Goal: Task Accomplishment & Management: Use online tool/utility

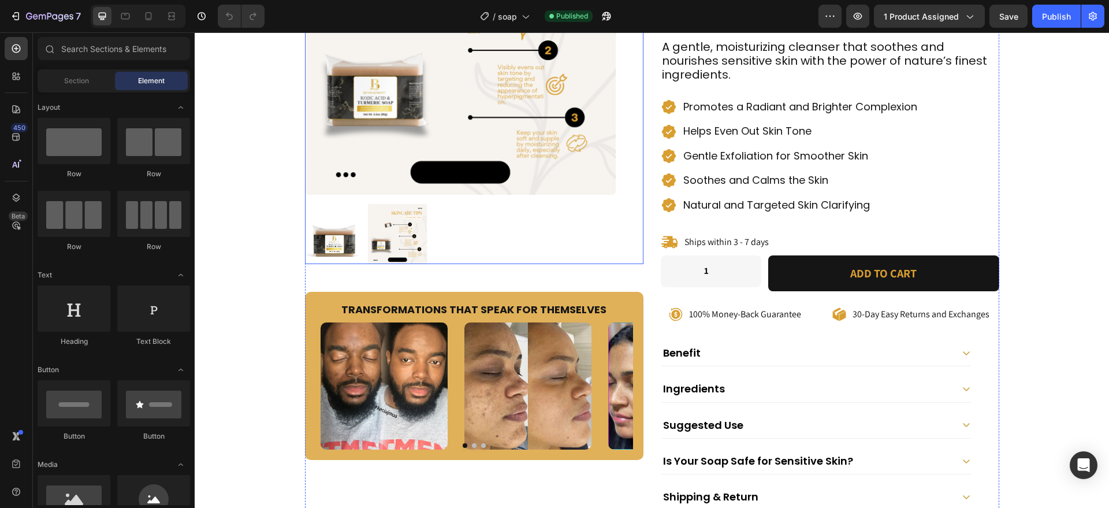
scroll to position [262, 0]
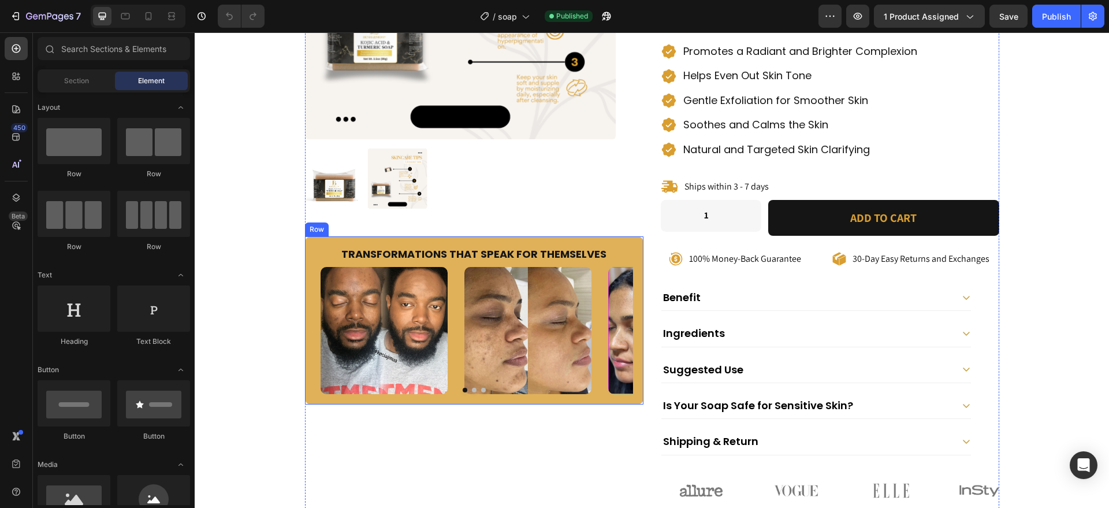
click at [305, 391] on div "Transformations That Speak for Themselves Heading Image Image Image Image Carou…" at bounding box center [474, 320] width 339 height 169
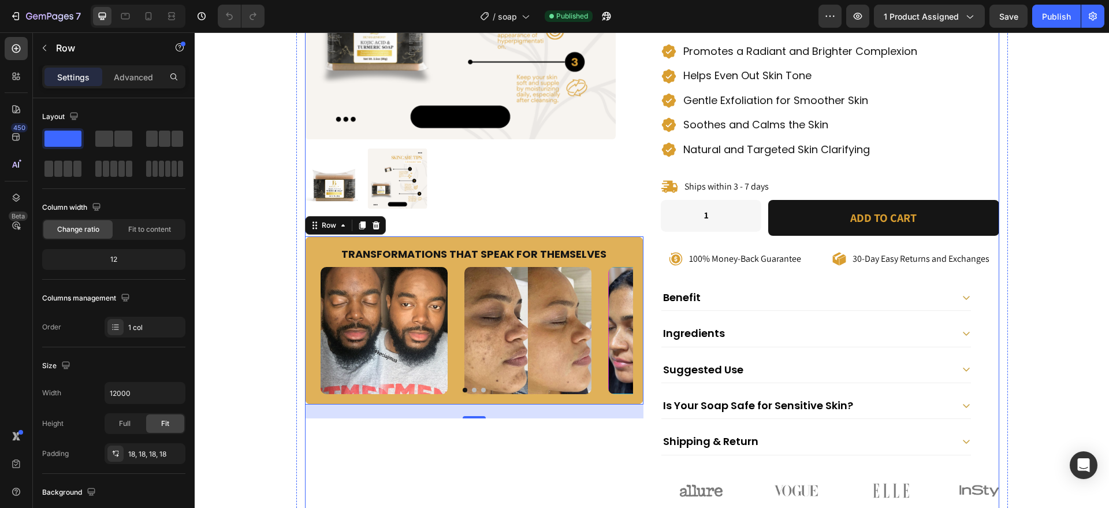
click at [640, 433] on div "Product Images Transformations That Speak for Themselves Heading Image Image Im…" at bounding box center [652, 168] width 695 height 680
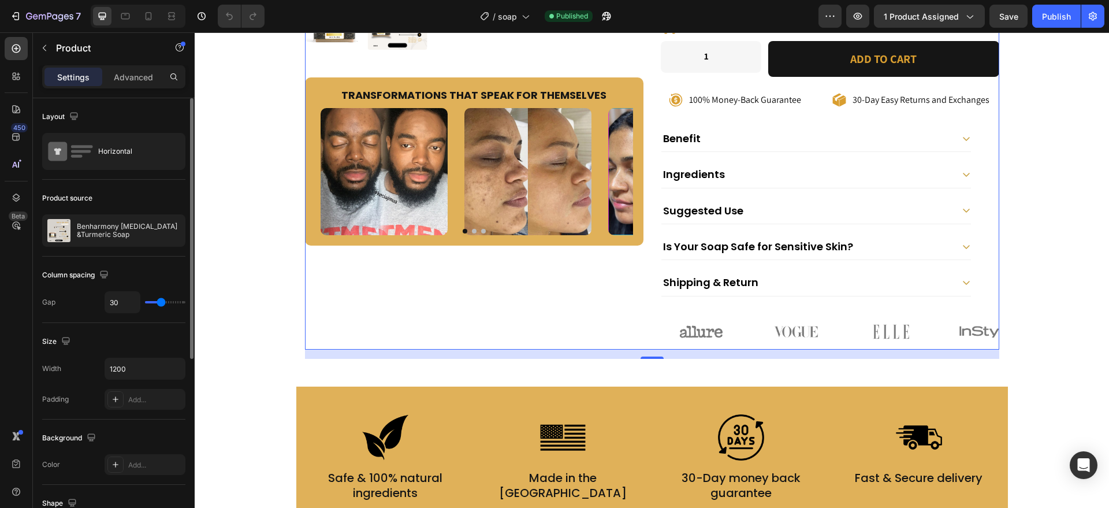
scroll to position [5, 0]
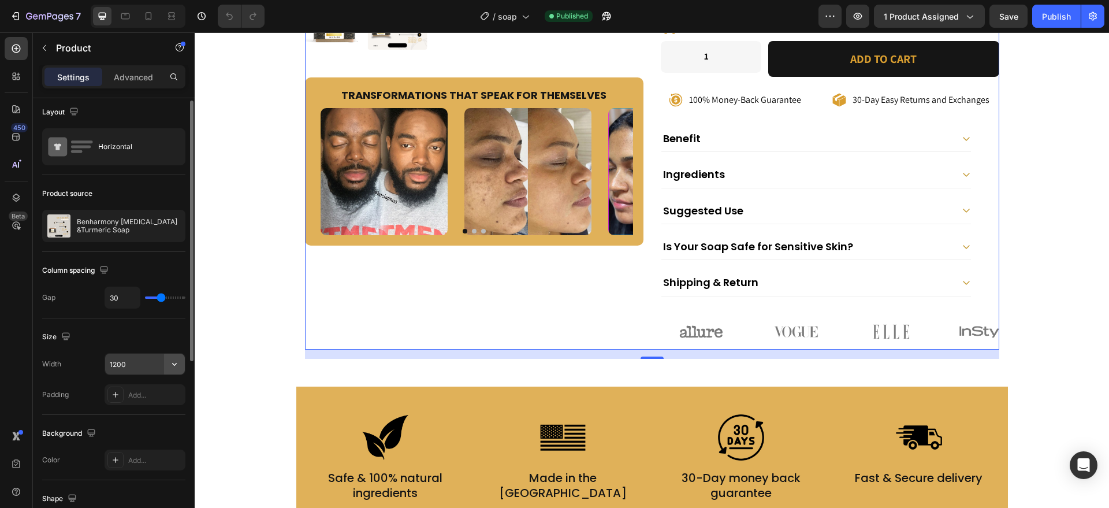
click at [177, 362] on icon "button" at bounding box center [175, 364] width 12 height 12
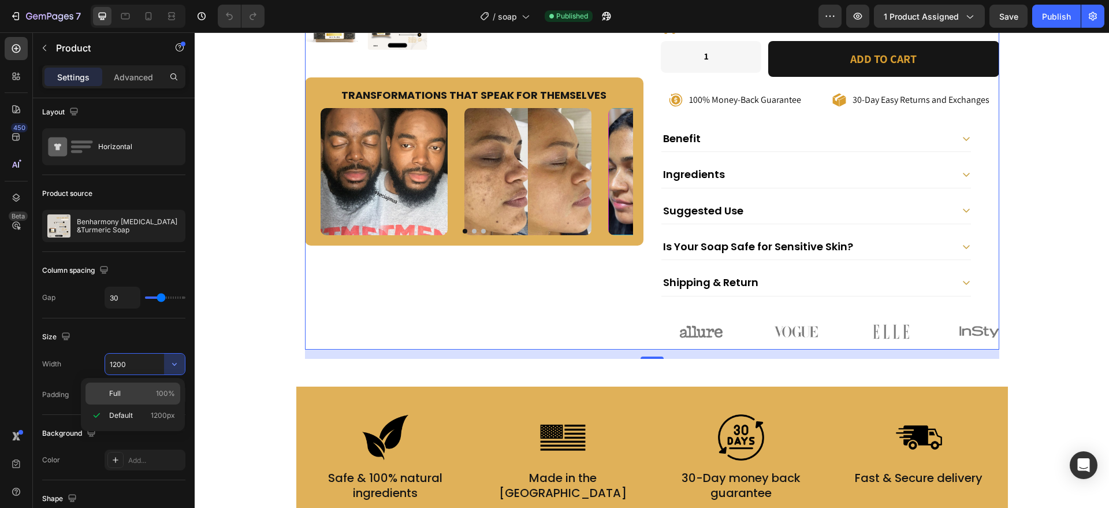
click at [159, 389] on span "100%" at bounding box center [165, 393] width 19 height 10
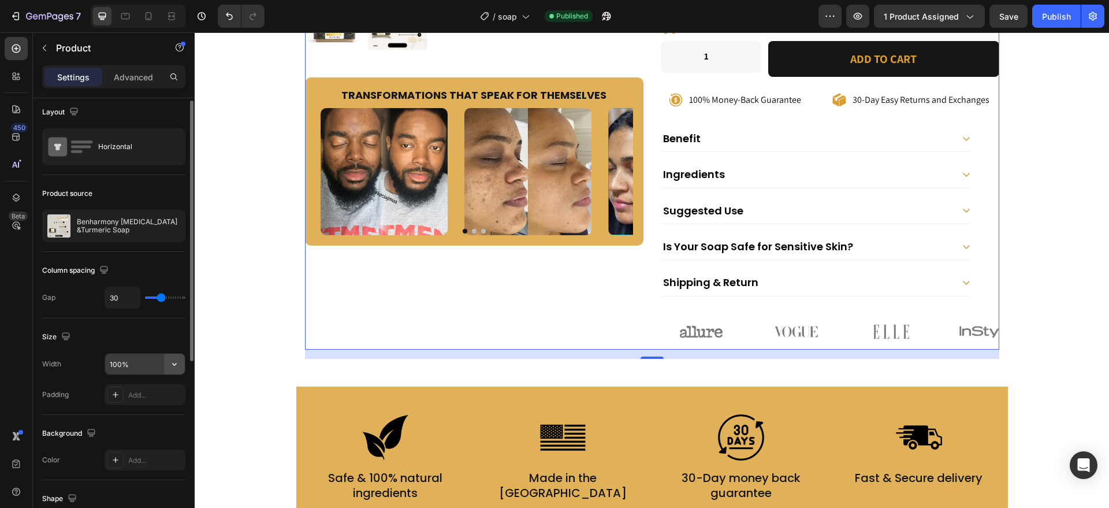
click at [179, 362] on icon "button" at bounding box center [175, 364] width 12 height 12
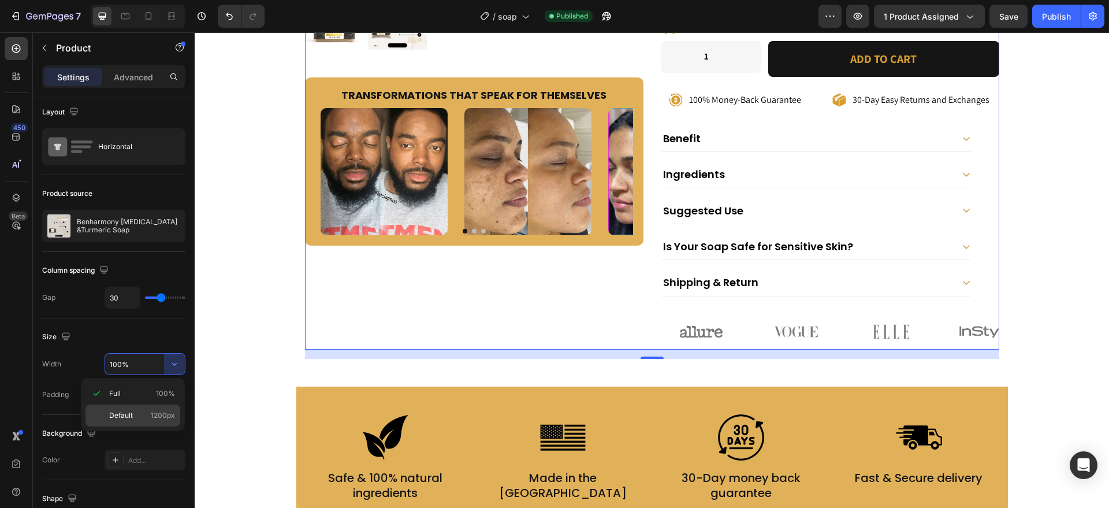
click at [145, 406] on div "Default 1200px" at bounding box center [133, 415] width 95 height 22
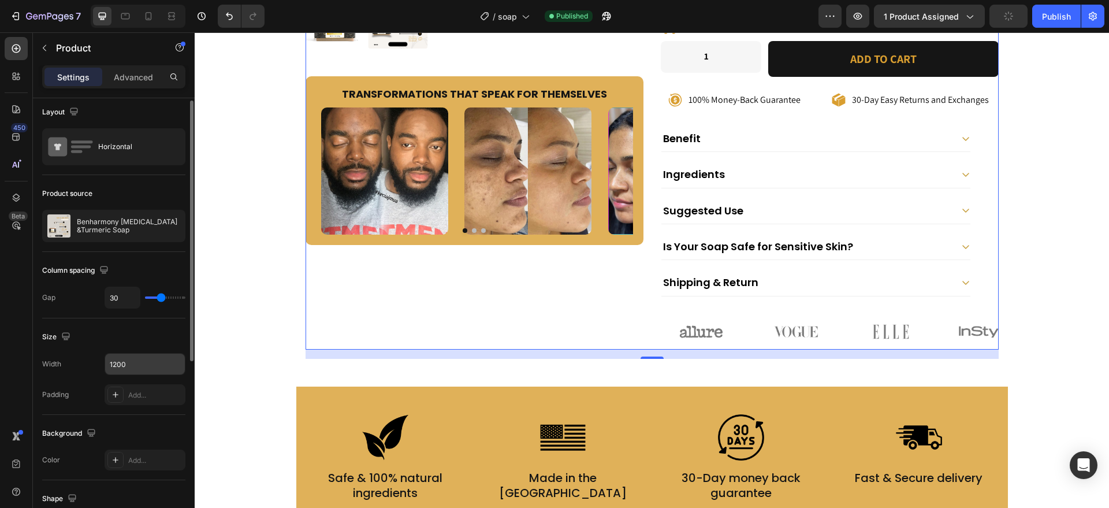
click at [139, 362] on input "1200" at bounding box center [145, 364] width 80 height 21
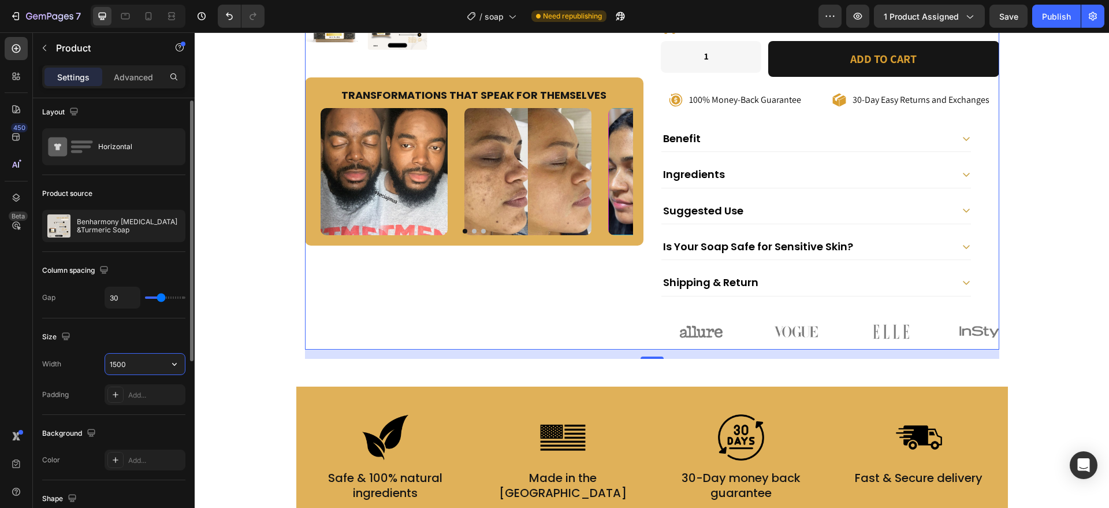
click at [115, 362] on input "1500" at bounding box center [145, 364] width 80 height 21
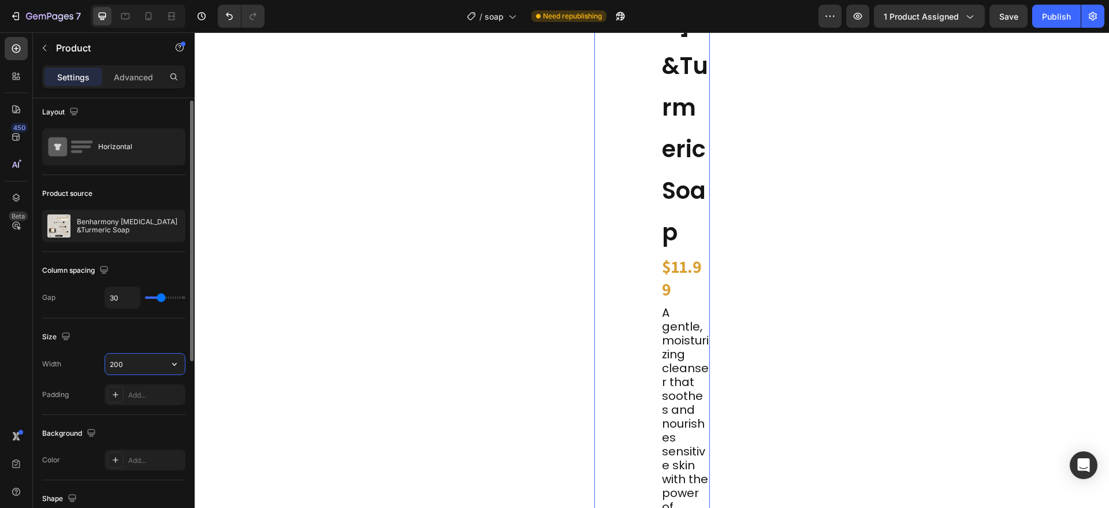
type input "2000"
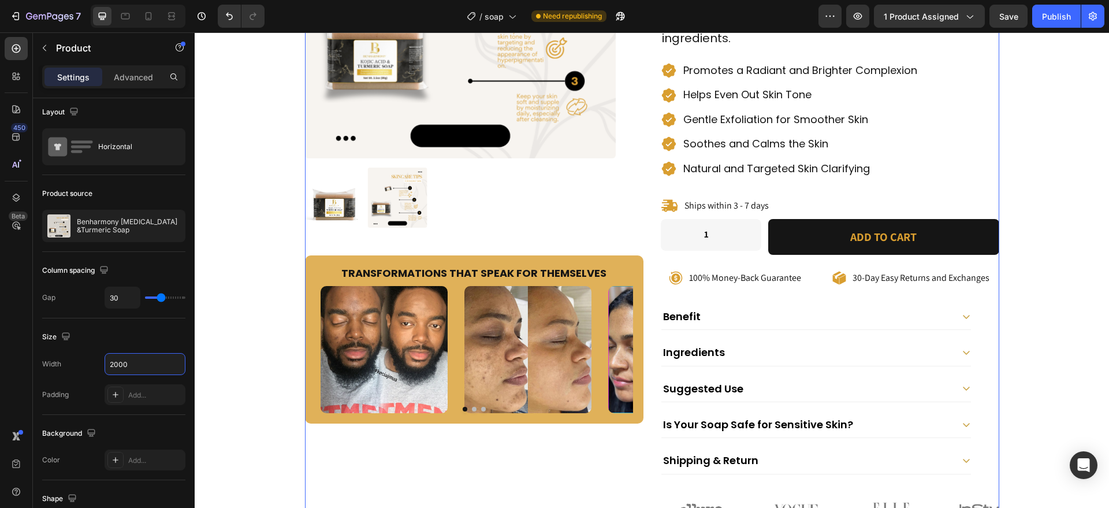
scroll to position [109, 0]
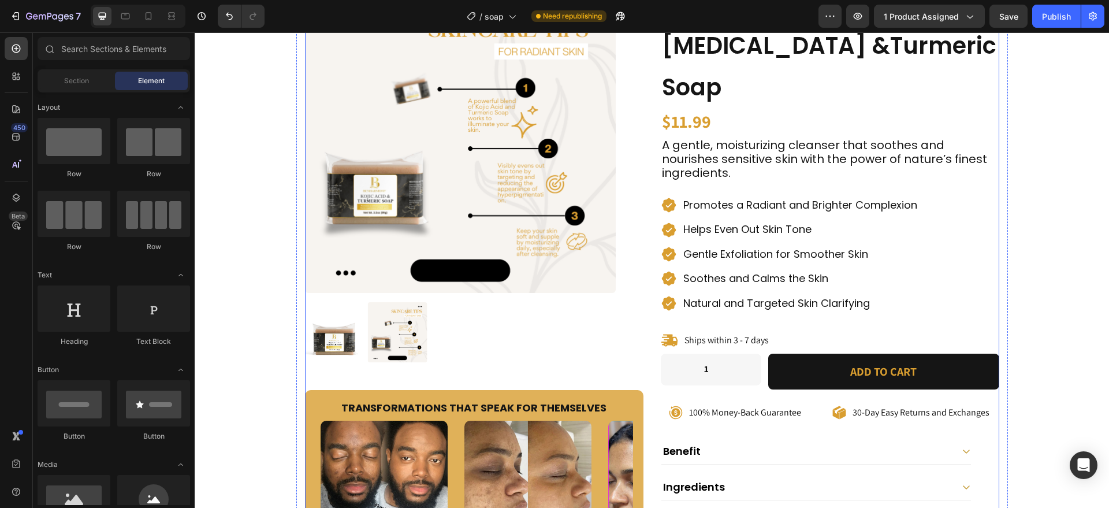
click at [654, 363] on div "Product Images Transformations That Speak for Themselves Heading Image Image Im…" at bounding box center [652, 322] width 695 height 680
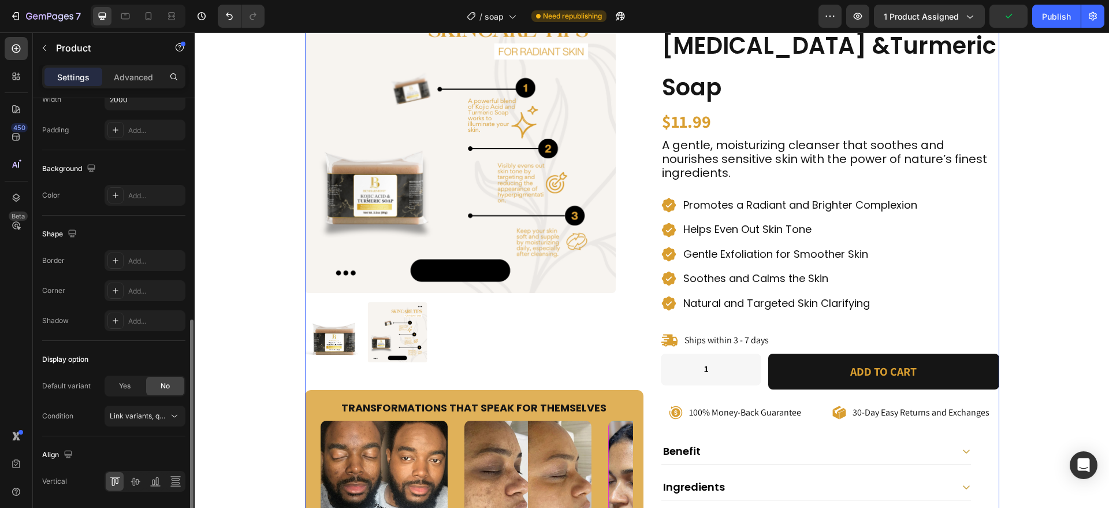
scroll to position [309, 0]
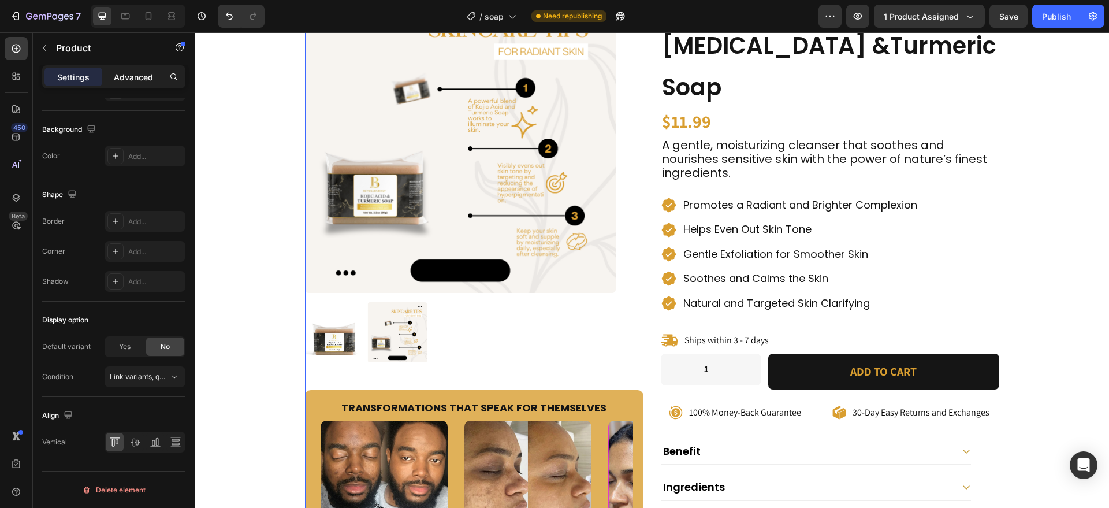
click at [142, 71] on p "Advanced" at bounding box center [133, 77] width 39 height 12
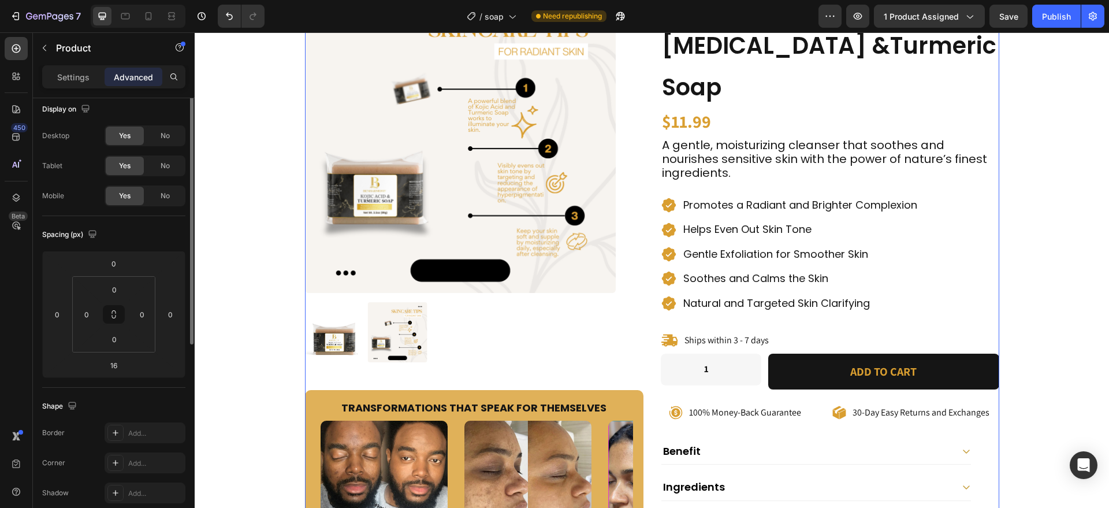
scroll to position [0, 0]
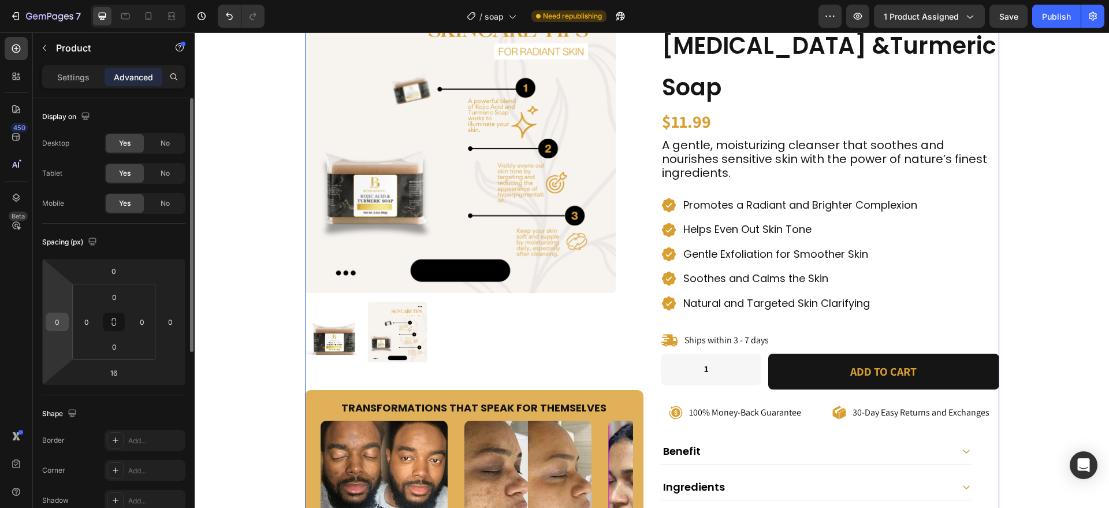
click at [64, 322] on input "0" at bounding box center [57, 321] width 17 height 17
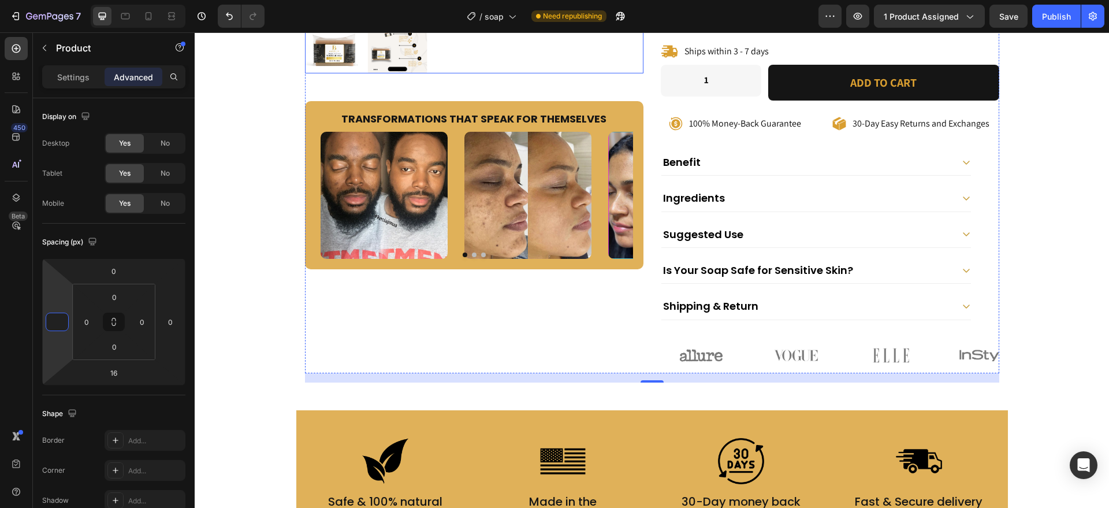
scroll to position [421, 0]
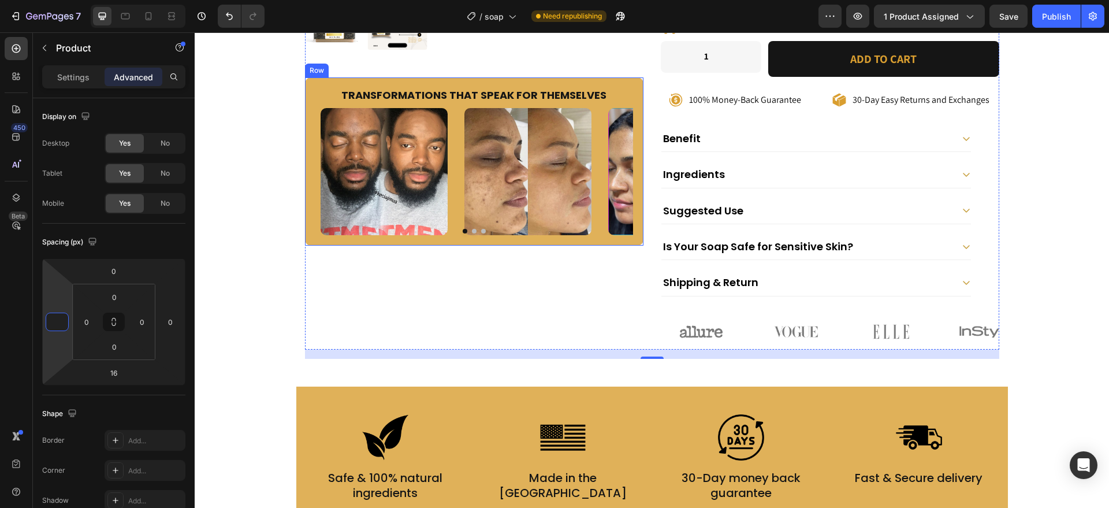
click at [351, 242] on div "Transformations That Speak for Themselves Heading Image Image Image Image Carou…" at bounding box center [474, 161] width 339 height 169
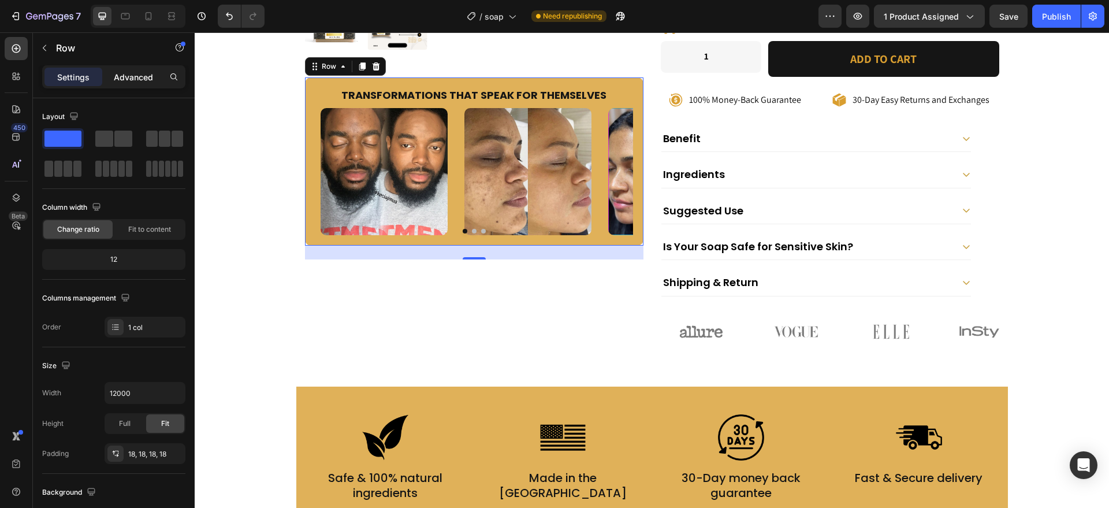
click at [141, 80] on p "Advanced" at bounding box center [133, 77] width 39 height 12
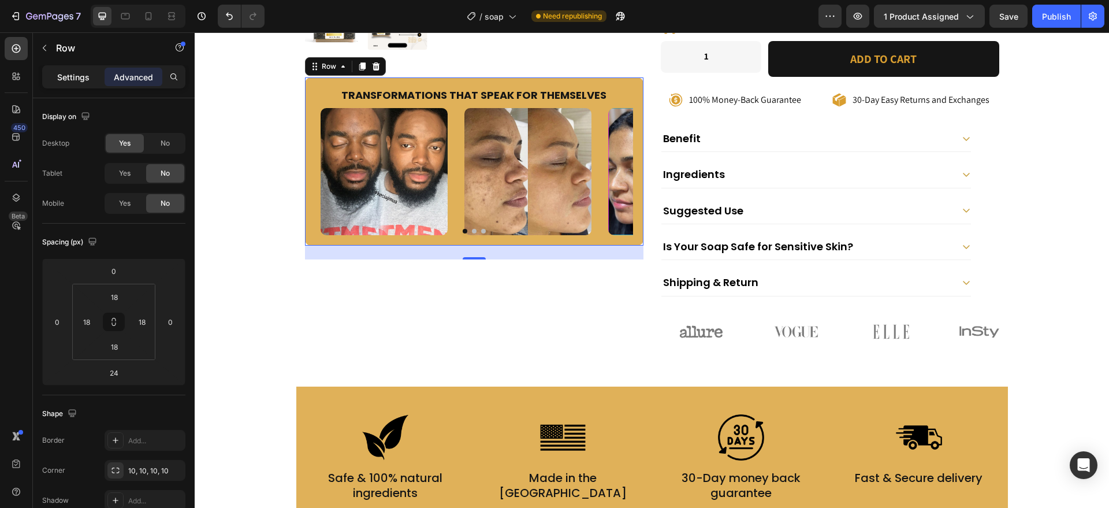
click at [87, 76] on p "Settings" at bounding box center [73, 77] width 32 height 12
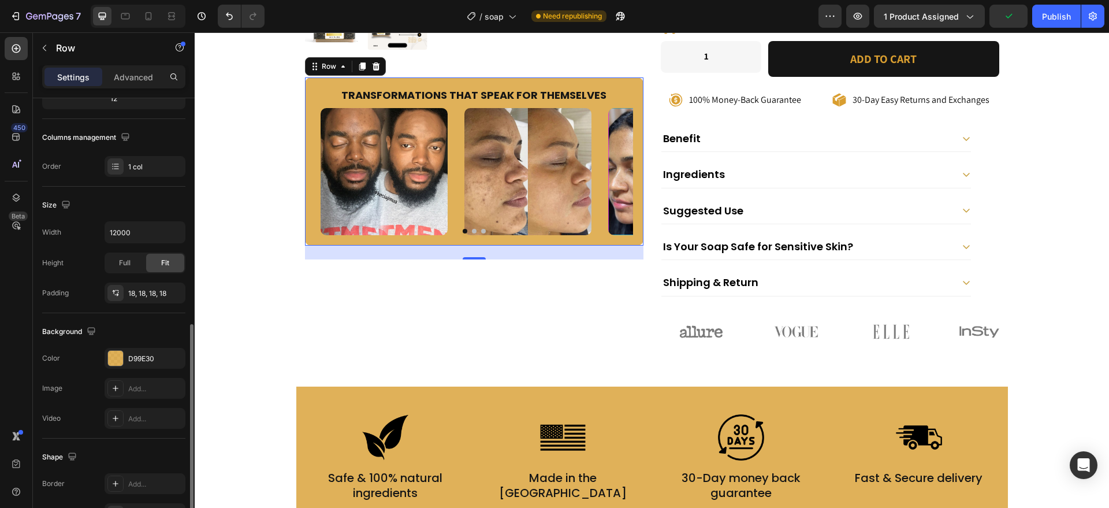
scroll to position [237, 0]
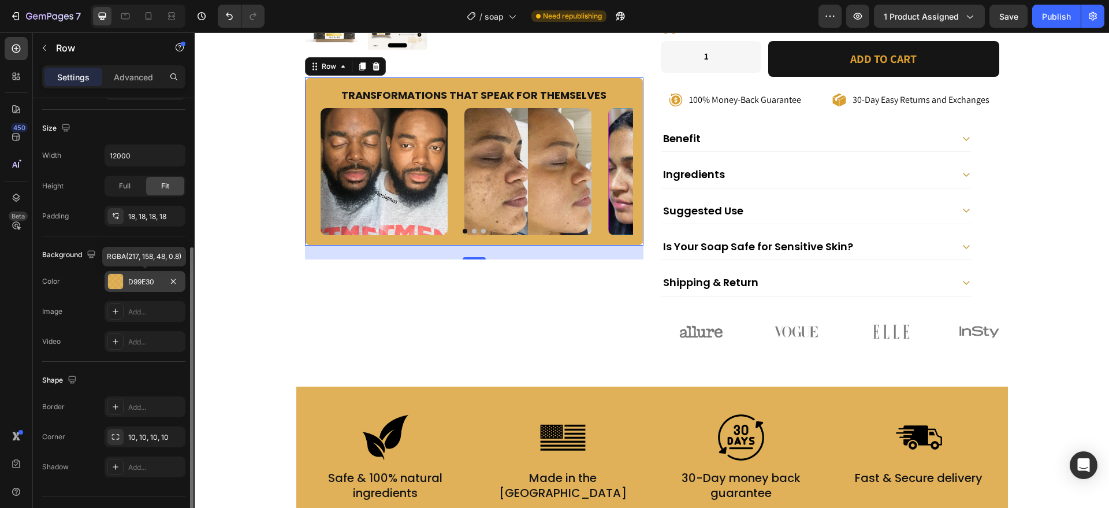
click at [130, 274] on div "D99E30" at bounding box center [145, 281] width 81 height 21
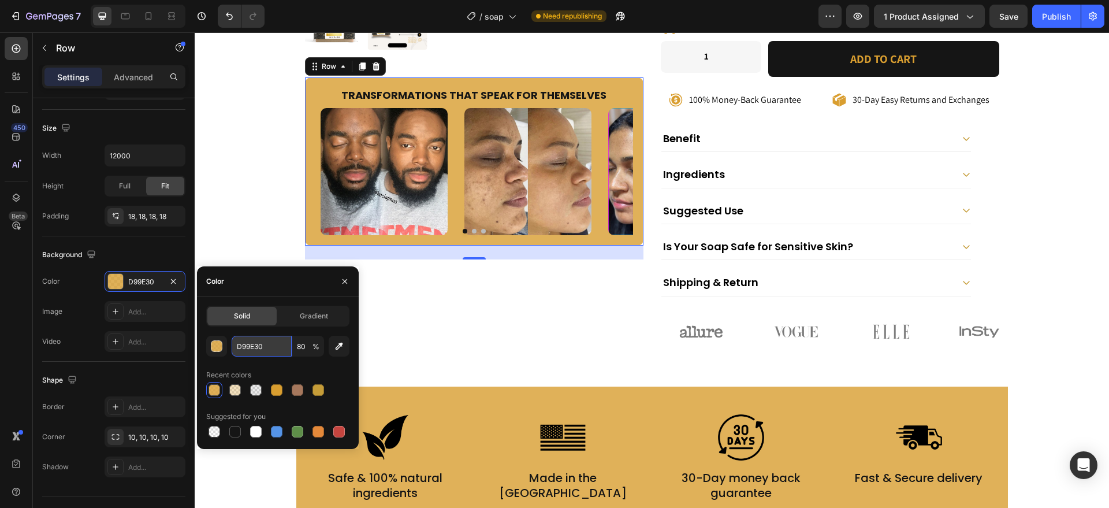
click at [276, 340] on input "D99E30" at bounding box center [262, 346] width 60 height 21
paste input "F2DF7E"
type input "F2DF7E"
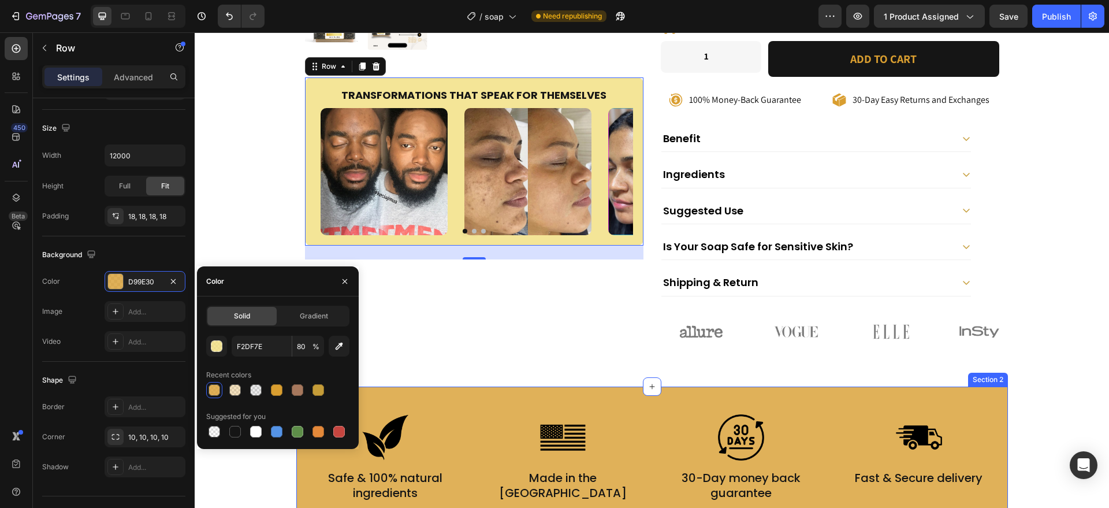
click at [361, 480] on div "Image Safe & 100% natural ingredients Text Block Image Made in the [GEOGRAPHIC_…" at bounding box center [652, 458] width 712 height 143
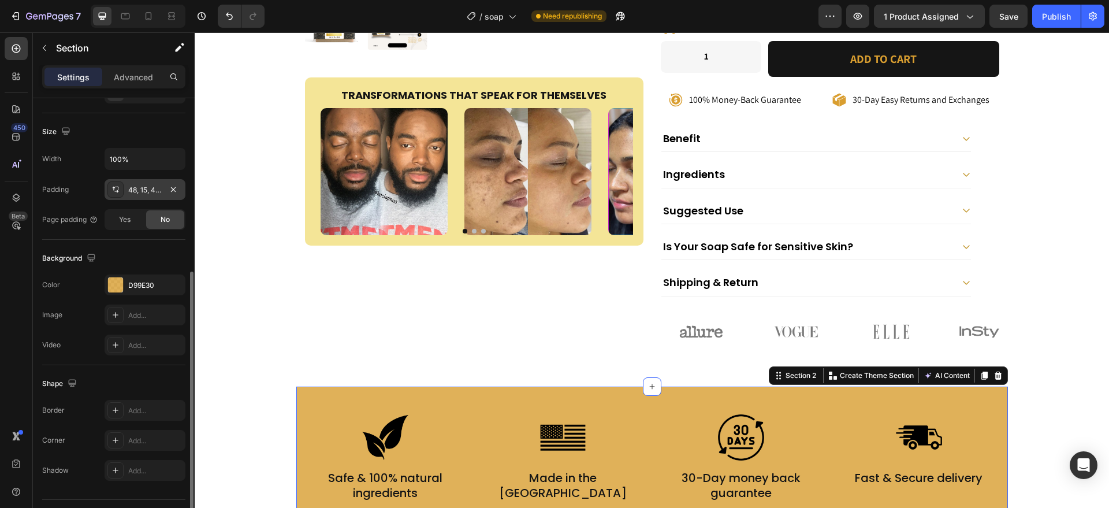
scroll to position [262, 0]
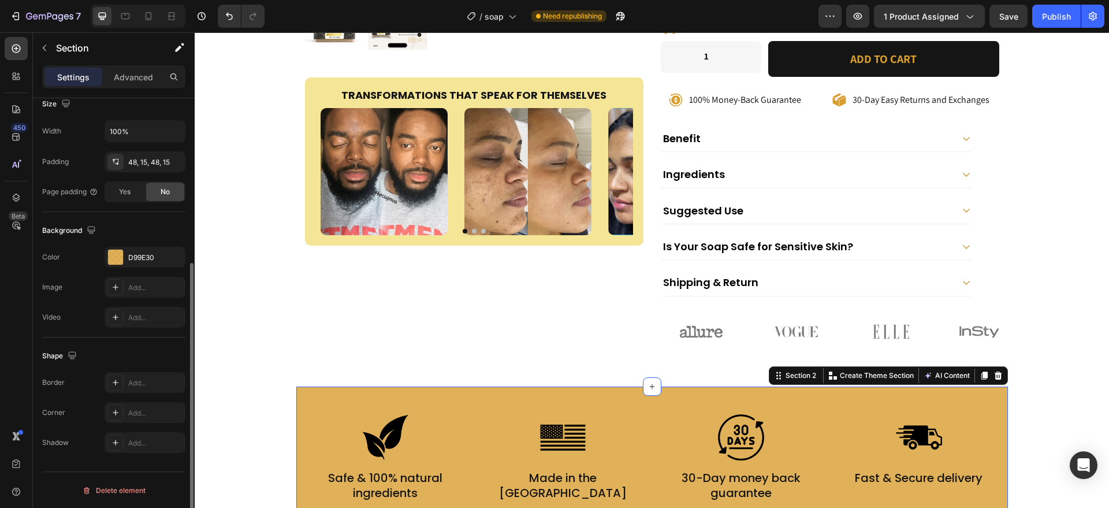
click at [140, 268] on div "The changes might be hidden by the video. Color D99E30 Image Add... Video Add..." at bounding box center [113, 287] width 143 height 81
click at [138, 259] on div "D99E30" at bounding box center [145, 258] width 34 height 10
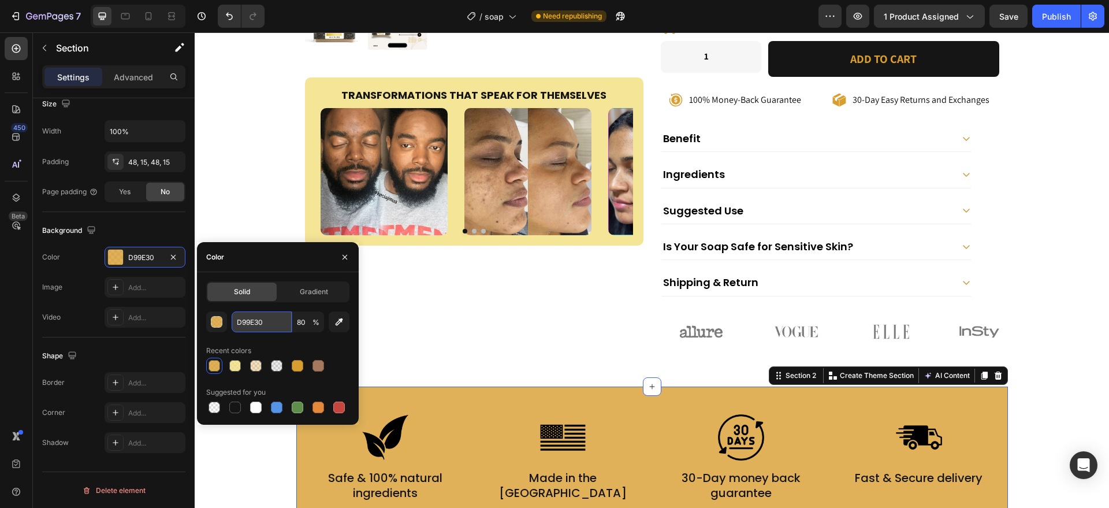
click at [268, 317] on input "D99E30" at bounding box center [262, 321] width 60 height 21
paste input "F2DF7E"
type input "F2DF7E"
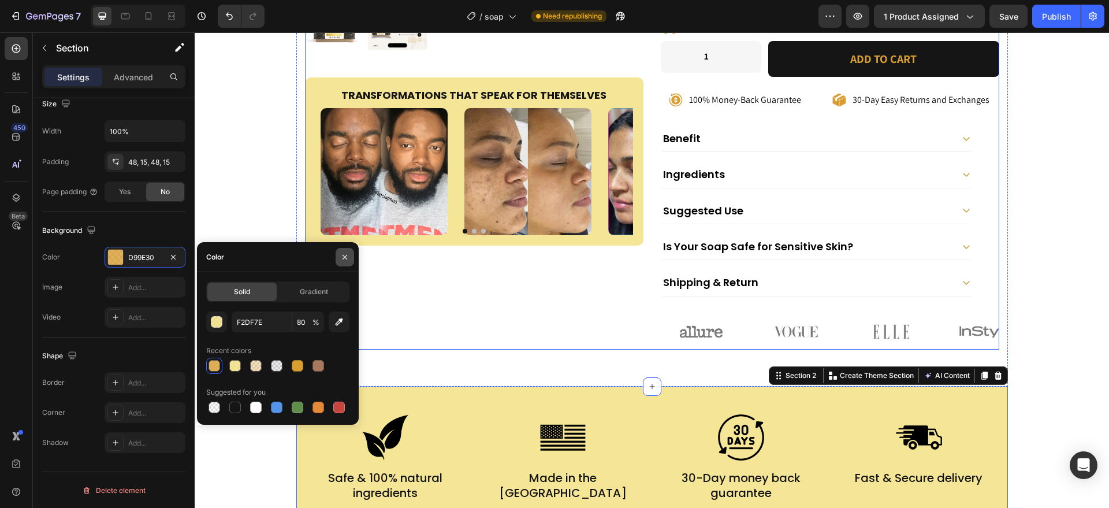
click at [347, 254] on icon "button" at bounding box center [345, 256] width 5 height 5
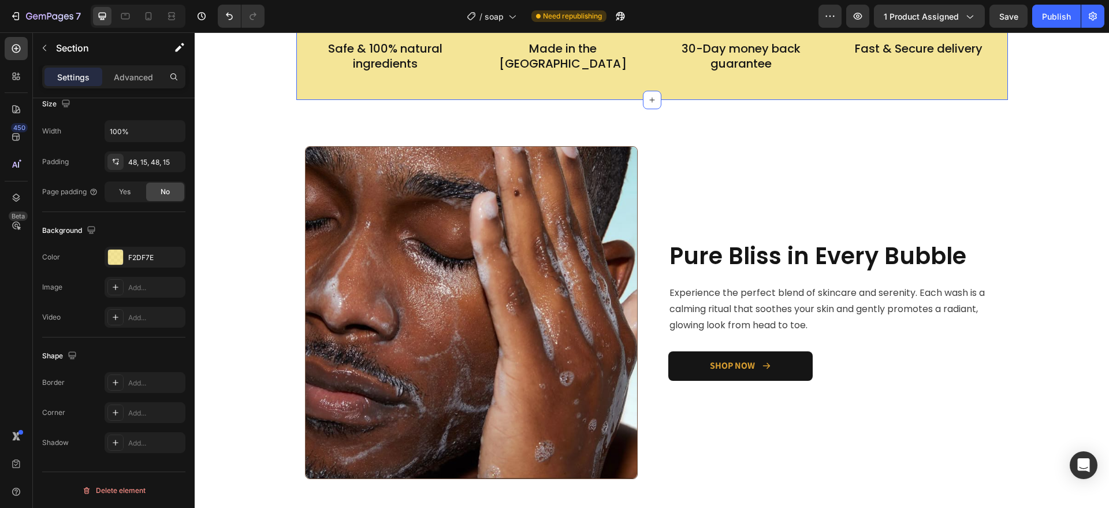
scroll to position [886, 0]
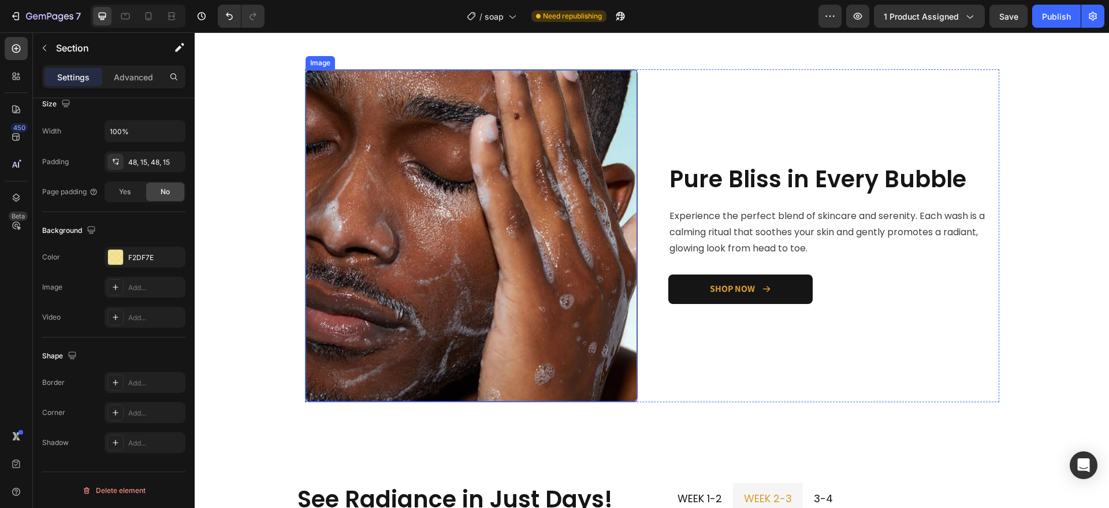
click at [601, 259] on img at bounding box center [472, 236] width 332 height 332
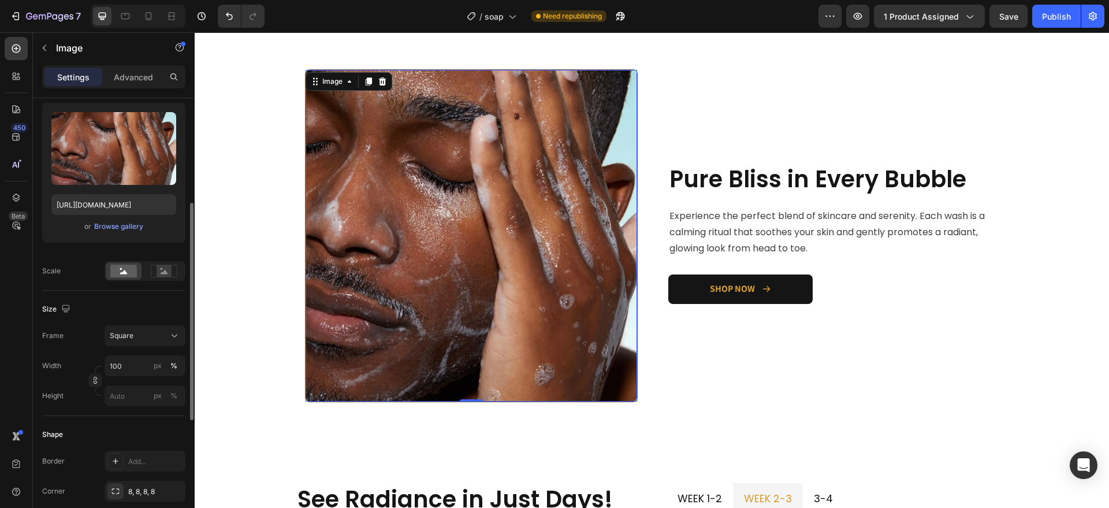
scroll to position [159, 0]
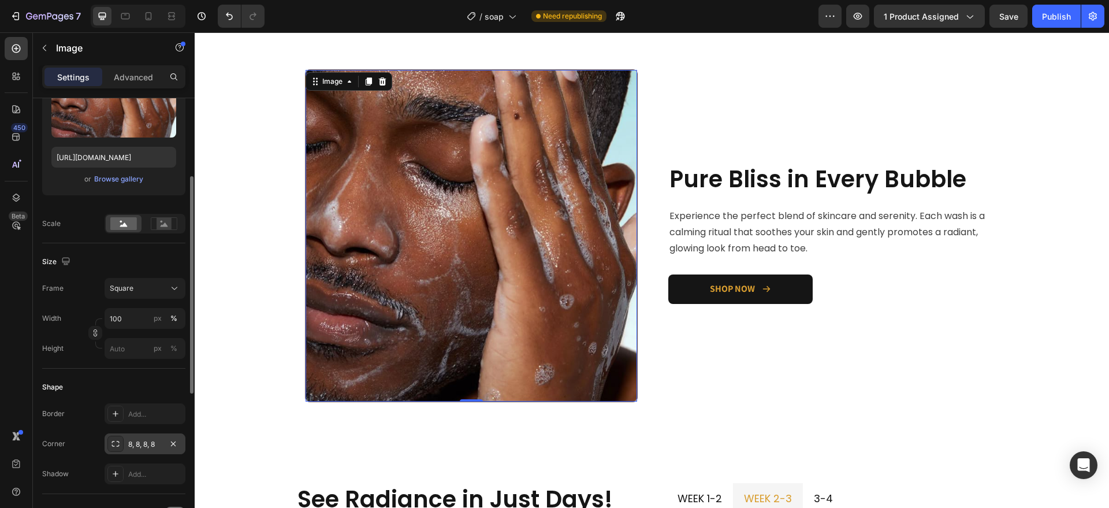
click at [135, 439] on div "8, 8, 8, 8" at bounding box center [145, 444] width 34 height 10
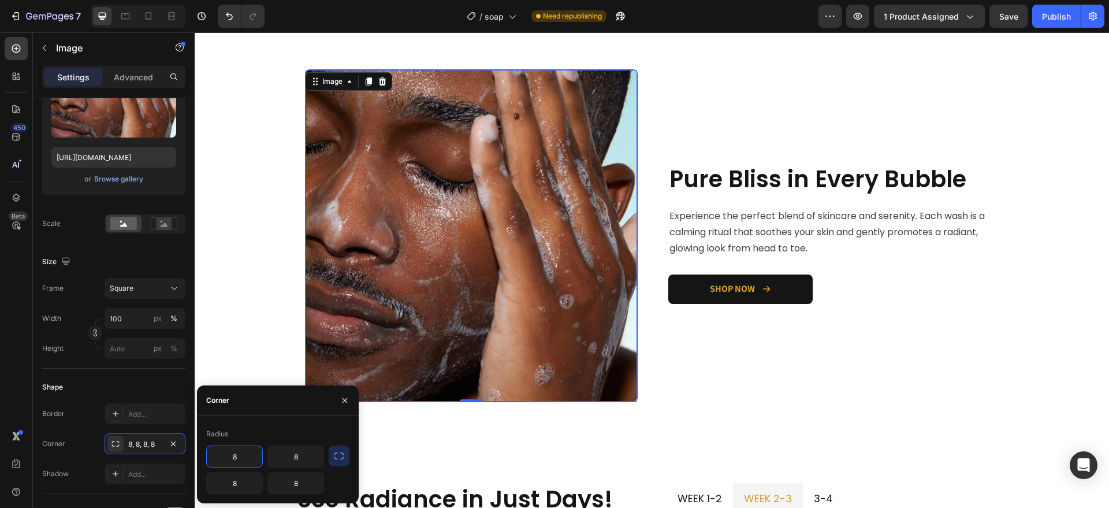
click at [244, 455] on input "8" at bounding box center [234, 456] width 55 height 21
type input "60"
click at [243, 478] on input "8" at bounding box center [234, 483] width 55 height 21
type input "20"
click at [246, 457] on input "60" at bounding box center [234, 456] width 55 height 21
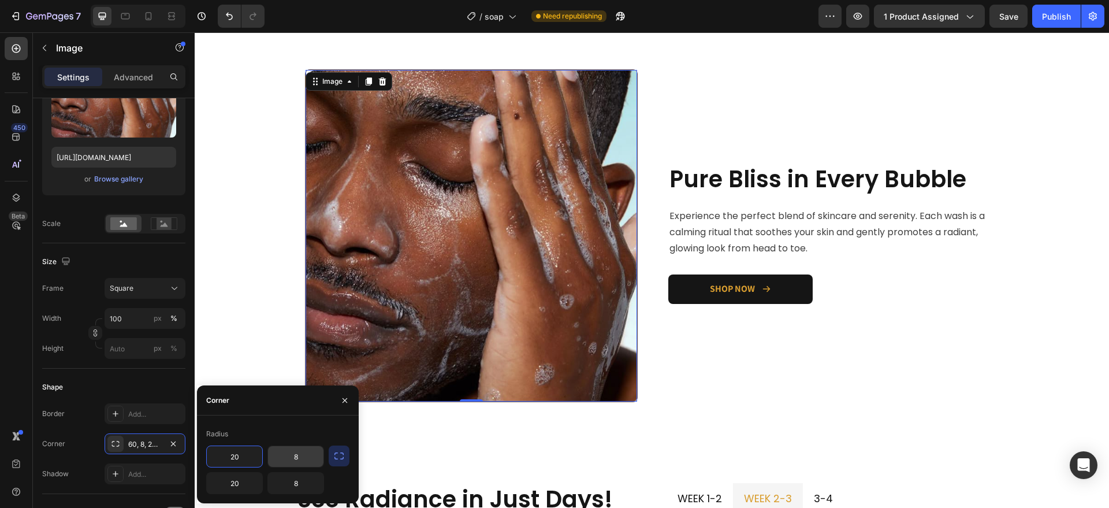
type input "20"
click at [309, 453] on input "8" at bounding box center [295, 456] width 55 height 21
type input "20"
click at [308, 478] on input "8" at bounding box center [295, 483] width 55 height 21
type input "20"
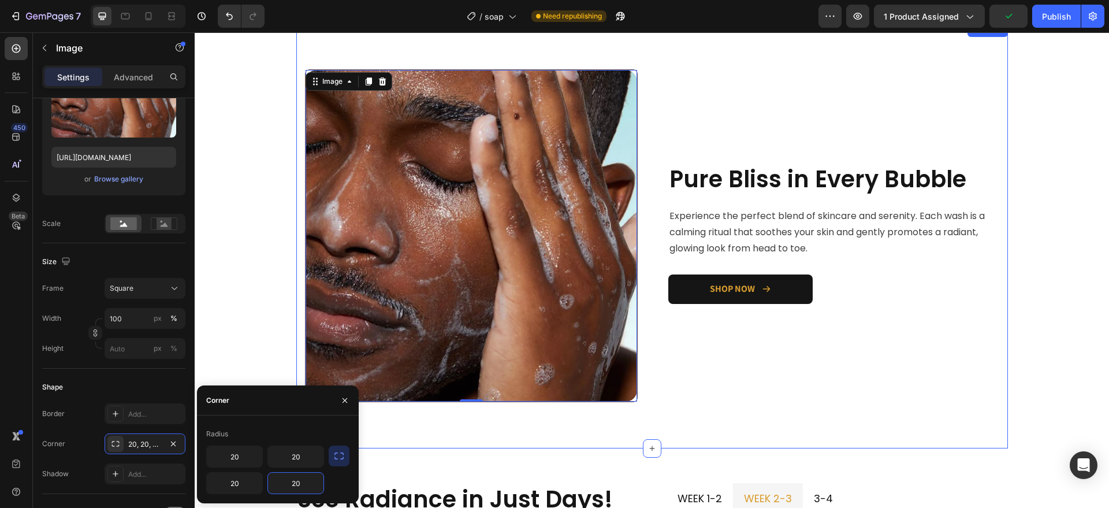
click at [519, 436] on div "Image Pure Bliss in Every Bubble Heading Experience the perfect blend of skinca…" at bounding box center [652, 235] width 712 height 425
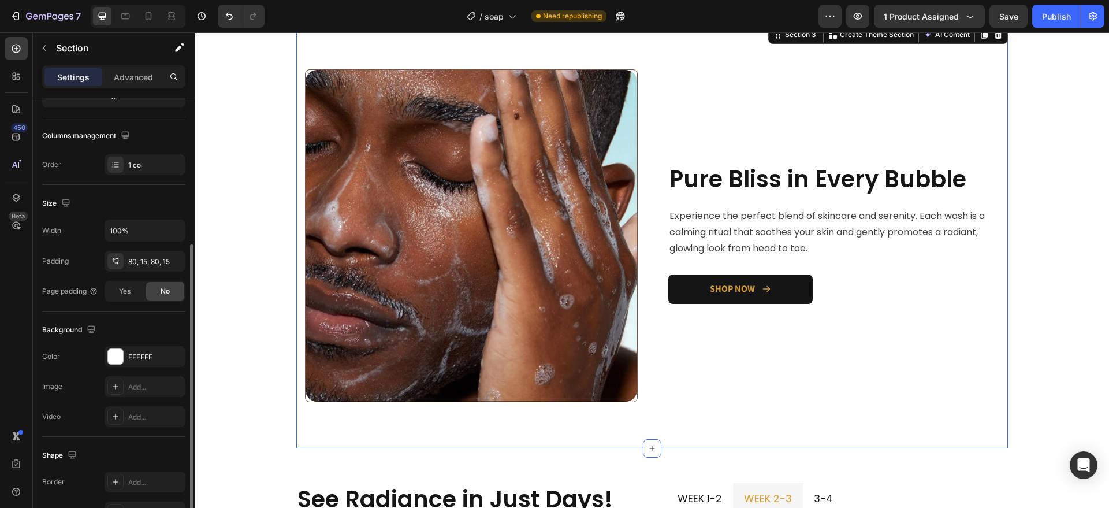
scroll to position [217, 0]
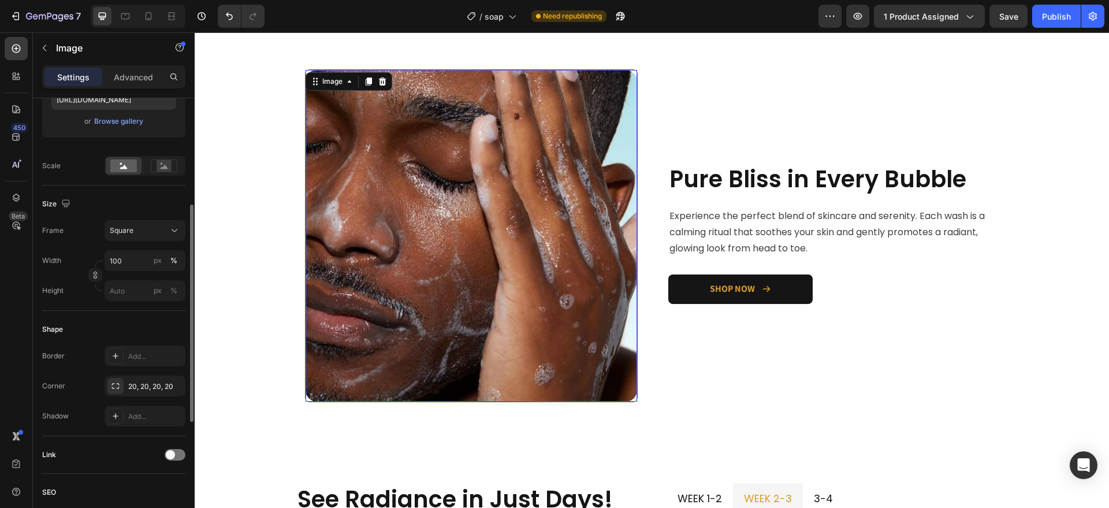
click at [519, 285] on img at bounding box center [472, 236] width 332 height 332
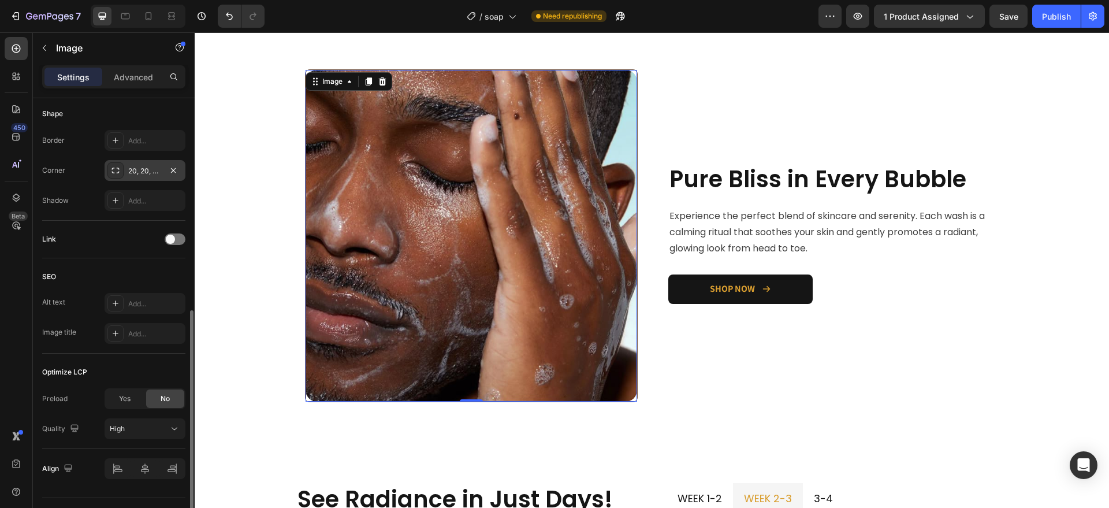
scroll to position [459, 0]
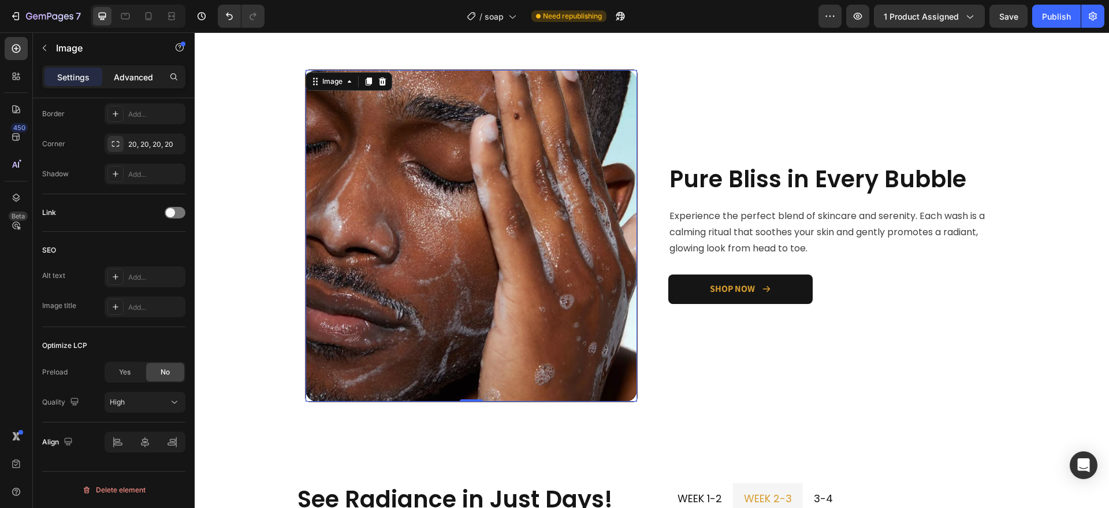
click at [133, 79] on p "Advanced" at bounding box center [133, 77] width 39 height 12
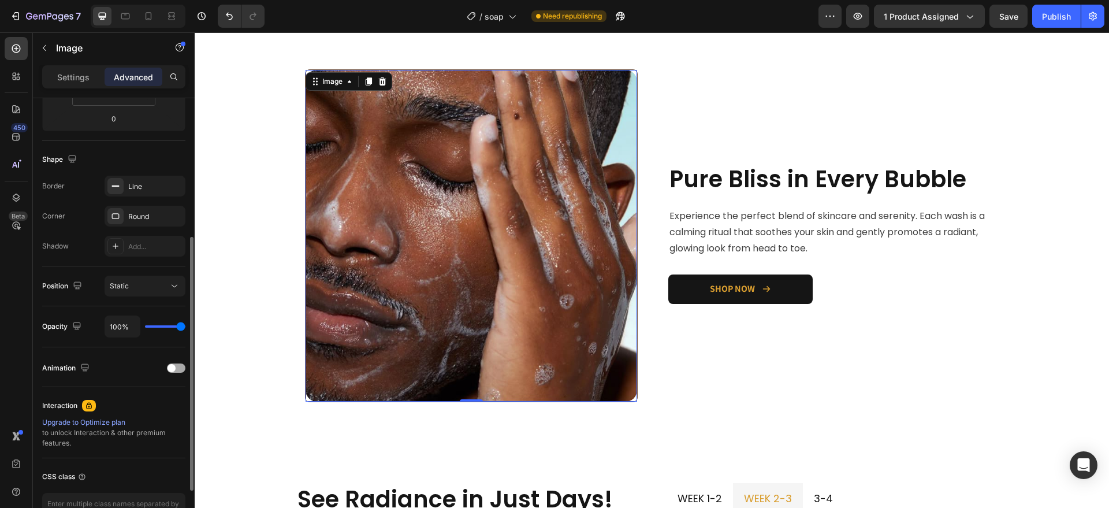
scroll to position [245, 0]
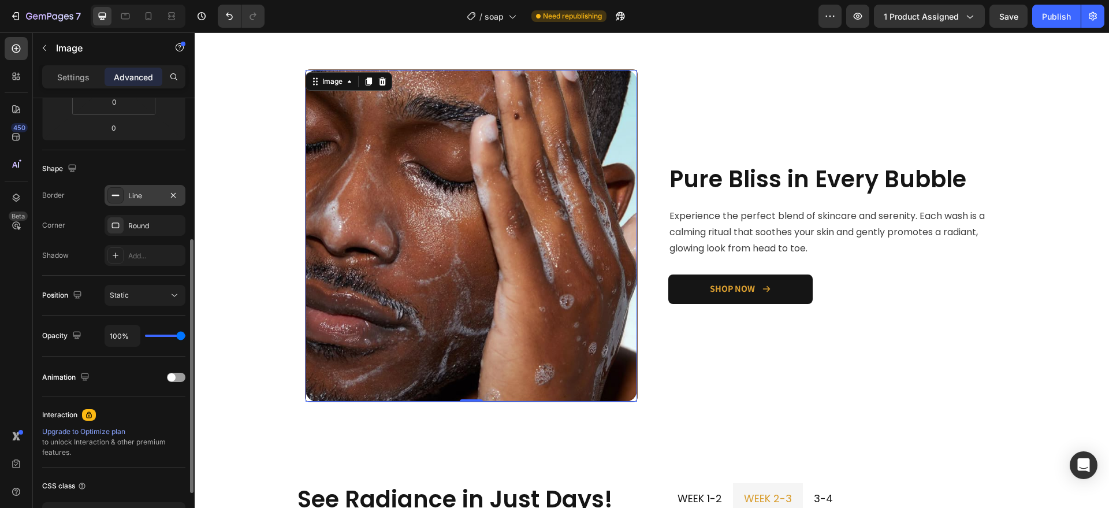
click at [158, 195] on div "Line" at bounding box center [145, 196] width 34 height 10
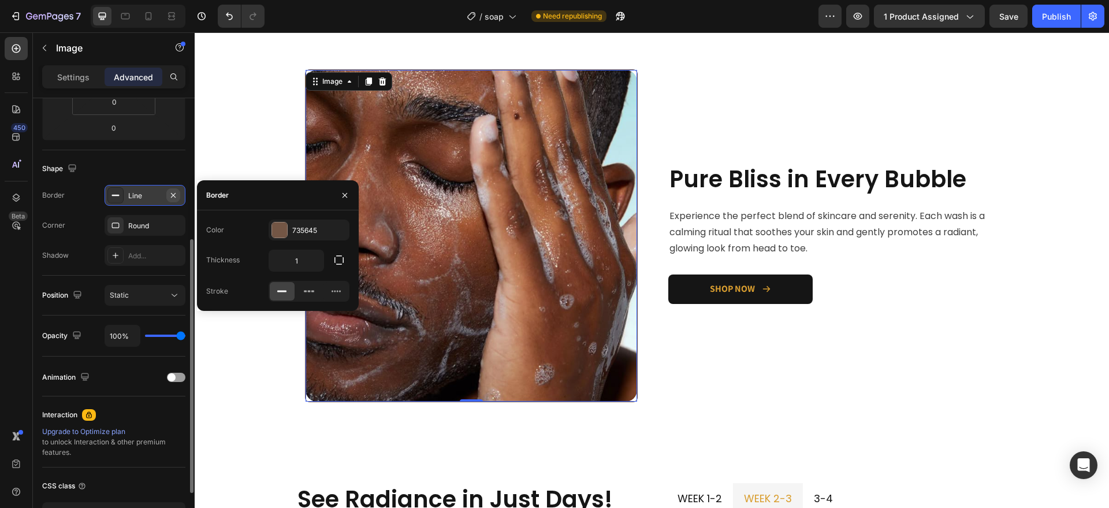
click at [173, 194] on icon "button" at bounding box center [173, 194] width 5 height 5
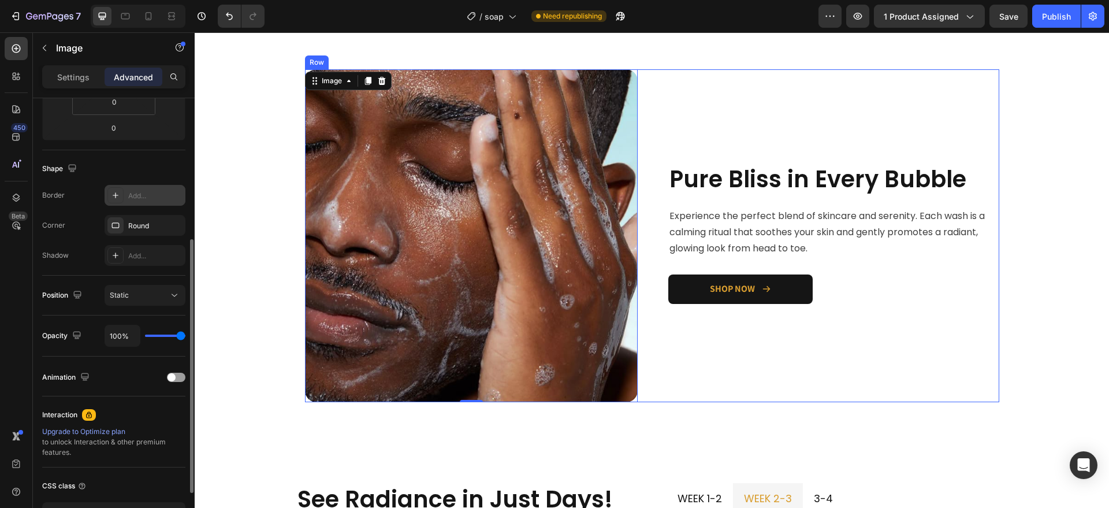
click at [756, 85] on div "Image Pure Bliss in Every Bubble Heading Experience the perfect blend of skinca…" at bounding box center [833, 235] width 333 height 333
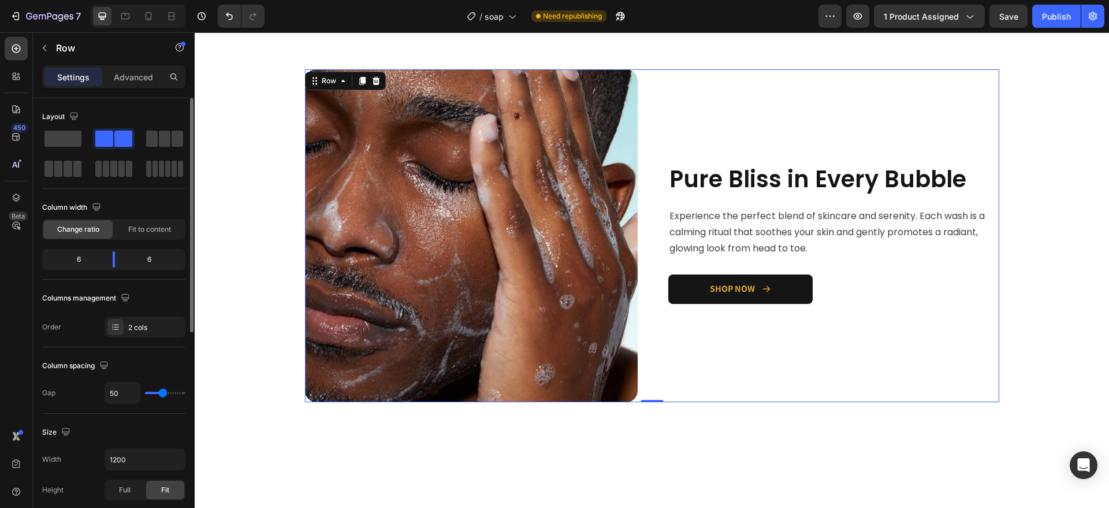
scroll to position [804, 0]
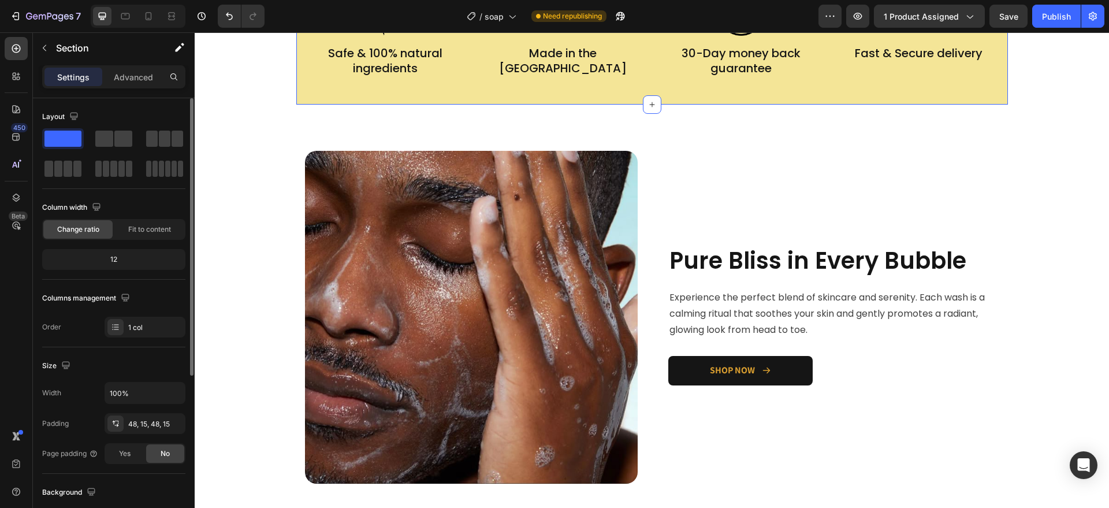
click at [756, 85] on div "Image Safe & 100% natural ingredients Text Block Image Made in the USA Text Blo…" at bounding box center [652, 33] width 712 height 143
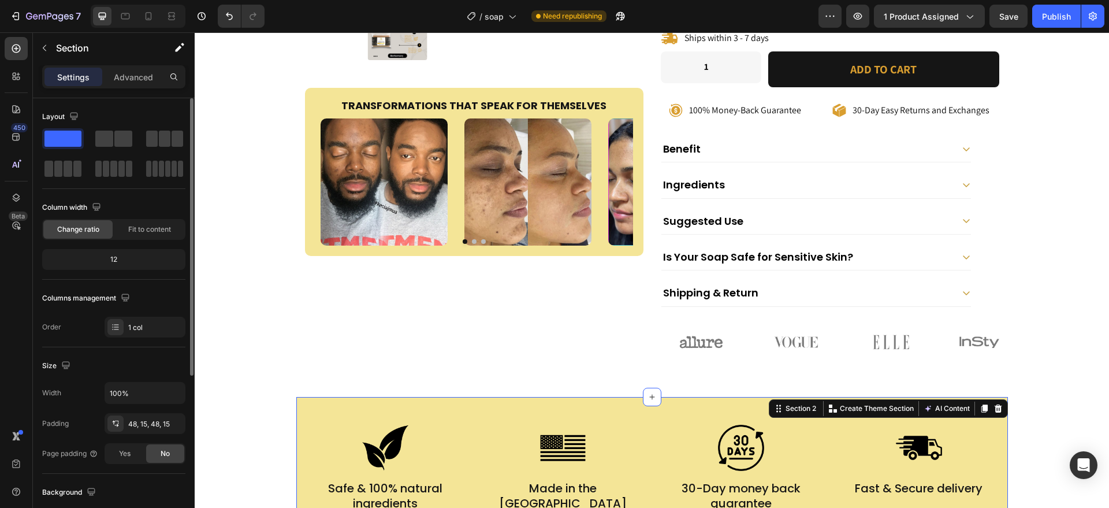
scroll to position [365, 0]
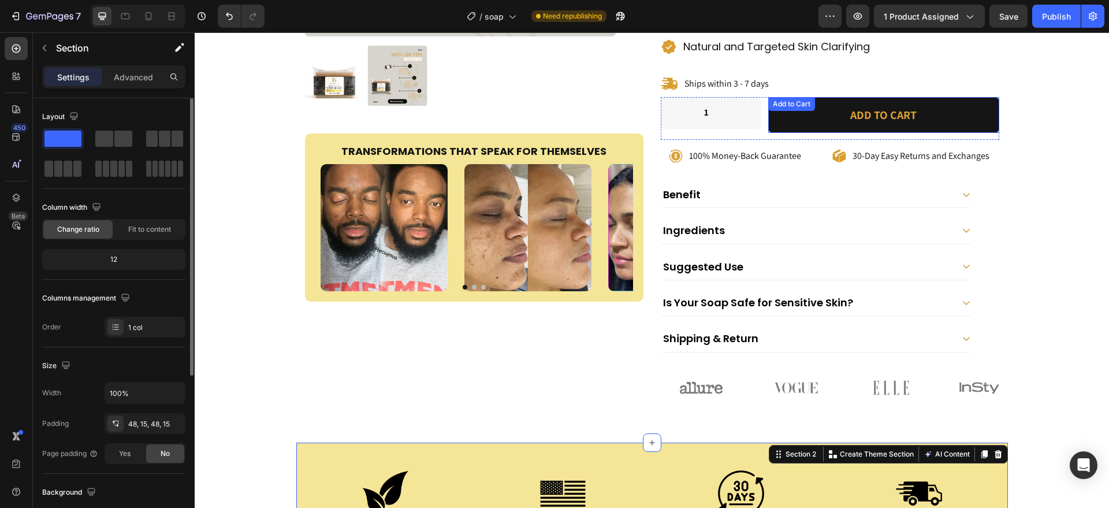
click at [771, 97] on button "Add to cart" at bounding box center [883, 115] width 231 height 36
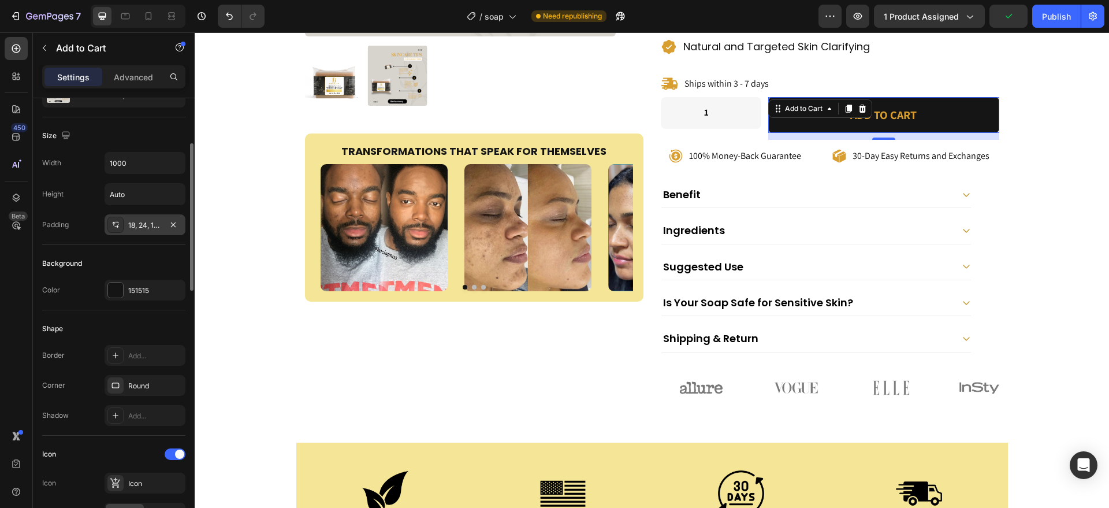
scroll to position [171, 0]
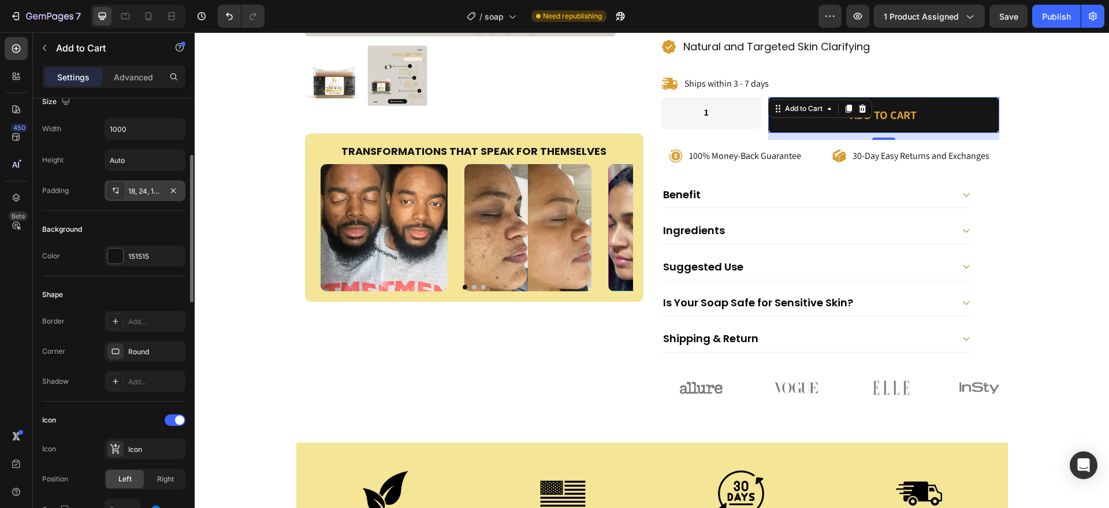
click at [139, 356] on div "Round" at bounding box center [155, 352] width 54 height 10
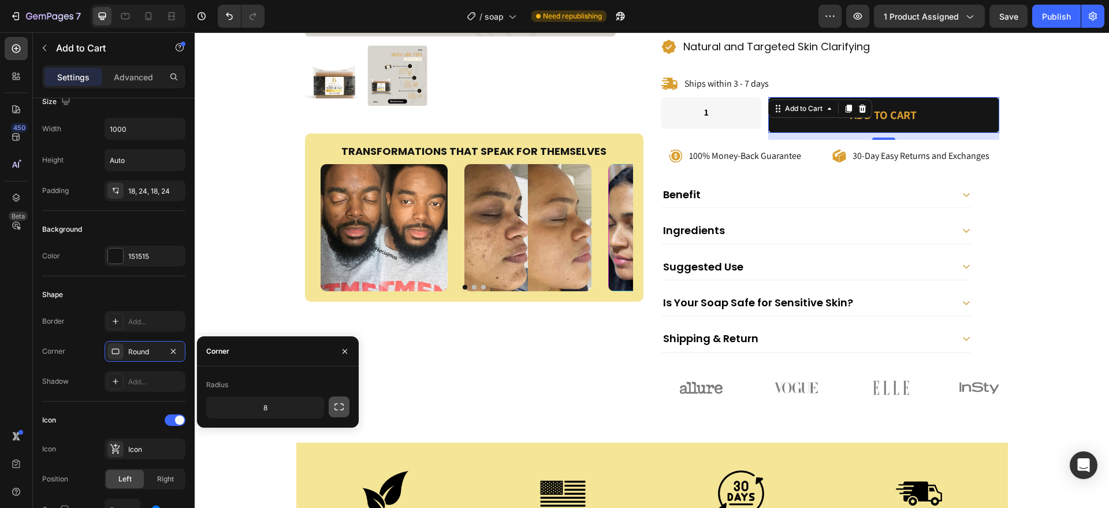
click at [335, 402] on icon "button" at bounding box center [339, 407] width 12 height 12
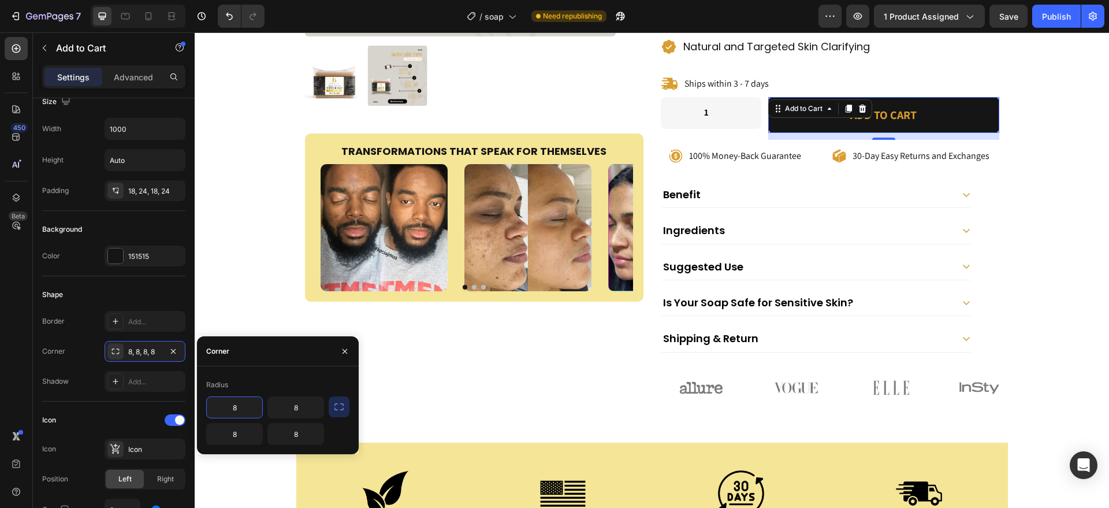
click at [251, 400] on input "8" at bounding box center [234, 407] width 55 height 21
type input "60"
click at [307, 402] on input "8" at bounding box center [295, 407] width 55 height 21
type input "60"
click at [248, 435] on input "8" at bounding box center [234, 434] width 55 height 21
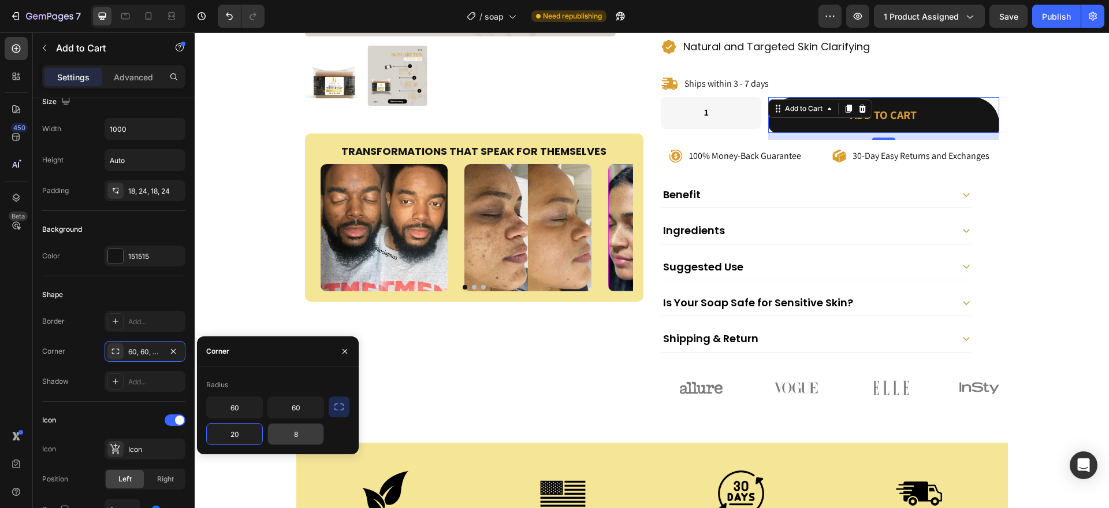
type input "20"
click at [310, 434] on input "8" at bounding box center [295, 434] width 55 height 21
type input "20"
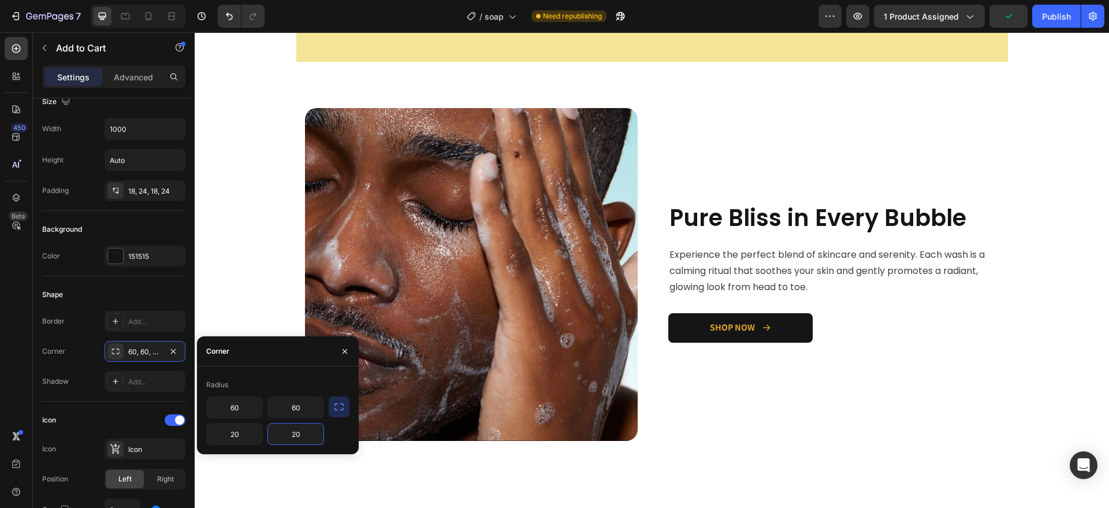
scroll to position [984, 0]
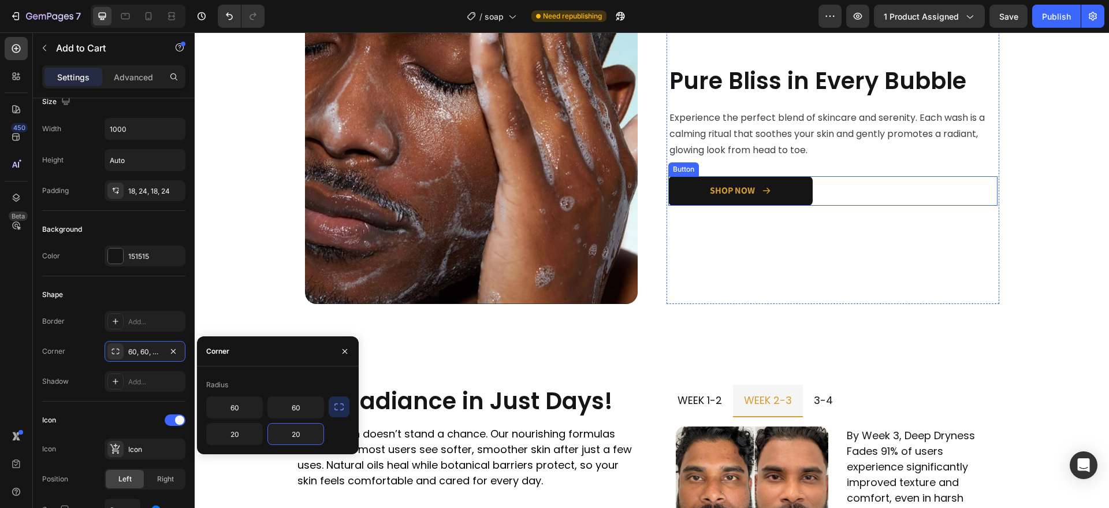
click at [671, 184] on link "SHOP NOW" at bounding box center [741, 190] width 144 height 29
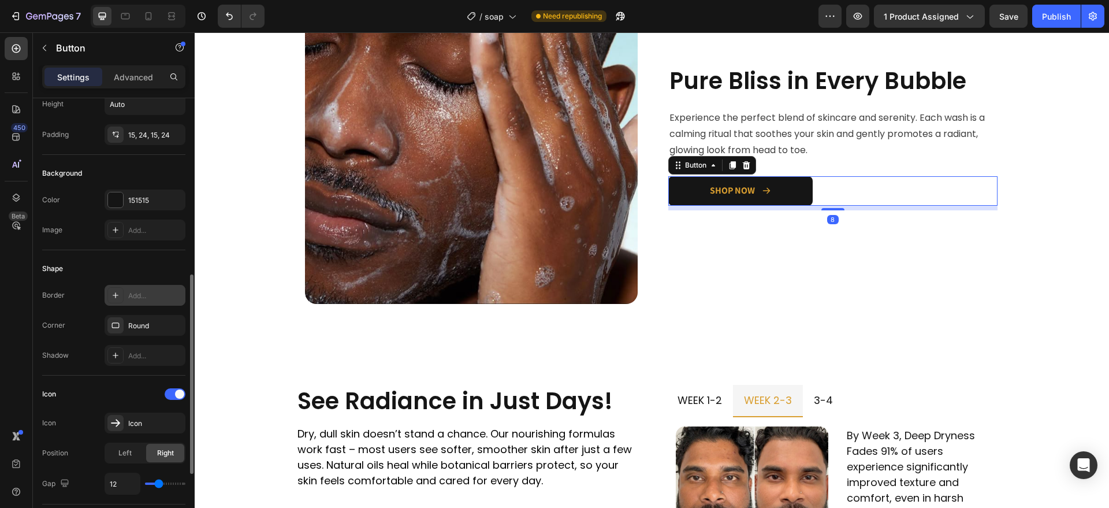
scroll to position [188, 0]
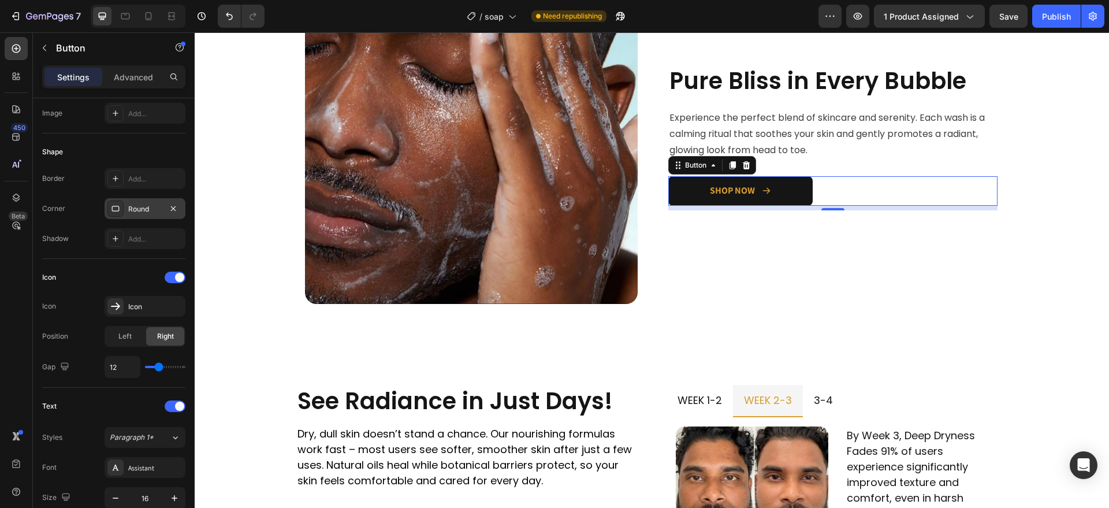
click at [136, 204] on div "Round" at bounding box center [145, 209] width 34 height 10
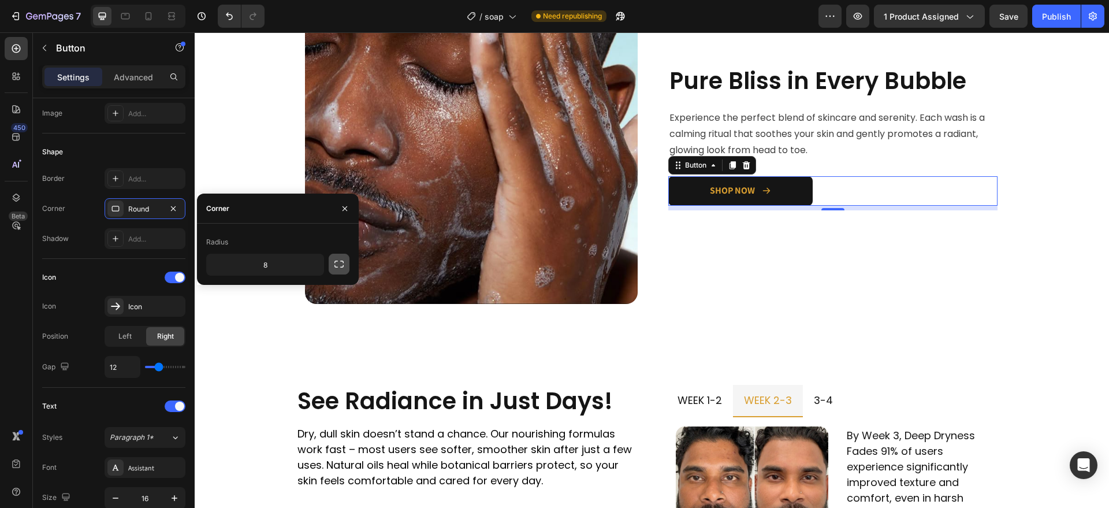
click at [337, 264] on icon "button" at bounding box center [339, 264] width 12 height 12
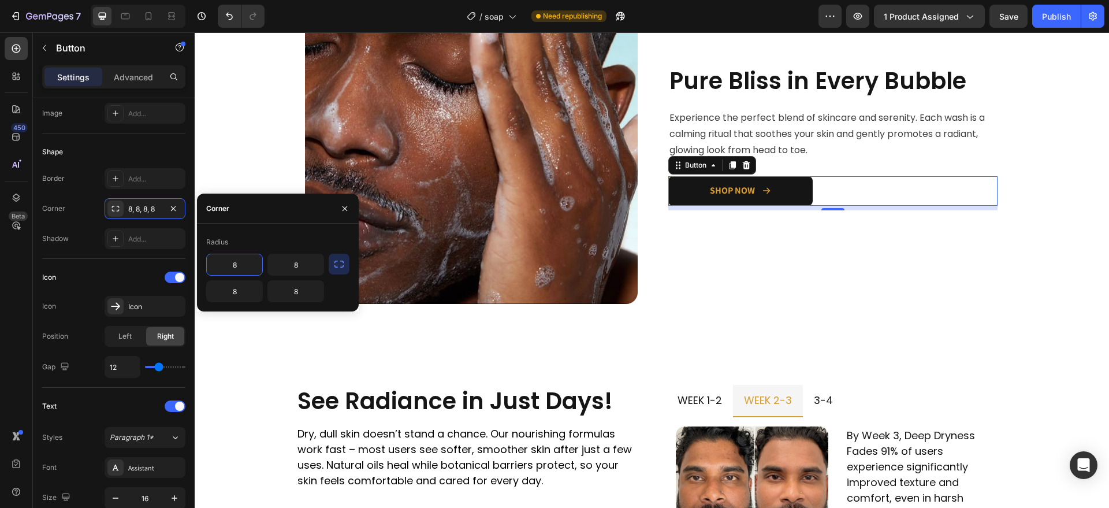
click at [250, 269] on input "8" at bounding box center [234, 264] width 55 height 21
type input "60"
click at [314, 262] on input "8" at bounding box center [295, 264] width 55 height 21
type input "60"
click at [306, 299] on input "8" at bounding box center [295, 291] width 55 height 21
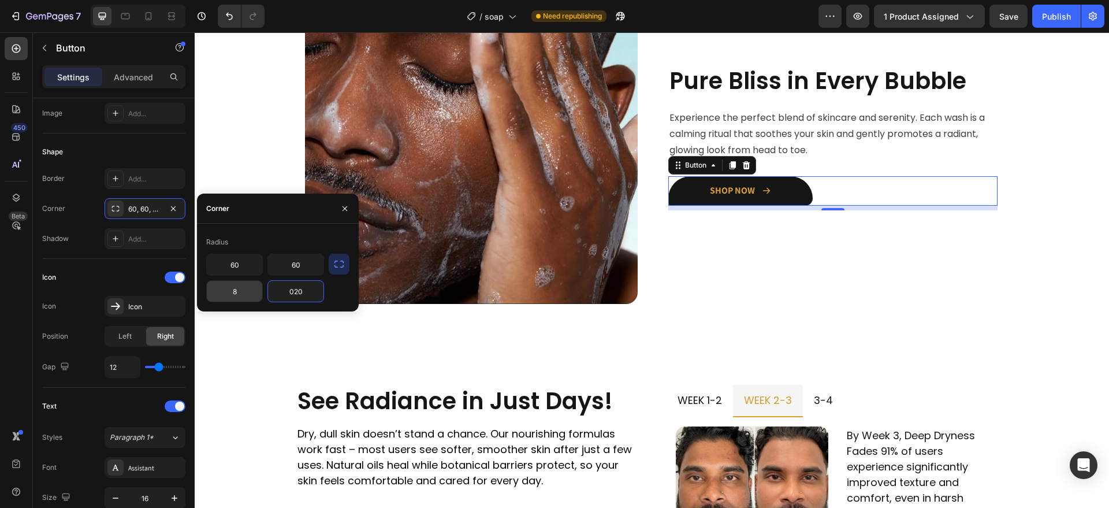
type input "20"
click at [250, 291] on input "8" at bounding box center [234, 291] width 55 height 21
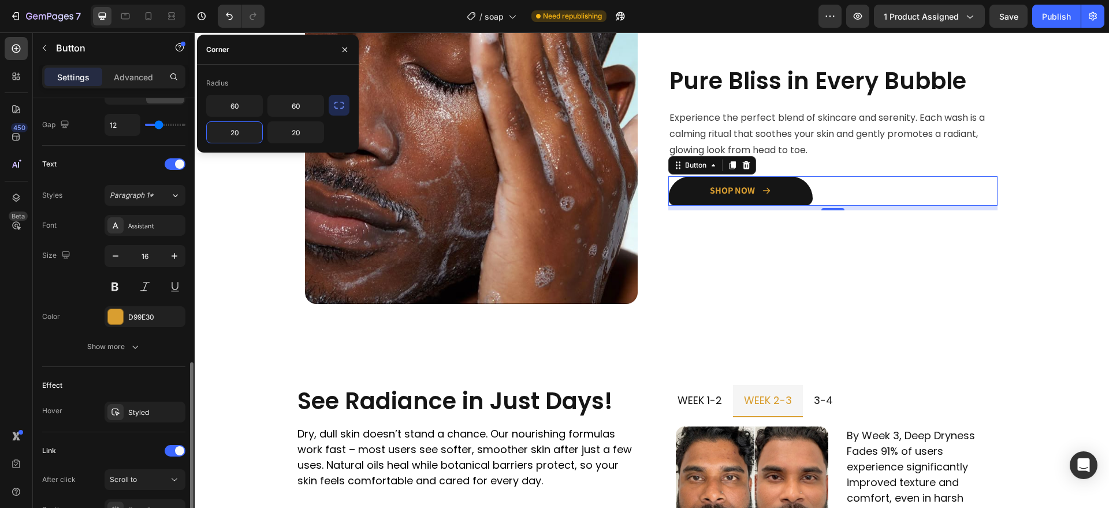
scroll to position [523, 0]
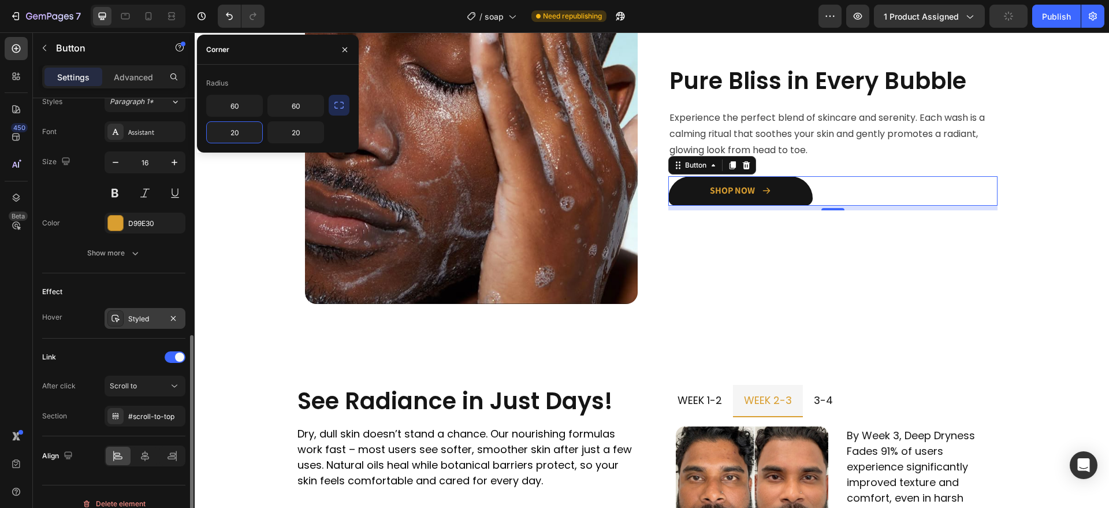
type input "20"
click at [137, 309] on div "Styled" at bounding box center [145, 318] width 81 height 21
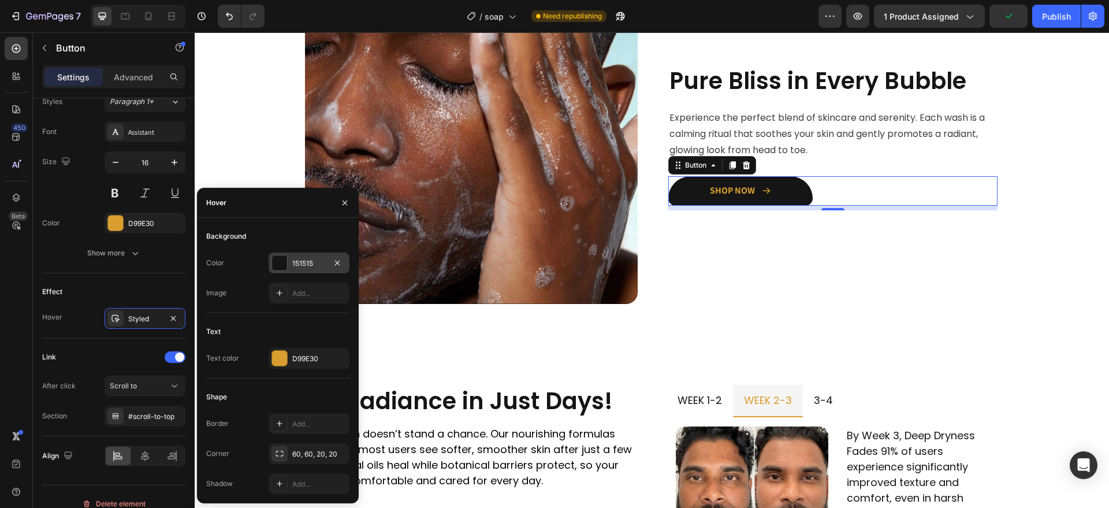
click at [284, 261] on div at bounding box center [279, 262] width 15 height 15
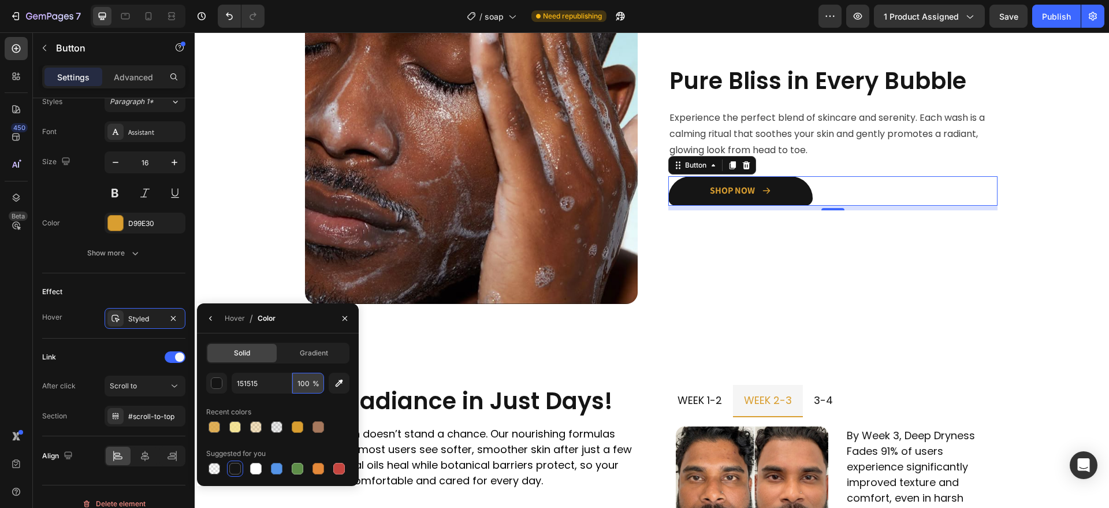
click at [303, 383] on input "100" at bounding box center [308, 383] width 32 height 21
type input "90"
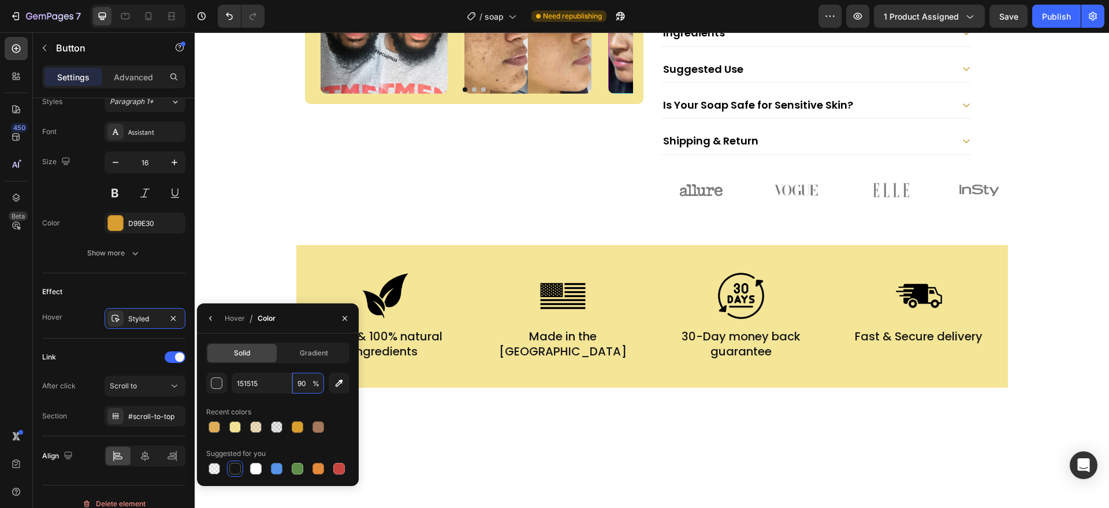
scroll to position [317, 0]
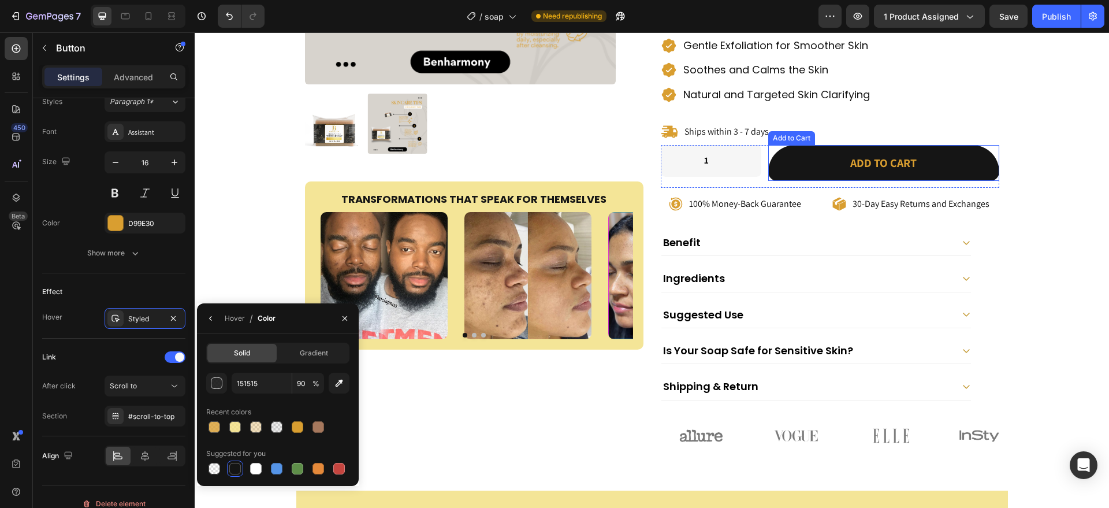
click at [799, 145] on button "Add to cart" at bounding box center [883, 163] width 231 height 36
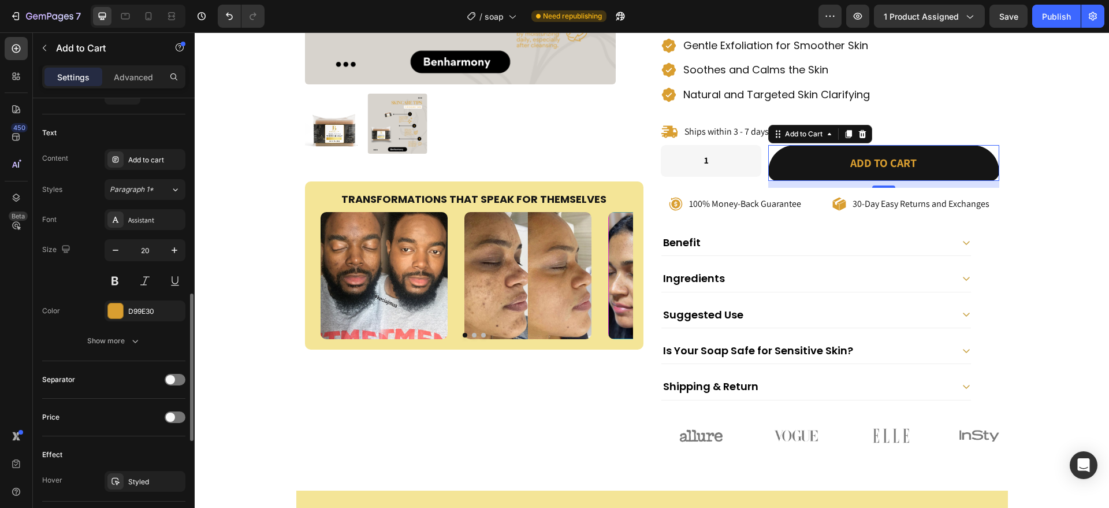
scroll to position [649, 0]
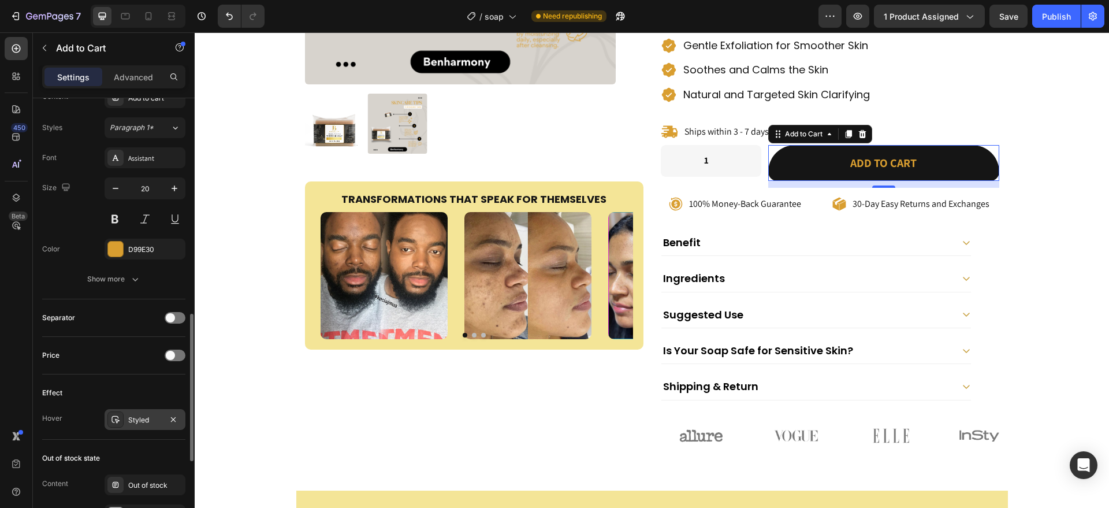
click at [130, 411] on div "Styled" at bounding box center [145, 419] width 81 height 21
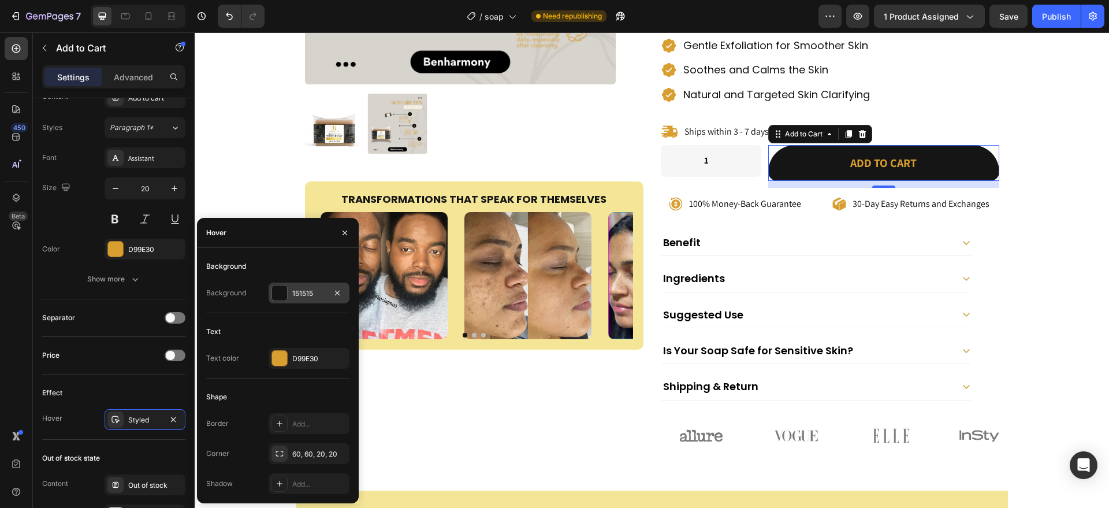
click at [302, 292] on div "151515" at bounding box center [309, 293] width 34 height 10
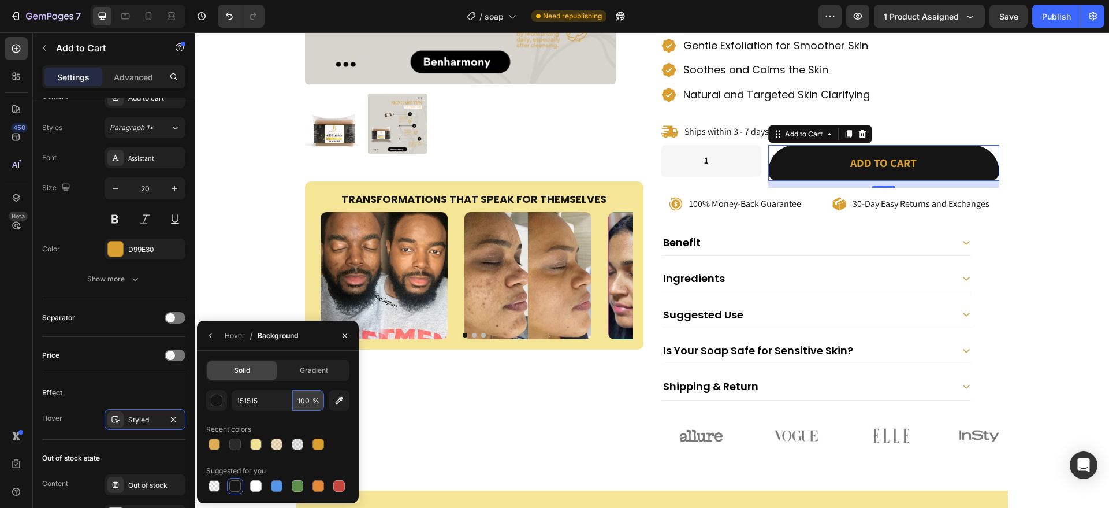
click at [304, 397] on input "100" at bounding box center [308, 400] width 32 height 21
type input "90"
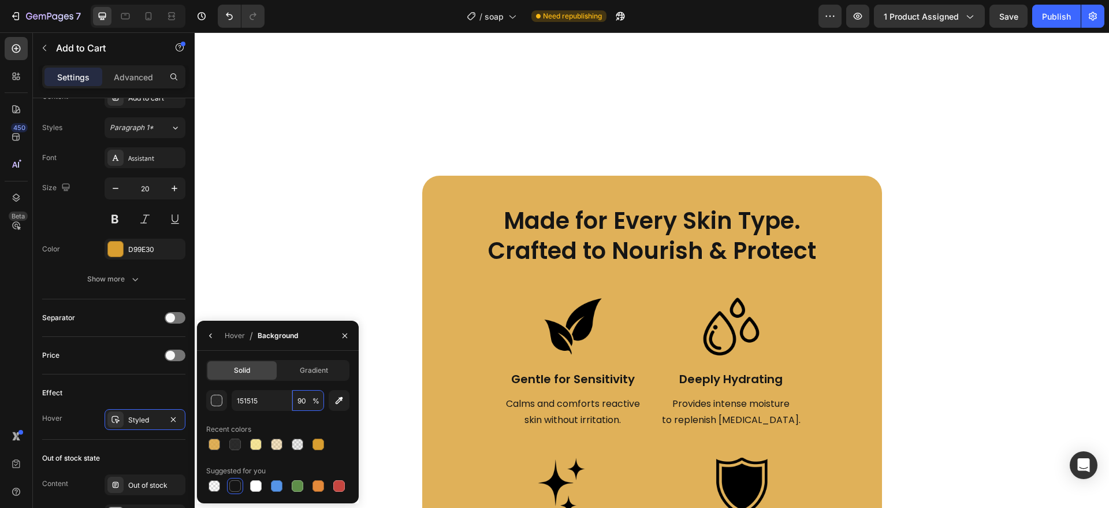
scroll to position [1677, 0]
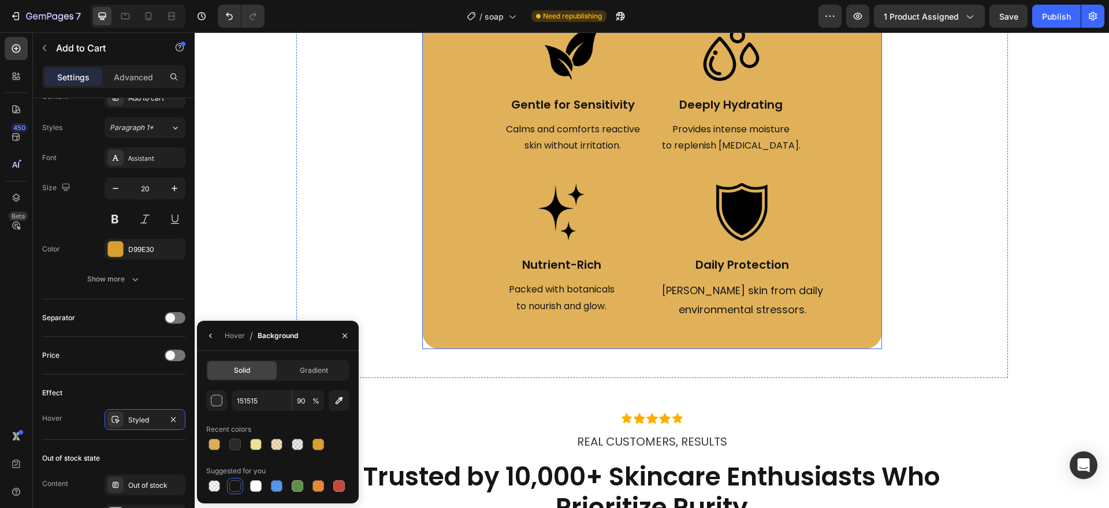
click at [671, 332] on div "Made for Every Skin Type. Crafted to Nourish & Protect Heading Made for Every S…" at bounding box center [652, 125] width 460 height 448
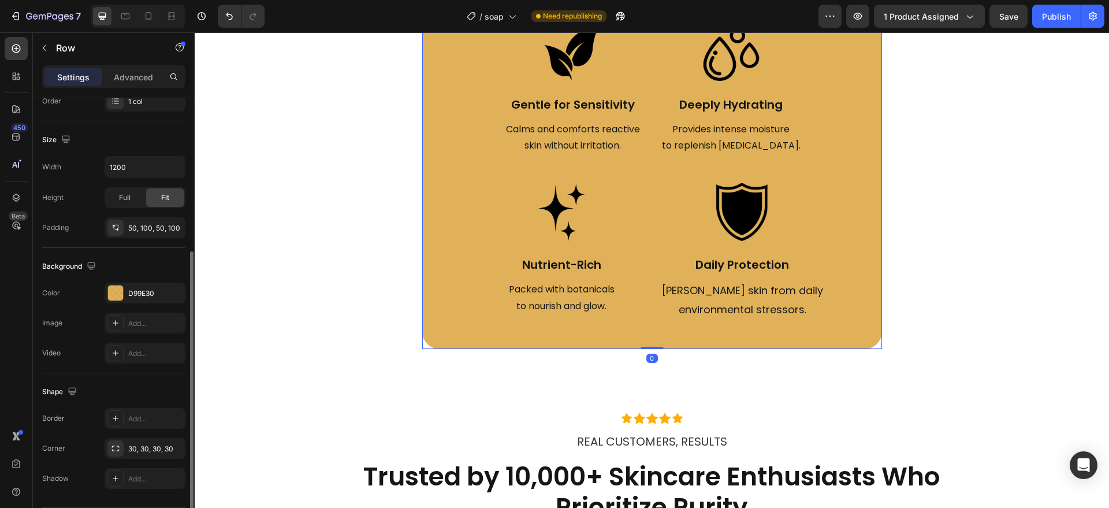
scroll to position [243, 0]
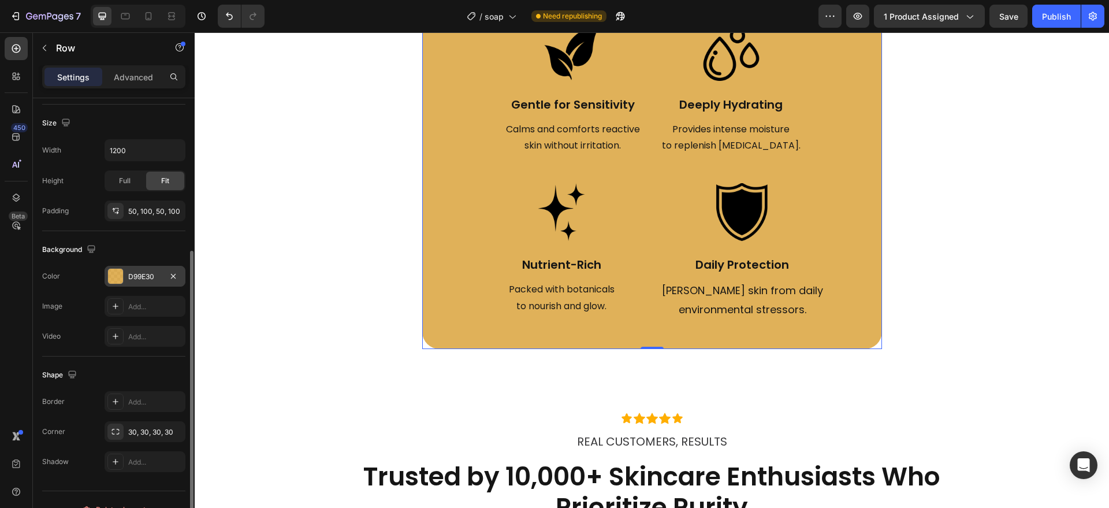
click at [129, 281] on div "D99E30" at bounding box center [145, 277] width 34 height 10
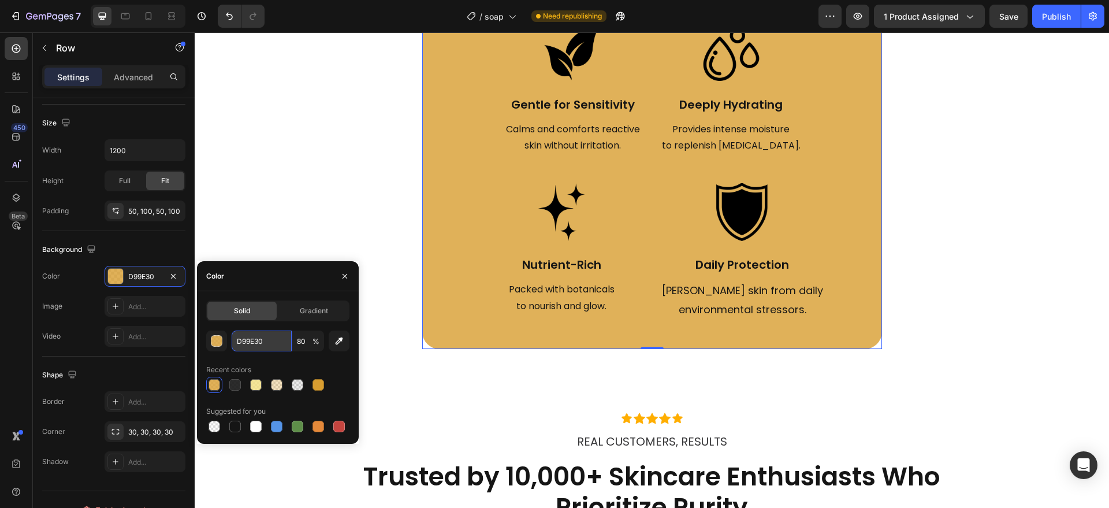
click at [269, 334] on input "D99E30" at bounding box center [262, 341] width 60 height 21
type input "9"
paste input "F2DF7E"
type input "F2DF7E"
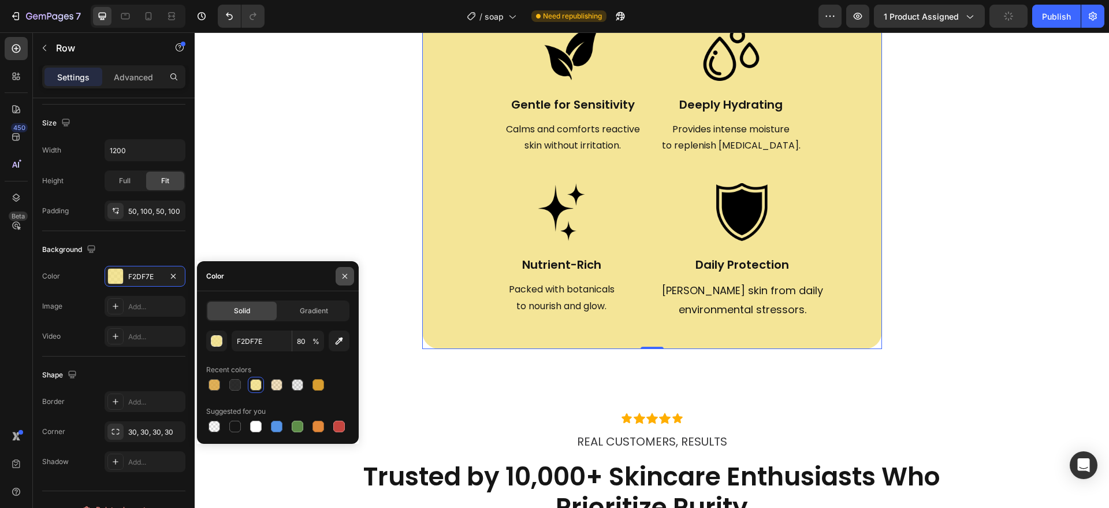
click at [348, 276] on icon "button" at bounding box center [344, 276] width 9 height 9
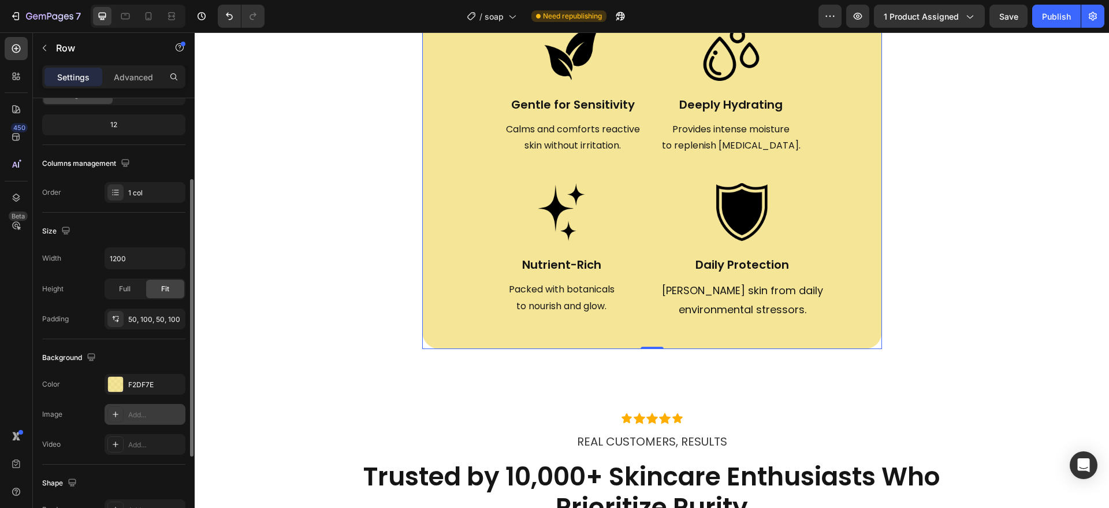
scroll to position [132, 0]
click at [144, 323] on div "50, 100, 50, 100" at bounding box center [145, 322] width 34 height 10
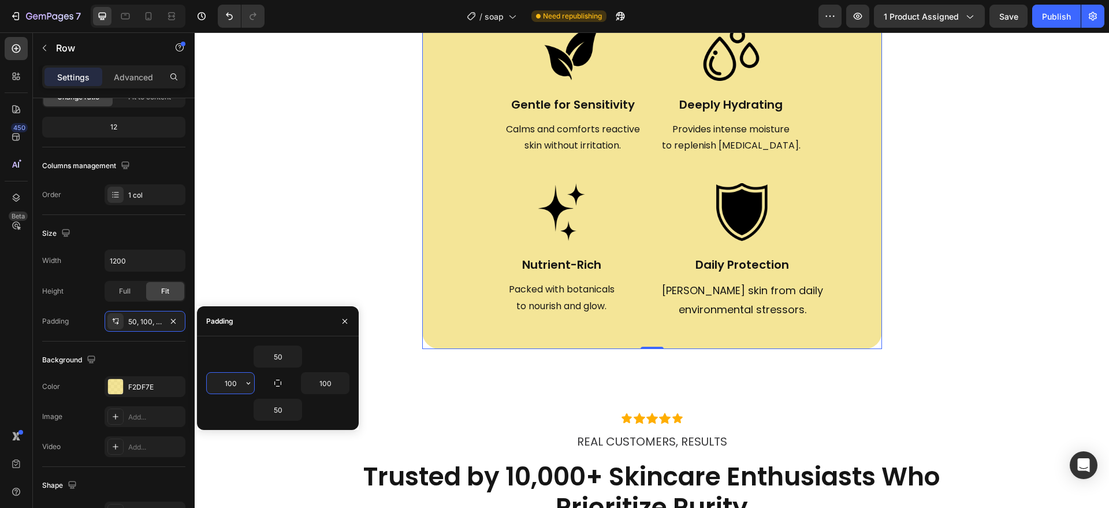
click at [240, 384] on input "100" at bounding box center [230, 383] width 47 height 21
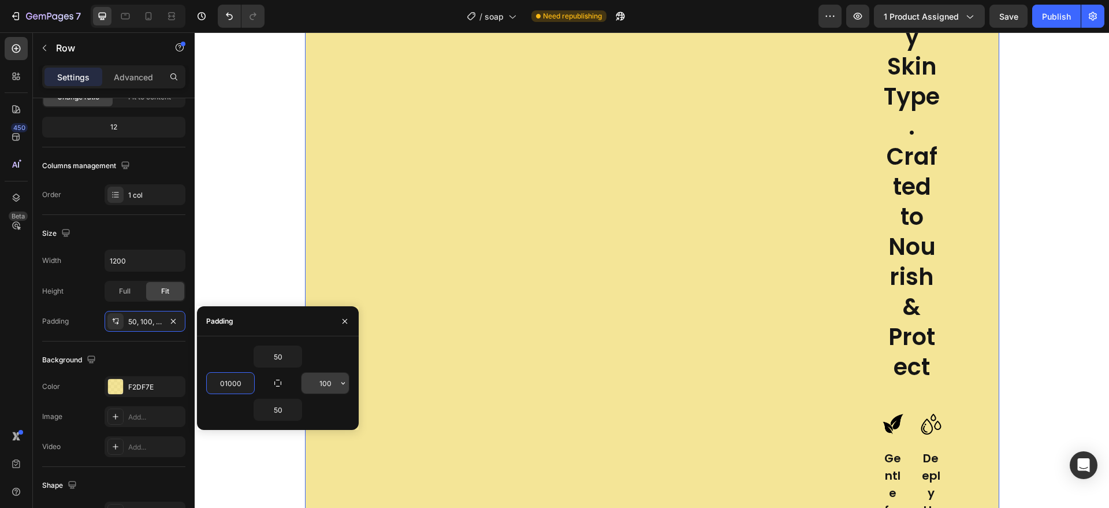
click at [332, 383] on input "100" at bounding box center [325, 383] width 47 height 21
type input "1000"
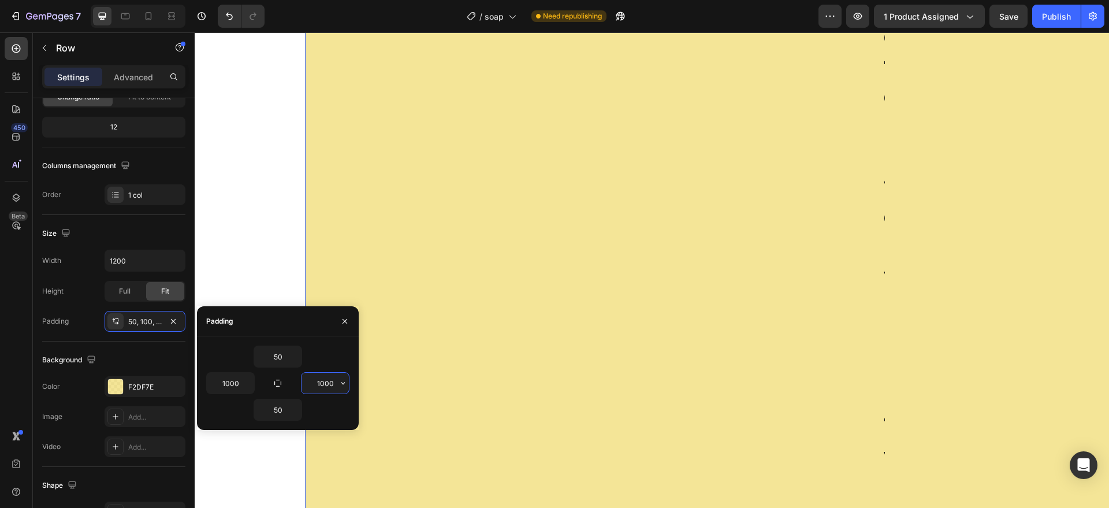
type input "100"
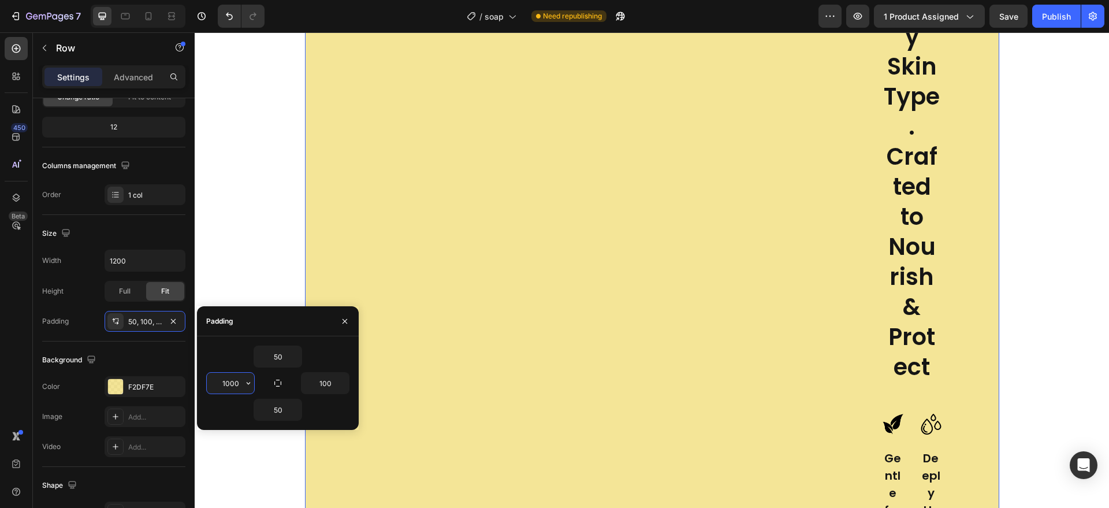
click at [237, 383] on input "1000" at bounding box center [230, 383] width 47 height 21
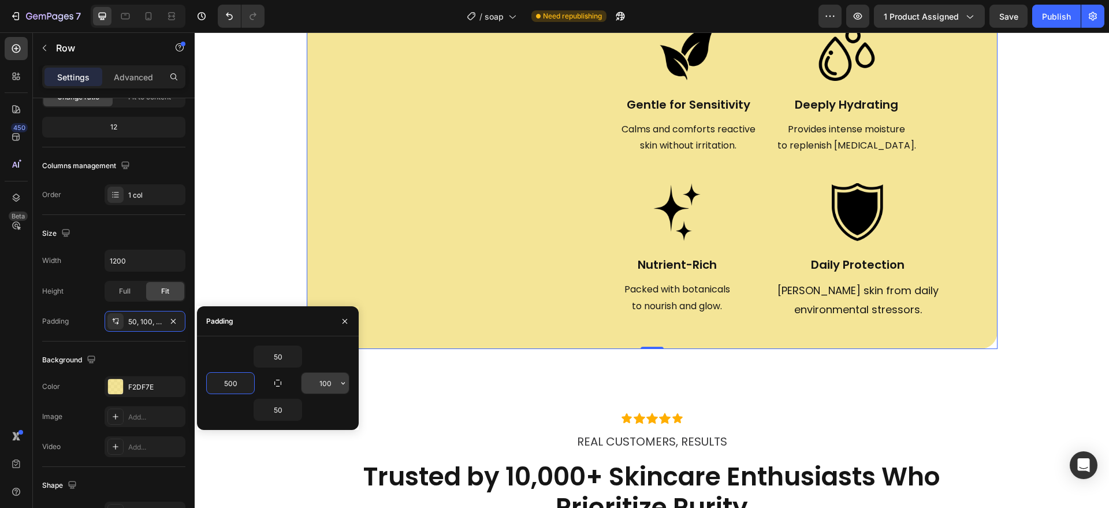
type input "500"
click at [329, 383] on input "100" at bounding box center [325, 383] width 47 height 21
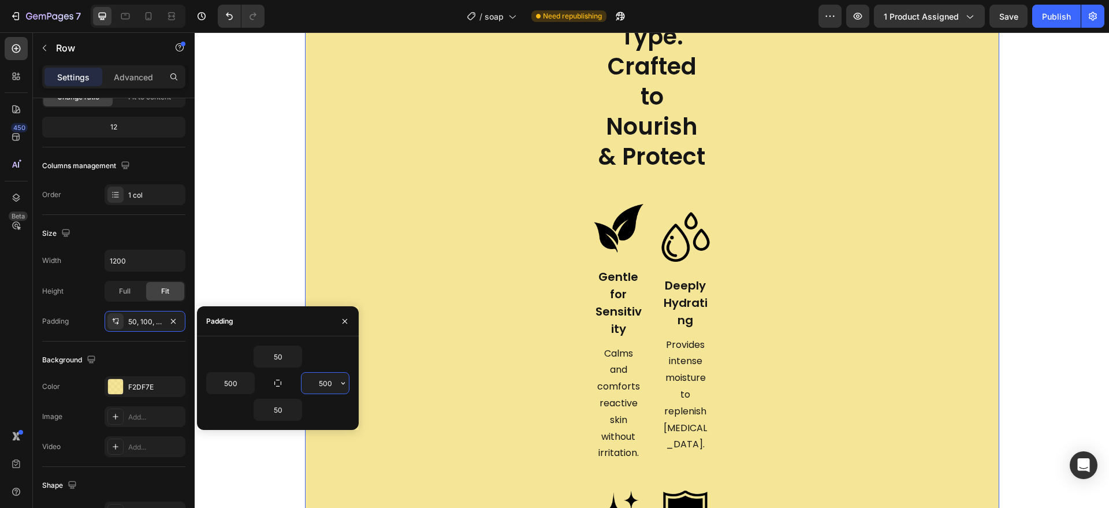
type input "100"
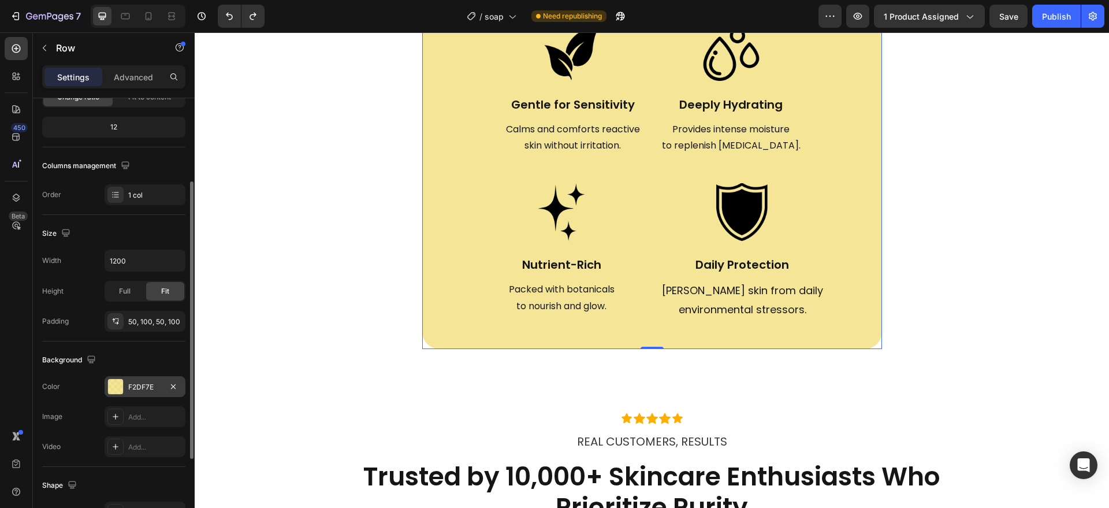
click at [157, 387] on div "F2DF7E" at bounding box center [145, 387] width 34 height 10
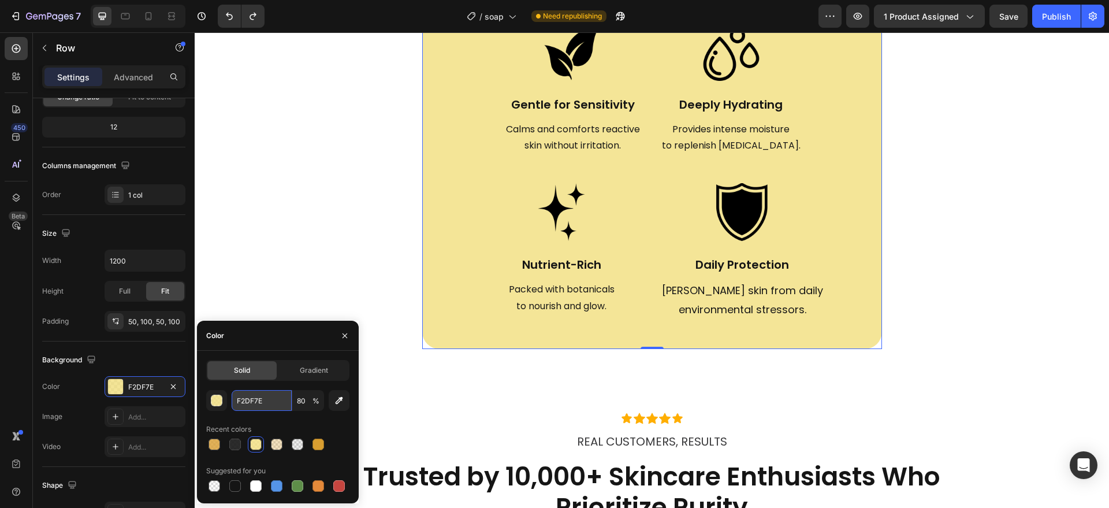
click at [275, 402] on input "F2DF7E" at bounding box center [262, 400] width 60 height 21
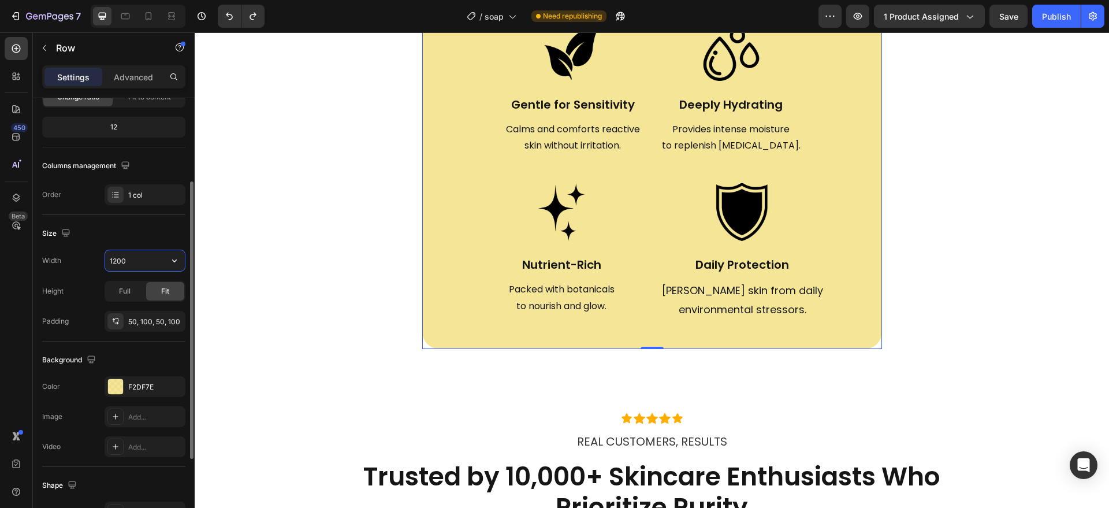
click at [133, 263] on input "1200" at bounding box center [145, 260] width 80 height 21
click at [174, 259] on icon "button" at bounding box center [175, 261] width 12 height 12
click at [164, 301] on div "Full 100%" at bounding box center [133, 312] width 95 height 22
type input "100%"
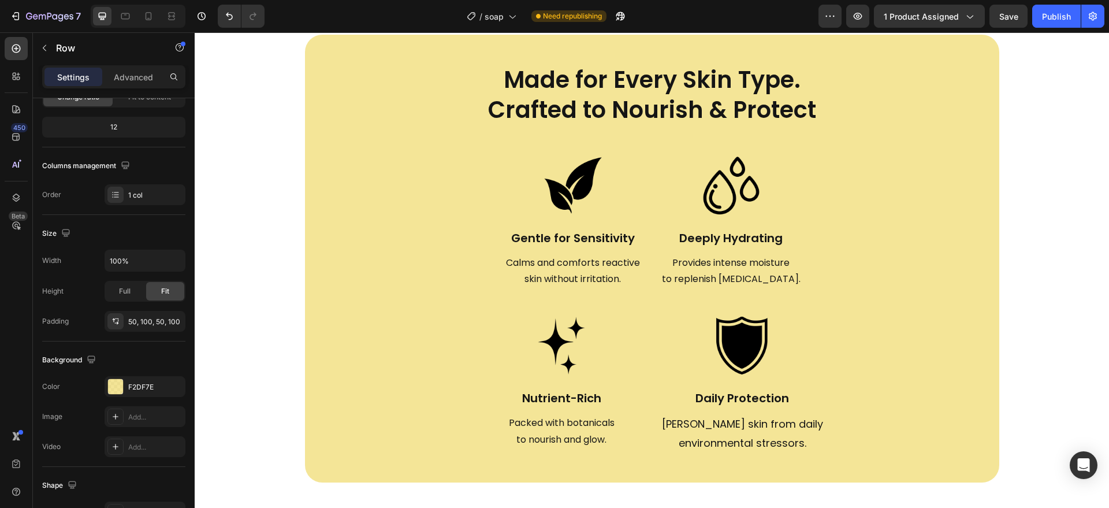
scroll to position [1666, 0]
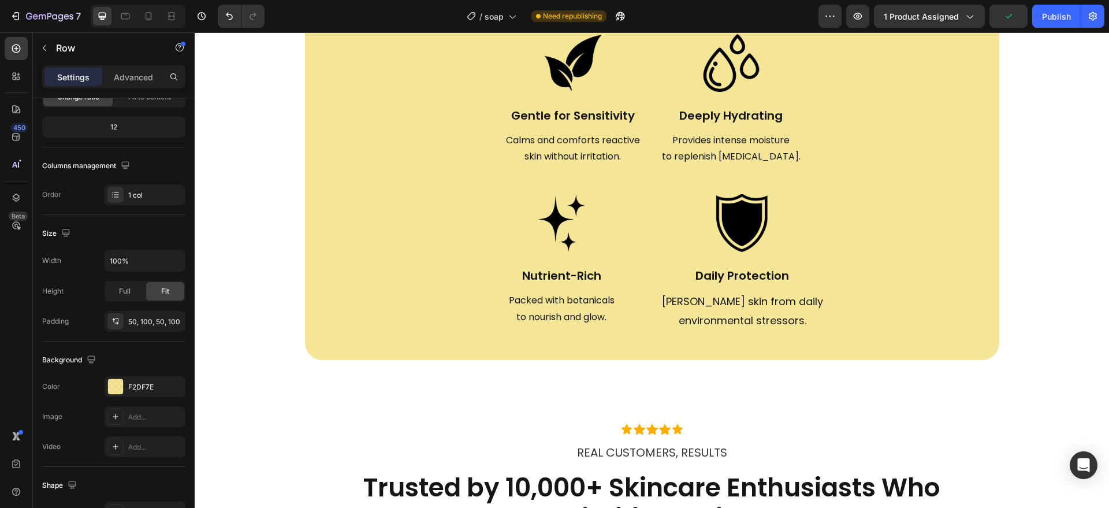
click at [438, 325] on div "Made for Every Skin Type. Crafted to Nourish & Protect Heading Made for Every S…" at bounding box center [652, 136] width 579 height 390
click at [135, 68] on div "Advanced" at bounding box center [134, 77] width 58 height 18
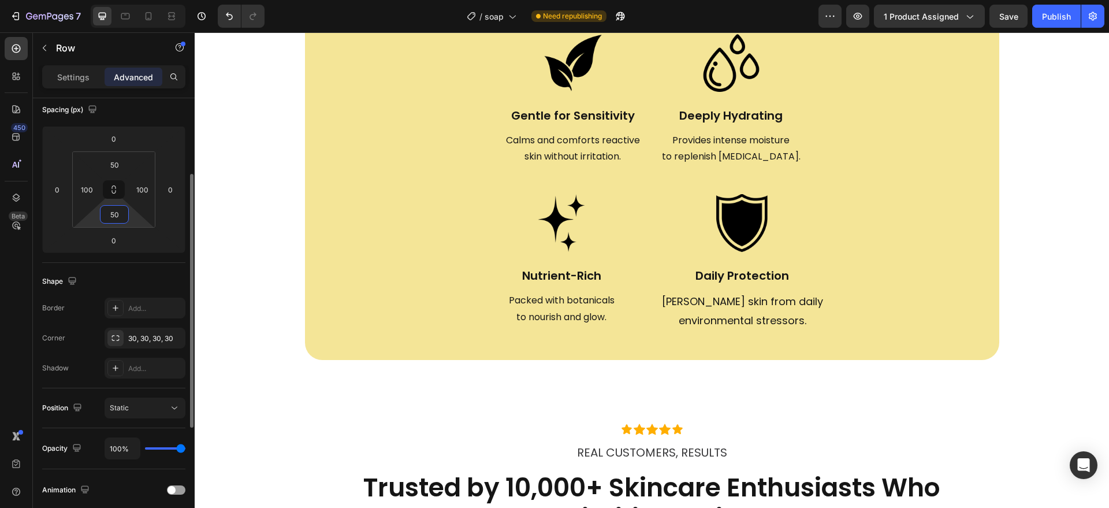
click at [121, 211] on input "50" at bounding box center [114, 214] width 23 height 17
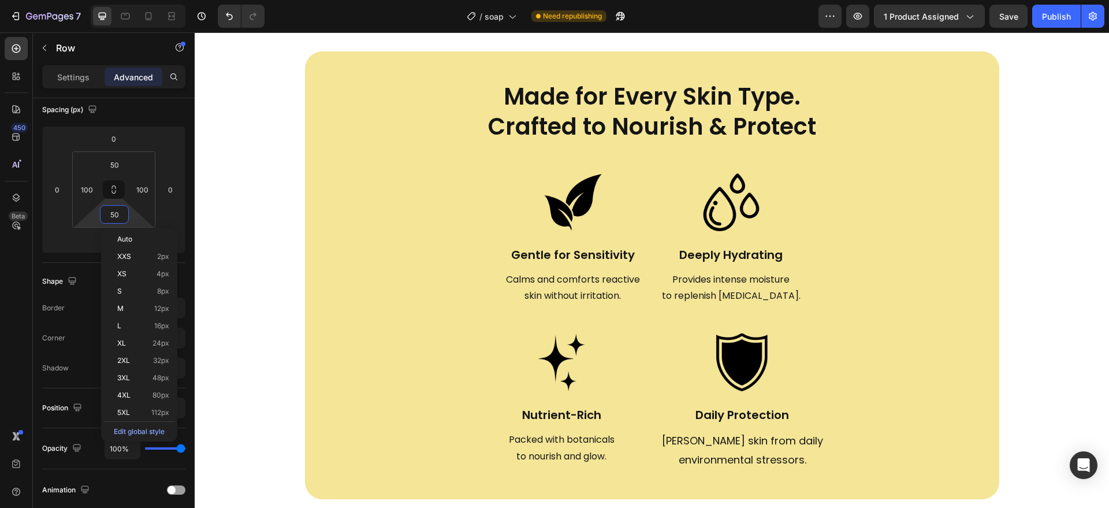
scroll to position [1652, 0]
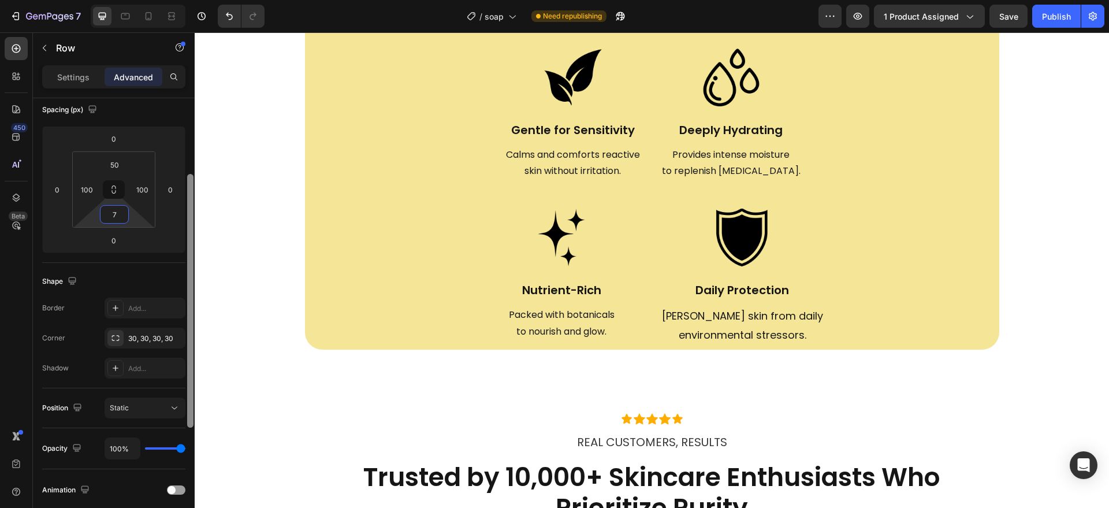
type input "70"
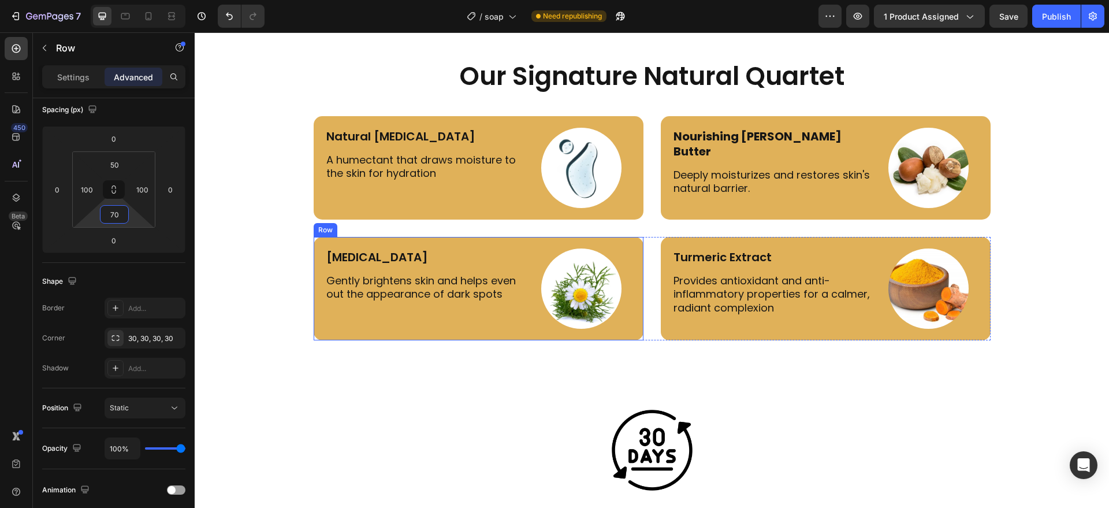
scroll to position [2553, 0]
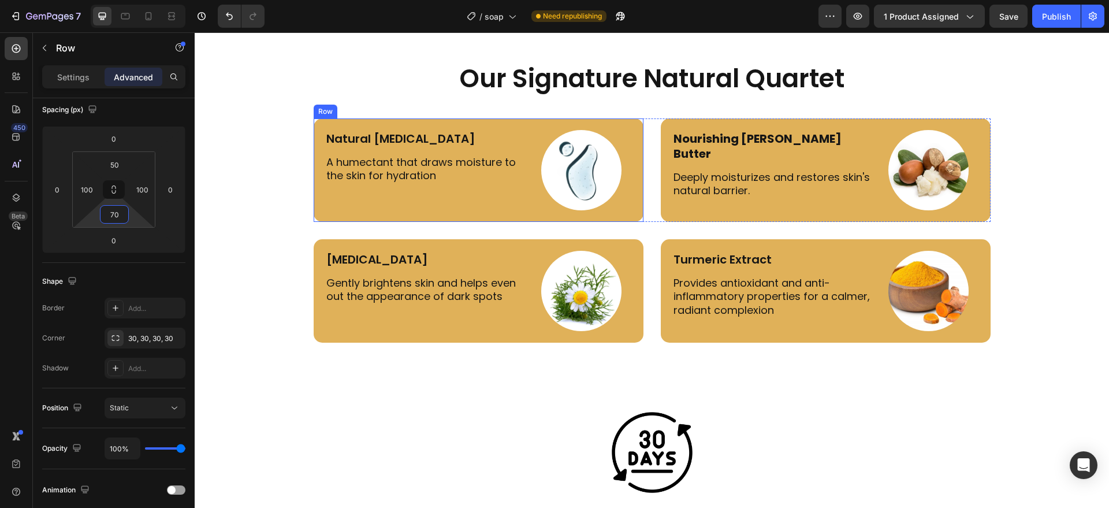
click at [625, 220] on div "Natural Glycerin Text Block A humectant that draws moisture to the skin for hyd…" at bounding box center [479, 169] width 330 height 103
click at [87, 83] on div "Settings" at bounding box center [73, 77] width 58 height 18
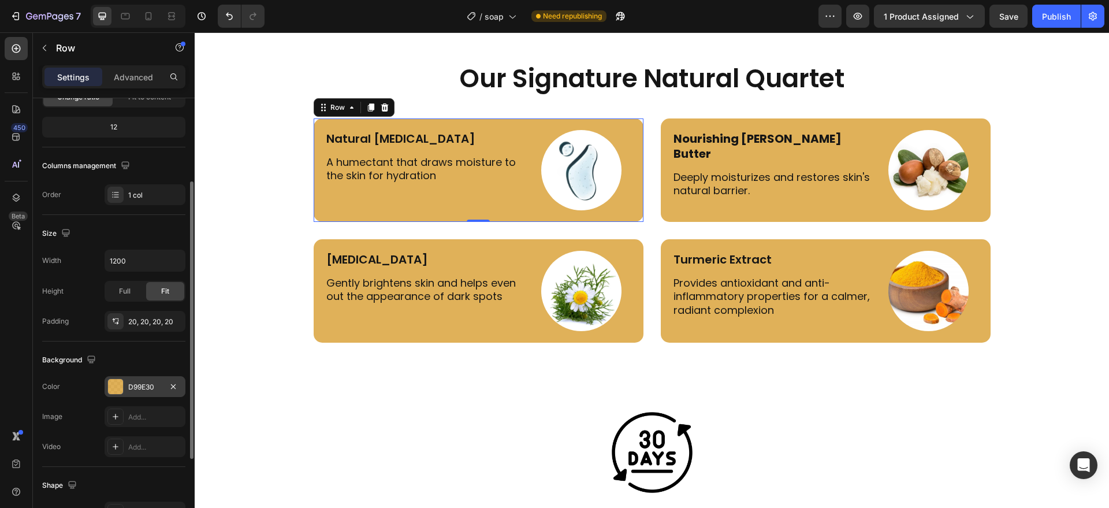
click at [143, 390] on div "D99E30" at bounding box center [145, 387] width 34 height 10
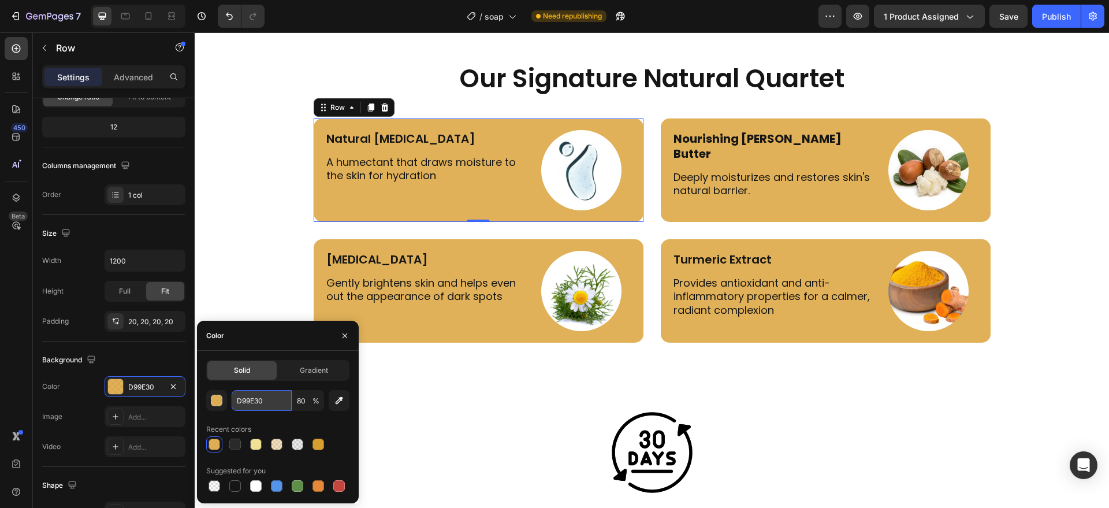
click at [278, 403] on input "D99E30" at bounding box center [262, 400] width 60 height 21
paste input "F2DF7E"
type input "F2DF7E"
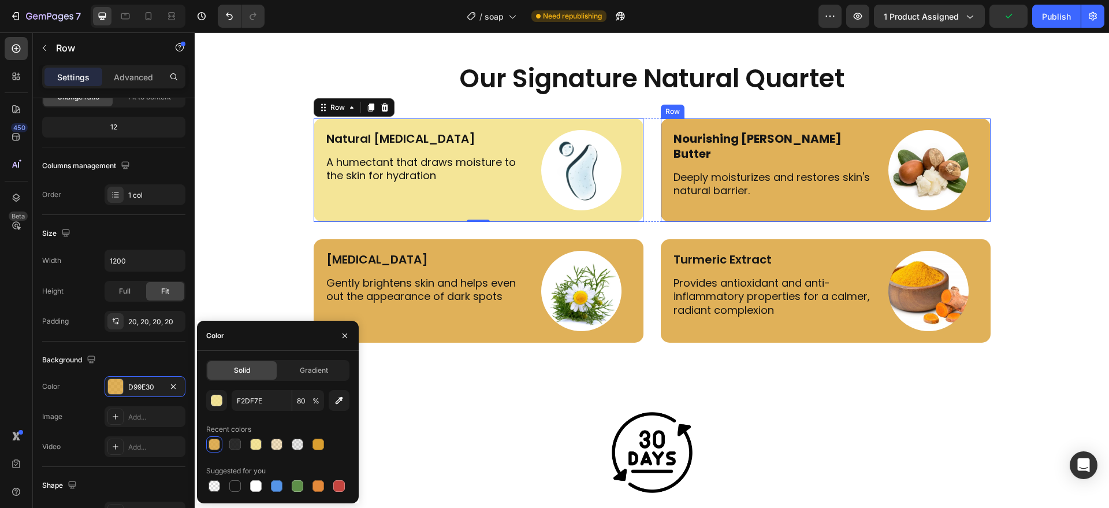
click at [674, 210] on div "Nourishing Shea Butter Text Block Deeply moisturizes and restores skin's natura…" at bounding box center [826, 169] width 330 height 103
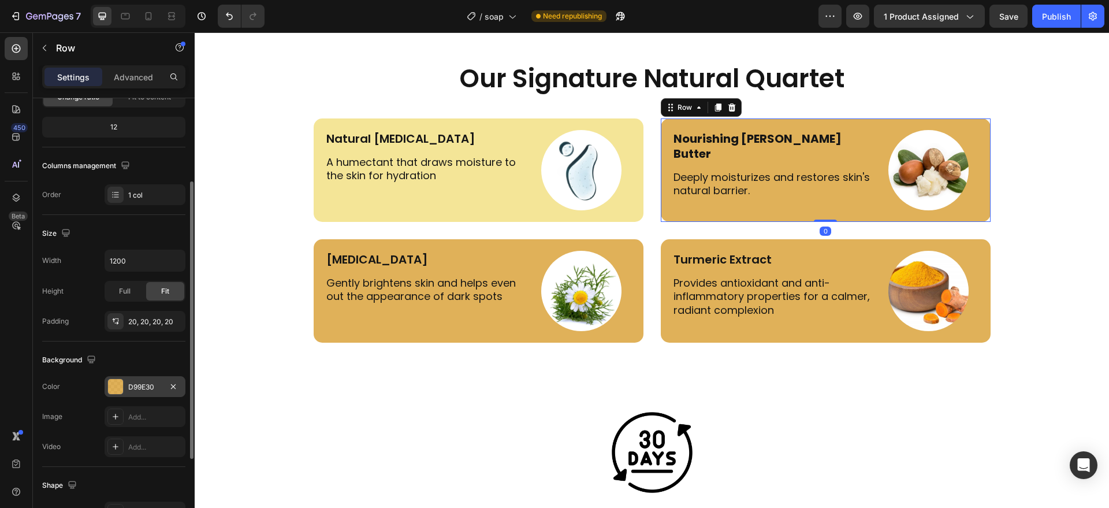
click at [129, 393] on div "D99E30" at bounding box center [145, 386] width 81 height 21
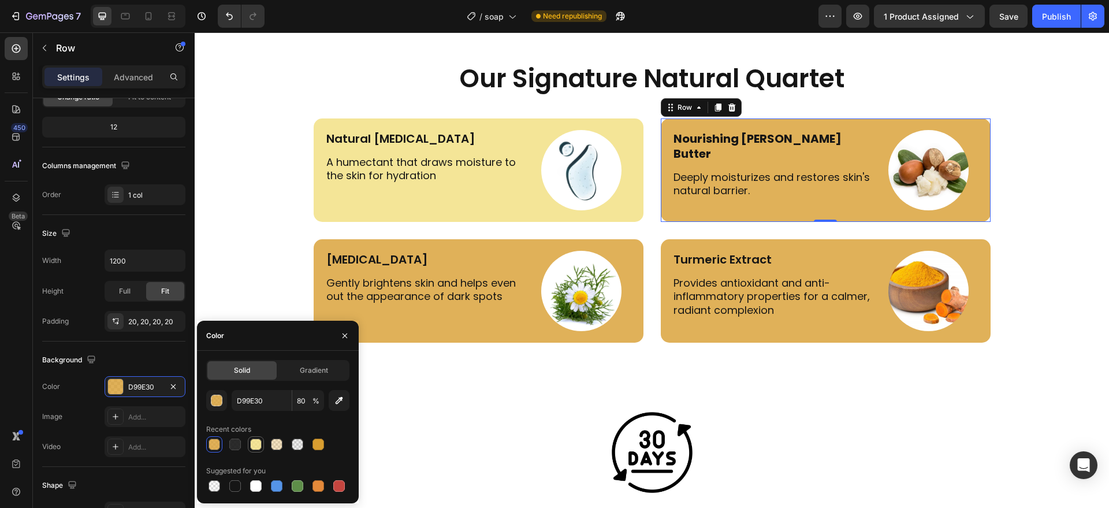
drag, startPoint x: 256, startPoint y: 443, endPoint x: 265, endPoint y: 284, distance: 159.1
click at [256, 443] on div at bounding box center [256, 445] width 12 height 12
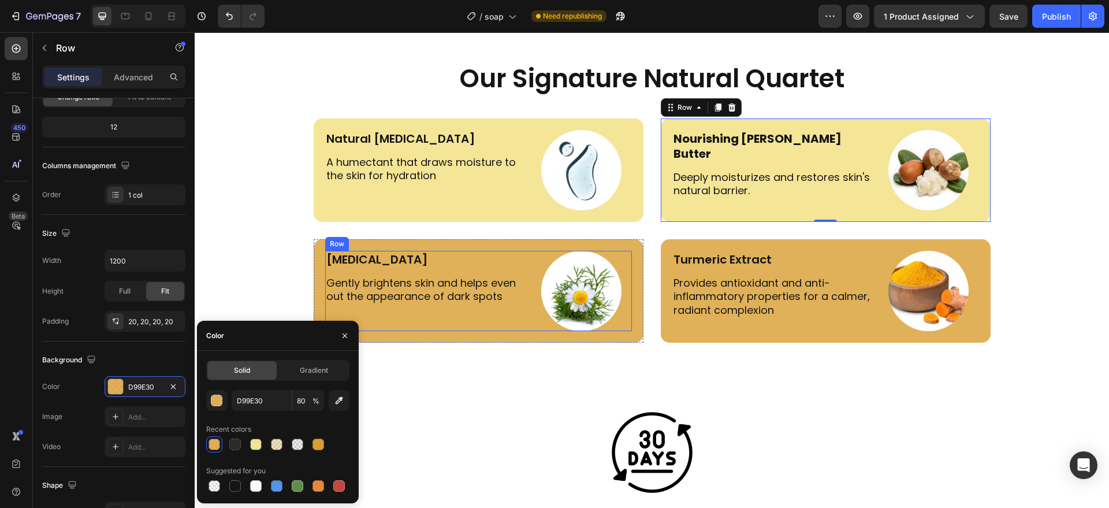
type input "F2DF7E"
click at [458, 333] on div "Kojic Acid Text Block Gently brightens skin and helps even out the appearance o…" at bounding box center [479, 290] width 330 height 103
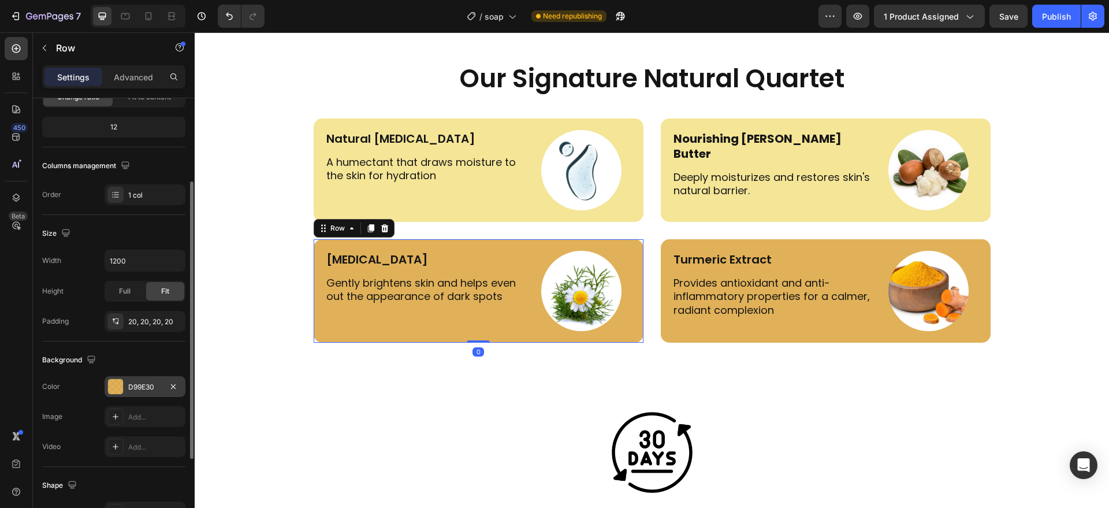
click at [140, 385] on div "D99E30" at bounding box center [145, 387] width 34 height 10
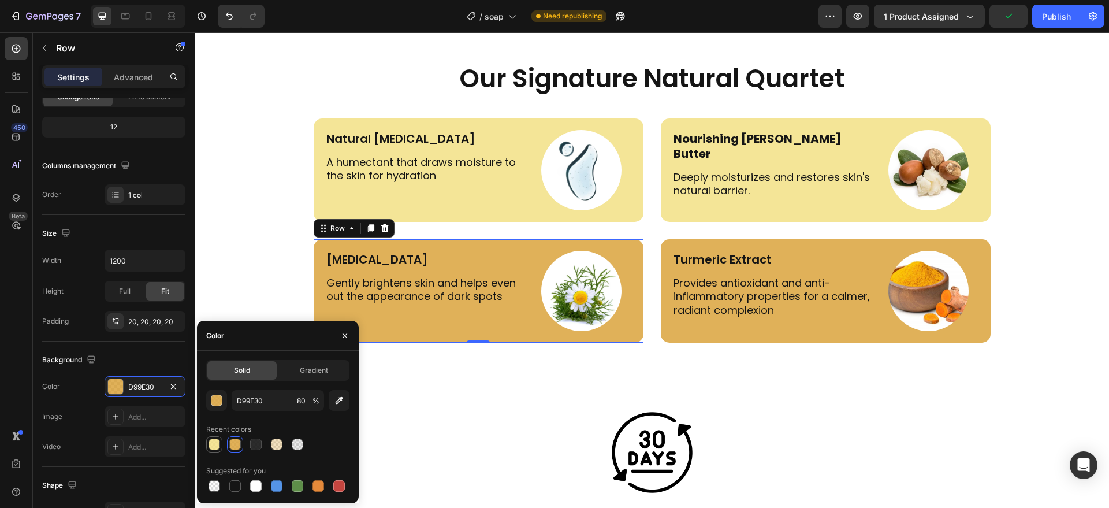
drag, startPoint x: 217, startPoint y: 443, endPoint x: 437, endPoint y: 354, distance: 237.4
click at [217, 443] on div at bounding box center [215, 445] width 12 height 12
type input "F2DF7E"
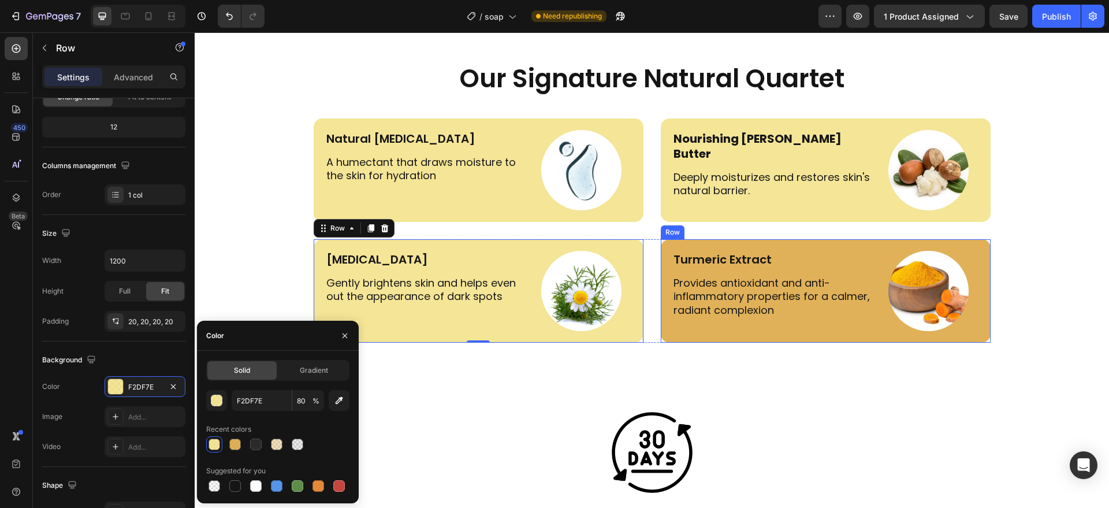
click at [669, 337] on div "Turmeric Extract Text Block Provides antioxidant and anti-inflammatory properti…" at bounding box center [826, 290] width 330 height 103
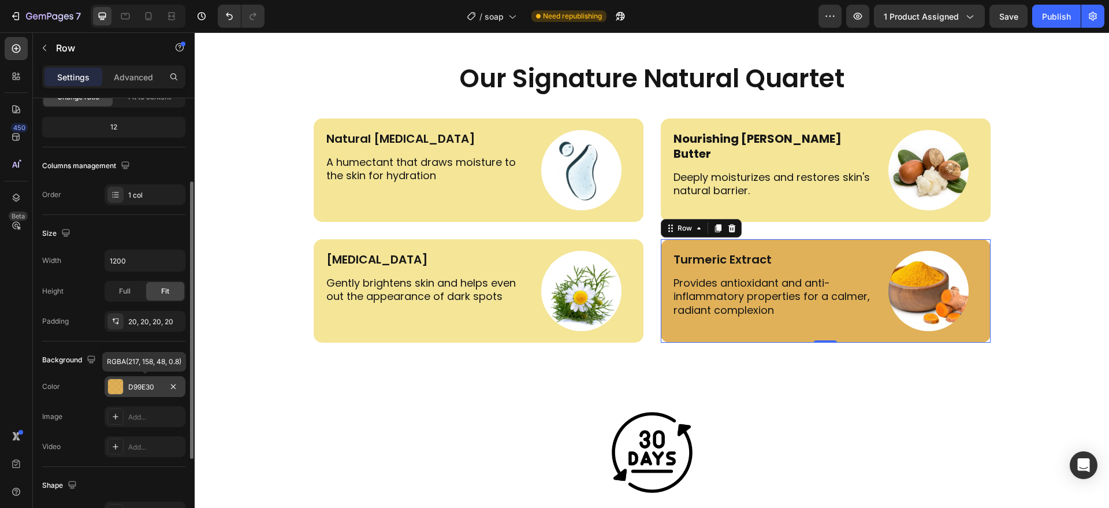
click at [144, 387] on div "D99E30" at bounding box center [145, 387] width 34 height 10
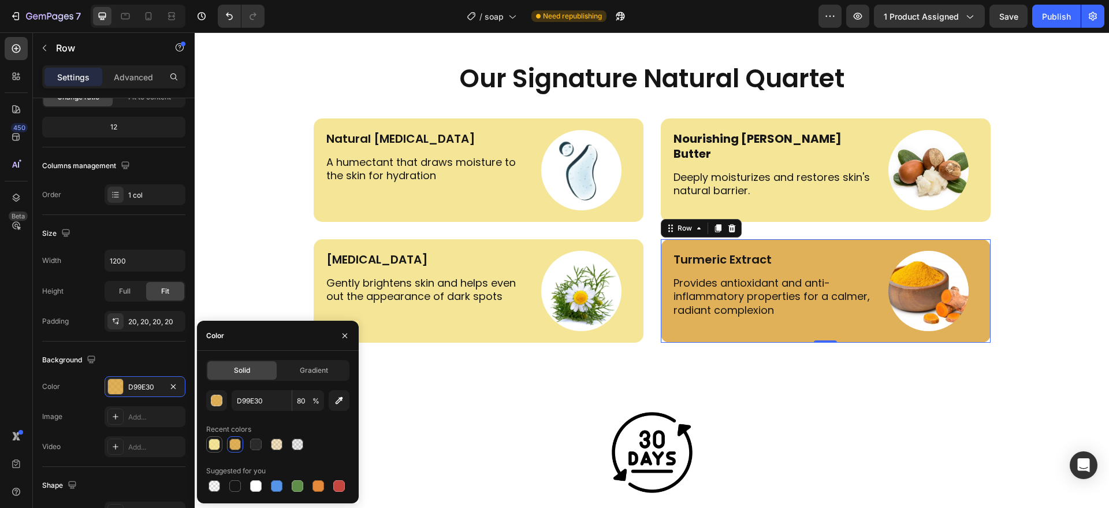
click at [213, 441] on div at bounding box center [215, 445] width 12 height 12
type input "F2DF7E"
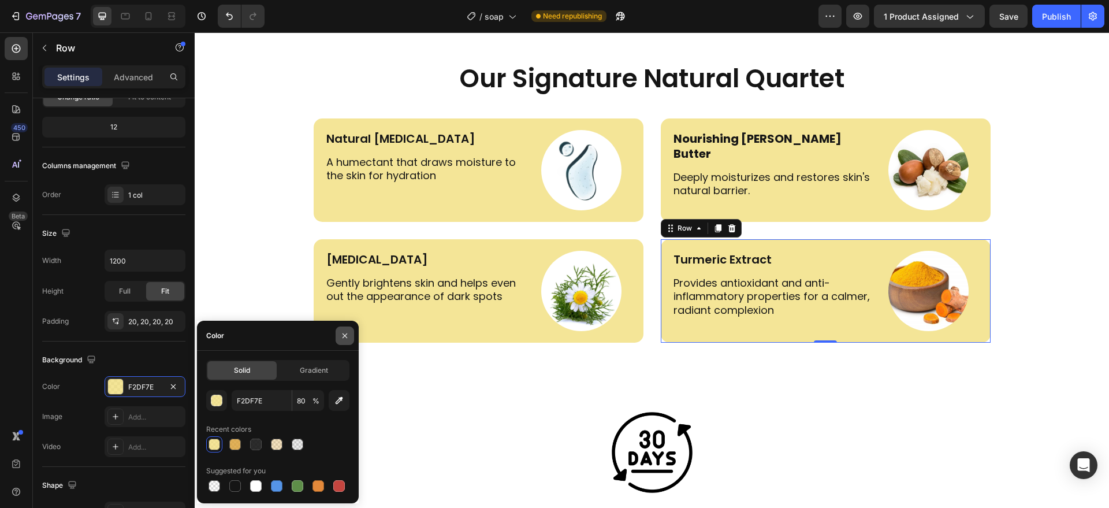
click at [345, 339] on icon "button" at bounding box center [344, 335] width 9 height 9
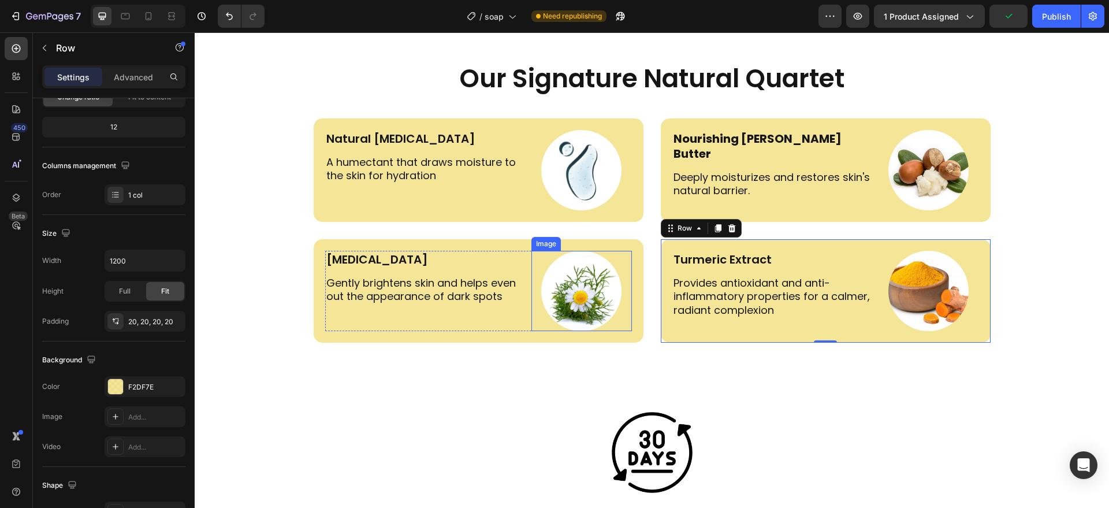
click at [589, 294] on img at bounding box center [581, 291] width 80 height 80
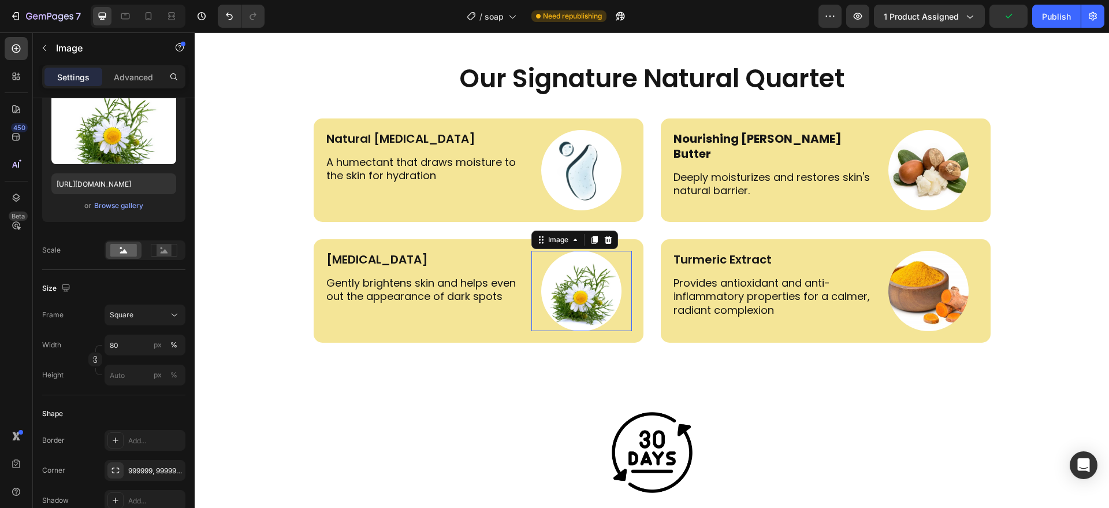
scroll to position [0, 0]
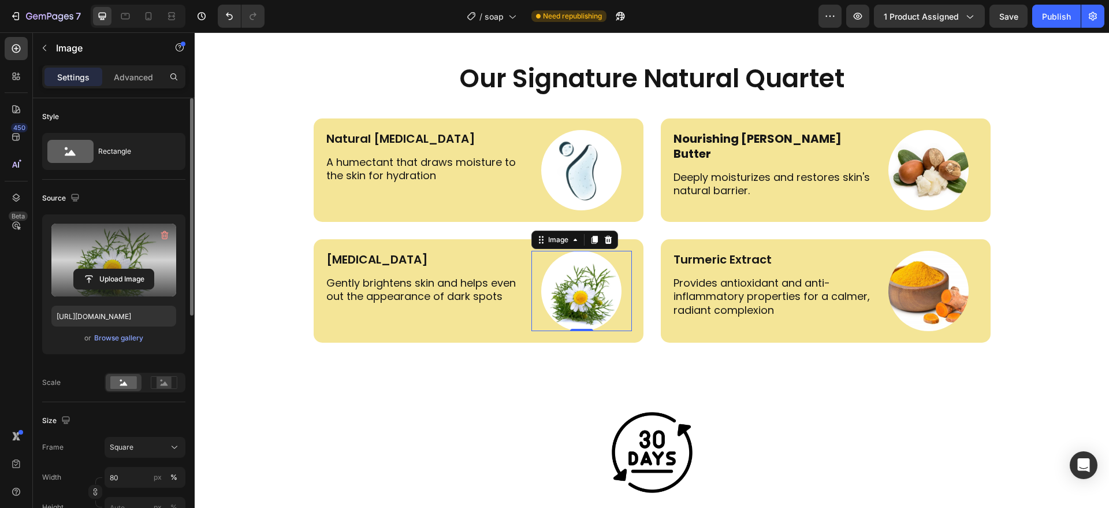
click at [138, 258] on label at bounding box center [113, 260] width 125 height 73
click at [138, 269] on input "file" at bounding box center [114, 279] width 80 height 20
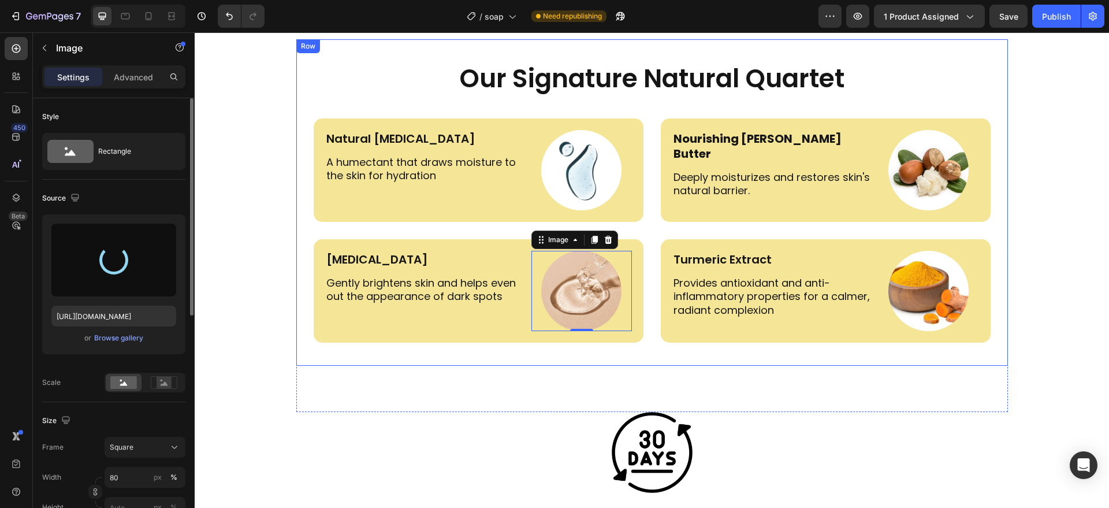
type input "https://cdn.shopify.com/s/files/1/0956/6938/7577/files/gempages_581714596532847…"
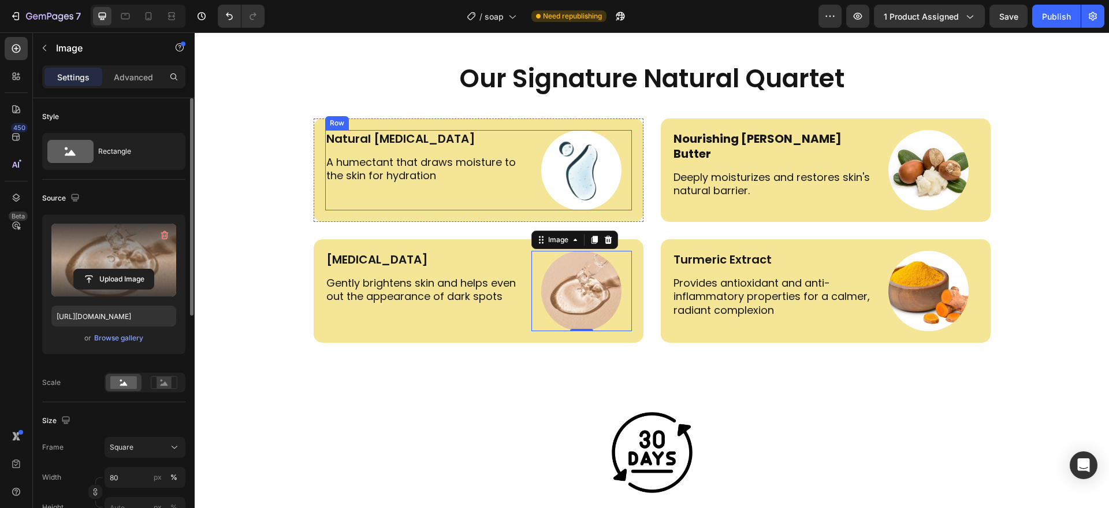
scroll to position [2685, 0]
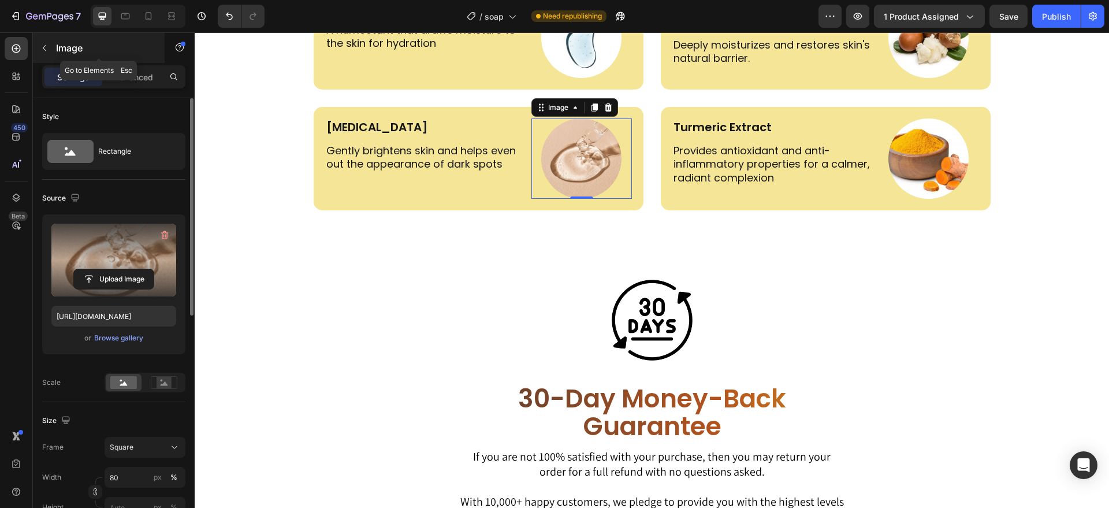
click at [55, 41] on div "Image" at bounding box center [99, 48] width 132 height 30
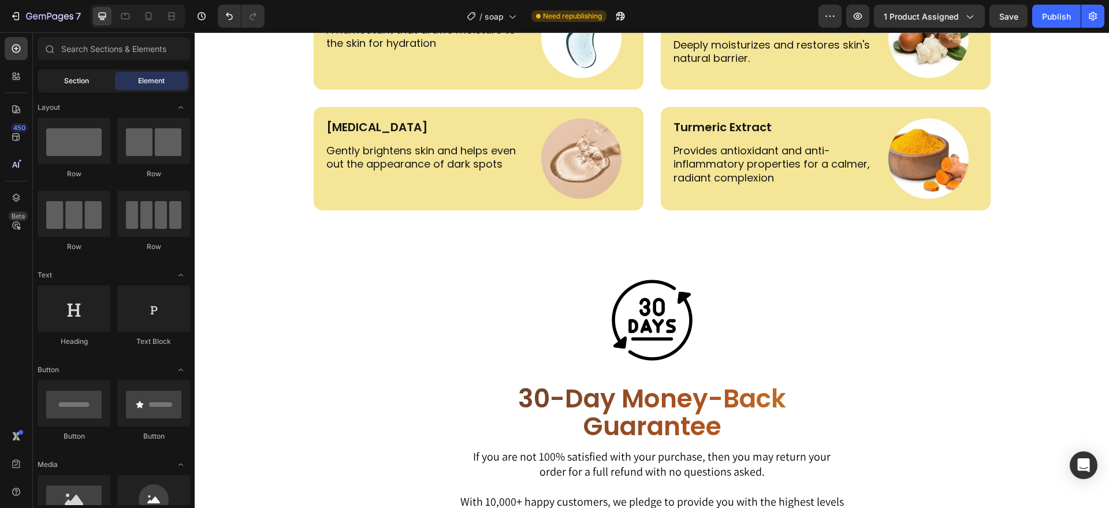
click at [87, 80] on span "Section" at bounding box center [76, 81] width 25 height 10
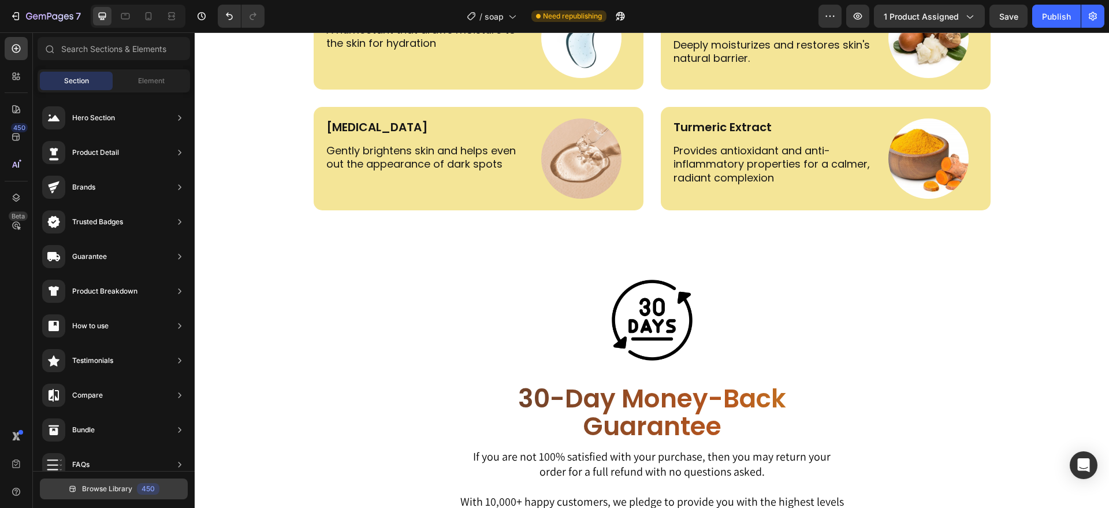
click at [115, 484] on span "Browse Library" at bounding box center [107, 489] width 50 height 10
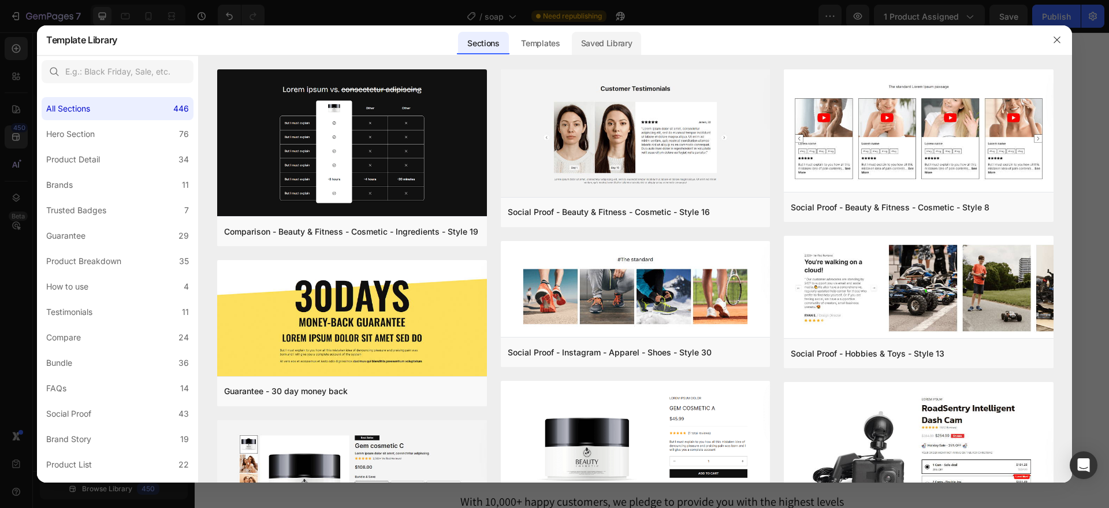
click at [604, 45] on div "Saved Library" at bounding box center [607, 43] width 70 height 23
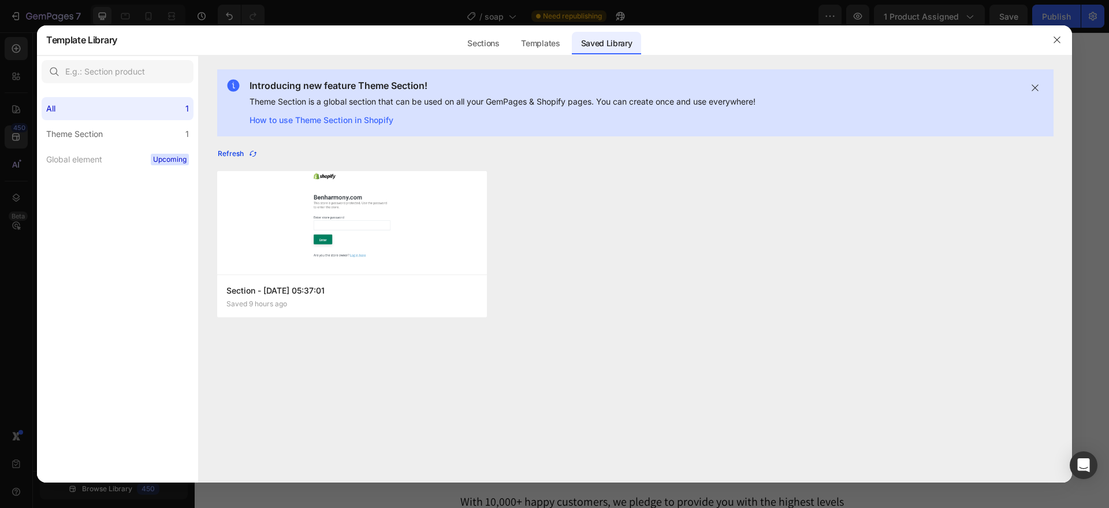
click at [232, 149] on div "Refresh" at bounding box center [238, 153] width 40 height 10
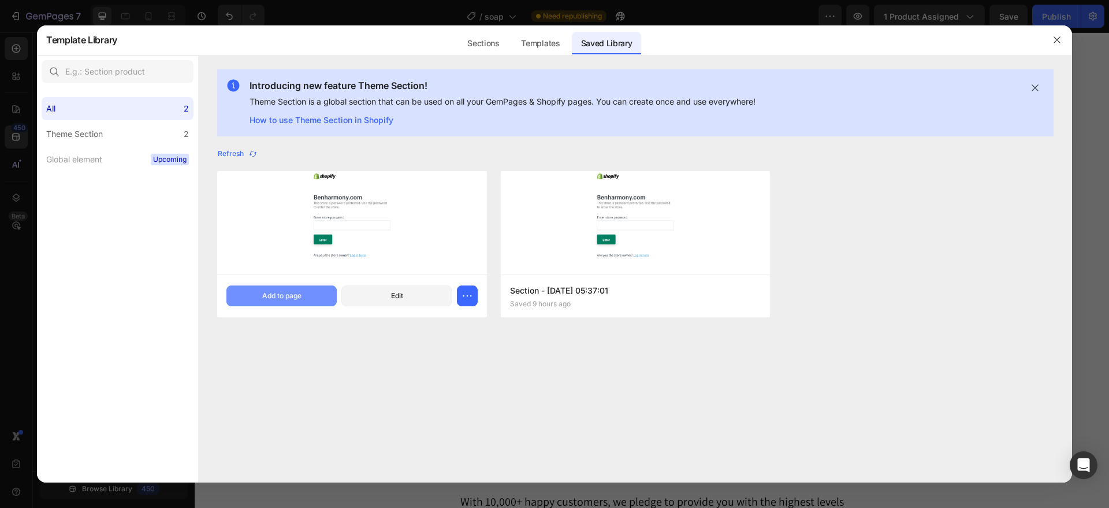
click at [283, 288] on button "Add to page" at bounding box center [282, 295] width 110 height 21
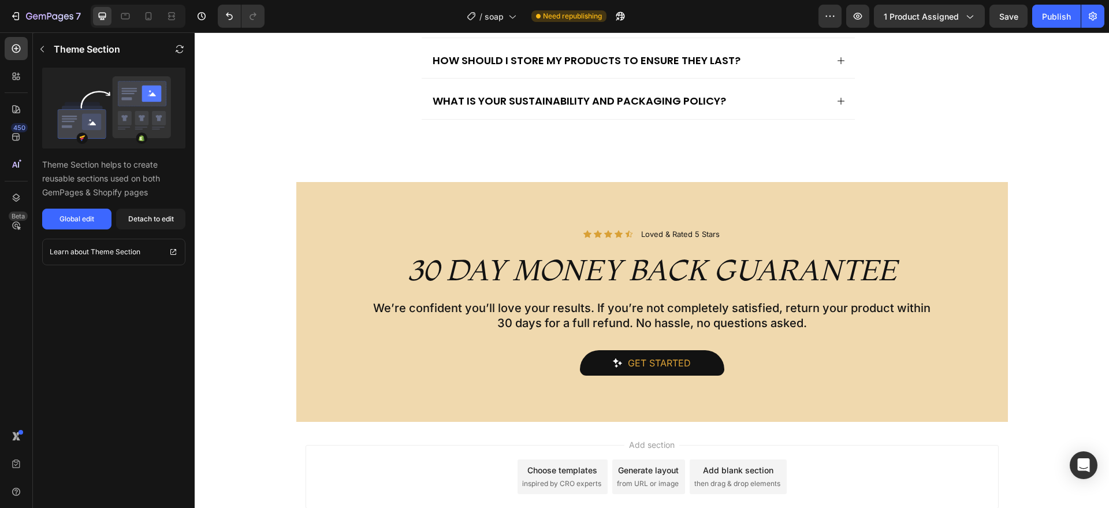
scroll to position [4015, 0]
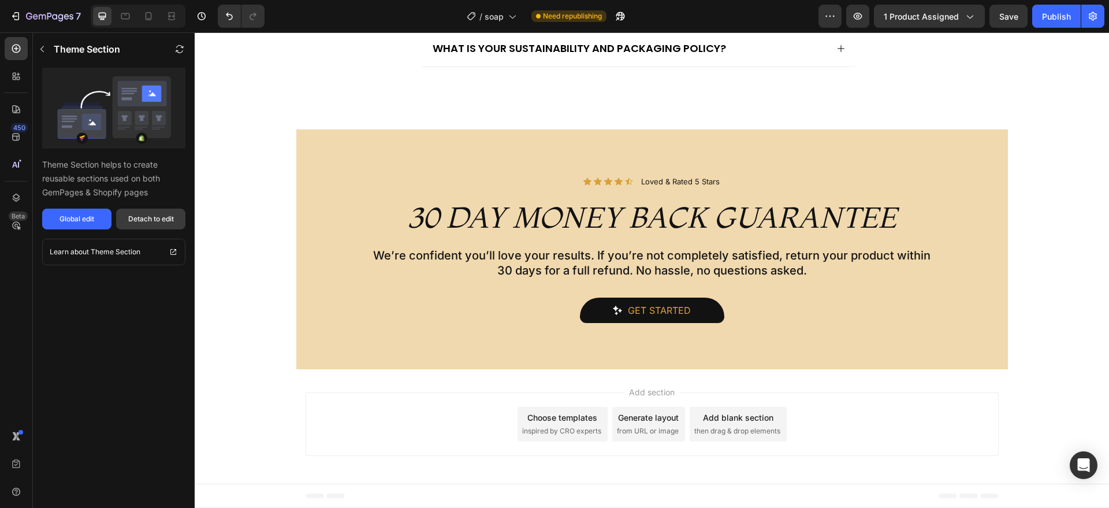
click at [162, 212] on button "Detach to edit" at bounding box center [150, 219] width 69 height 21
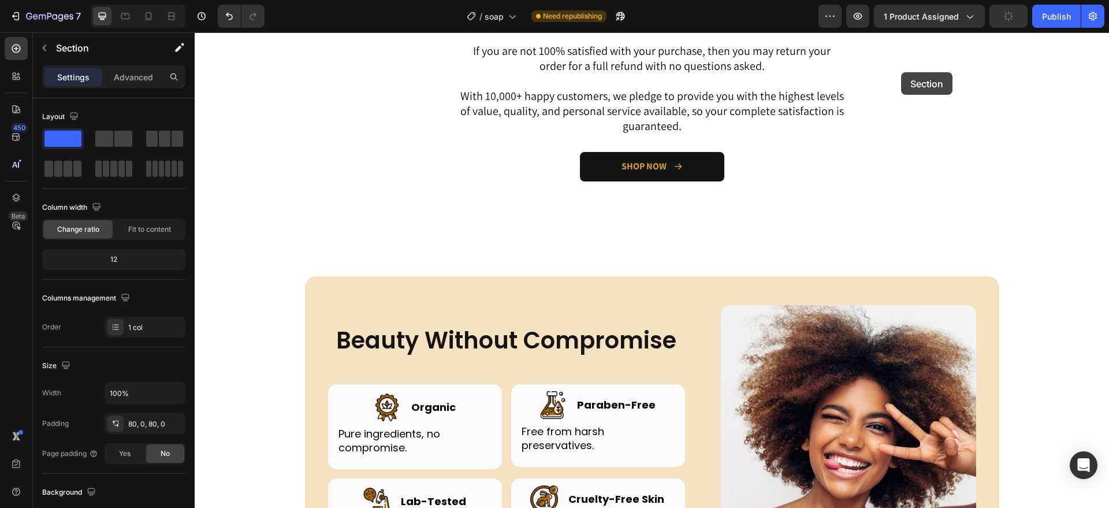
scroll to position [3033, 0]
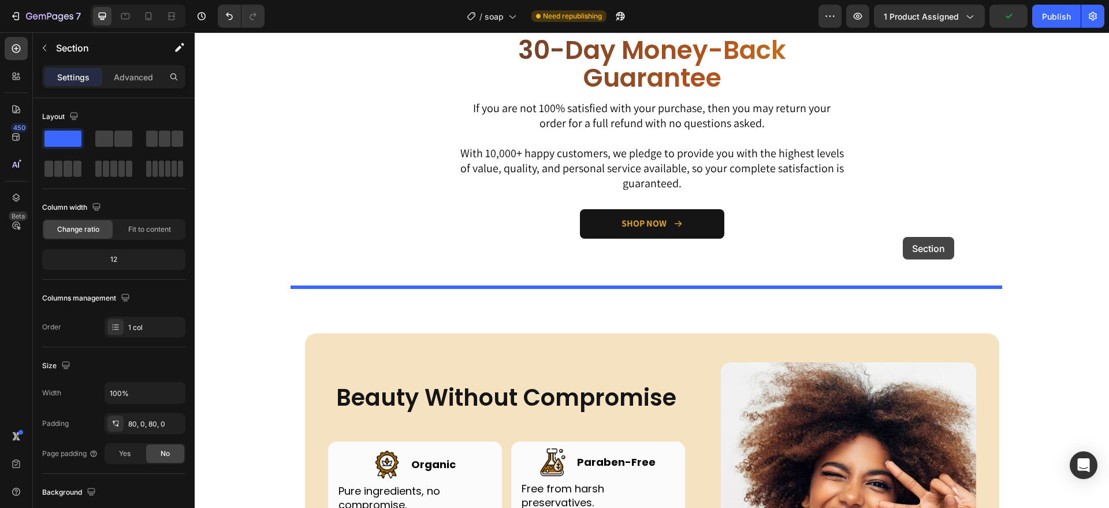
drag, startPoint x: 972, startPoint y: 118, endPoint x: 903, endPoint y: 237, distance: 137.3
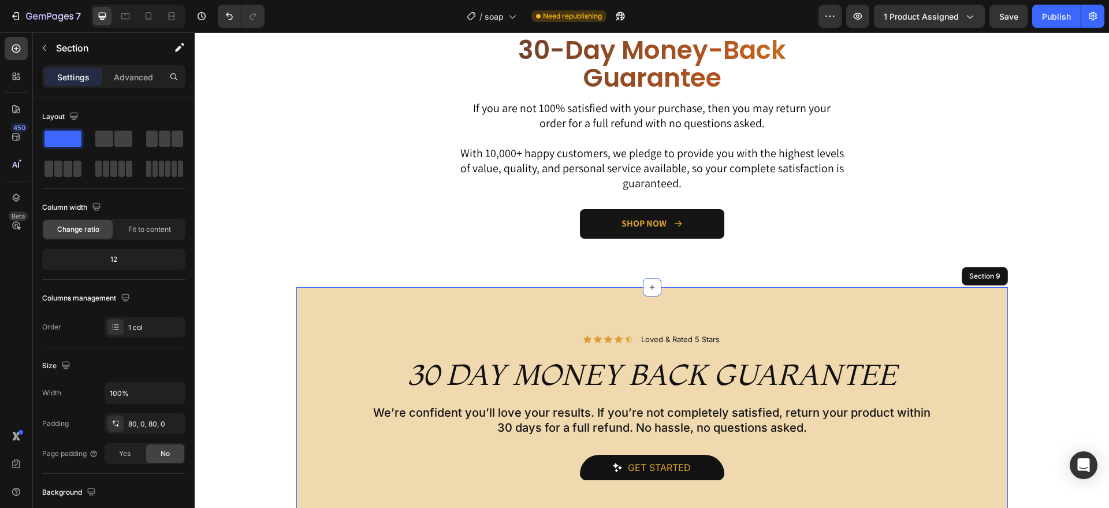
scroll to position [2903, 0]
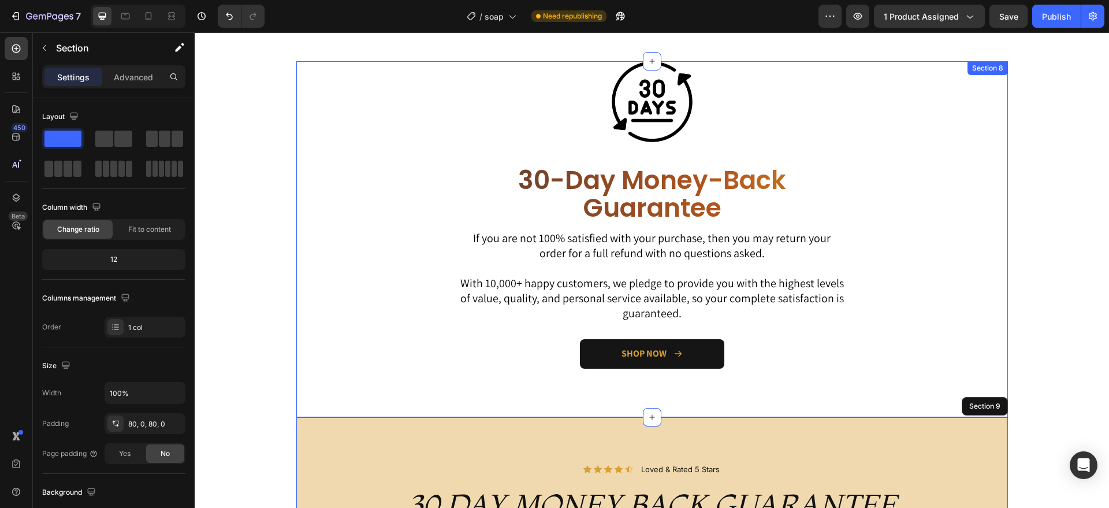
click at [922, 168] on div "Image 30-Day Money-Back Guarantee Heading Row If you are not 100% satisfied wit…" at bounding box center [652, 239] width 712 height 356
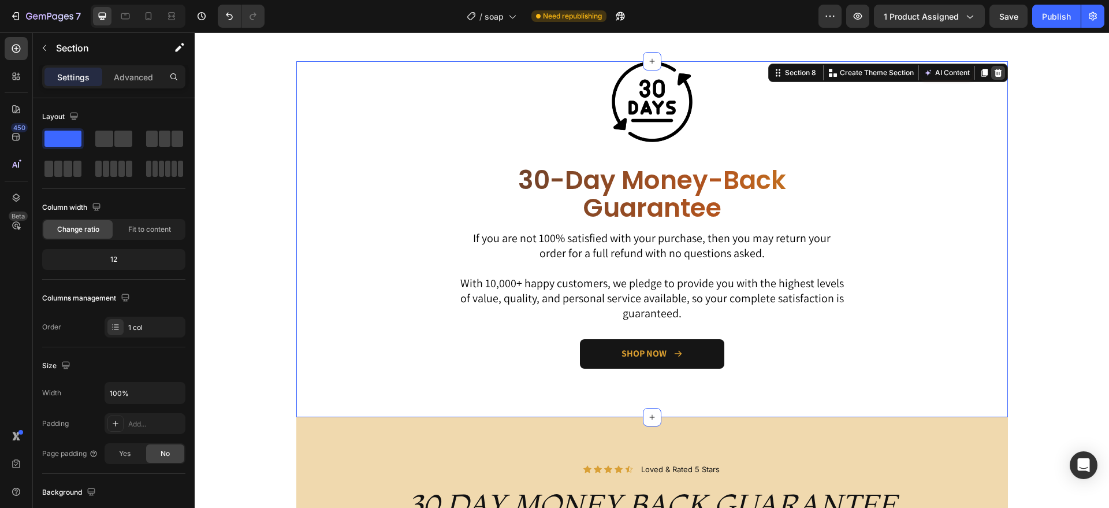
click at [995, 71] on icon at bounding box center [998, 73] width 8 height 8
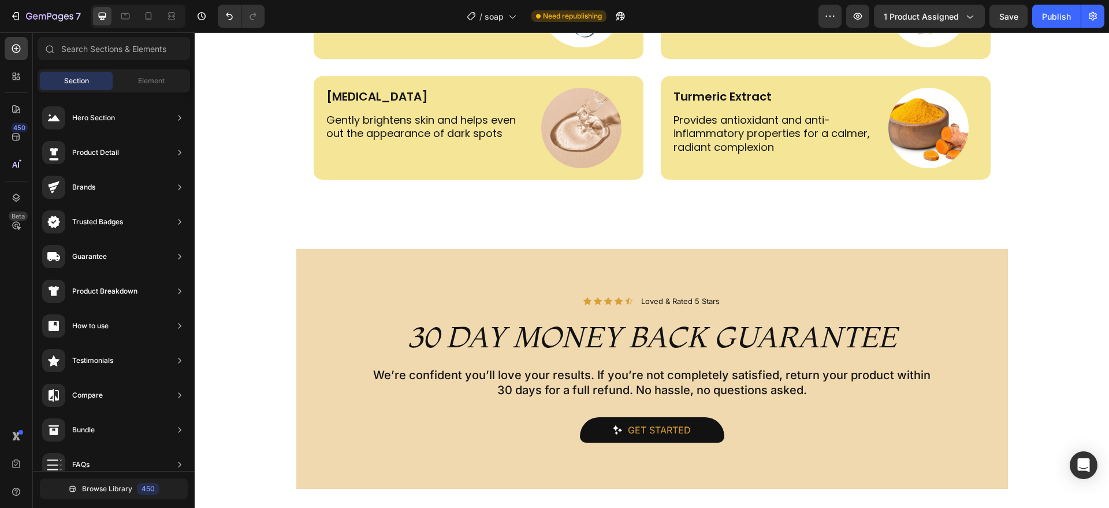
scroll to position [2843, 0]
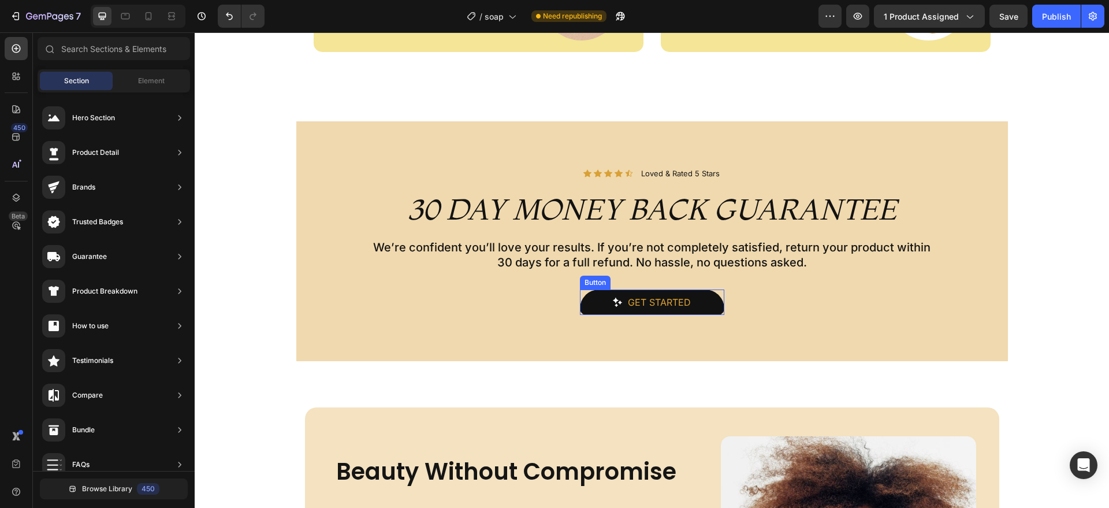
click at [693, 293] on link "Get started" at bounding box center [652, 301] width 144 height 25
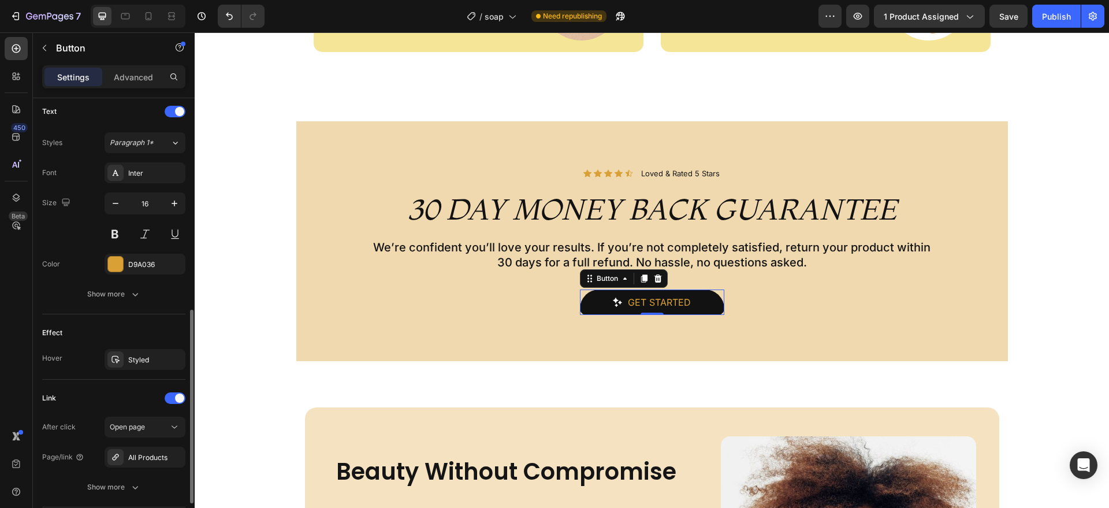
scroll to position [567, 0]
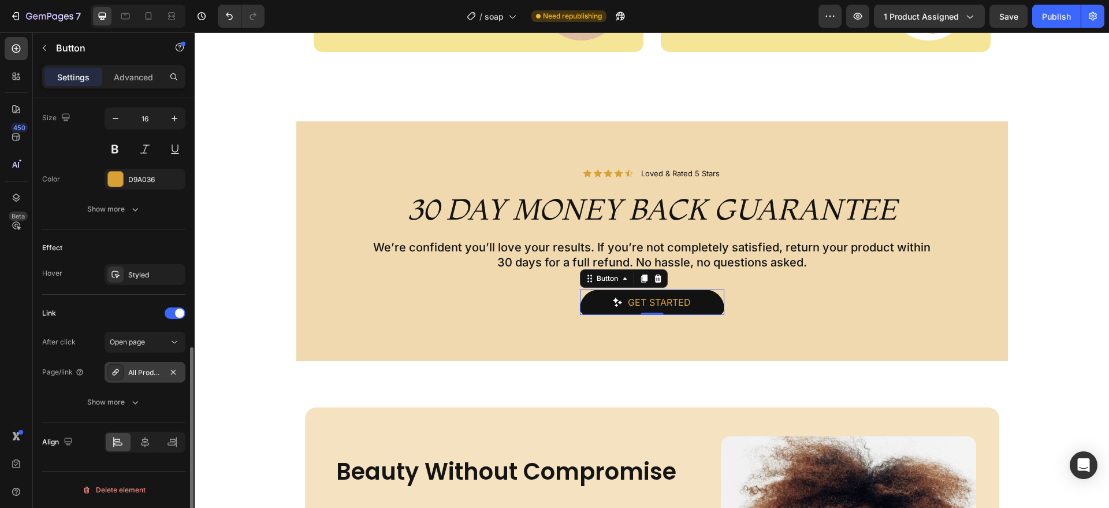
click at [157, 362] on div "All Products" at bounding box center [145, 372] width 81 height 21
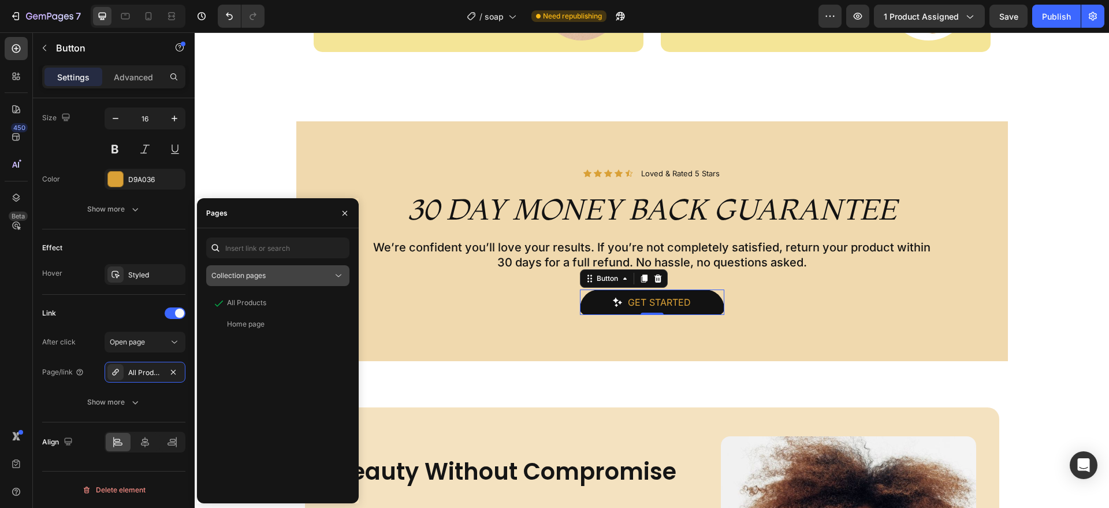
click at [315, 268] on button "Collection pages" at bounding box center [277, 275] width 143 height 21
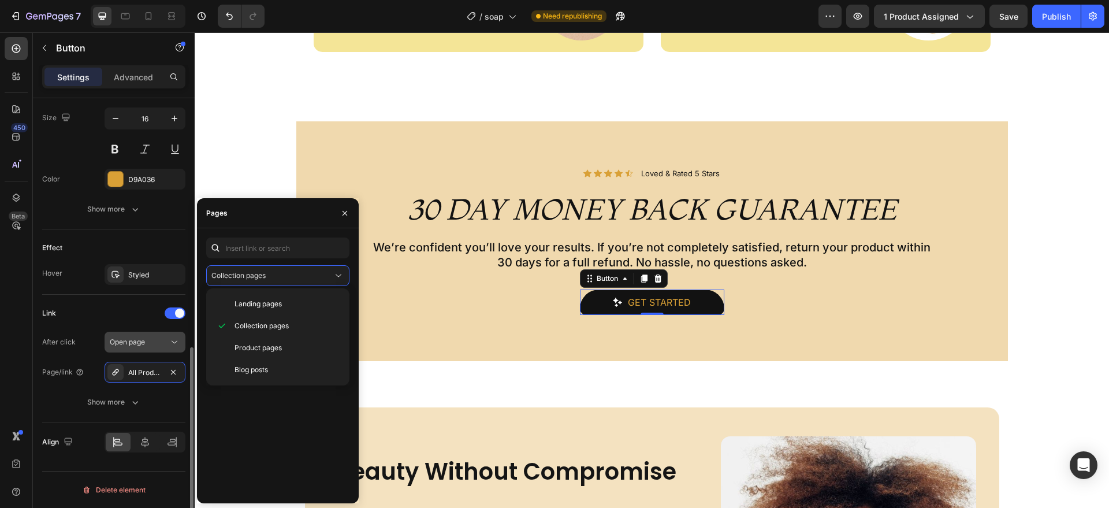
click at [146, 339] on div "Open page" at bounding box center [139, 342] width 59 height 10
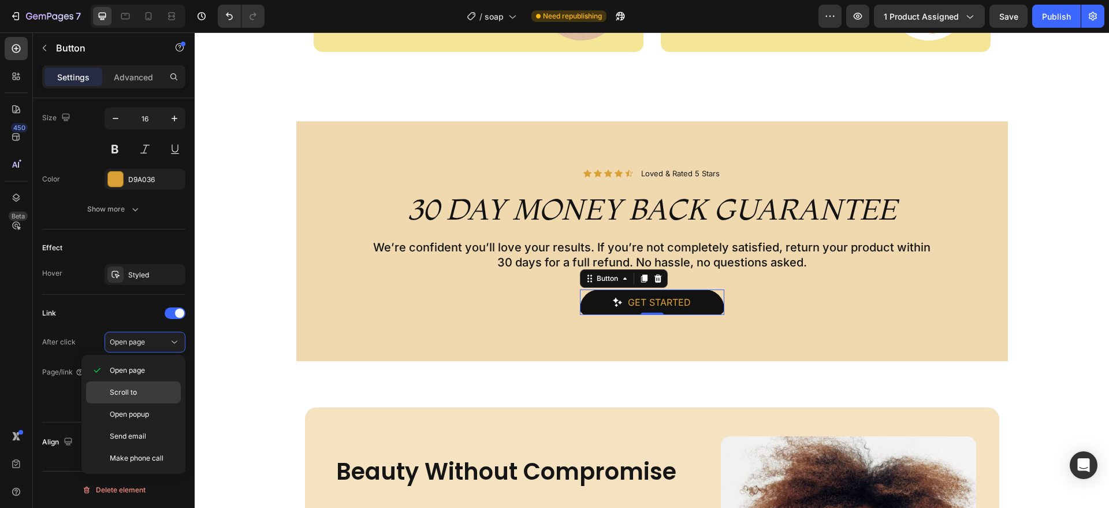
click at [144, 403] on div "Scroll to" at bounding box center [133, 414] width 95 height 22
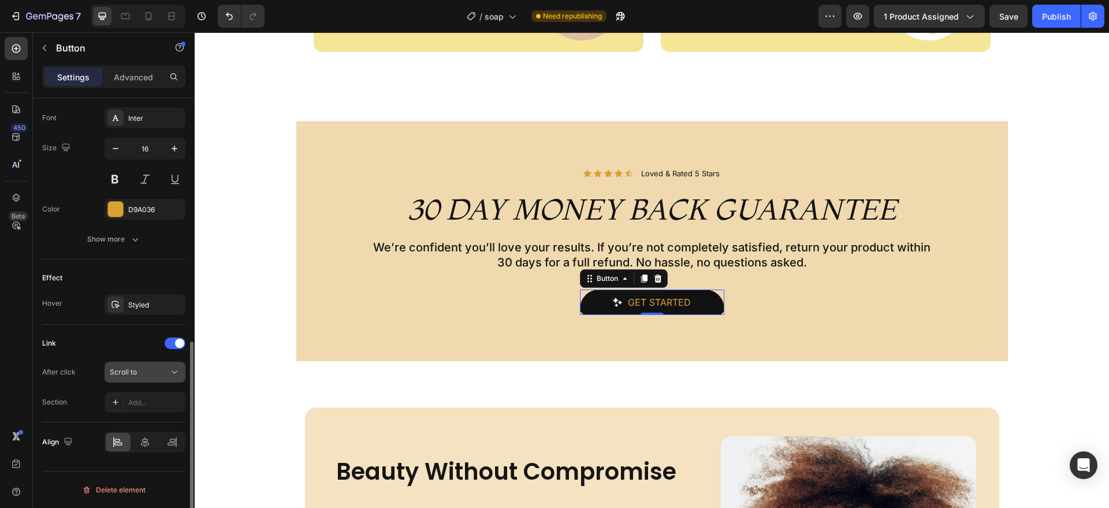
scroll to position [537, 0]
click at [157, 398] on div "Add..." at bounding box center [155, 403] width 54 height 10
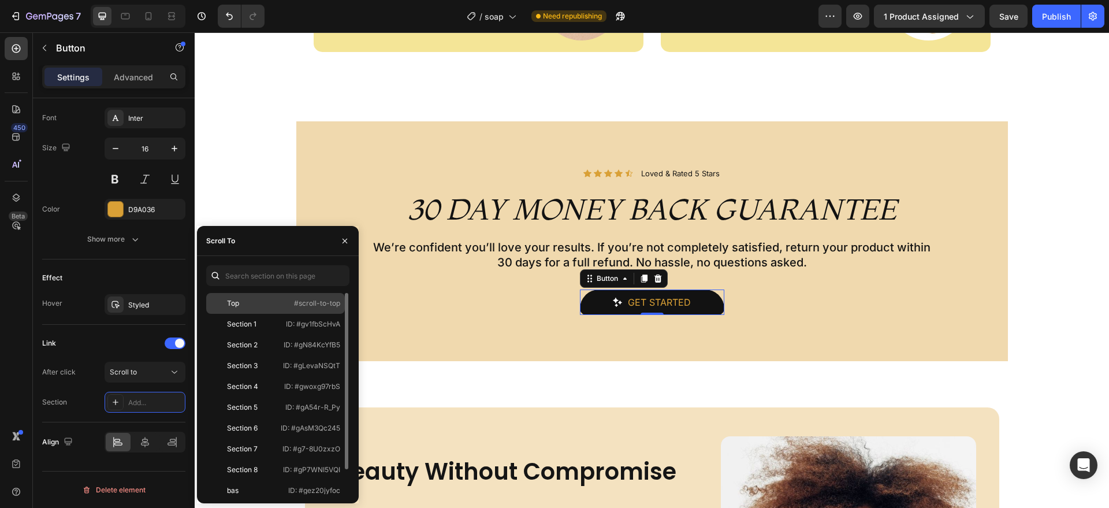
click at [273, 307] on div "Top" at bounding box center [244, 303] width 67 height 10
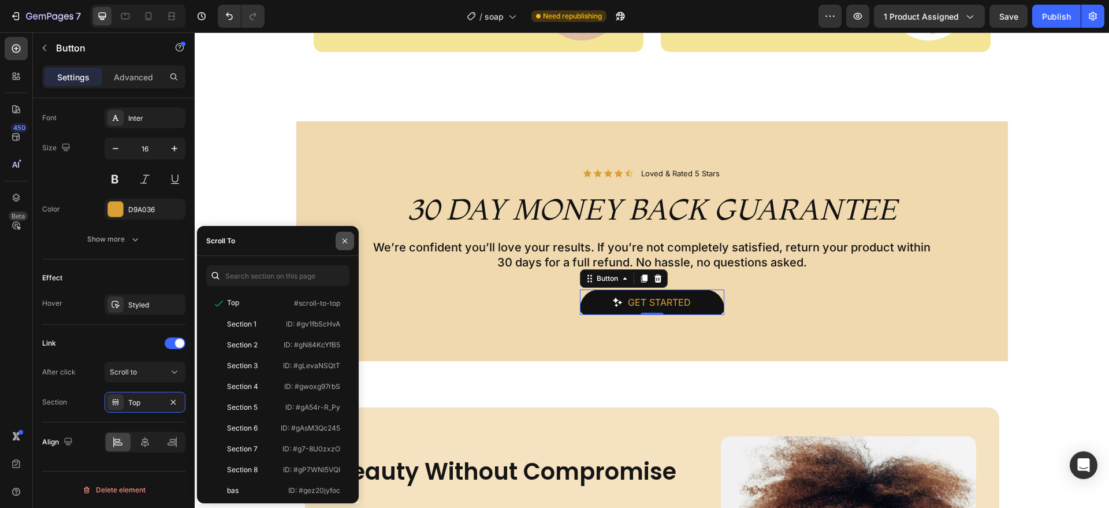
click at [340, 237] on icon "button" at bounding box center [344, 240] width 9 height 9
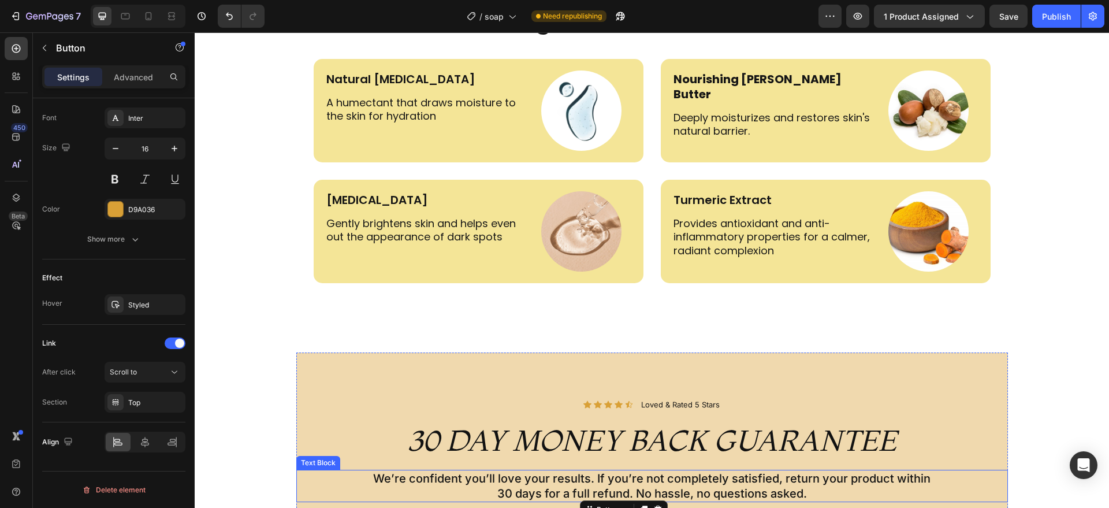
scroll to position [2610, 0]
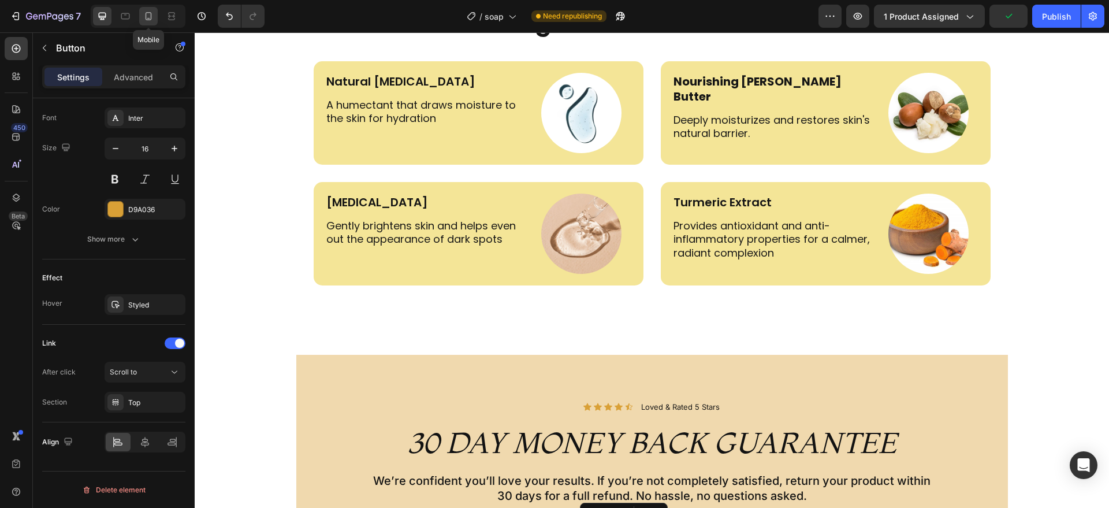
click at [157, 16] on div at bounding box center [148, 16] width 18 height 18
type input "14"
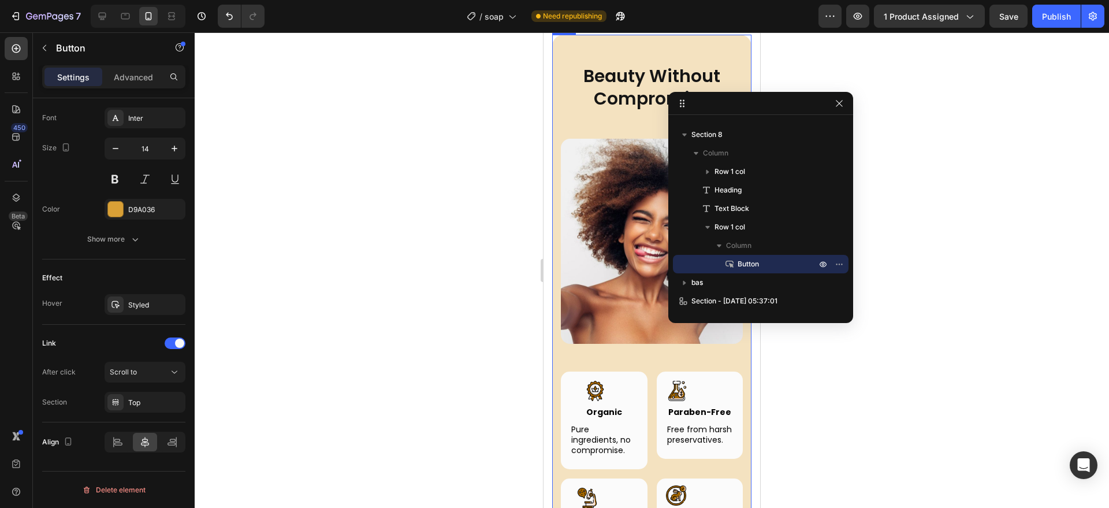
scroll to position [3212, 0]
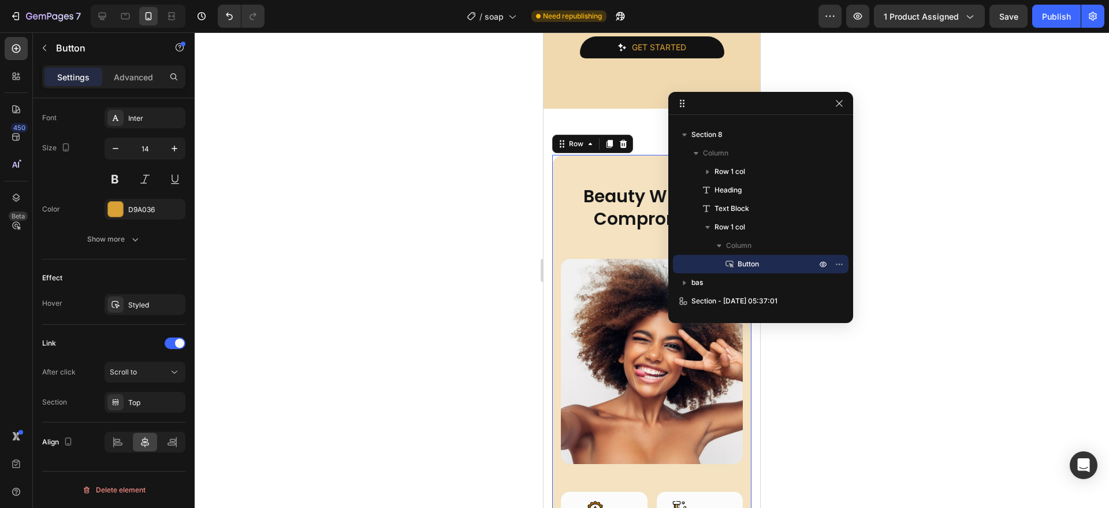
click at [562, 183] on div "Beauty Without Compromise Heading Row Image Image Organic Heading Row Pure ingr…" at bounding box center [651, 456] width 199 height 602
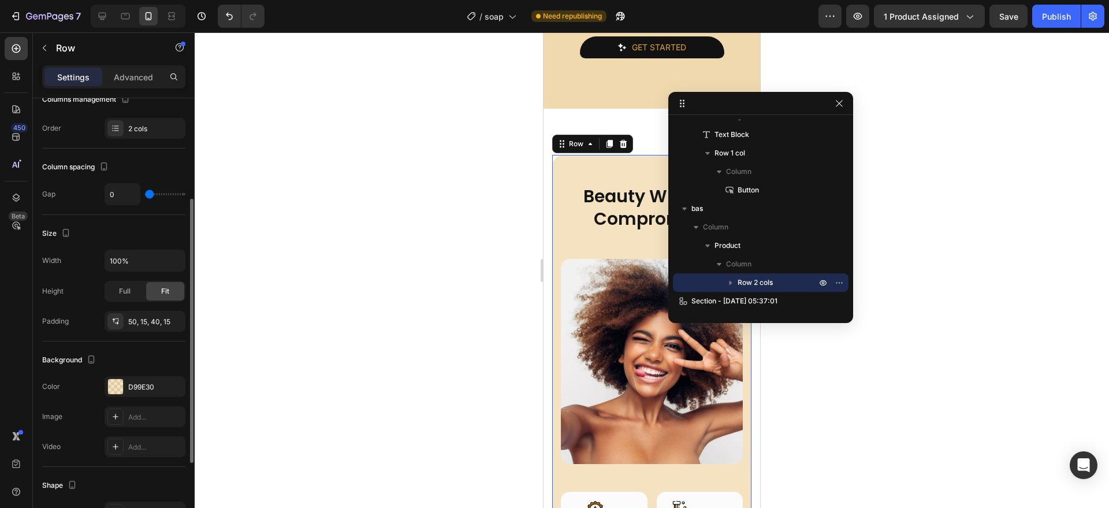
scroll to position [171, 0]
click at [129, 388] on div "D99E30" at bounding box center [145, 385] width 34 height 10
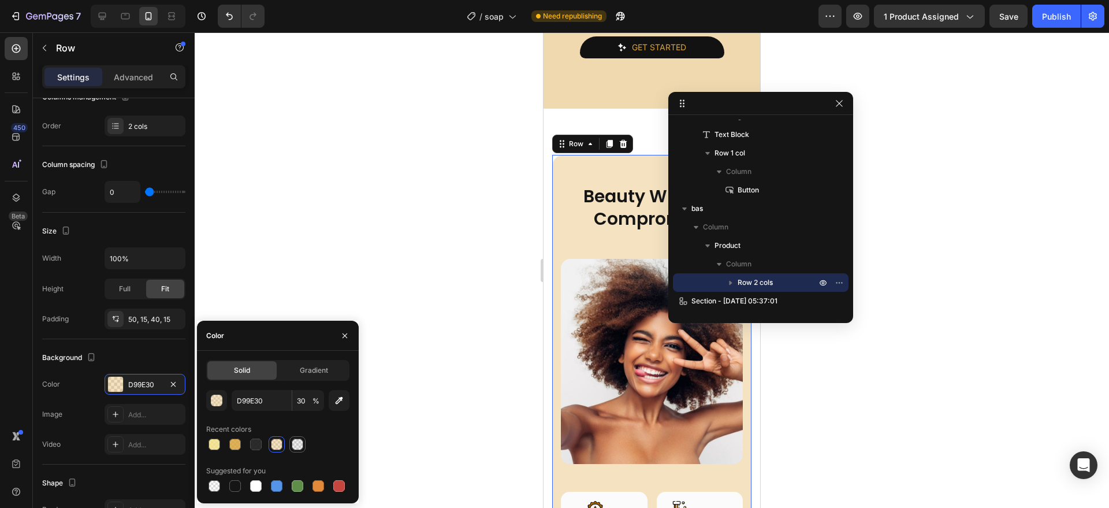
click at [290, 443] on div at bounding box center [297, 444] width 16 height 16
type input "151515"
type input "8"
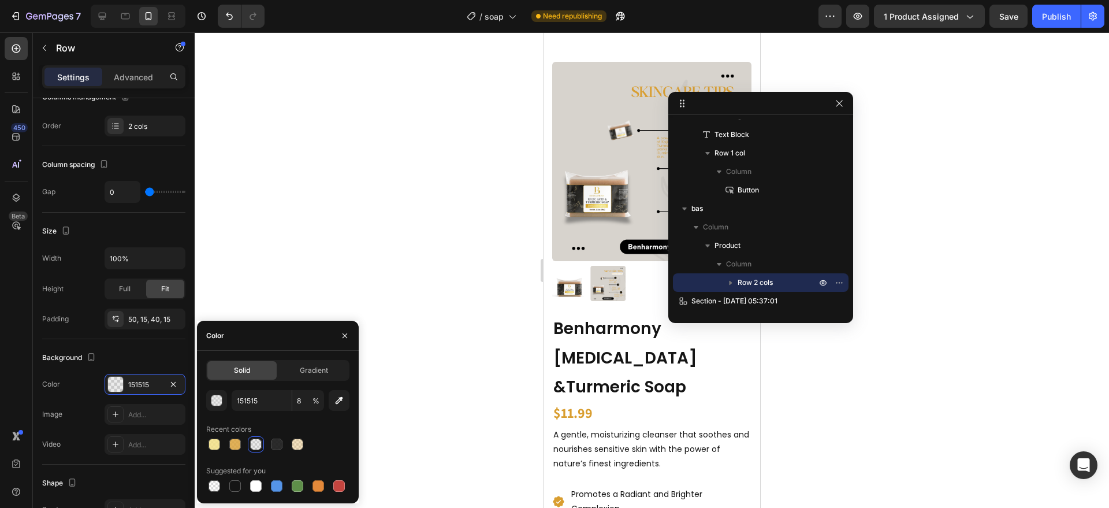
scroll to position [287, 0]
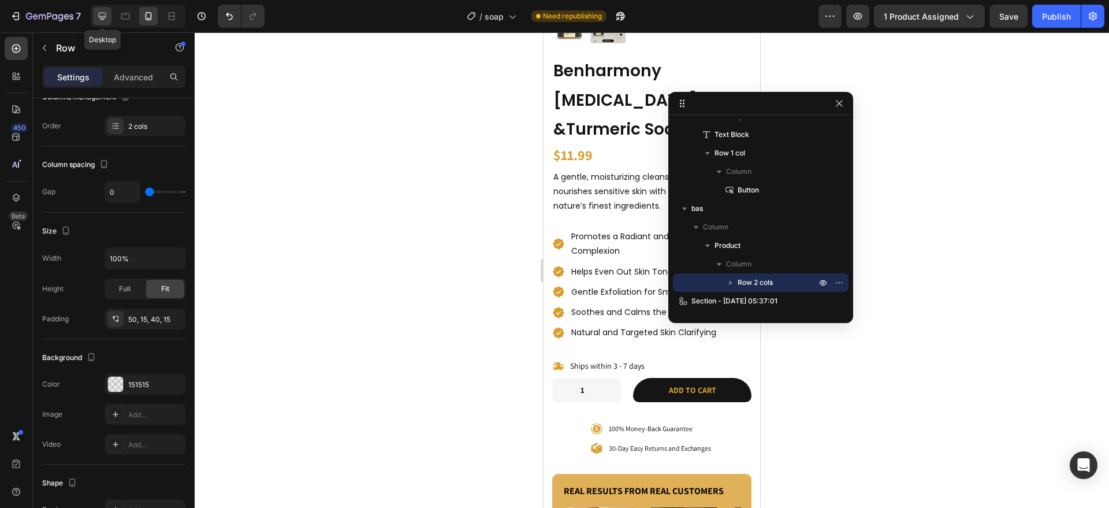
click at [107, 17] on icon at bounding box center [102, 16] width 12 height 12
type input "62"
type input "1200"
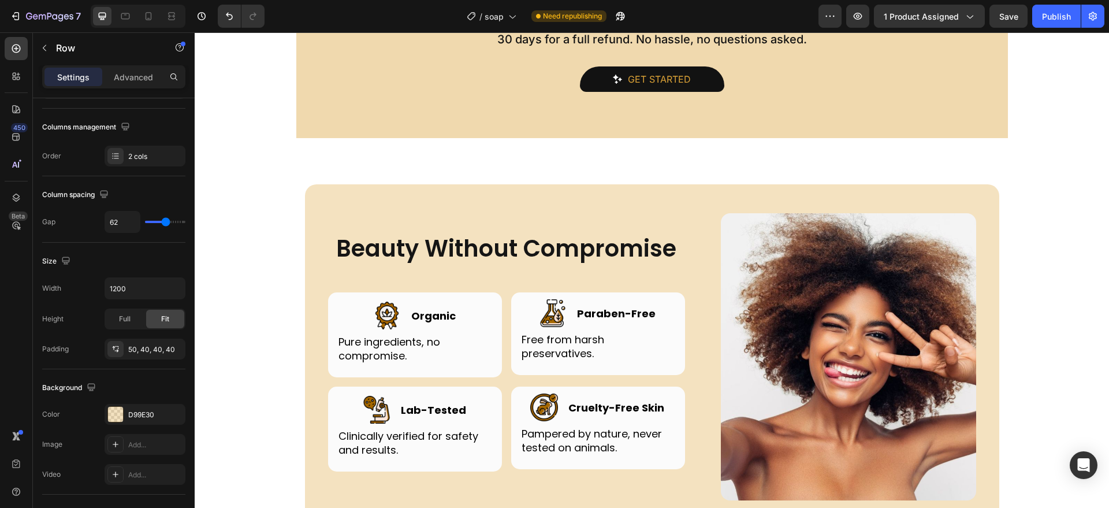
scroll to position [3165, 0]
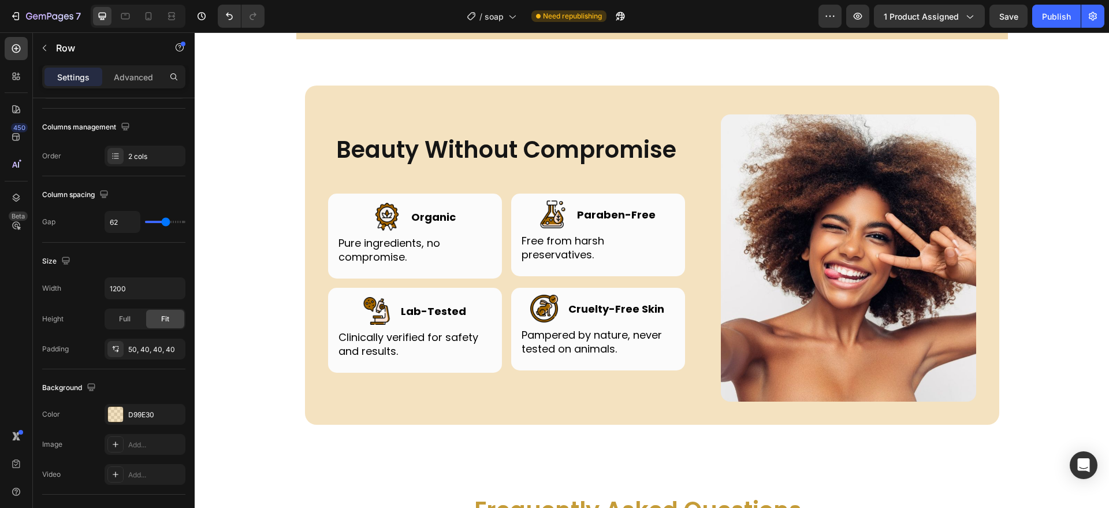
click at [310, 416] on div "Beauty Without Compromise Heading Row Image Image Organic Heading Row Pure ingr…" at bounding box center [652, 255] width 695 height 339
click at [122, 417] on div at bounding box center [115, 414] width 15 height 15
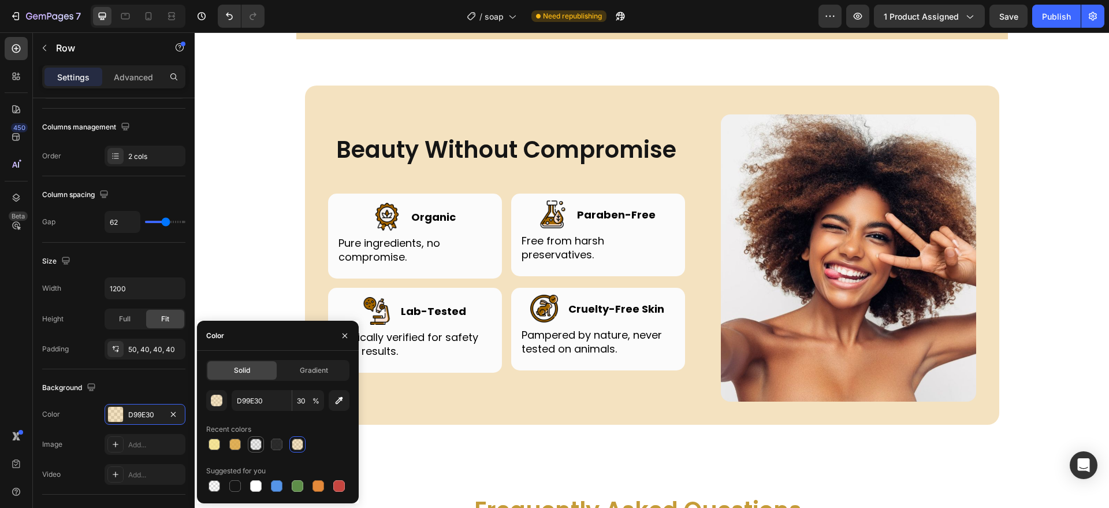
drag, startPoint x: 258, startPoint y: 444, endPoint x: 296, endPoint y: 283, distance: 166.4
click at [257, 444] on div at bounding box center [256, 445] width 12 height 12
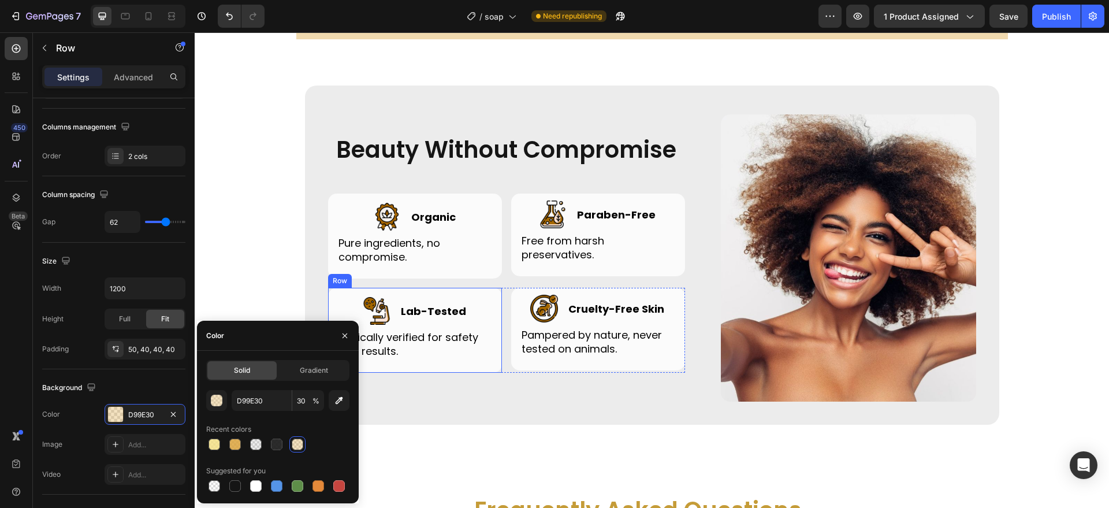
type input "151515"
type input "8"
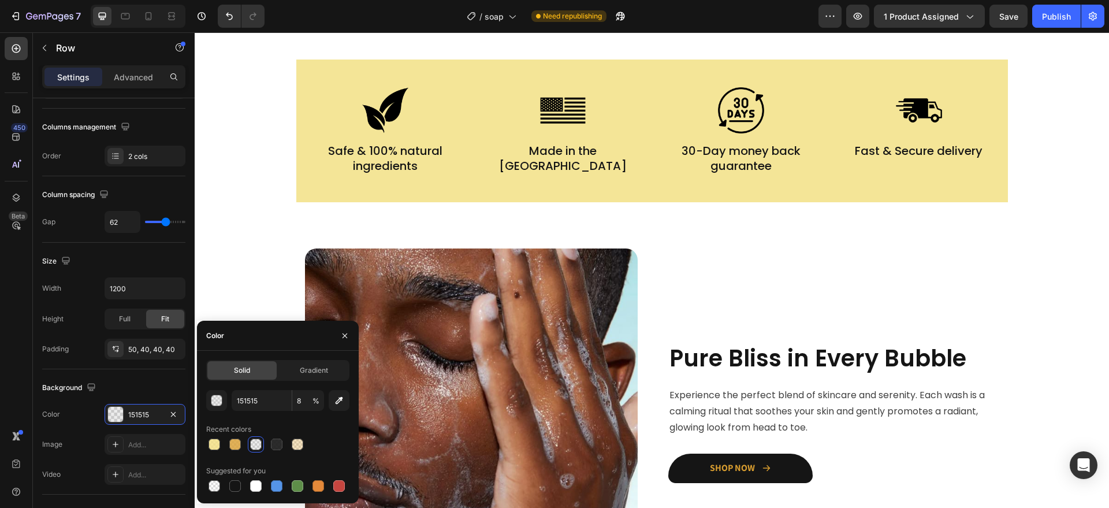
scroll to position [452, 0]
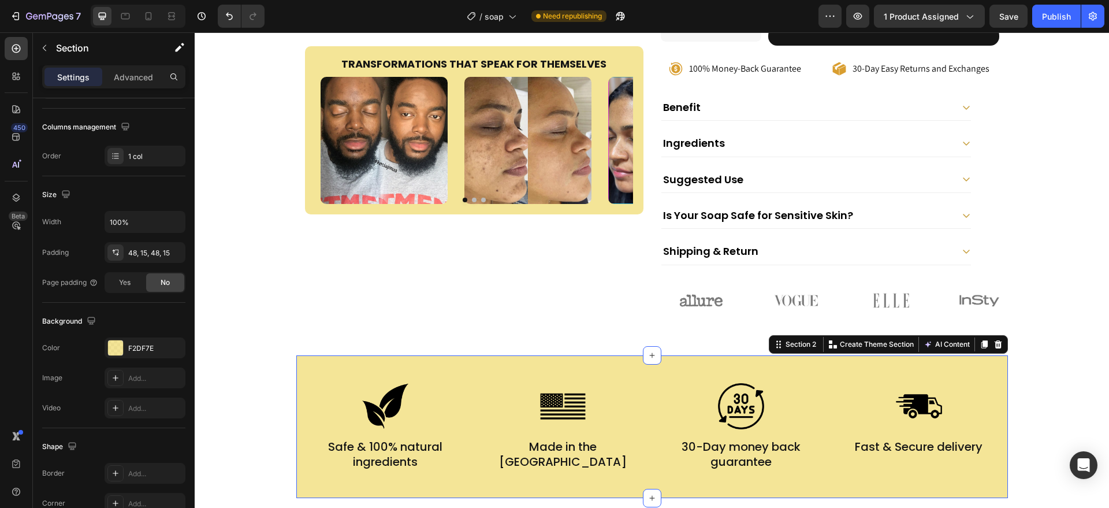
click at [536, 446] on div "Image Safe & 100% natural ingredients Text Block Image Made in the USA Text Blo…" at bounding box center [652, 426] width 712 height 143
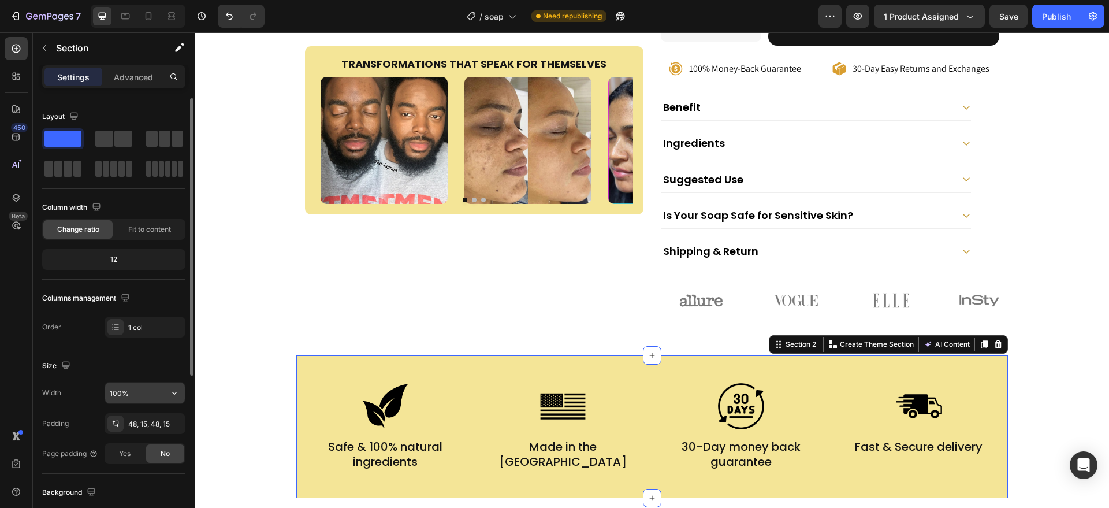
click at [153, 397] on input "100%" at bounding box center [145, 393] width 80 height 21
click at [170, 393] on icon "button" at bounding box center [175, 393] width 12 height 12
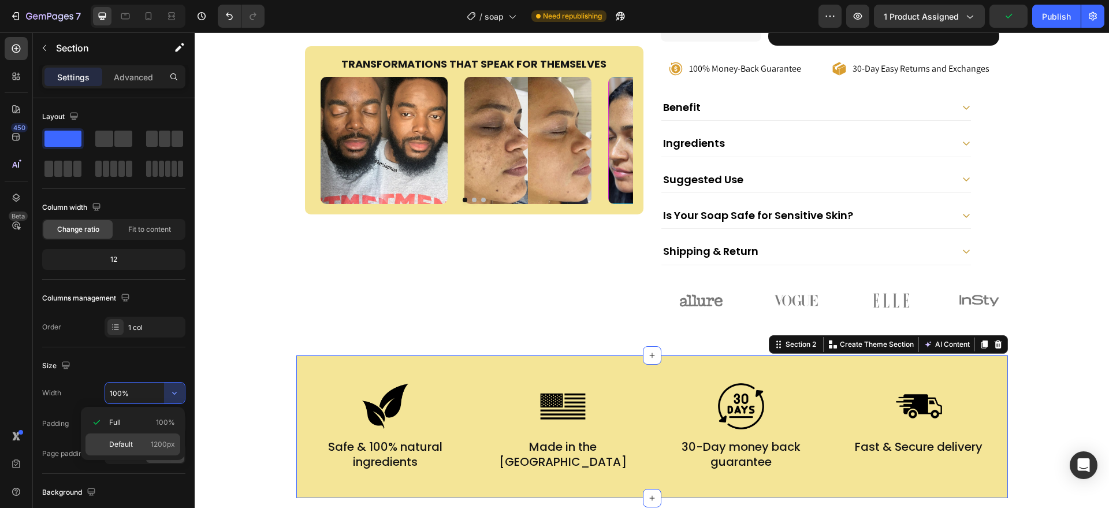
click at [159, 440] on span "1200px" at bounding box center [163, 444] width 24 height 10
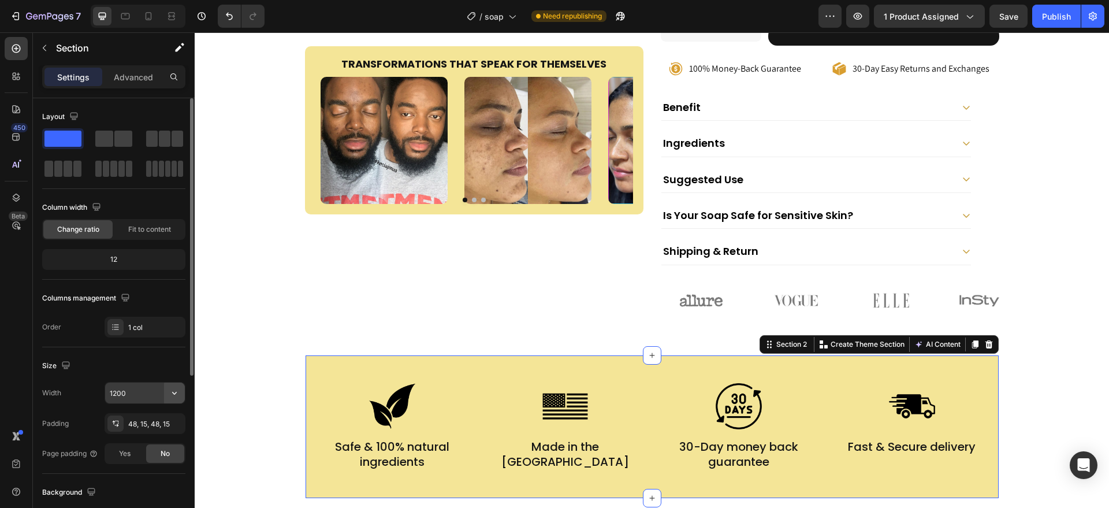
click at [170, 392] on icon "button" at bounding box center [175, 393] width 12 height 12
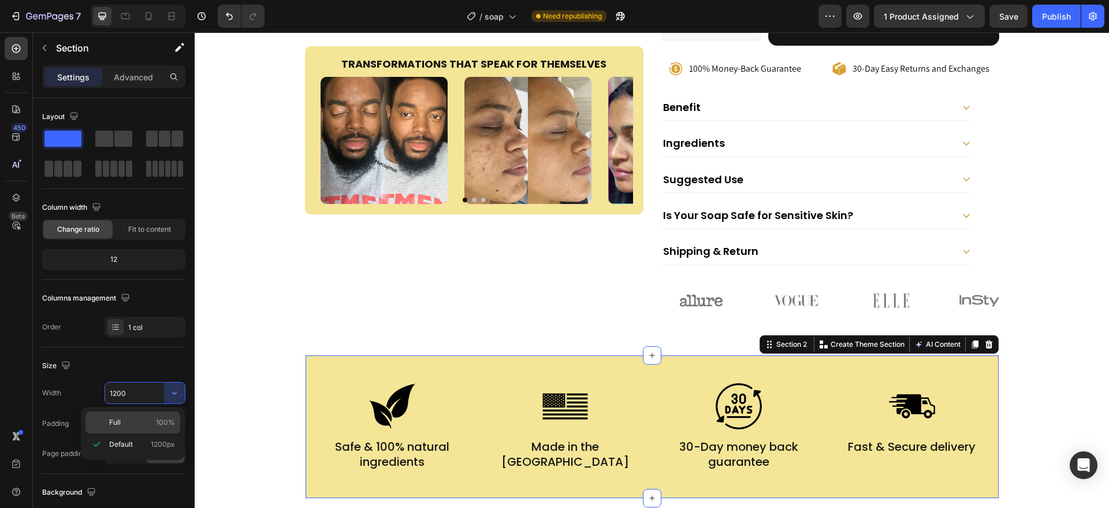
click at [150, 417] on p "Full 100%" at bounding box center [142, 422] width 66 height 10
type input "100%"
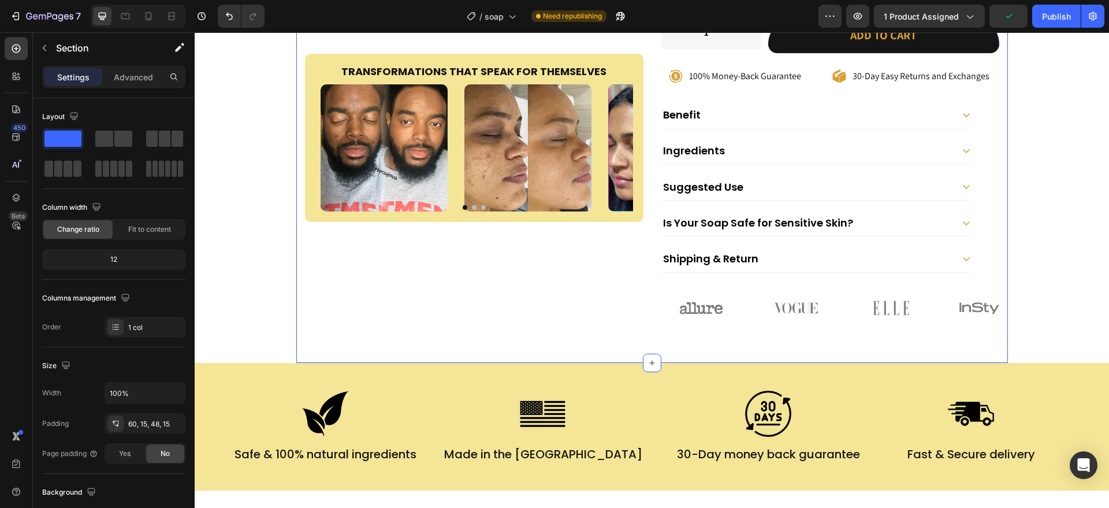
scroll to position [313, 0]
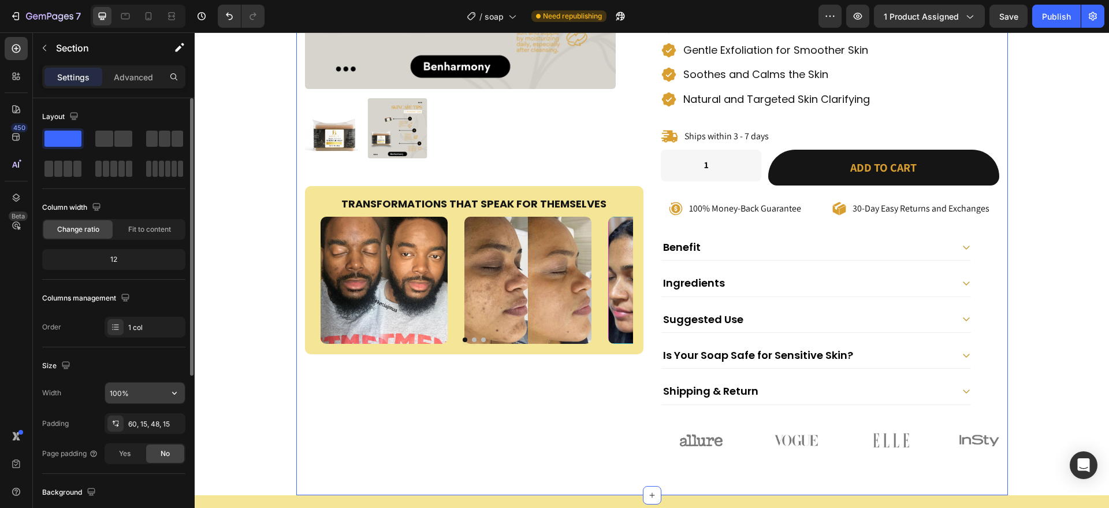
click at [173, 393] on icon "button" at bounding box center [175, 393] width 12 height 12
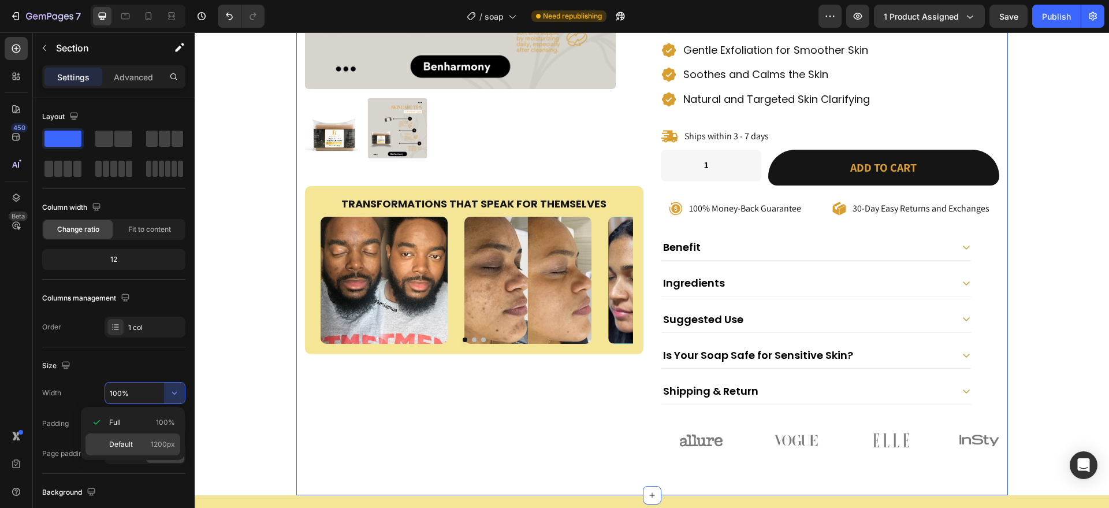
click at [155, 438] on div "Default 1200px" at bounding box center [133, 444] width 95 height 22
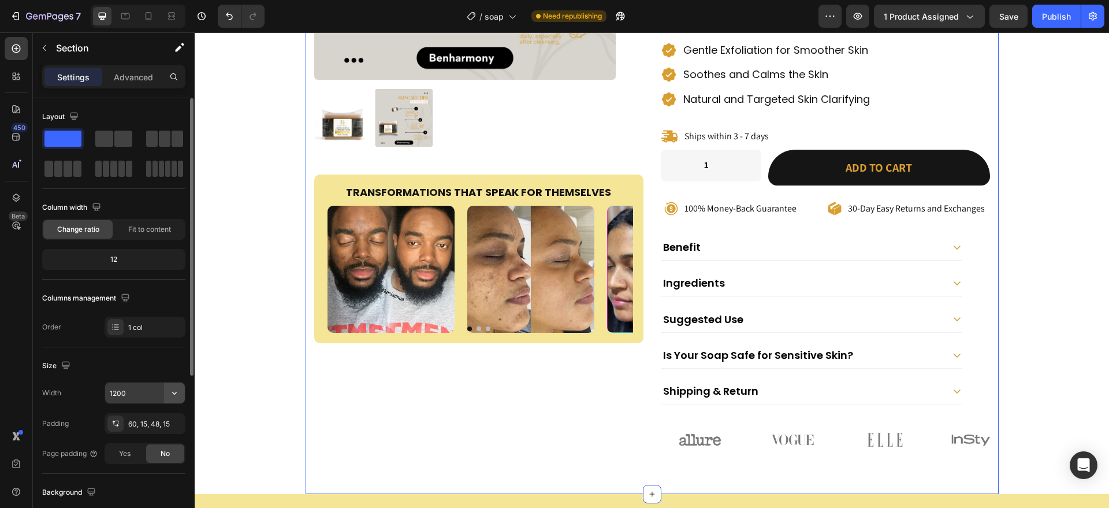
click at [169, 388] on icon "button" at bounding box center [175, 393] width 12 height 12
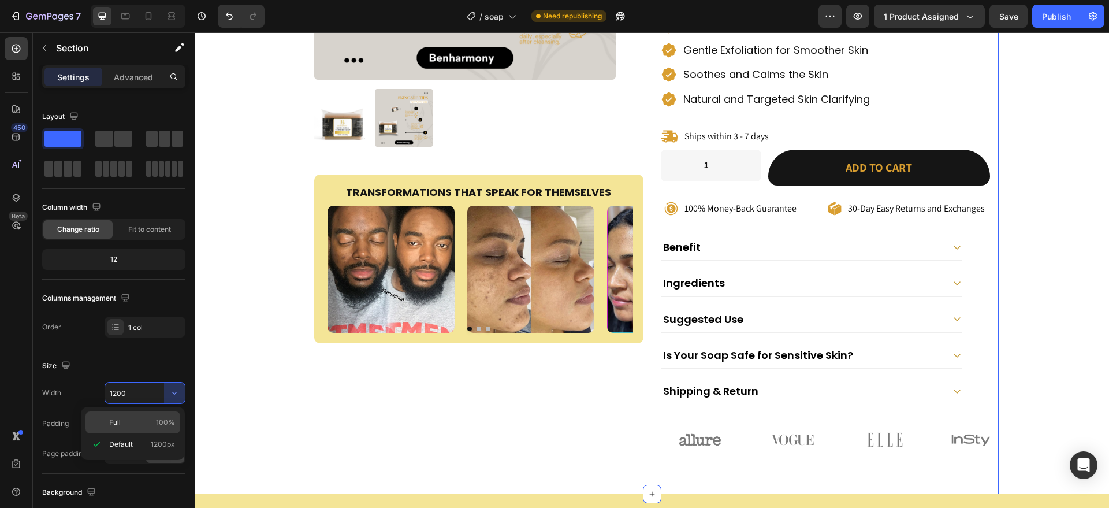
click at [146, 419] on p "Full 100%" at bounding box center [142, 422] width 66 height 10
type input "100%"
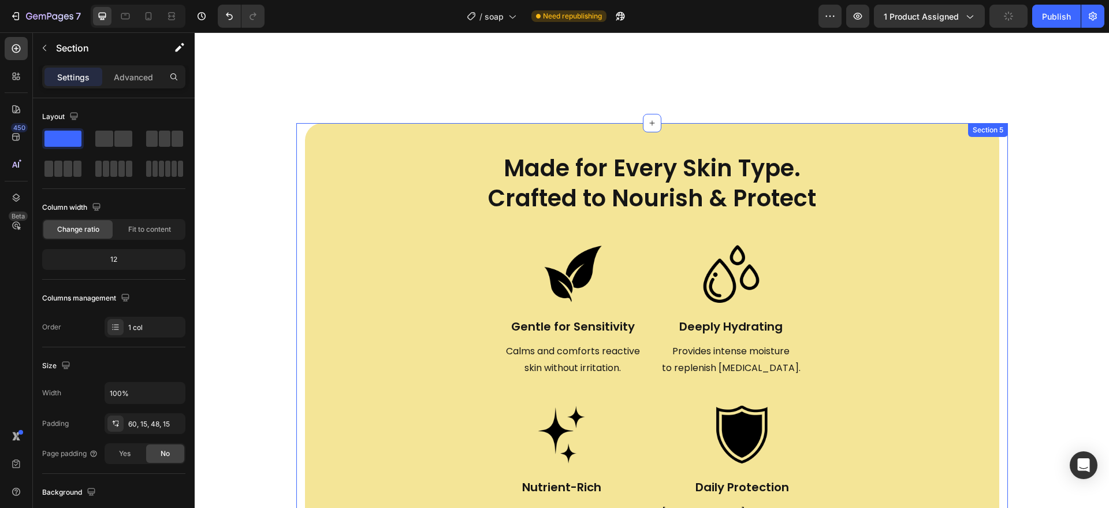
scroll to position [1668, 0]
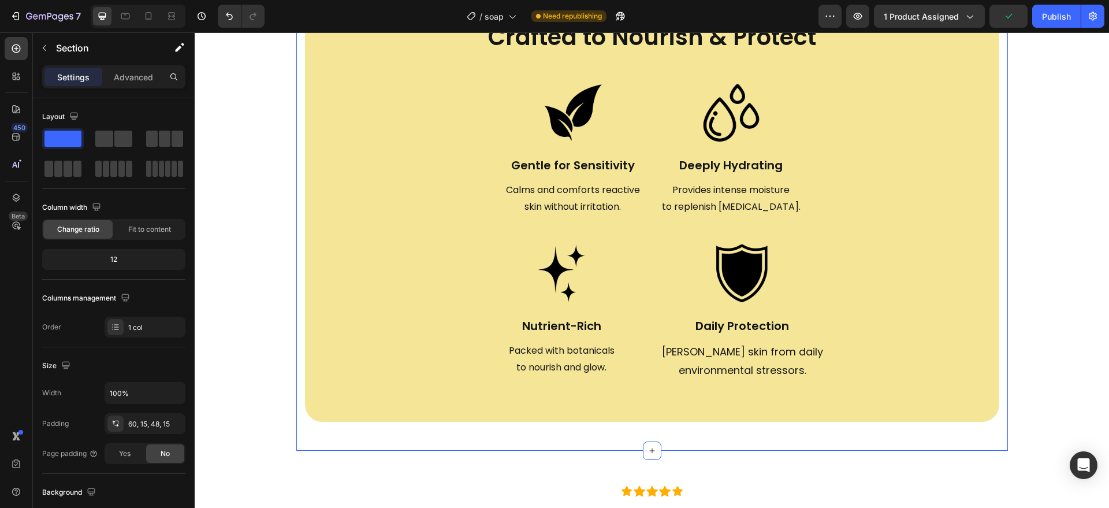
click at [359, 439] on div "Made for Every Skin Type. Crafted to Nourish & Protect Heading Made for Every S…" at bounding box center [652, 206] width 712 height 488
click at [326, 431] on div "Made for Every Skin Type. Crafted to Nourish & Protect Heading Made for Every S…" at bounding box center [652, 206] width 712 height 488
click at [173, 395] on icon "button" at bounding box center [175, 393] width 12 height 12
click at [161, 441] on span "1200px" at bounding box center [163, 444] width 24 height 10
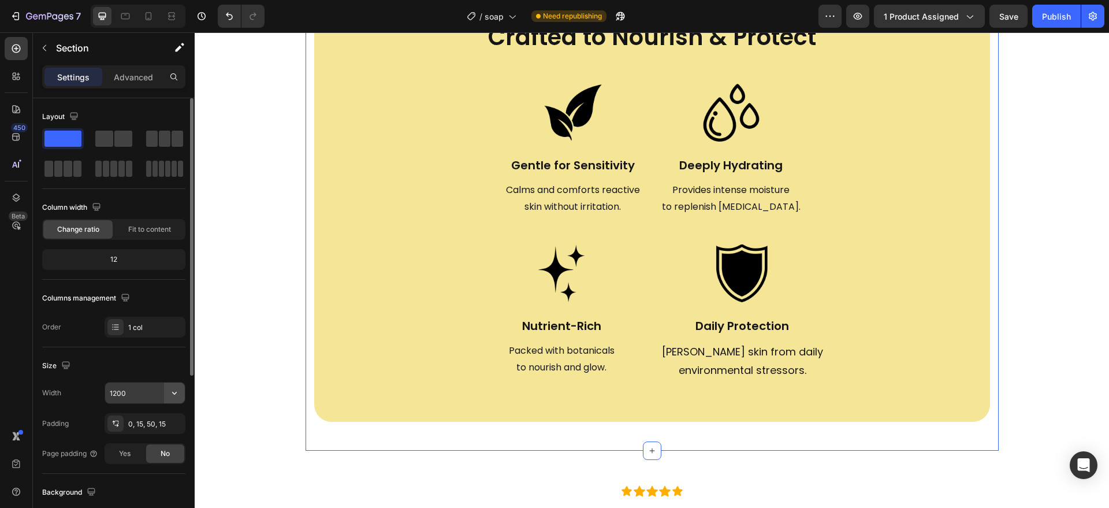
click at [173, 389] on icon "button" at bounding box center [175, 393] width 12 height 12
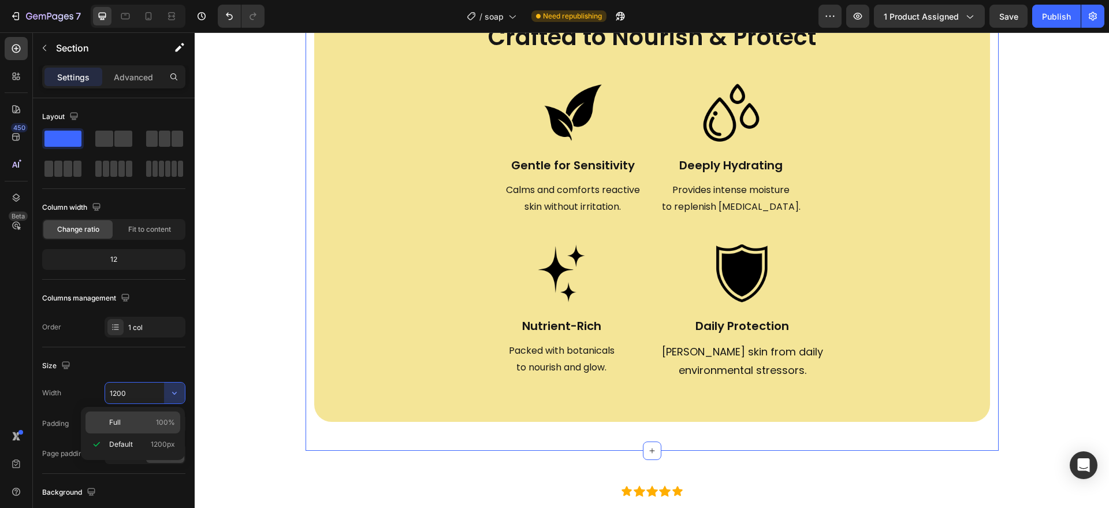
click at [151, 418] on p "Full 100%" at bounding box center [142, 422] width 66 height 10
type input "100%"
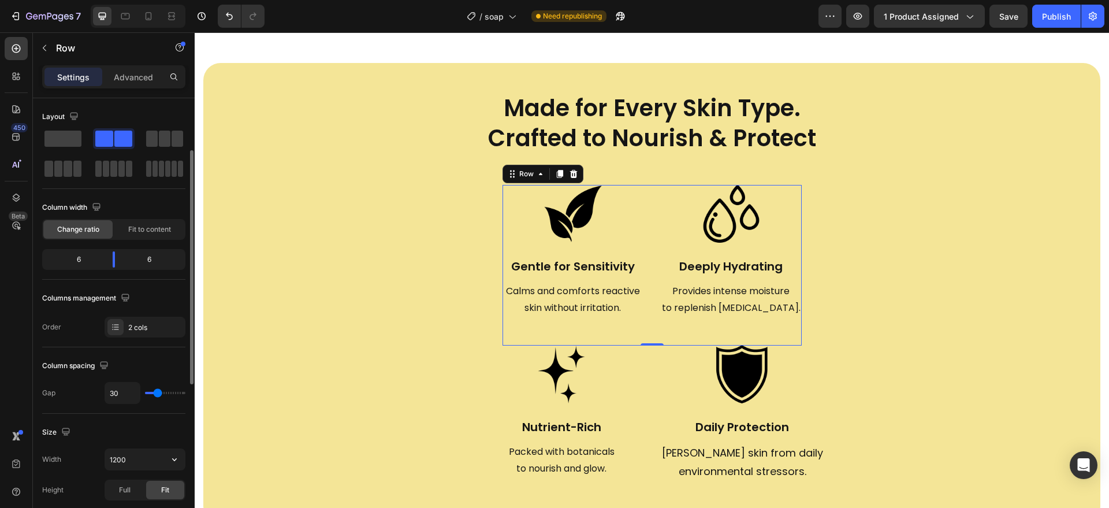
scroll to position [56, 0]
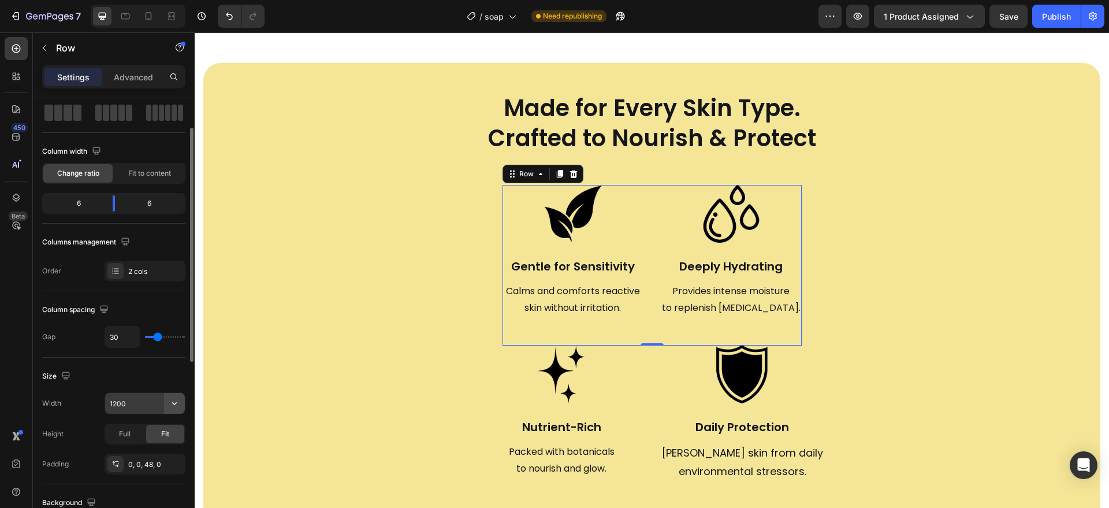
click at [173, 411] on button "button" at bounding box center [174, 403] width 21 height 21
click at [140, 455] on p "Full 100%" at bounding box center [142, 455] width 66 height 10
type input "100%"
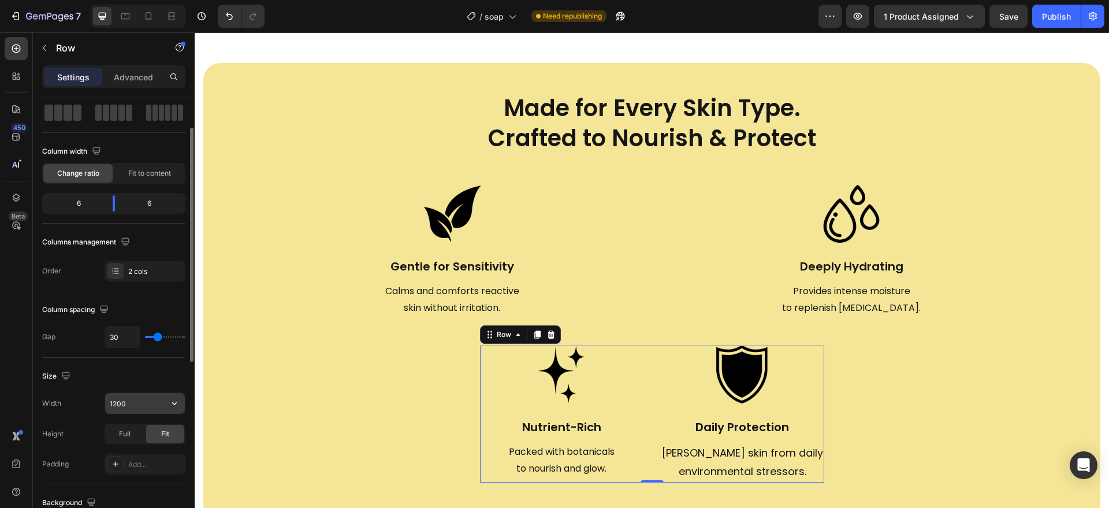
click at [166, 398] on button "button" at bounding box center [174, 403] width 21 height 21
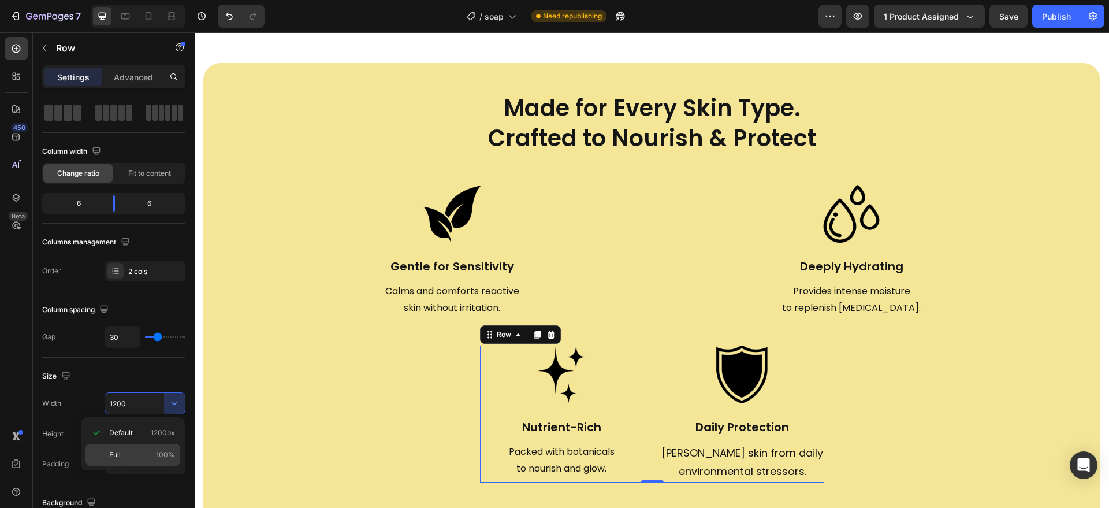
click at [137, 461] on div "Full 100%" at bounding box center [133, 455] width 95 height 22
type input "100%"
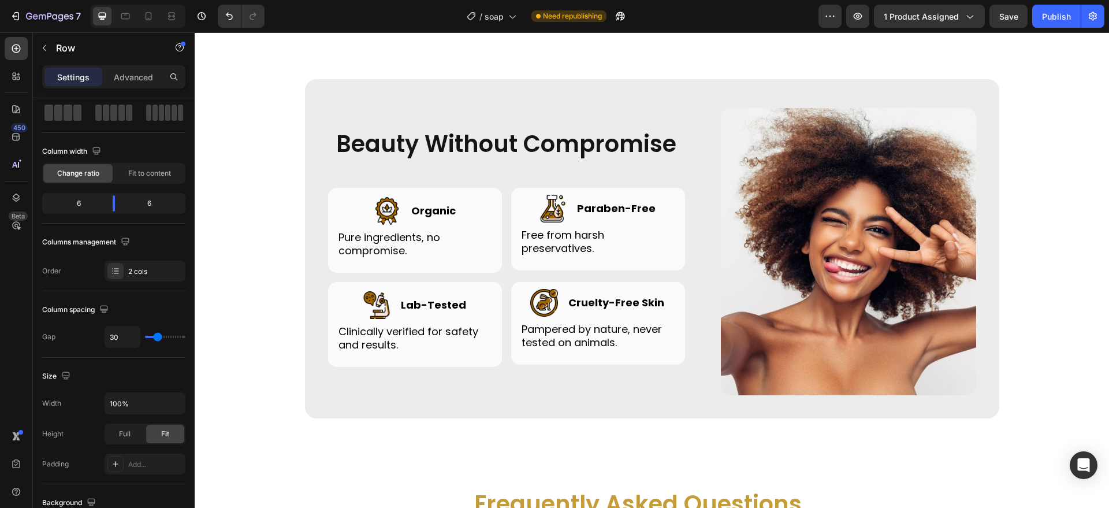
scroll to position [3286, 0]
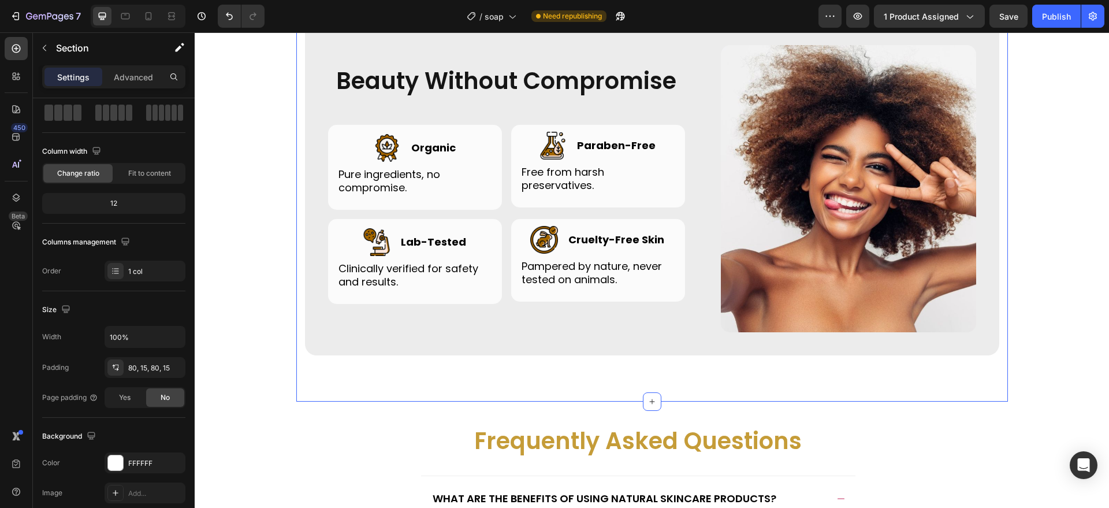
click at [505, 377] on div "Beauty Without Compromise Heading Row Image Image Organic Heading Row Pure ingr…" at bounding box center [652, 186] width 712 height 432
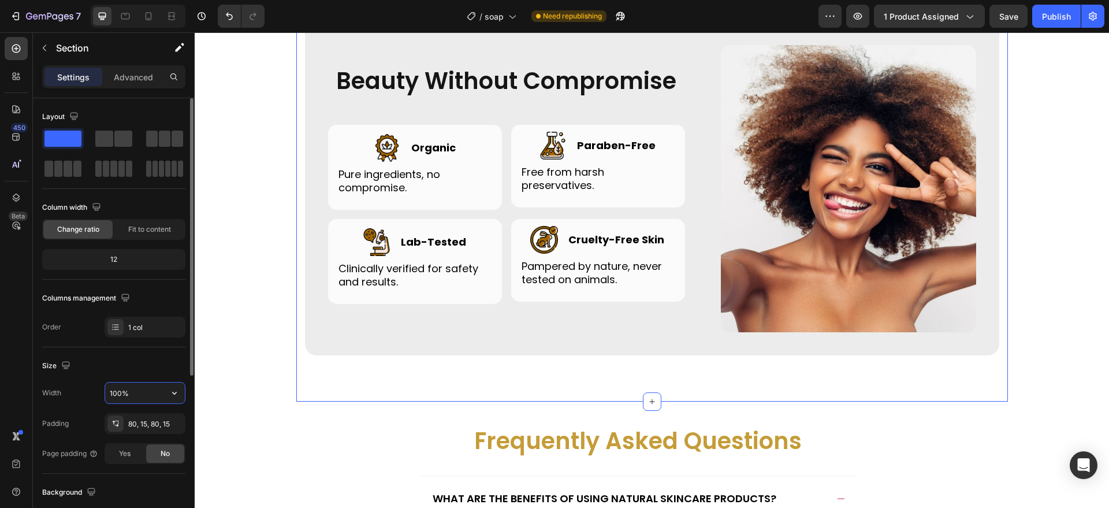
click at [139, 386] on input "100%" at bounding box center [145, 393] width 80 height 21
click at [170, 395] on icon "button" at bounding box center [175, 393] width 12 height 12
click at [158, 441] on span "1200px" at bounding box center [163, 444] width 24 height 10
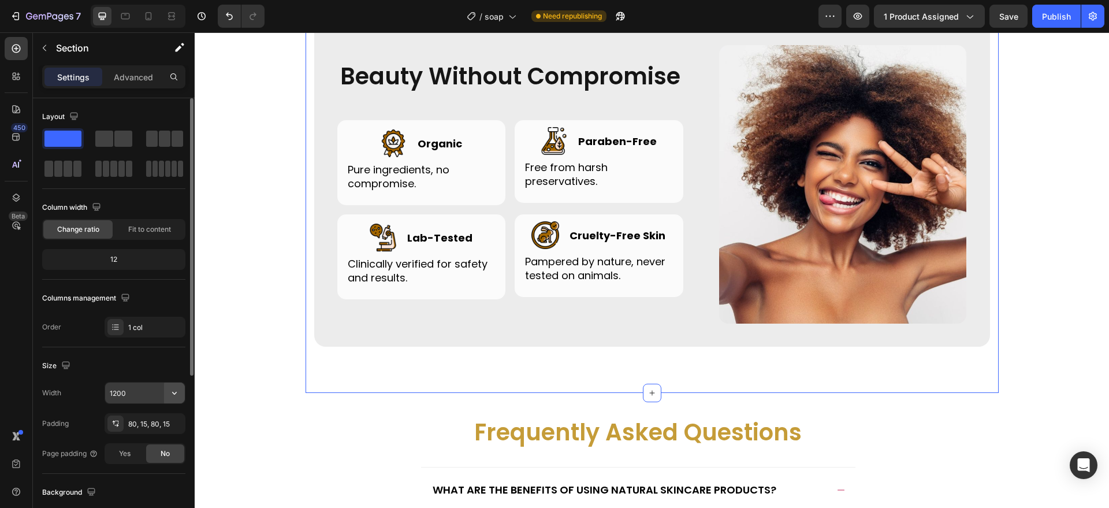
click at [176, 391] on icon "button" at bounding box center [175, 393] width 12 height 12
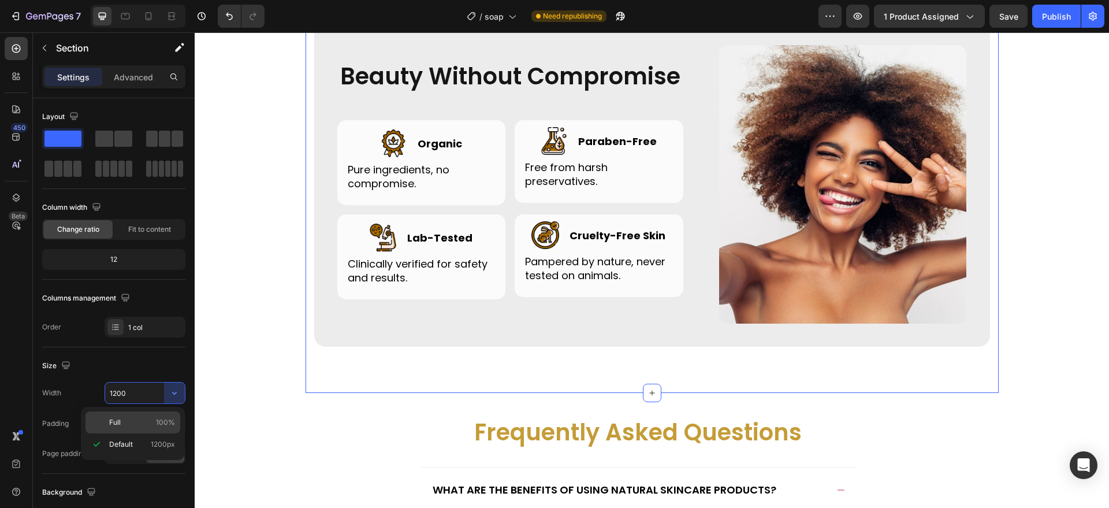
click at [170, 416] on div "Full 100%" at bounding box center [133, 422] width 95 height 22
type input "100%"
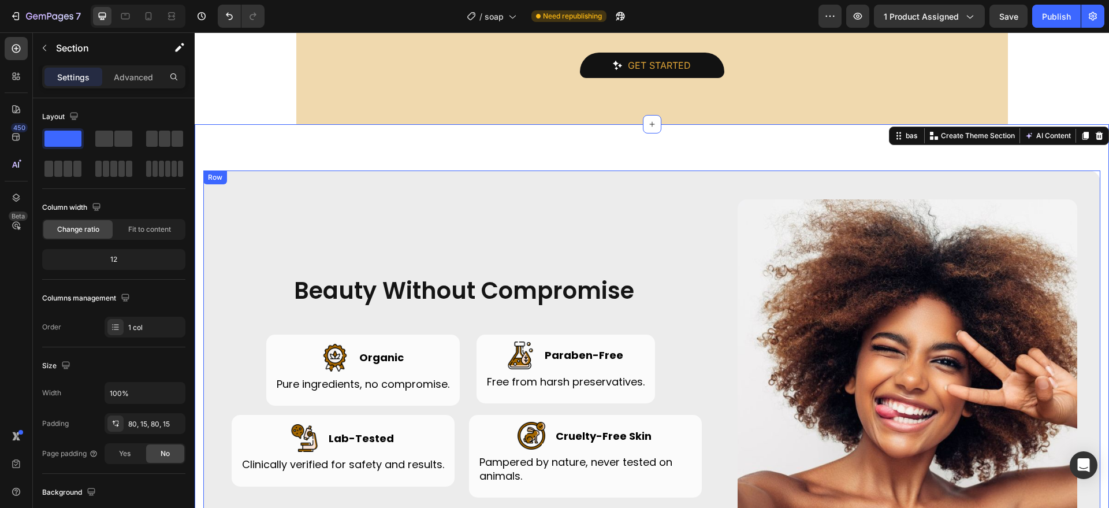
scroll to position [3177, 0]
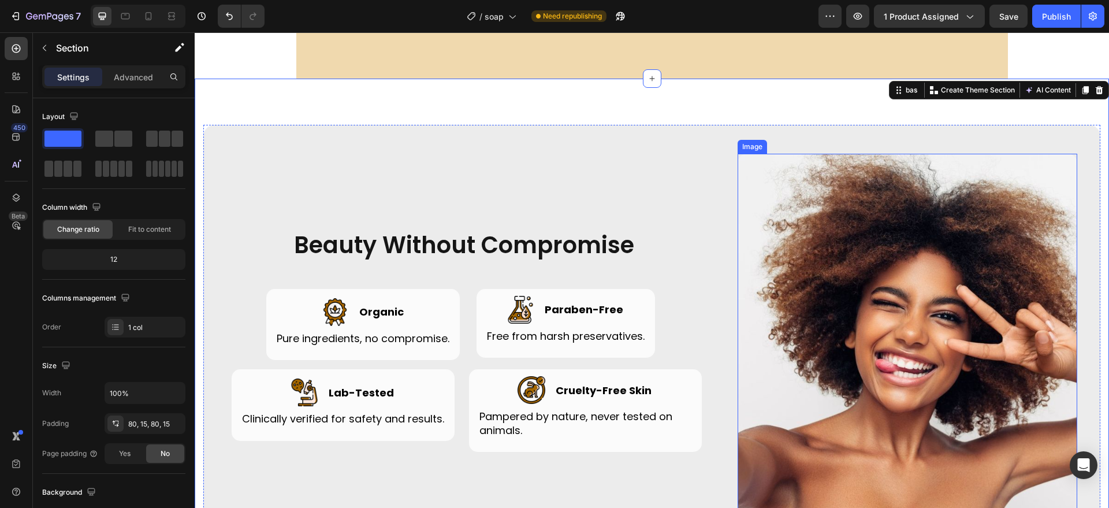
click at [793, 311] on img at bounding box center [908, 345] width 340 height 382
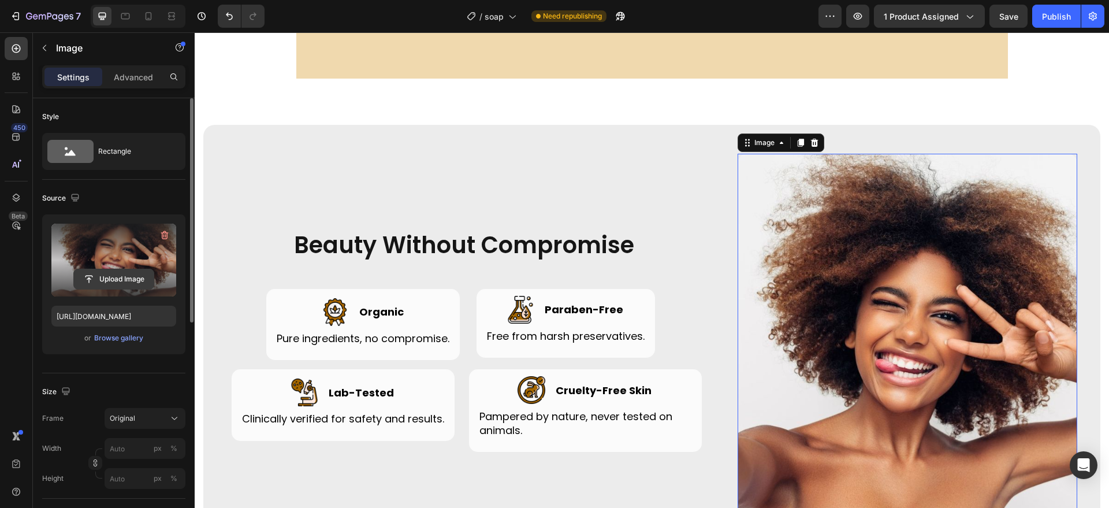
click at [129, 280] on input "file" at bounding box center [114, 279] width 80 height 20
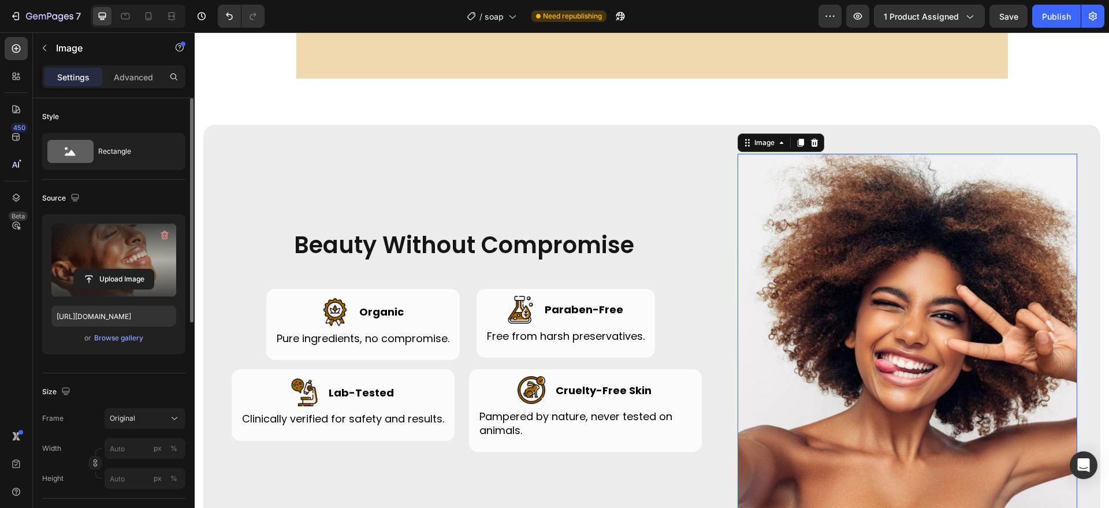
type input "https://cdn.shopify.com/s/files/1/0956/6938/7577/files/gempages_581714596532847…"
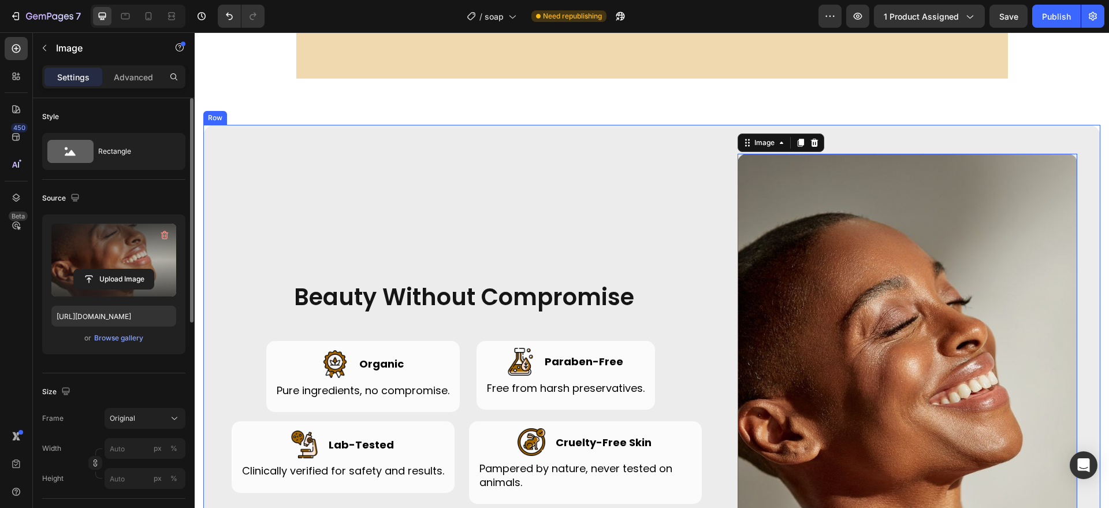
scroll to position [3295, 0]
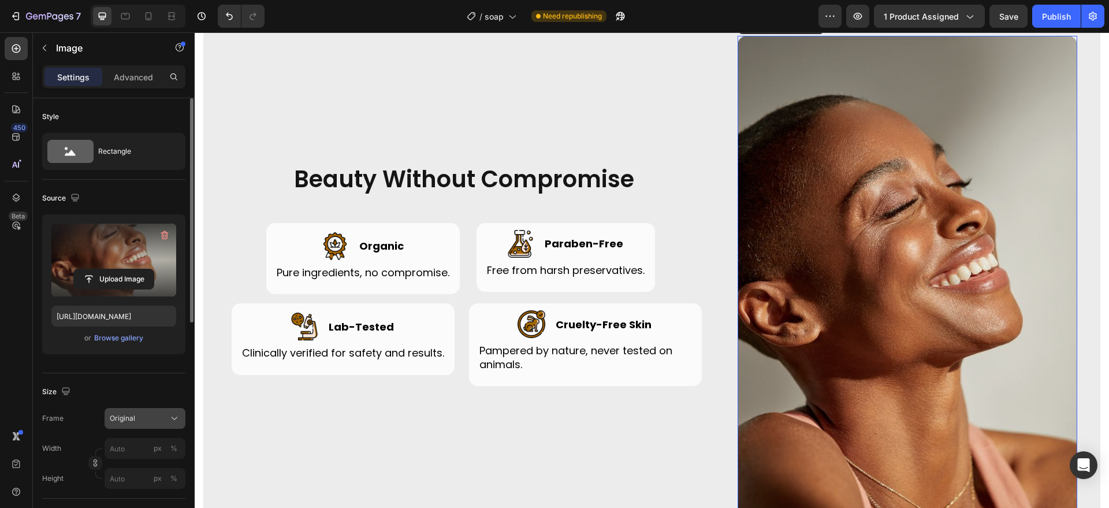
click at [150, 411] on button "Original" at bounding box center [145, 418] width 81 height 21
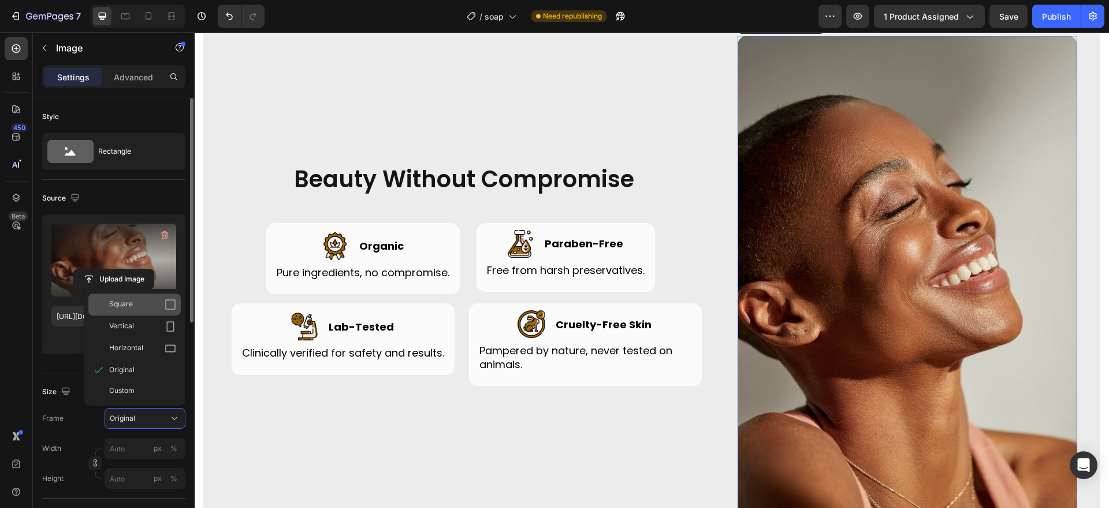
click at [161, 310] on div "Square" at bounding box center [142, 305] width 67 height 12
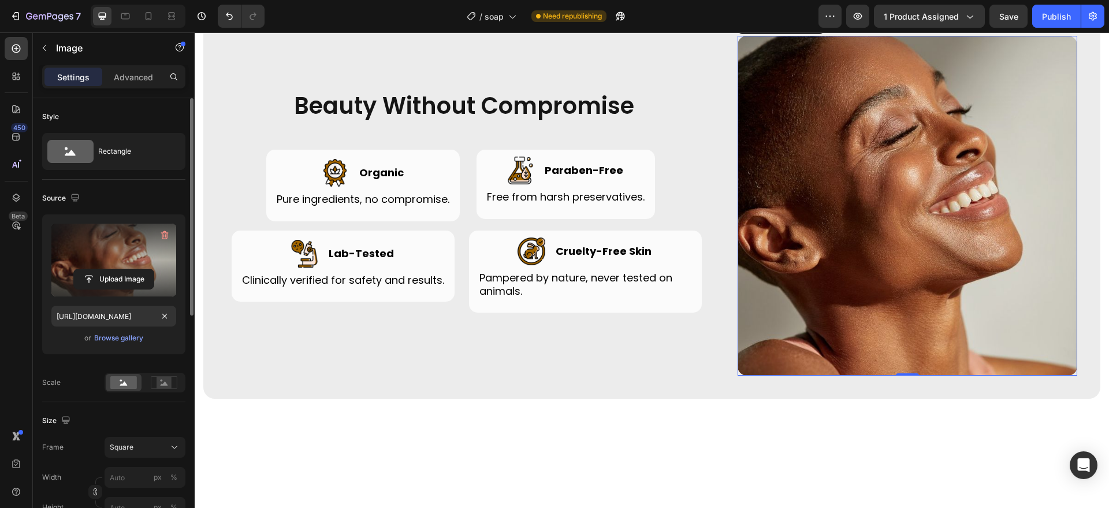
scroll to position [3223, 0]
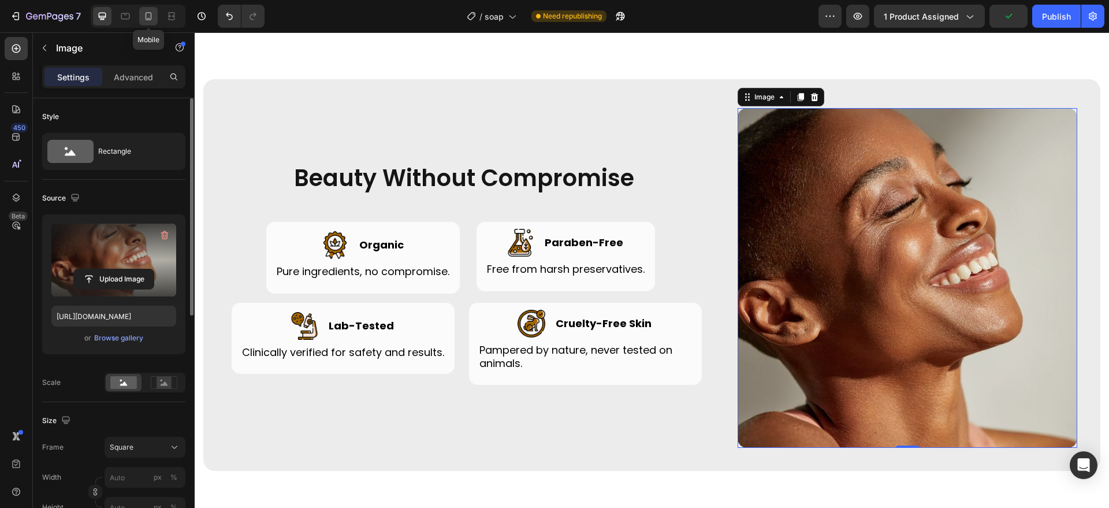
click at [144, 10] on icon at bounding box center [149, 16] width 12 height 12
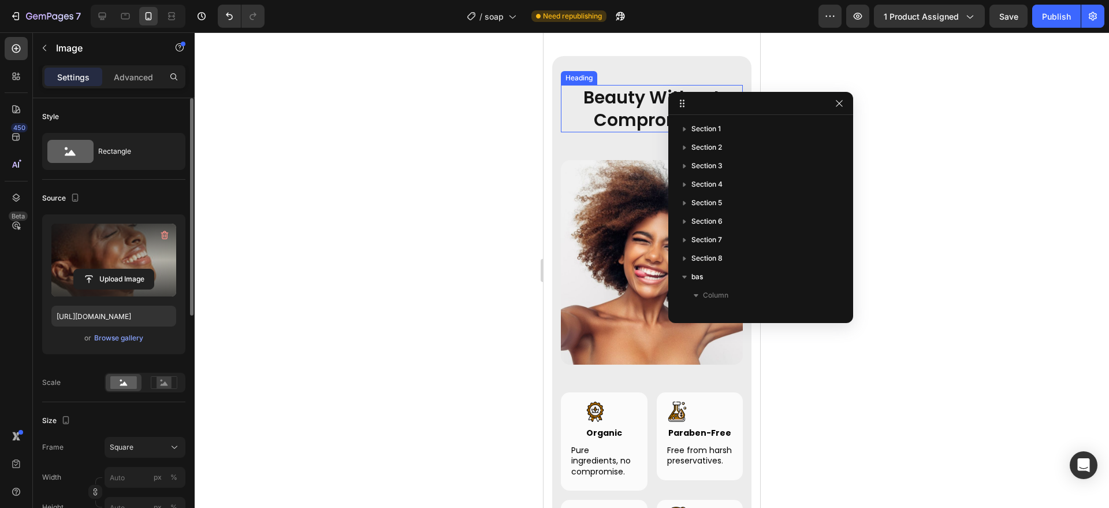
scroll to position [198, 0]
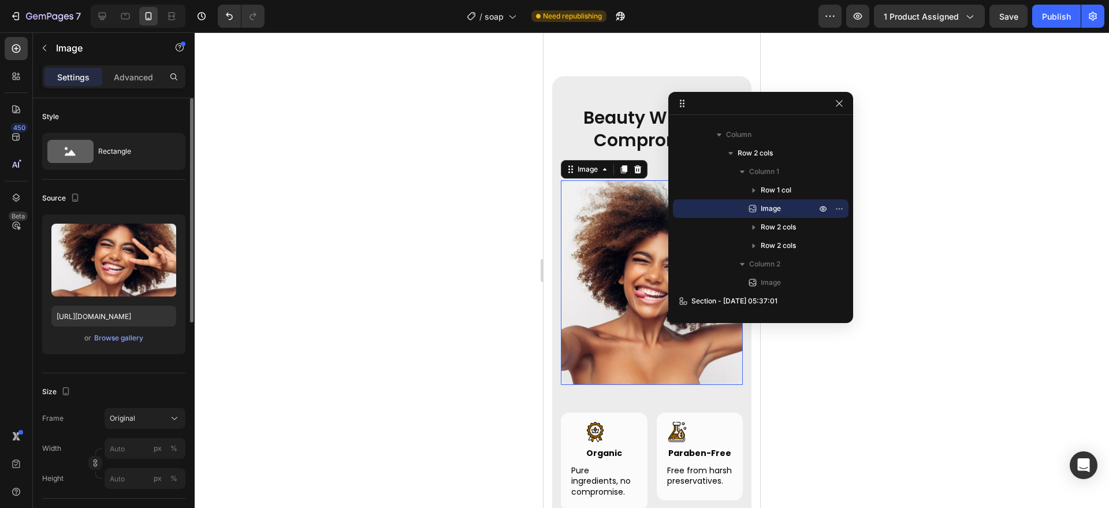
click at [577, 221] on img at bounding box center [652, 282] width 182 height 205
click at [124, 335] on div "Browse gallery" at bounding box center [118, 338] width 49 height 10
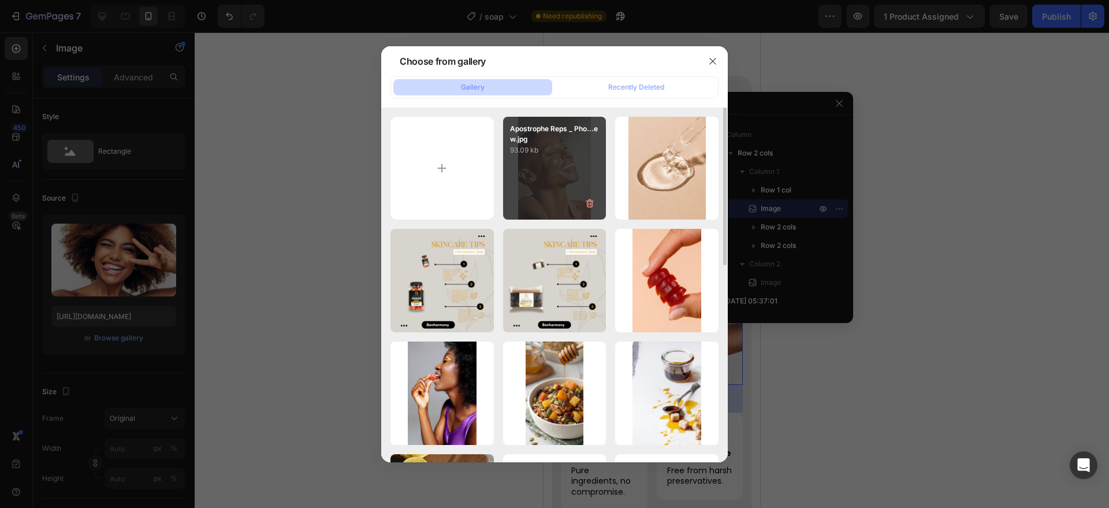
click at [548, 207] on div "Apostrophe Reps _ Pho...ew.jpg 93.09 kb" at bounding box center [554, 168] width 103 height 103
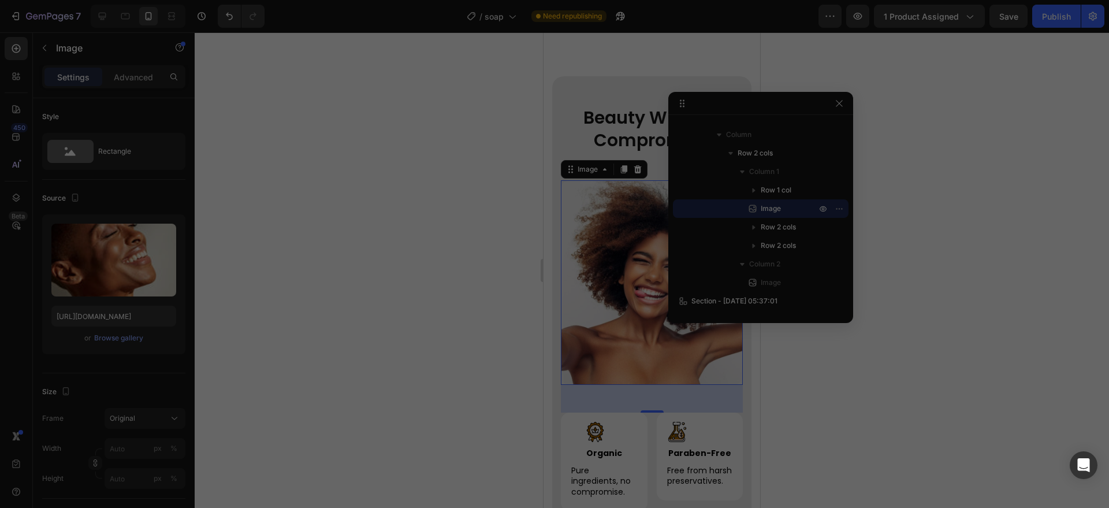
type input "https://cdn.shopify.com/s/files/1/0956/6938/7577/files/gempages_581714596532847…"
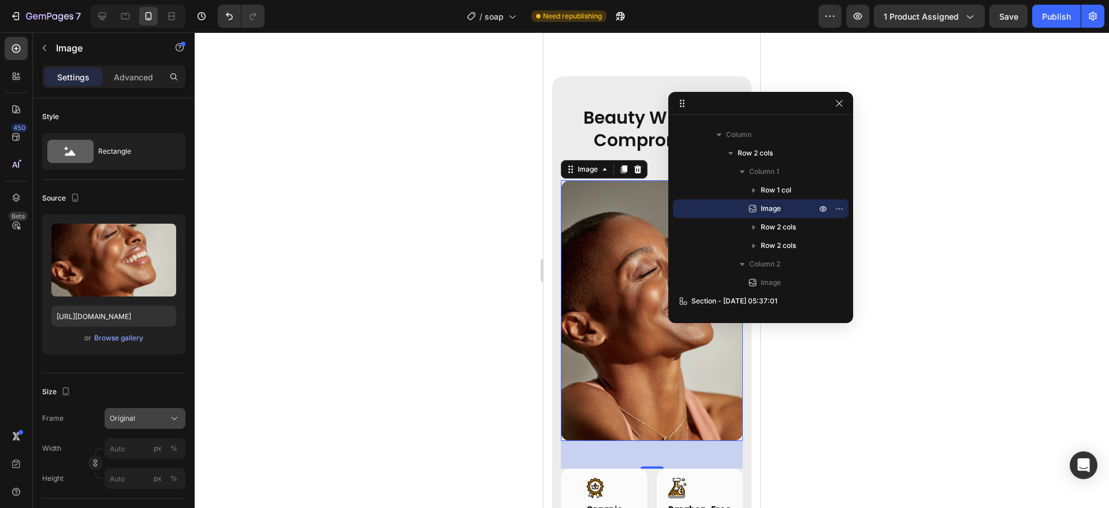
click at [116, 408] on button "Original" at bounding box center [145, 418] width 81 height 21
click at [169, 414] on icon at bounding box center [175, 419] width 12 height 12
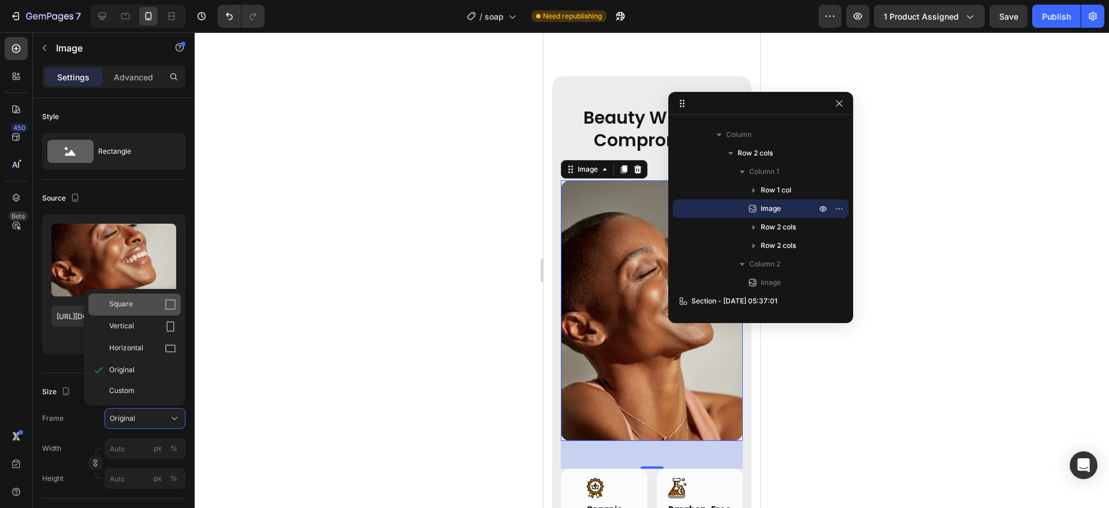
click at [164, 307] on div "Square" at bounding box center [142, 305] width 67 height 12
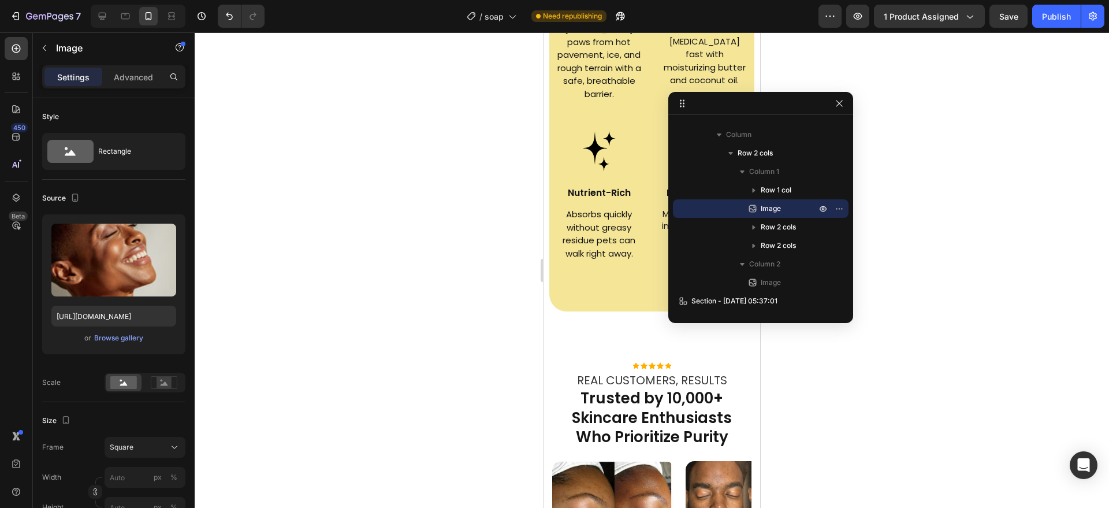
scroll to position [1733, 0]
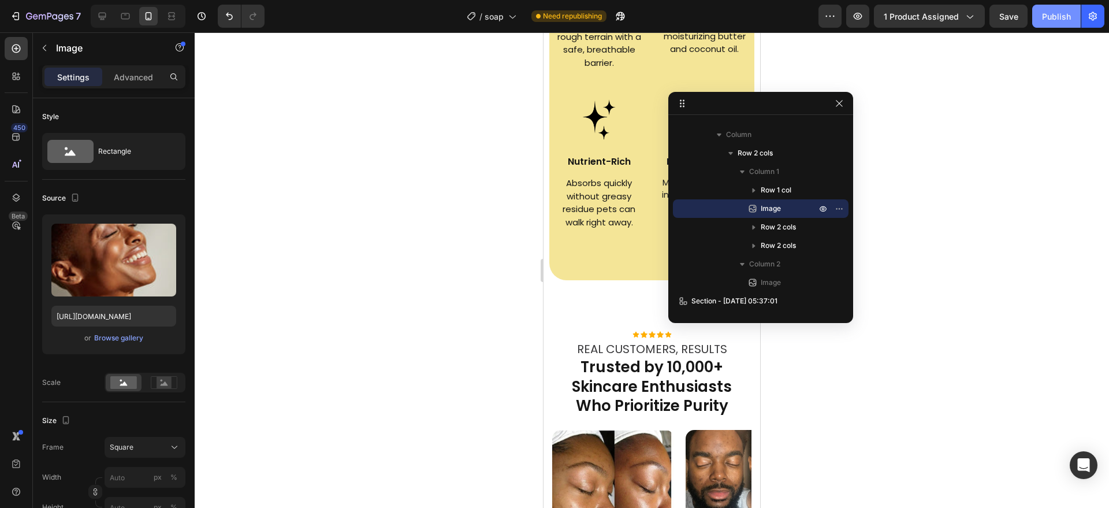
click at [1050, 14] on div "Publish" at bounding box center [1056, 16] width 29 height 12
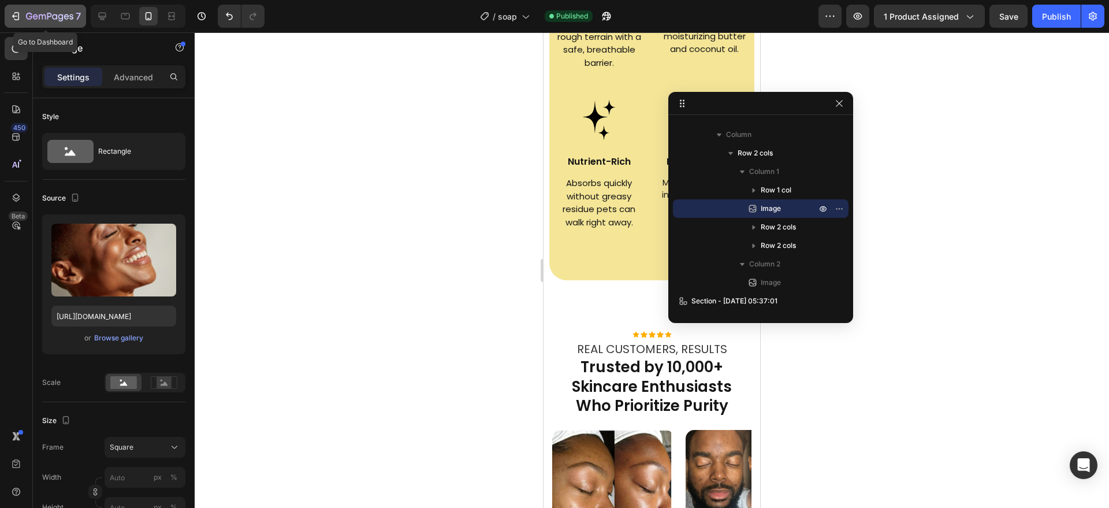
click at [70, 20] on icon "button" at bounding box center [49, 17] width 47 height 10
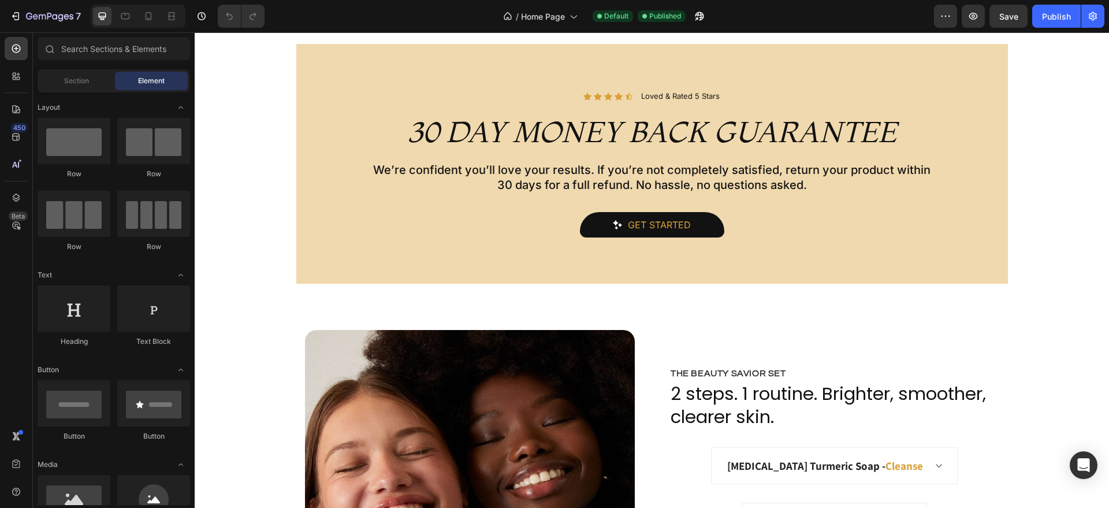
scroll to position [1622, 0]
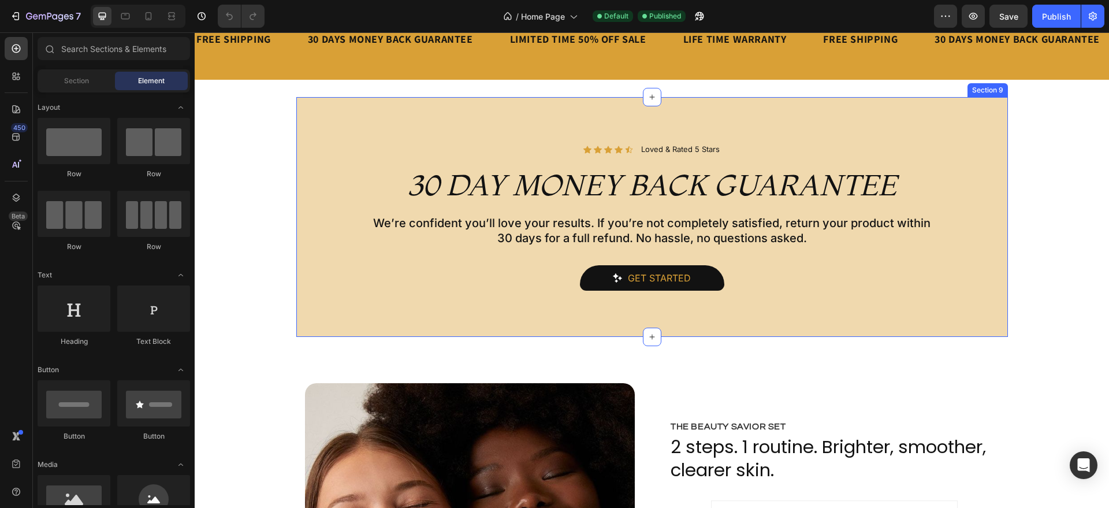
click at [990, 330] on div "Icon Icon Icon Icon Icon Icon List Loved & Rated 5 Stars Text Block Row Row 30 …" at bounding box center [652, 217] width 712 height 240
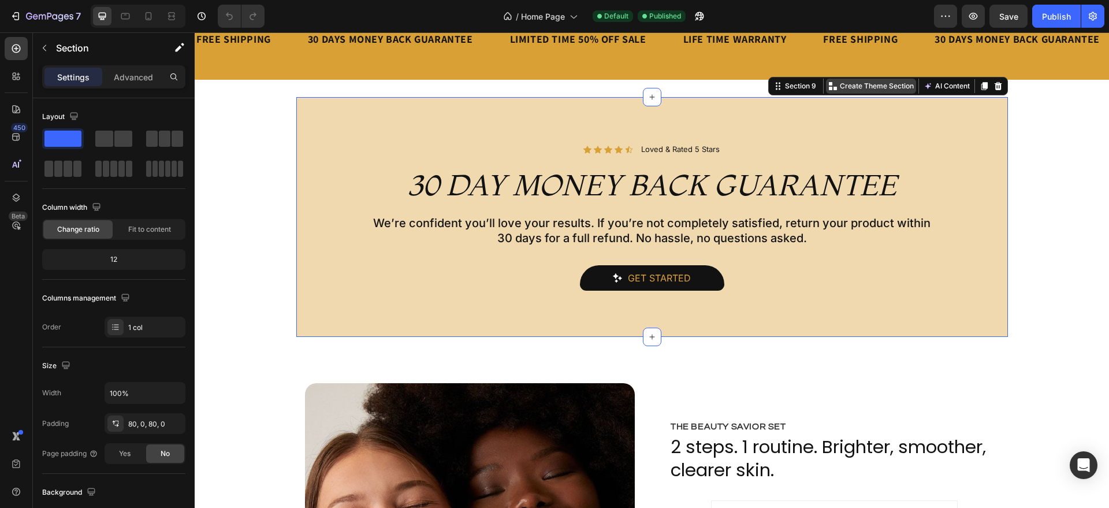
click at [866, 85] on p "Create Theme Section" at bounding box center [877, 86] width 74 height 10
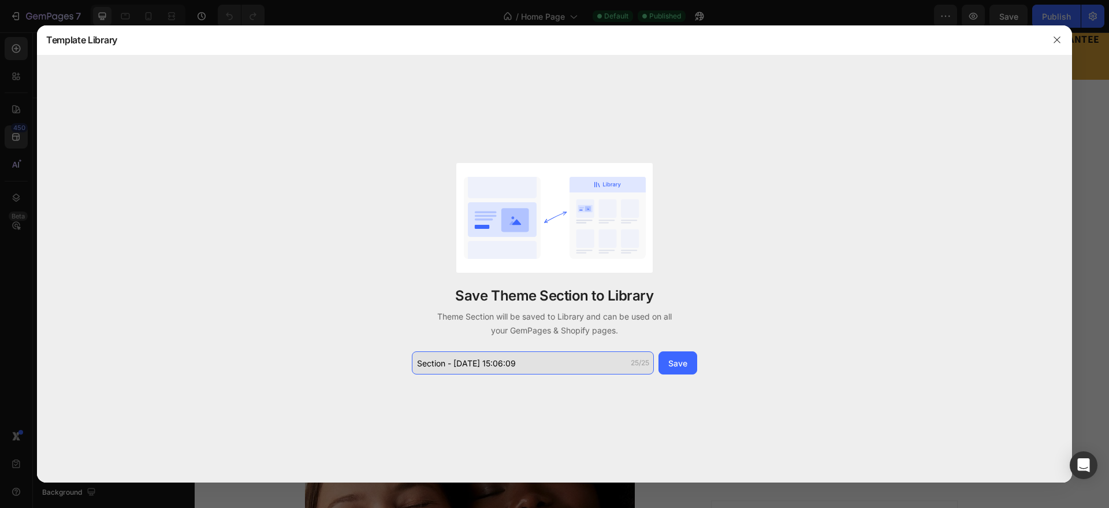
click at [541, 359] on input "Section - Aug 27 15:06:09" at bounding box center [533, 362] width 242 height 23
type input "30days"
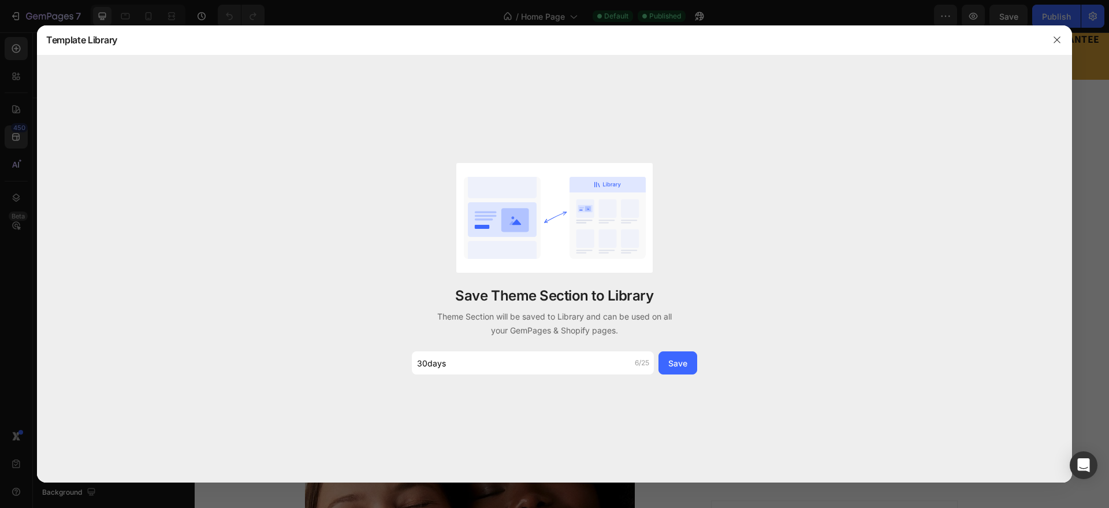
click at [703, 365] on div "Save Theme Section to Library Theme Section will be saved to Library and can be…" at bounding box center [554, 268] width 1035 height 427
click at [689, 365] on button "Save" at bounding box center [678, 362] width 39 height 23
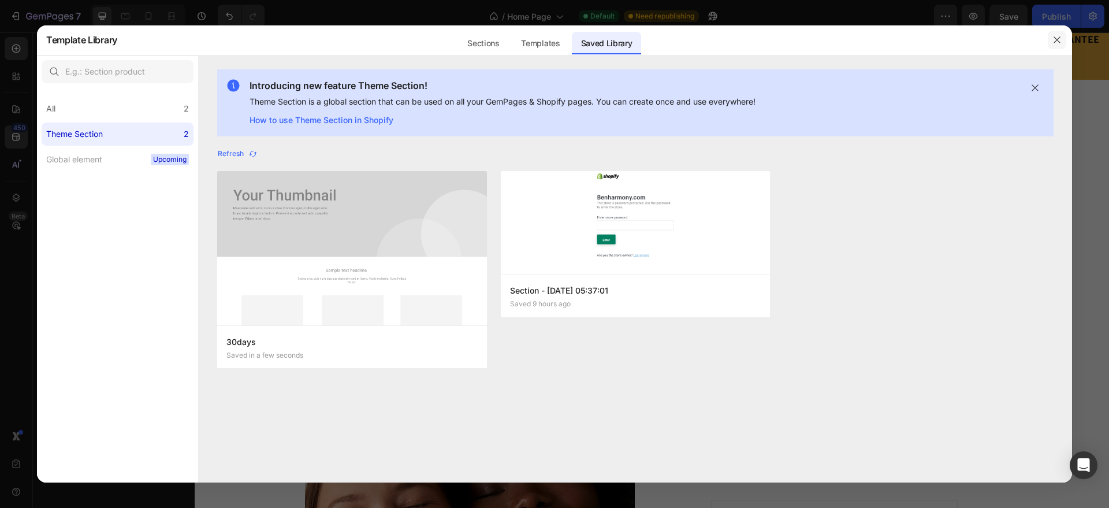
click at [1063, 44] on button "button" at bounding box center [1057, 40] width 18 height 18
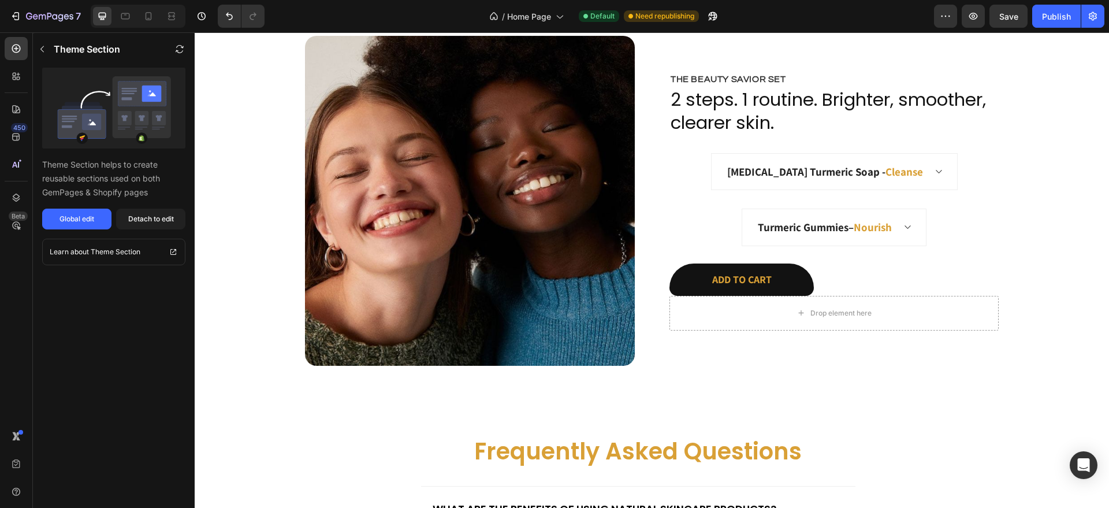
scroll to position [1948, 0]
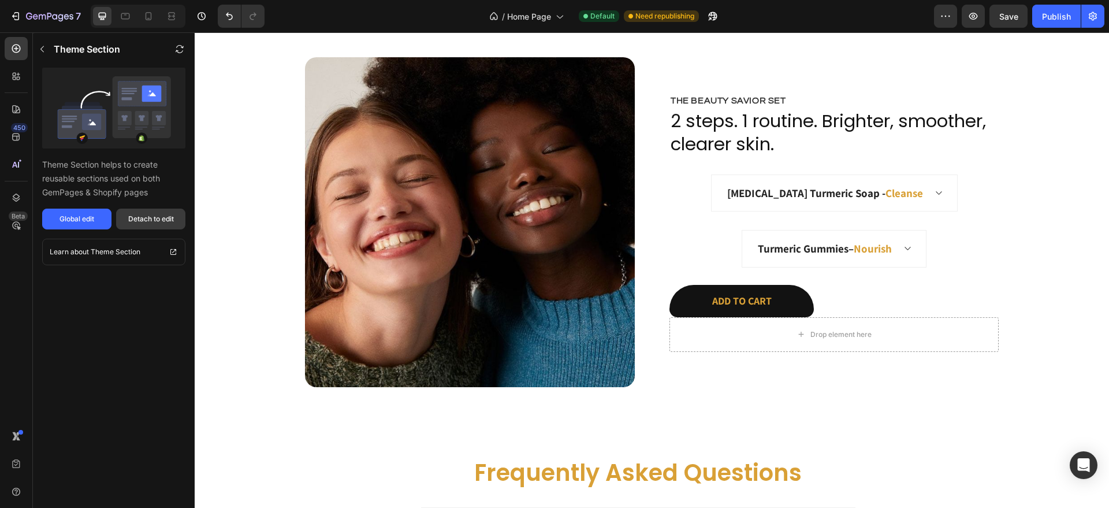
drag, startPoint x: 164, startPoint y: 214, endPoint x: 279, endPoint y: 172, distance: 122.3
click at [164, 214] on div "Detach to edit" at bounding box center [151, 219] width 46 height 10
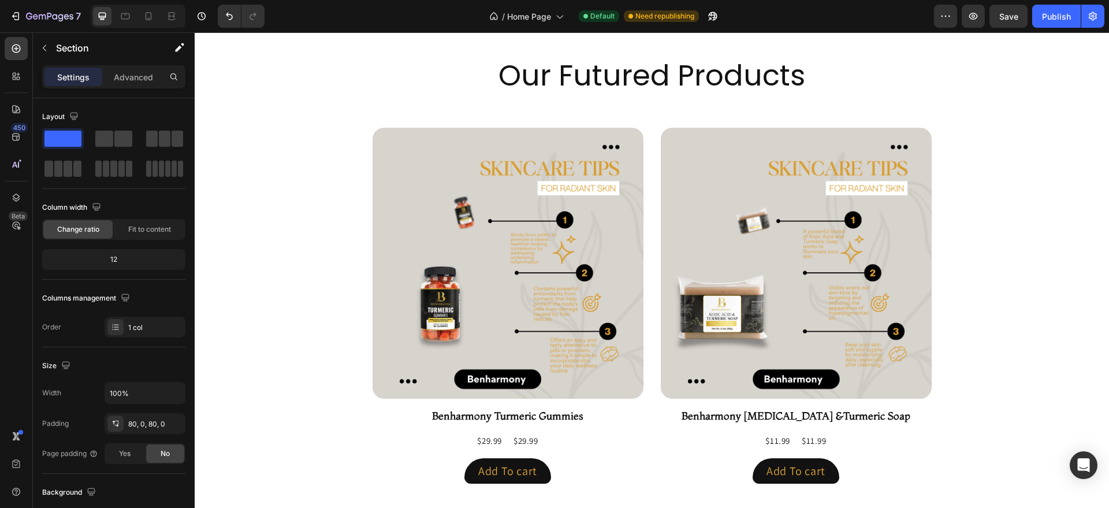
scroll to position [780, 0]
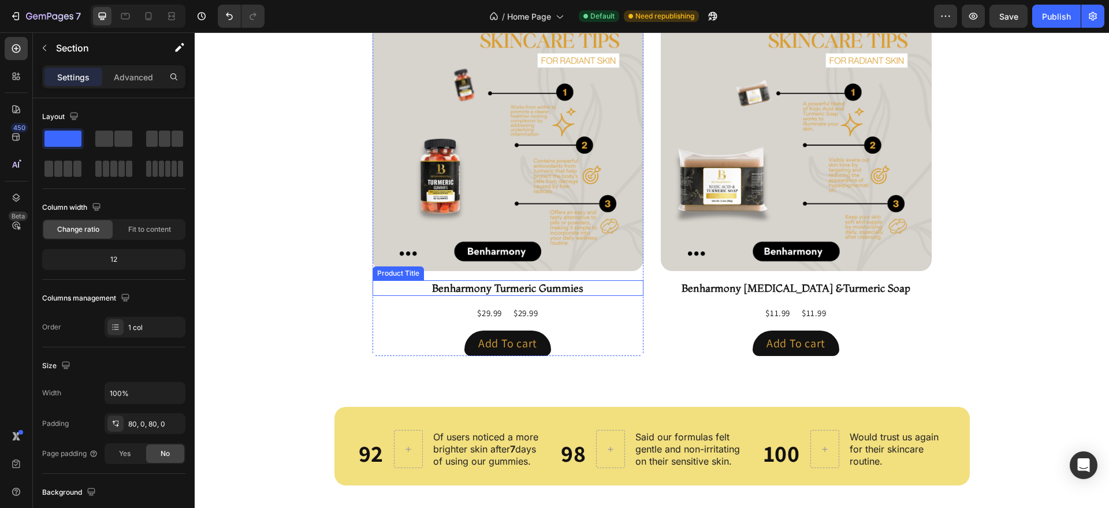
click at [484, 284] on h2 "Benharmony Turmeric Gummies" at bounding box center [508, 288] width 271 height 16
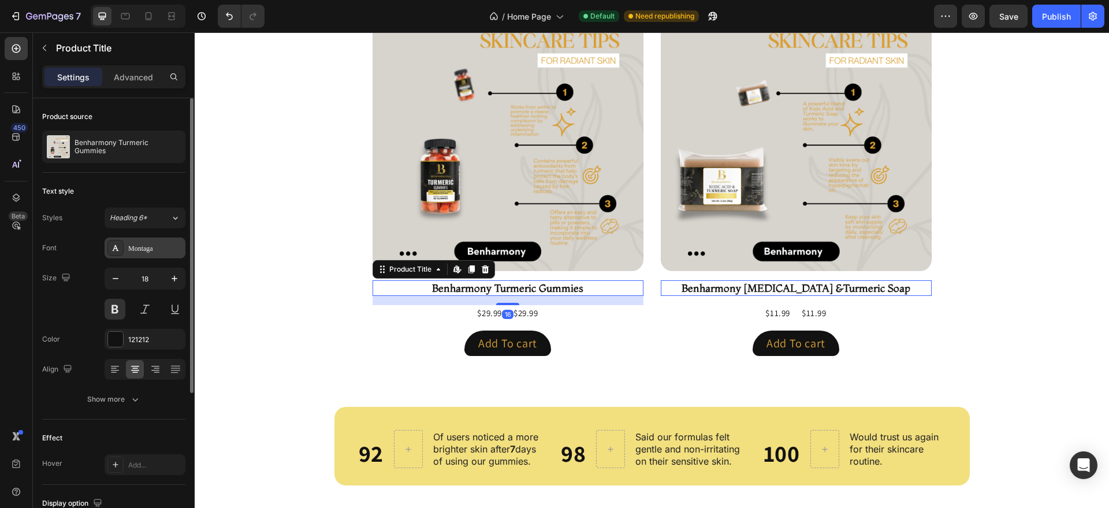
click at [139, 255] on div "Montaga" at bounding box center [145, 247] width 81 height 21
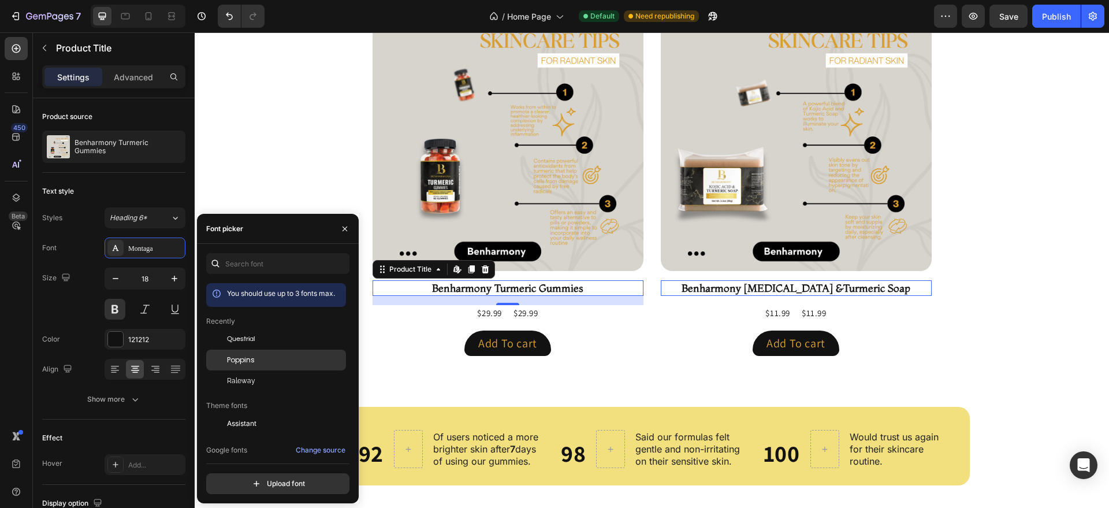
click at [249, 361] on span "Poppins" at bounding box center [241, 360] width 28 height 10
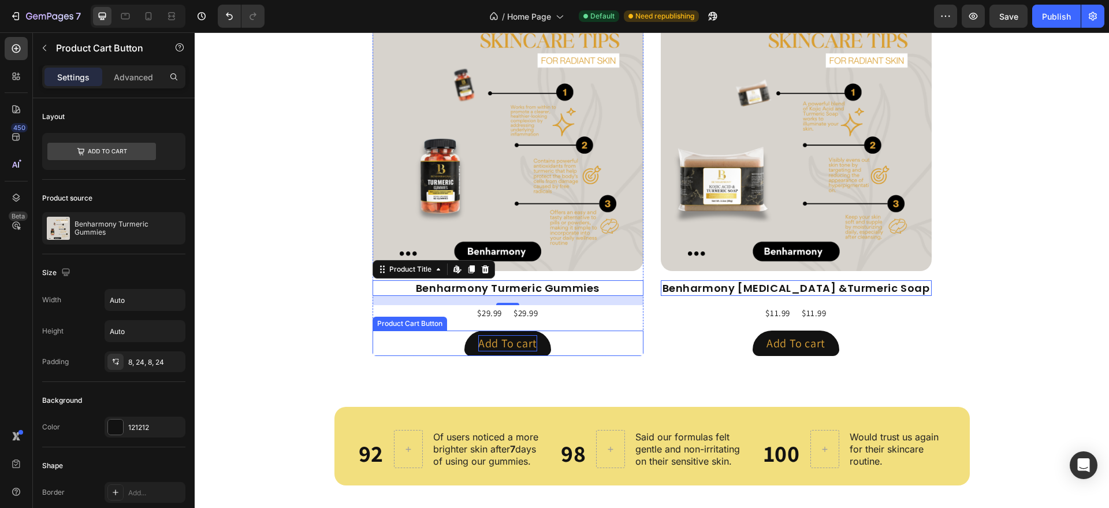
click at [500, 346] on div "Add To cart" at bounding box center [507, 343] width 59 height 16
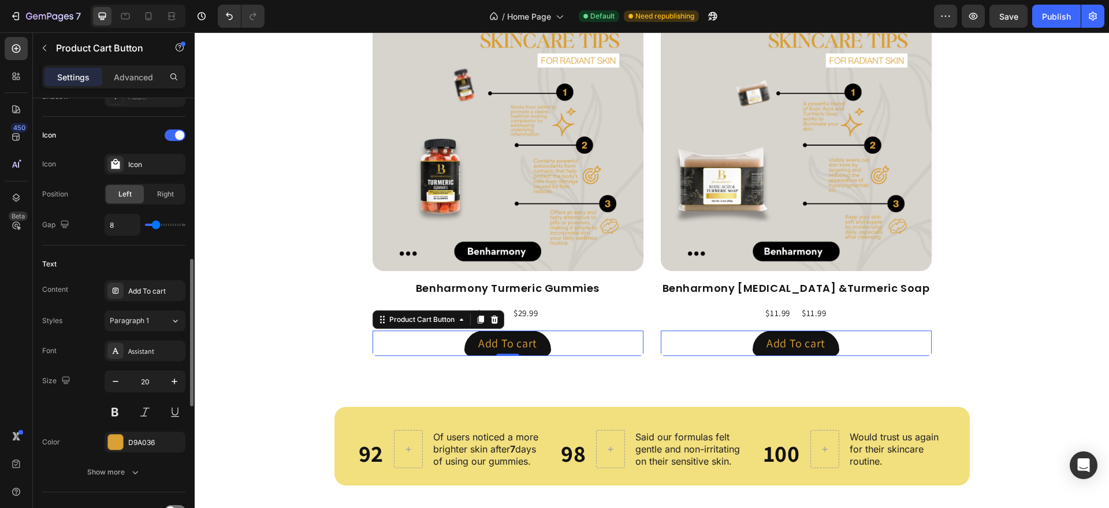
scroll to position [463, 0]
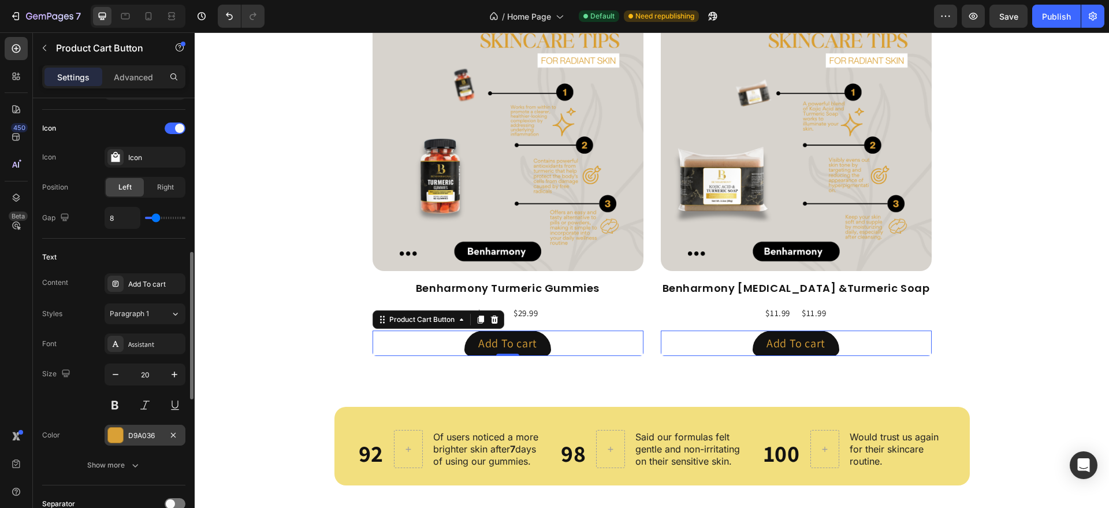
click at [143, 430] on div "D9A036" at bounding box center [145, 435] width 34 height 10
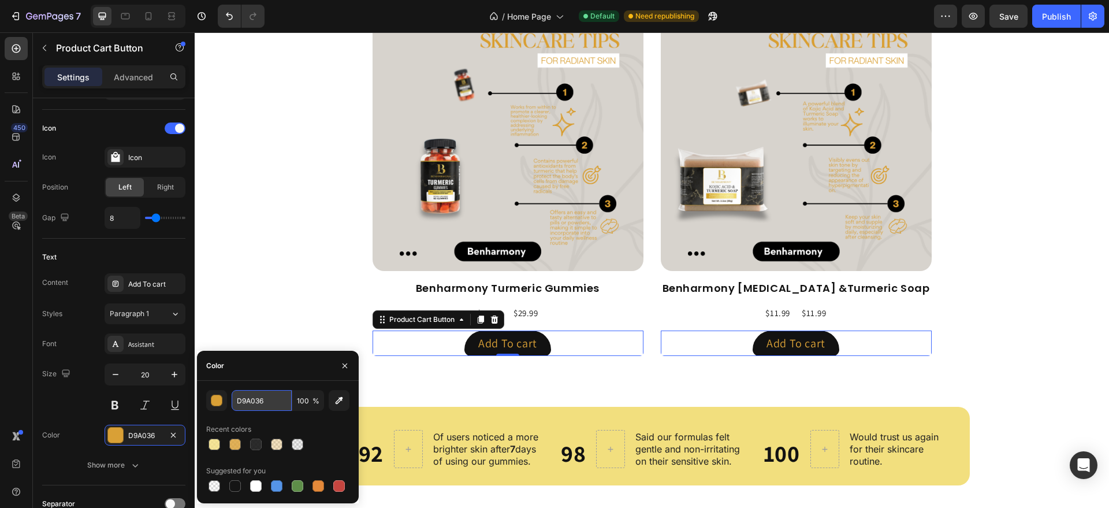
click at [277, 398] on input "D9A036" at bounding box center [262, 400] width 60 height 21
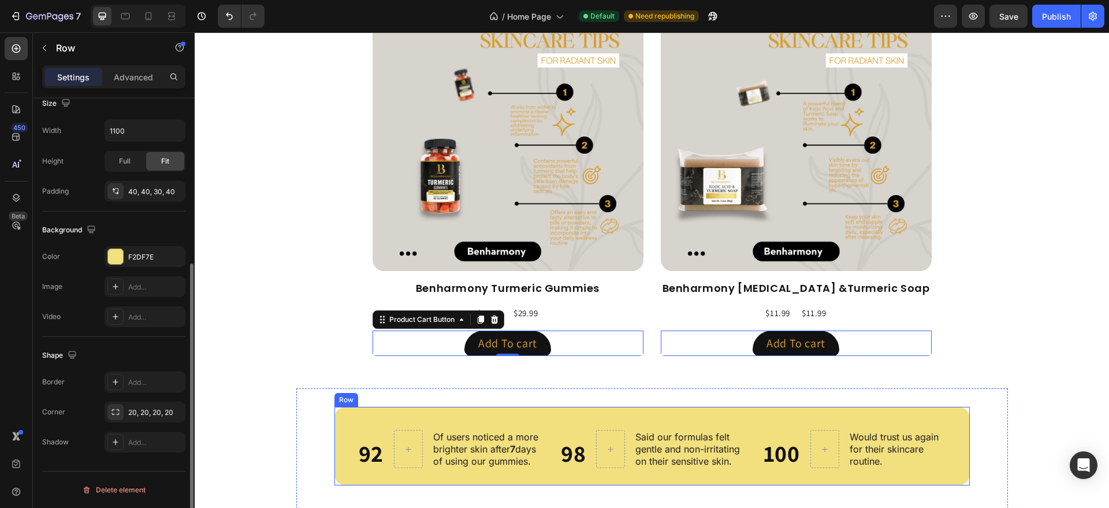
click at [393, 485] on div "92 Heading Of users noticed a more brighter skin after 7 days of using our gumm…" at bounding box center [653, 446] width 636 height 79
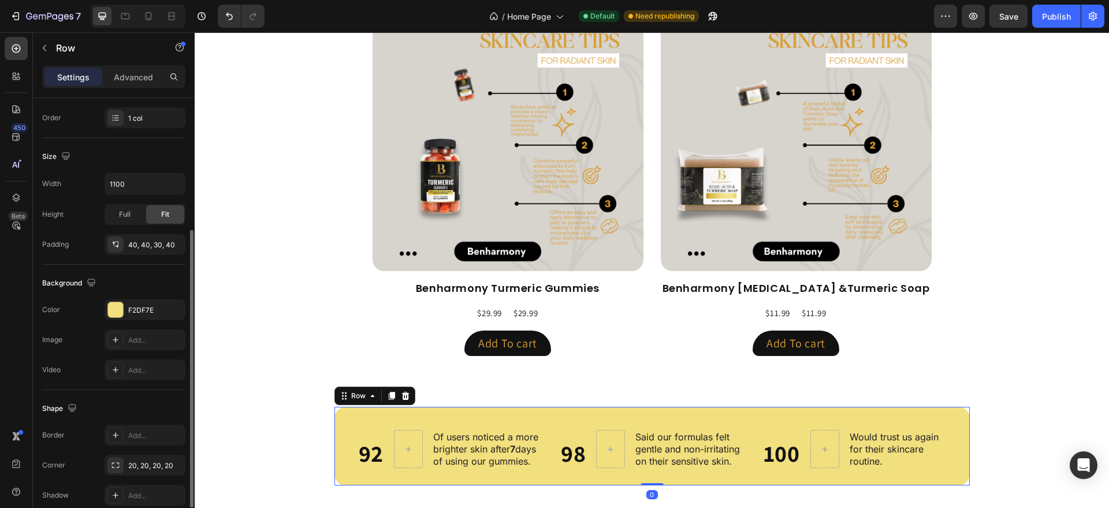
scroll to position [216, 0]
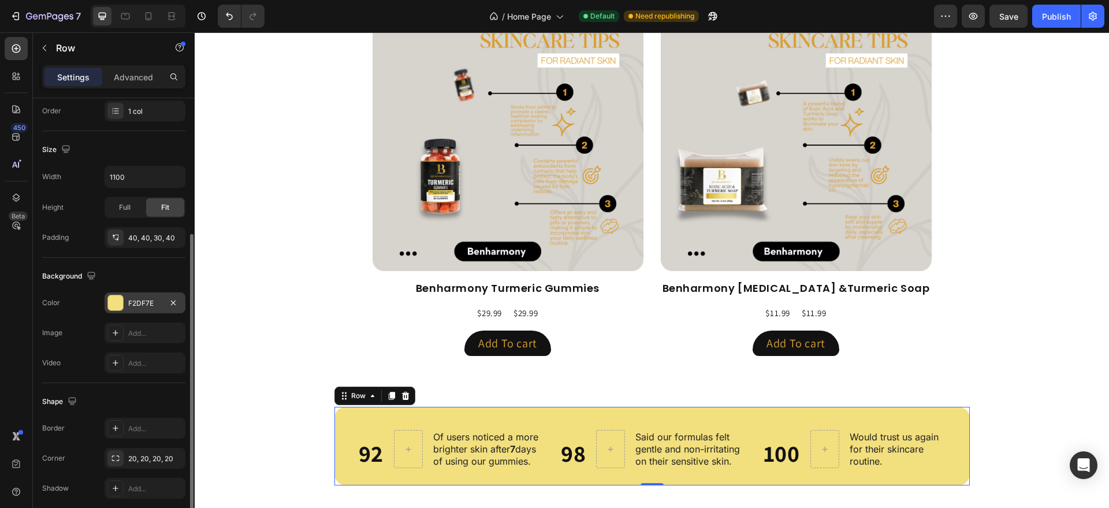
click at [145, 301] on div "F2DF7E" at bounding box center [145, 303] width 34 height 10
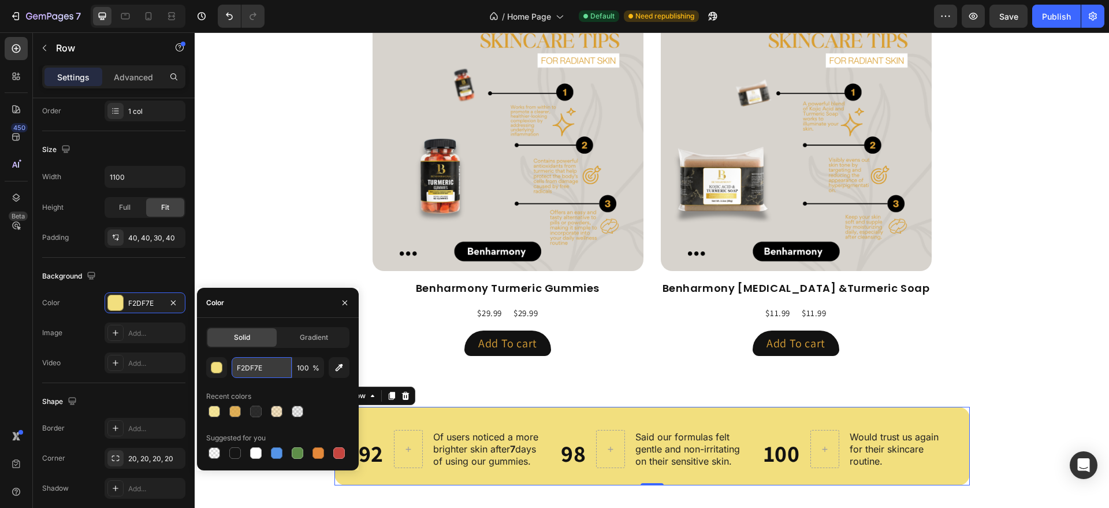
click at [267, 371] on input "F2DF7E" at bounding box center [262, 367] width 60 height 21
paste input "D9A036"
type input "D9A036"
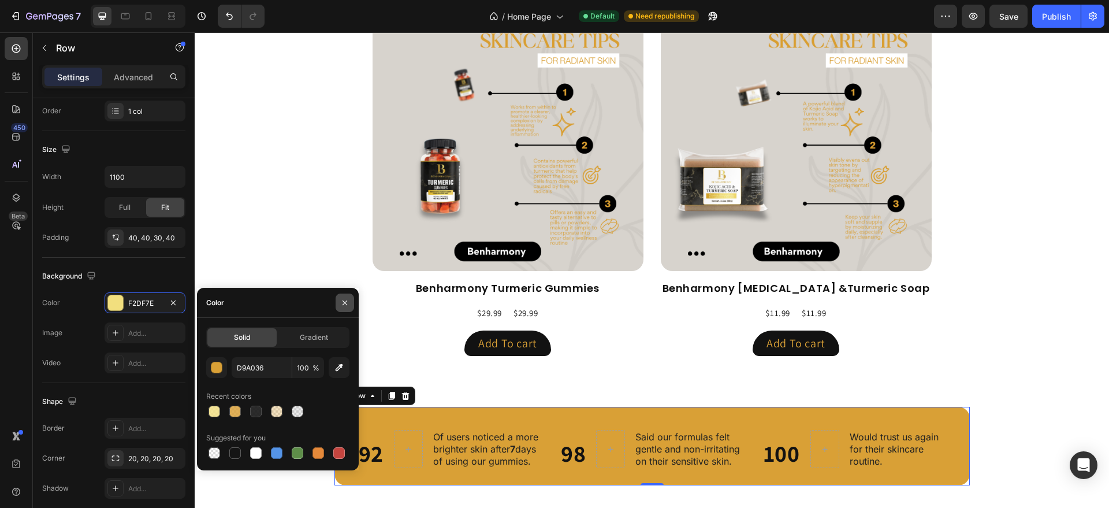
click at [346, 302] on icon "button" at bounding box center [345, 302] width 5 height 5
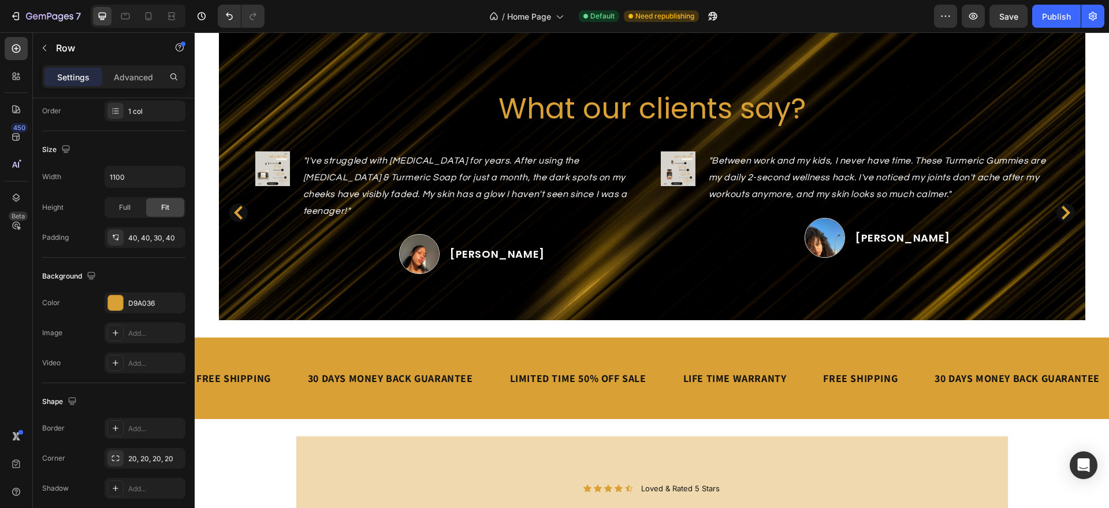
scroll to position [1809, 0]
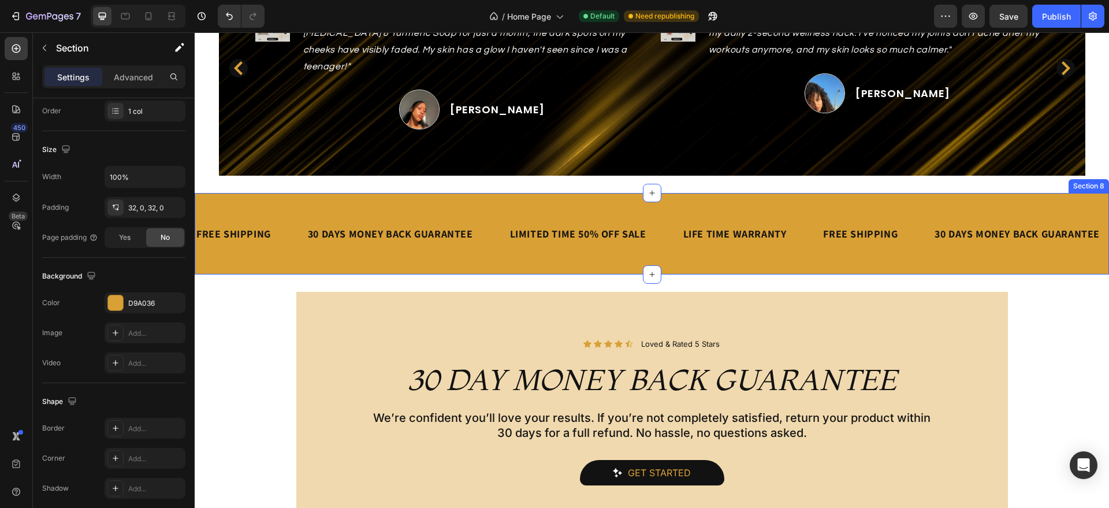
click at [306, 251] on div "FREE SHIPPING Text Block 30 DAYS MONEY BACK GUARANTEE Text Block LIMITED TIME 5…" at bounding box center [652, 233] width 915 height 81
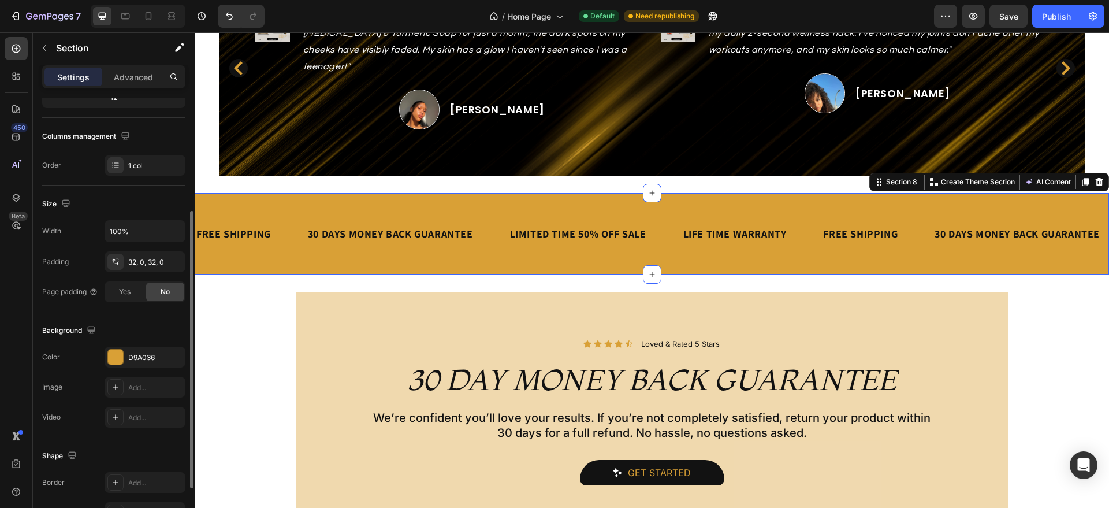
scroll to position [211, 0]
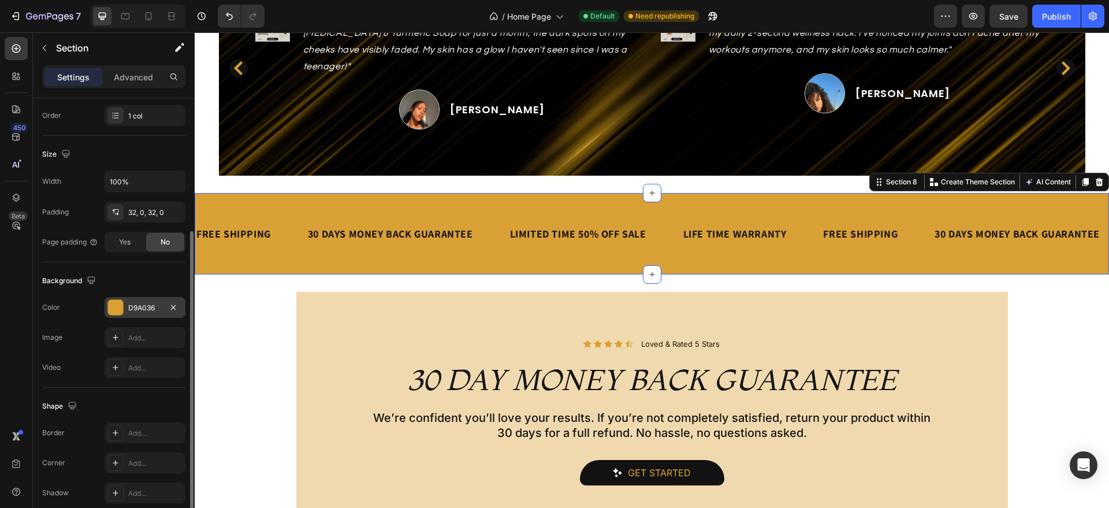
drag, startPoint x: 158, startPoint y: 295, endPoint x: 153, endPoint y: 300, distance: 7.4
click at [153, 300] on div "Background The changes might be hidden by the video. Color D9A036 Image Add... …" at bounding box center [113, 324] width 143 height 125
click at [153, 300] on div "D9A036" at bounding box center [145, 307] width 81 height 21
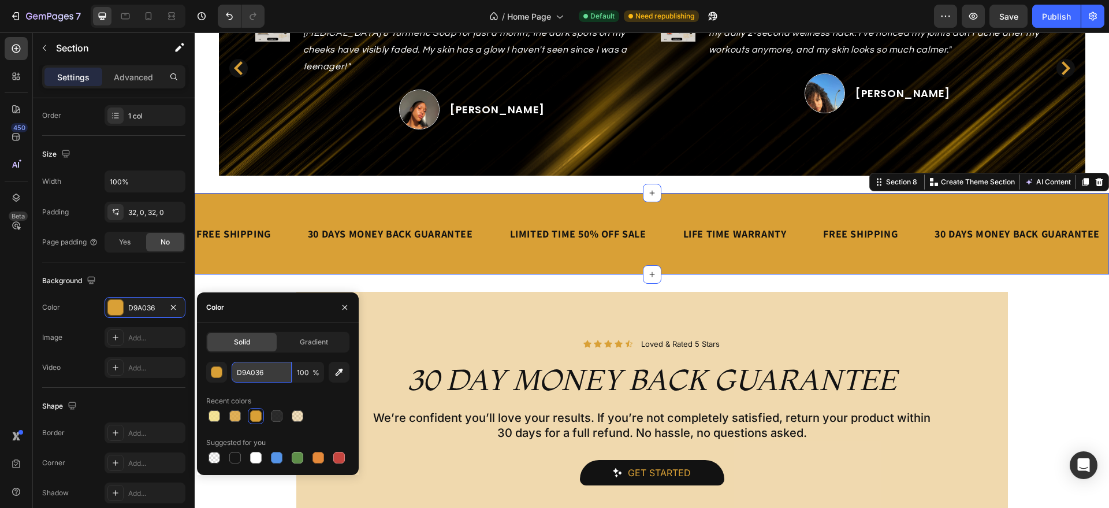
click at [270, 365] on input "D9A036" at bounding box center [262, 372] width 60 height 21
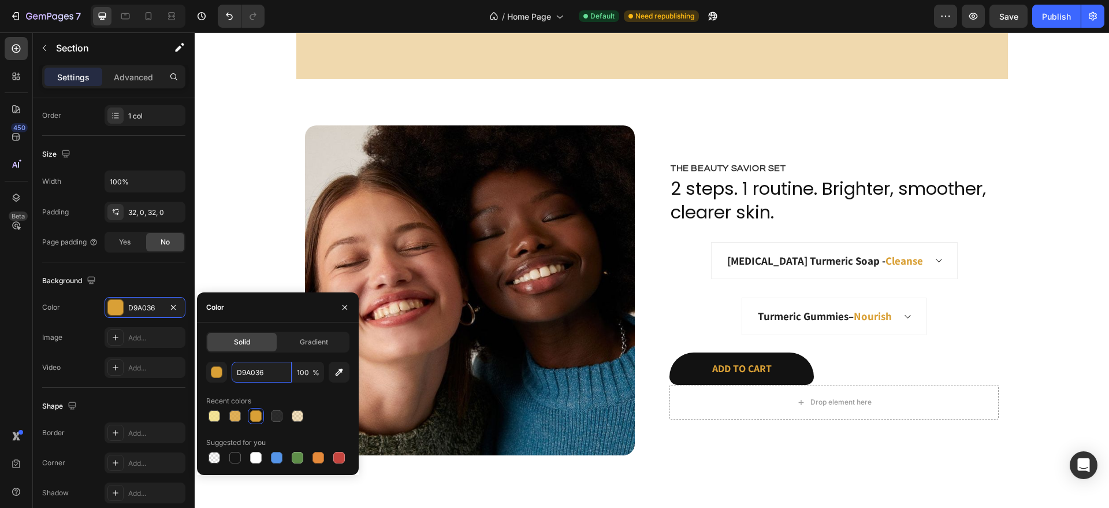
scroll to position [2031, 0]
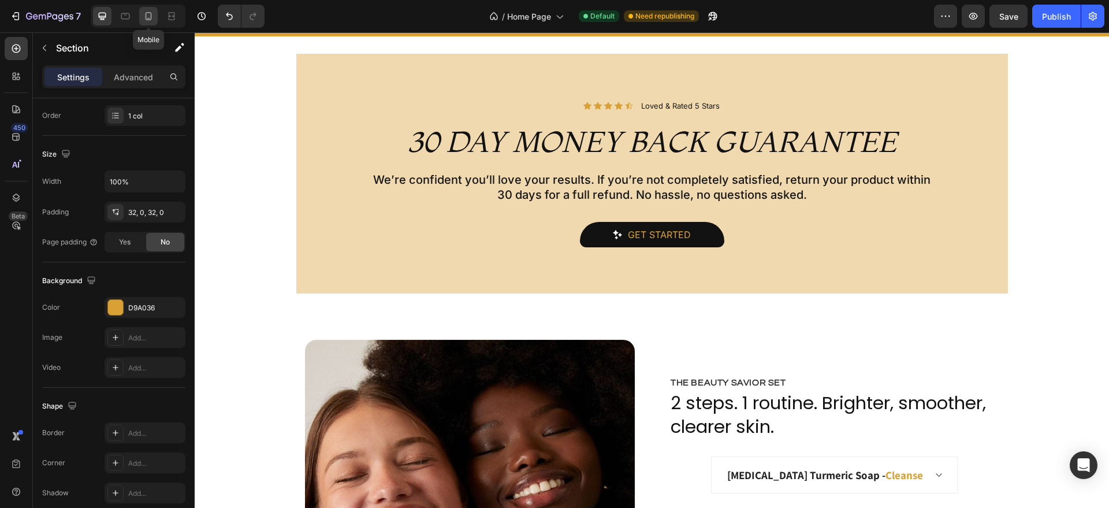
click at [157, 22] on div at bounding box center [148, 16] width 18 height 18
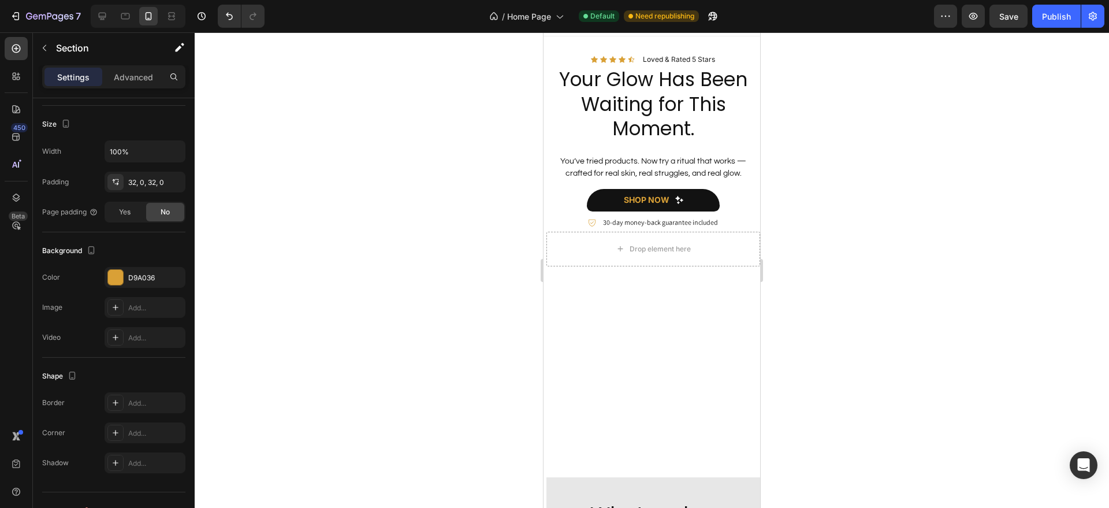
scroll to position [18, 0]
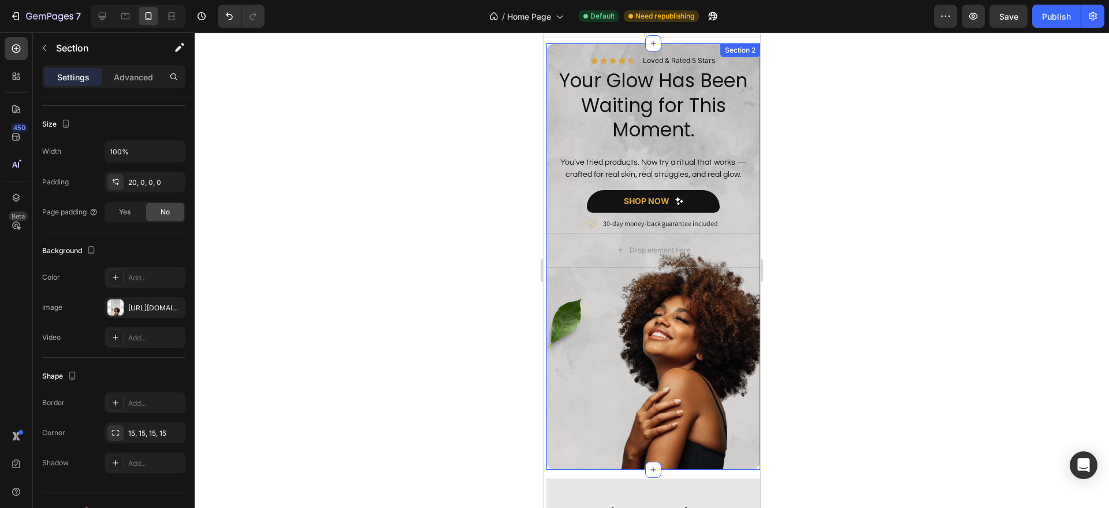
click at [562, 370] on div "Icon Icon Icon Icon Icon Icon List Loved & Rated 5 Stars Text Block Row Your Gl…" at bounding box center [654, 262] width 214 height 415
click at [139, 81] on p "Advanced" at bounding box center [133, 77] width 39 height 12
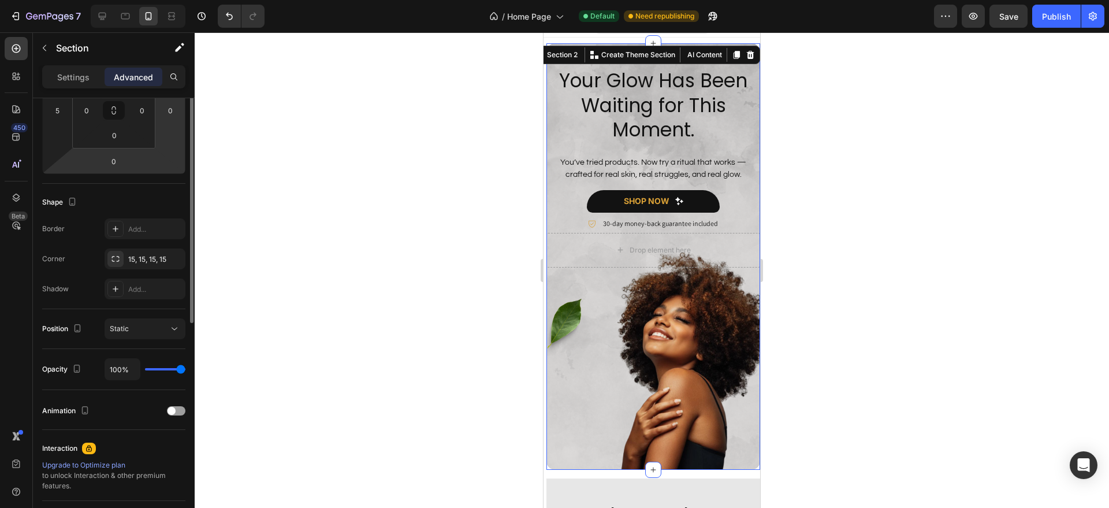
scroll to position [116, 0]
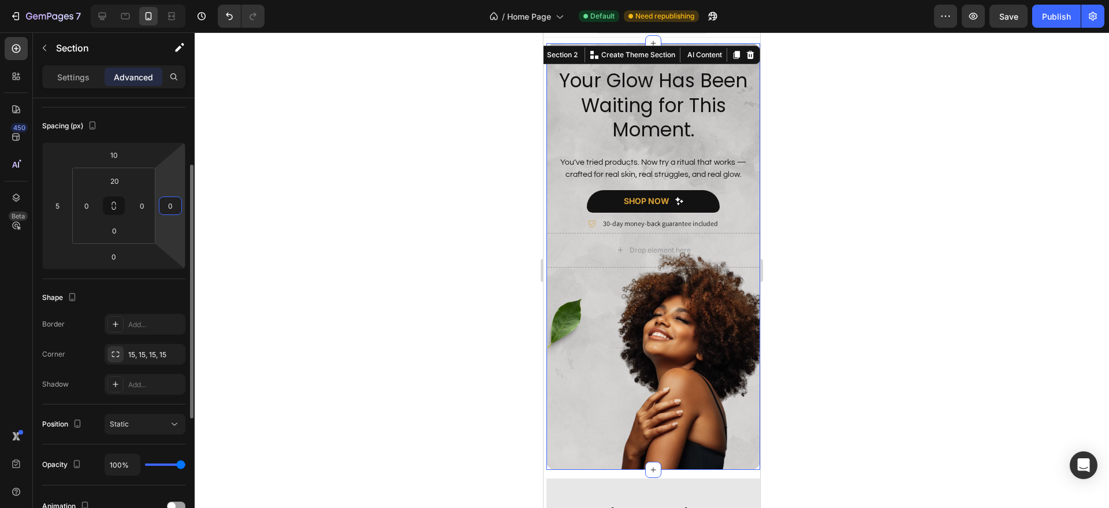
click at [173, 205] on input "0" at bounding box center [170, 205] width 17 height 17
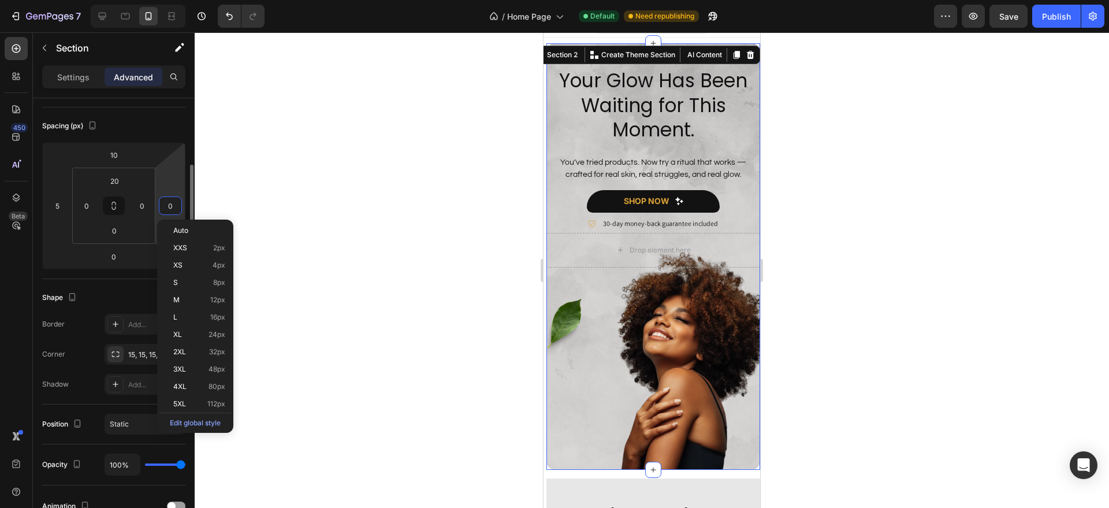
type input "5"
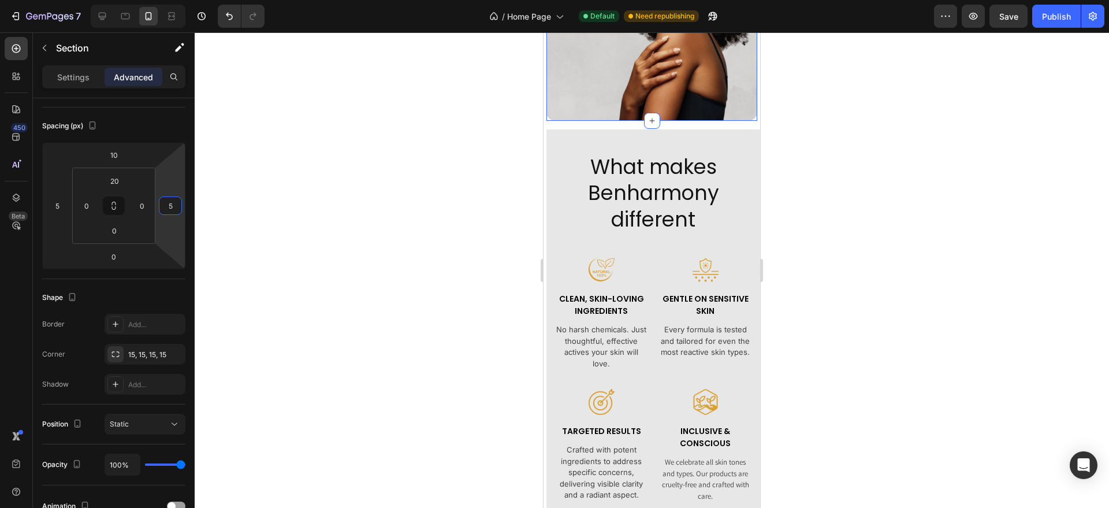
scroll to position [435, 0]
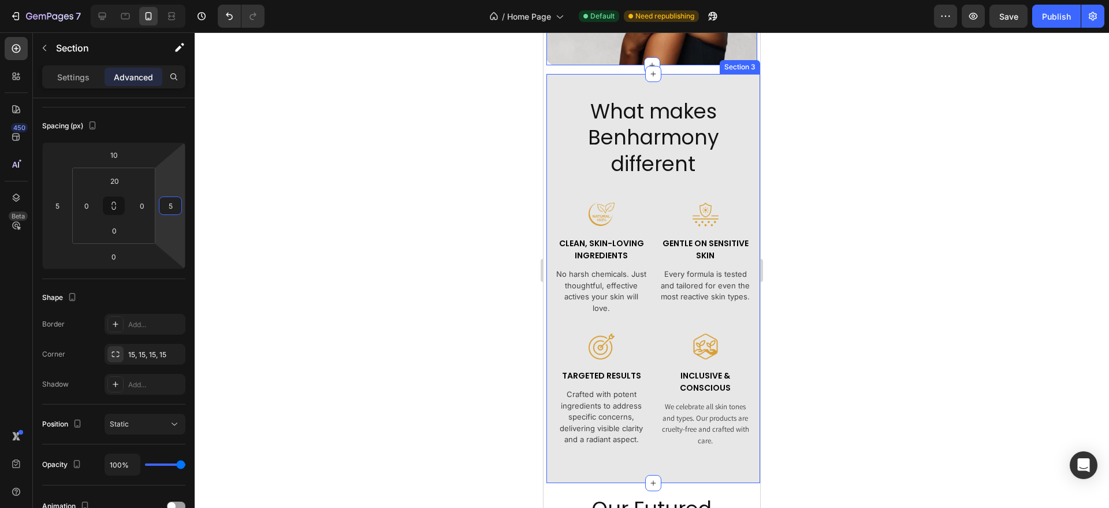
click at [551, 277] on div "What makes Benharmony different Heading Image Clean, Skin-Loving Ingredients Te…" at bounding box center [654, 279] width 214 height 410
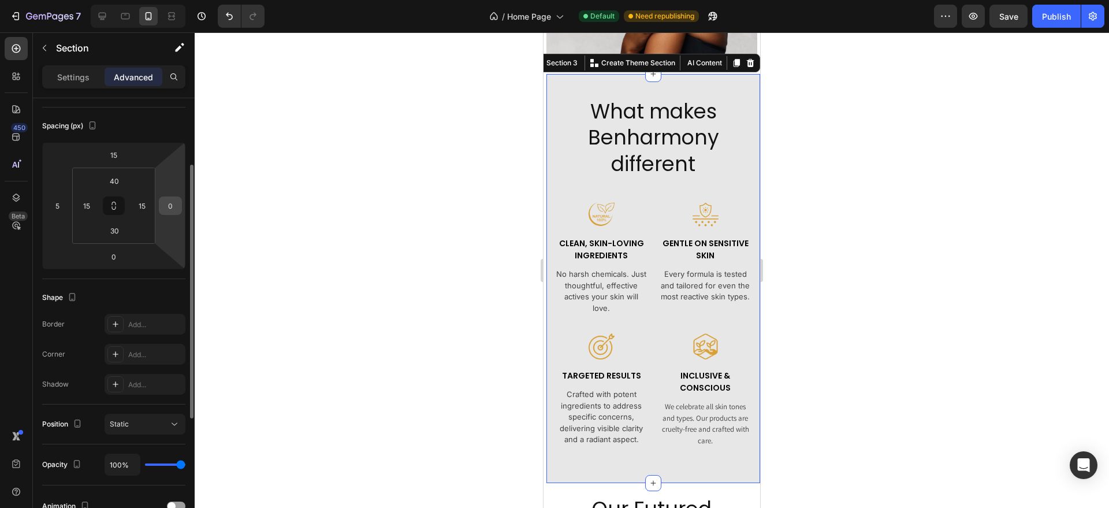
click at [180, 210] on div "0" at bounding box center [170, 205] width 23 height 18
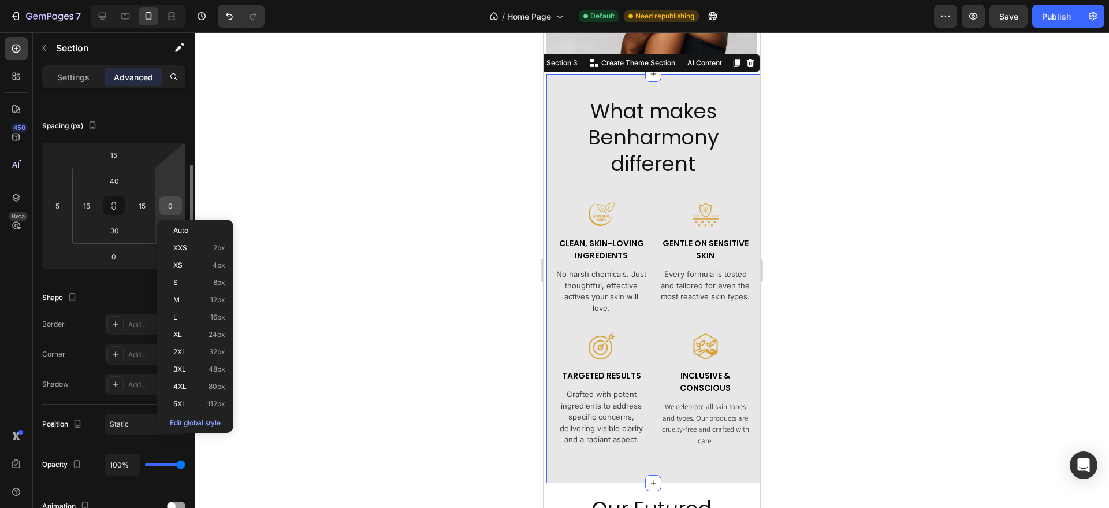
click at [174, 209] on input "0" at bounding box center [170, 205] width 17 height 17
type input "5"
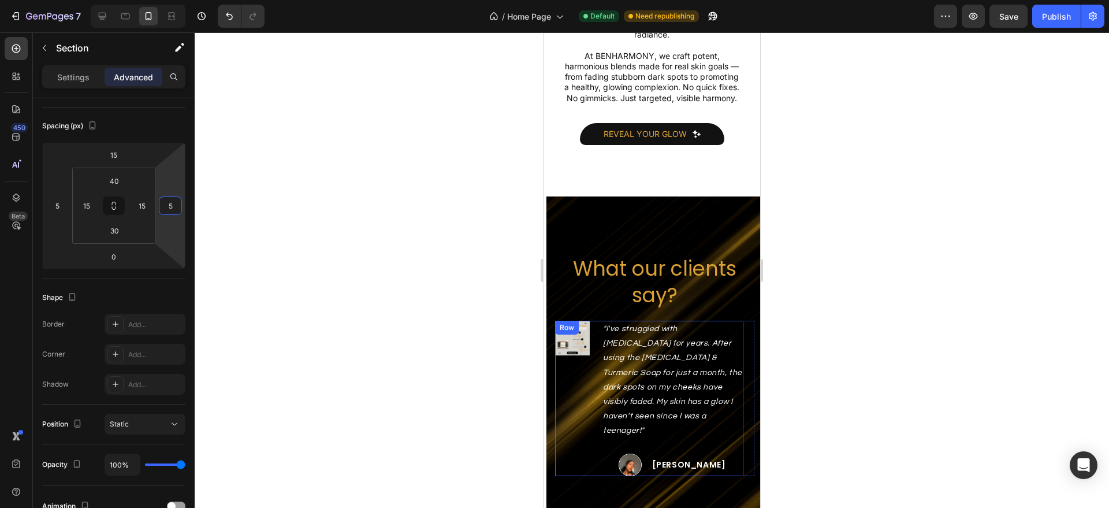
scroll to position [2380, 0]
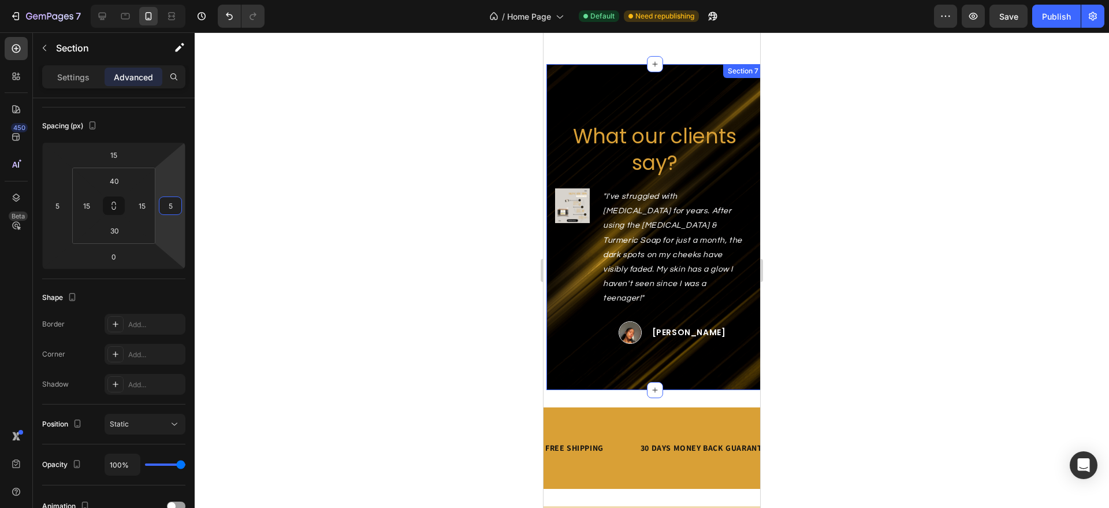
click at [573, 368] on div "What our clients say? Heading Image "I've struggled with acne scars for years. …" at bounding box center [655, 227] width 217 height 326
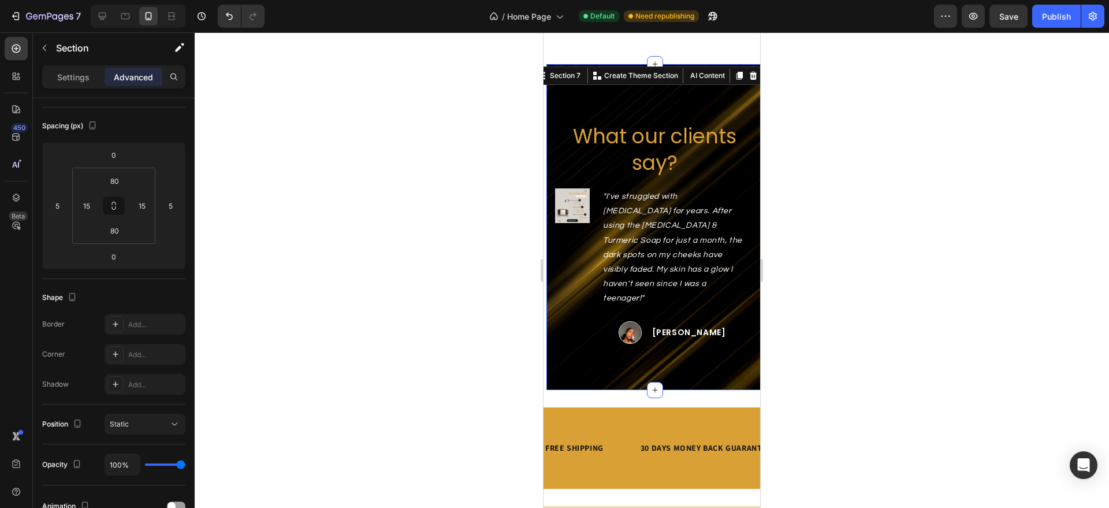
click at [594, 355] on div "What our clients say? Heading Image "I've struggled with acne scars for years. …" at bounding box center [655, 227] width 217 height 326
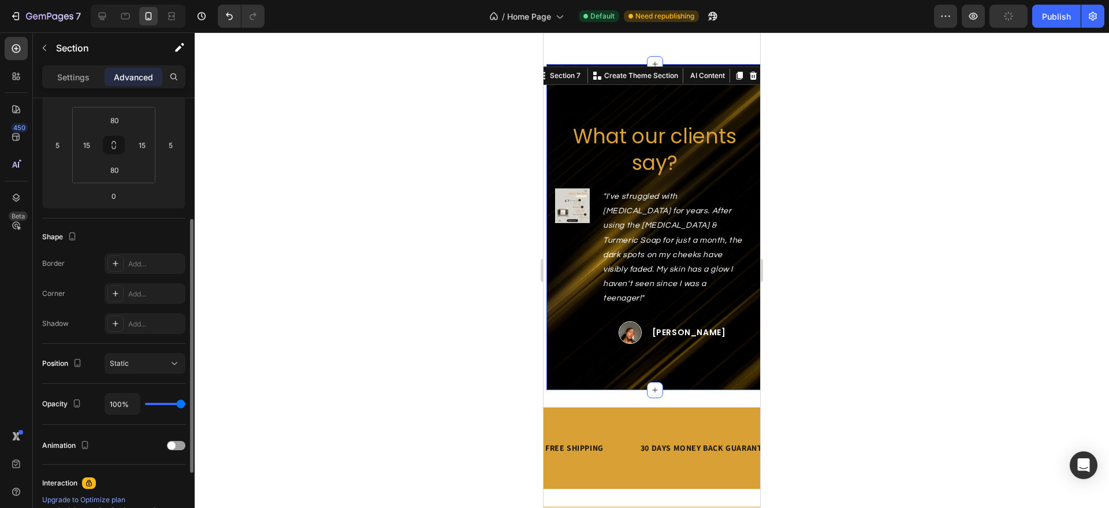
scroll to position [189, 0]
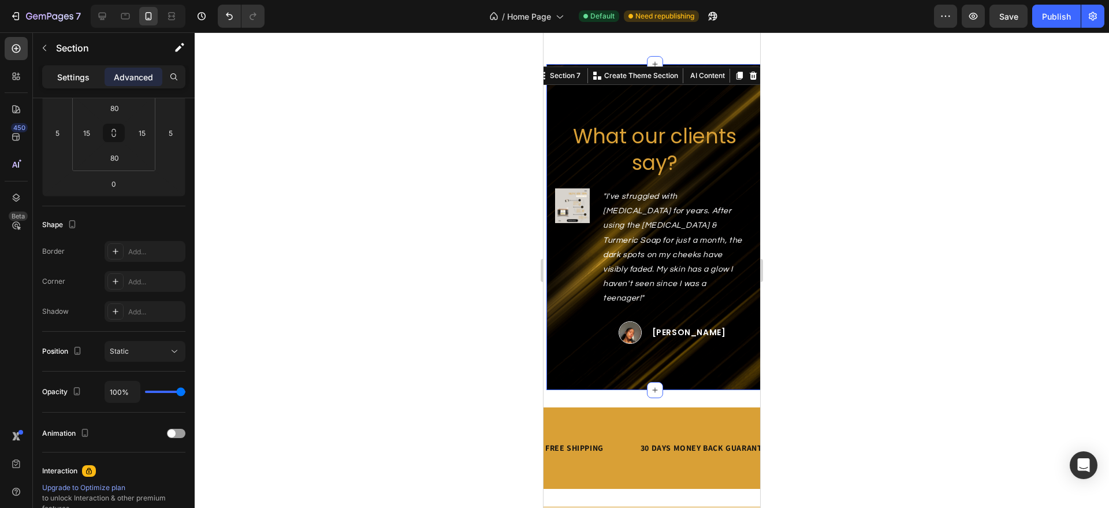
click at [69, 72] on p "Settings" at bounding box center [73, 77] width 32 height 12
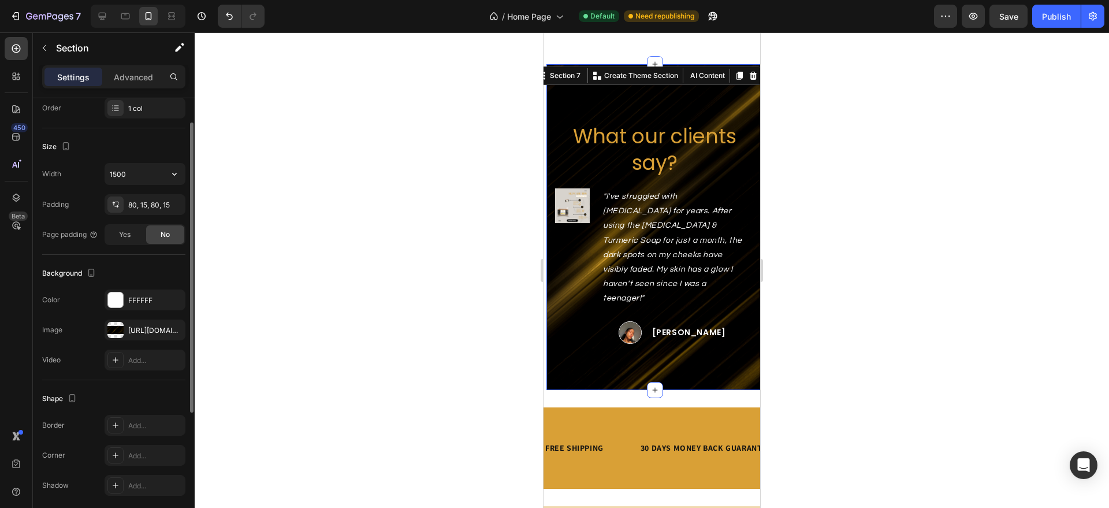
scroll to position [129, 0]
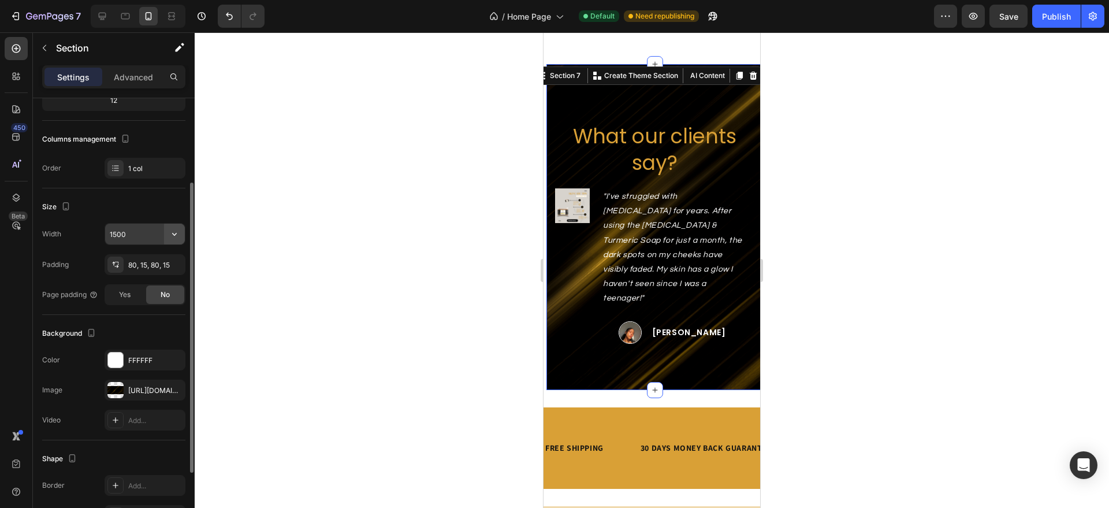
click at [174, 232] on icon "button" at bounding box center [175, 234] width 12 height 12
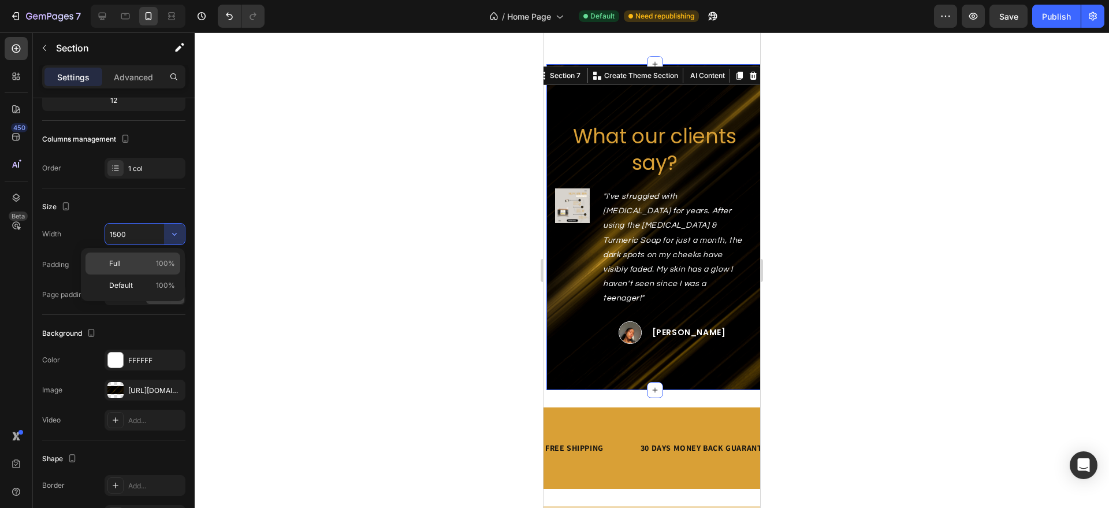
click at [161, 274] on div "Full 100%" at bounding box center [133, 285] width 95 height 22
type input "100%"
click at [142, 77] on p "Advanced" at bounding box center [133, 77] width 39 height 12
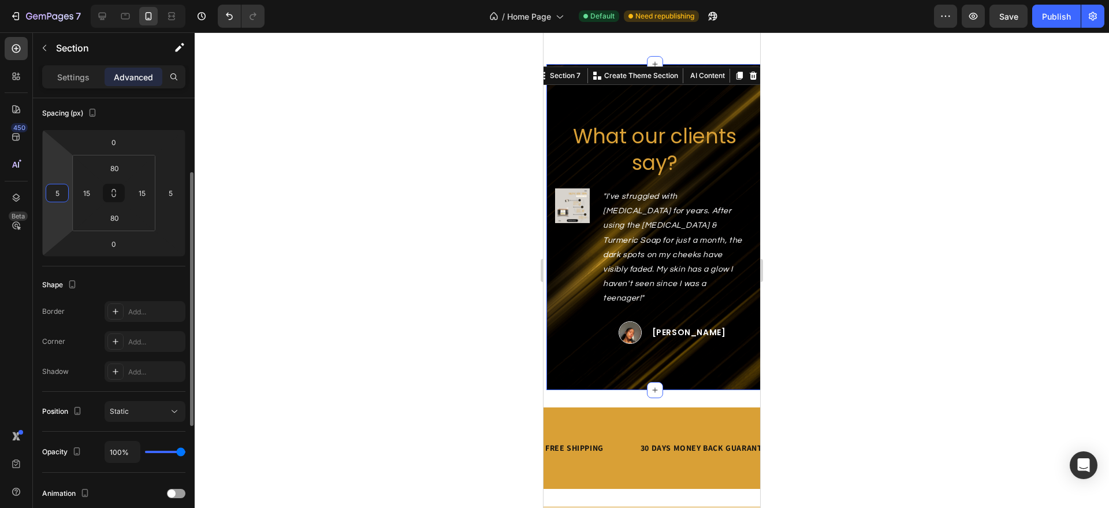
click at [60, 192] on input "5" at bounding box center [57, 192] width 17 height 17
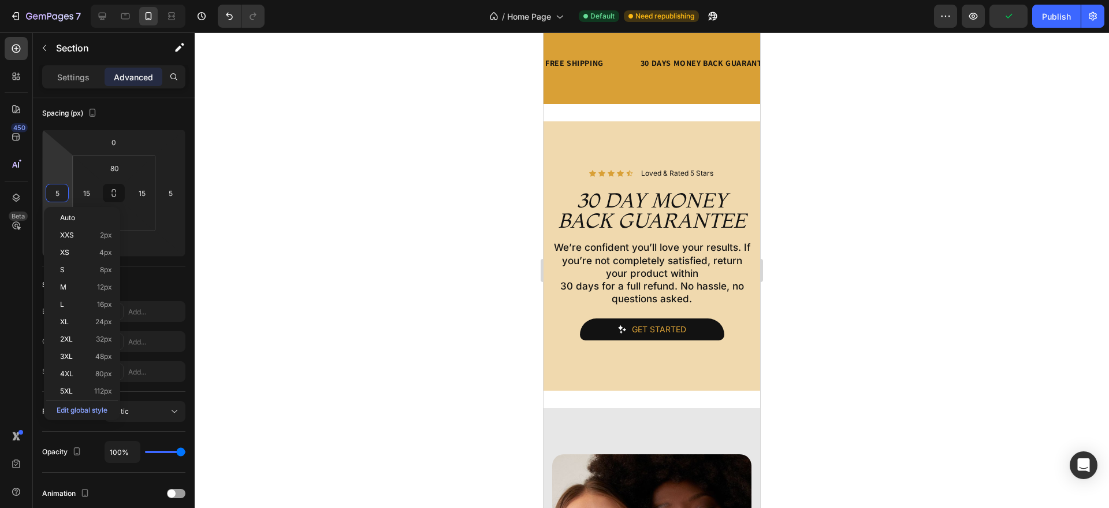
scroll to position [2763, 0]
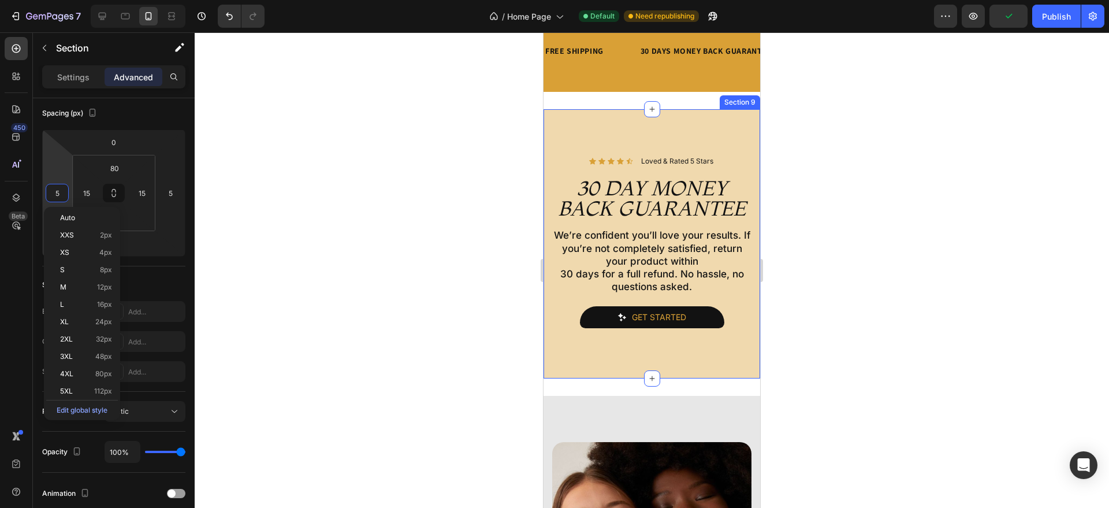
click at [556, 362] on div "Icon Icon Icon Icon Icon Icon List Loved & Rated 5 Stars Text Block Row Row 30 …" at bounding box center [652, 243] width 217 height 269
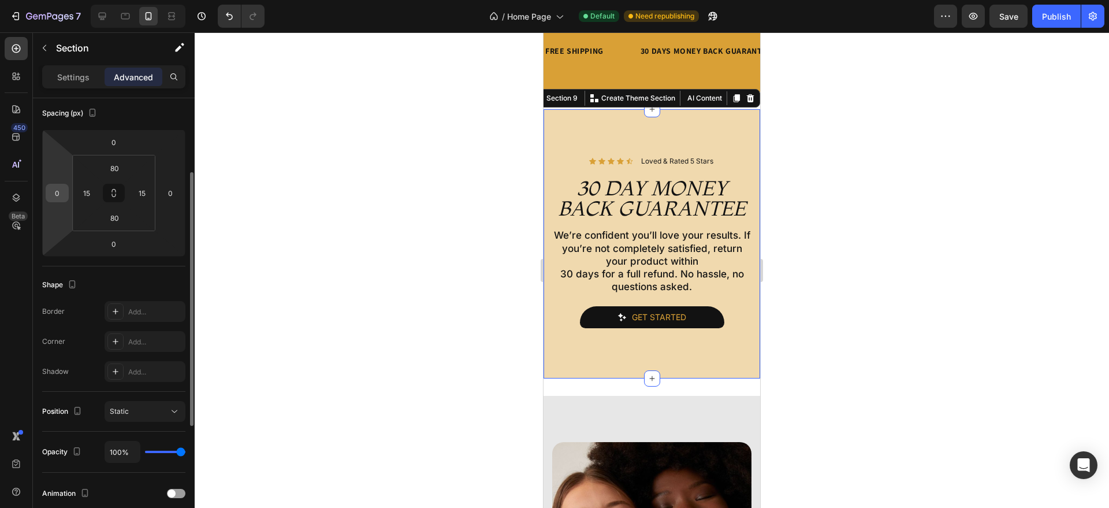
click at [62, 188] on input "0" at bounding box center [57, 192] width 17 height 17
type input "5"
click at [170, 191] on input "0" at bounding box center [170, 192] width 17 height 17
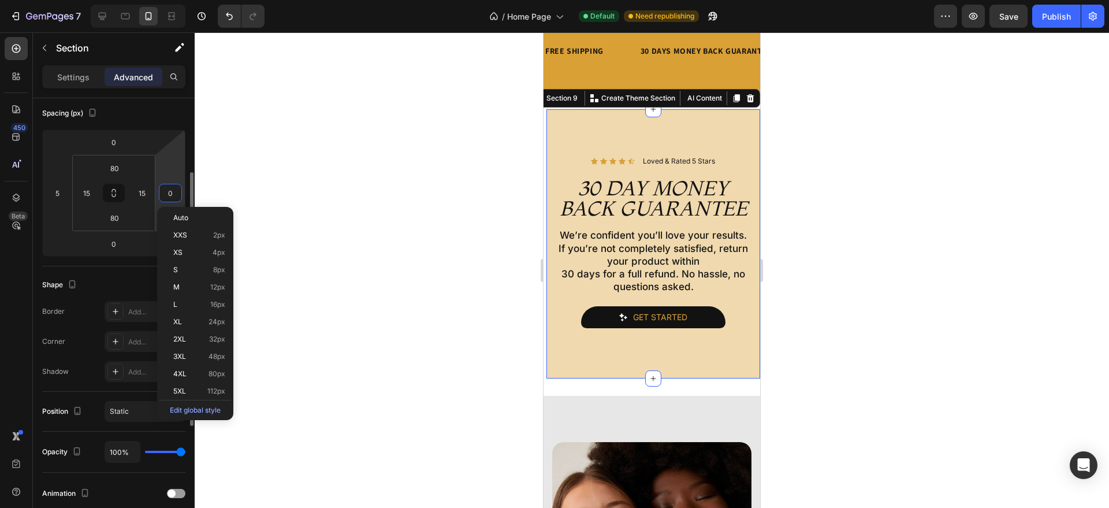
type input "5"
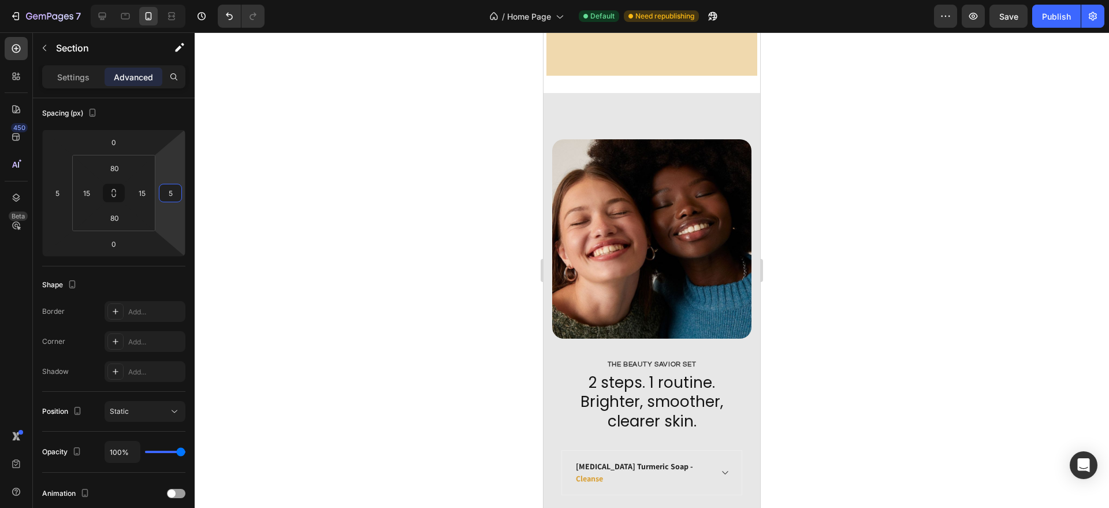
scroll to position [3254, 0]
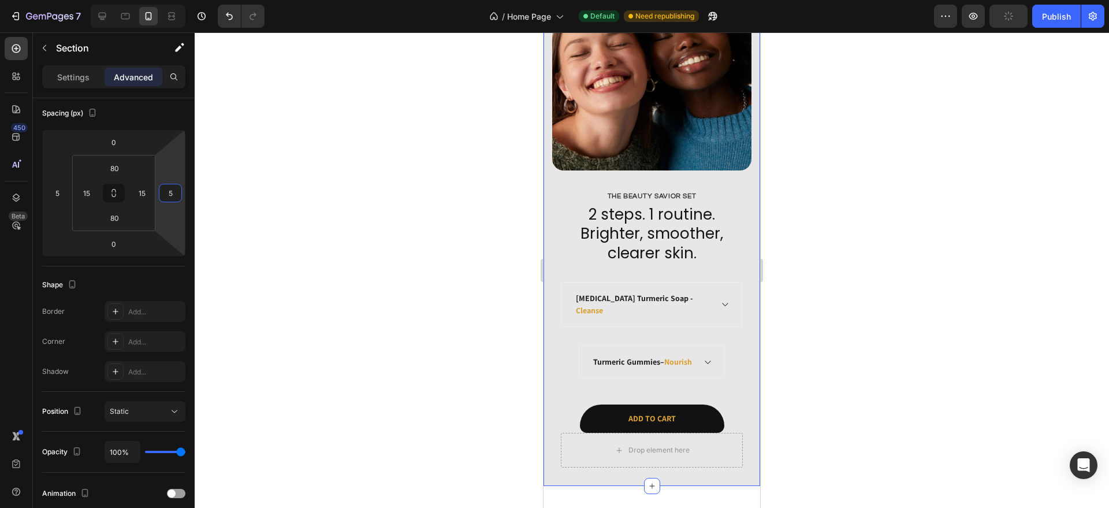
click at [547, 457] on div "The Beauty Savior Set Text Block 2 steps. 1 routine. Brighter, smoother, cleare…" at bounding box center [652, 205] width 217 height 561
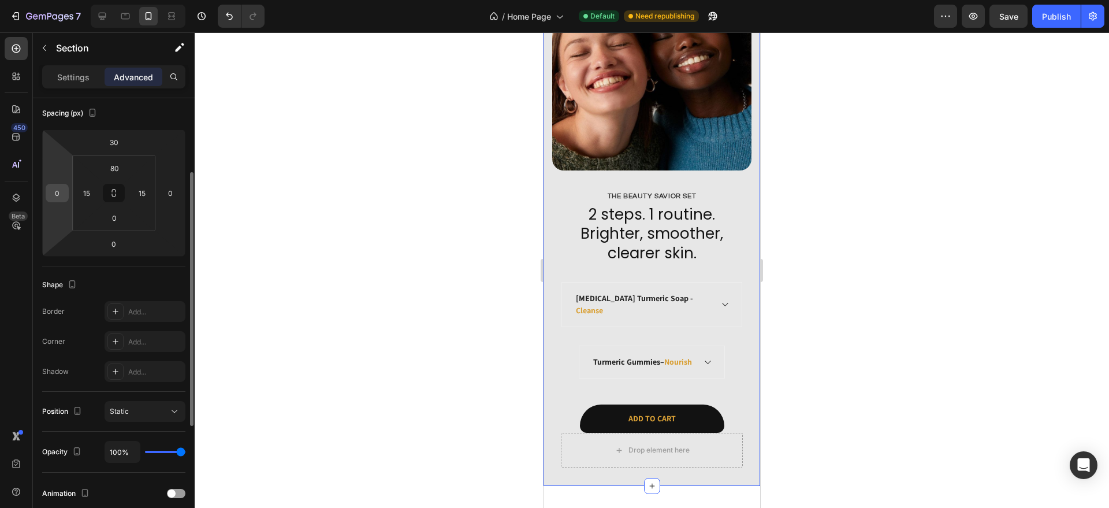
click at [65, 202] on div "0" at bounding box center [57, 193] width 23 height 18
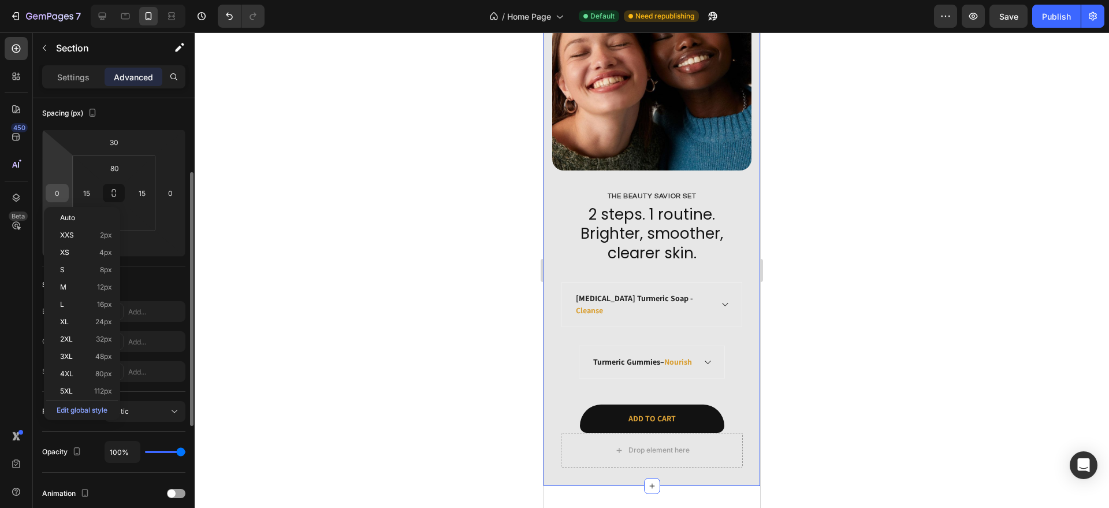
click at [62, 198] on input "0" at bounding box center [57, 192] width 17 height 17
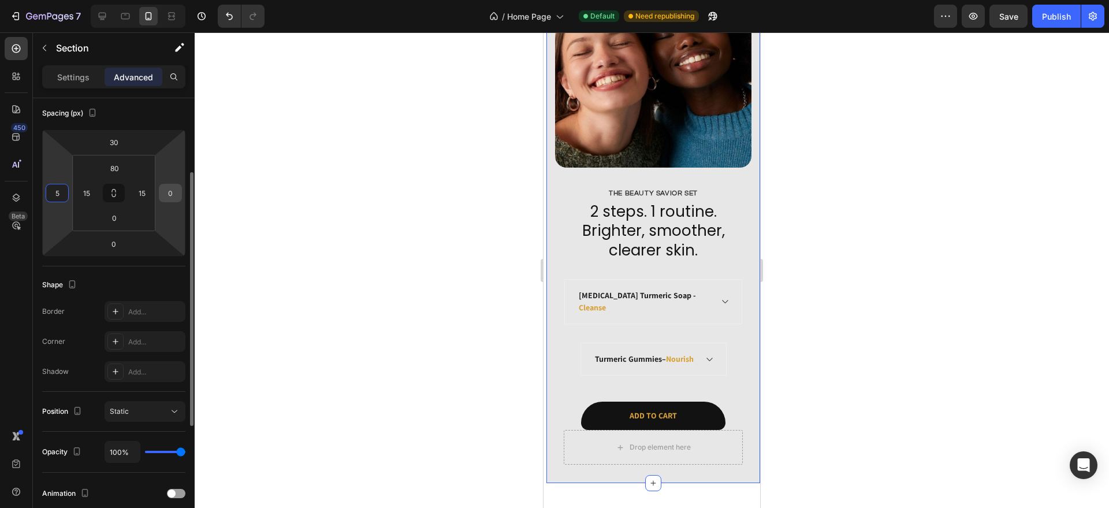
type input "5"
click at [172, 192] on input "0" at bounding box center [170, 192] width 17 height 17
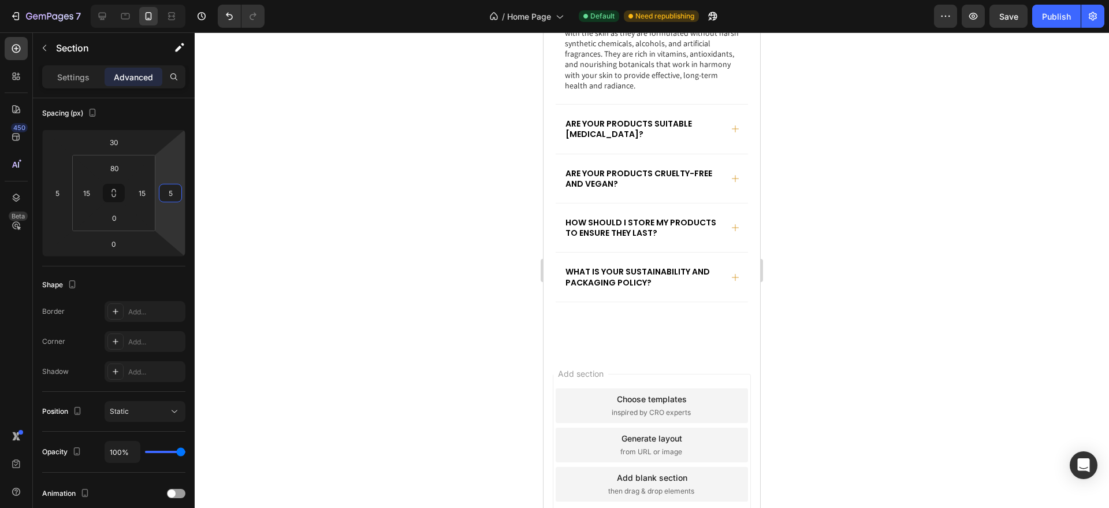
scroll to position [3903, 0]
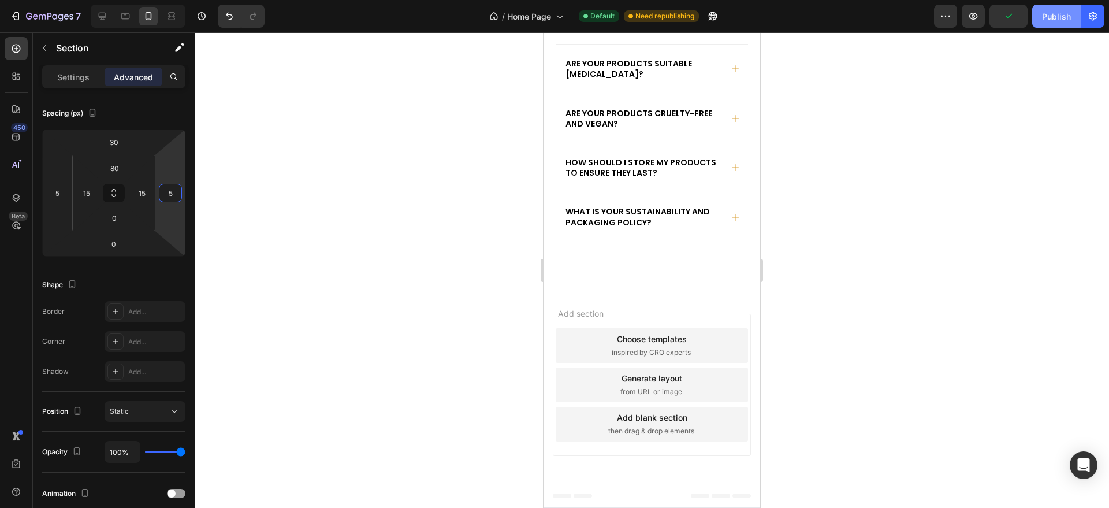
type input "5"
click at [1059, 23] on button "Publish" at bounding box center [1057, 16] width 49 height 23
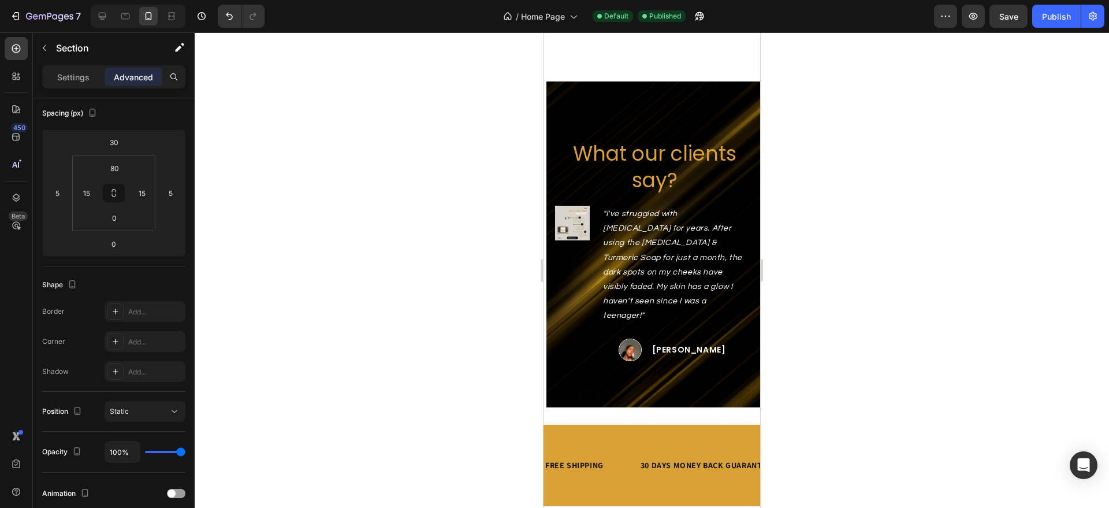
scroll to position [2360, 0]
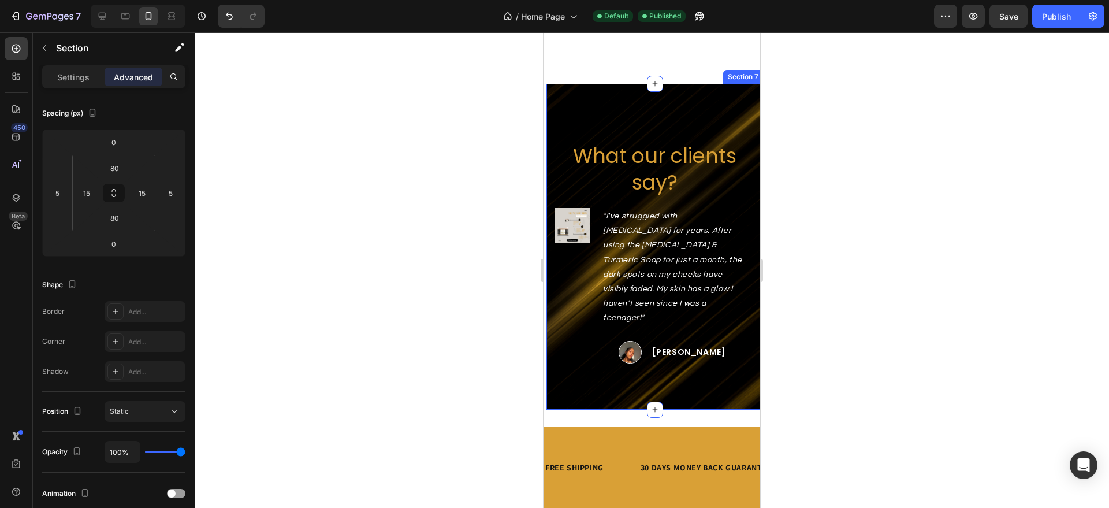
click at [608, 98] on div "What our clients say? Heading Image "I've struggled with acne scars for years. …" at bounding box center [655, 247] width 217 height 326
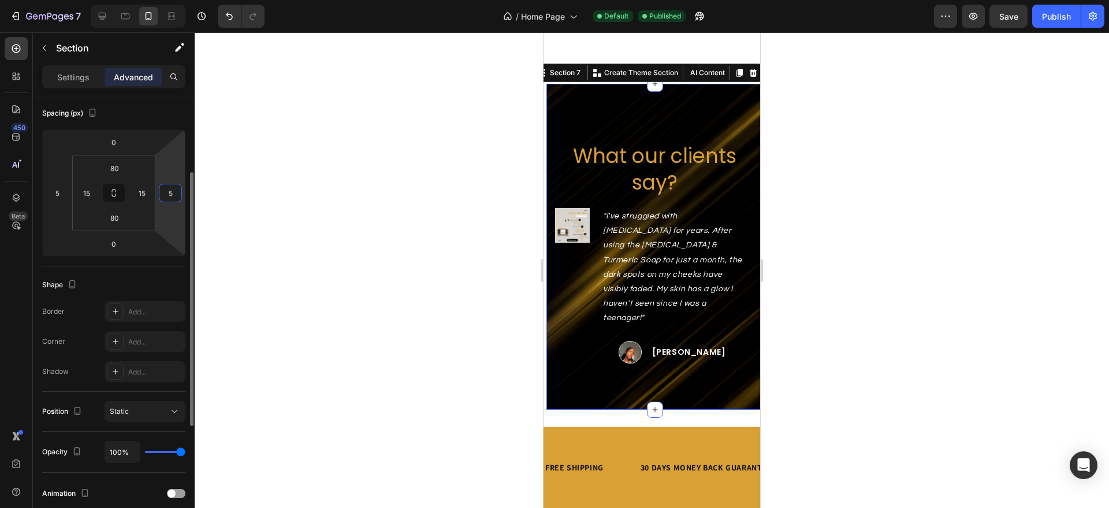
click at [173, 195] on input "5" at bounding box center [170, 192] width 17 height 17
type input "1"
click at [176, 184] on input "number" at bounding box center [170, 192] width 17 height 17
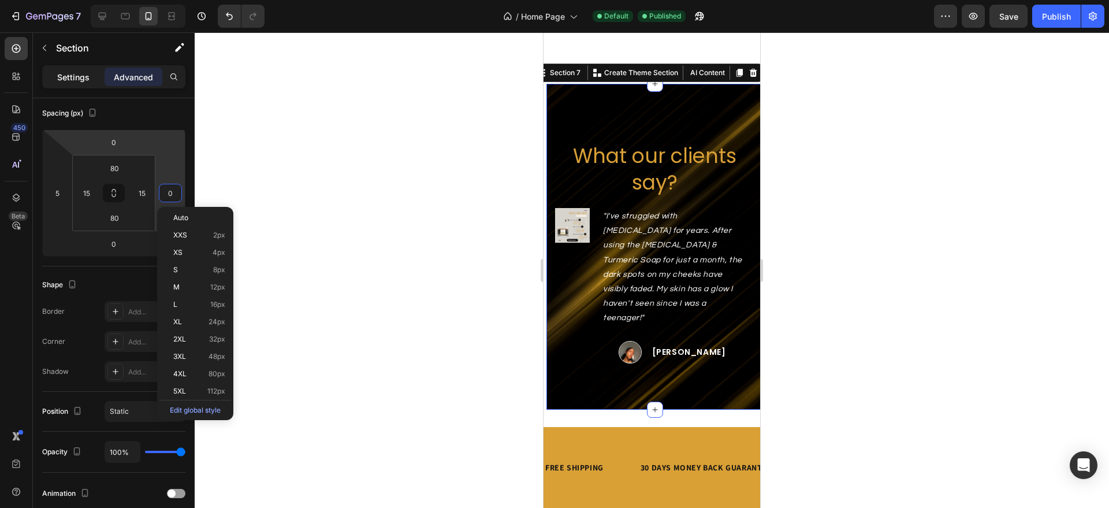
click at [70, 77] on p "Settings" at bounding box center [73, 77] width 32 height 12
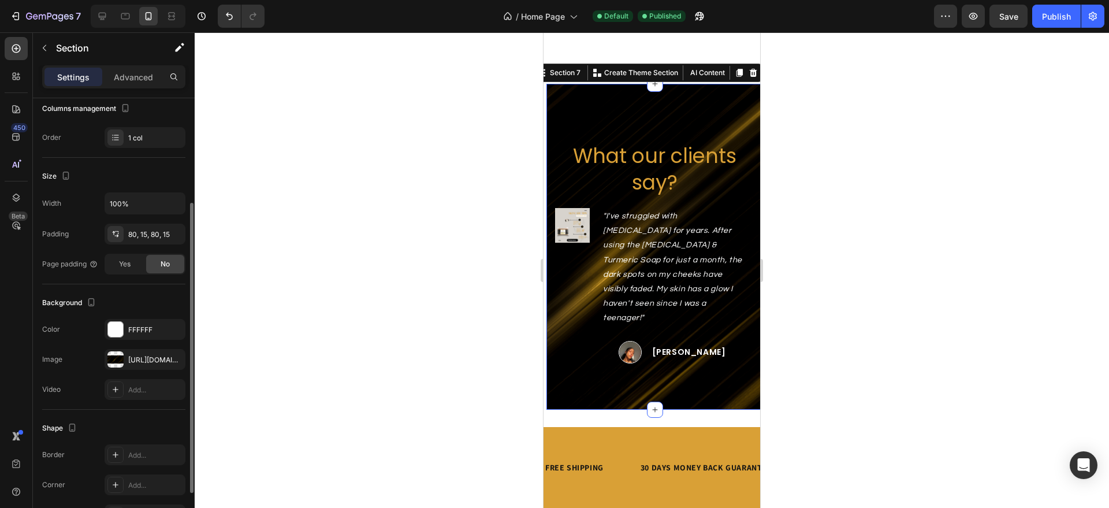
scroll to position [162, 0]
click at [149, 233] on div "80, 15, 80, 15" at bounding box center [145, 232] width 34 height 10
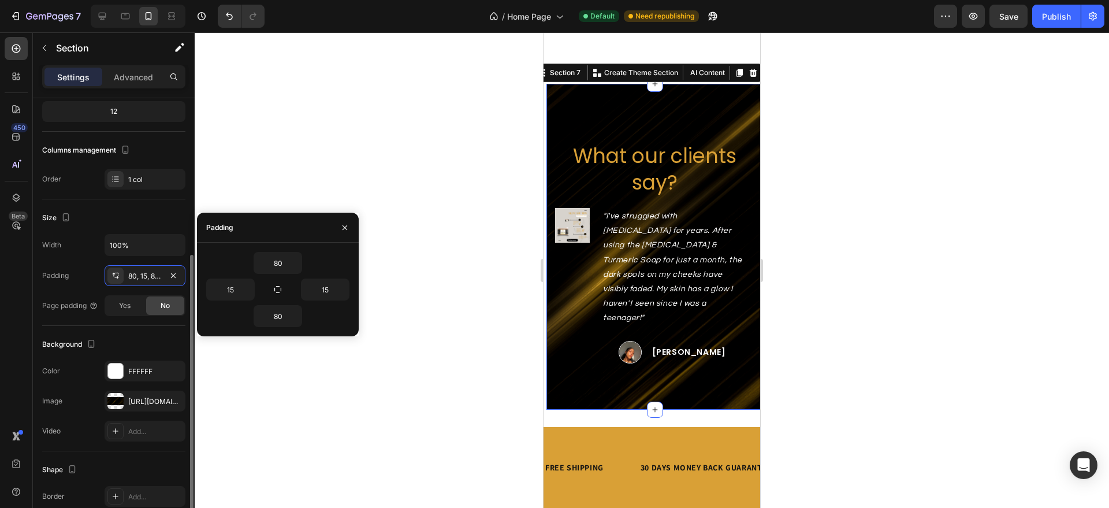
scroll to position [104, 0]
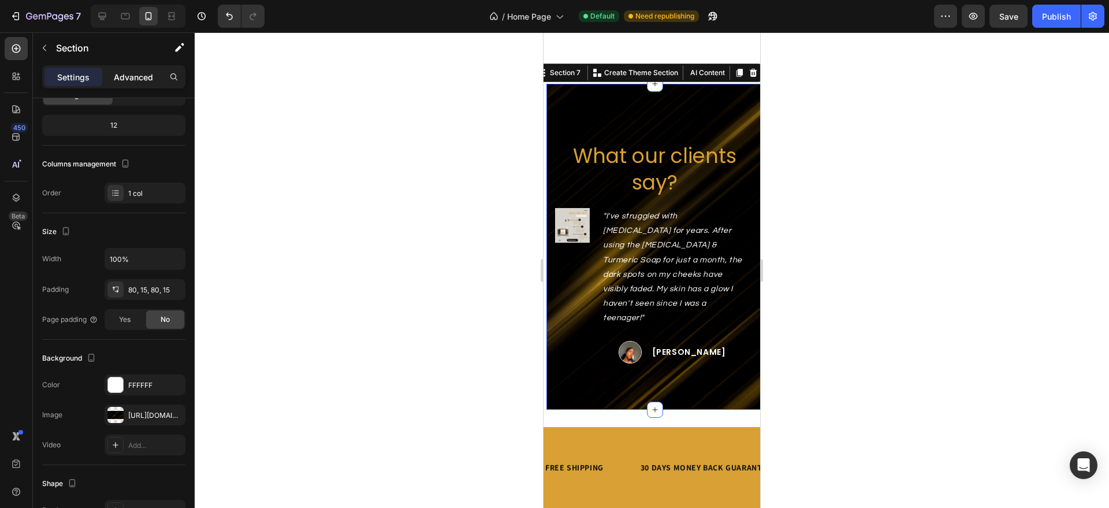
click at [144, 80] on p "Advanced" at bounding box center [133, 77] width 39 height 12
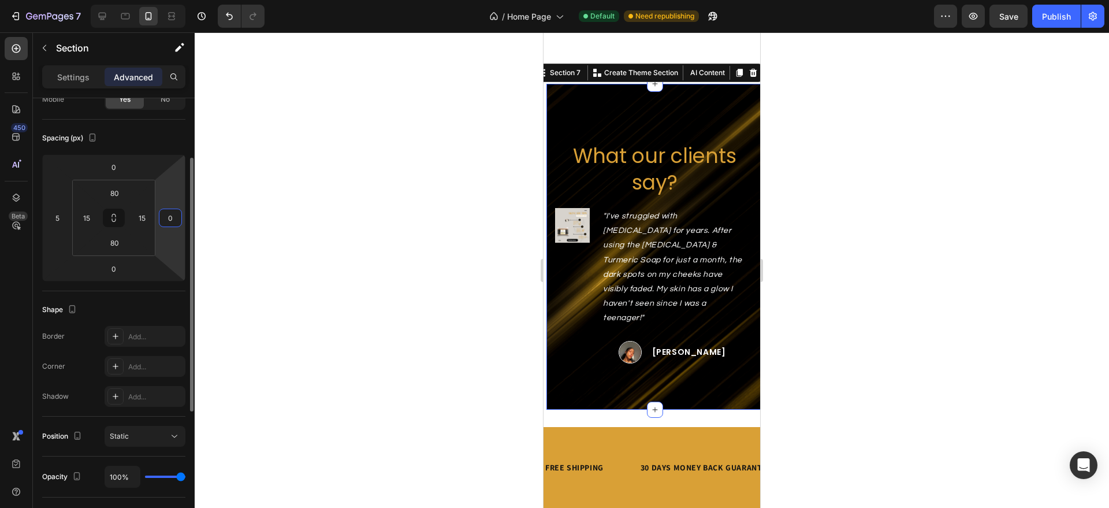
click at [171, 217] on input "0" at bounding box center [170, 217] width 17 height 17
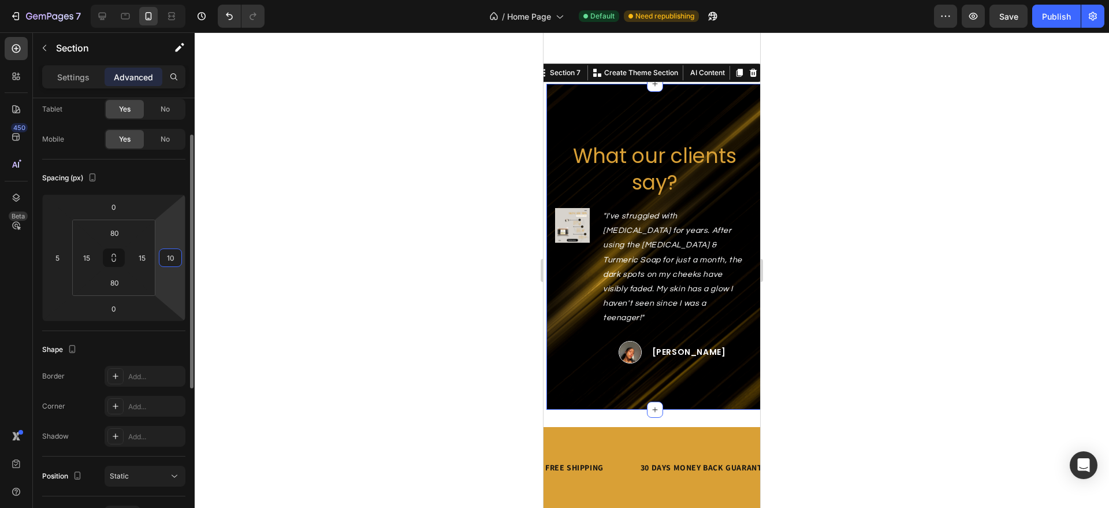
scroll to position [73, 0]
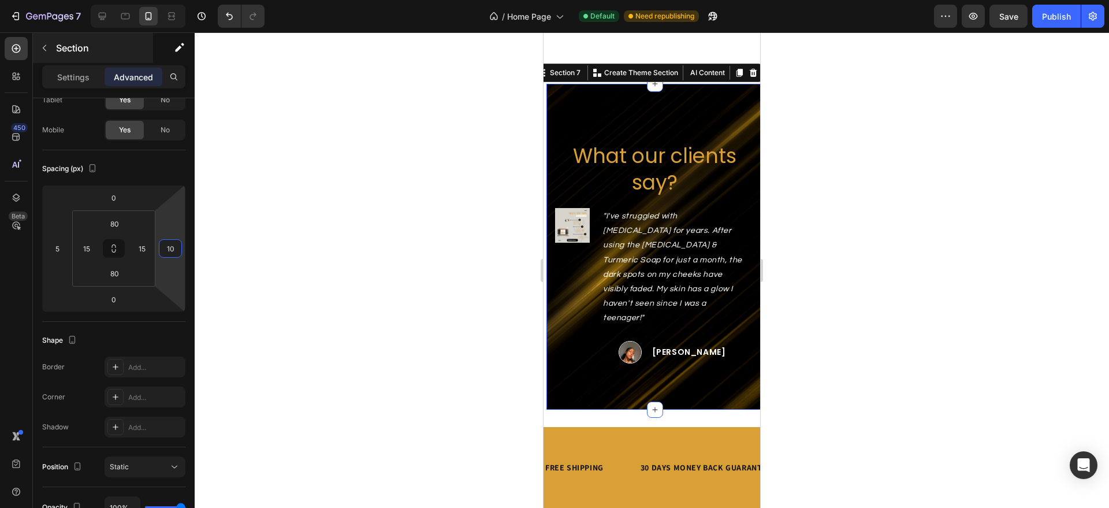
type input "10"
click at [569, 373] on div "What our clients say? Heading Image "I've struggled with acne scars for years. …" at bounding box center [655, 247] width 217 height 326
click at [105, 16] on icon at bounding box center [103, 17] width 8 height 8
type input "0"
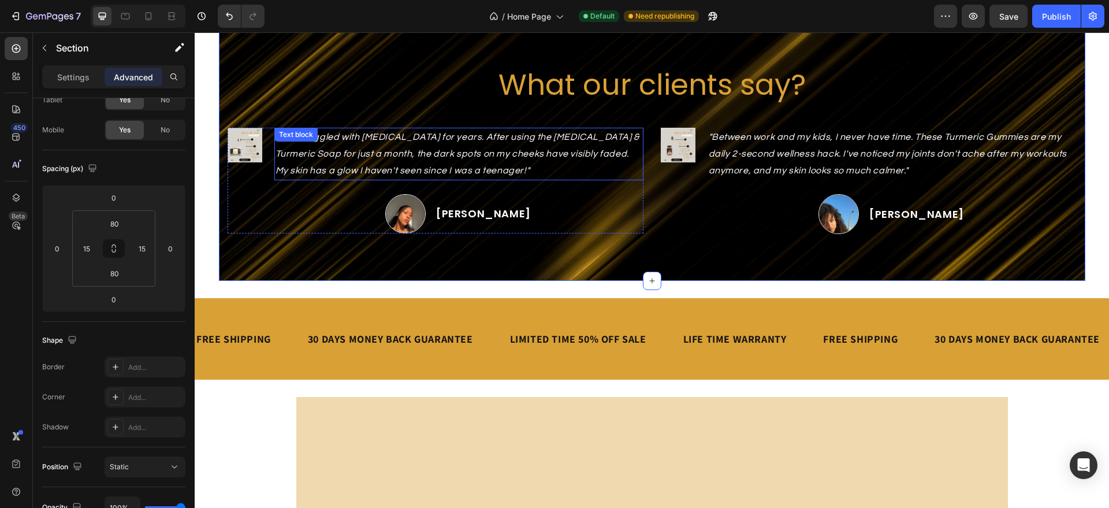
scroll to position [2294, 0]
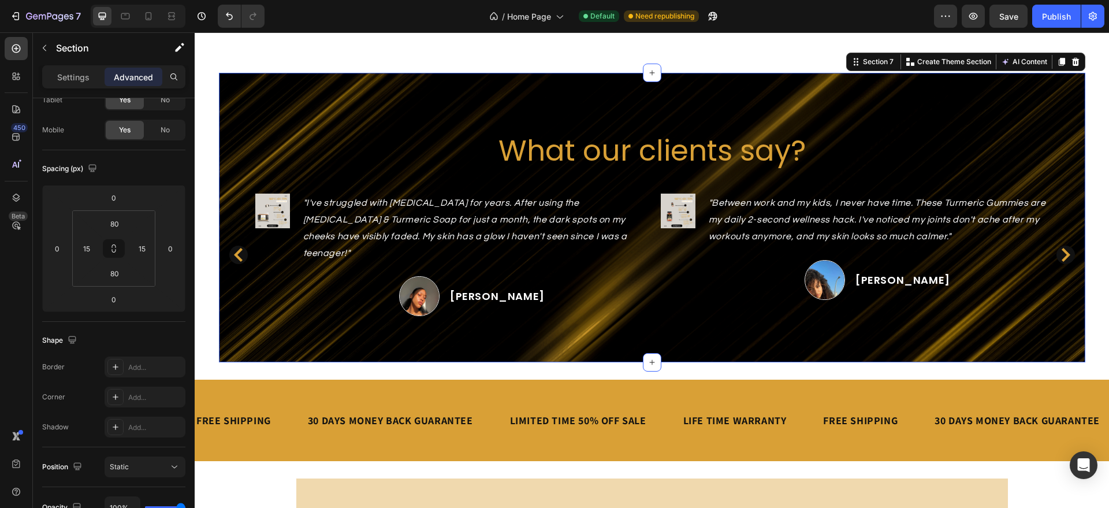
click at [514, 332] on div "What our clients say? Heading Image "I've struggled with acne scars for years. …" at bounding box center [652, 217] width 867 height 289
click at [510, 338] on div "What our clients say? Heading Image "I've struggled with acne scars for years. …" at bounding box center [652, 217] width 867 height 289
click at [51, 82] on div "Settings" at bounding box center [73, 77] width 58 height 18
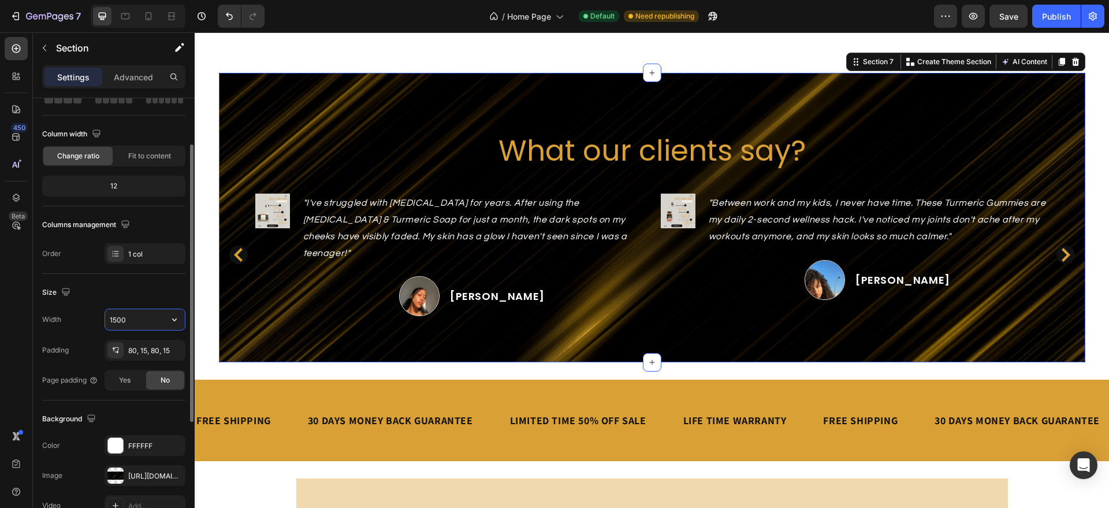
click at [150, 318] on input "1500" at bounding box center [145, 319] width 80 height 21
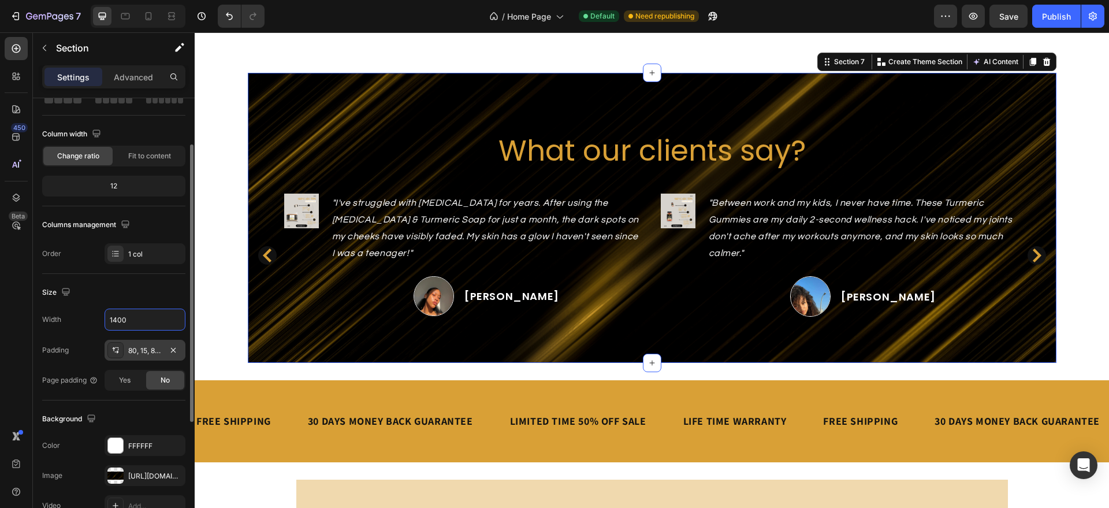
type input "1400"
click at [156, 346] on div "80, 15, 80, 15" at bounding box center [145, 351] width 34 height 10
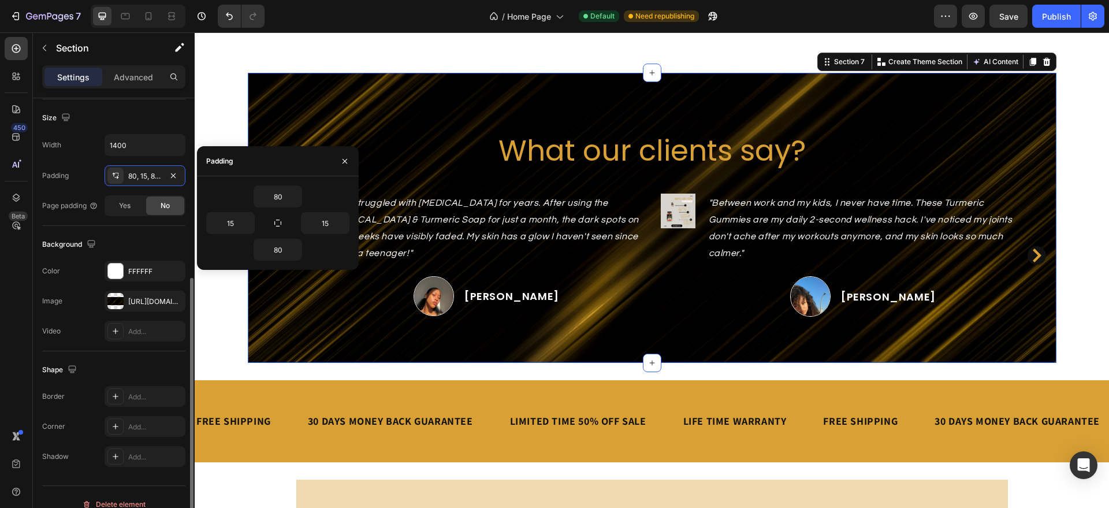
scroll to position [262, 0]
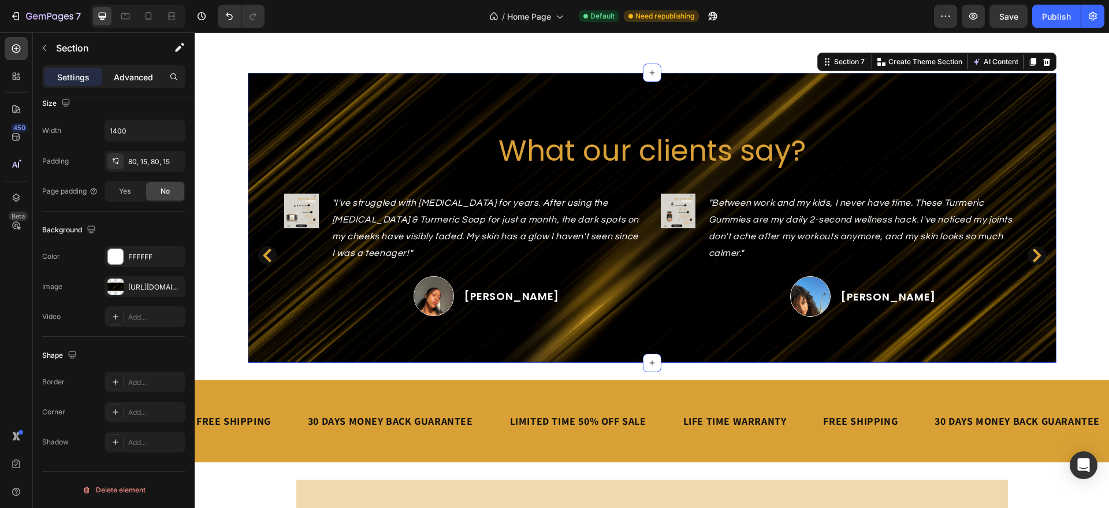
click at [145, 79] on p "Advanced" at bounding box center [133, 77] width 39 height 12
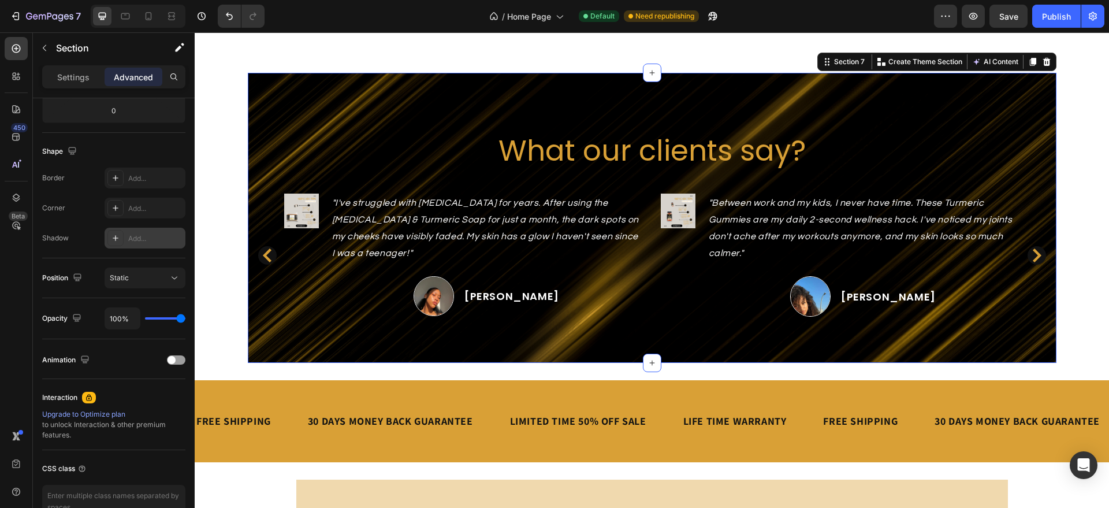
scroll to position [0, 0]
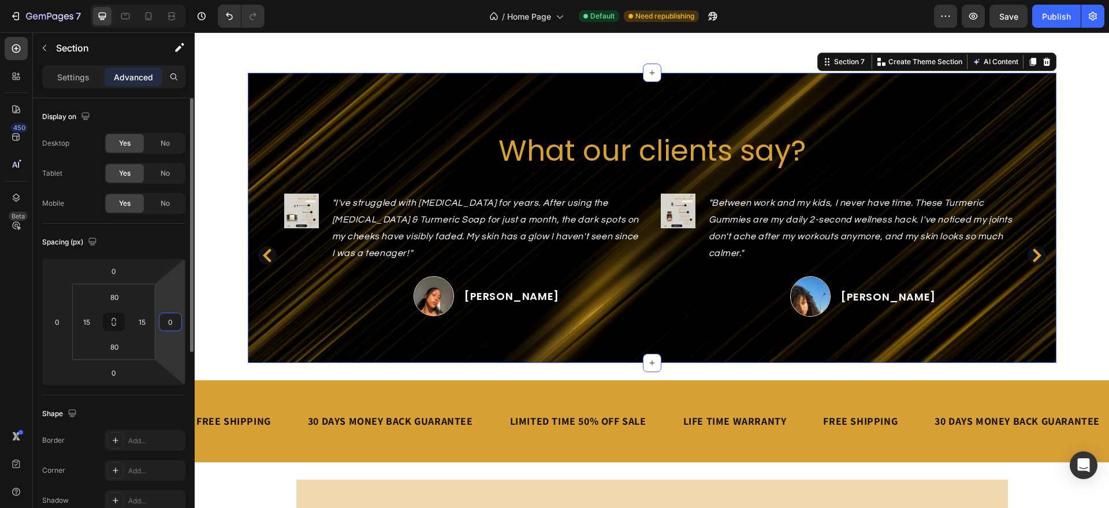
click at [169, 327] on input "0" at bounding box center [170, 321] width 17 height 17
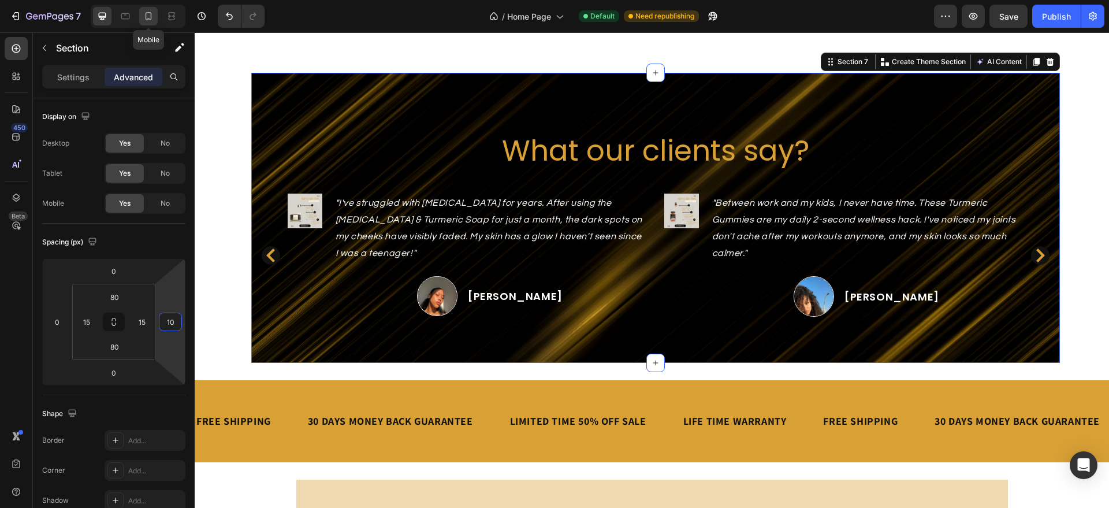
type input "10"
click at [148, 22] on div at bounding box center [148, 16] width 18 height 18
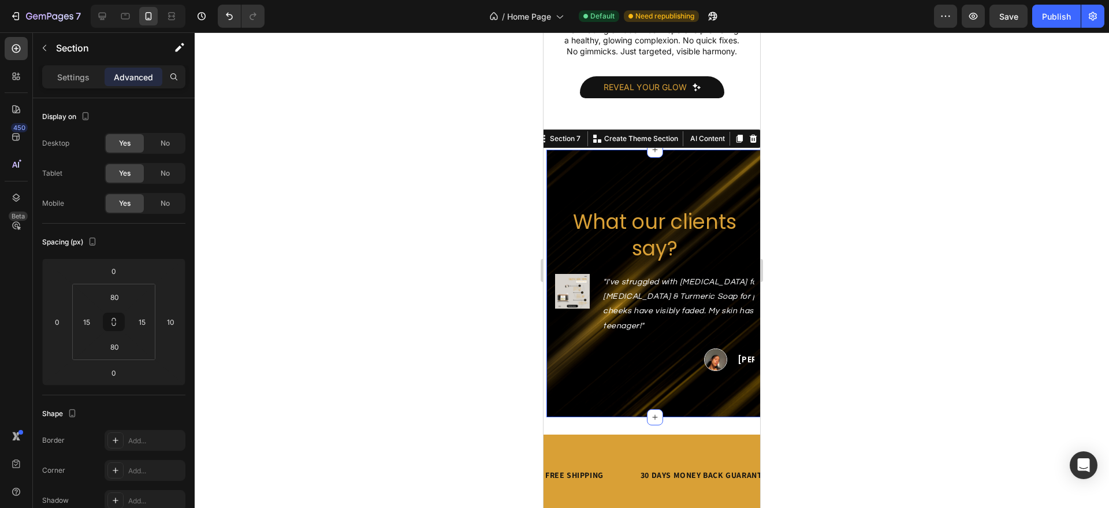
type input "5"
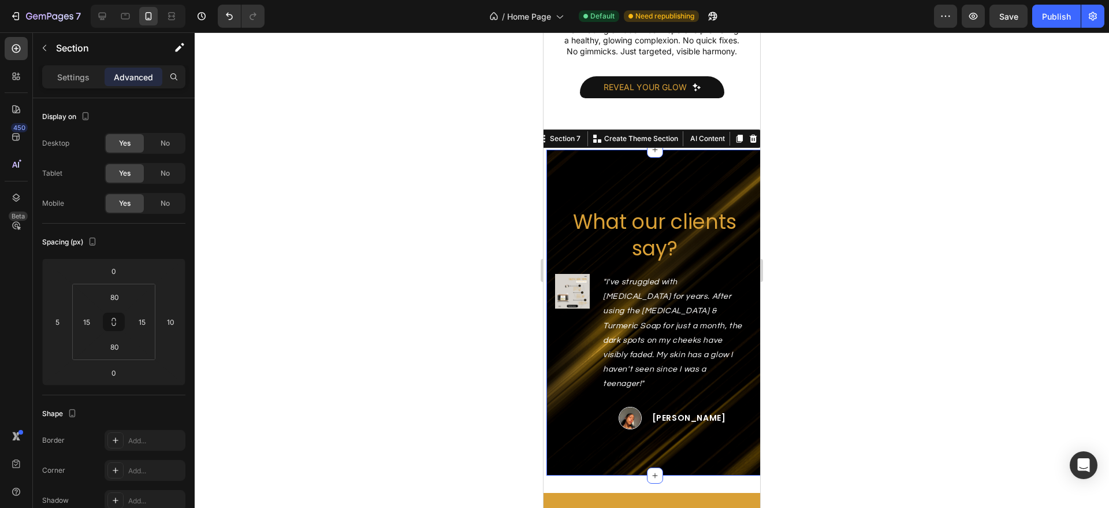
scroll to position [2371, 0]
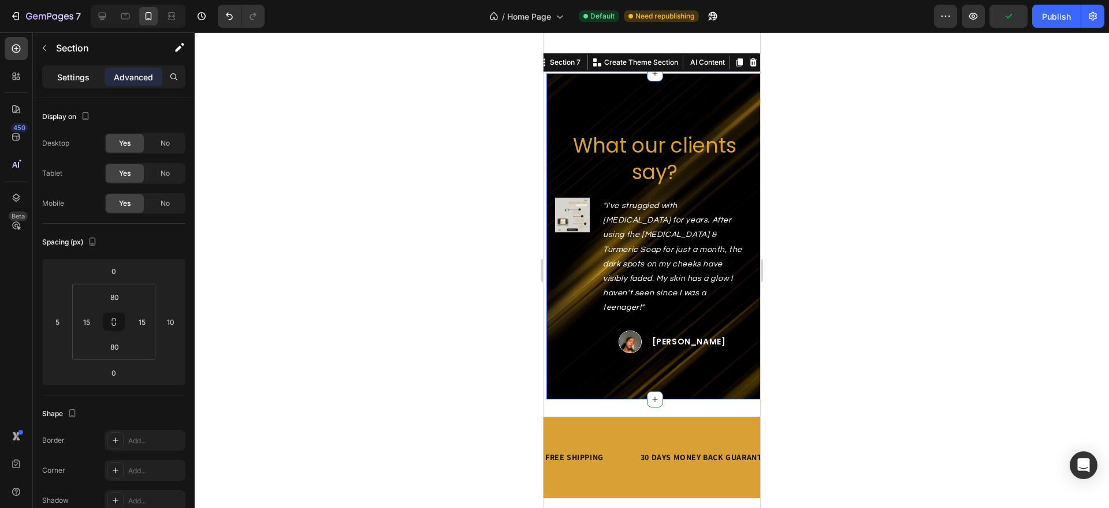
click at [75, 79] on p "Settings" at bounding box center [73, 77] width 32 height 12
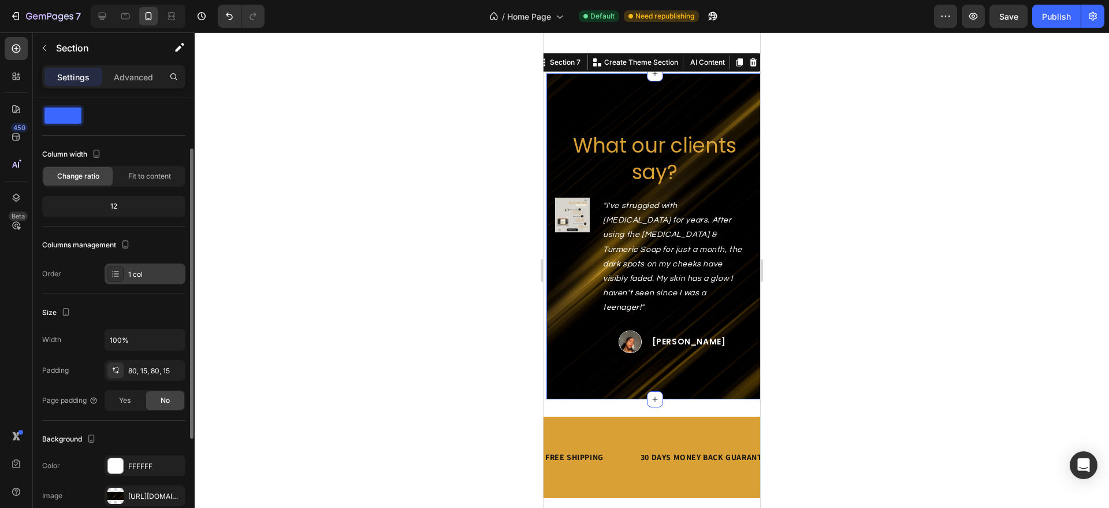
scroll to position [64, 0]
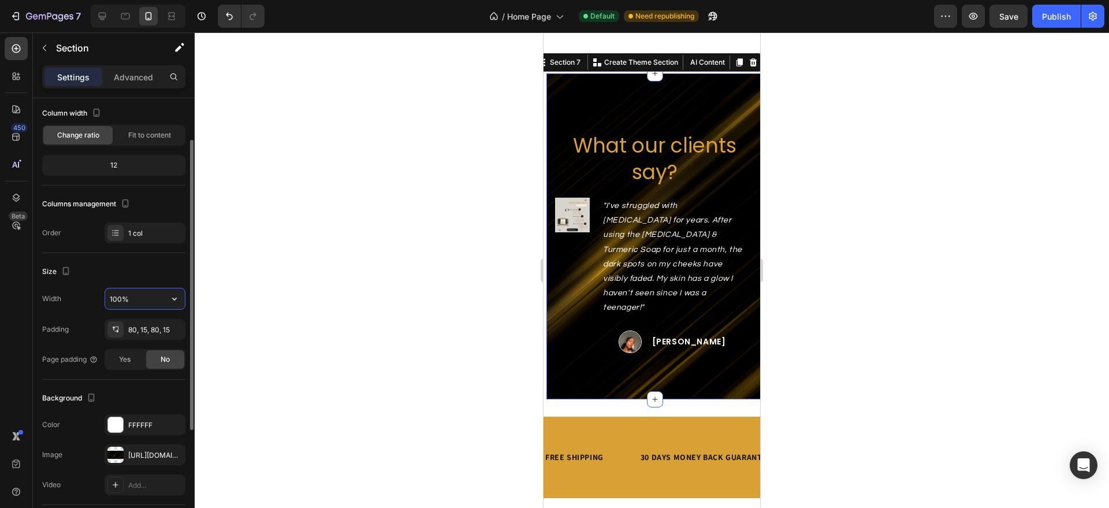
click at [161, 306] on input "100%" at bounding box center [145, 298] width 80 height 21
click at [178, 298] on icon "button" at bounding box center [175, 299] width 12 height 12
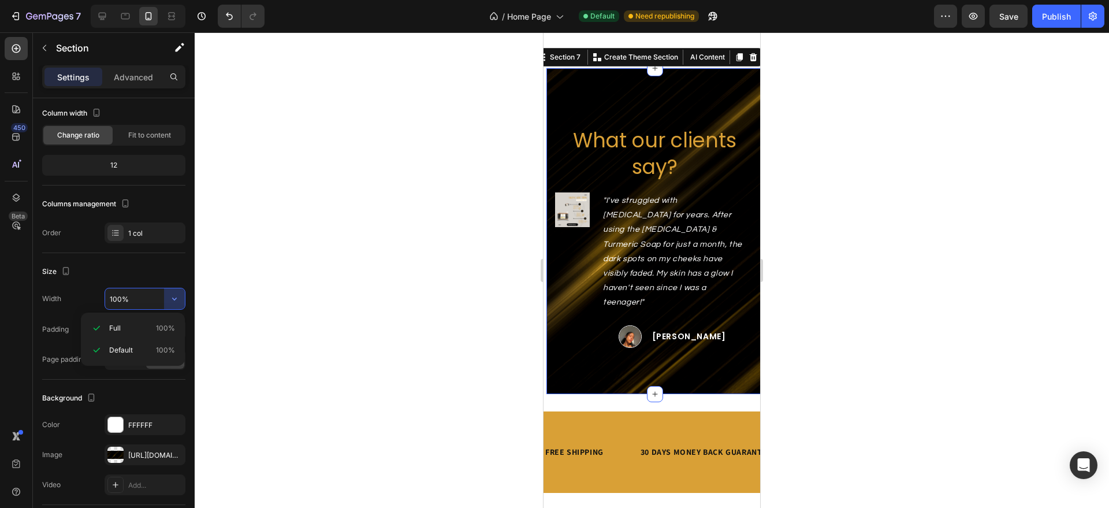
scroll to position [2344, 0]
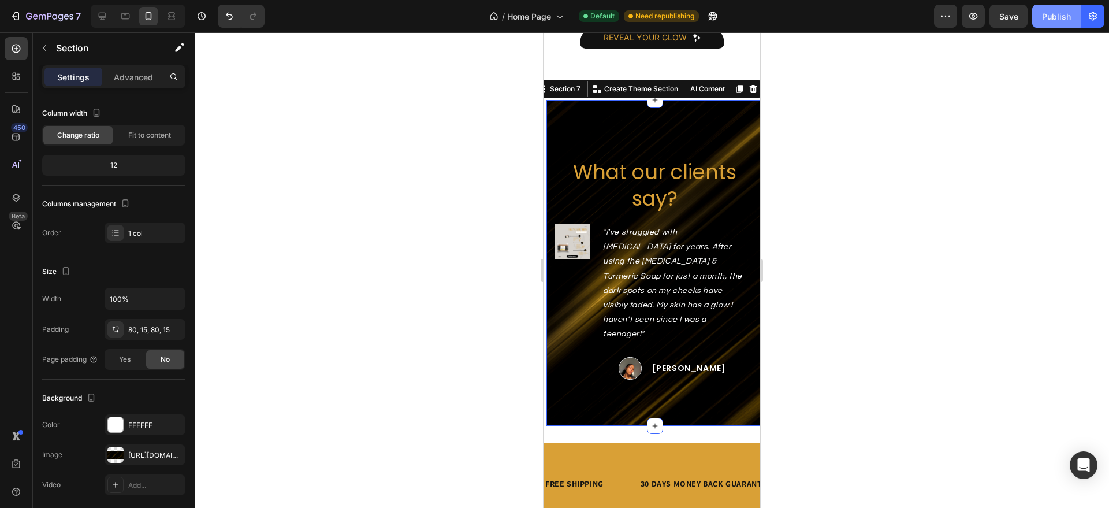
click at [1062, 15] on div "Publish" at bounding box center [1056, 16] width 29 height 12
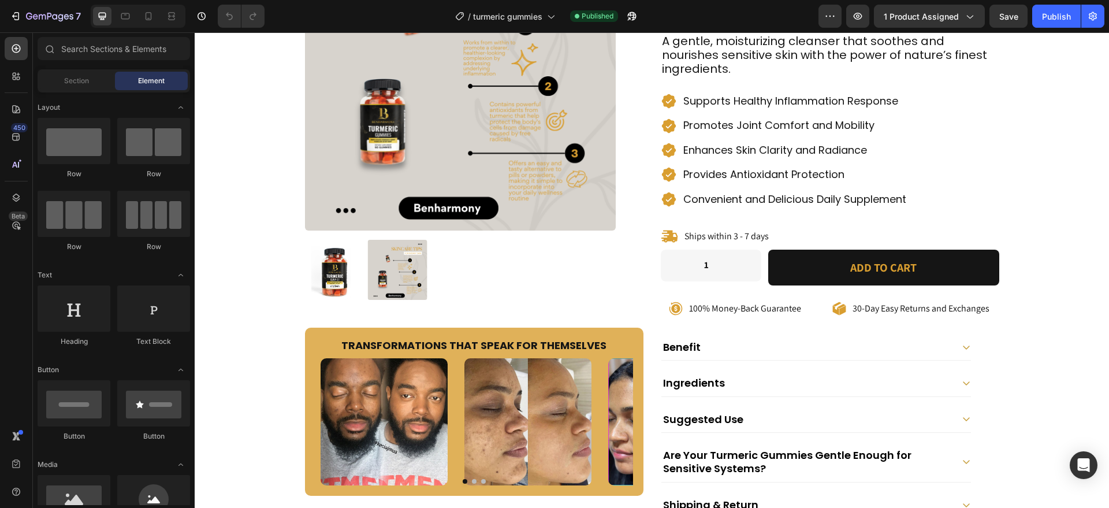
scroll to position [258, 0]
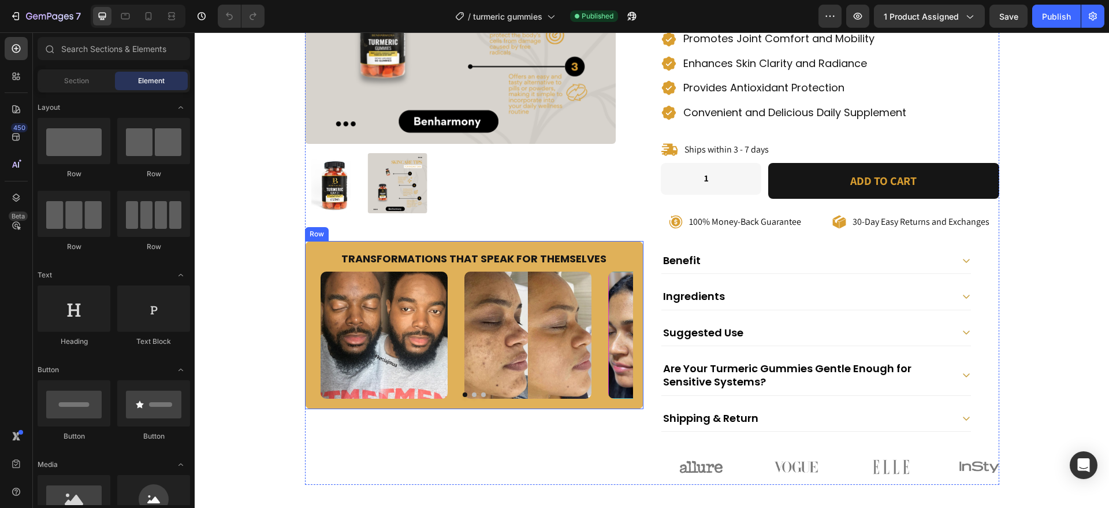
click at [478, 404] on div "Transformations That Speak for Themselves Heading Image Image Image Image Carou…" at bounding box center [474, 325] width 339 height 169
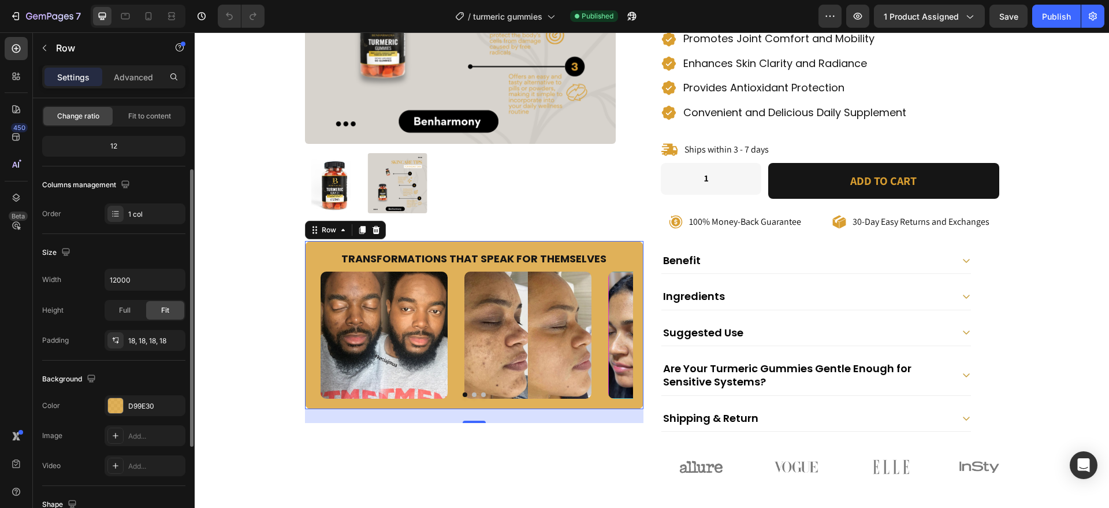
scroll to position [129, 0]
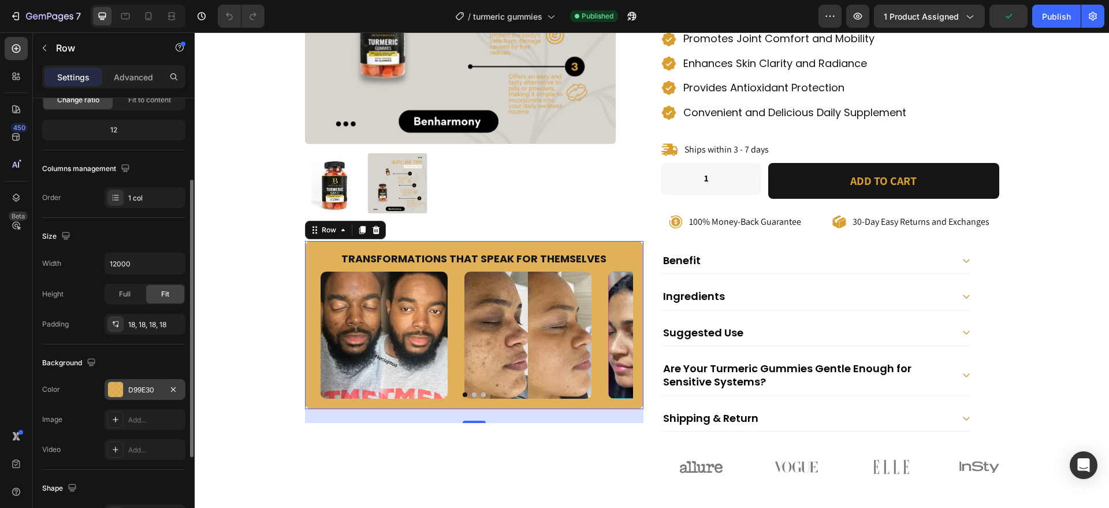
click at [153, 390] on div "D99E30" at bounding box center [145, 390] width 34 height 10
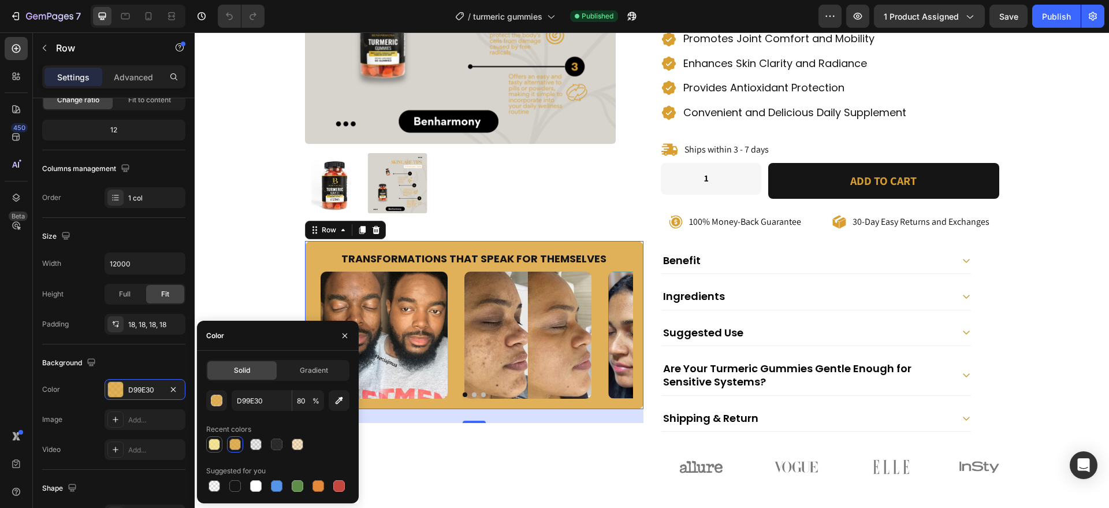
click at [210, 441] on div at bounding box center [215, 445] width 12 height 12
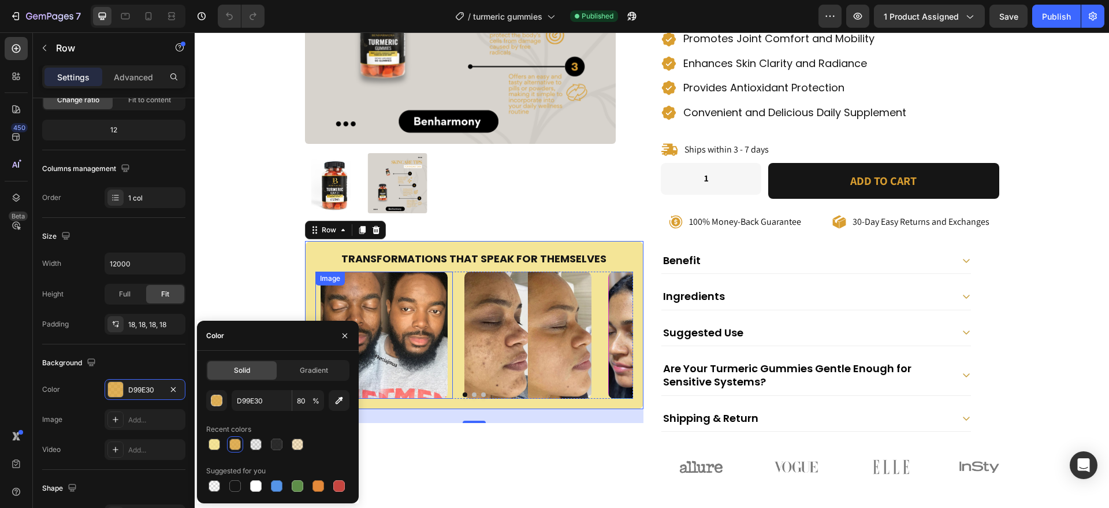
type input "F2DF7E"
click at [421, 338] on img at bounding box center [384, 335] width 127 height 127
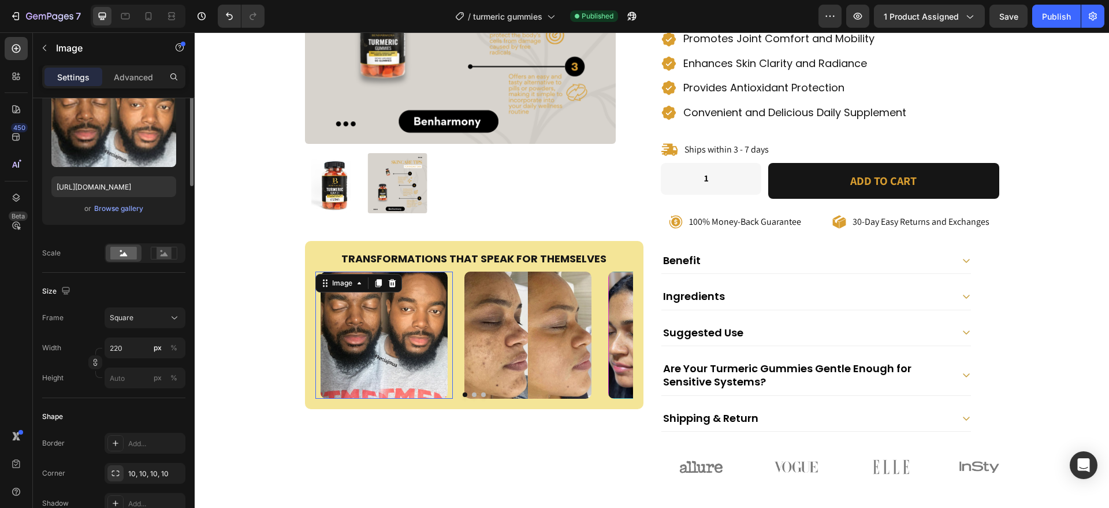
scroll to position [0, 0]
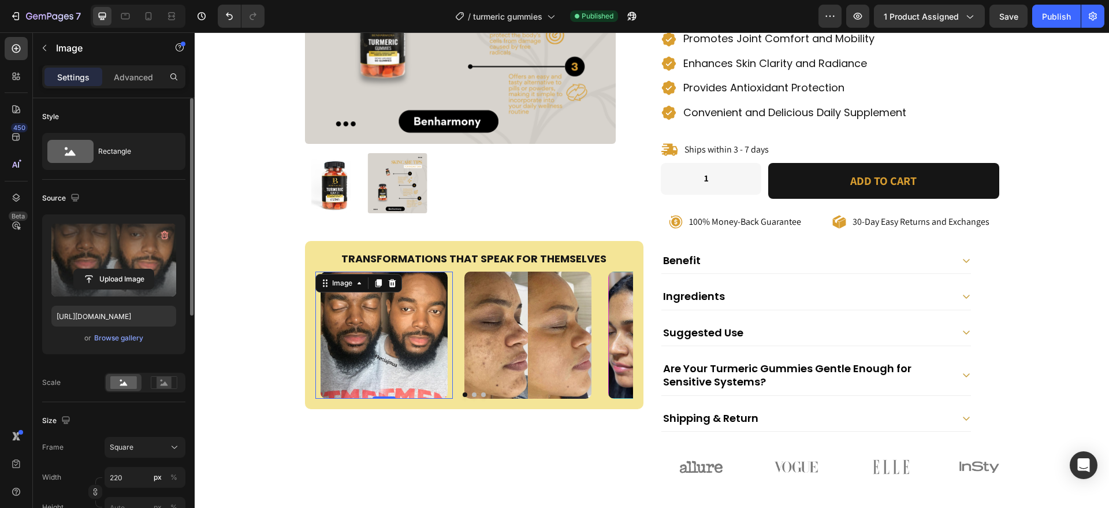
click at [147, 263] on label at bounding box center [113, 260] width 125 height 73
click at [147, 269] on input "file" at bounding box center [114, 279] width 80 height 20
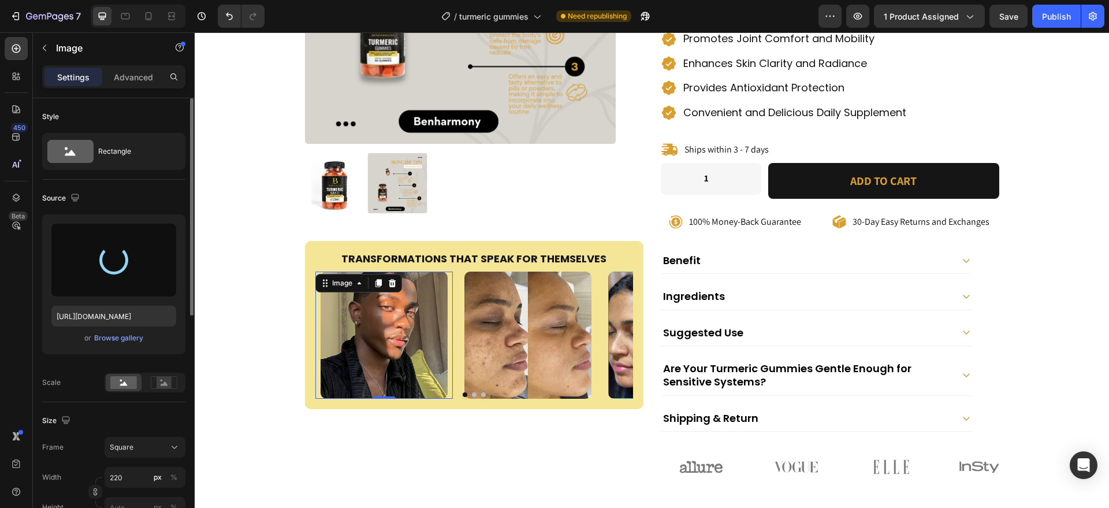
type input "[URL][DOMAIN_NAME]"
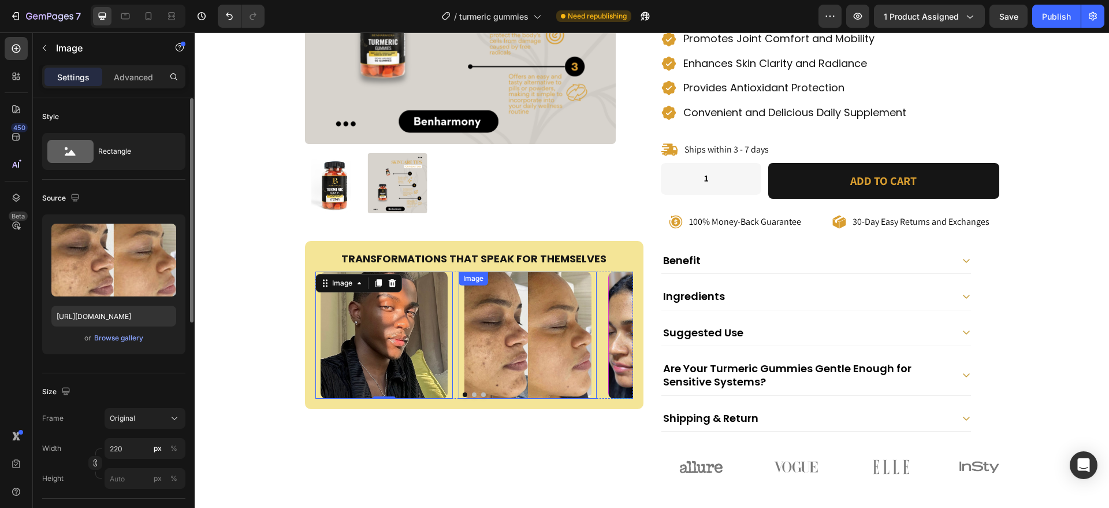
click at [519, 318] on img at bounding box center [528, 335] width 127 height 127
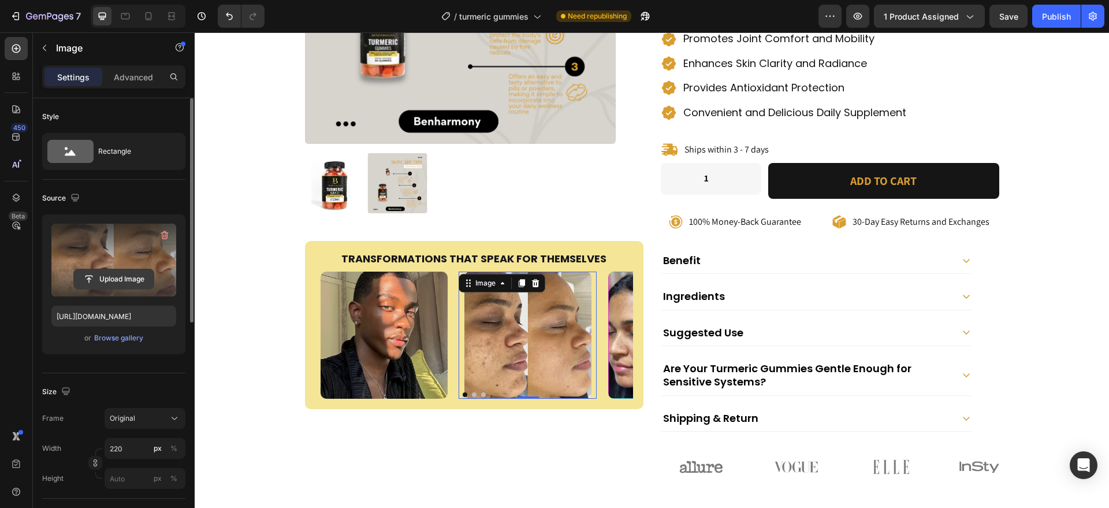
click at [146, 281] on input "file" at bounding box center [114, 279] width 80 height 20
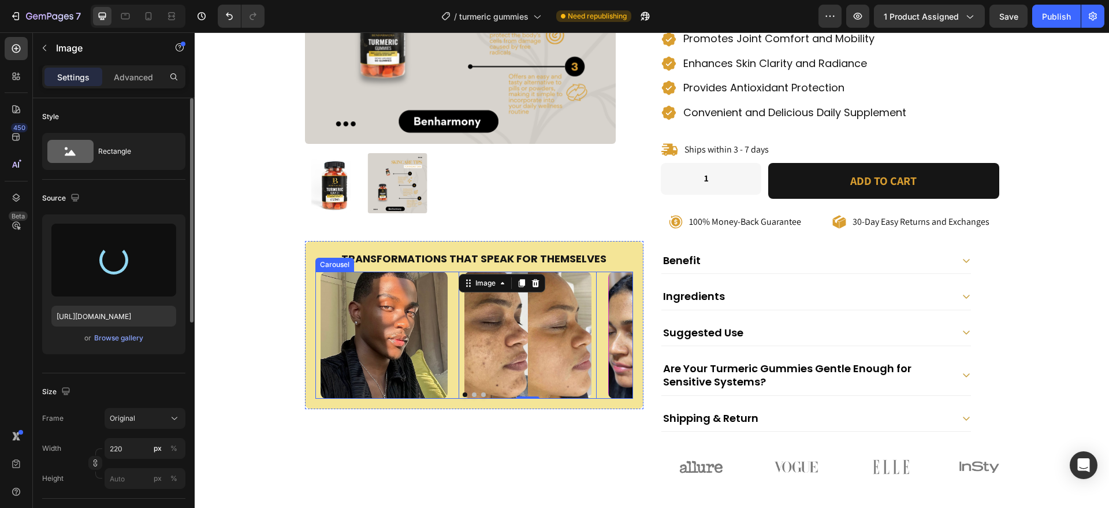
type input "https://cdn.shopify.com/s/files/1/0956/6938/7577/files/gempages_581714596532847…"
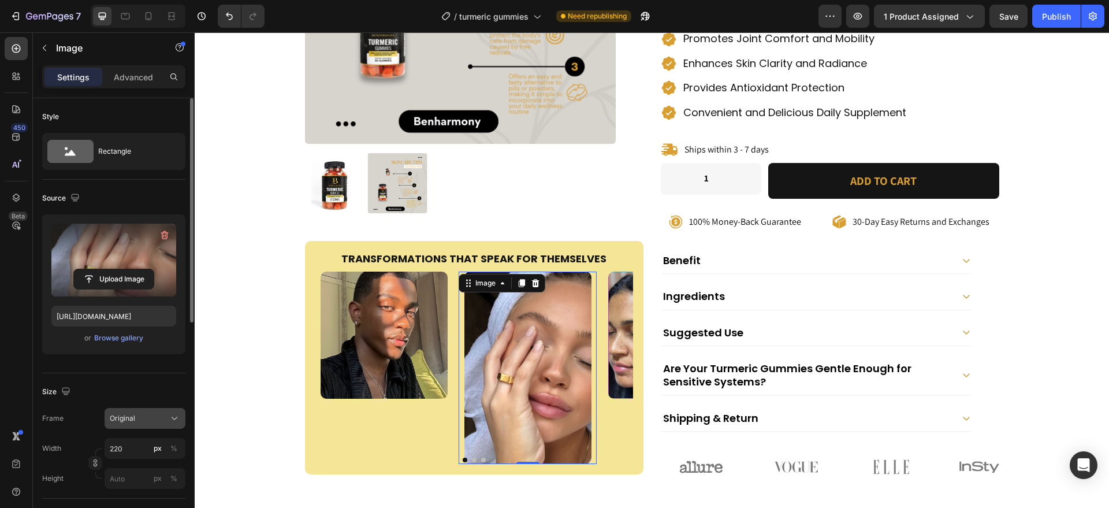
click at [128, 418] on span "Original" at bounding box center [122, 418] width 25 height 10
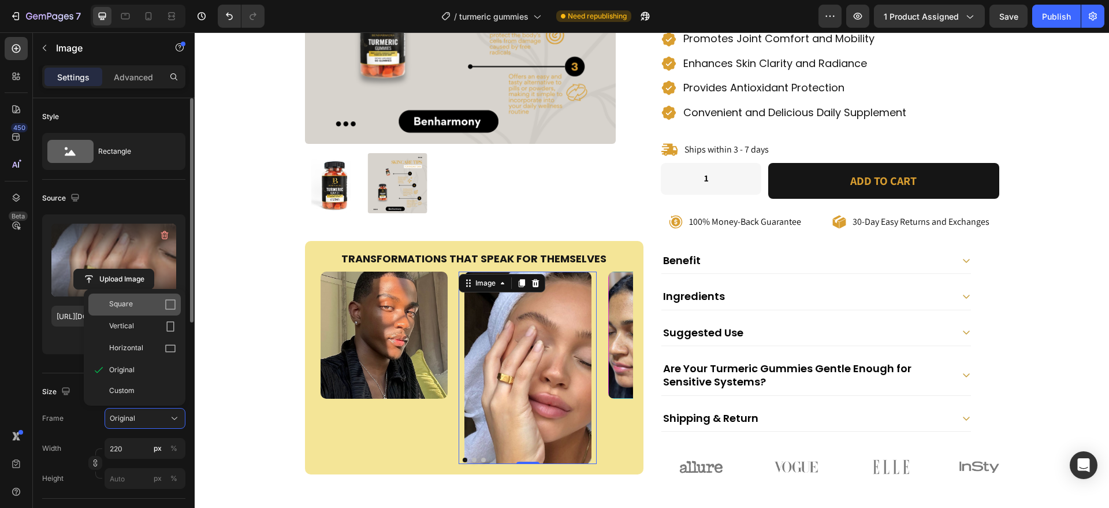
click at [170, 302] on icon at bounding box center [171, 305] width 12 height 12
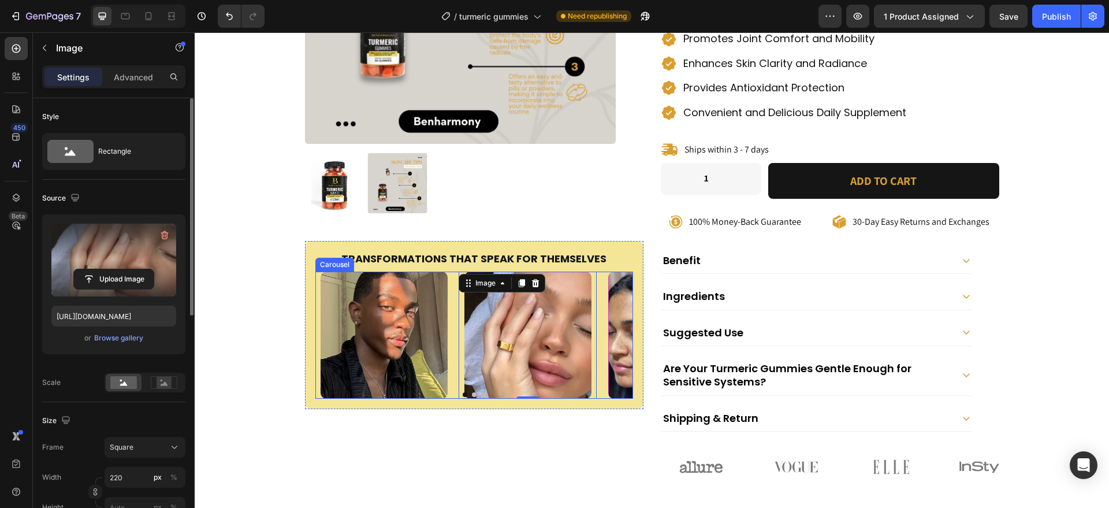
click at [472, 393] on button "Dot" at bounding box center [474, 394] width 5 height 5
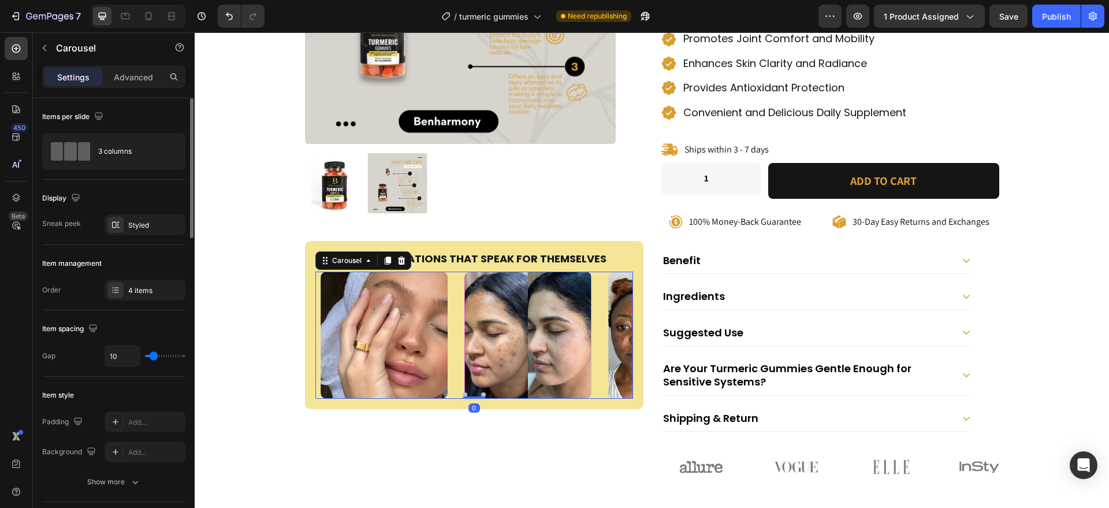
click at [481, 393] on button "Dot" at bounding box center [483, 394] width 5 height 5
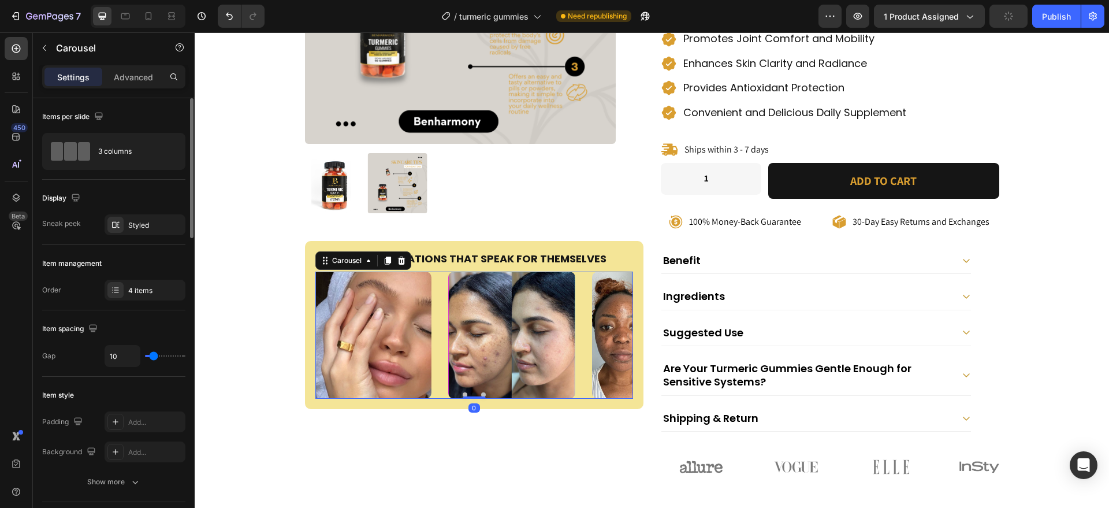
click at [482, 364] on div at bounding box center [512, 335] width 138 height 127
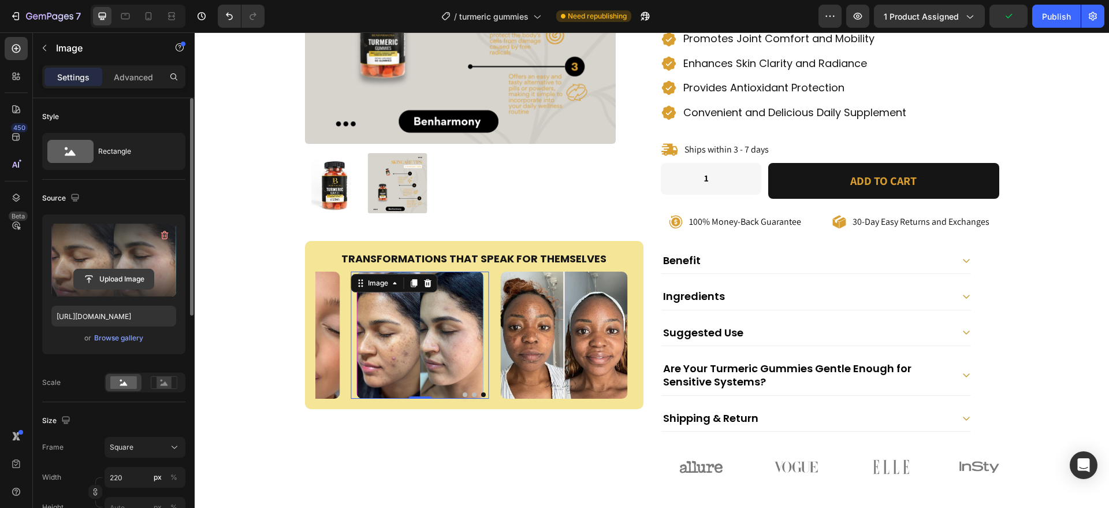
click at [122, 269] on button "Upload Image" at bounding box center [113, 279] width 81 height 21
click at [146, 248] on label at bounding box center [113, 260] width 125 height 73
click at [146, 269] on input "file" at bounding box center [114, 279] width 80 height 20
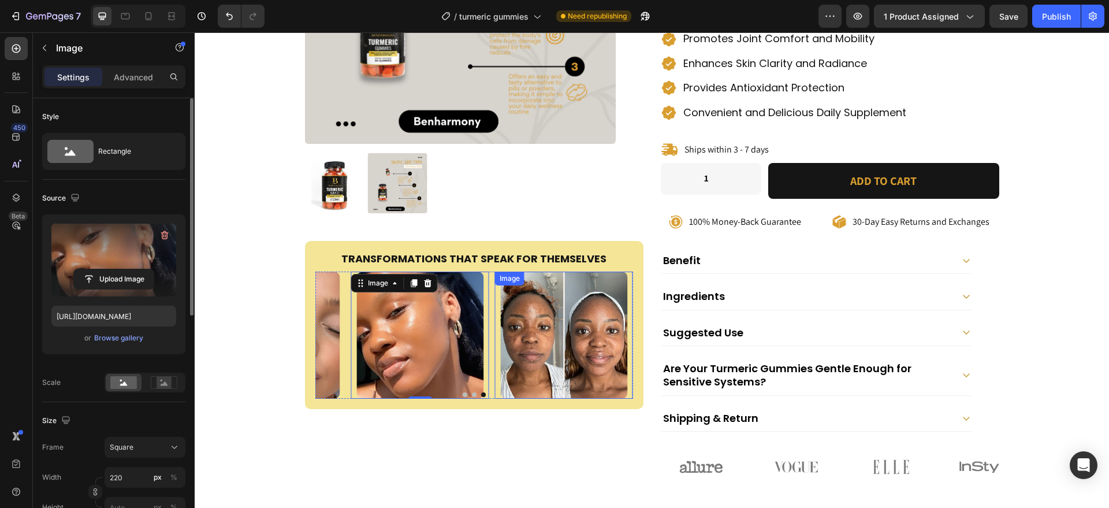
type input "https://cdn.shopify.com/s/files/1/0956/6938/7577/files/gempages_581714596532847…"
click at [552, 355] on img at bounding box center [563, 335] width 127 height 127
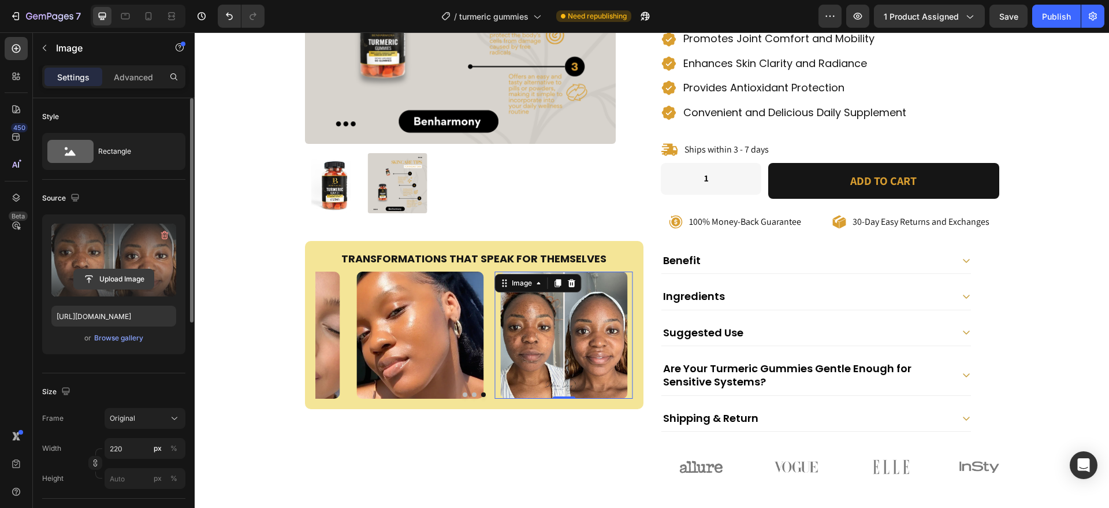
click at [150, 289] on button "Upload Image" at bounding box center [113, 279] width 81 height 21
click at [138, 259] on label at bounding box center [113, 260] width 125 height 73
click at [138, 269] on input "file" at bounding box center [114, 279] width 80 height 20
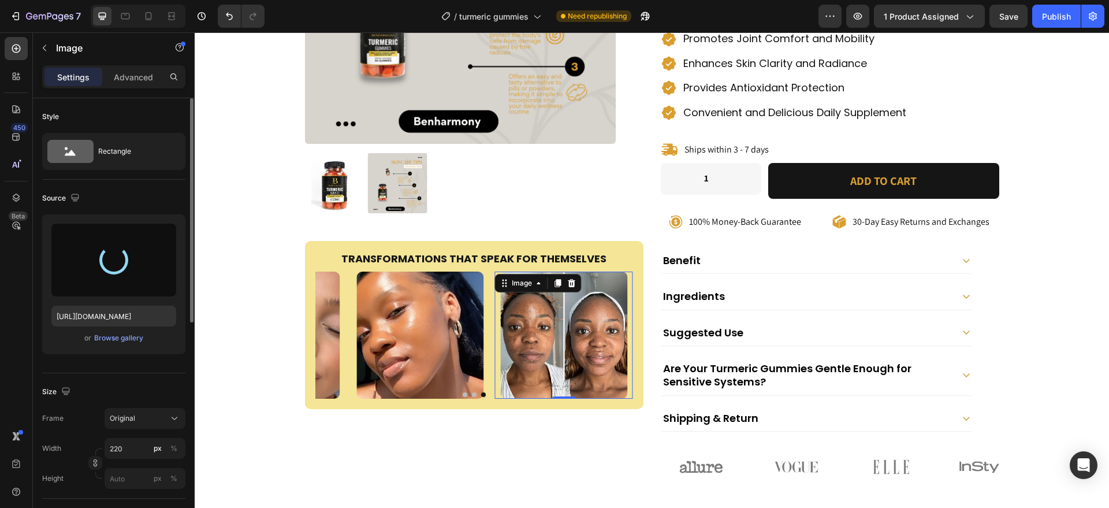
type input "https://cdn.shopify.com/s/files/1/0956/6938/7577/files/gempages_581714596532847…"
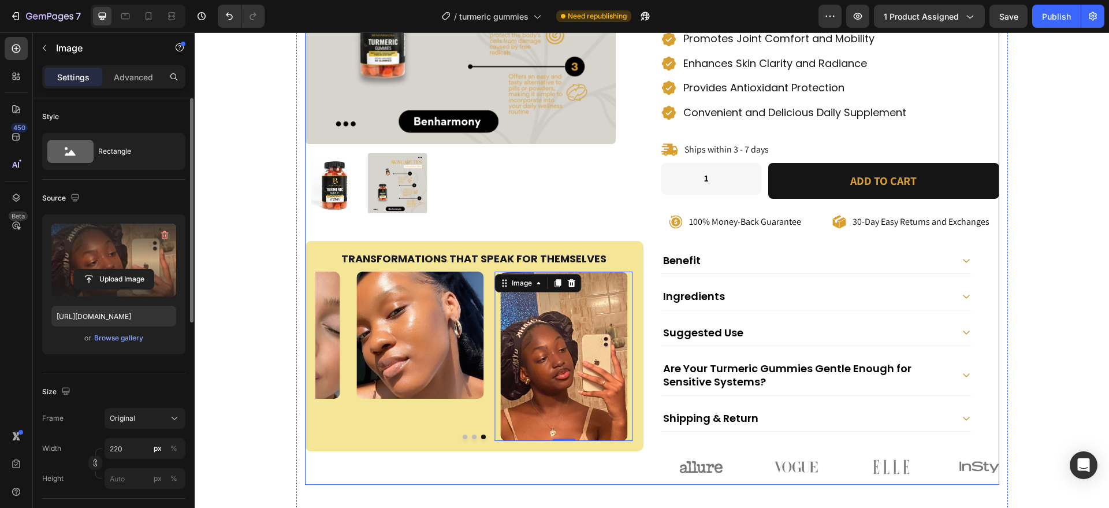
click at [648, 205] on div "Product Images Transformations That Speak for Themselves Heading Image Image Im…" at bounding box center [652, 159] width 695 height 652
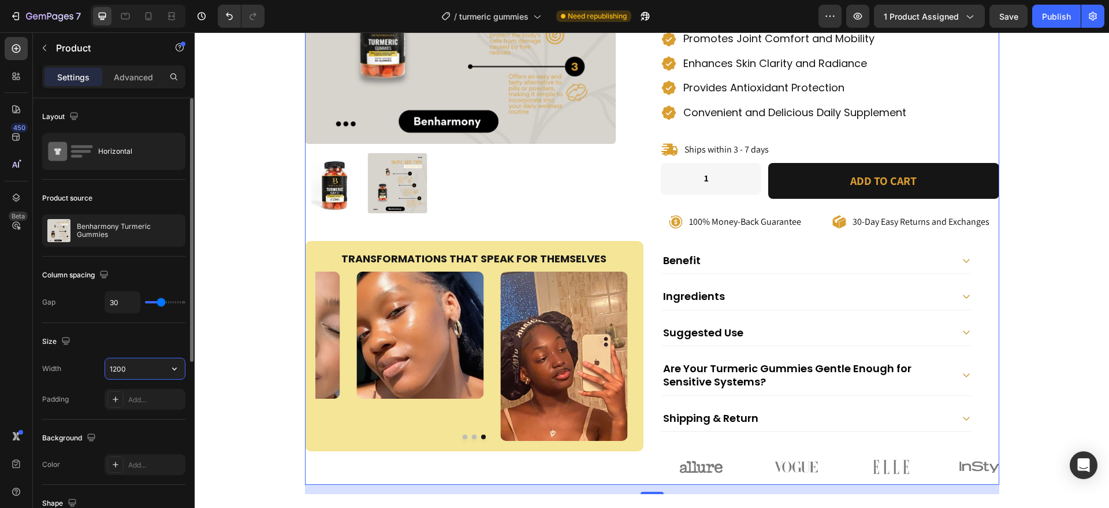
click at [153, 370] on input "1200" at bounding box center [145, 368] width 80 height 21
click at [177, 371] on icon "button" at bounding box center [175, 369] width 12 height 12
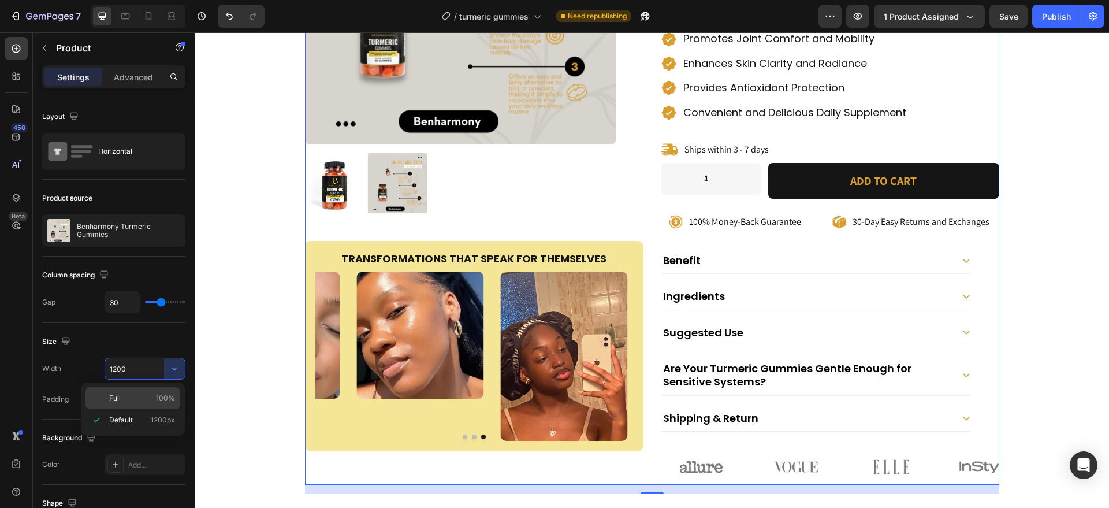
click at [162, 398] on span "100%" at bounding box center [165, 398] width 19 height 10
type input "100%"
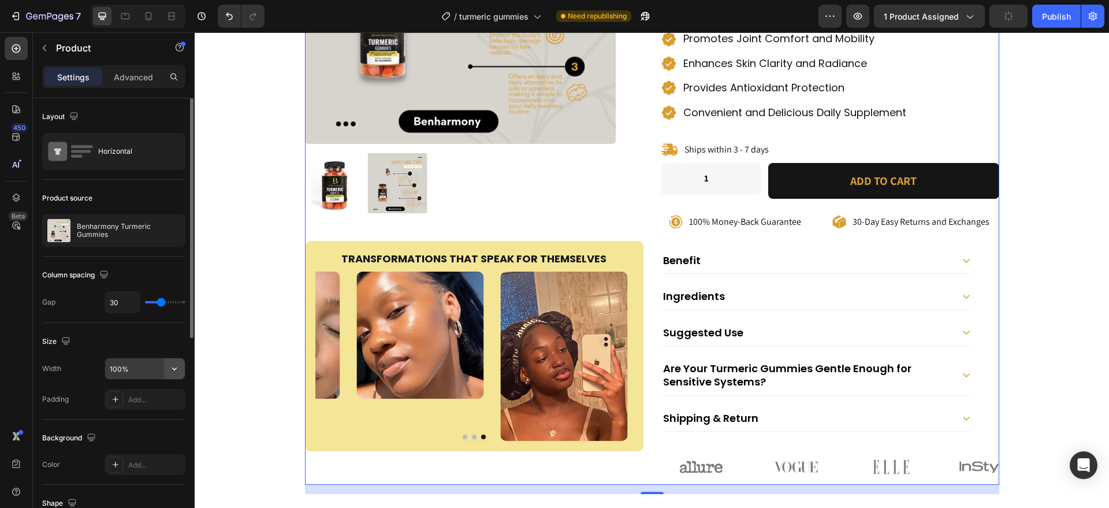
click at [176, 367] on icon "button" at bounding box center [175, 369] width 12 height 12
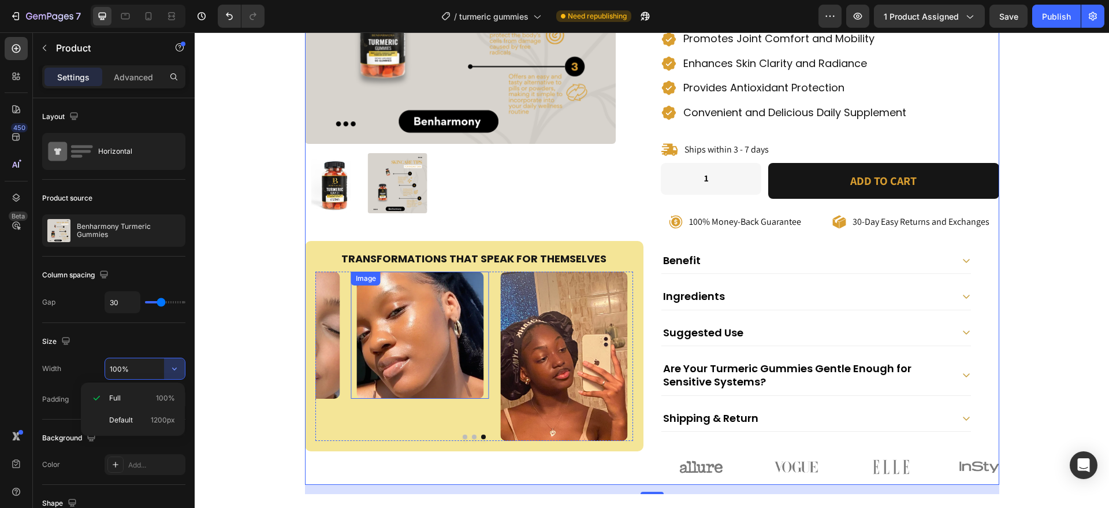
scroll to position [419, 0]
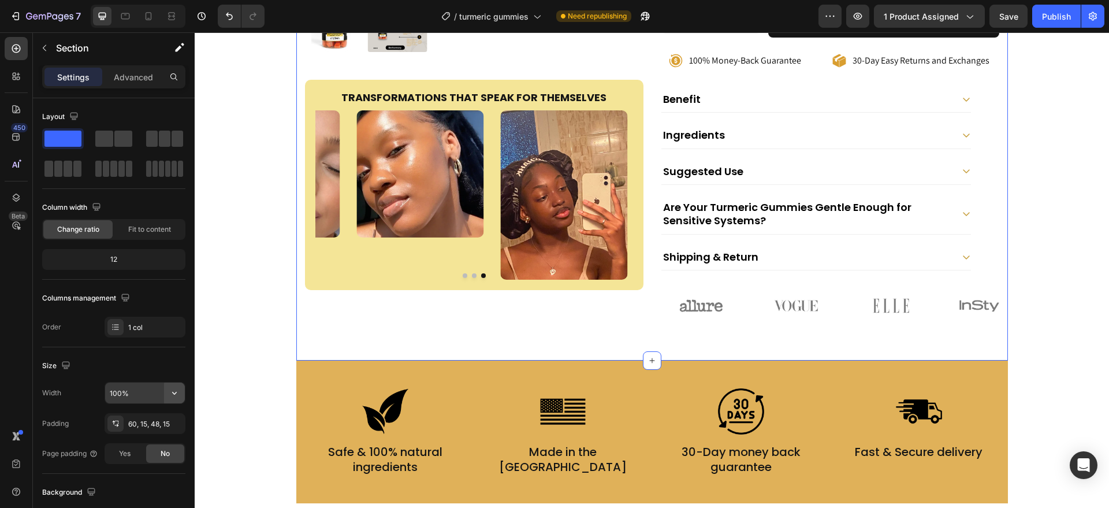
click at [168, 388] on button "button" at bounding box center [174, 393] width 21 height 21
click at [155, 440] on span "1200px" at bounding box center [163, 444] width 24 height 10
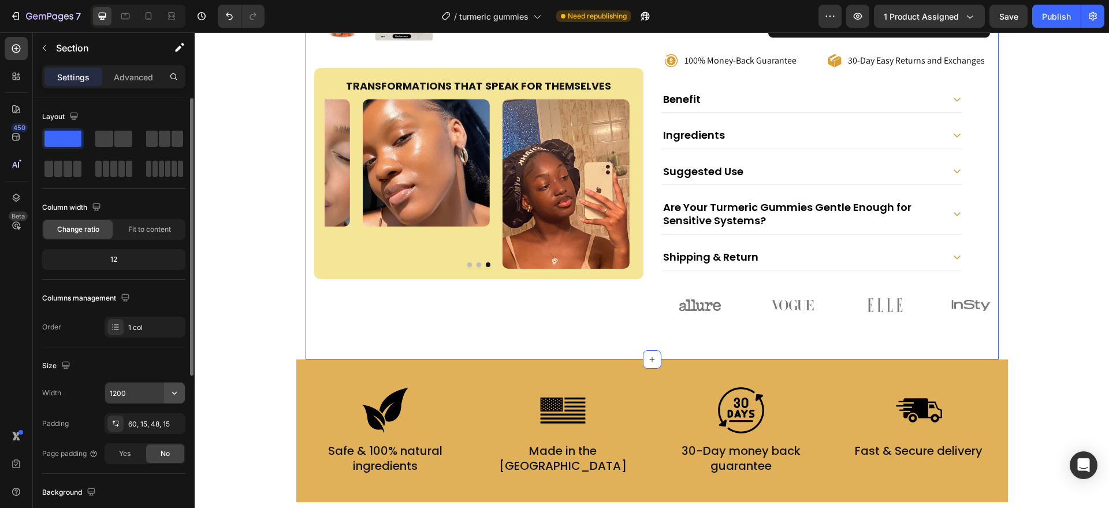
click at [173, 391] on icon "button" at bounding box center [175, 393] width 12 height 12
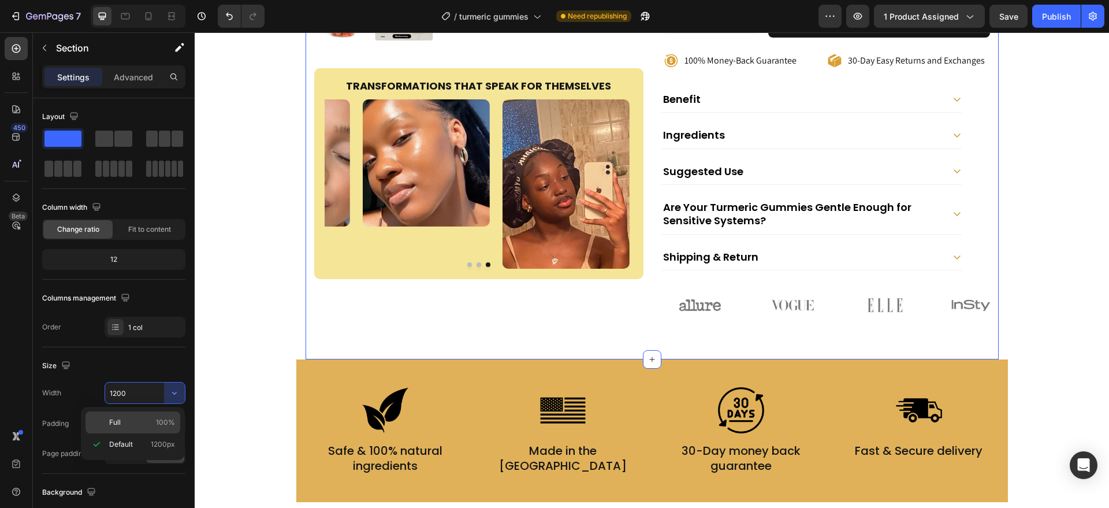
click at [164, 418] on span "100%" at bounding box center [165, 422] width 19 height 10
type input "100%"
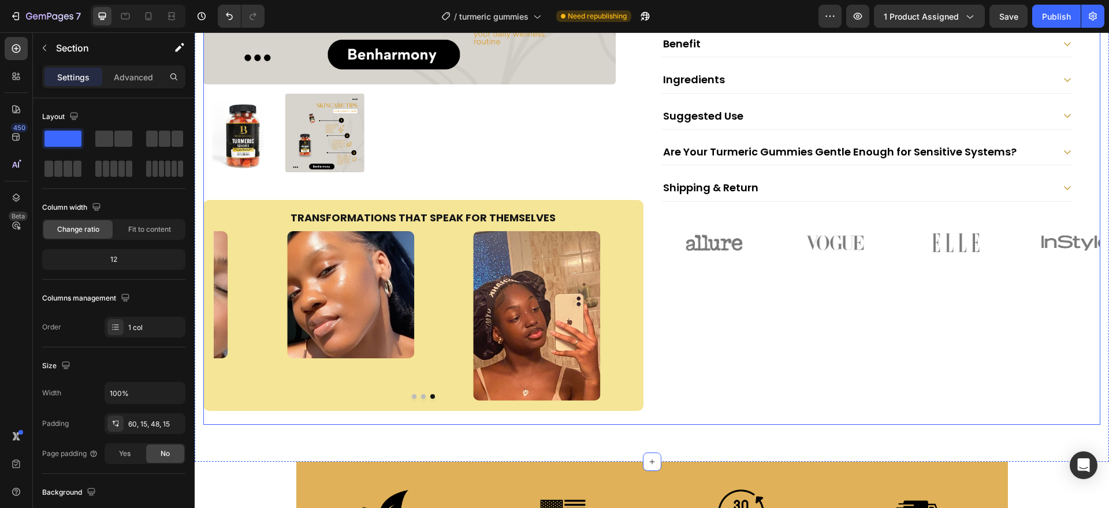
scroll to position [715, 0]
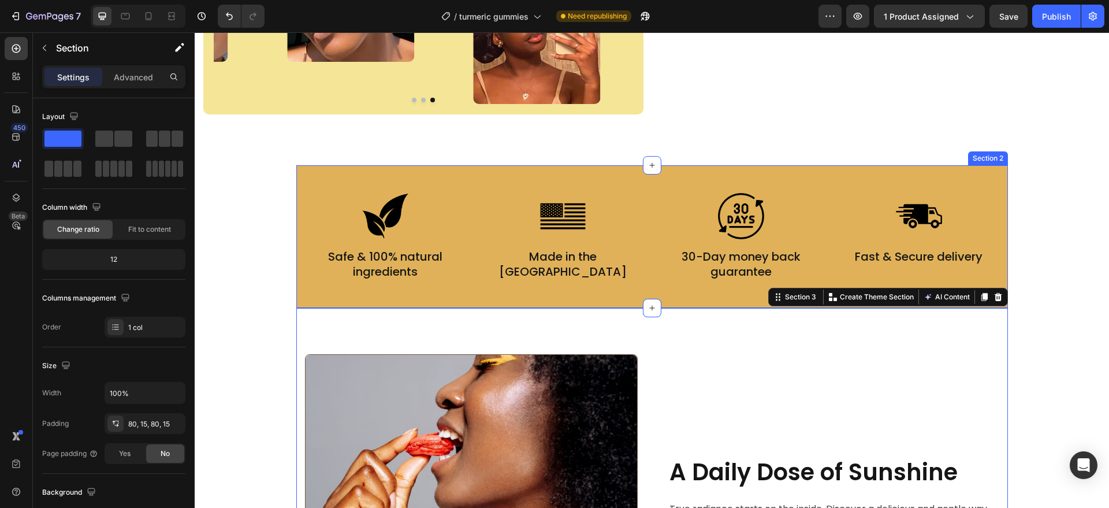
click at [306, 294] on div "Image Safe & 100% natural ingredients Text Block Image Made in the USA Text Blo…" at bounding box center [652, 236] width 712 height 143
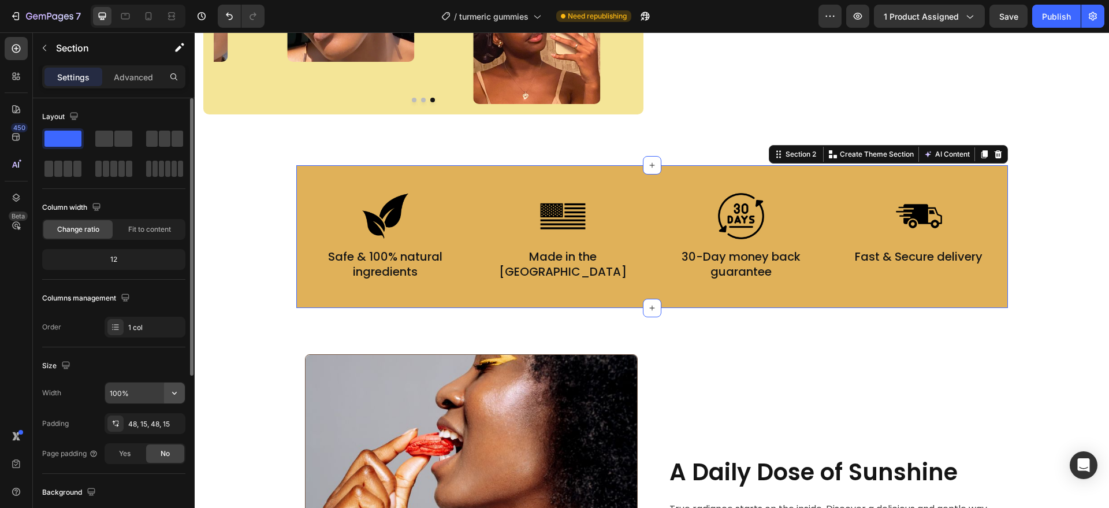
click at [176, 383] on button "button" at bounding box center [174, 393] width 21 height 21
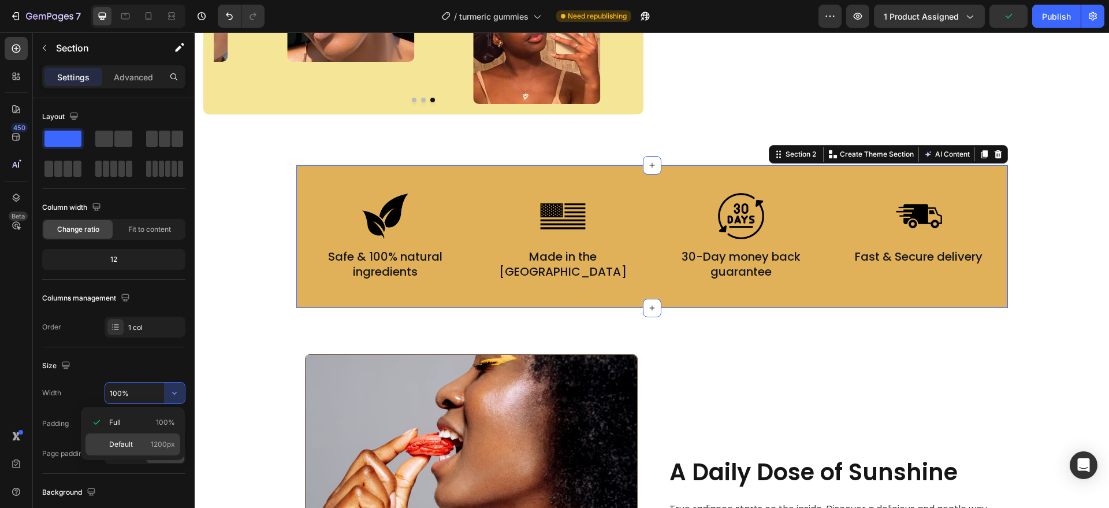
click at [166, 440] on span "1200px" at bounding box center [163, 444] width 24 height 10
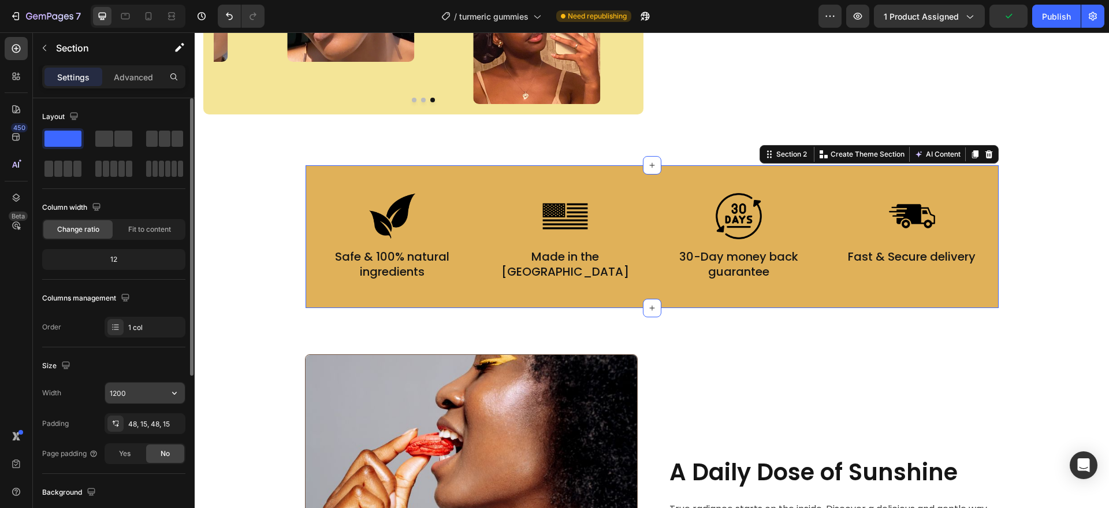
click at [175, 391] on icon "button" at bounding box center [175, 393] width 12 height 12
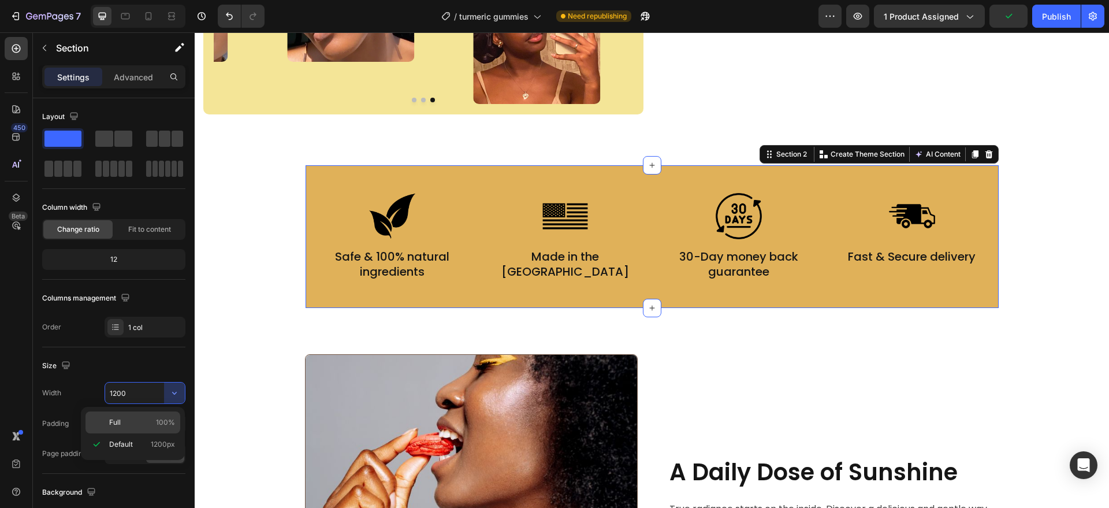
click at [166, 420] on span "100%" at bounding box center [165, 422] width 19 height 10
type input "100%"
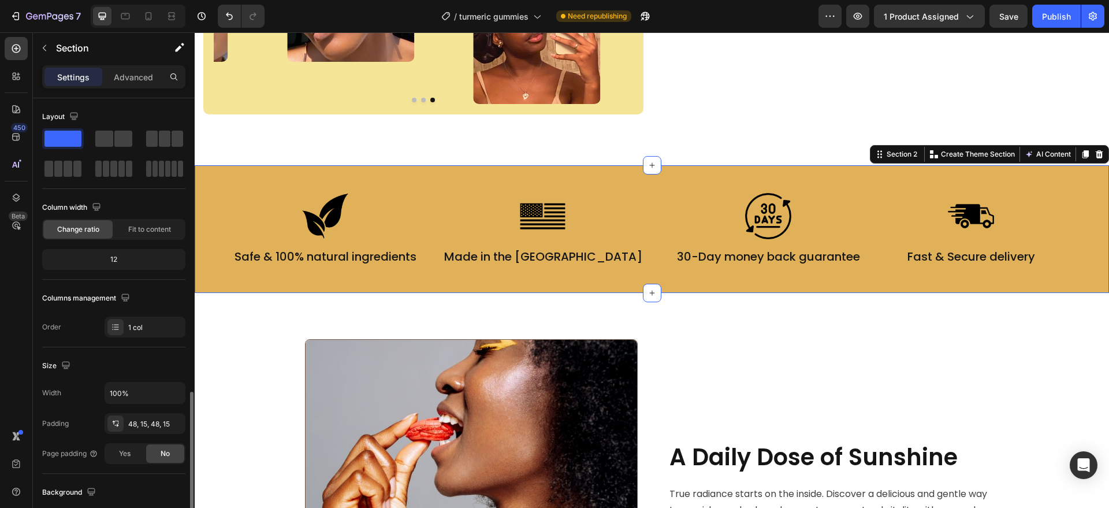
scroll to position [228, 0]
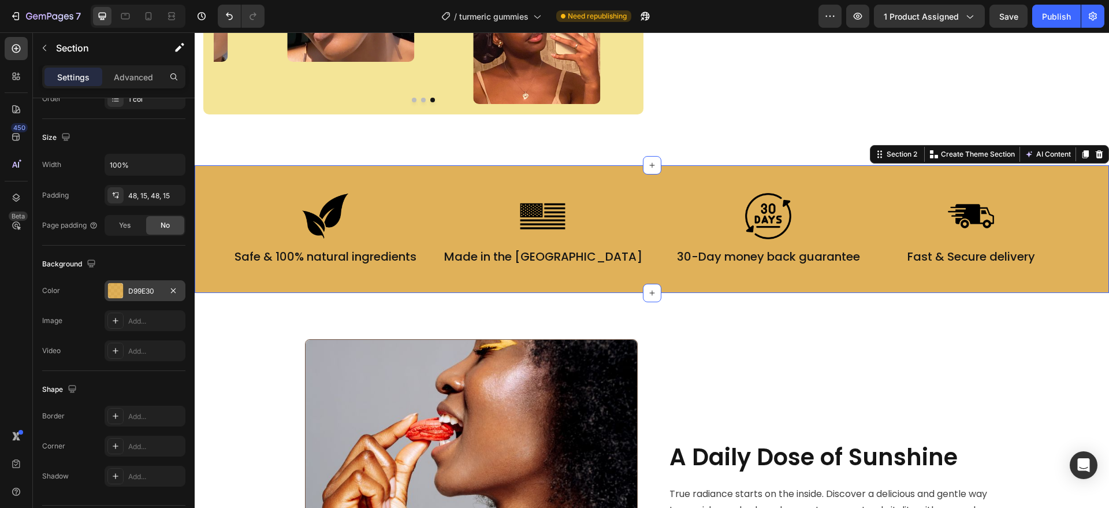
click at [146, 288] on div "D99E30" at bounding box center [145, 291] width 34 height 10
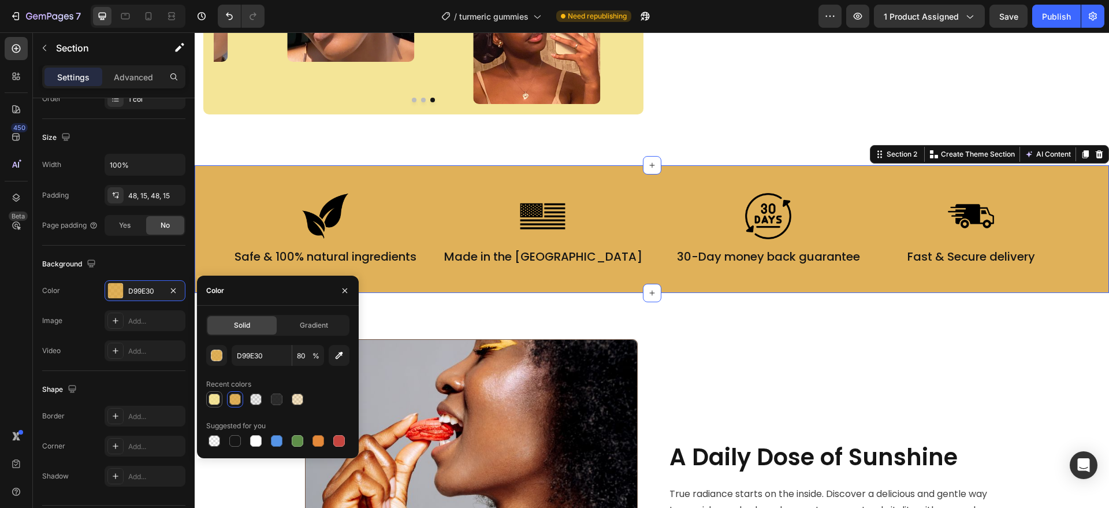
click at [214, 399] on div at bounding box center [215, 399] width 12 height 12
type input "F2DF7E"
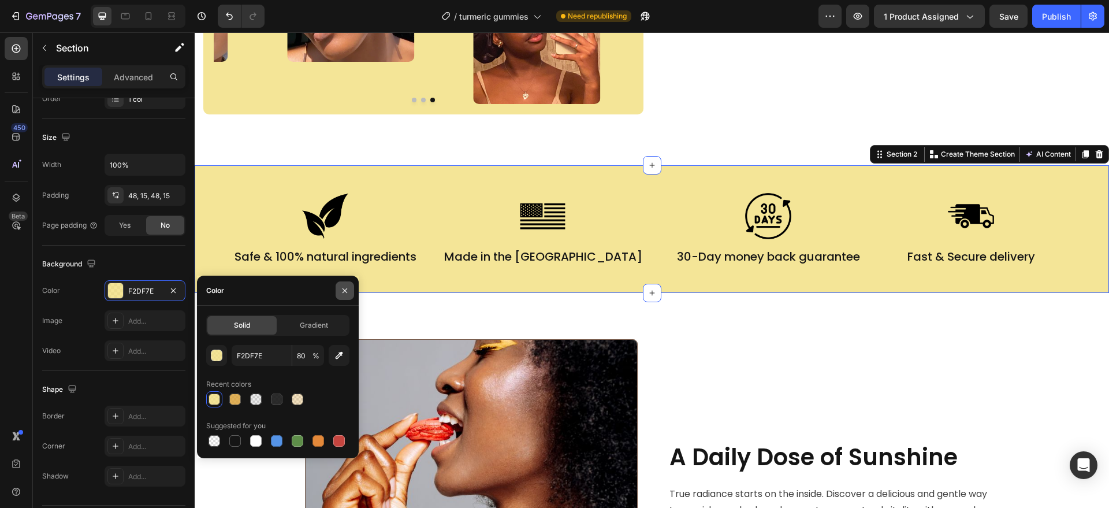
click at [342, 291] on icon "button" at bounding box center [344, 290] width 9 height 9
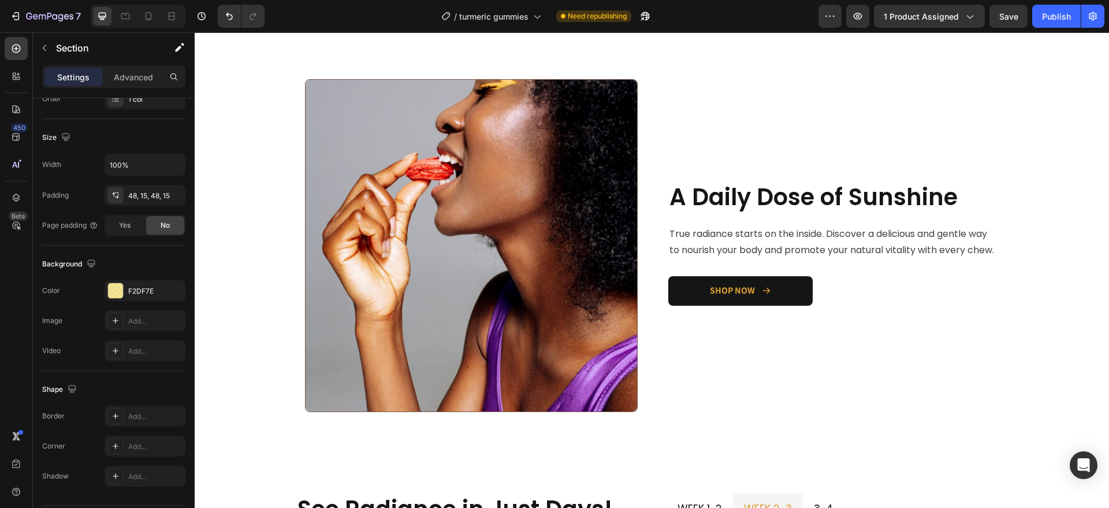
scroll to position [1009, 0]
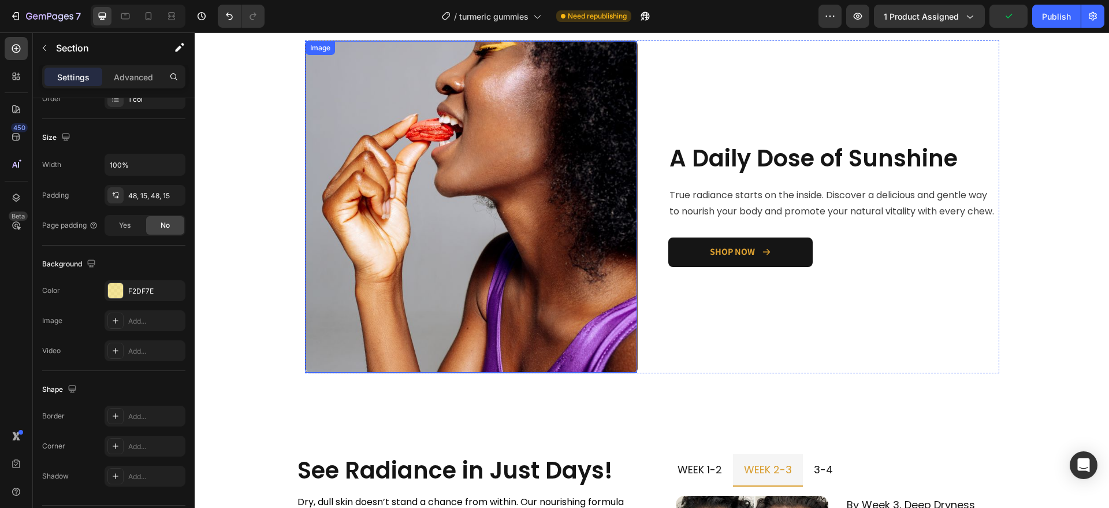
click at [611, 368] on img at bounding box center [472, 207] width 332 height 332
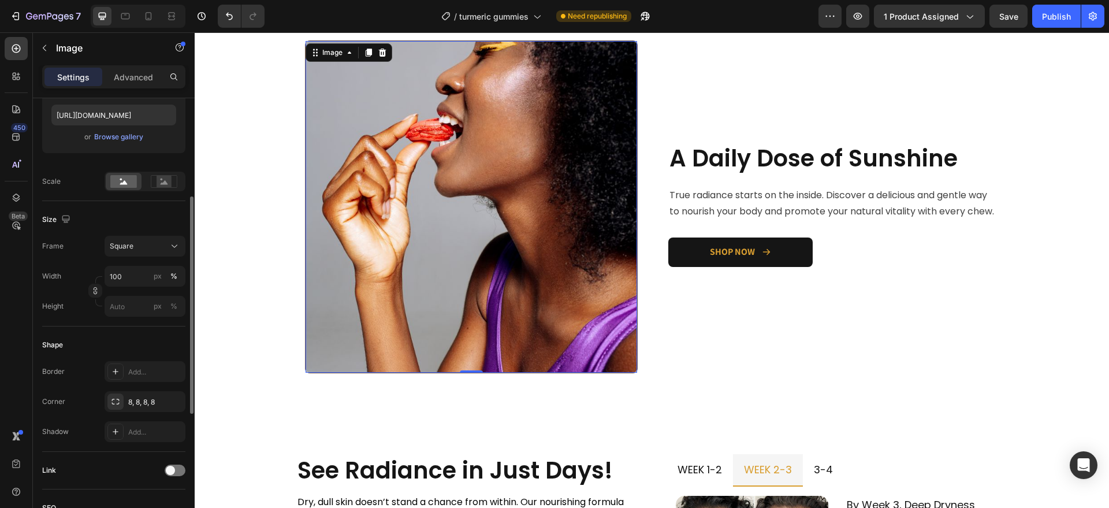
scroll to position [228, 0]
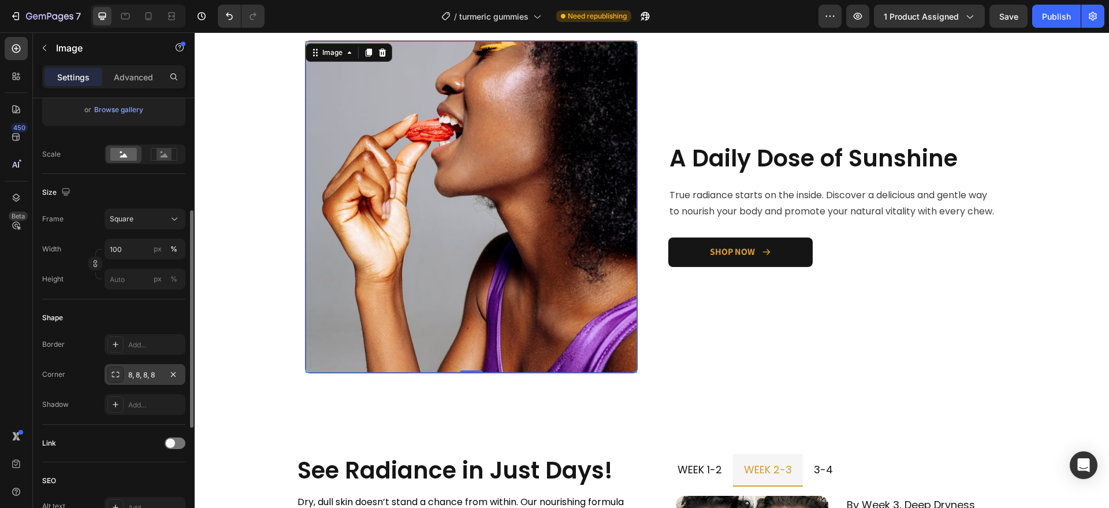
click at [150, 375] on div "8, 8, 8, 8" at bounding box center [145, 375] width 34 height 10
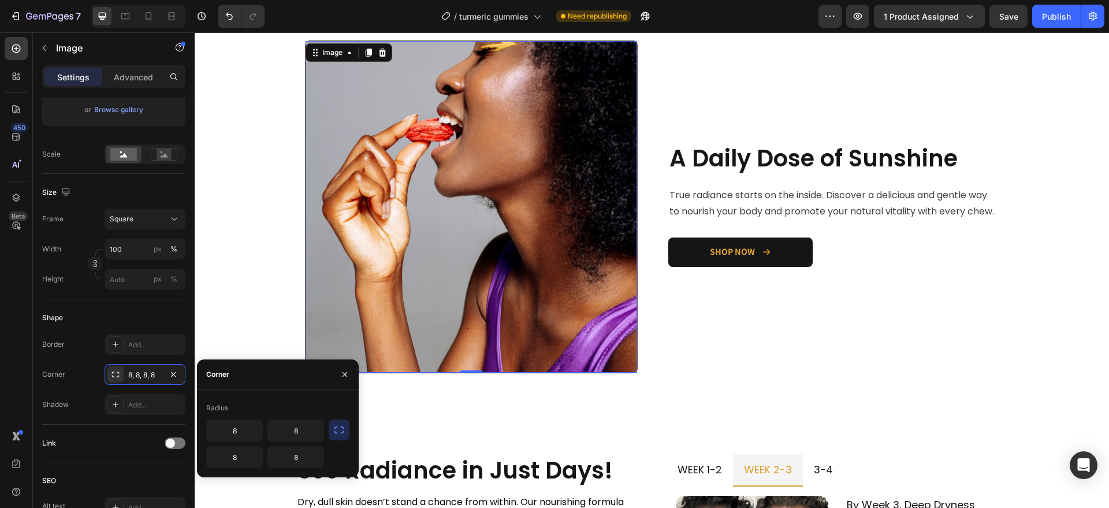
click at [336, 429] on icon "button" at bounding box center [339, 430] width 12 height 12
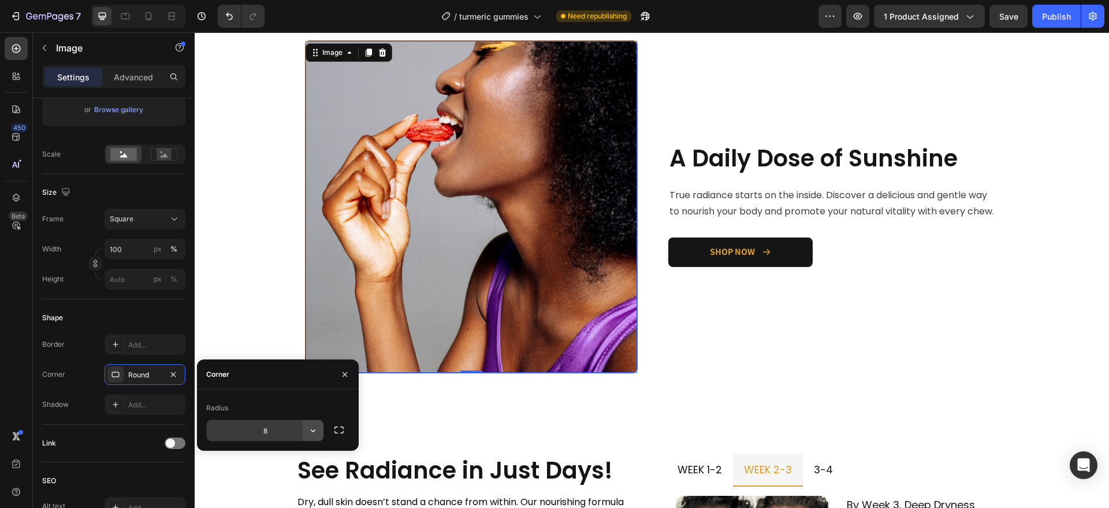
click at [304, 429] on button "button" at bounding box center [313, 430] width 21 height 21
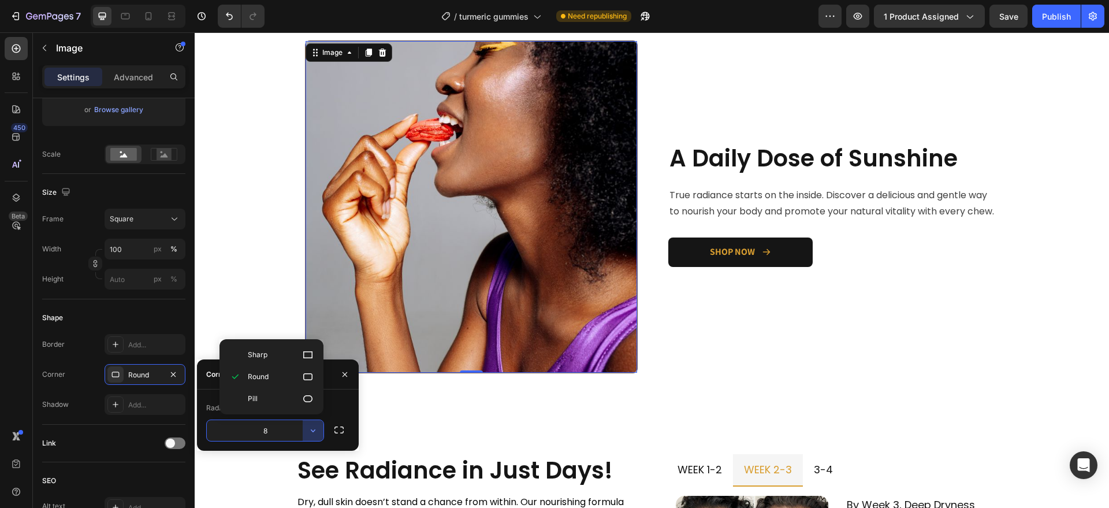
click at [288, 429] on input "8" at bounding box center [265, 430] width 117 height 21
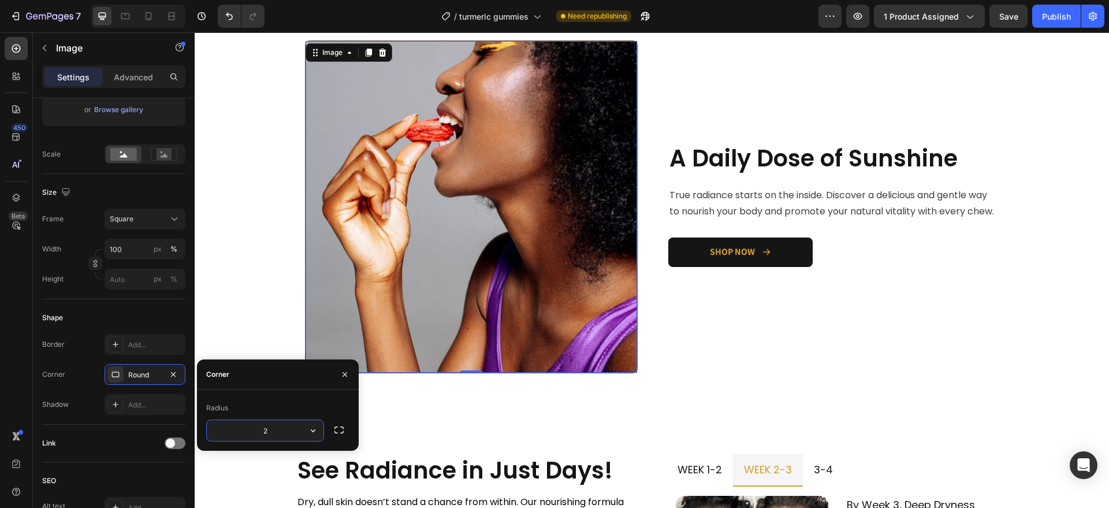
type input "20"
click at [155, 73] on div "Advanced" at bounding box center [134, 77] width 58 height 18
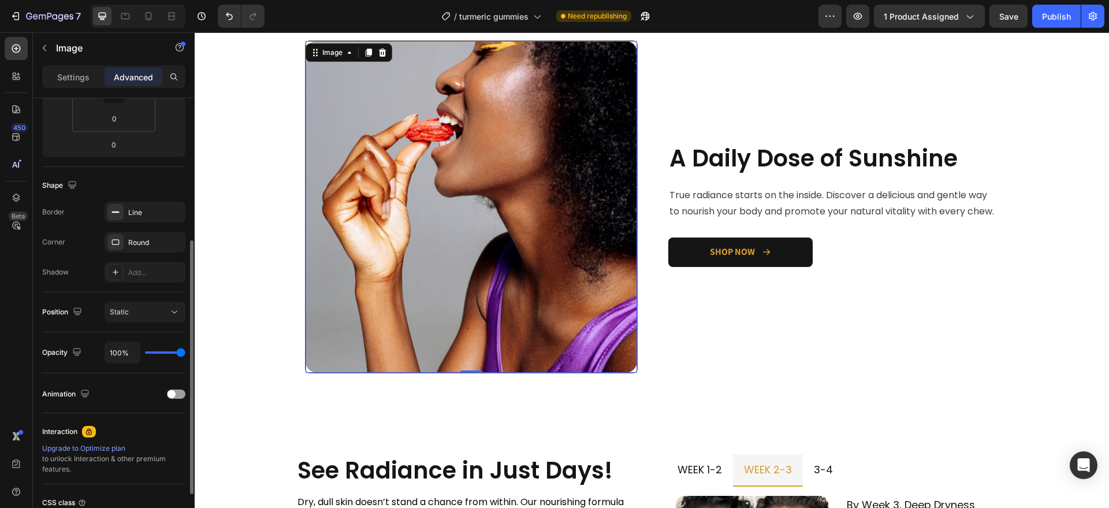
scroll to position [235, 0]
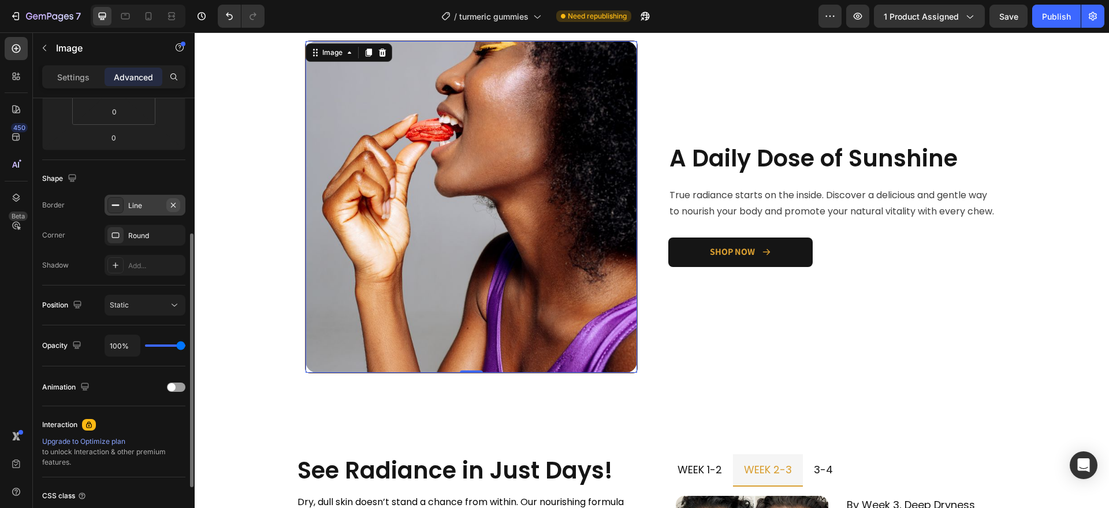
click at [172, 204] on icon "button" at bounding box center [173, 204] width 9 height 9
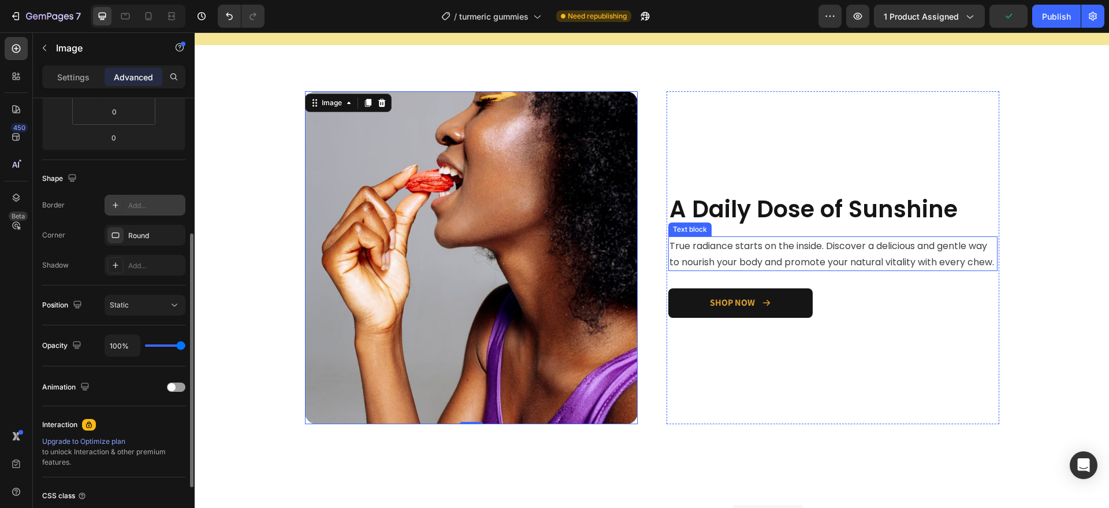
click at [811, 259] on span "True radiance starts on the inside. Discover a delicious and gentle way to nour…" at bounding box center [832, 253] width 325 height 29
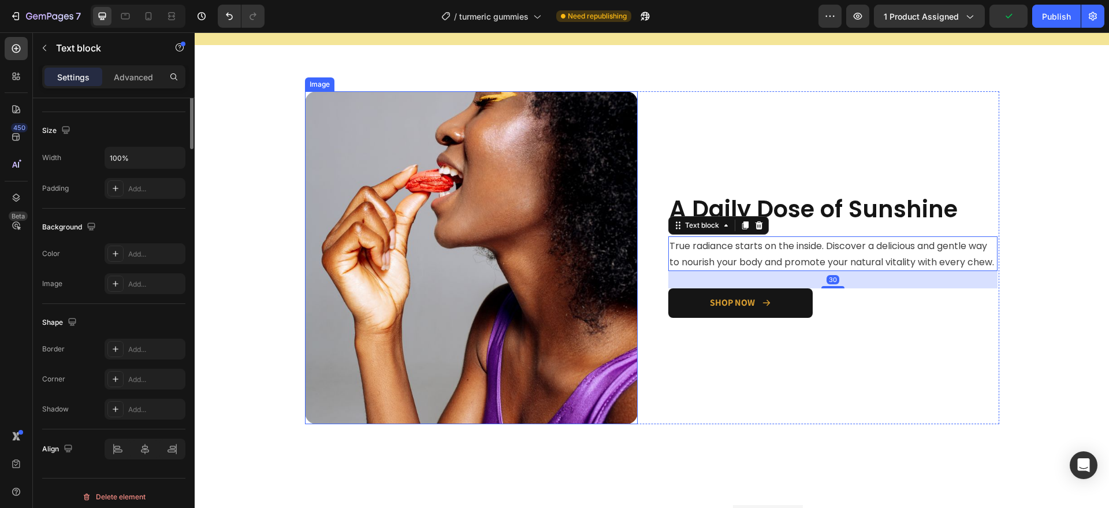
scroll to position [0, 0]
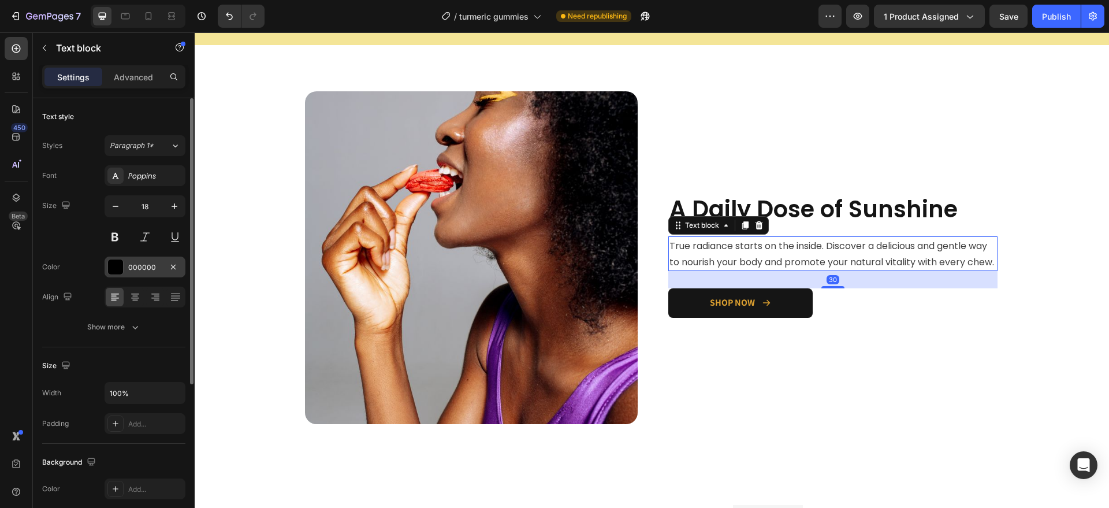
click at [153, 266] on div "000000" at bounding box center [145, 267] width 34 height 10
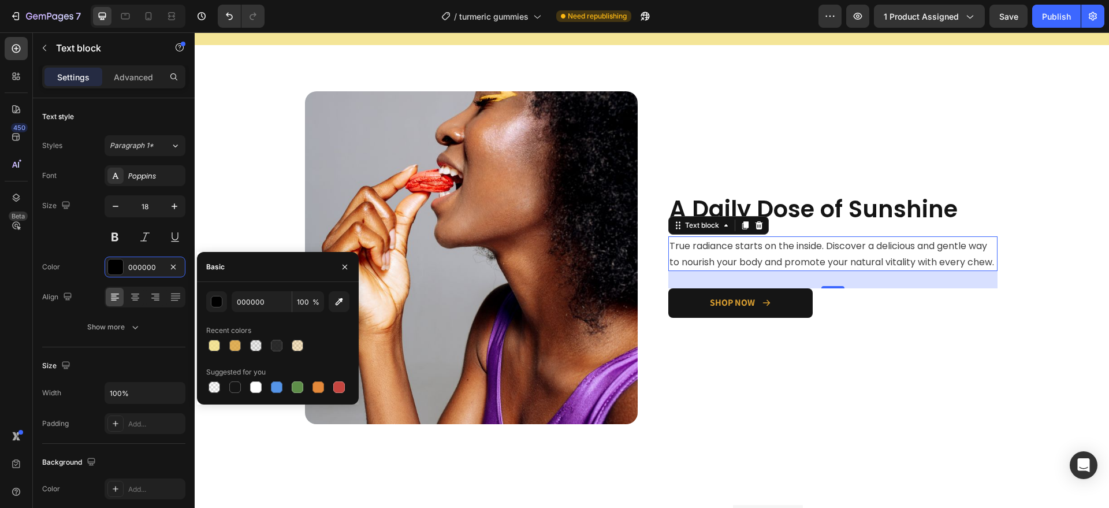
click at [694, 260] on span "True radiance starts on the inside. Discover a delicious and gentle way to nour…" at bounding box center [832, 253] width 325 height 29
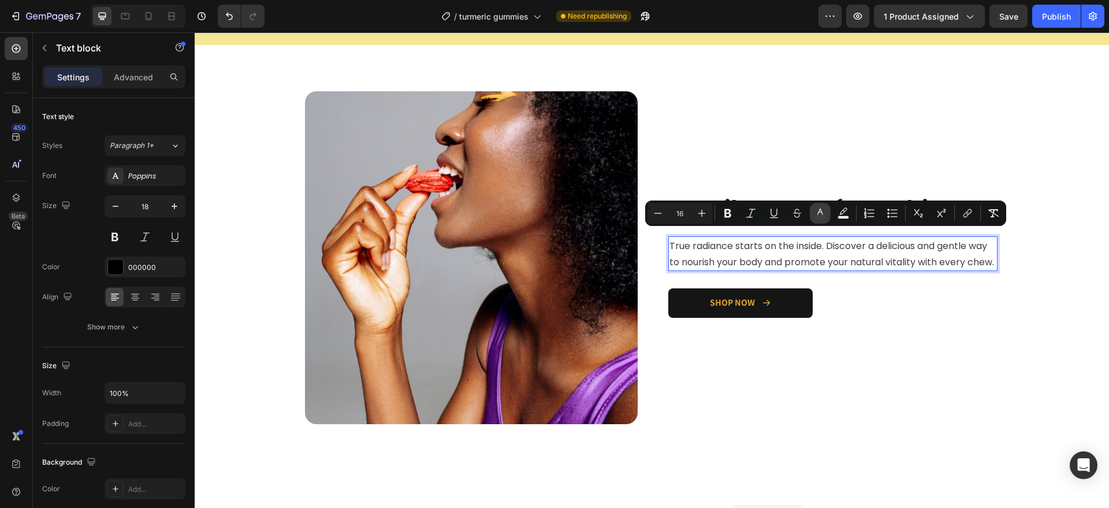
click at [820, 221] on button "color" at bounding box center [820, 213] width 21 height 21
type input "404040"
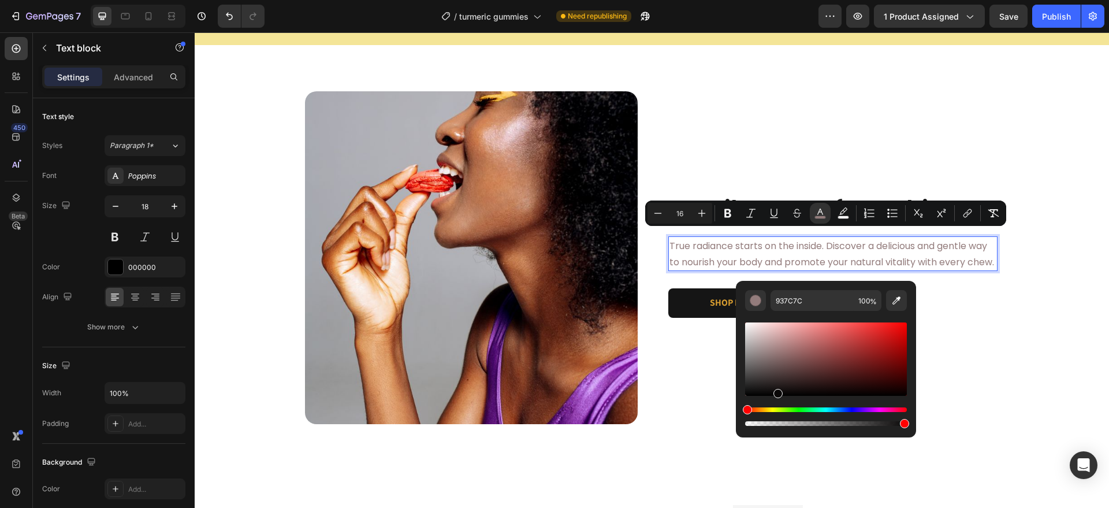
drag, startPoint x: 772, startPoint y: 353, endPoint x: 776, endPoint y: 393, distance: 40.1
click at [776, 393] on div "Editor contextual toolbar" at bounding box center [826, 358] width 162 height 73
type input "070606"
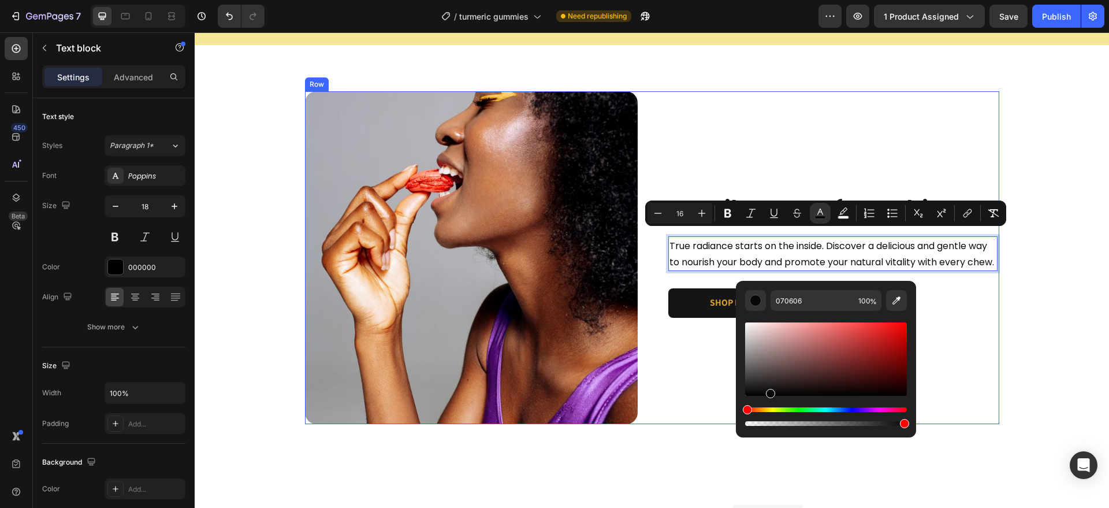
click at [696, 404] on div "Image A Daily Dose of Sunshine Heading True radiance starts on the inside. Disc…" at bounding box center [833, 257] width 333 height 333
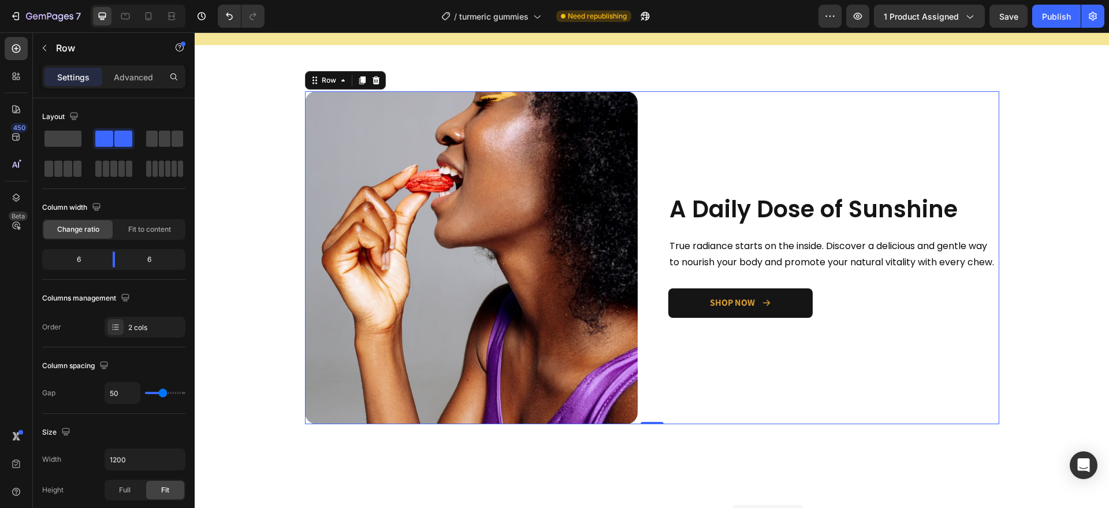
click at [647, 385] on div "Image A Daily Dose of Sunshine Heading True radiance starts on the inside. Disc…" at bounding box center [652, 257] width 695 height 333
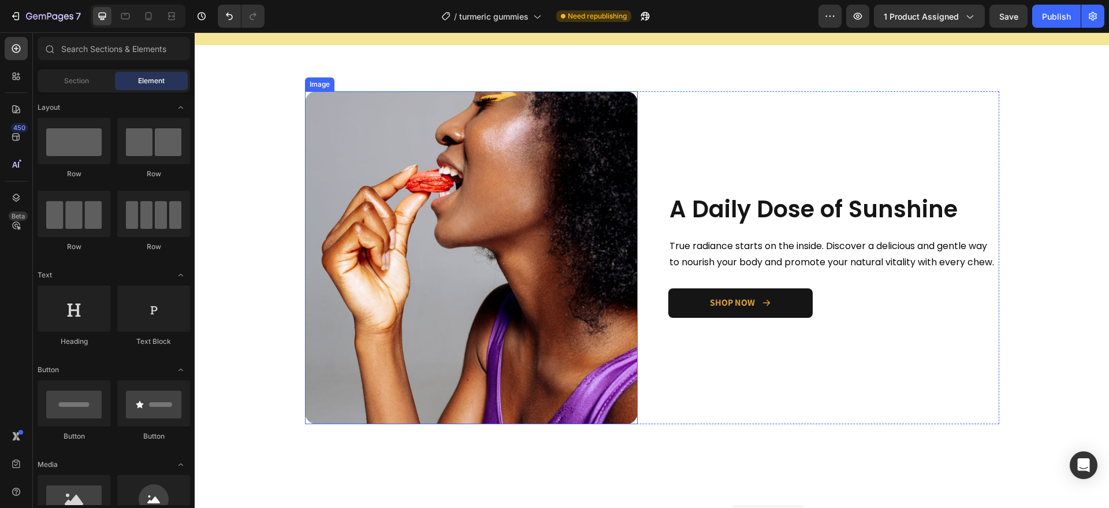
click at [314, 157] on img at bounding box center [471, 257] width 333 height 333
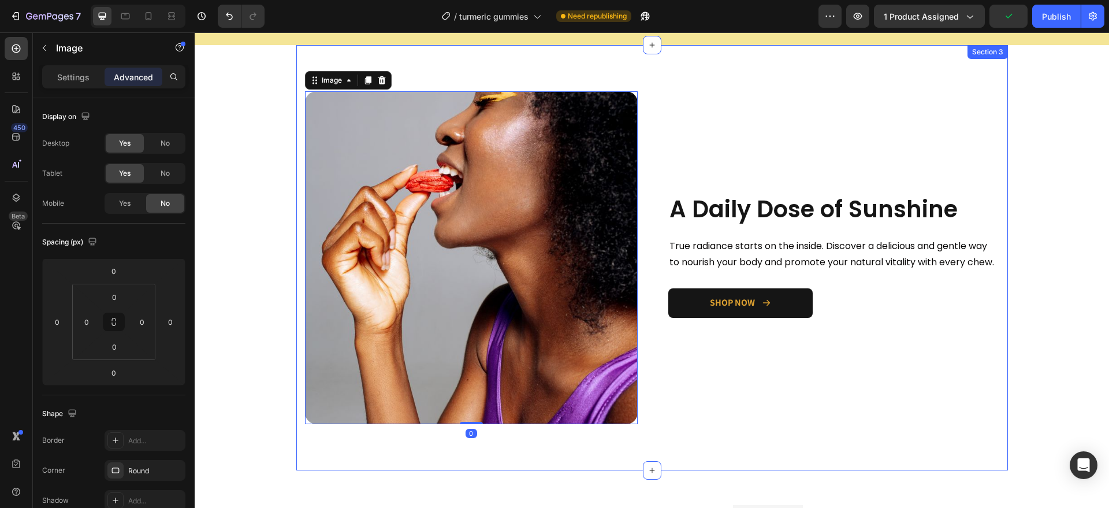
click at [393, 69] on div "Image A Daily Dose of Sunshine Heading True radiance starts on the inside. Disc…" at bounding box center [652, 257] width 712 height 425
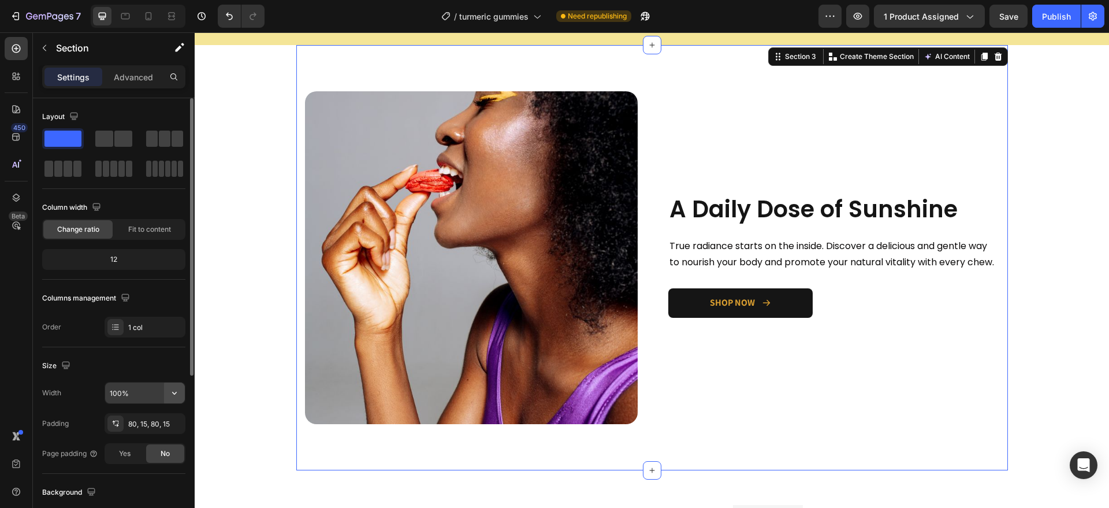
click at [172, 391] on icon "button" at bounding box center [175, 393] width 12 height 12
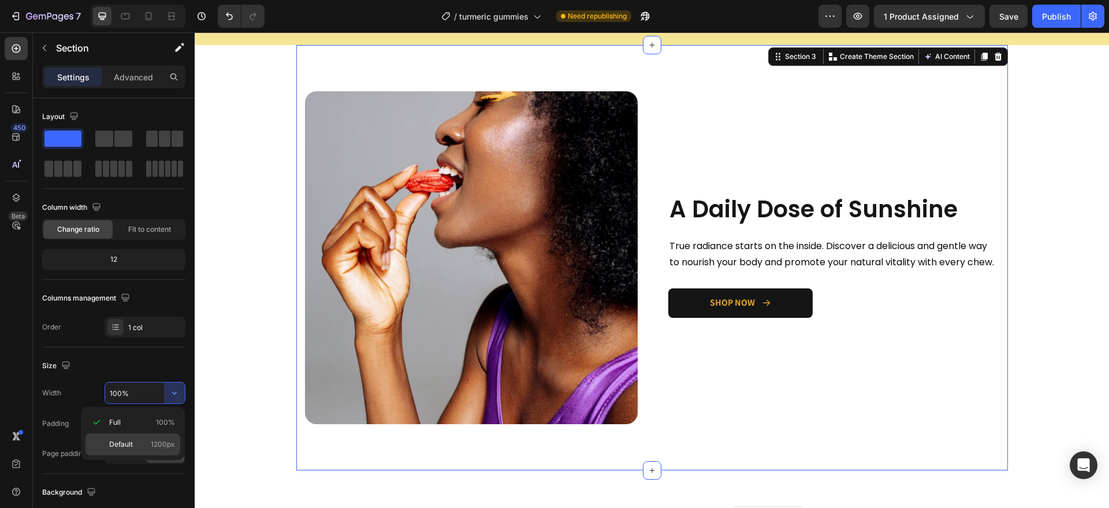
click at [162, 441] on span "1200px" at bounding box center [163, 444] width 24 height 10
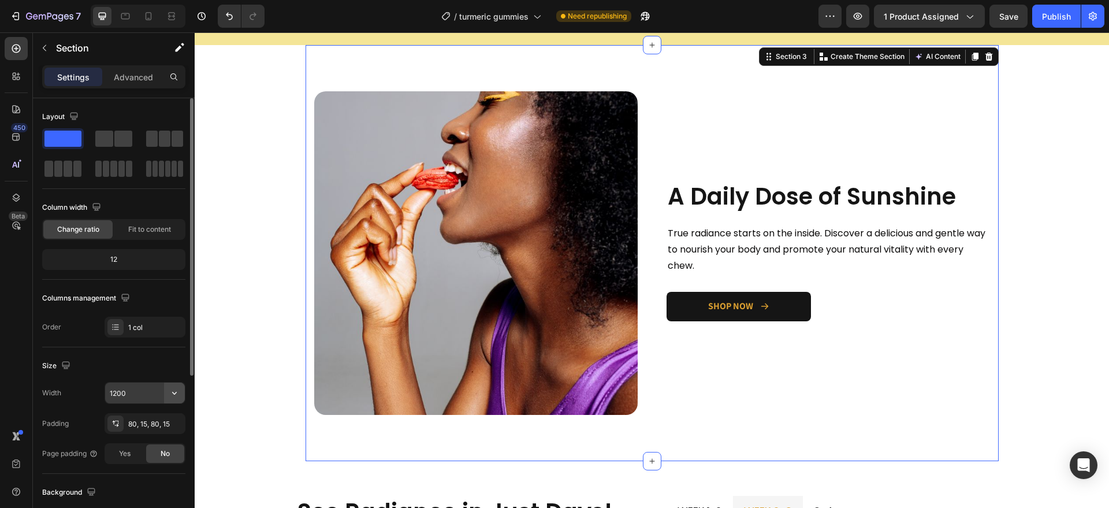
click at [175, 391] on icon "button" at bounding box center [175, 393] width 12 height 12
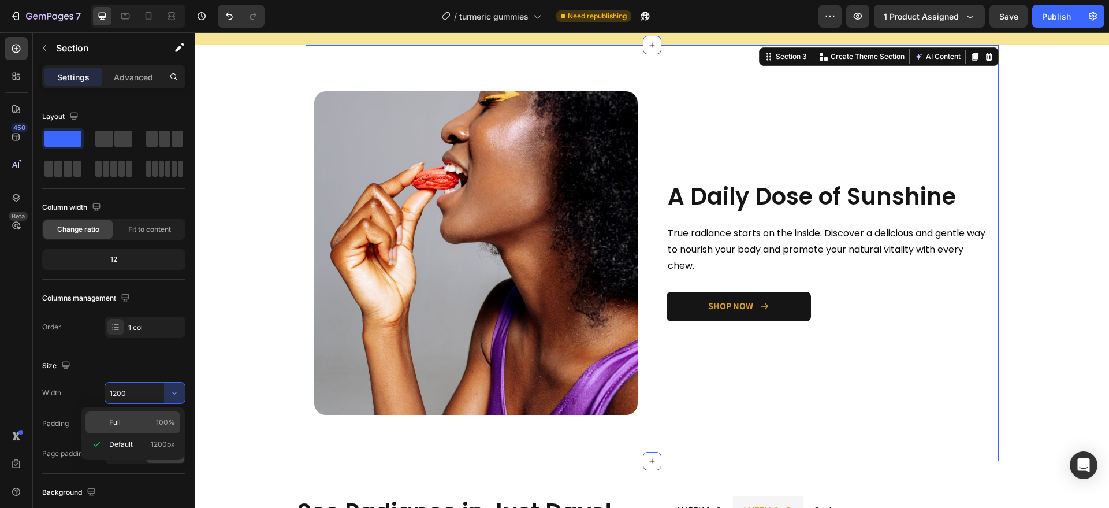
click at [154, 416] on div "Full 100%" at bounding box center [133, 422] width 95 height 22
type input "100%"
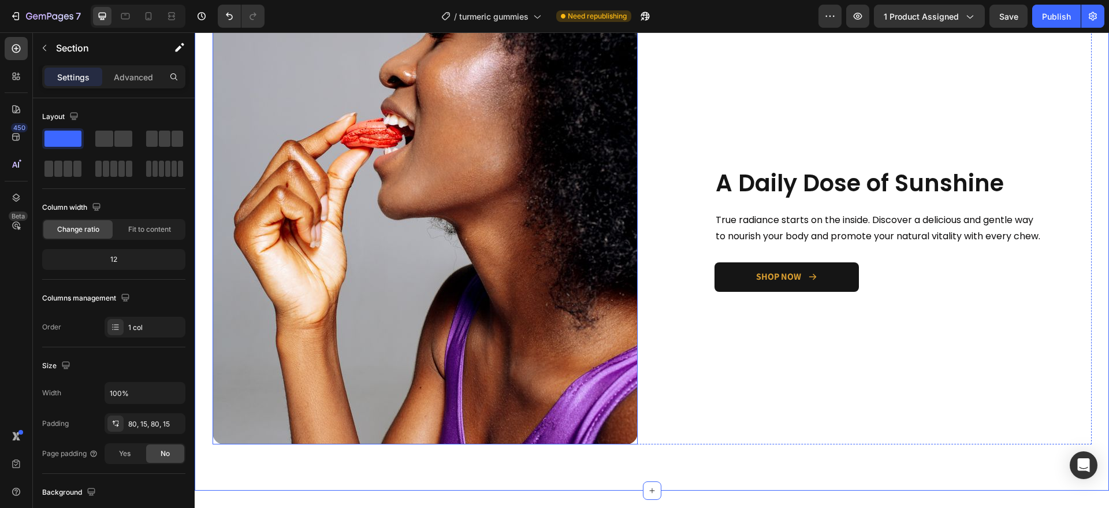
scroll to position [1028, 0]
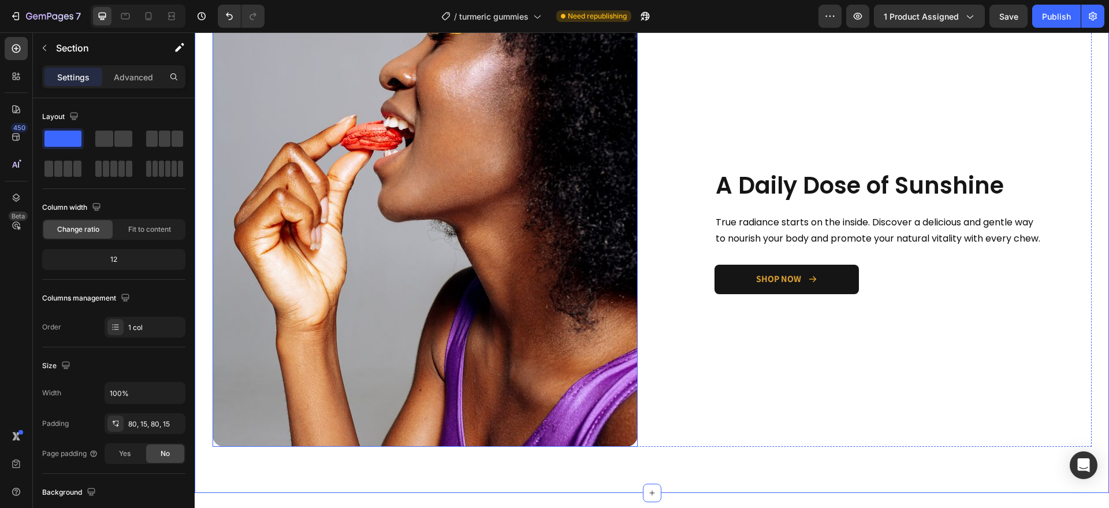
click at [512, 297] on img at bounding box center [425, 233] width 425 height 425
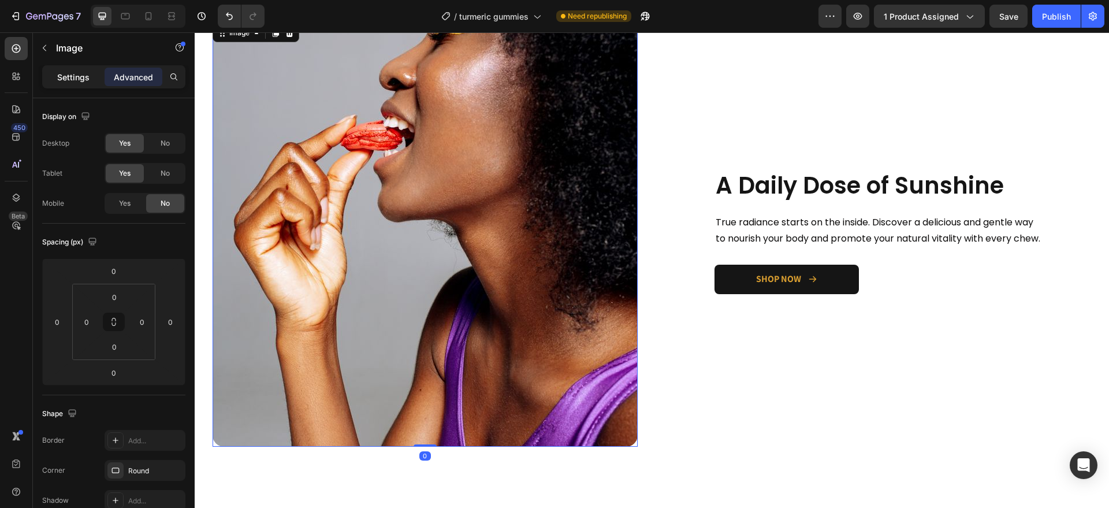
click at [76, 76] on p "Settings" at bounding box center [73, 77] width 32 height 12
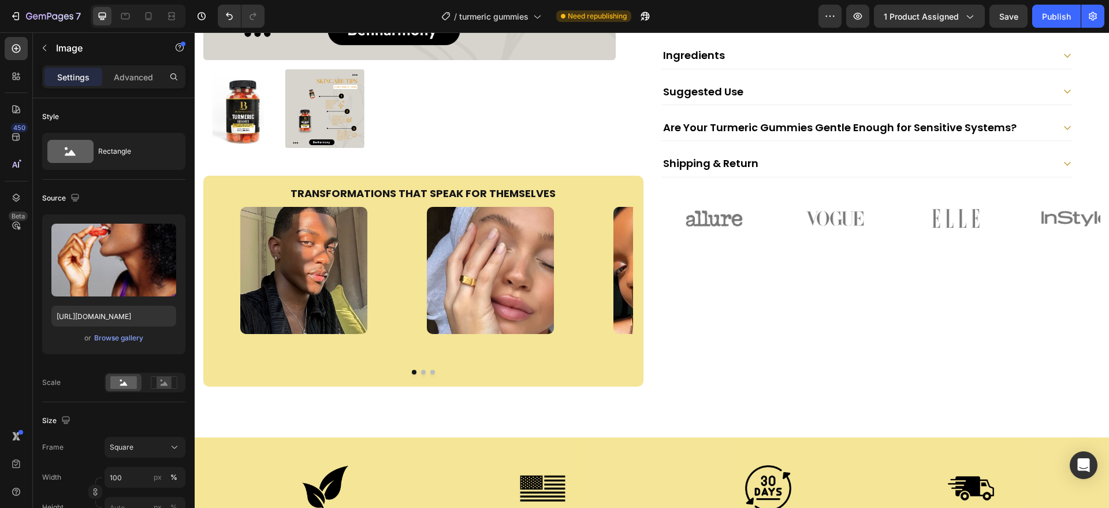
scroll to position [395, 0]
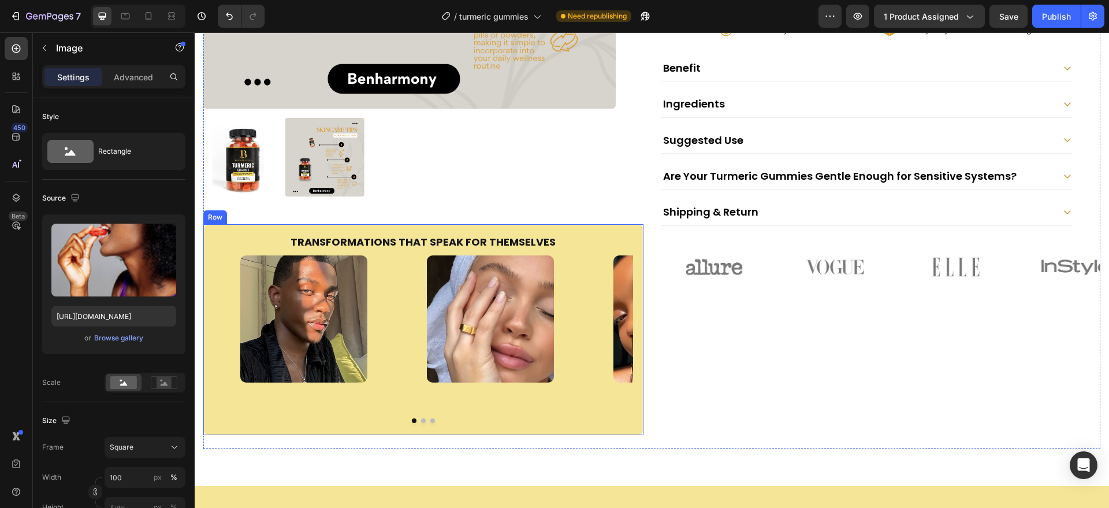
click at [348, 420] on div "Transformations That Speak for Themselves Heading Image Image Image Image Carou…" at bounding box center [423, 329] width 440 height 211
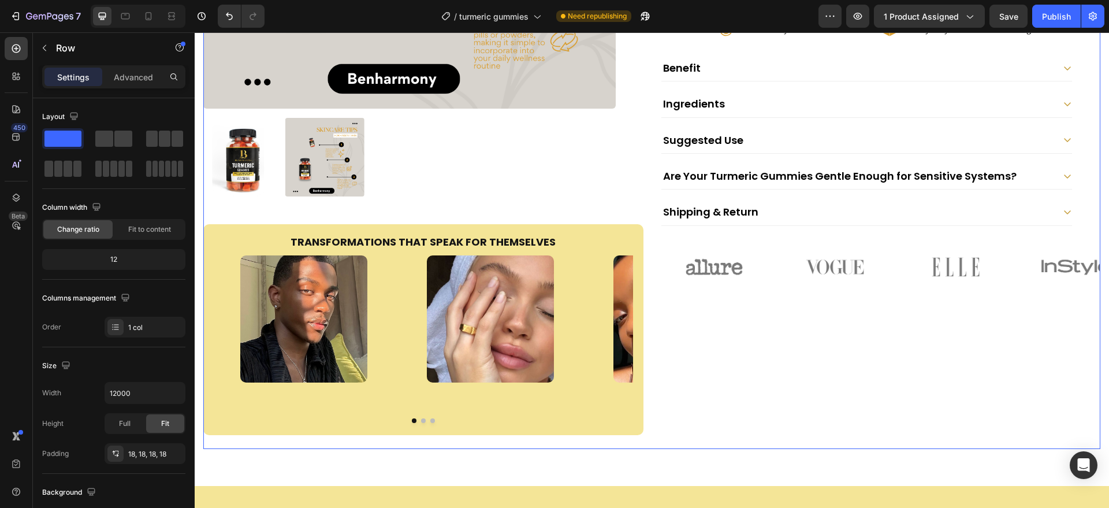
click at [661, 330] on div "Benharmony Turmeric Gummies Product Title $29.99 Product Price Product Price A …" at bounding box center [881, 72] width 440 height 753
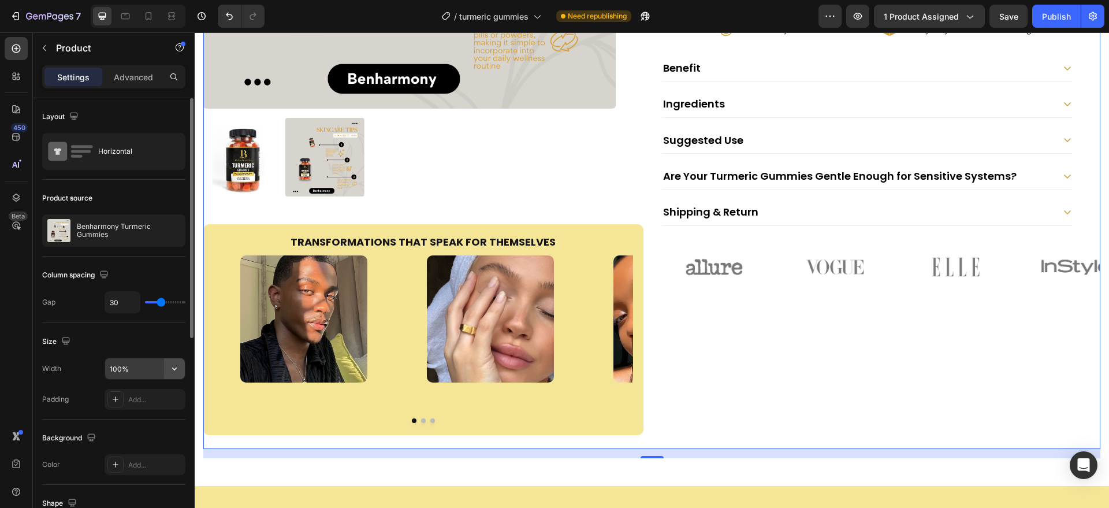
click at [176, 372] on icon "button" at bounding box center [175, 369] width 12 height 12
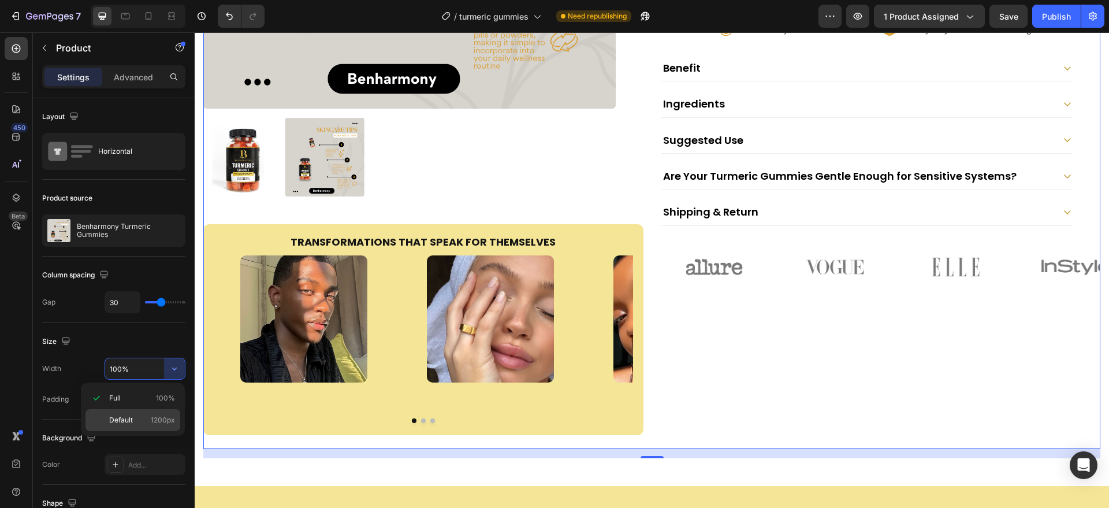
click at [161, 412] on div "Default 1200px" at bounding box center [133, 420] width 95 height 22
type input "1200"
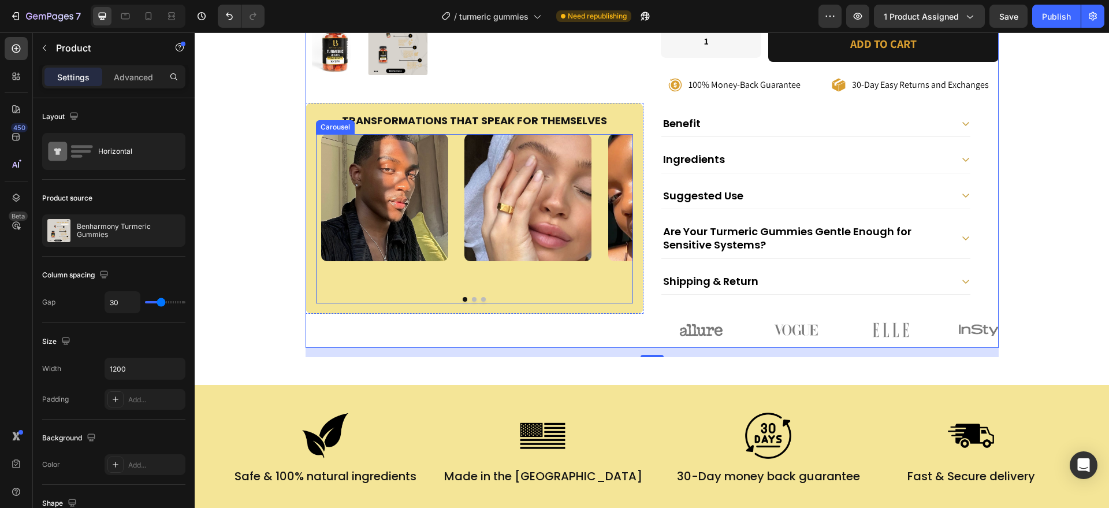
click at [346, 298] on div at bounding box center [474, 299] width 317 height 5
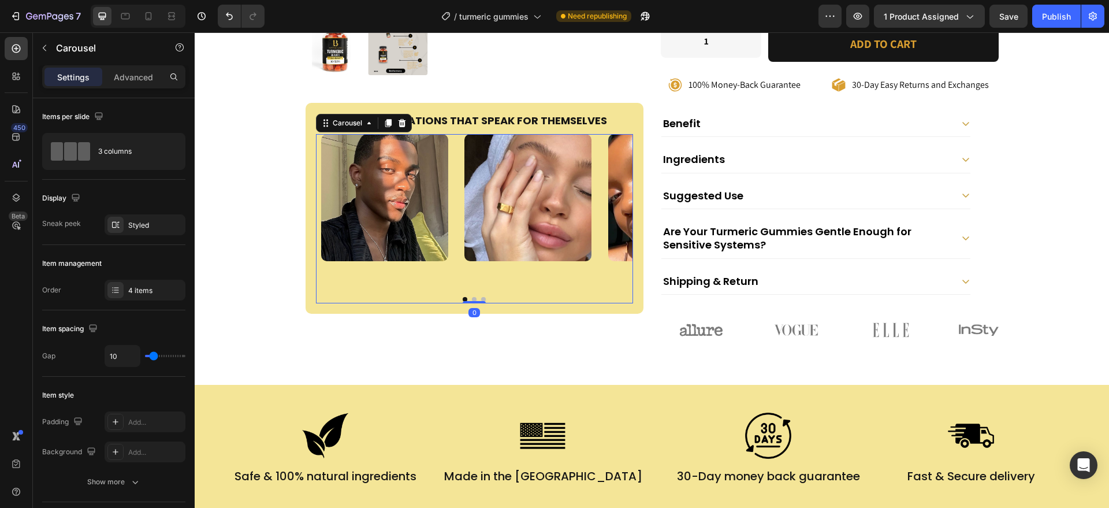
click at [317, 303] on div "Image" at bounding box center [385, 218] width 138 height 169
click at [481, 298] on button "Dot" at bounding box center [483, 299] width 5 height 5
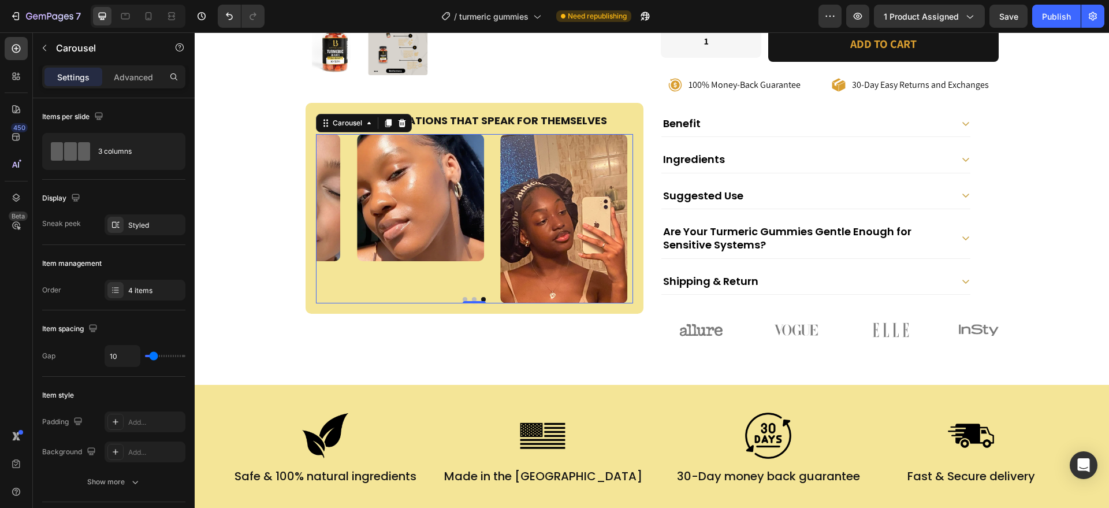
click at [503, 286] on img at bounding box center [563, 218] width 127 height 169
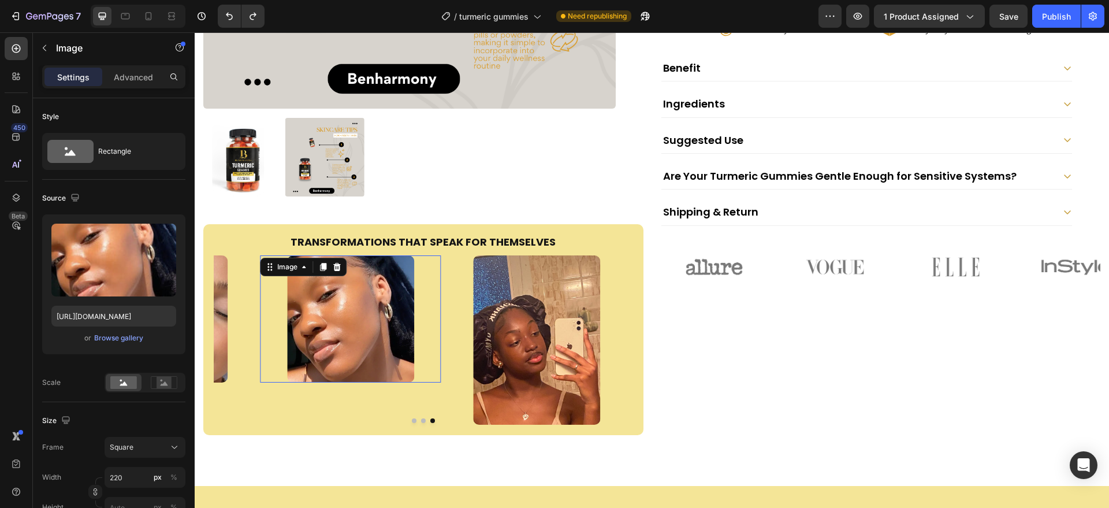
click at [281, 373] on div at bounding box center [351, 318] width 181 height 127
click at [526, 355] on img at bounding box center [537, 339] width 127 height 169
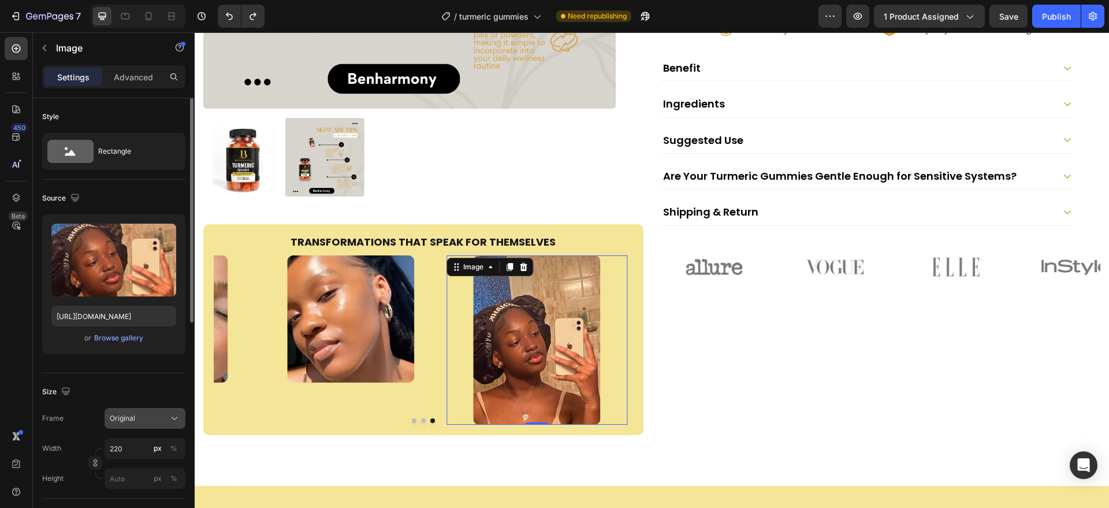
click at [166, 413] on div "Original" at bounding box center [138, 418] width 57 height 10
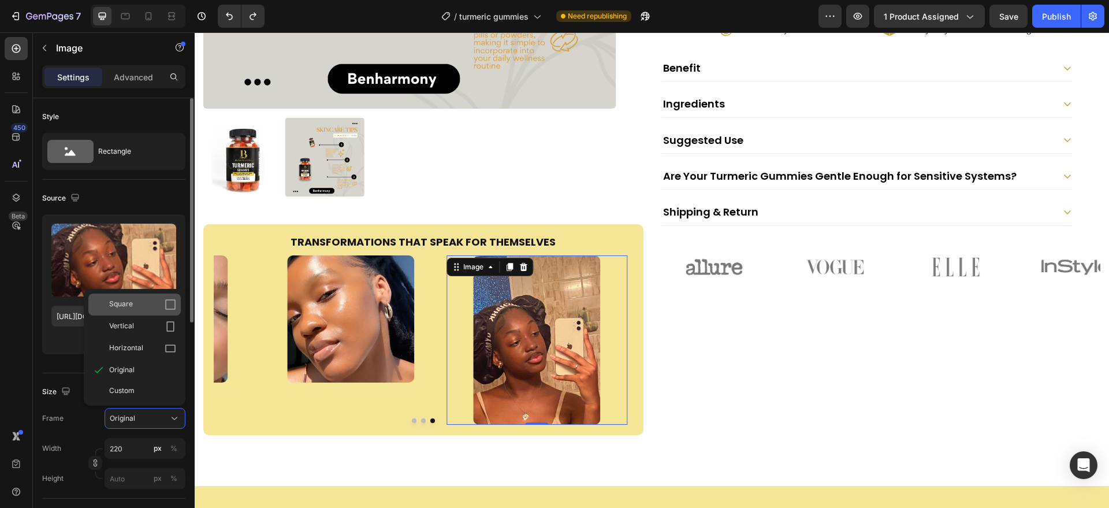
click at [153, 298] on div "Square" at bounding box center [134, 305] width 92 height 22
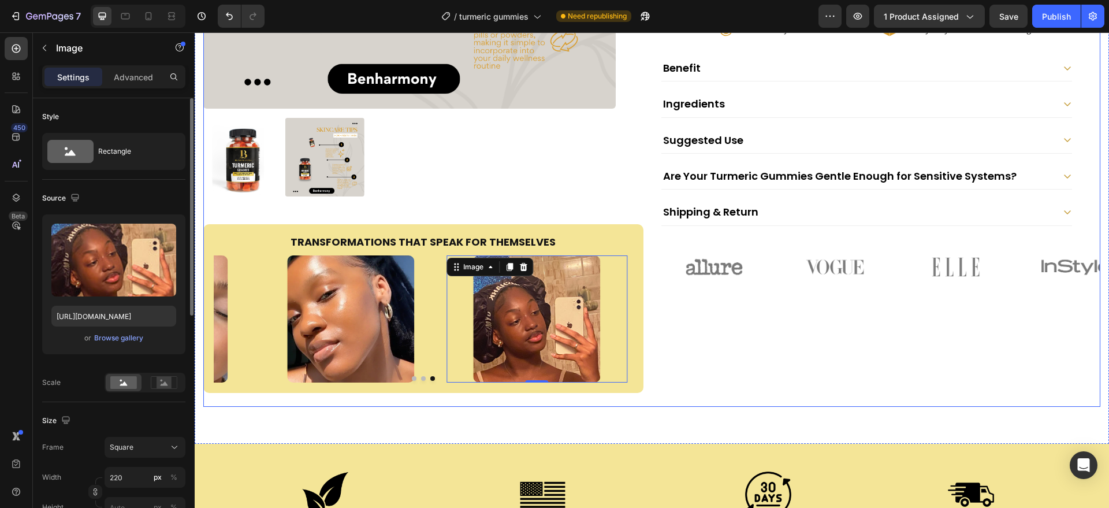
click at [727, 347] on div "Benharmony Turmeric Gummies Product Title $29.99 Product Price Product Price A …" at bounding box center [881, 51] width 440 height 711
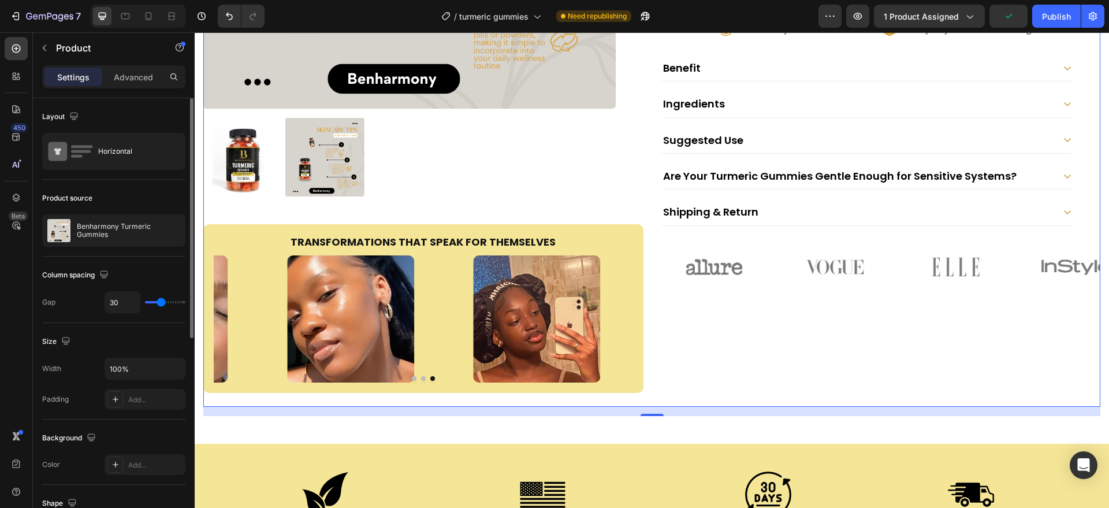
type input "4"
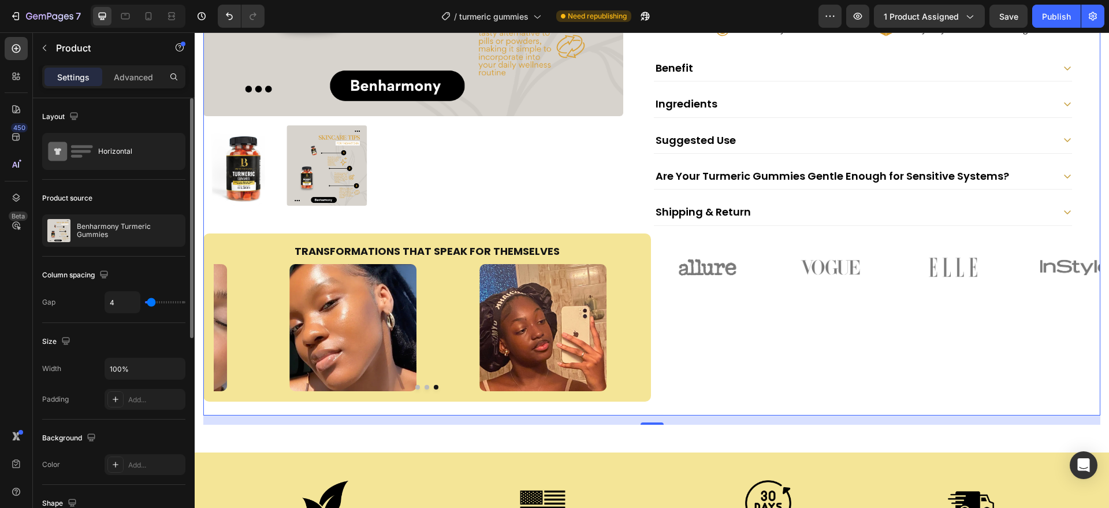
type input "4"
click at [151, 302] on input "range" at bounding box center [165, 302] width 40 height 2
type input "19"
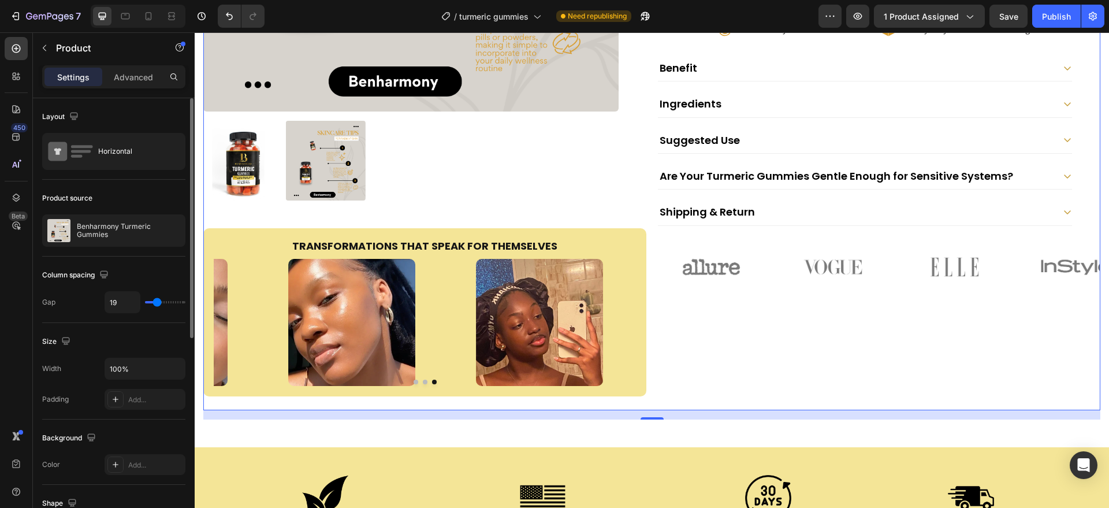
type input "61"
type input "67"
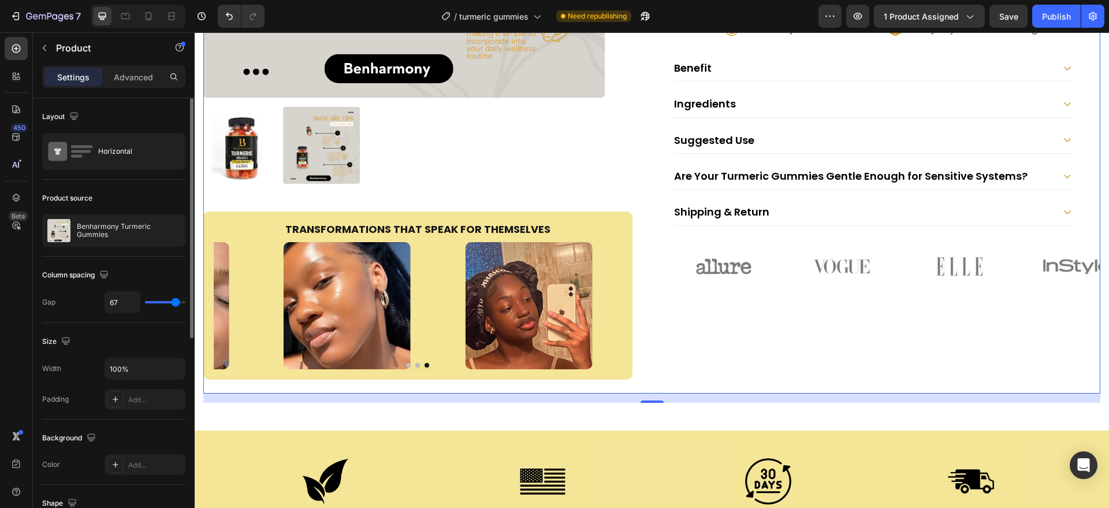
type input "68"
type input "61"
type input "40"
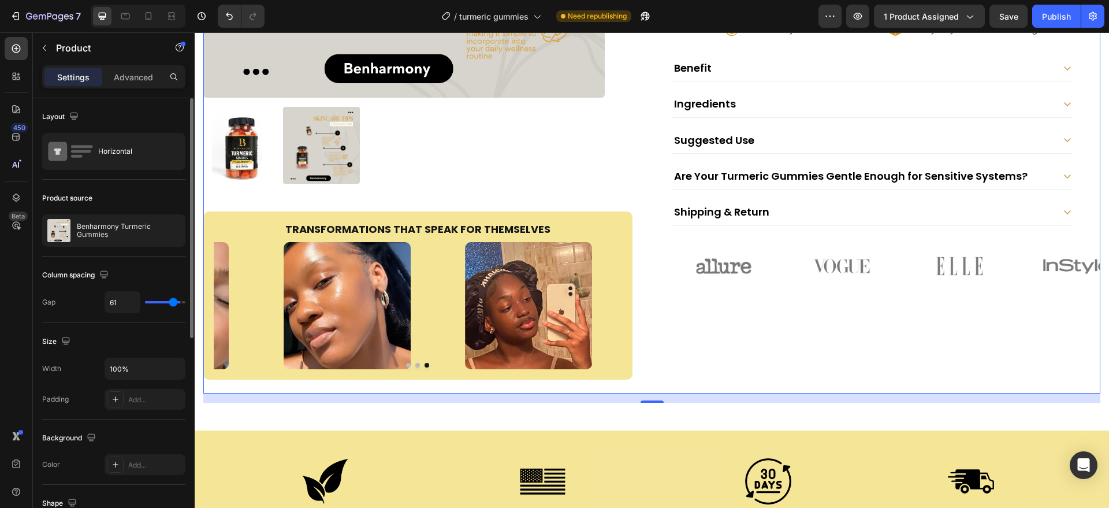
type input "40"
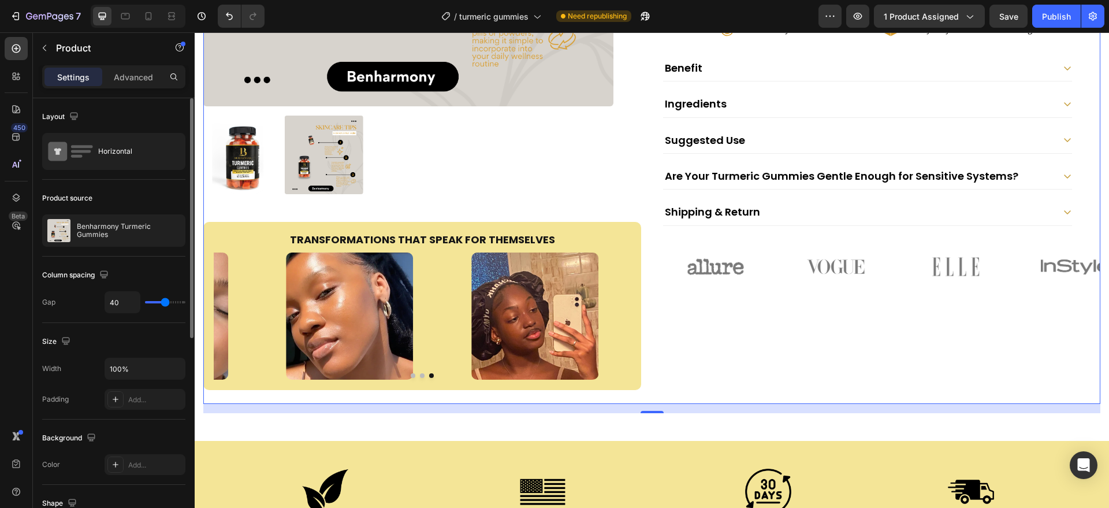
type input "37"
type input "33"
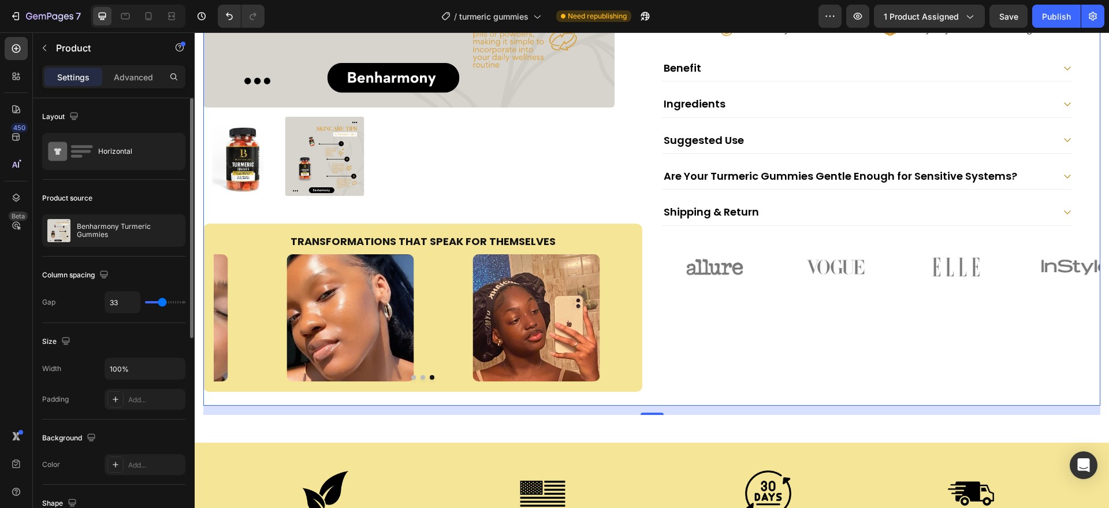
type input "31"
type input "30"
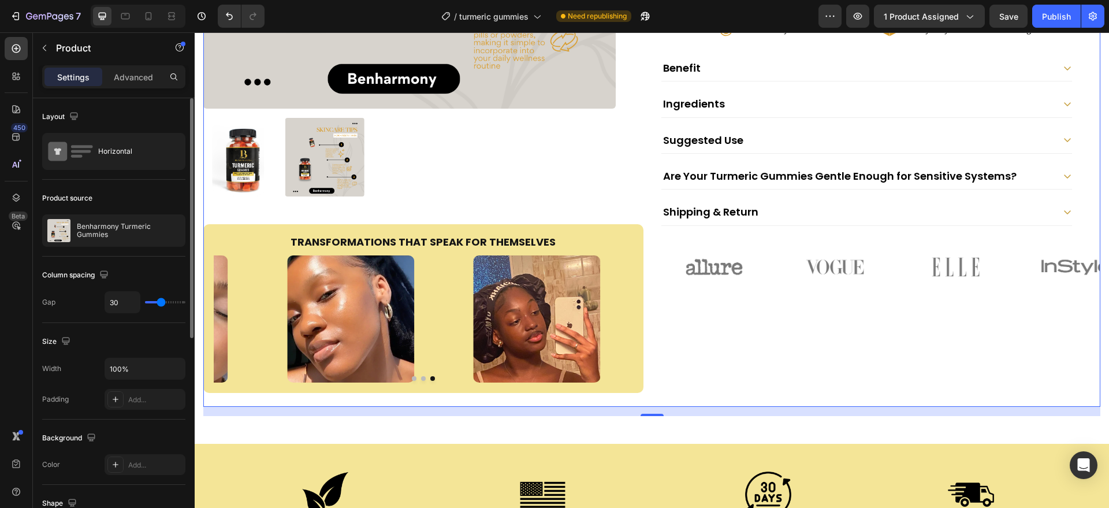
type input "30"
click at [161, 301] on input "range" at bounding box center [165, 302] width 40 height 2
click at [562, 314] on img at bounding box center [537, 318] width 127 height 127
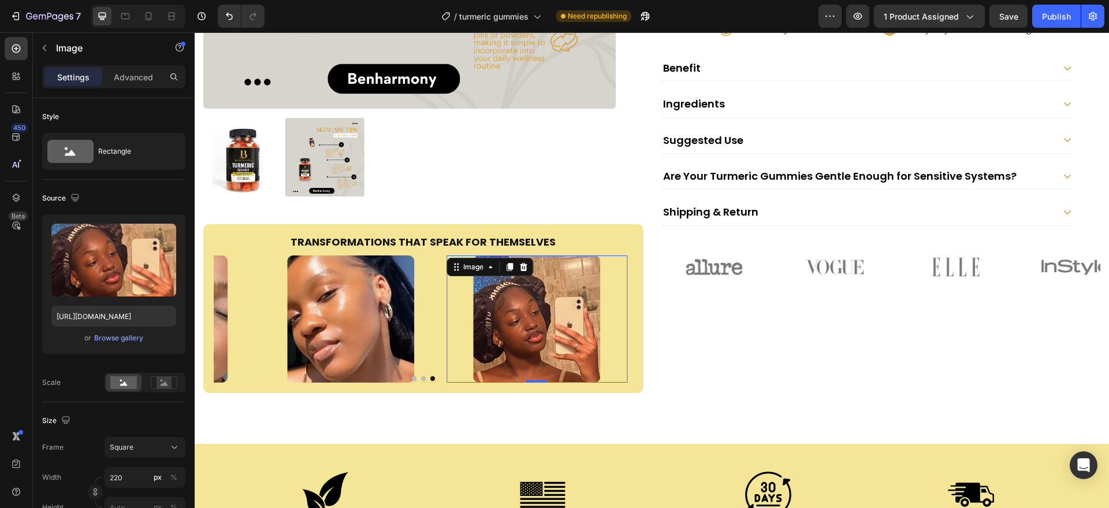
click at [428, 327] on div at bounding box center [351, 318] width 181 height 127
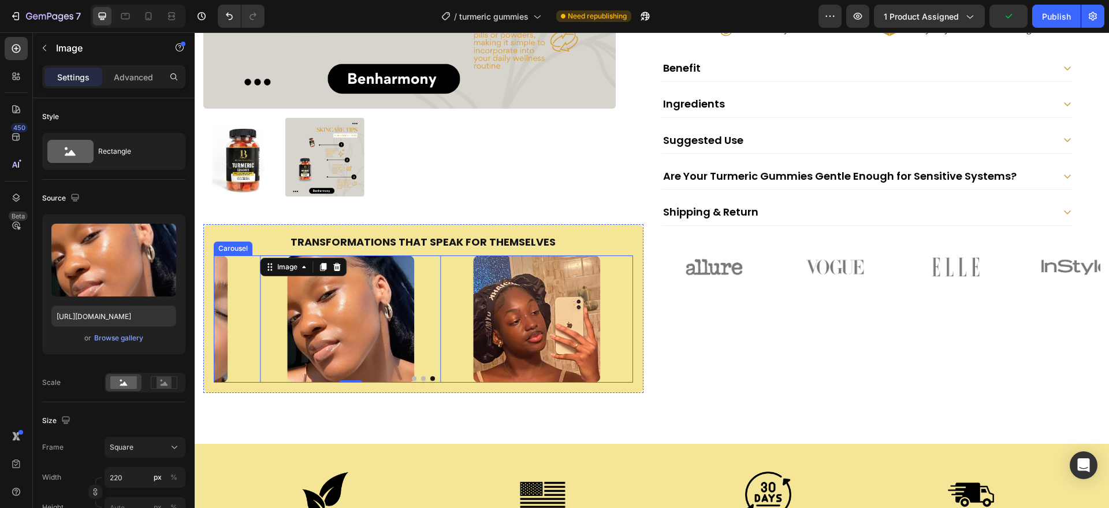
click at [430, 376] on button "Dot" at bounding box center [432, 378] width 5 height 5
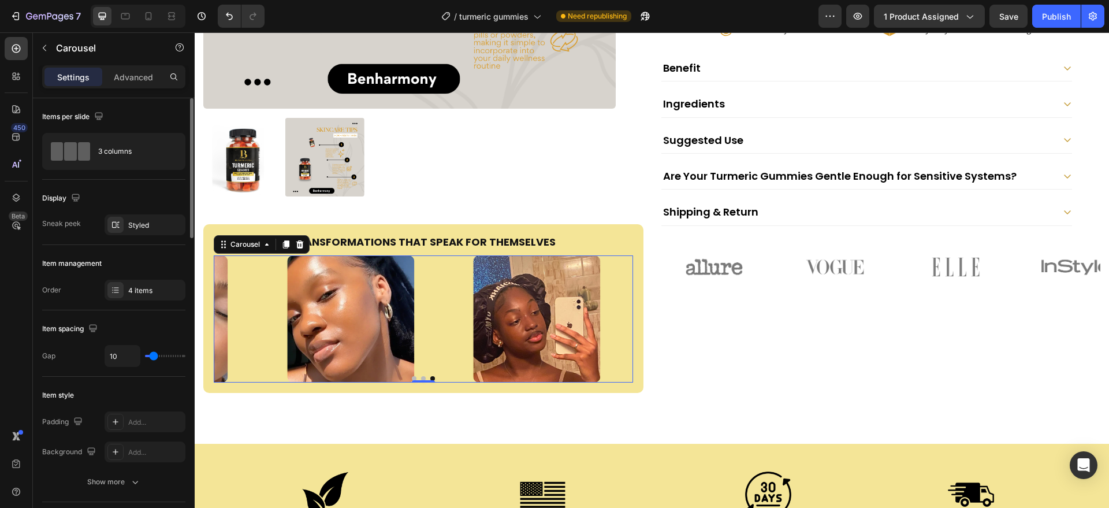
type input "0"
drag, startPoint x: 155, startPoint y: 358, endPoint x: 131, endPoint y: 286, distance: 76.4
type input "0"
click at [145, 357] on input "range" at bounding box center [165, 356] width 40 height 2
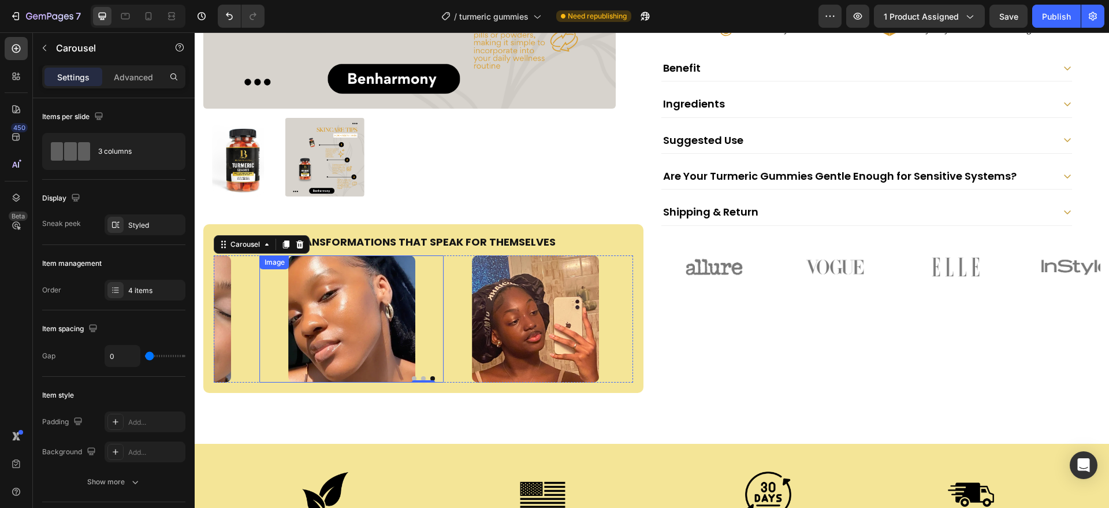
click at [324, 318] on img at bounding box center [351, 318] width 127 height 127
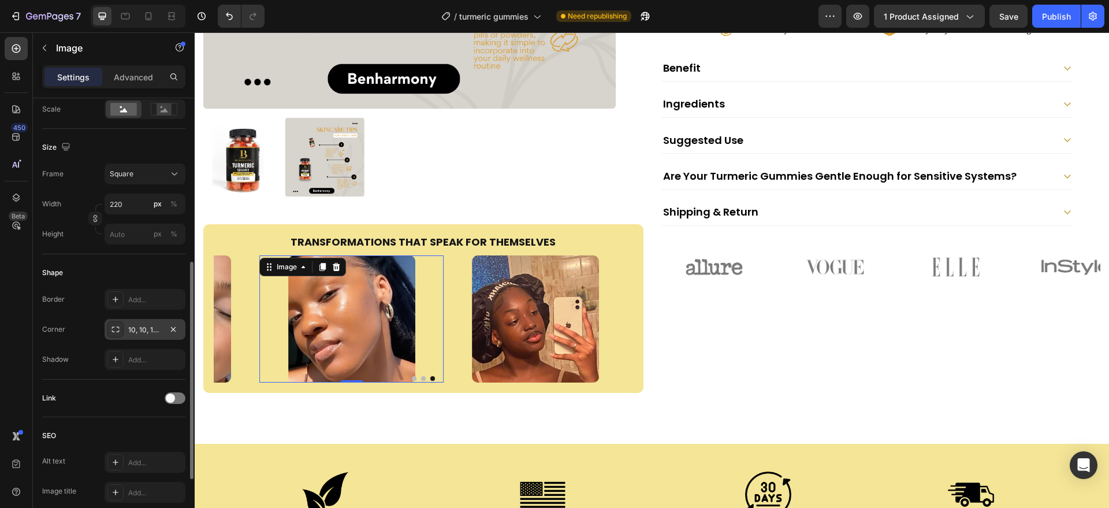
scroll to position [392, 0]
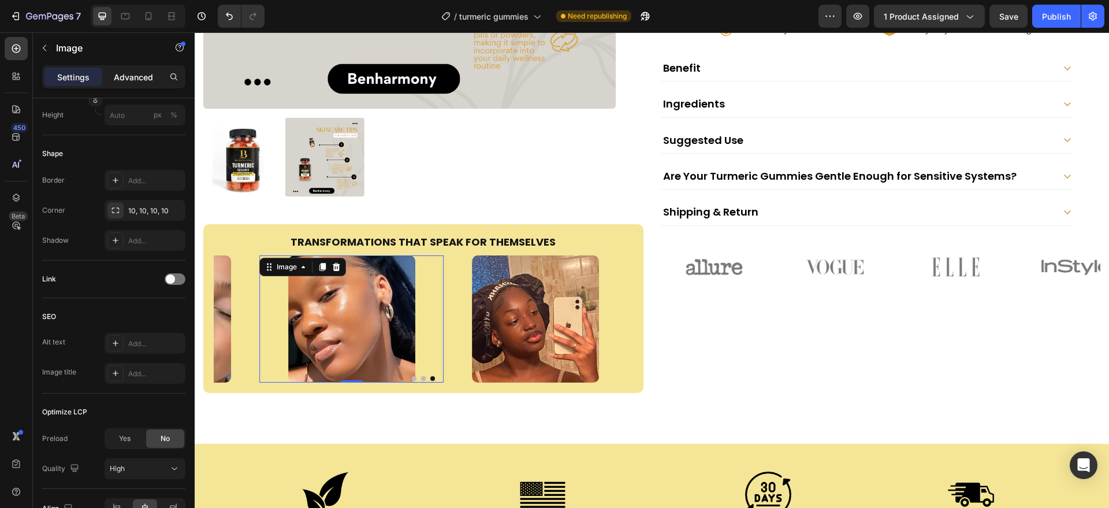
click at [143, 75] on p "Advanced" at bounding box center [133, 77] width 39 height 12
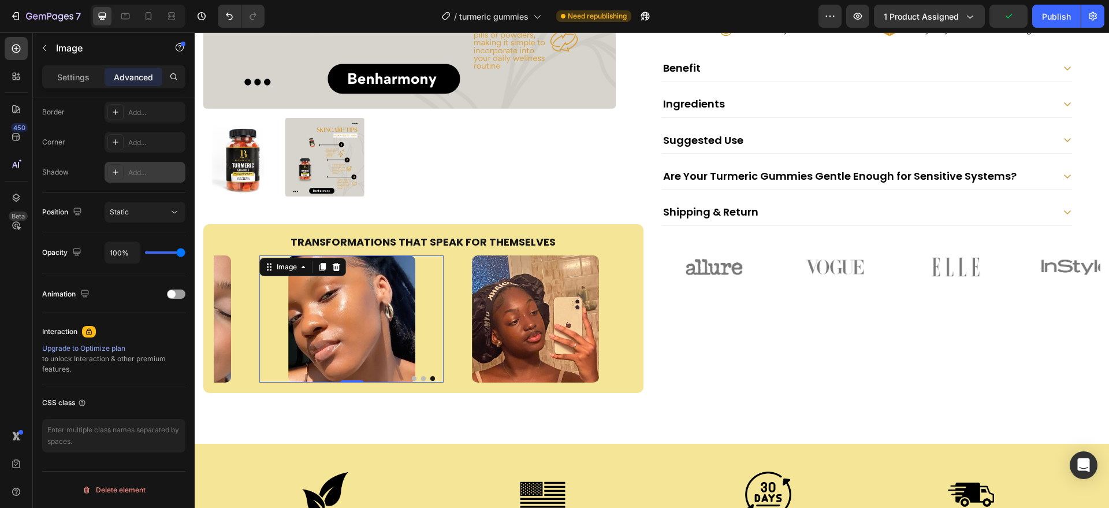
scroll to position [0, 0]
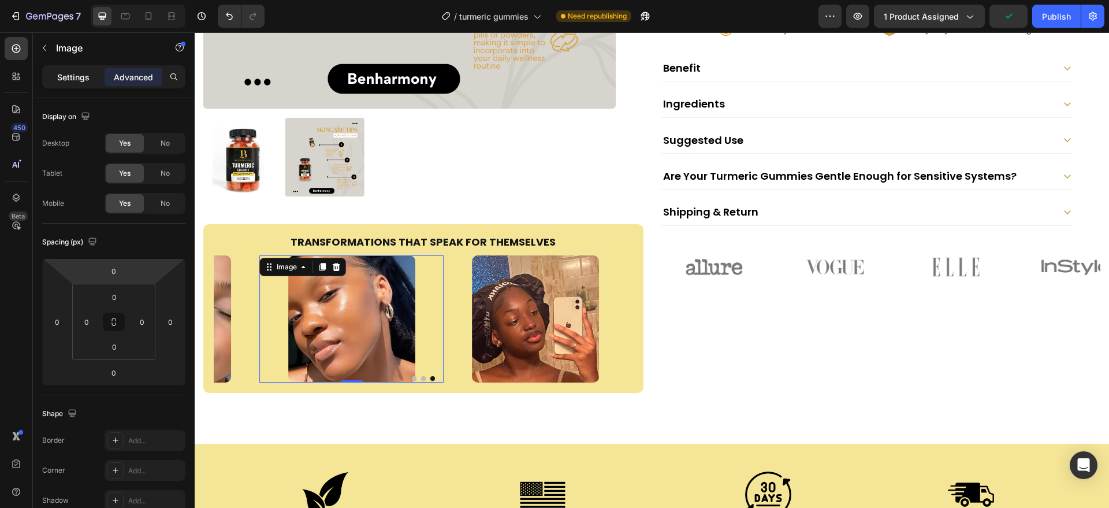
click at [86, 79] on p "Settings" at bounding box center [73, 77] width 32 height 12
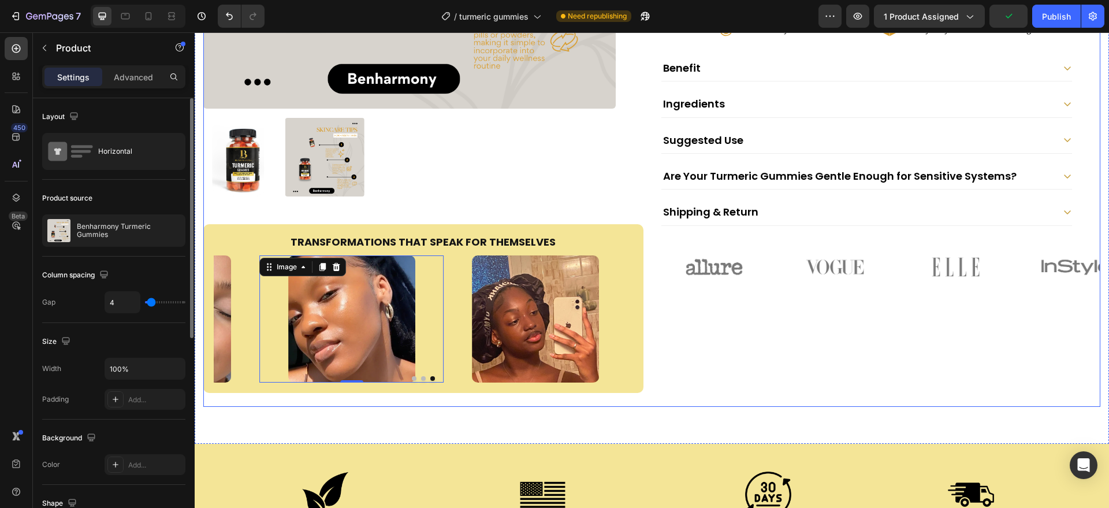
click at [451, 395] on div "Product Images Transformations That Speak for Themselves Heading Image Image Im…" at bounding box center [423, 51] width 440 height 711
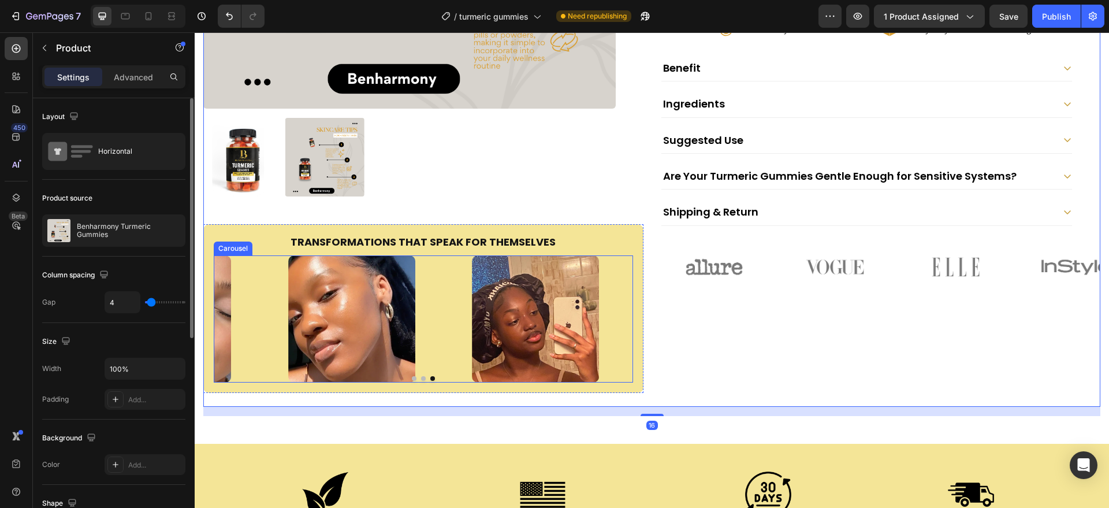
click at [412, 376] on button "Dot" at bounding box center [414, 378] width 5 height 5
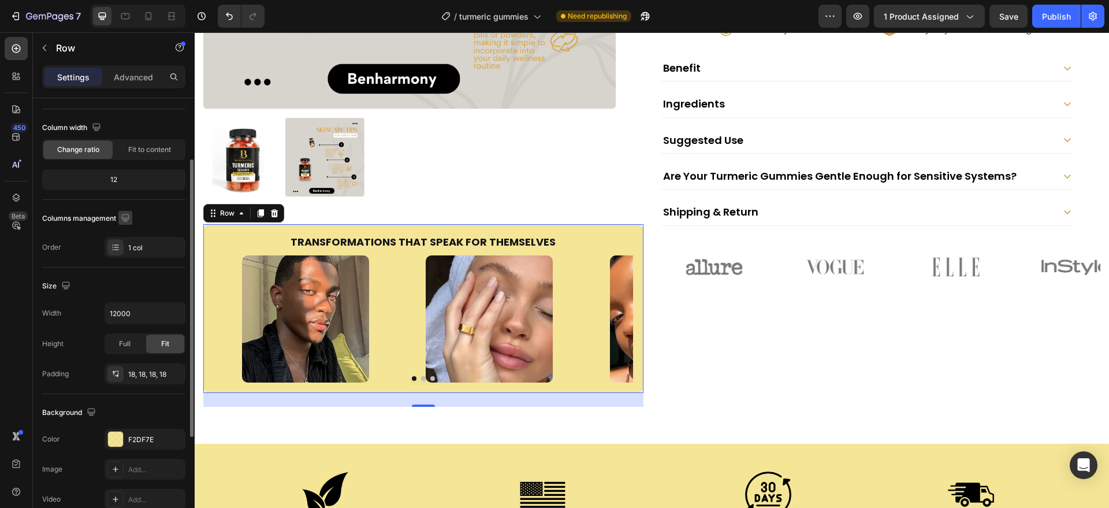
scroll to position [87, 0]
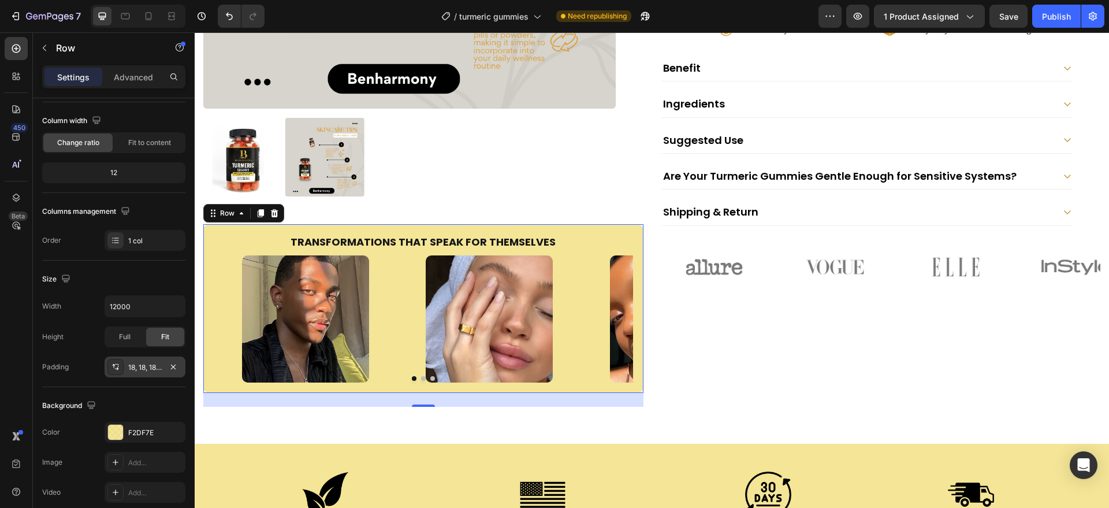
click at [152, 363] on div "18, 18, 18, 18" at bounding box center [145, 367] width 34 height 10
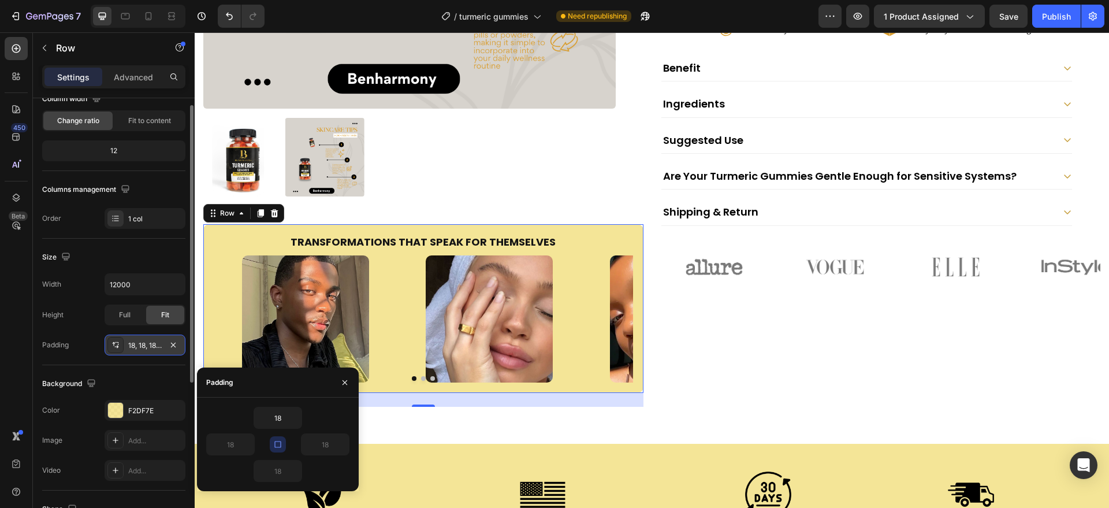
scroll to position [71, 0]
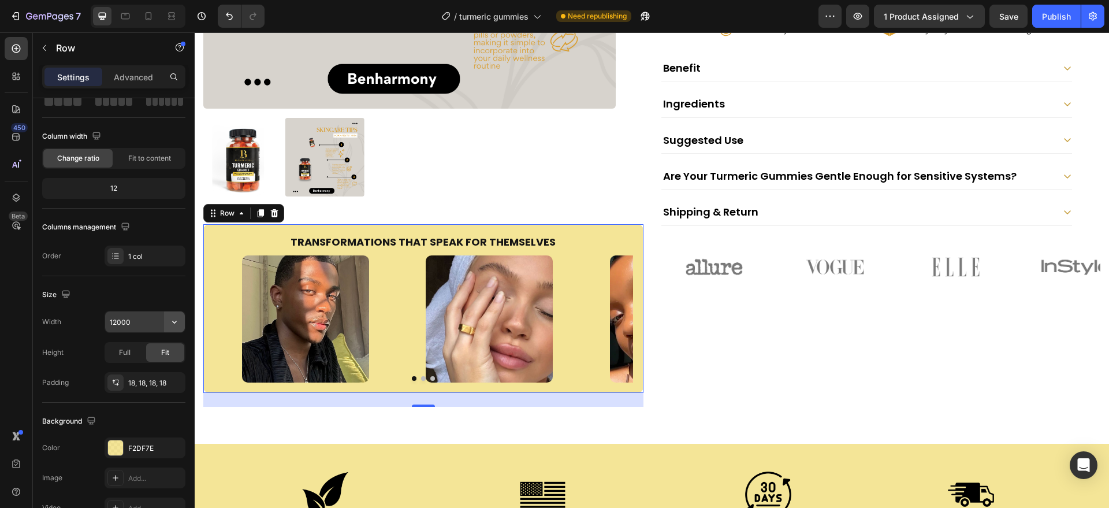
click at [170, 321] on icon "button" at bounding box center [175, 322] width 12 height 12
click at [159, 365] on div "Full 100%" at bounding box center [133, 373] width 95 height 22
click at [170, 320] on icon "button" at bounding box center [175, 322] width 12 height 12
click at [161, 356] on span "1200px" at bounding box center [163, 351] width 24 height 10
click at [175, 322] on icon "button" at bounding box center [174, 322] width 5 height 3
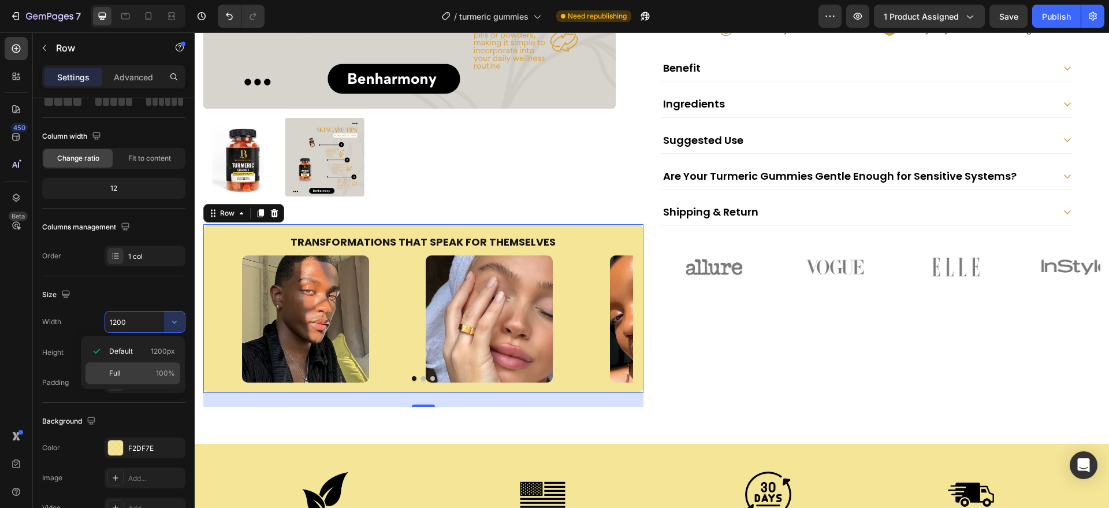
click at [164, 365] on div "Full 100%" at bounding box center [133, 373] width 95 height 22
type input "100%"
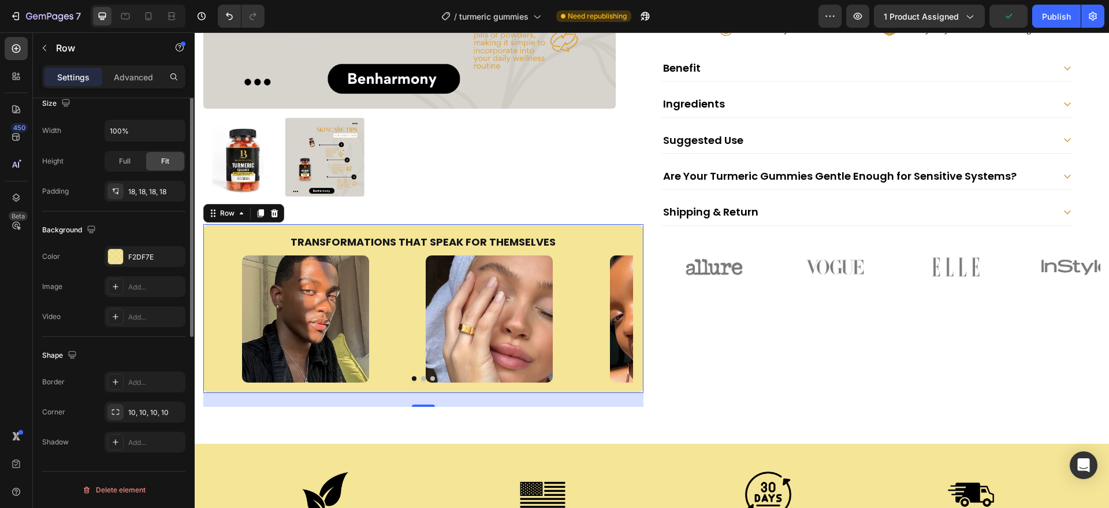
scroll to position [119, 0]
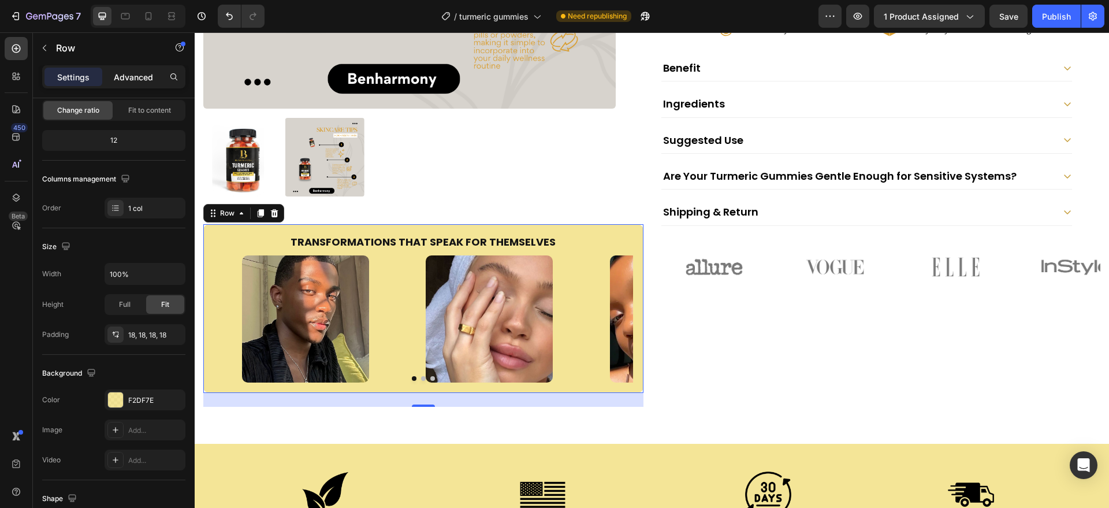
click at [145, 76] on p "Advanced" at bounding box center [133, 77] width 39 height 12
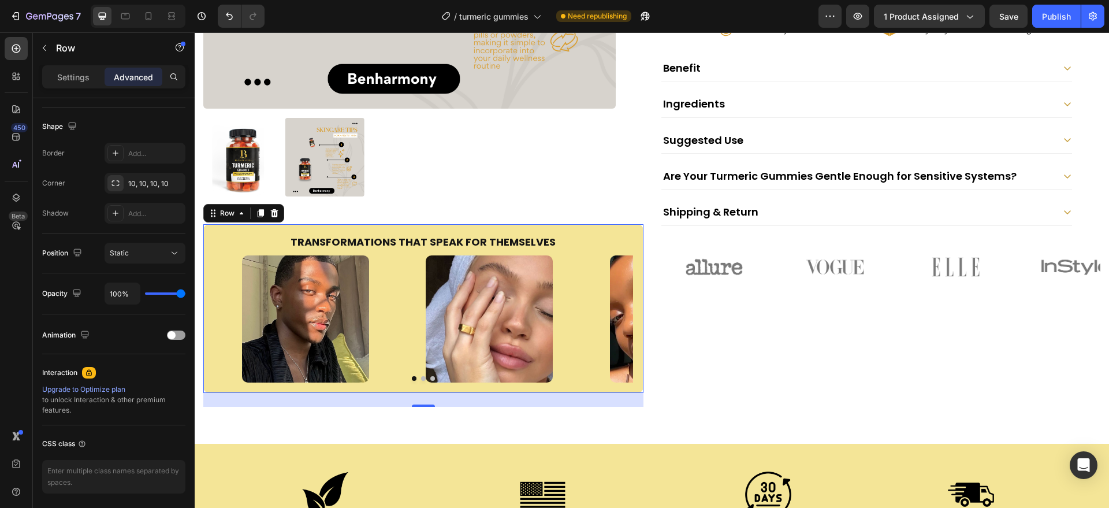
scroll to position [0, 0]
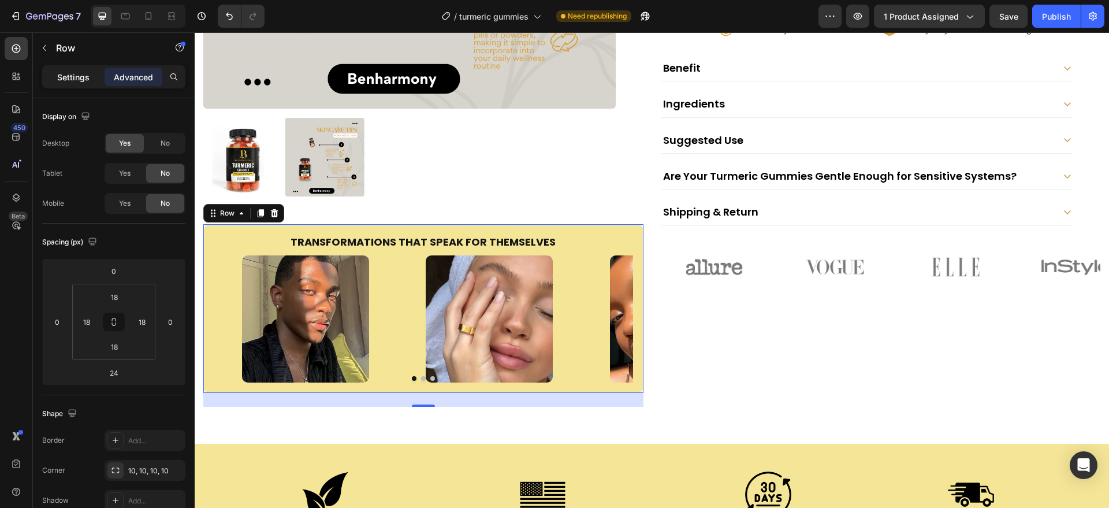
click at [84, 81] on p "Settings" at bounding box center [73, 77] width 32 height 12
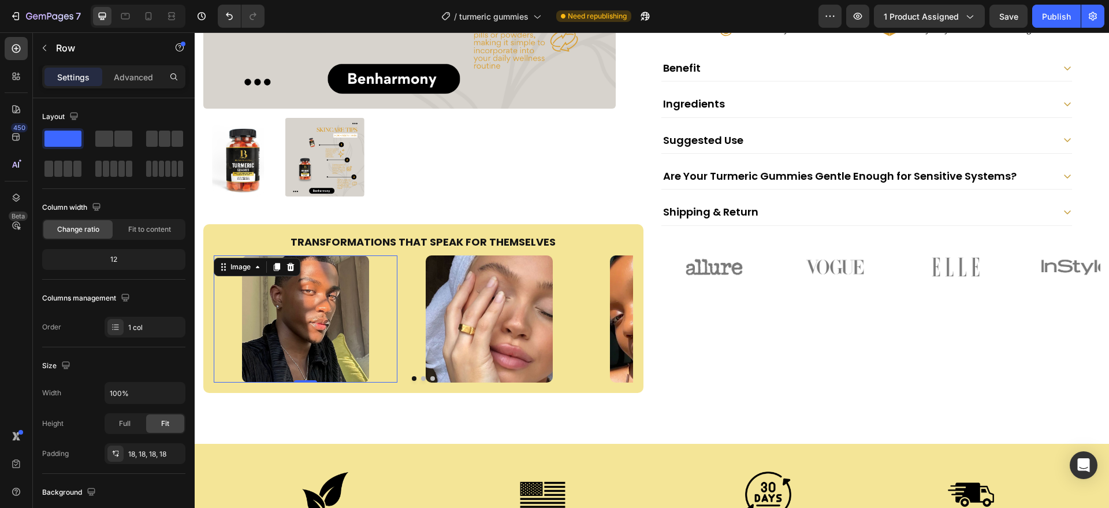
click at [380, 315] on div at bounding box center [306, 318] width 184 height 127
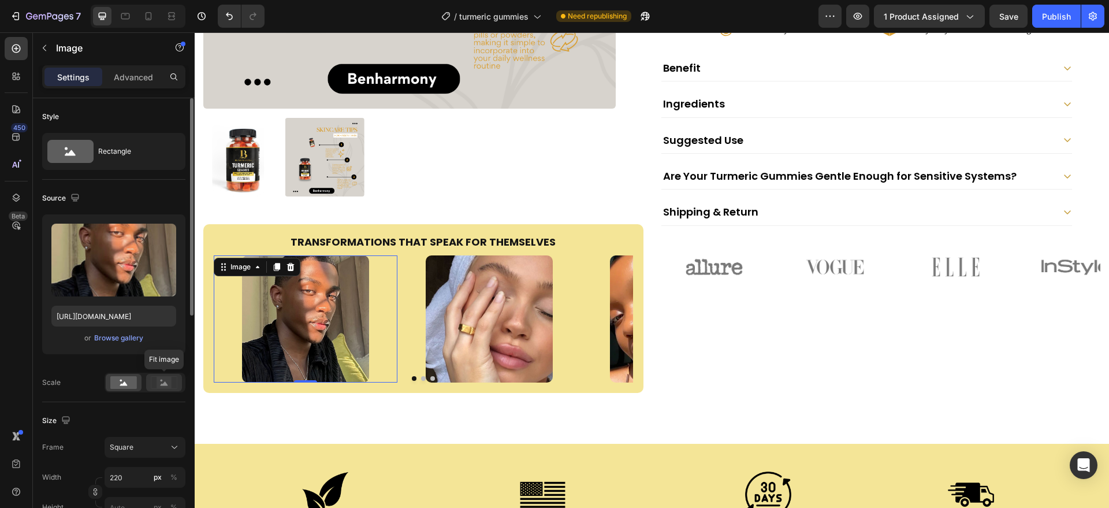
click at [165, 383] on icon at bounding box center [165, 383] width 8 height 4
click at [146, 66] on div "Settings Advanced" at bounding box center [113, 76] width 143 height 23
click at [141, 73] on p "Advanced" at bounding box center [133, 77] width 39 height 12
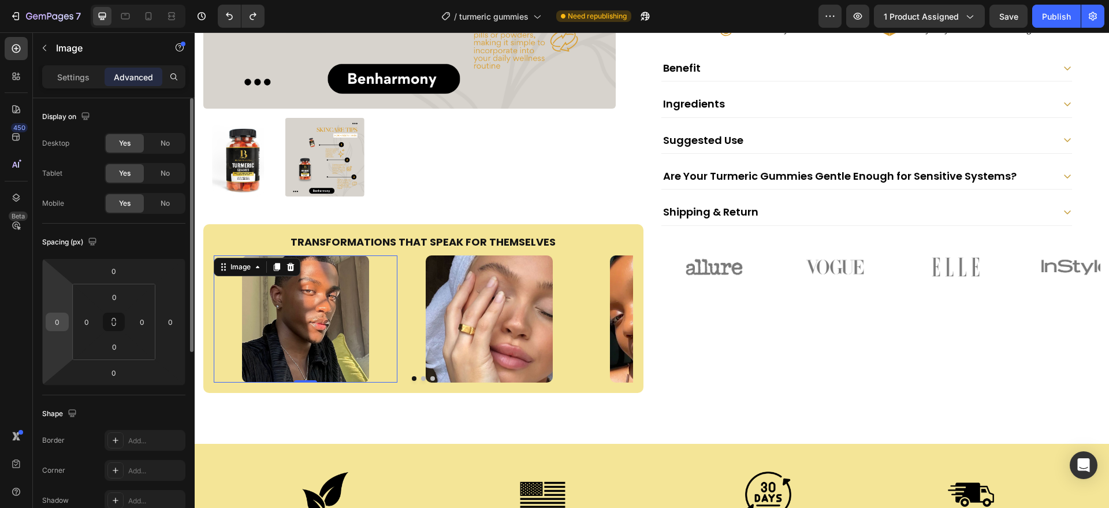
click at [63, 317] on input "0" at bounding box center [57, 321] width 17 height 17
click at [174, 321] on input "0" at bounding box center [170, 321] width 17 height 17
type input "0"
click at [150, 322] on input "0" at bounding box center [141, 321] width 17 height 17
type input "0"
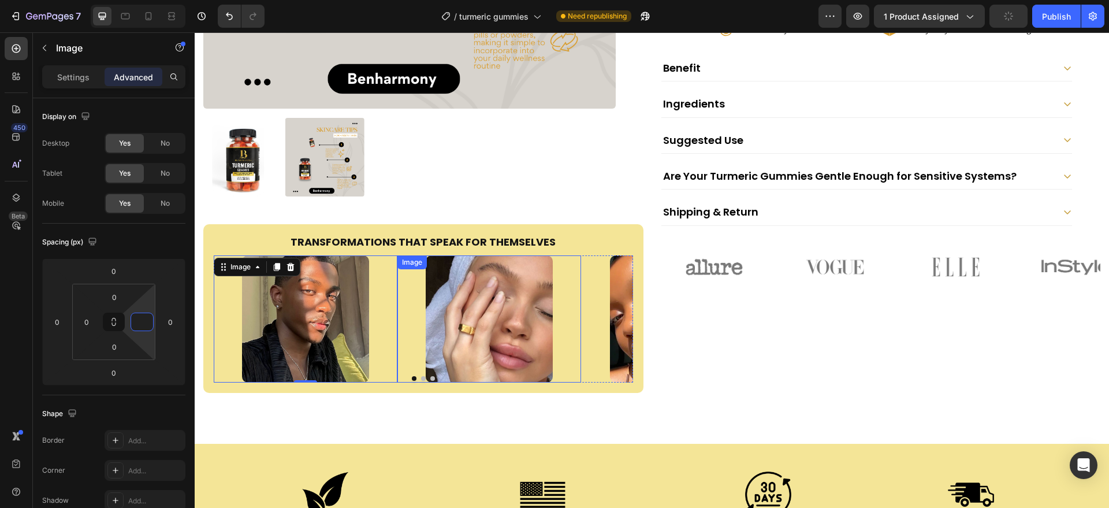
click at [400, 320] on div at bounding box center [490, 318] width 184 height 127
click at [396, 320] on div at bounding box center [306, 318] width 184 height 127
click at [338, 321] on img at bounding box center [305, 318] width 127 height 127
click at [84, 78] on p "Settings" at bounding box center [73, 77] width 32 height 12
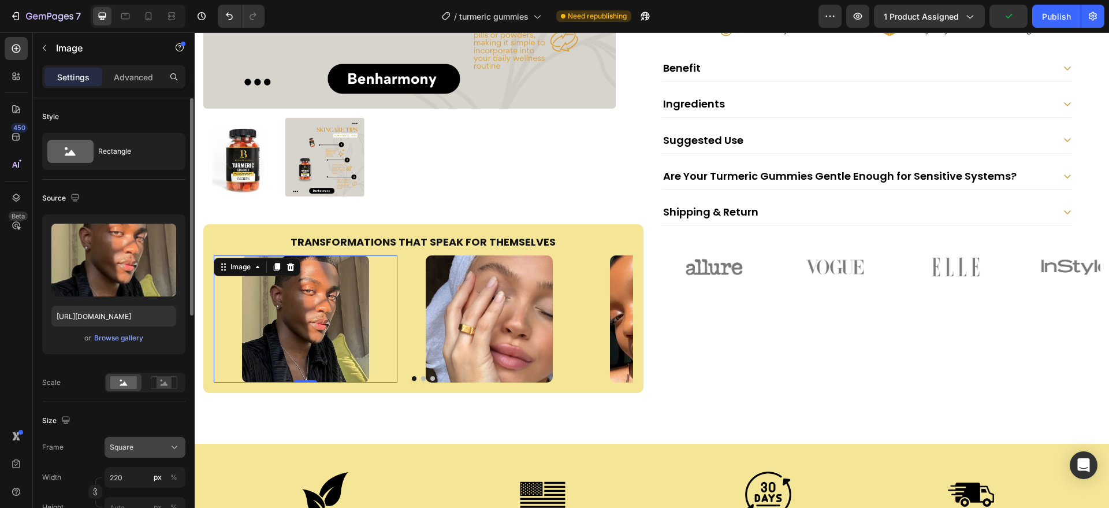
click at [133, 452] on div "Square" at bounding box center [138, 447] width 57 height 10
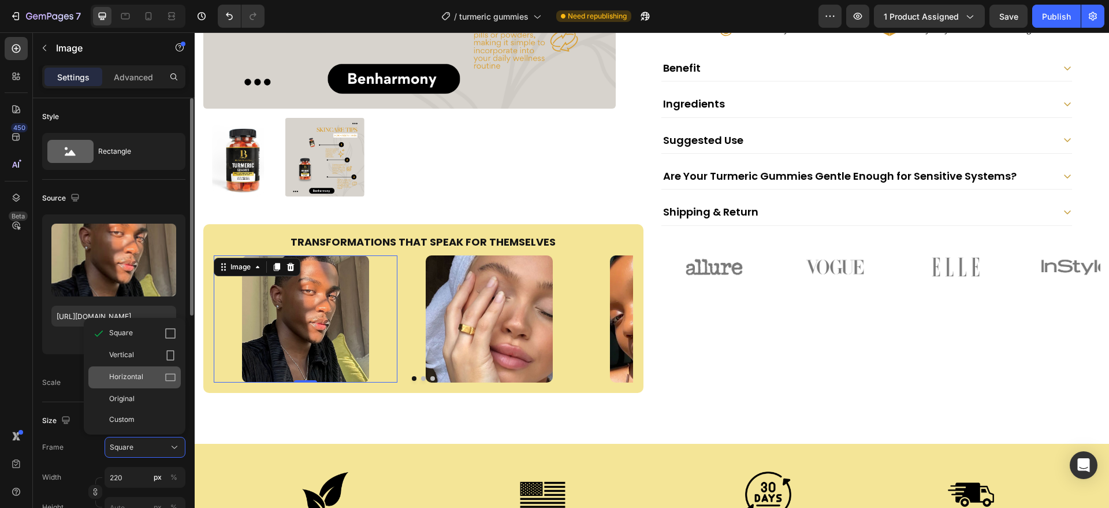
click at [154, 385] on div "Horizontal" at bounding box center [134, 377] width 92 height 22
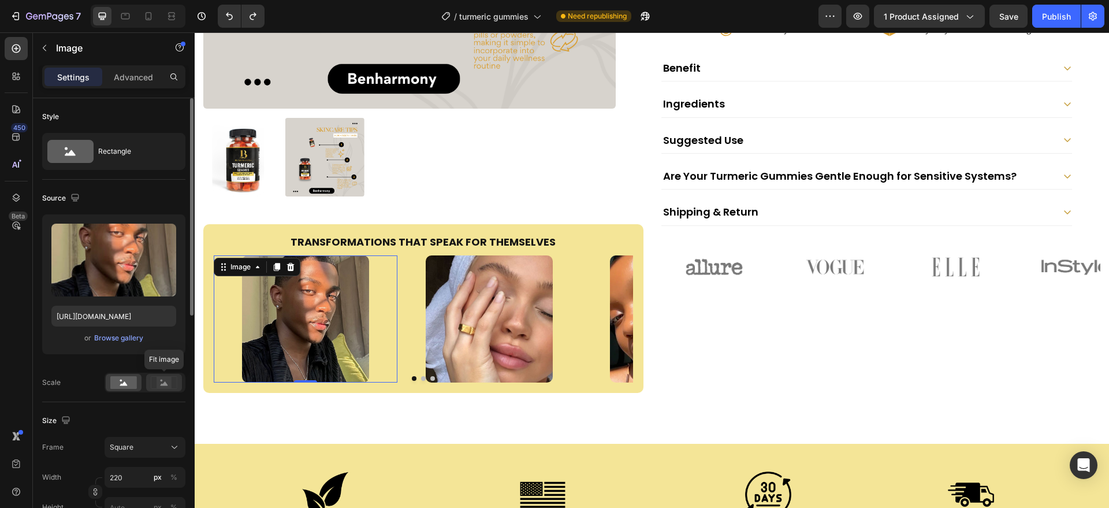
click at [177, 374] on div at bounding box center [164, 382] width 36 height 17
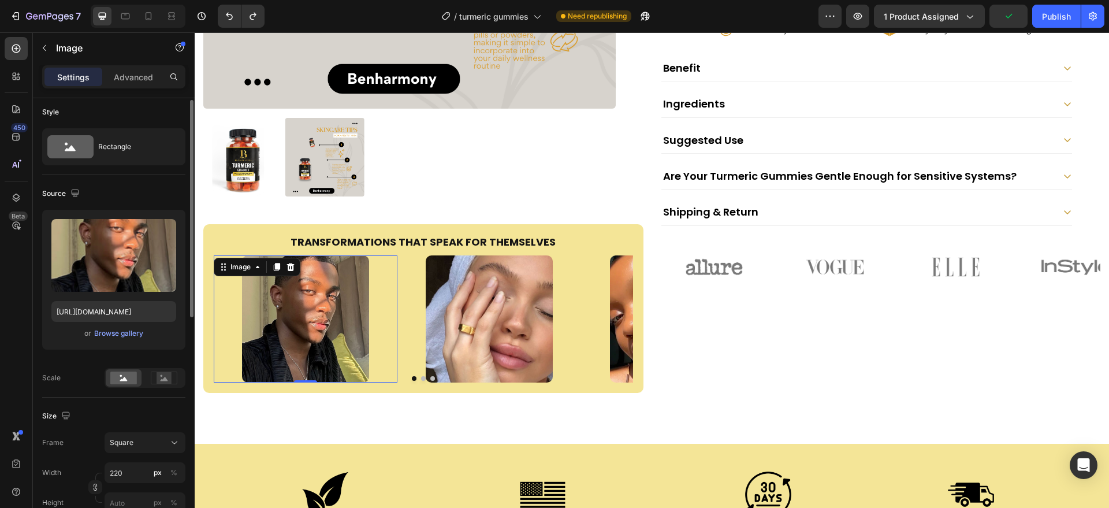
scroll to position [50, 0]
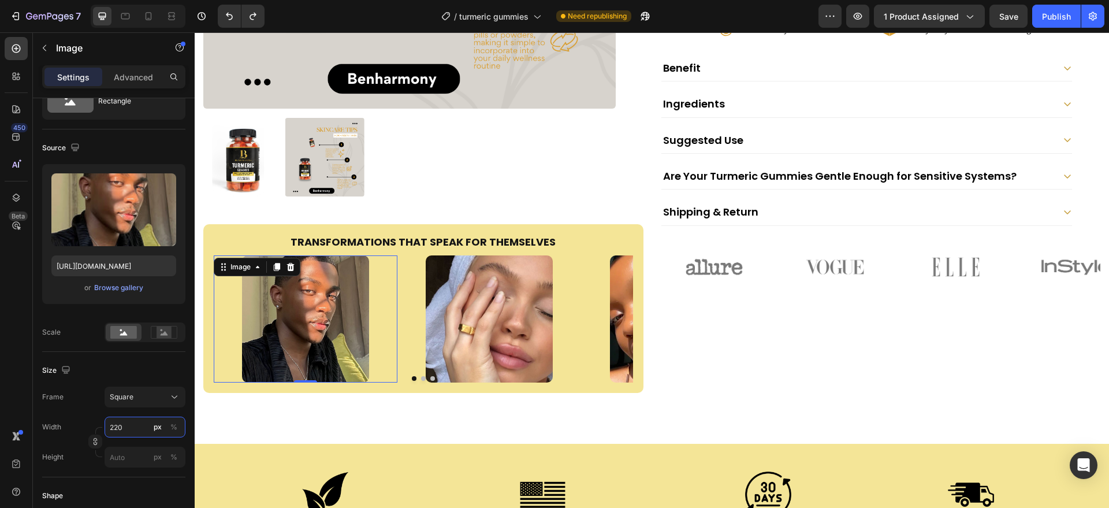
click at [127, 422] on input "220" at bounding box center [145, 427] width 81 height 21
click at [124, 455] on p "Full 100%" at bounding box center [142, 455] width 67 height 10
type input "100"
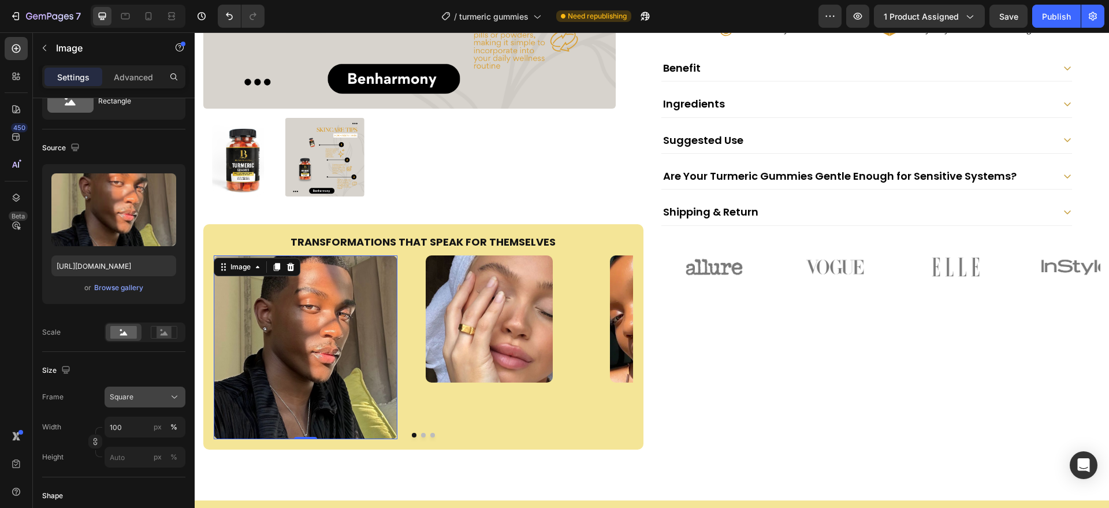
click at [148, 391] on div "Square" at bounding box center [145, 397] width 70 height 12
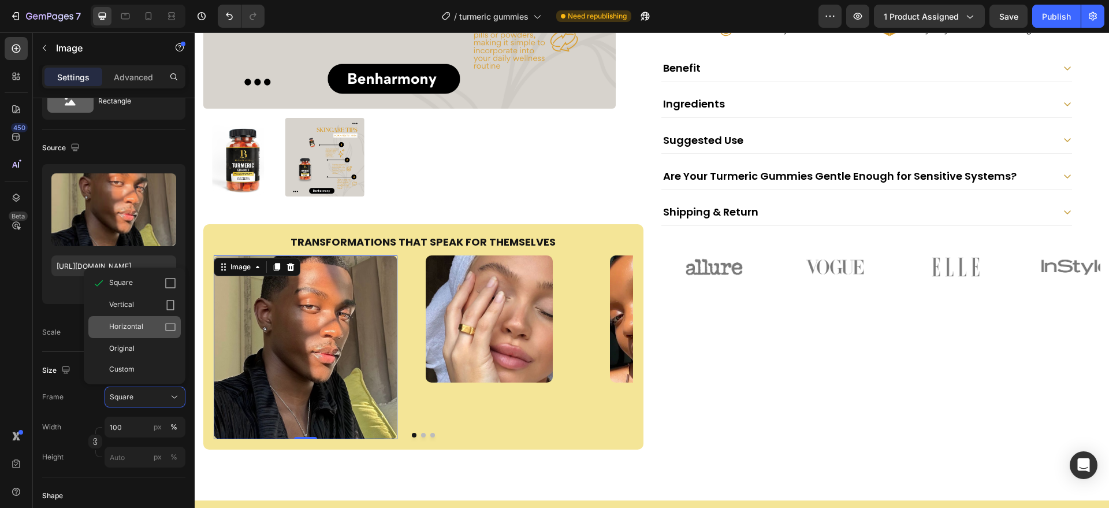
click at [161, 322] on div "Horizontal" at bounding box center [142, 327] width 67 height 12
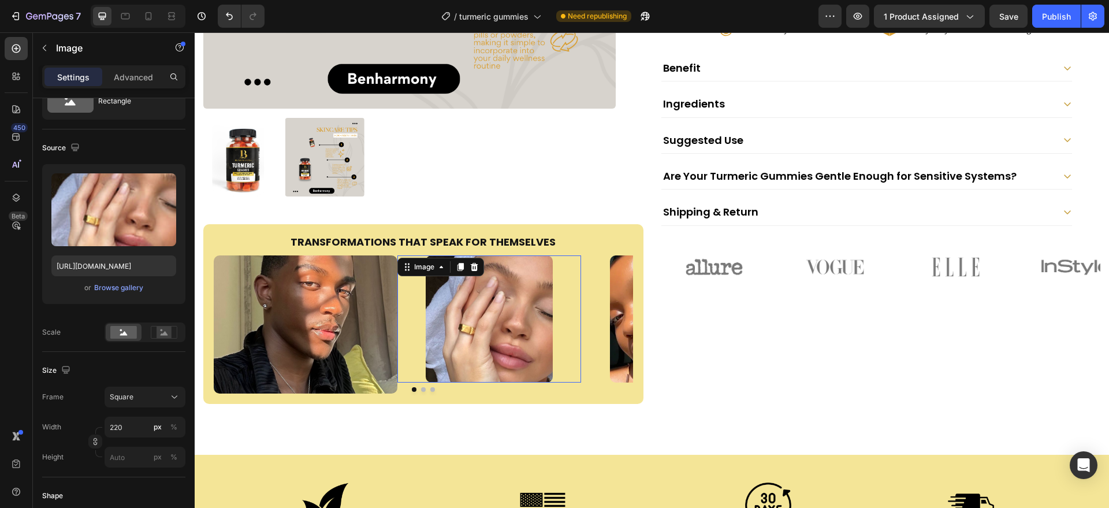
click at [413, 362] on div at bounding box center [490, 318] width 184 height 127
click at [149, 424] on input "220" at bounding box center [145, 427] width 81 height 21
click at [162, 451] on span "100%" at bounding box center [166, 455] width 19 height 10
type input "100"
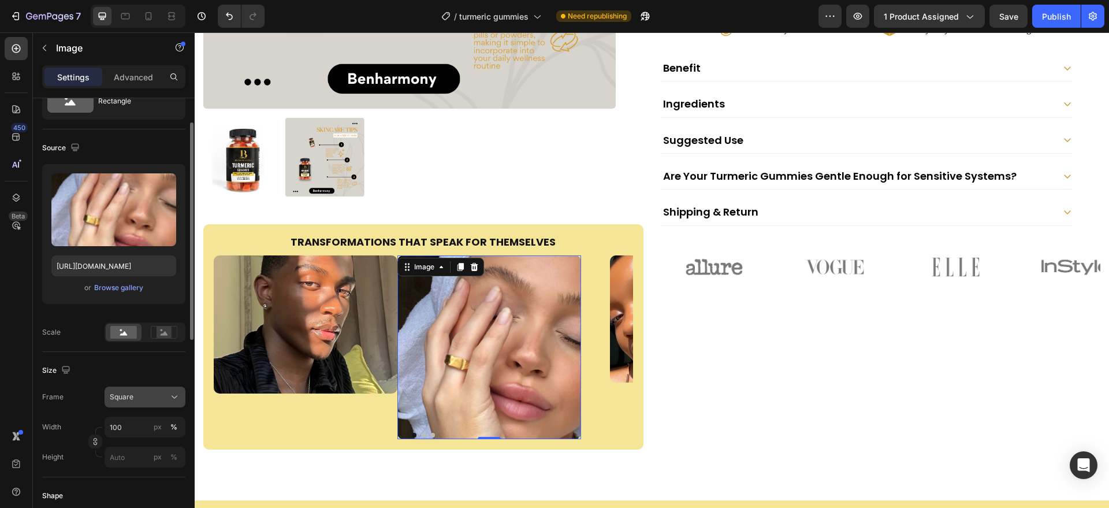
click at [172, 398] on icon at bounding box center [175, 397] width 12 height 12
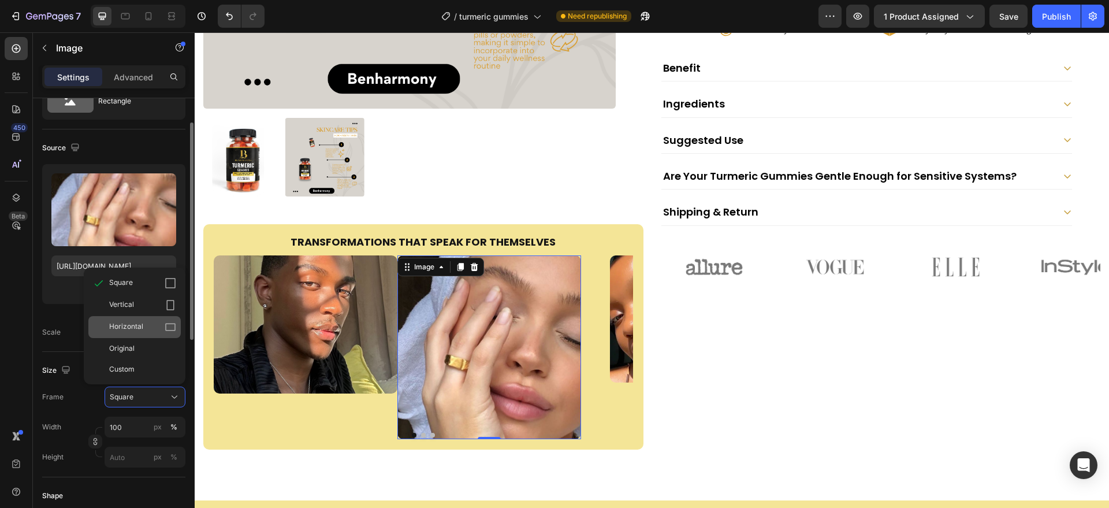
click at [163, 322] on div "Horizontal" at bounding box center [142, 327] width 67 height 12
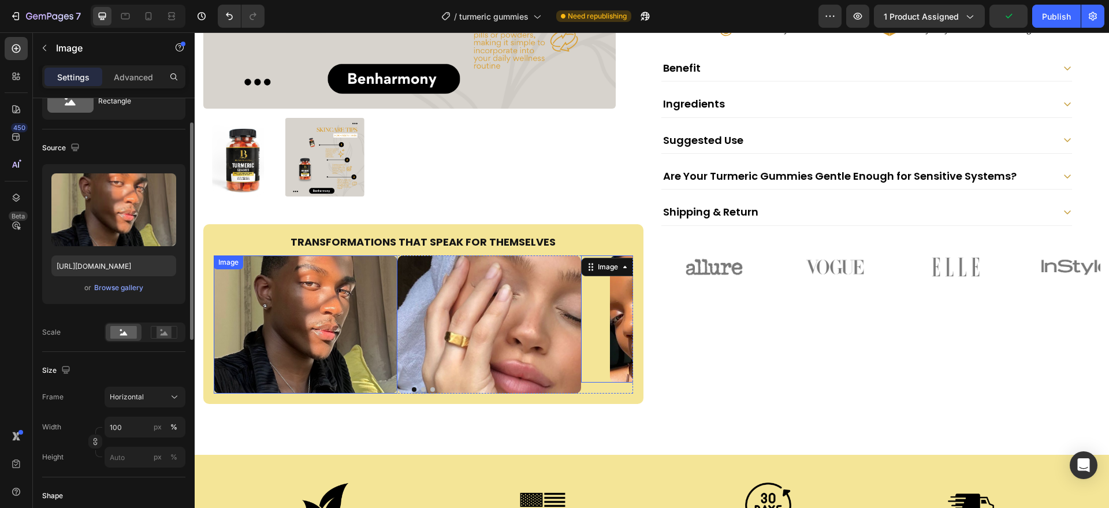
click at [393, 354] on img at bounding box center [306, 324] width 184 height 138
click at [128, 71] on p "Advanced" at bounding box center [133, 77] width 39 height 12
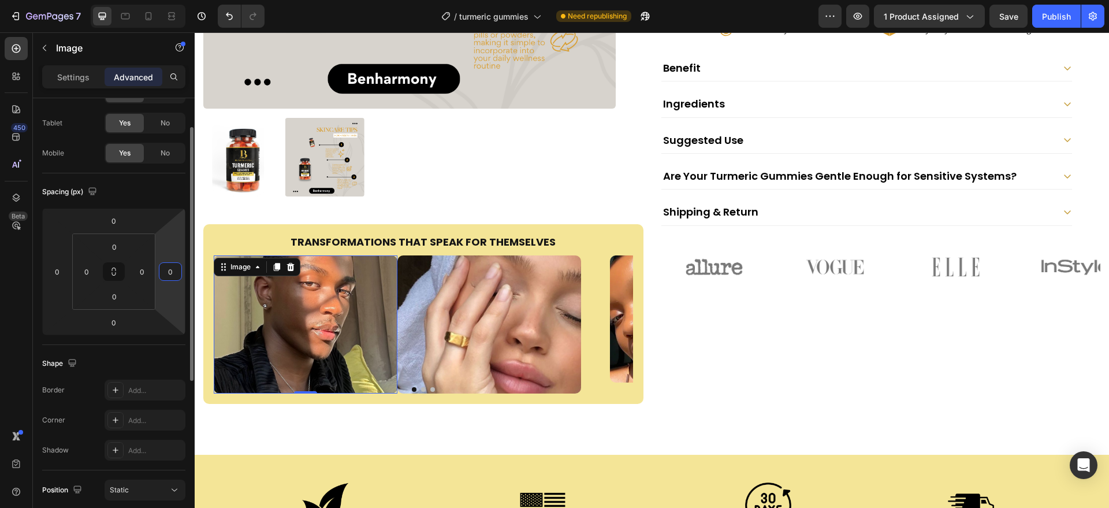
click at [172, 269] on input "0" at bounding box center [170, 271] width 17 height 17
type input "10"
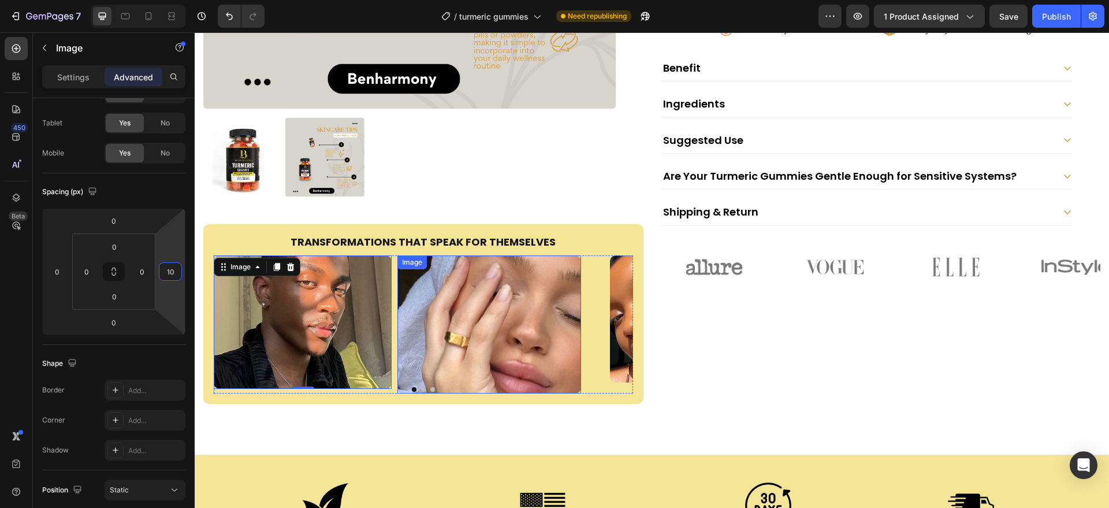
click at [578, 355] on img at bounding box center [490, 324] width 184 height 138
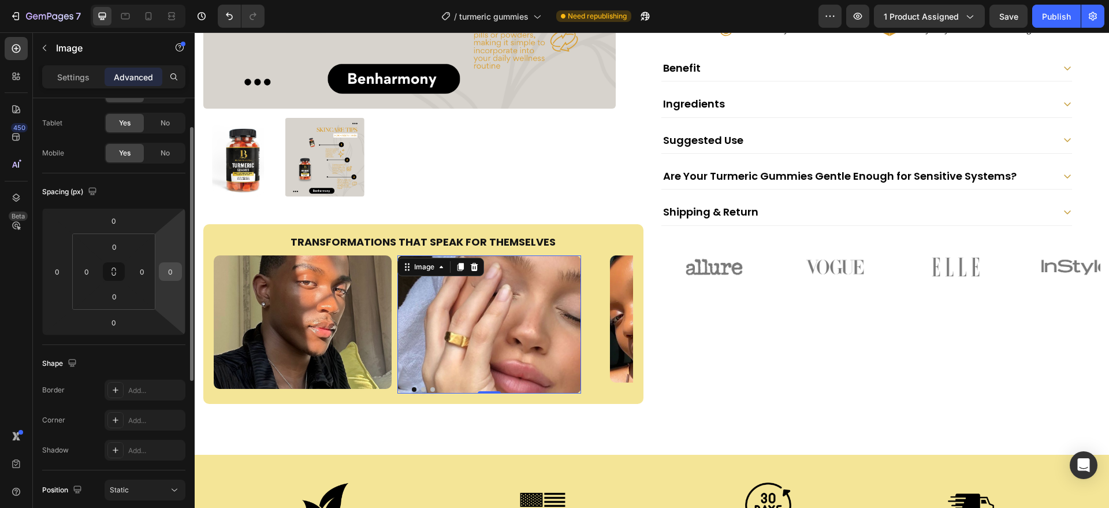
click at [174, 269] on input "0" at bounding box center [170, 271] width 17 height 17
type input "10"
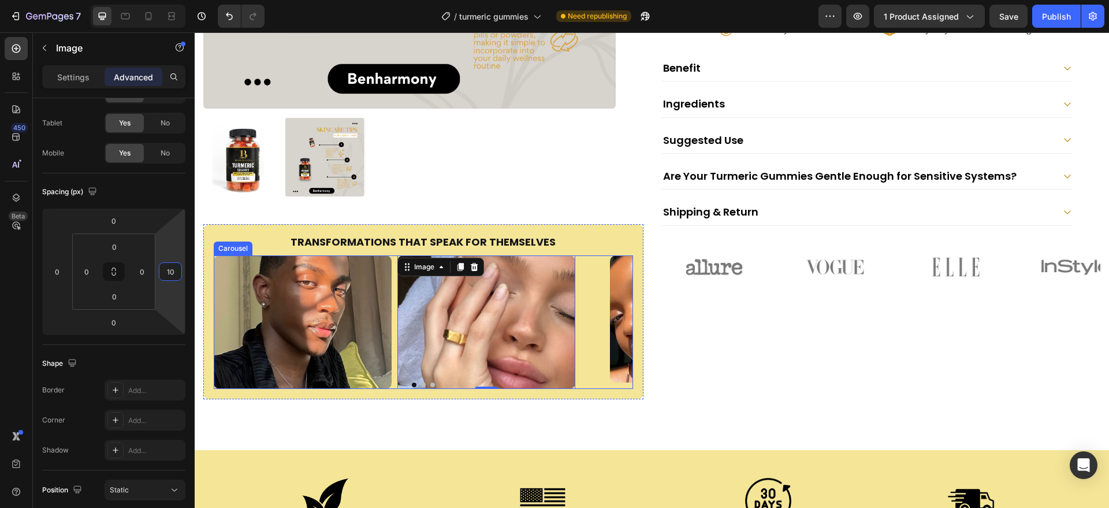
click at [430, 383] on button "Dot" at bounding box center [432, 385] width 5 height 5
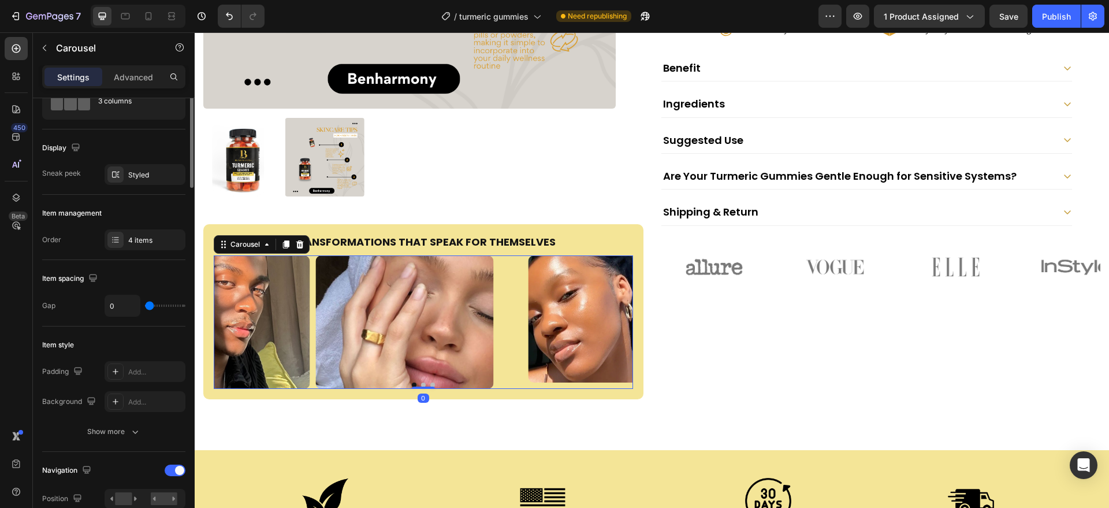
scroll to position [0, 0]
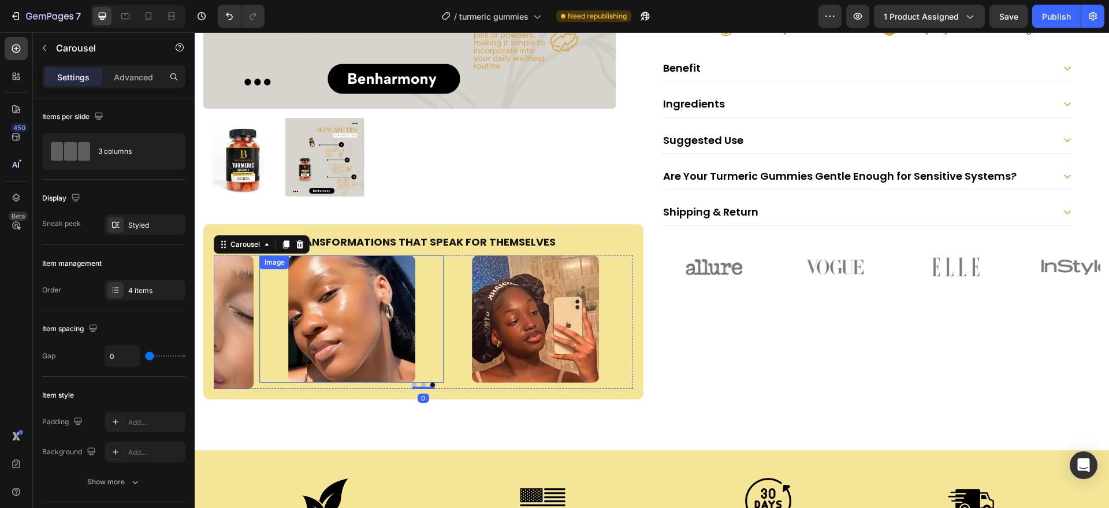
click at [399, 347] on img at bounding box center [351, 318] width 127 height 127
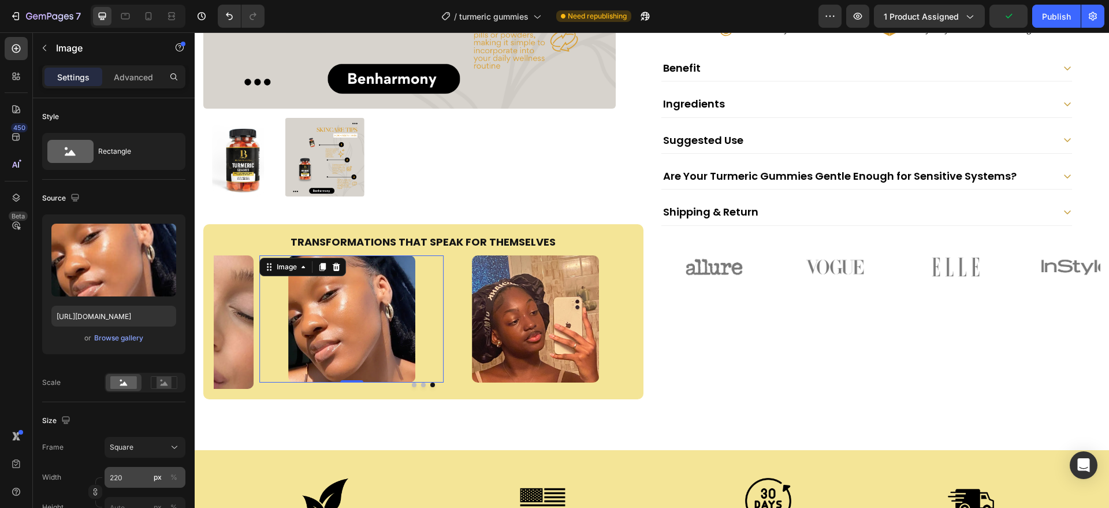
click at [151, 474] on button "px" at bounding box center [158, 477] width 14 height 14
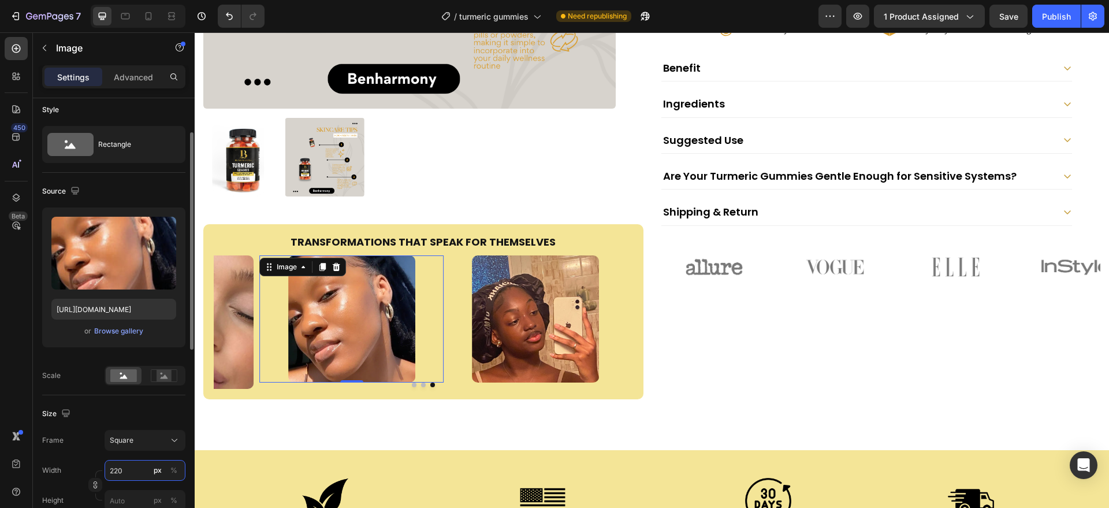
scroll to position [28, 0]
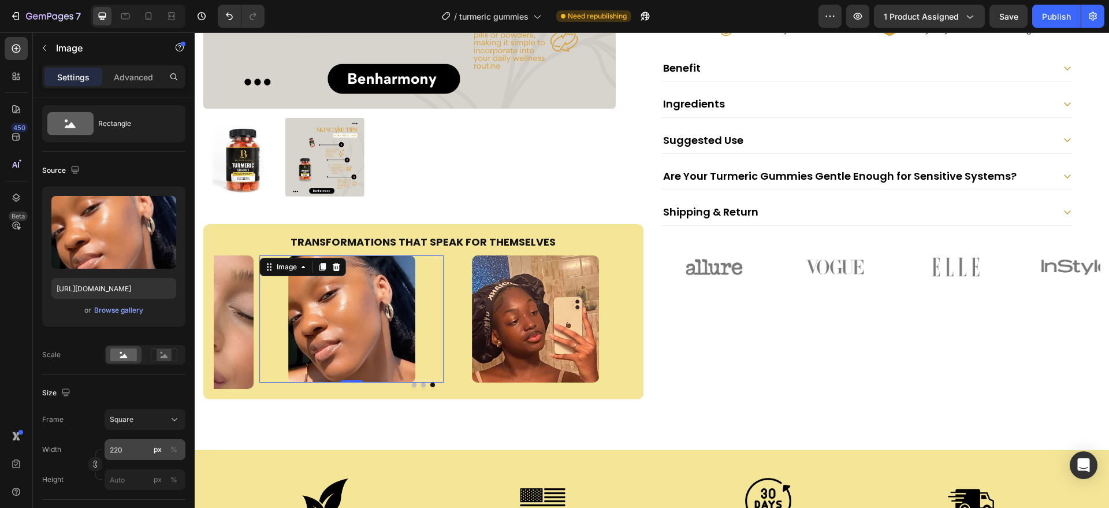
click at [166, 445] on div "px %" at bounding box center [166, 449] width 30 height 21
click at [166, 445] on input "220" at bounding box center [145, 449] width 81 height 21
click at [169, 448] on button "%" at bounding box center [174, 450] width 14 height 14
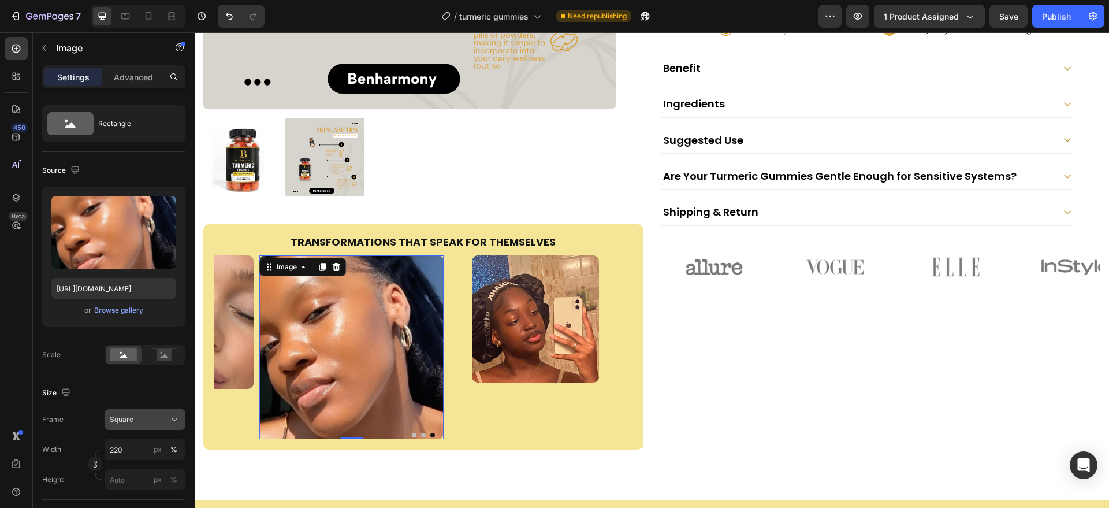
click at [151, 418] on div "Square" at bounding box center [138, 419] width 57 height 10
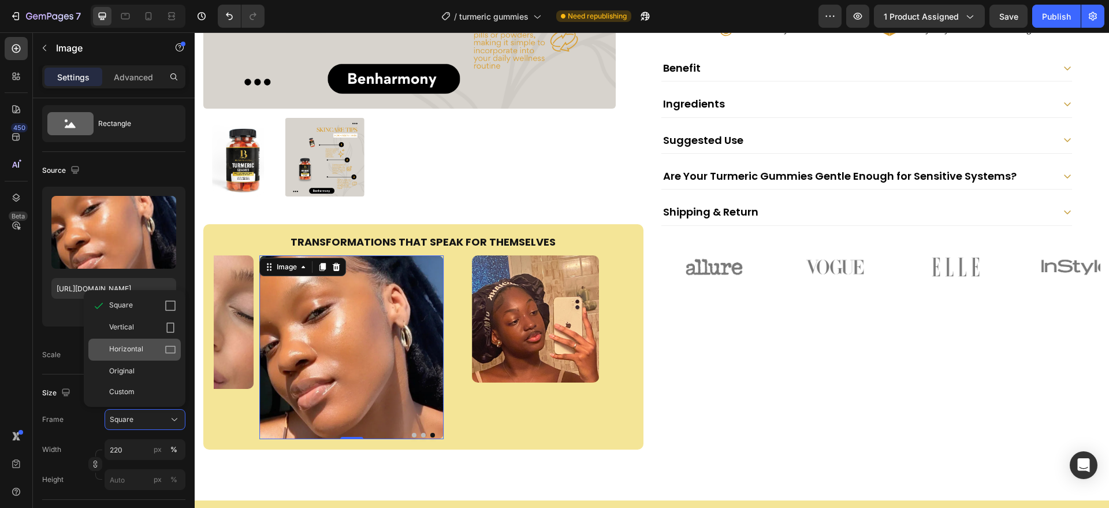
click at [155, 341] on div "Horizontal" at bounding box center [134, 350] width 92 height 22
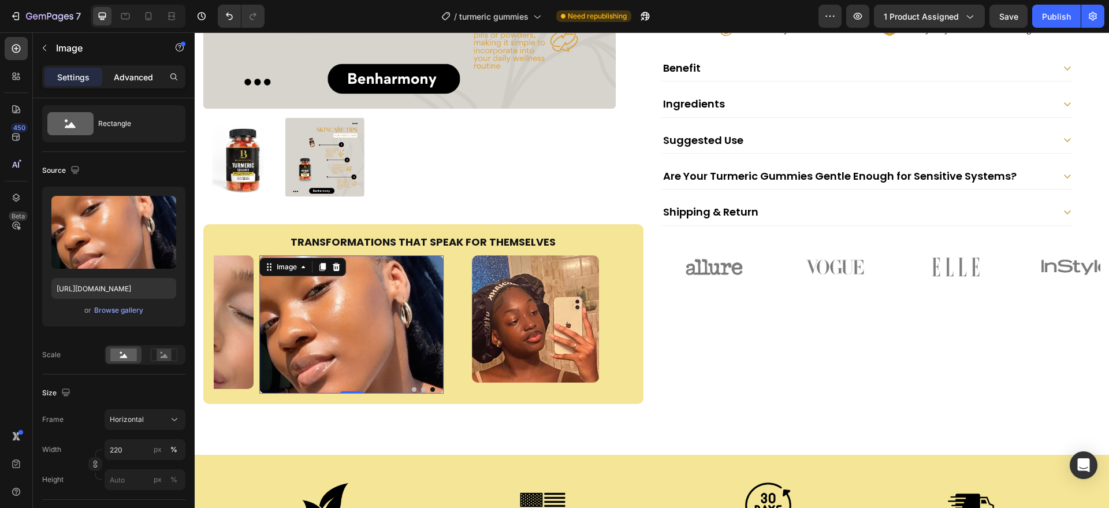
click at [148, 80] on p "Advanced" at bounding box center [133, 77] width 39 height 12
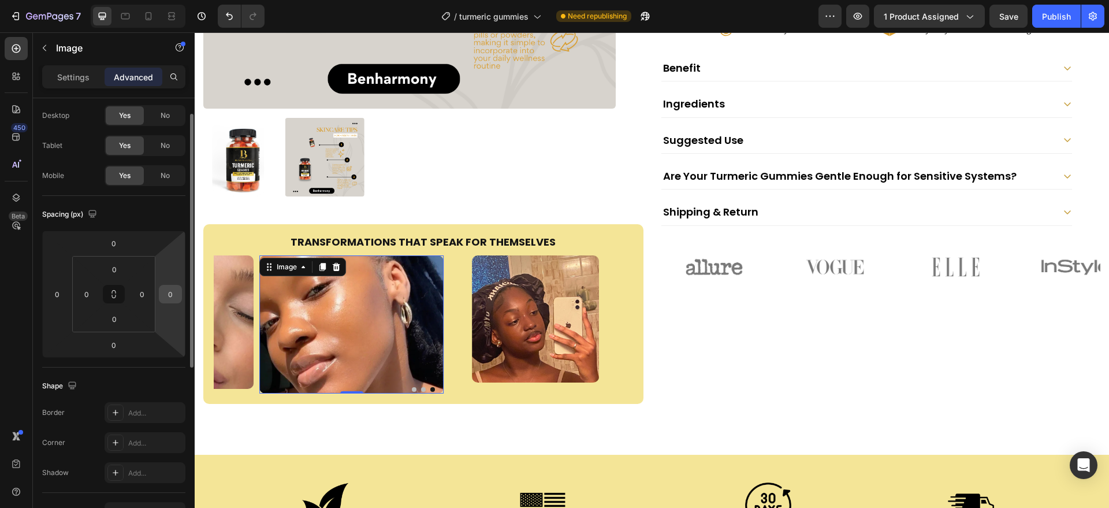
click at [170, 302] on input "0" at bounding box center [170, 293] width 17 height 17
type input "10"
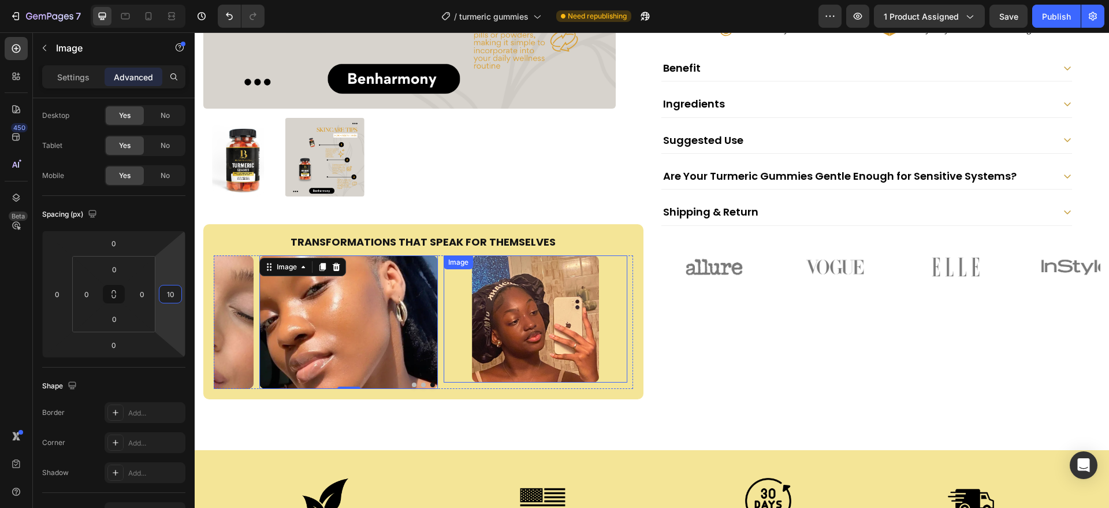
click at [481, 353] on img at bounding box center [535, 318] width 127 height 127
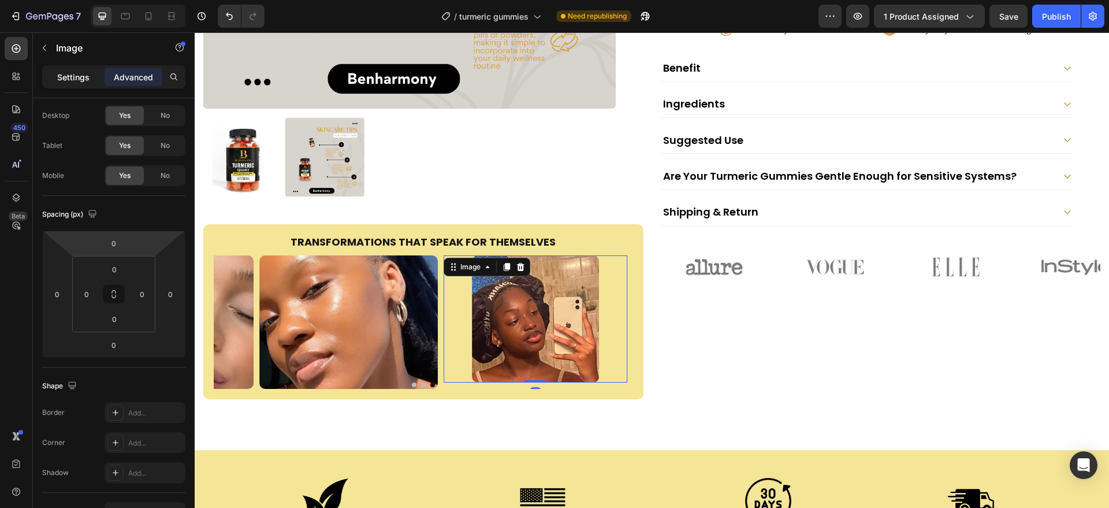
click at [65, 79] on p "Settings" at bounding box center [73, 77] width 32 height 12
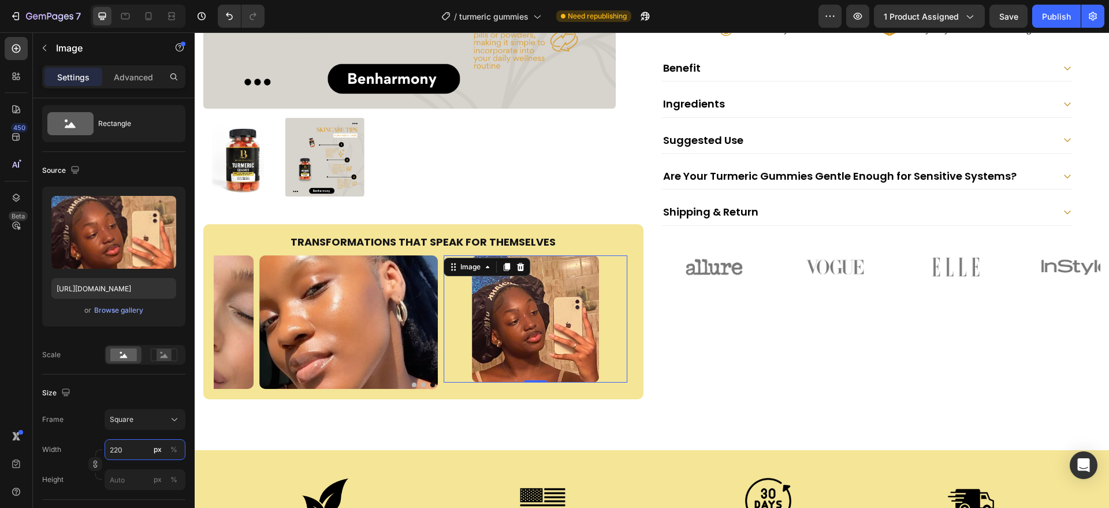
click at [126, 449] on input "220" at bounding box center [145, 449] width 81 height 21
click at [145, 481] on p "Full 100%" at bounding box center [142, 477] width 67 height 10
type input "100"
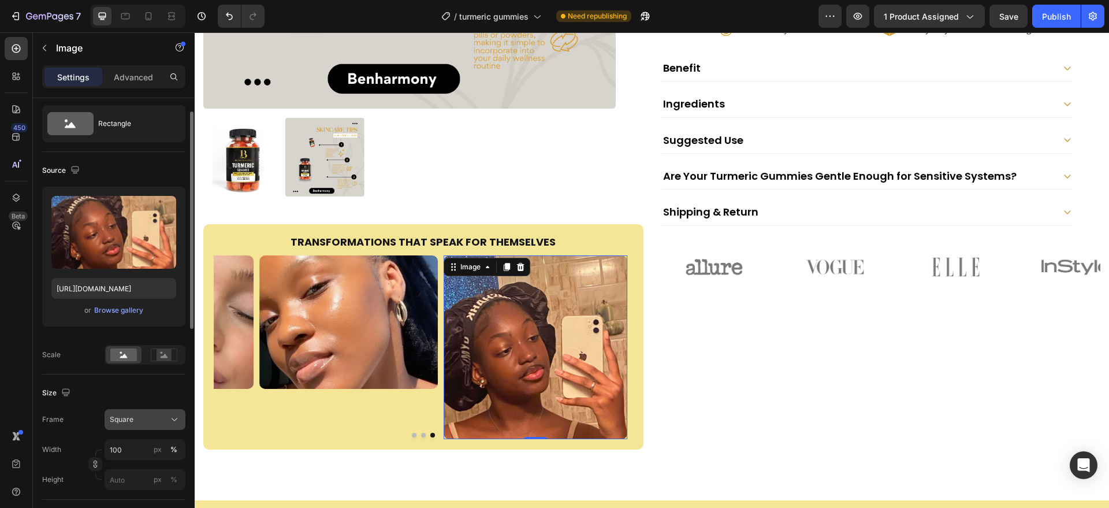
click at [165, 425] on div "Square" at bounding box center [145, 420] width 70 height 12
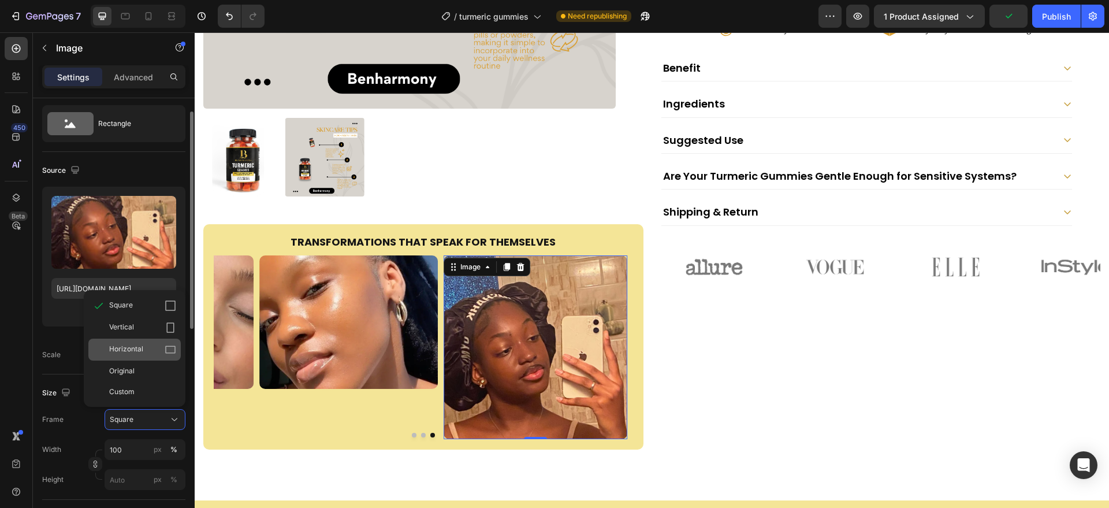
click at [170, 348] on icon at bounding box center [171, 350] width 12 height 12
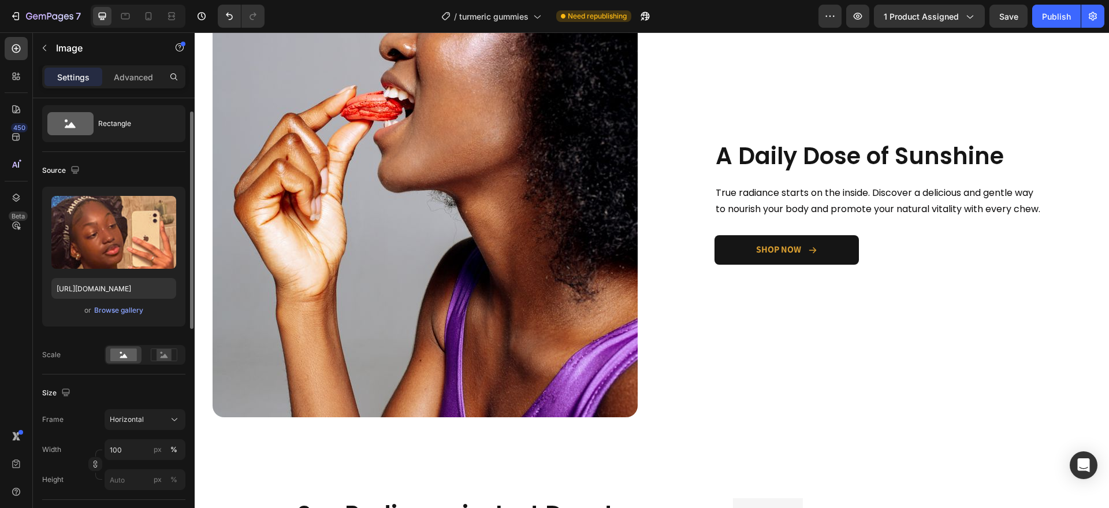
scroll to position [999, 0]
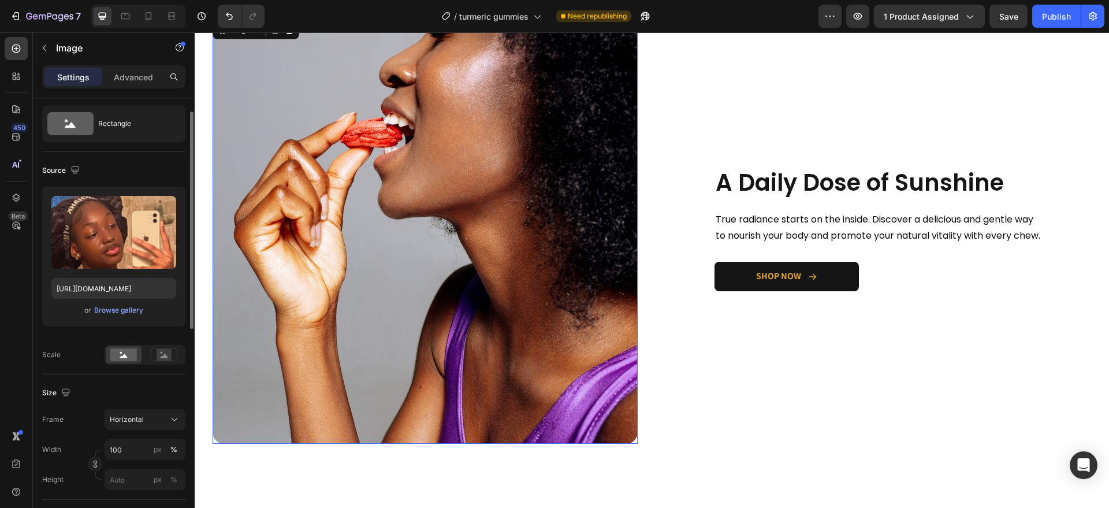
click at [469, 299] on img at bounding box center [425, 230] width 425 height 425
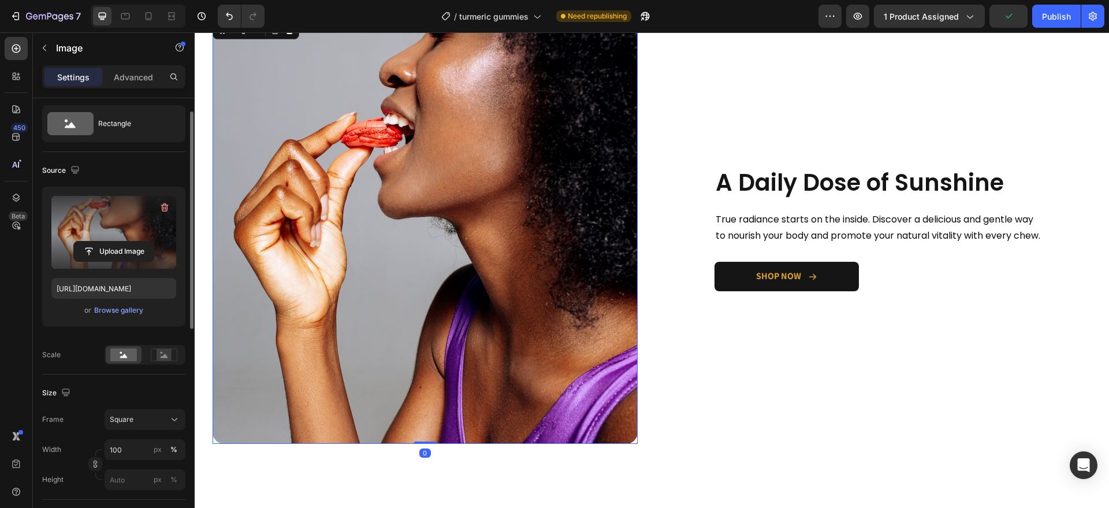
click at [164, 250] on div "Upload Image" at bounding box center [113, 251] width 125 height 21
click at [108, 244] on input "file" at bounding box center [114, 252] width 80 height 20
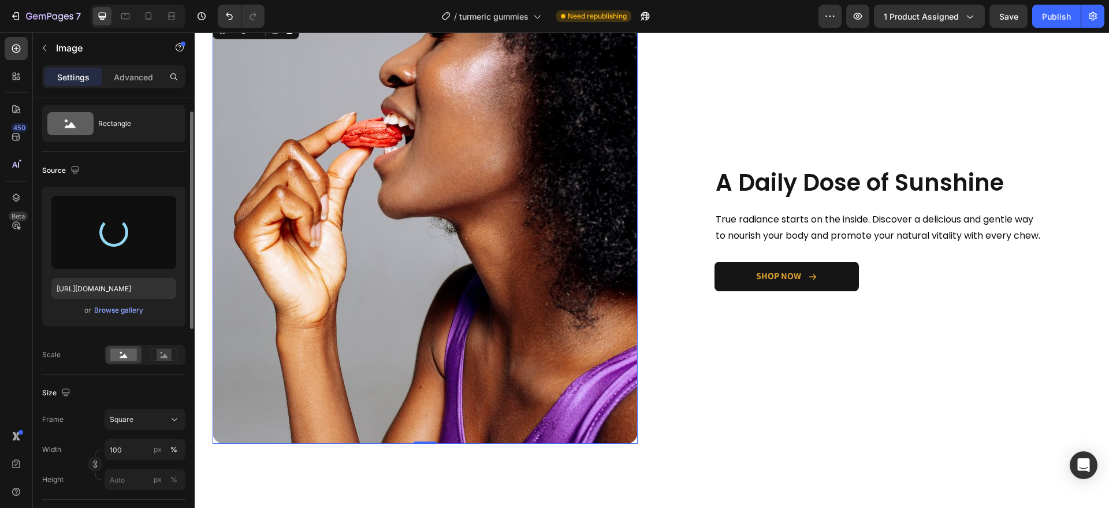
type input "https://cdn.shopify.com/s/files/1/0956/6938/7577/files/gempages_581714596532847…"
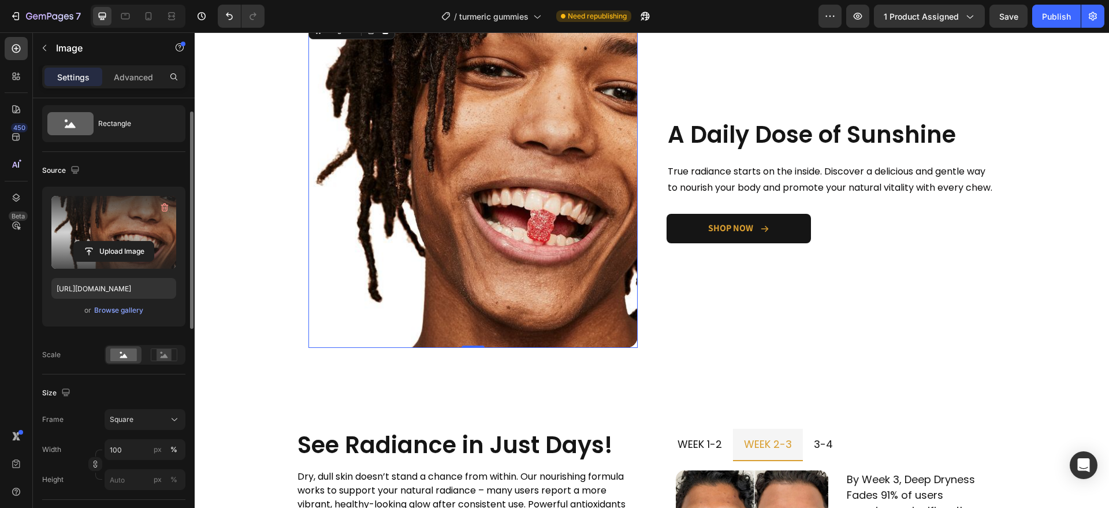
scroll to position [951, 0]
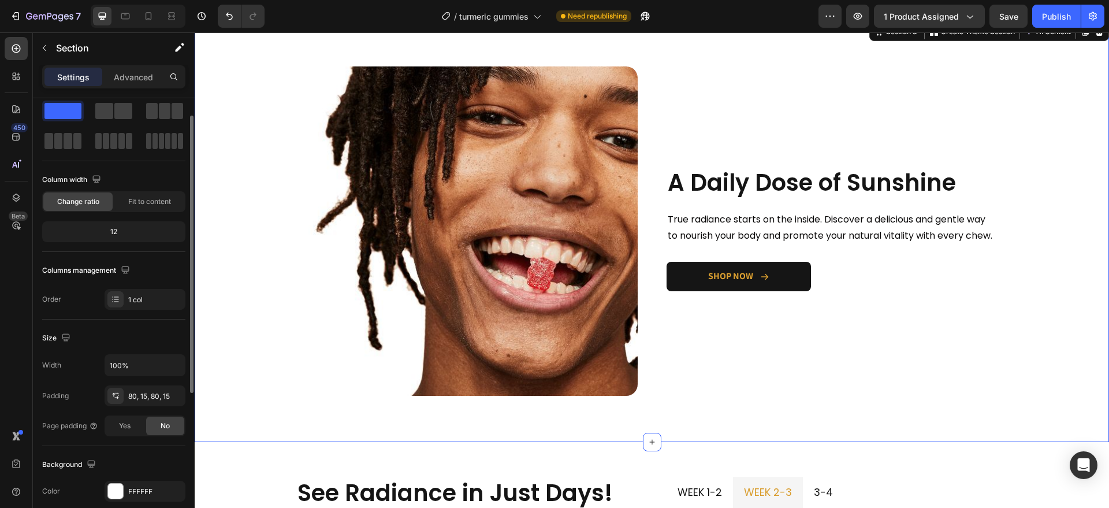
click at [232, 350] on div "Image A Daily Dose of Sunshine Heading True radiance starts on the inside. Disc…" at bounding box center [651, 230] width 897 height 329
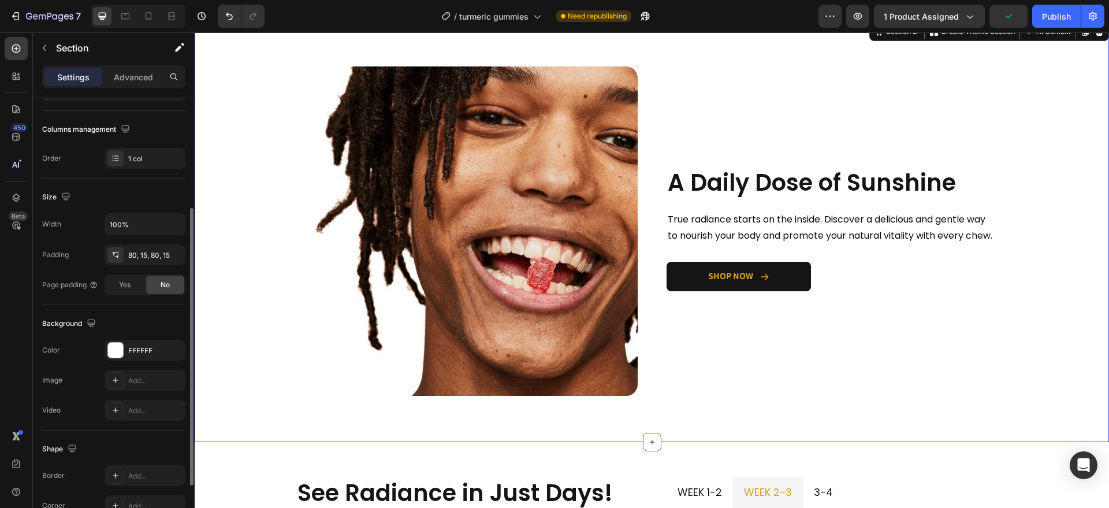
scroll to position [171, 0]
click at [153, 352] on div "FFFFFF" at bounding box center [145, 348] width 34 height 10
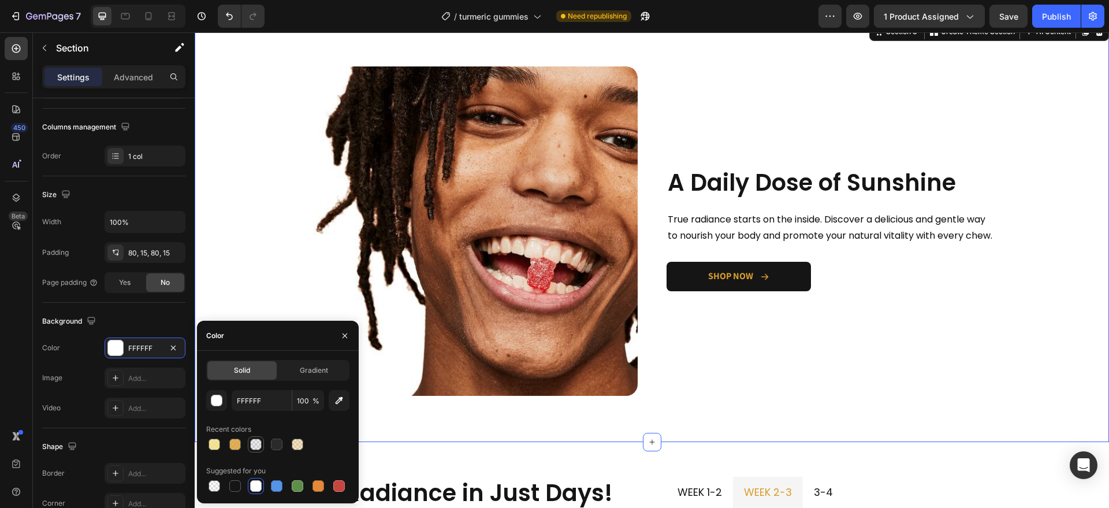
click at [261, 443] on div at bounding box center [256, 445] width 12 height 12
type input "151515"
type input "8"
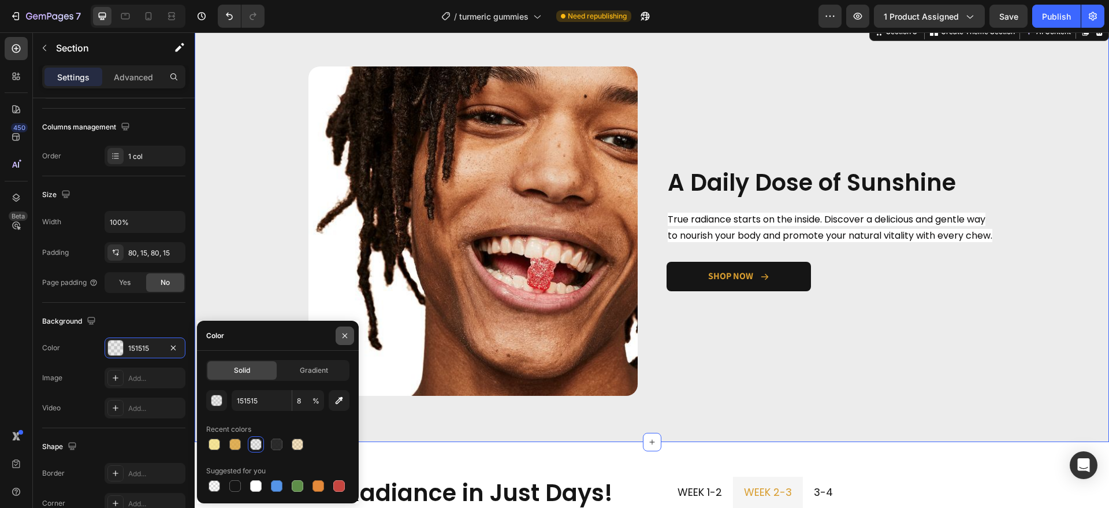
click at [350, 335] on button "button" at bounding box center [345, 335] width 18 height 18
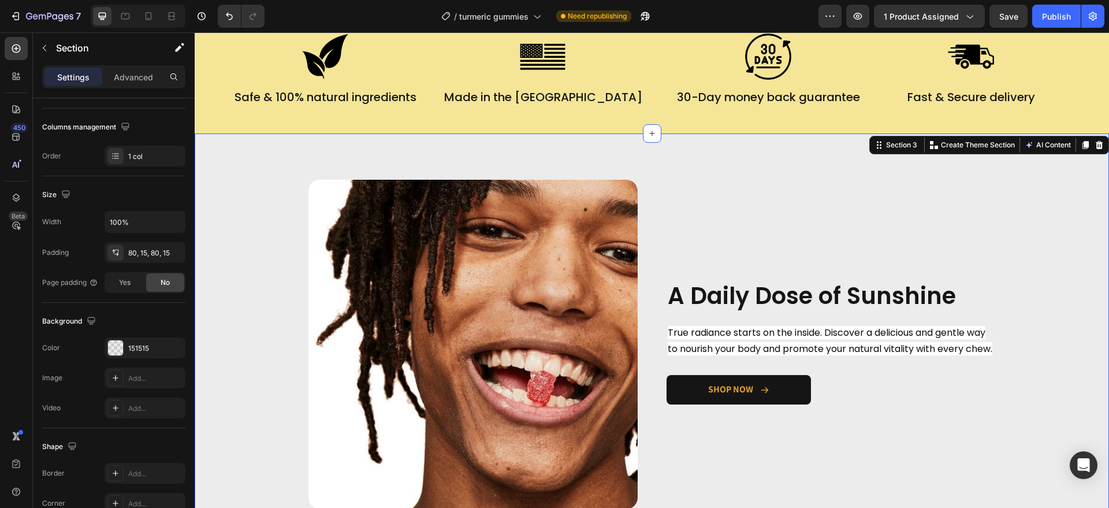
scroll to position [841, 0]
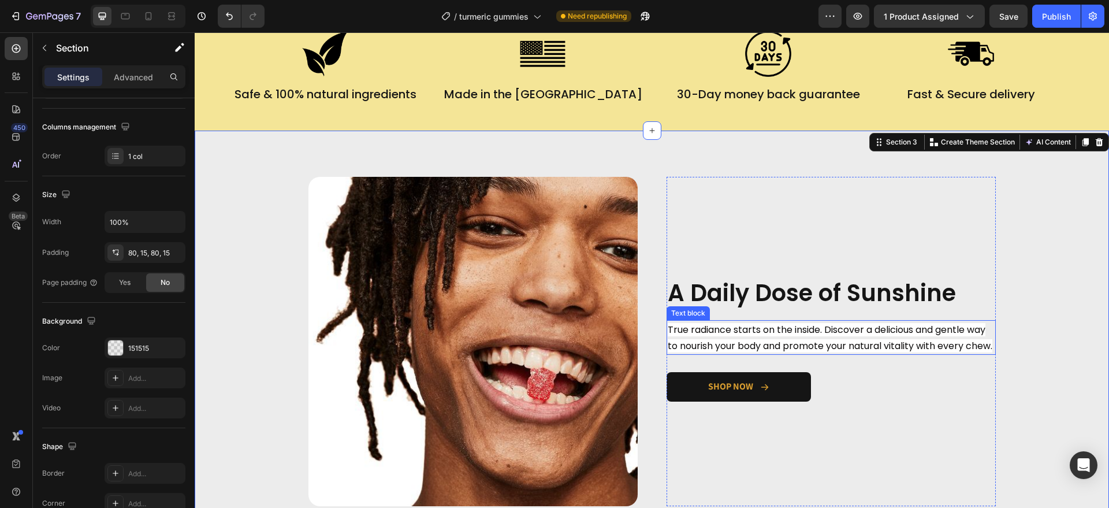
click at [684, 341] on span "True radiance starts on the inside. Discover a delicious and gentle way to nour…" at bounding box center [830, 337] width 325 height 29
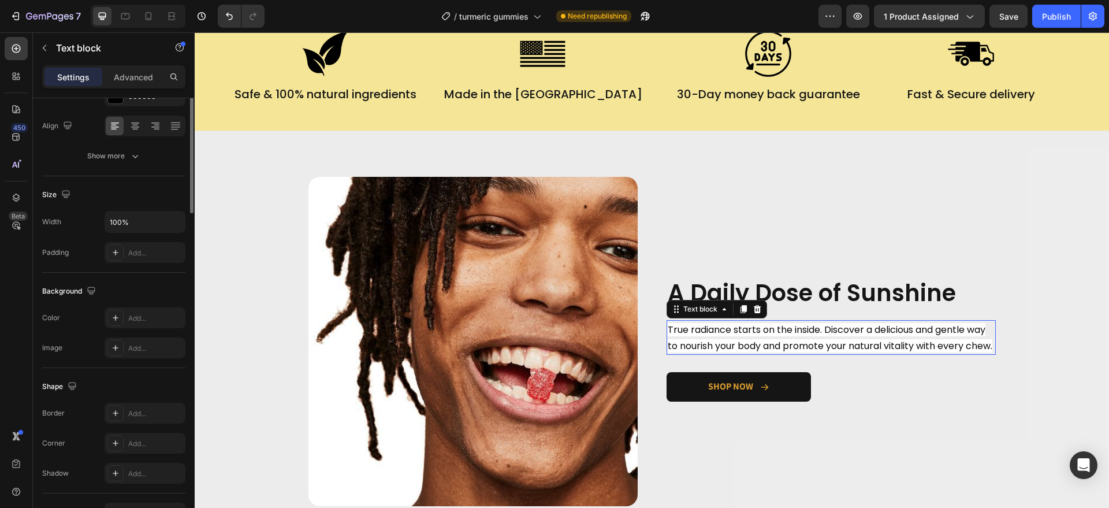
scroll to position [0, 0]
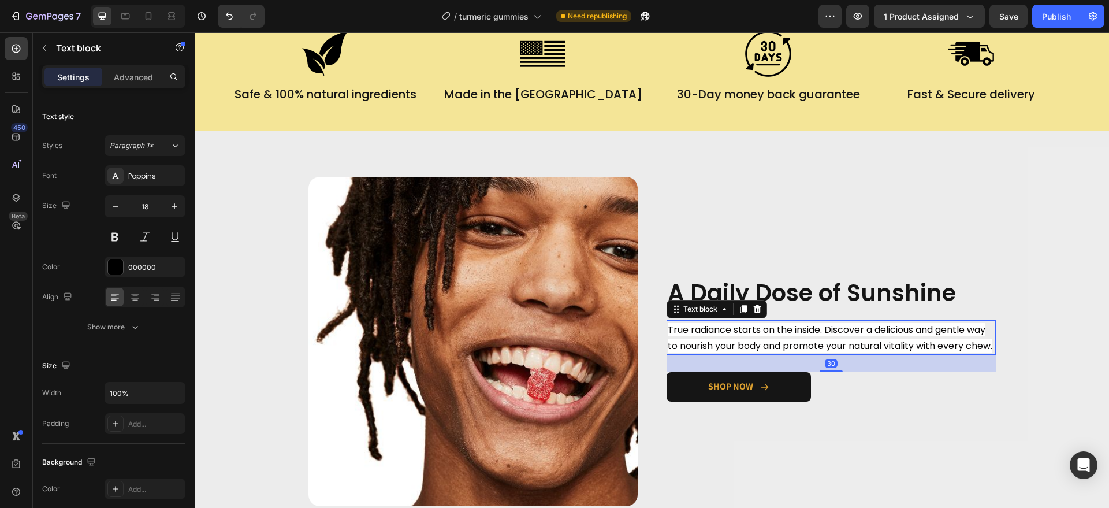
click at [684, 341] on span "True radiance starts on the inside. Discover a delicious and gentle way to nour…" at bounding box center [830, 337] width 325 height 29
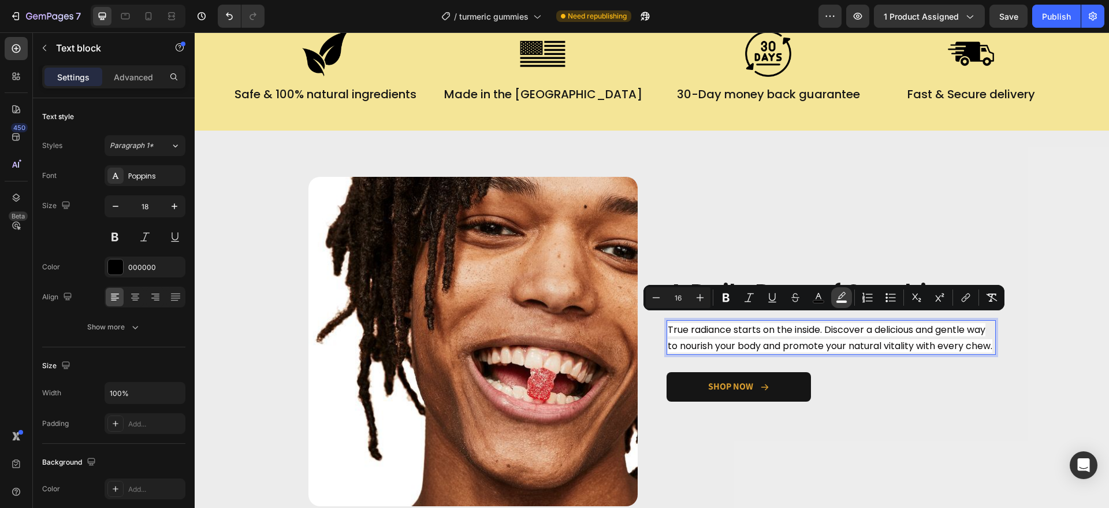
click at [837, 303] on button "color" at bounding box center [841, 297] width 21 height 21
type input "FFFFFF"
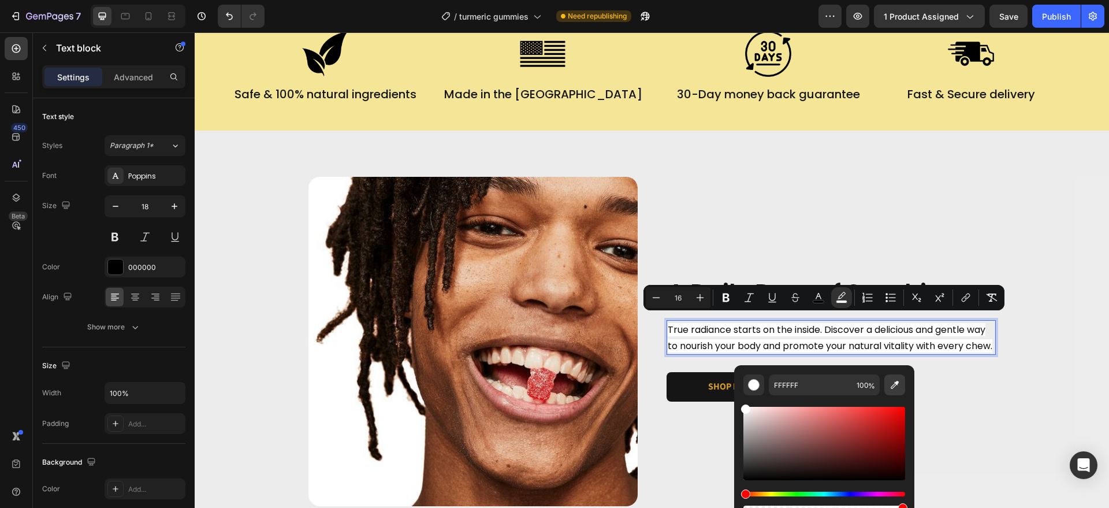
click at [894, 383] on icon "Editor contextual toolbar" at bounding box center [895, 385] width 12 height 12
type input "EDEDED"
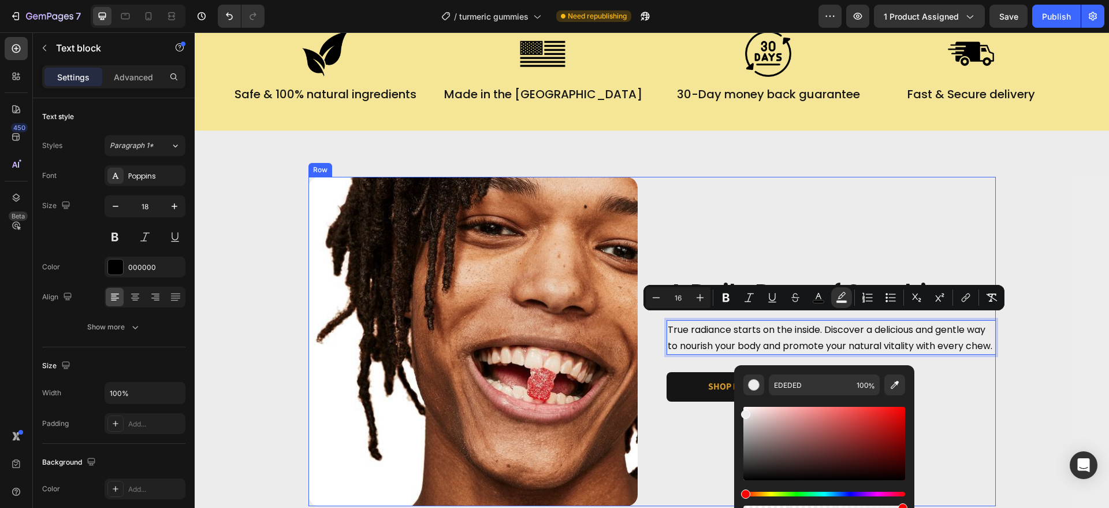
click at [656, 445] on div "Image A Daily Dose of Sunshine Heading True radiance starts on the inside. Disc…" at bounding box center [653, 341] width 688 height 329
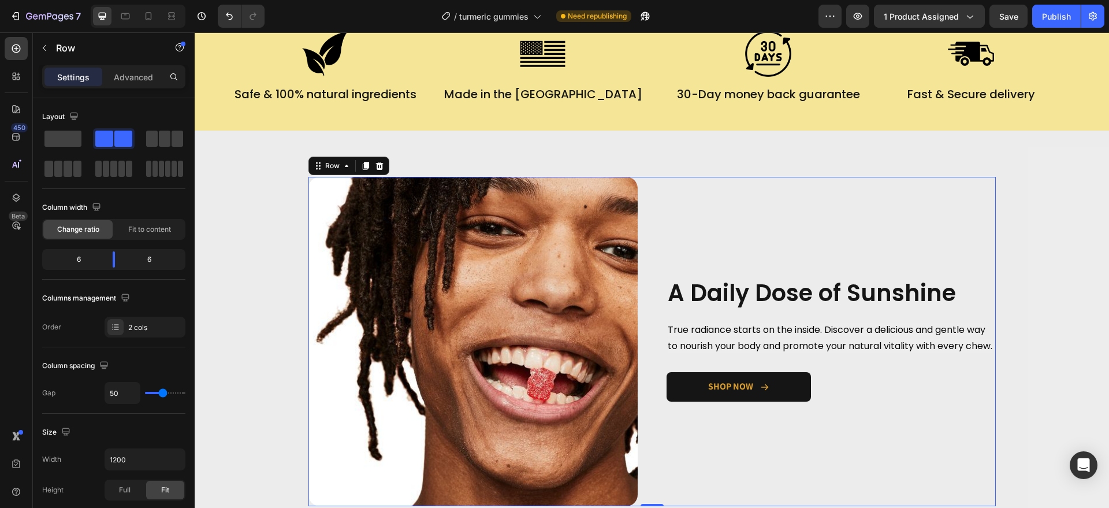
scroll to position [924, 0]
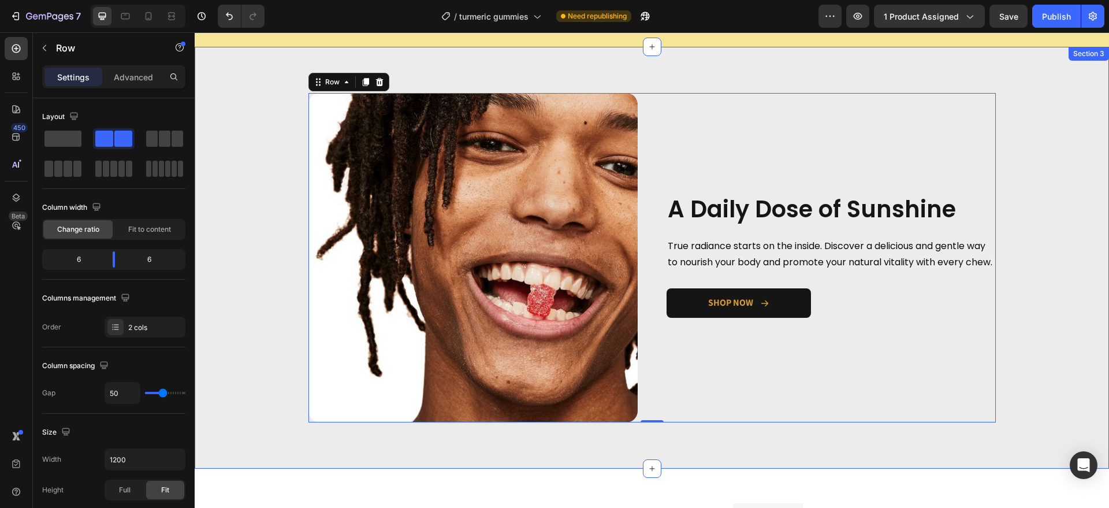
click at [548, 80] on div "Image A Daily Dose of Sunshine Heading True radiance starts on the inside. Disc…" at bounding box center [652, 258] width 915 height 422
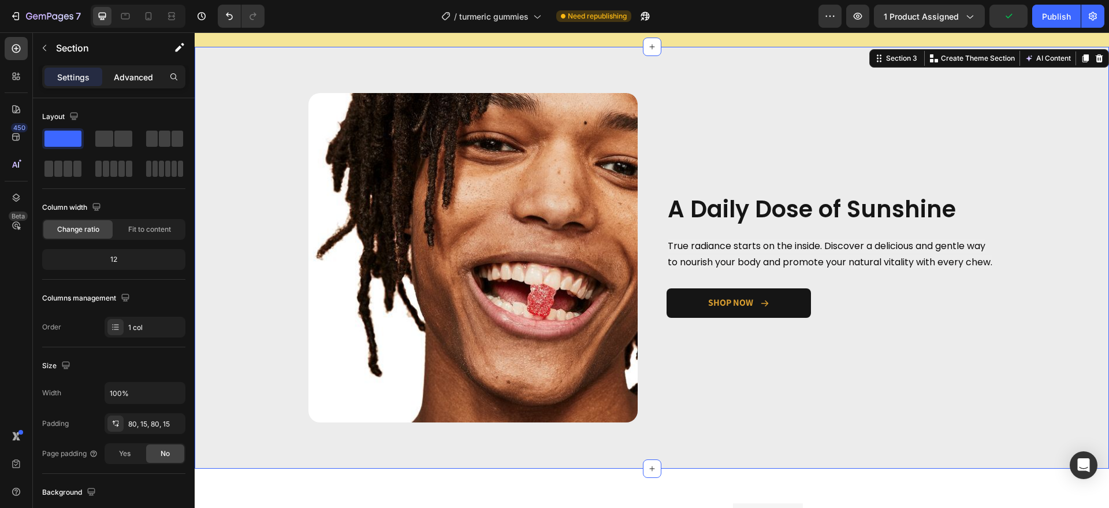
click at [137, 79] on p "Advanced" at bounding box center [133, 77] width 39 height 12
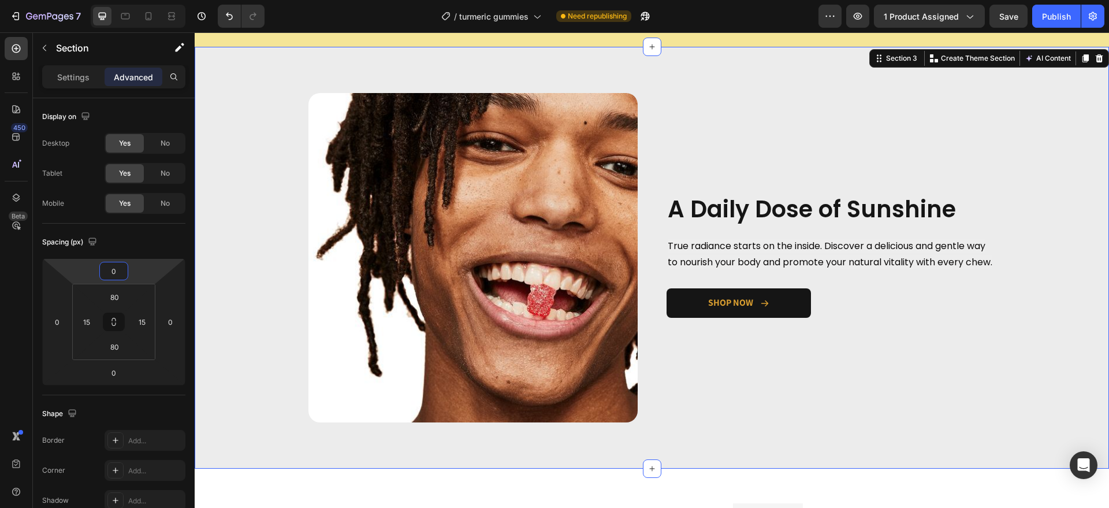
click at [121, 269] on input "0" at bounding box center [113, 270] width 23 height 17
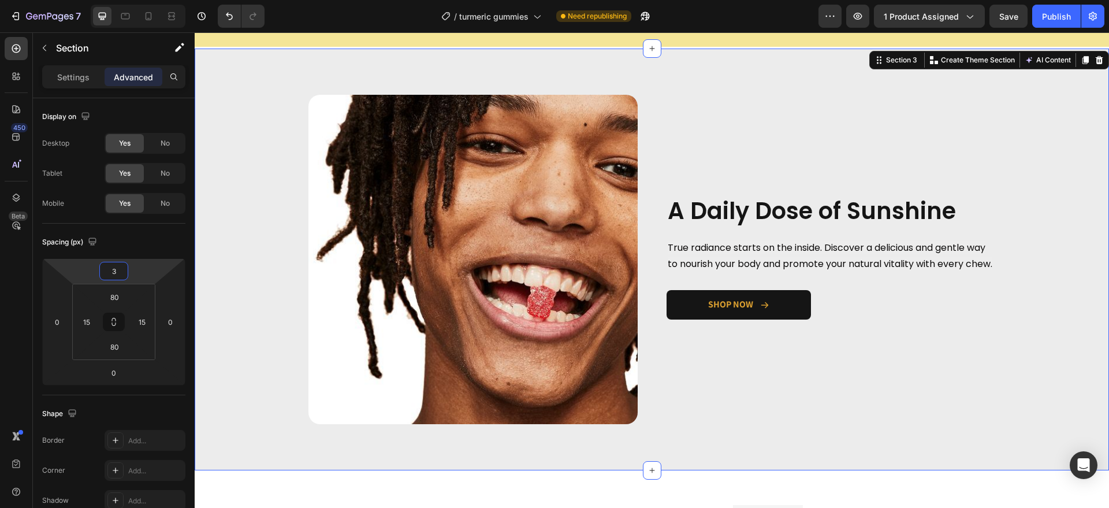
type input "30"
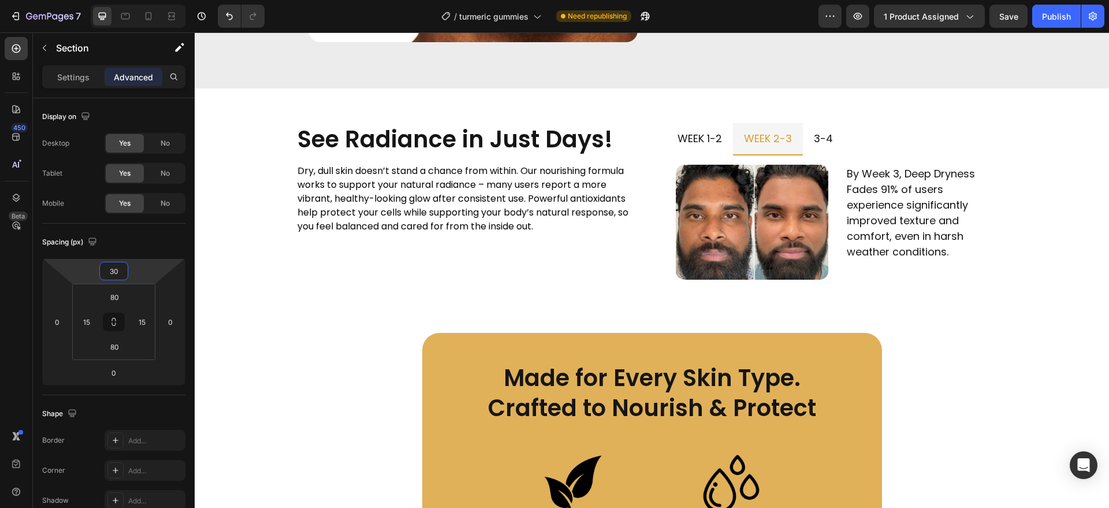
scroll to position [1320, 0]
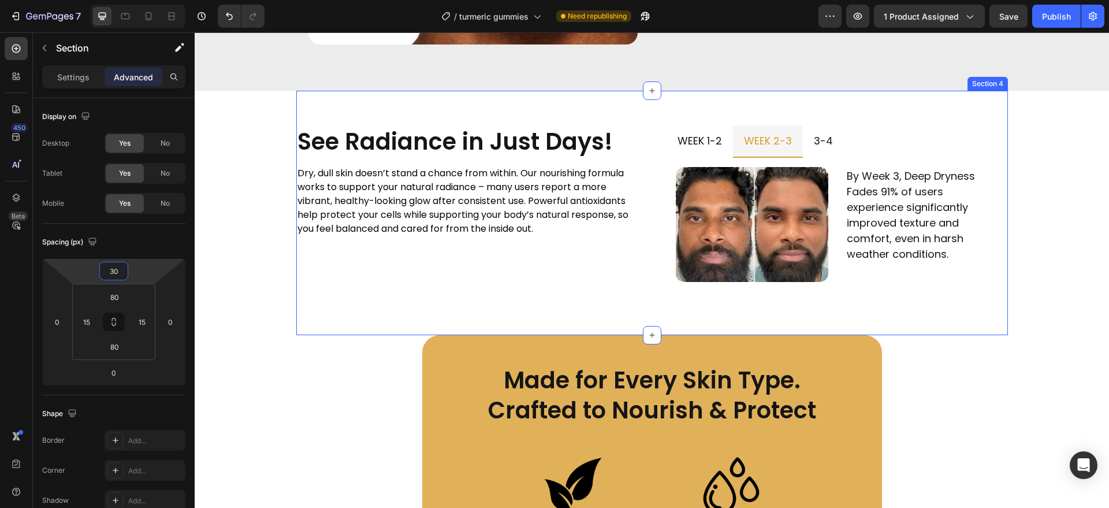
click at [625, 306] on div "See Radiance in Just Days! Heading Dry, dull skin doesn’t stand a chance from w…" at bounding box center [652, 213] width 712 height 244
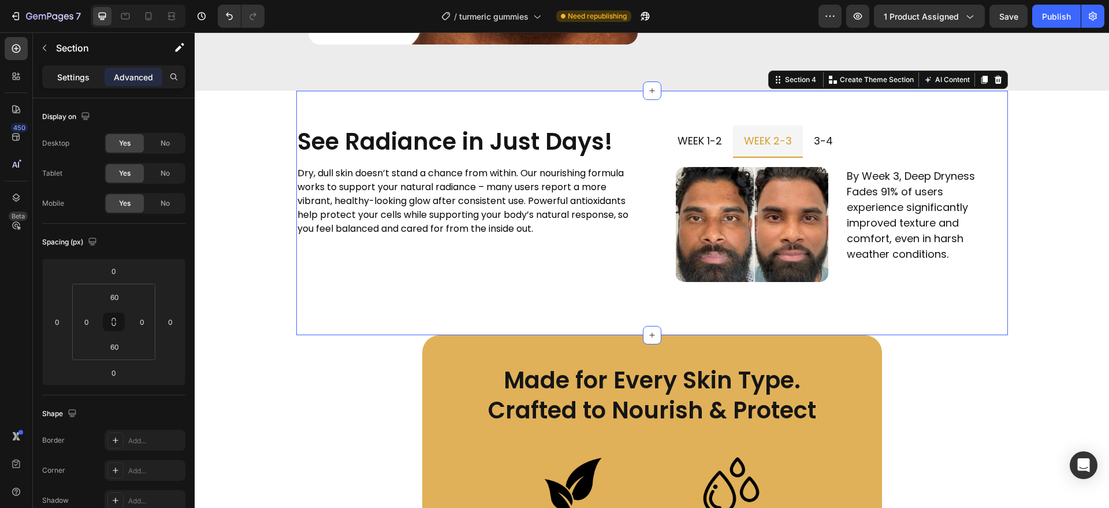
click at [81, 77] on p "Settings" at bounding box center [73, 77] width 32 height 12
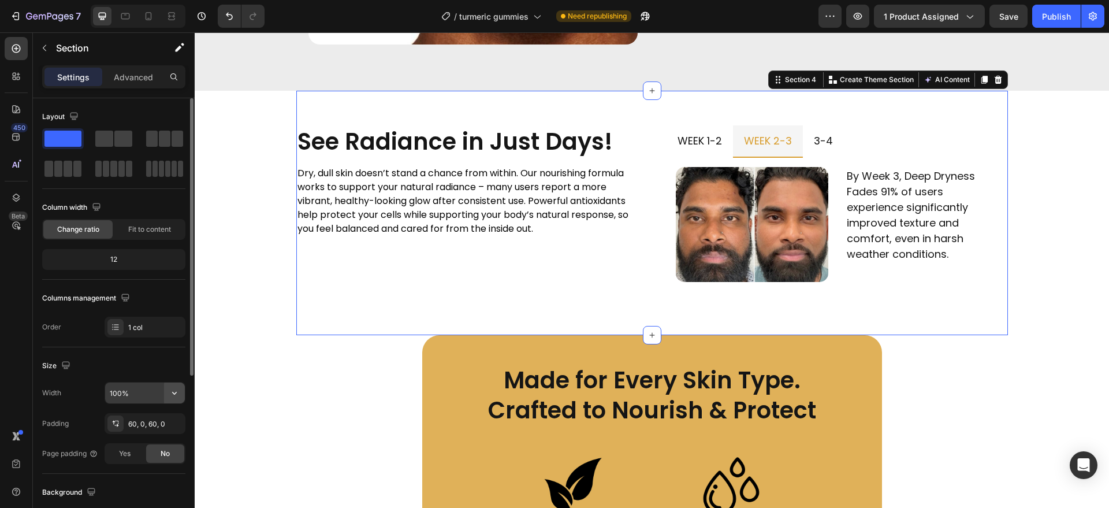
click at [173, 391] on icon "button" at bounding box center [175, 393] width 12 height 12
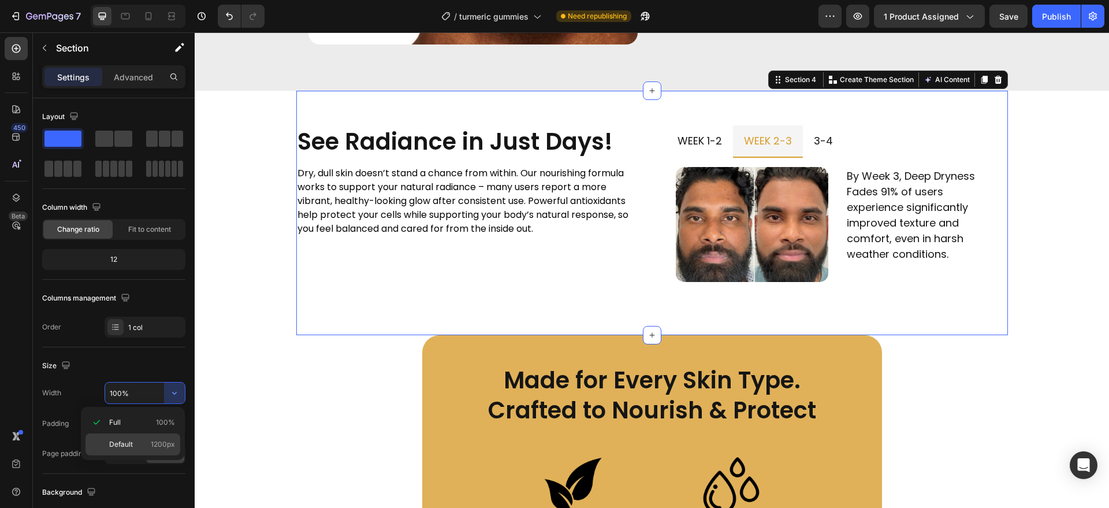
click at [158, 448] on span "1200px" at bounding box center [163, 444] width 24 height 10
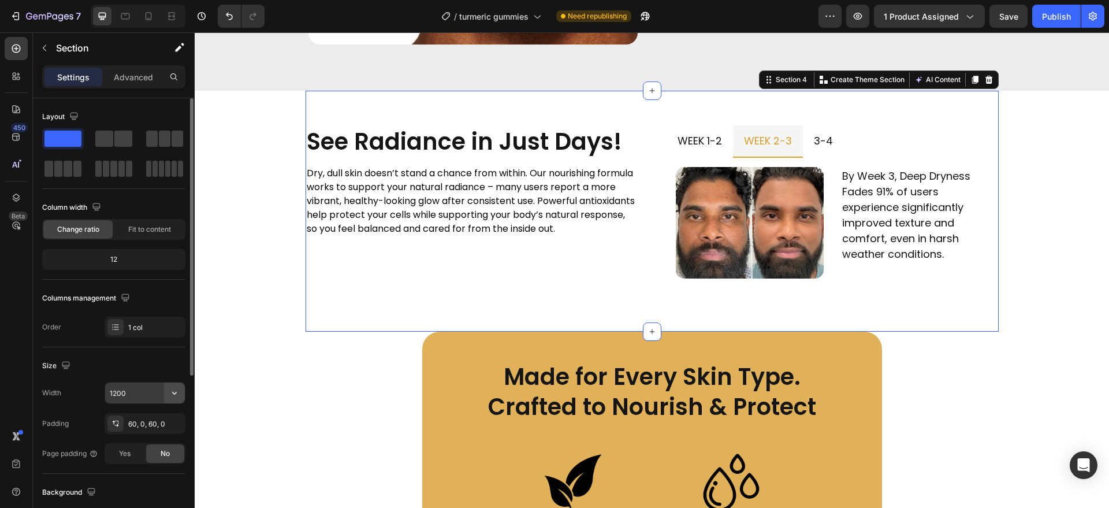
click at [173, 392] on icon "button" at bounding box center [174, 393] width 5 height 3
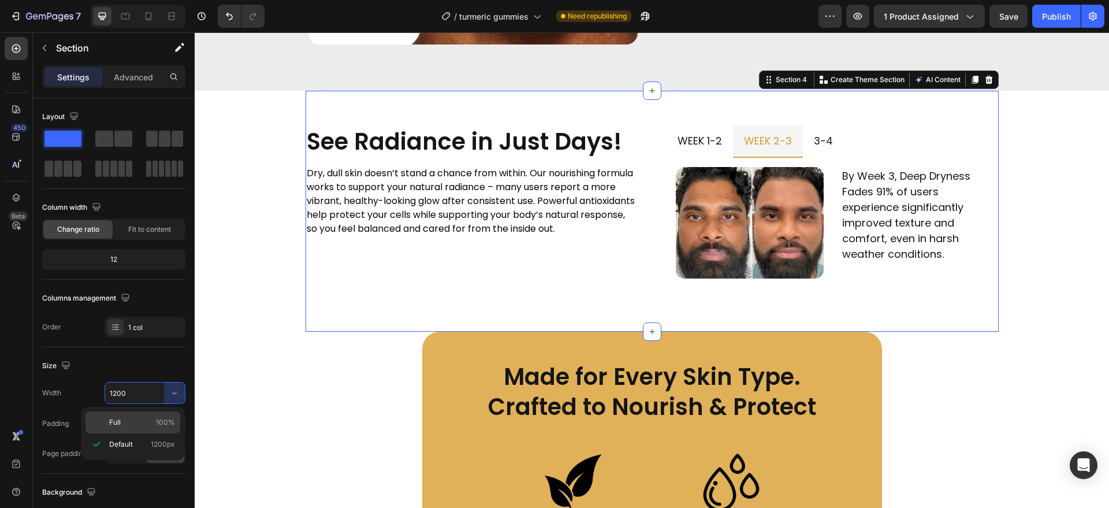
click at [161, 413] on div "Full 100%" at bounding box center [133, 422] width 95 height 22
type input "100%"
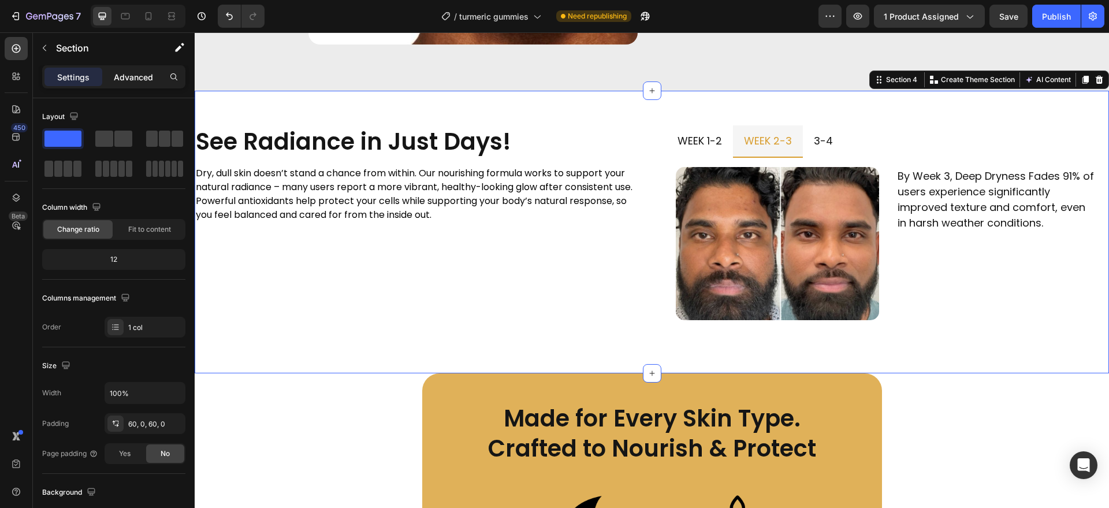
click at [152, 75] on p "Advanced" at bounding box center [133, 77] width 39 height 12
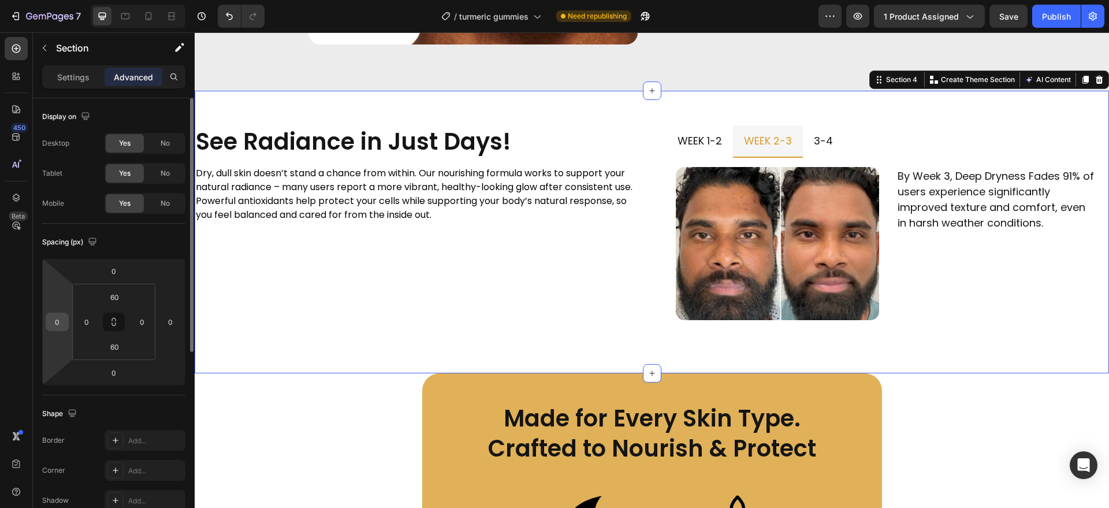
click at [59, 315] on input "0" at bounding box center [57, 321] width 17 height 17
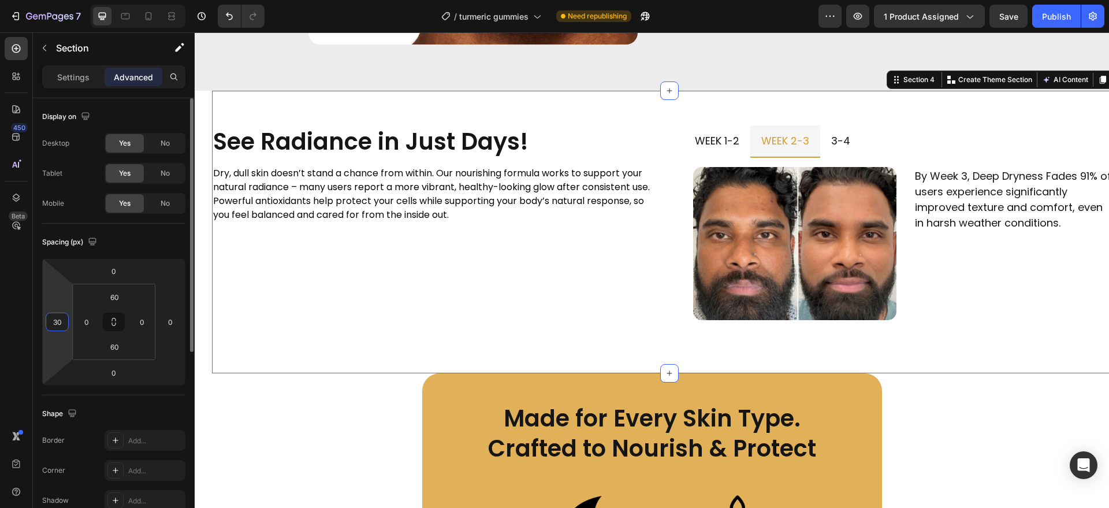
type input "3"
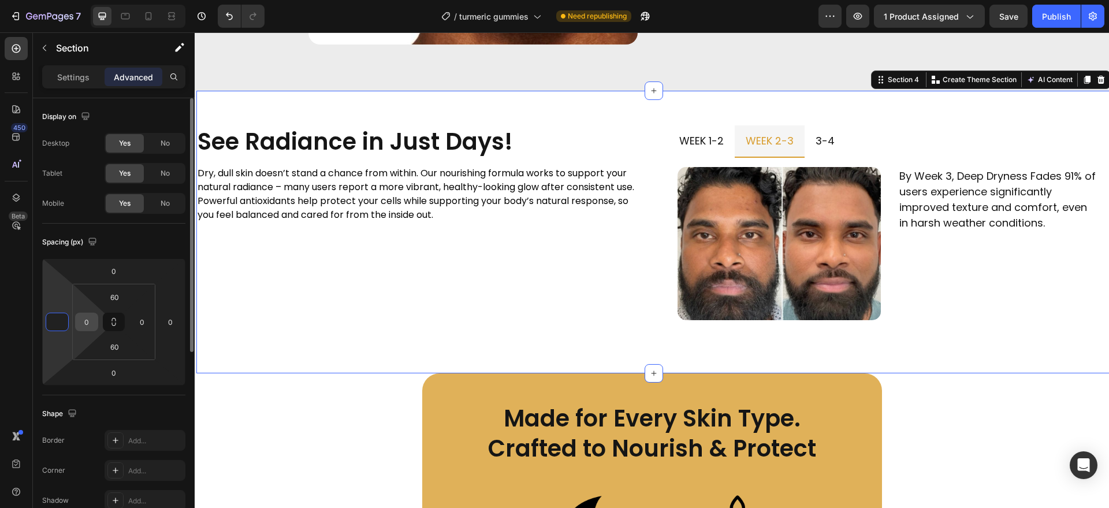
click at [92, 322] on input "0" at bounding box center [86, 321] width 17 height 17
type input "0"
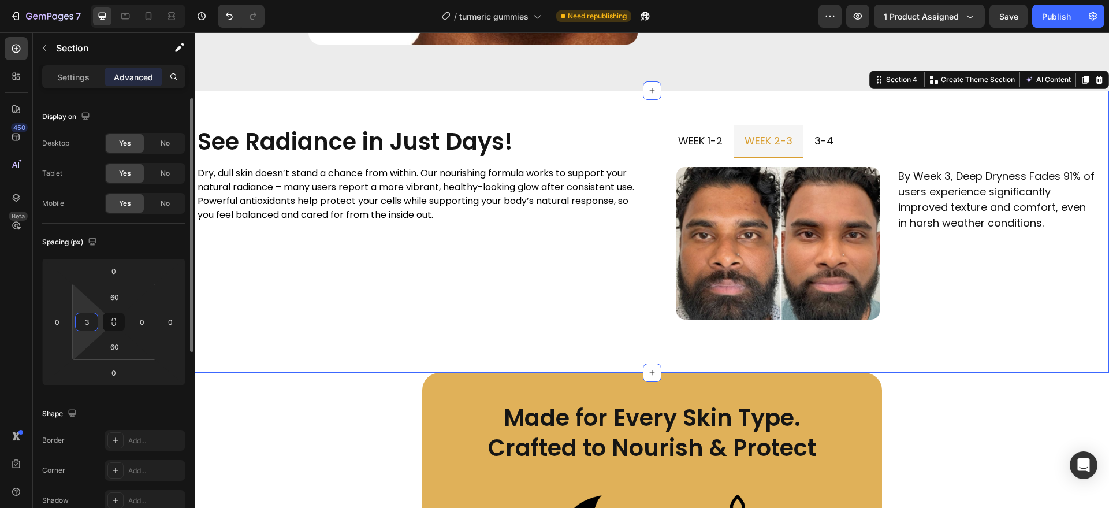
type input "30"
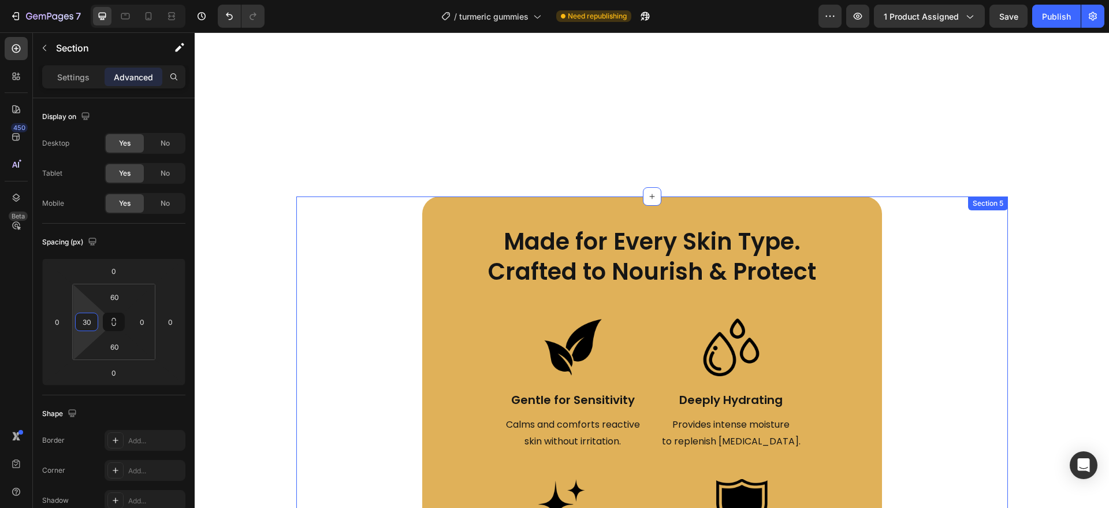
scroll to position [1676, 0]
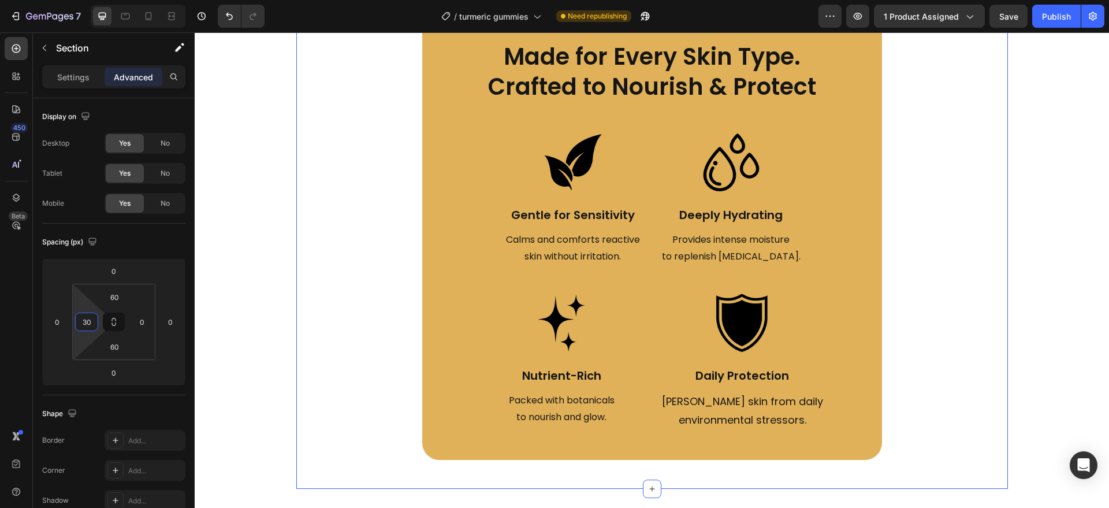
click at [366, 464] on div "Made for Every Skin Type. Crafted to Nourish & Protect Heading Made for Every S…" at bounding box center [652, 250] width 712 height 477
click at [91, 76] on div "Settings" at bounding box center [73, 77] width 58 height 18
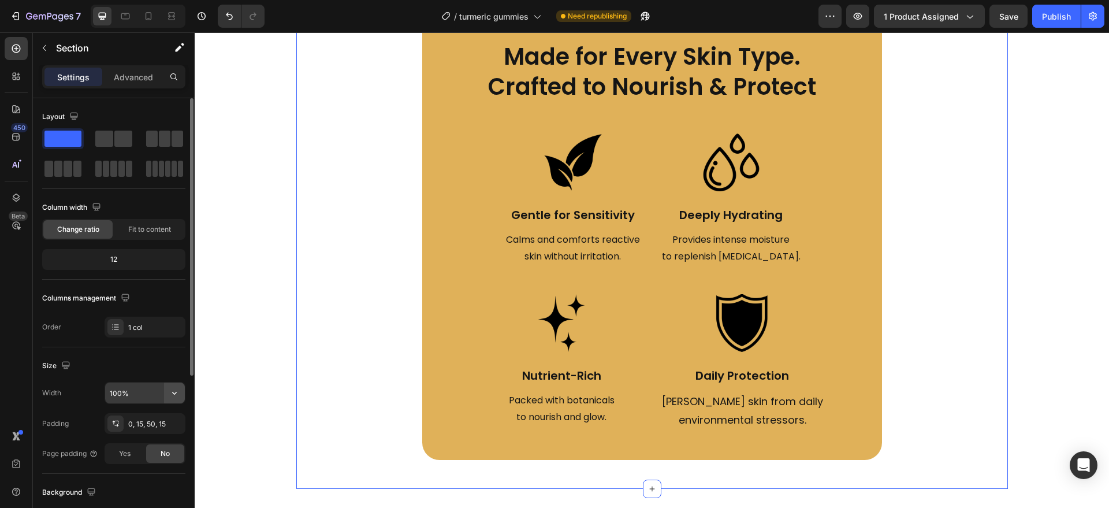
click at [174, 391] on icon "button" at bounding box center [175, 393] width 12 height 12
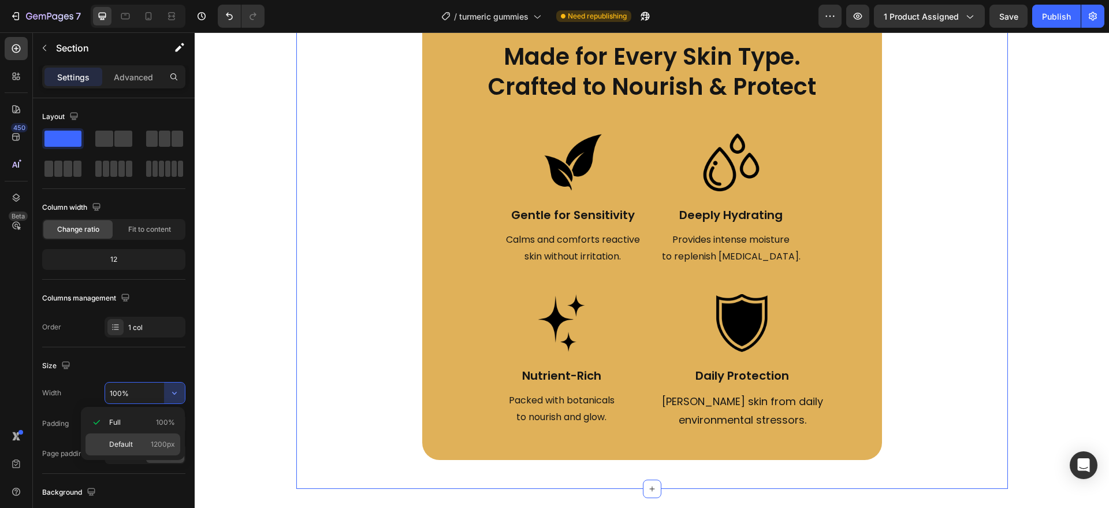
click at [165, 443] on span "1200px" at bounding box center [163, 444] width 24 height 10
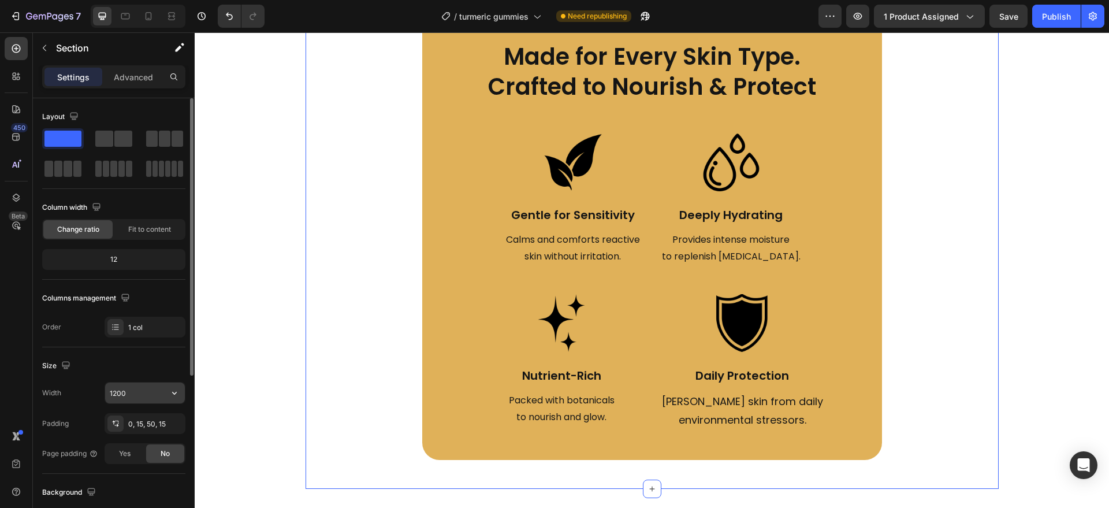
click at [173, 395] on icon "button" at bounding box center [175, 393] width 12 height 12
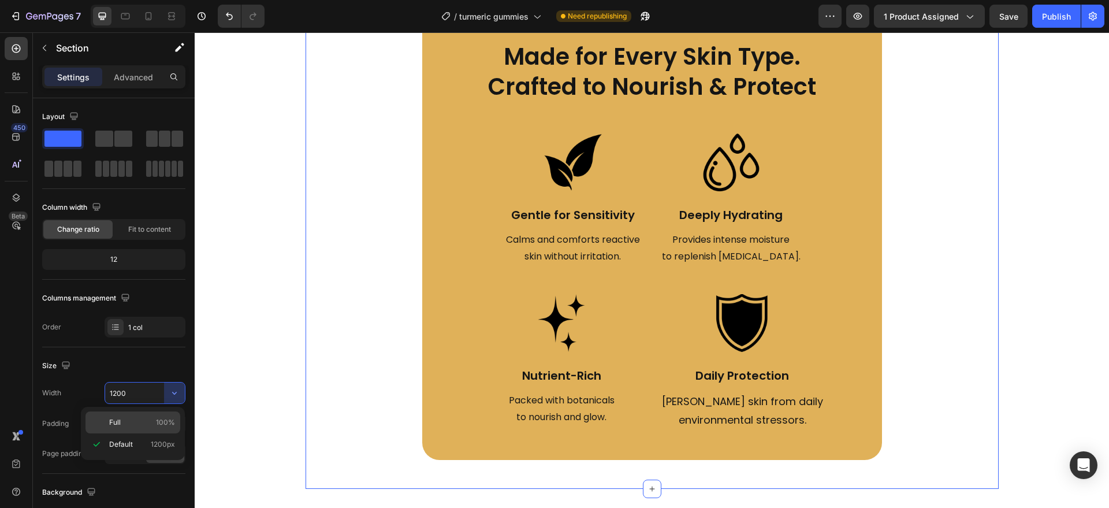
click at [157, 416] on div "Full 100%" at bounding box center [133, 422] width 95 height 22
type input "100%"
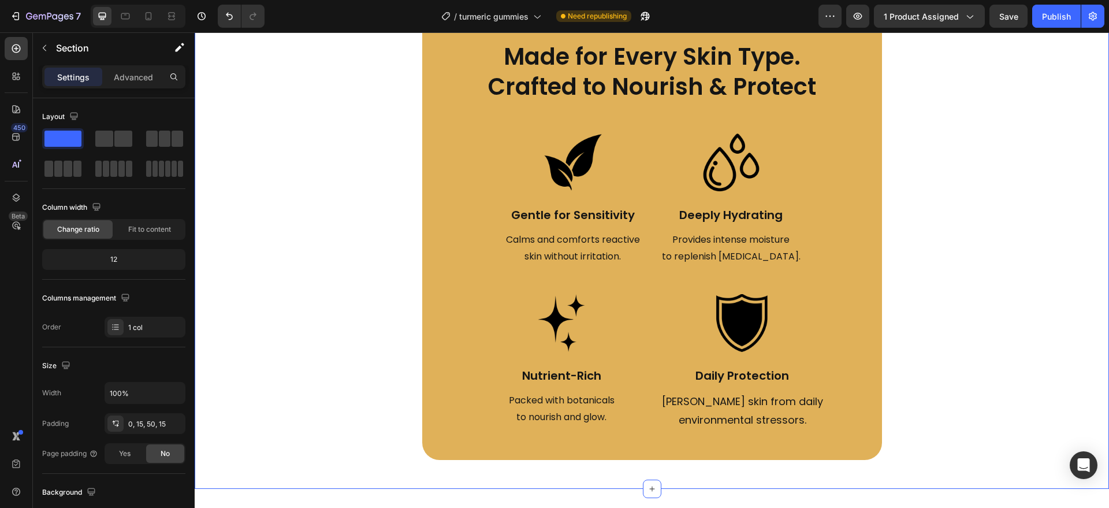
click at [492, 448] on div "Made for Every Skin Type. Crafted to Nourish & Protect Heading Made for Every S…" at bounding box center [652, 236] width 460 height 448
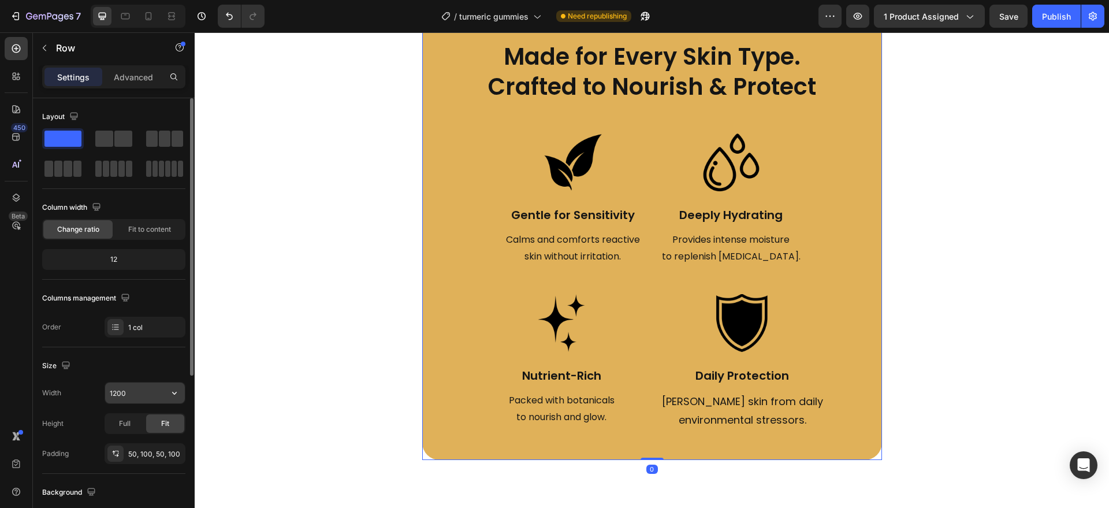
click at [180, 401] on button "button" at bounding box center [174, 393] width 21 height 21
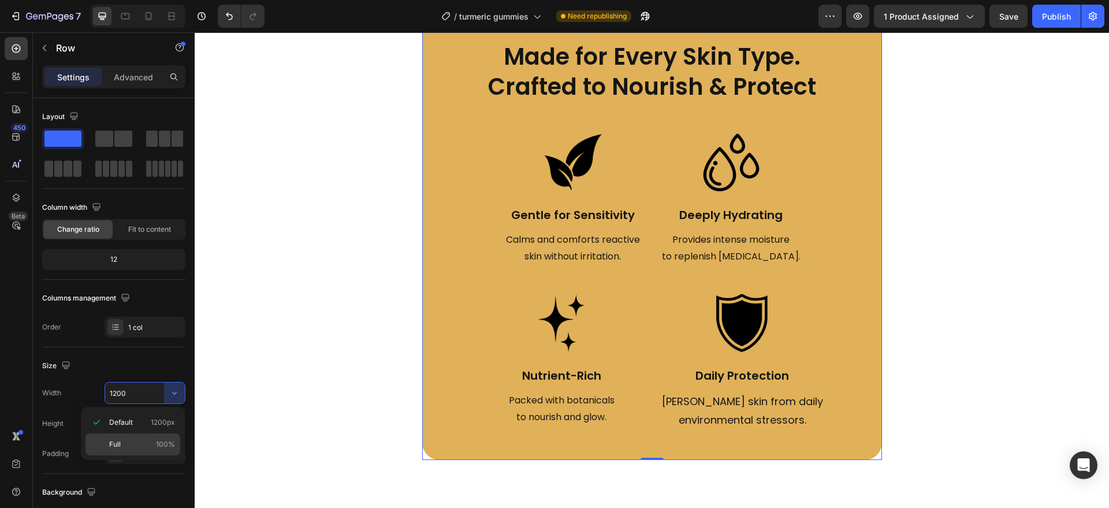
click at [162, 436] on div "Full 100%" at bounding box center [133, 444] width 95 height 22
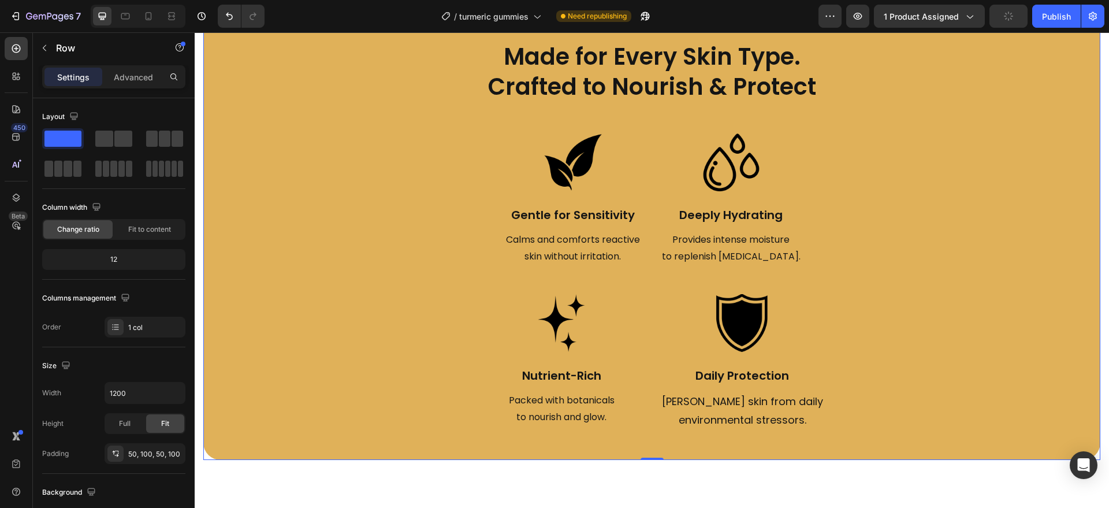
type input "100%"
click at [643, 376] on div "Image Nutrient-Rich Text Block Packed with botanicals to nourish and glow. Text…" at bounding box center [652, 362] width 344 height 137
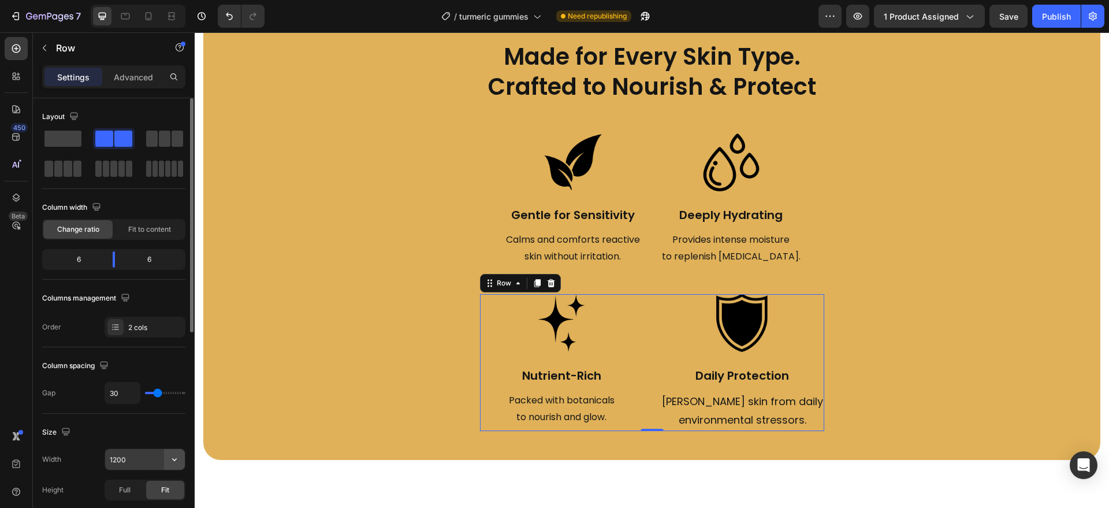
click at [180, 458] on button "button" at bounding box center [174, 459] width 21 height 21
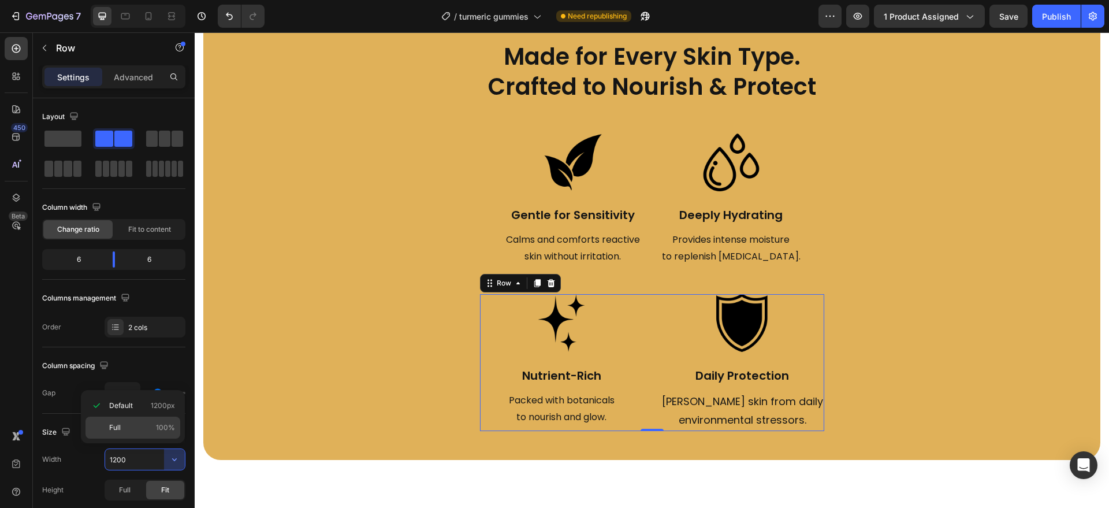
click at [162, 418] on div "Full 100%" at bounding box center [133, 428] width 95 height 22
type input "100%"
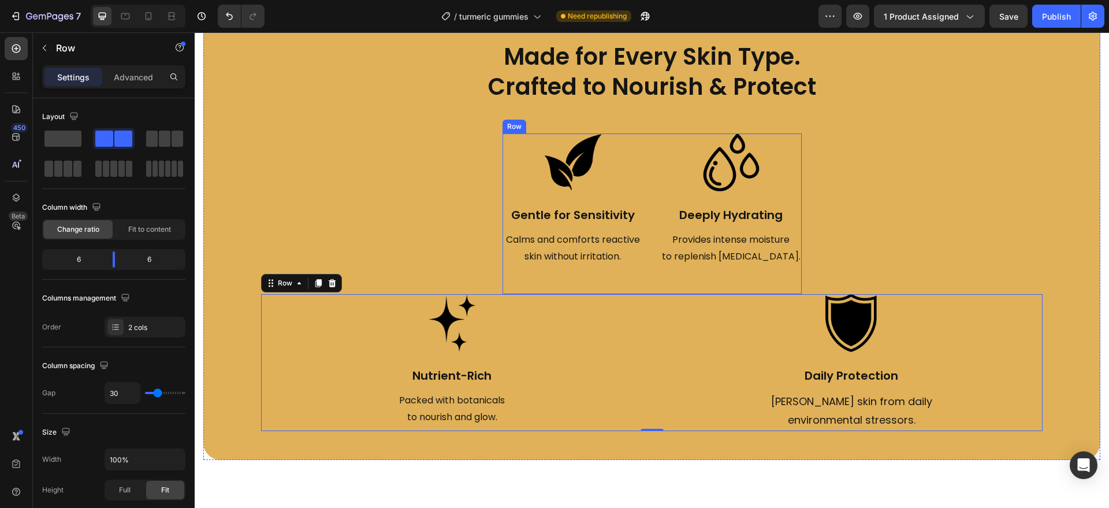
click at [644, 259] on div "Image Gentle for Sensitivity Text Block Calms and comforts reactive skin withou…" at bounding box center [652, 213] width 299 height 161
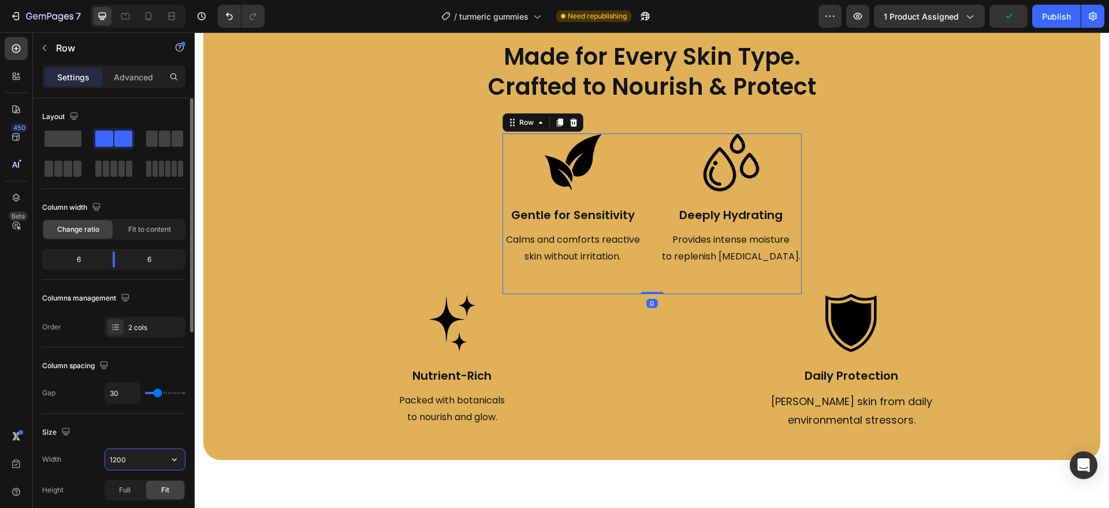
click at [159, 451] on input "1200" at bounding box center [145, 459] width 80 height 21
click at [176, 463] on icon "button" at bounding box center [175, 460] width 12 height 12
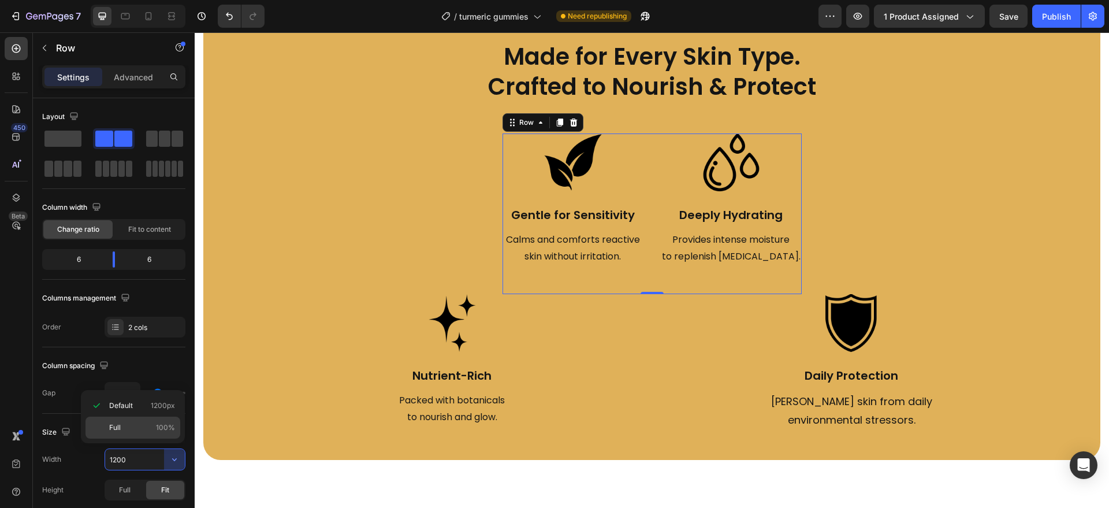
click at [165, 426] on span "100%" at bounding box center [165, 427] width 19 height 10
type input "100%"
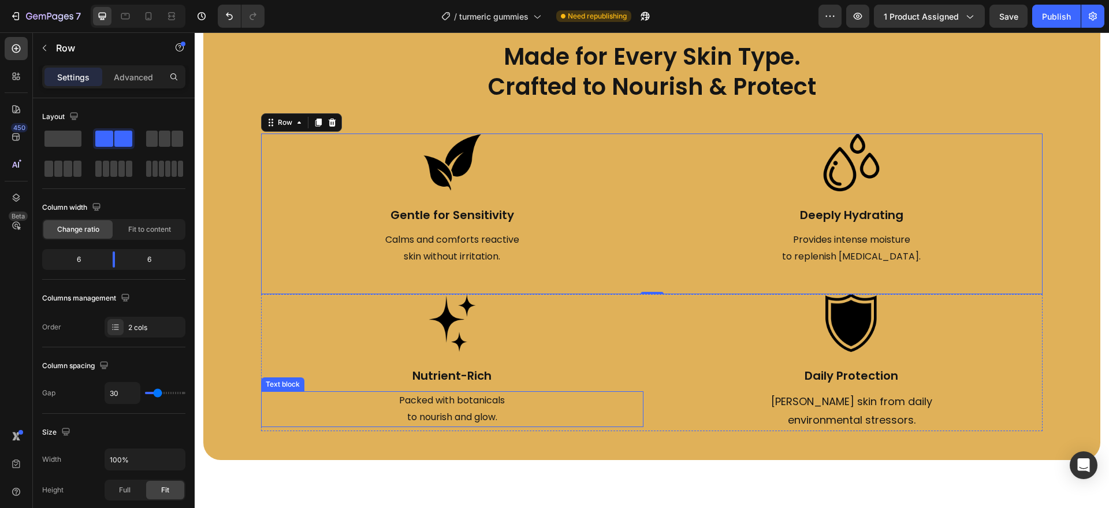
scroll to position [1762, 0]
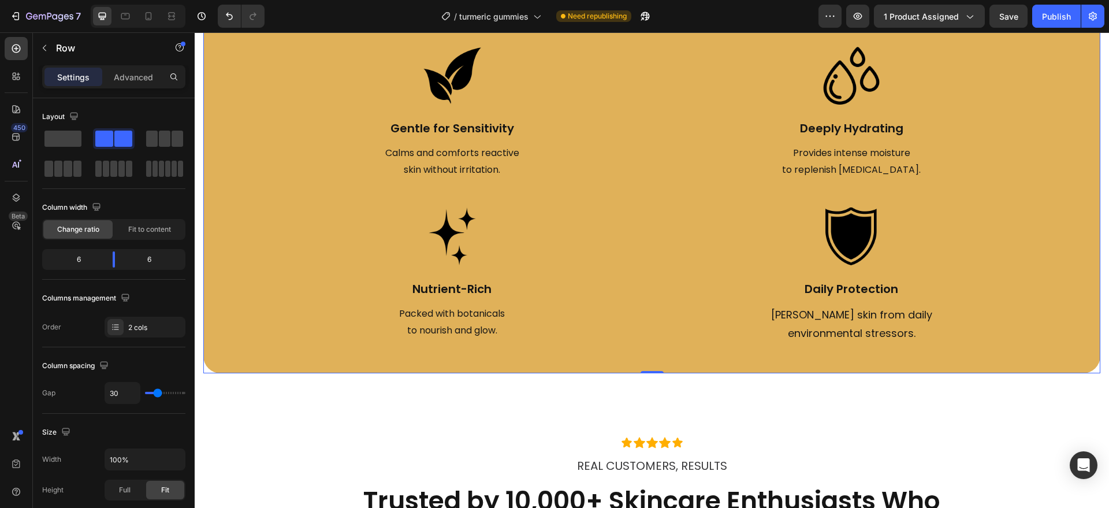
click at [324, 361] on div "Made for Every Skin Type. Crafted to Nourish & Protect Heading Made for Every S…" at bounding box center [651, 149] width 897 height 448
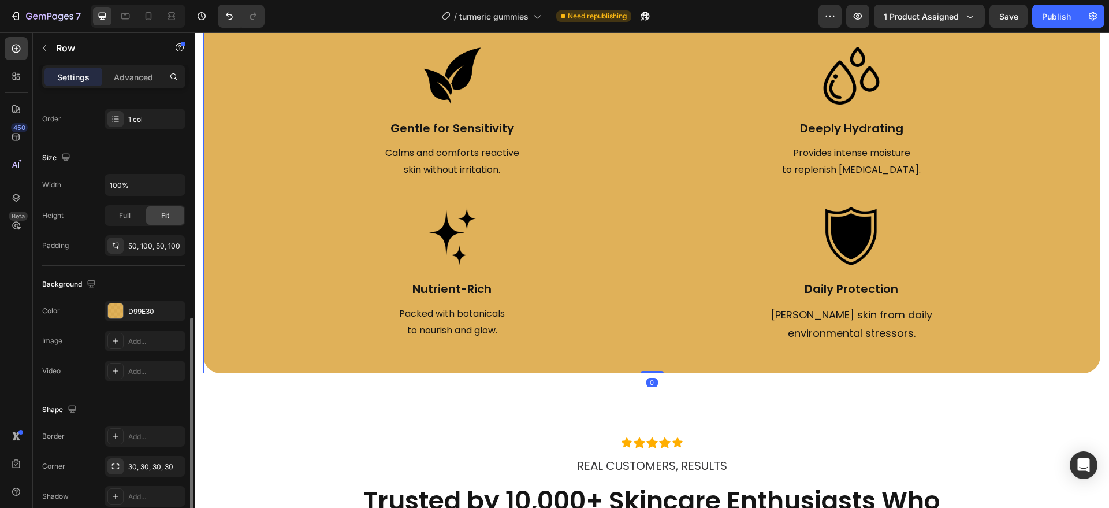
scroll to position [262, 0]
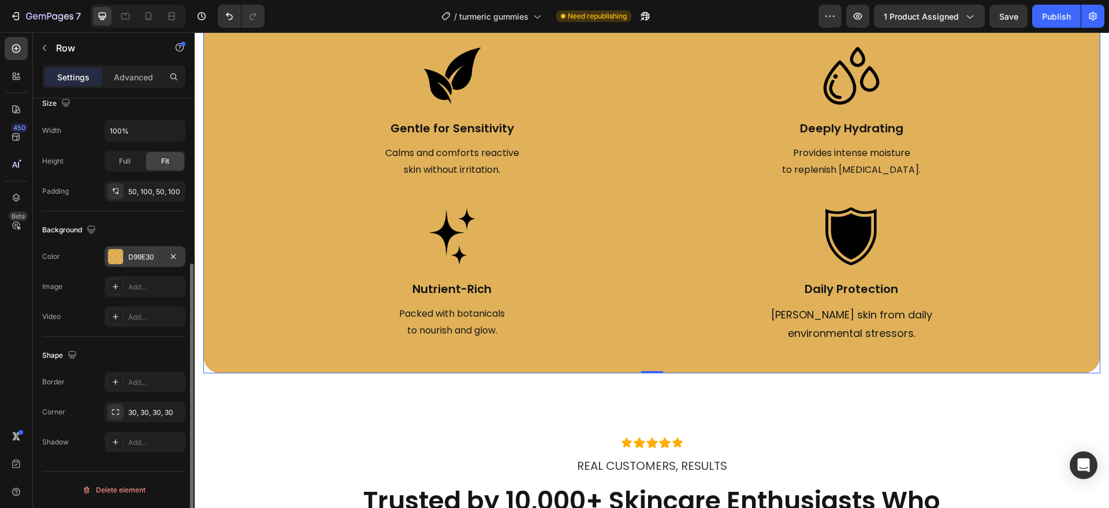
click at [148, 258] on div "D99E30" at bounding box center [145, 257] width 34 height 10
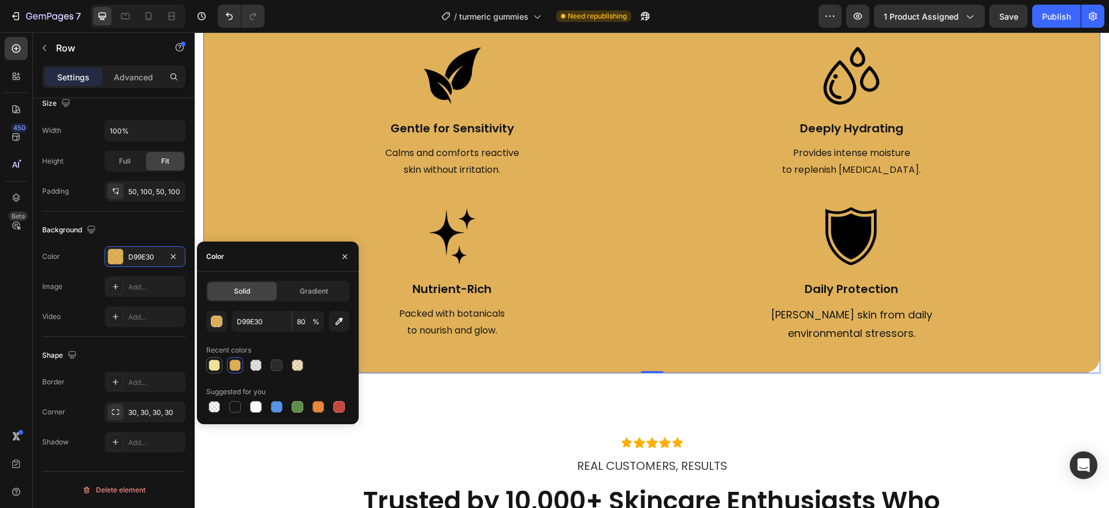
click at [218, 371] on div at bounding box center [214, 365] width 14 height 14
type input "F2DF7E"
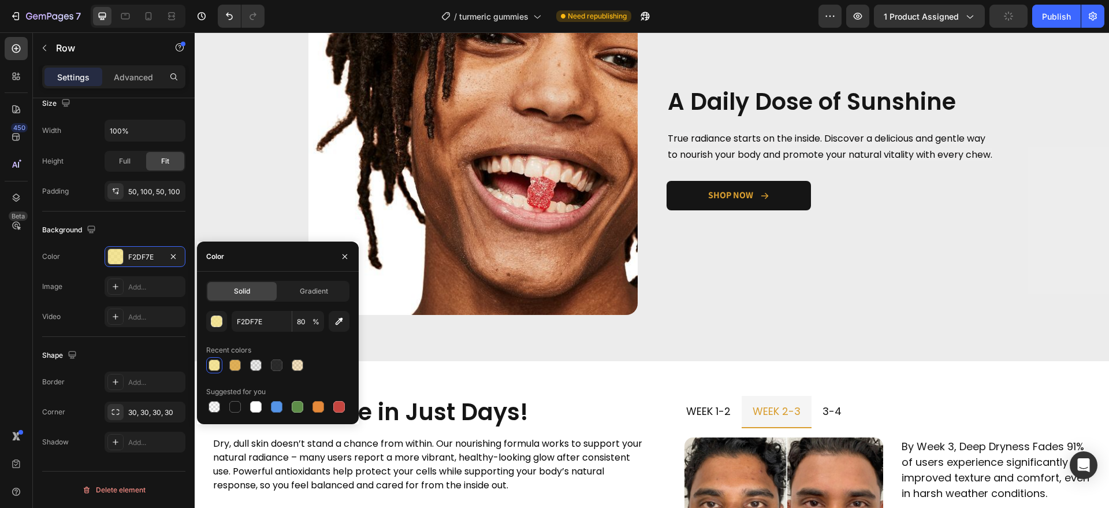
scroll to position [1045, 0]
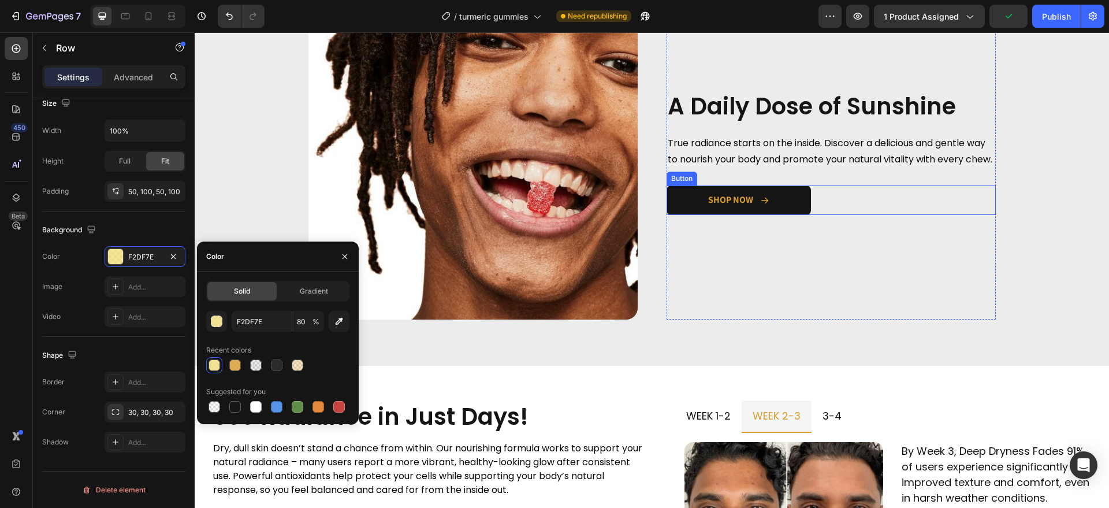
click at [683, 202] on link "SHOP NOW" at bounding box center [739, 199] width 144 height 29
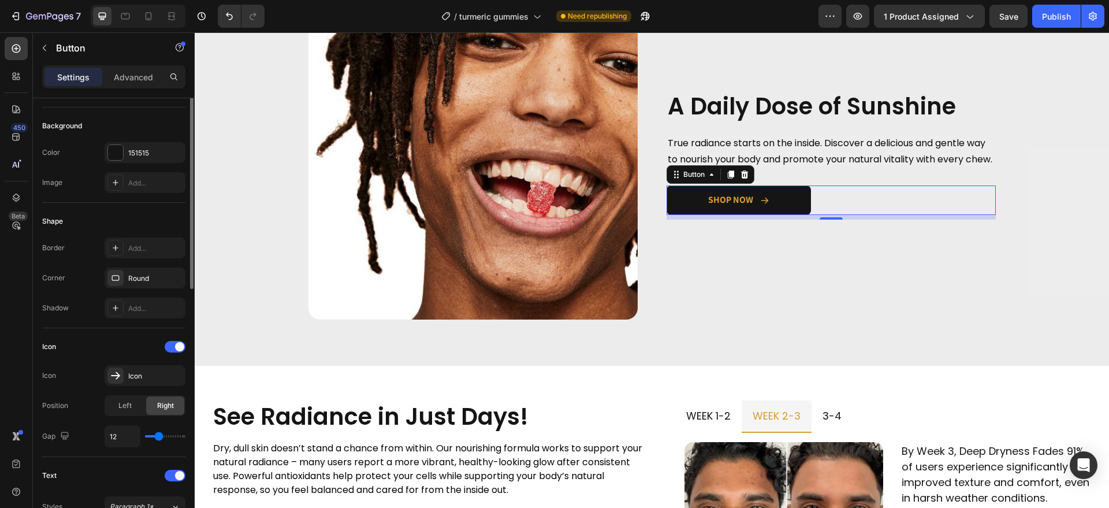
scroll to position [76, 0]
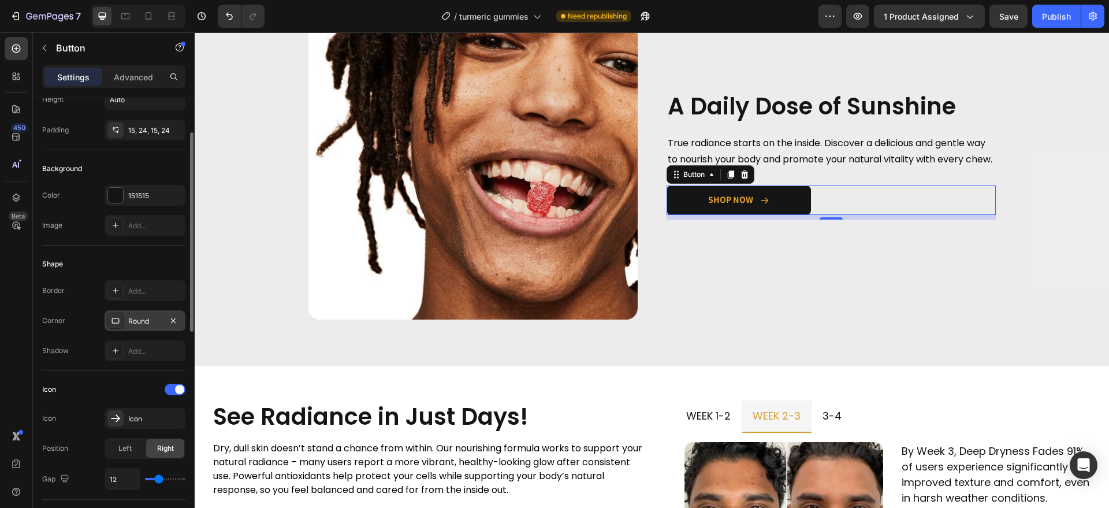
click at [160, 324] on div "Round" at bounding box center [145, 321] width 34 height 10
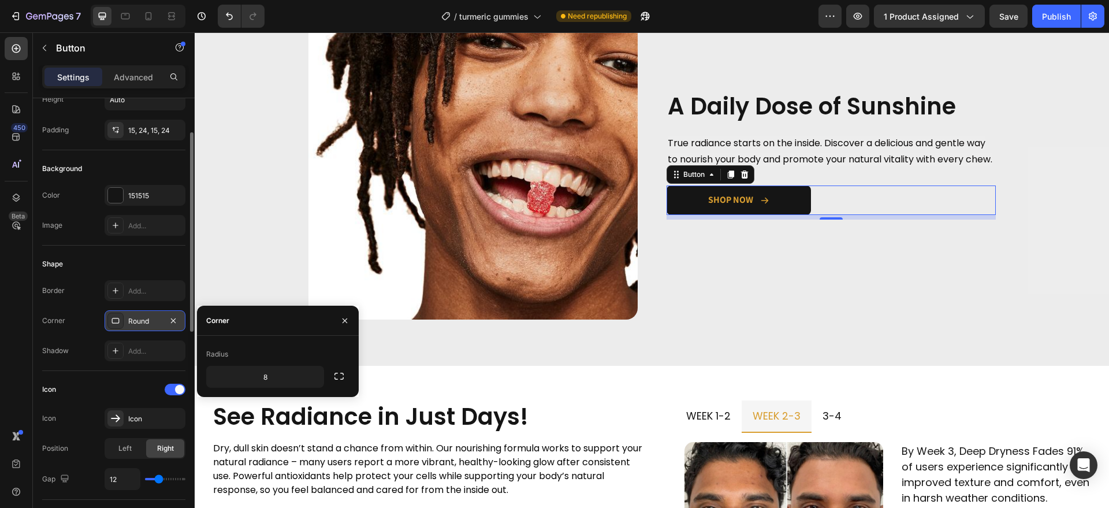
click at [160, 324] on div "Round" at bounding box center [145, 321] width 34 height 10
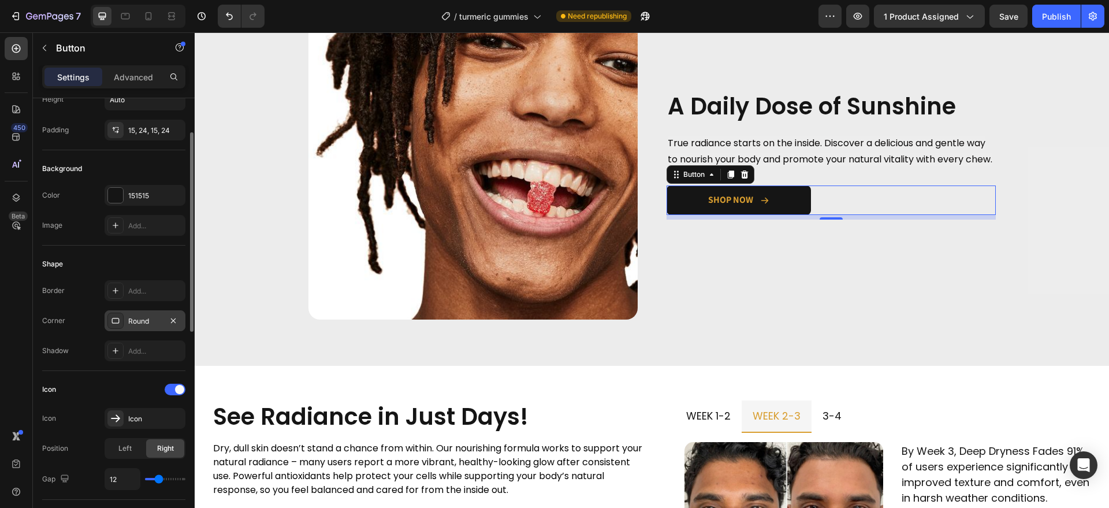
click at [117, 311] on div "Round" at bounding box center [145, 320] width 81 height 21
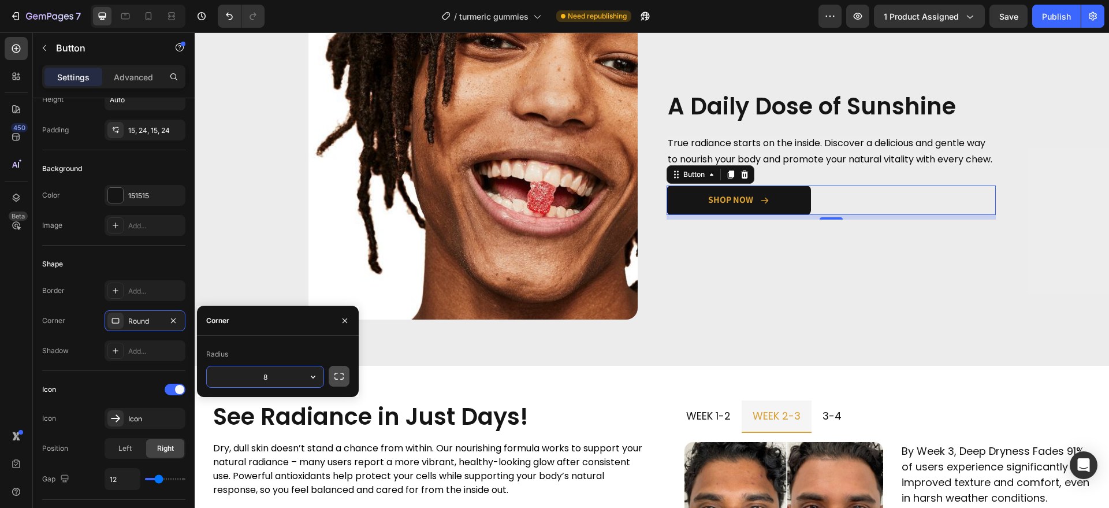
click at [340, 370] on icon "button" at bounding box center [339, 376] width 12 height 12
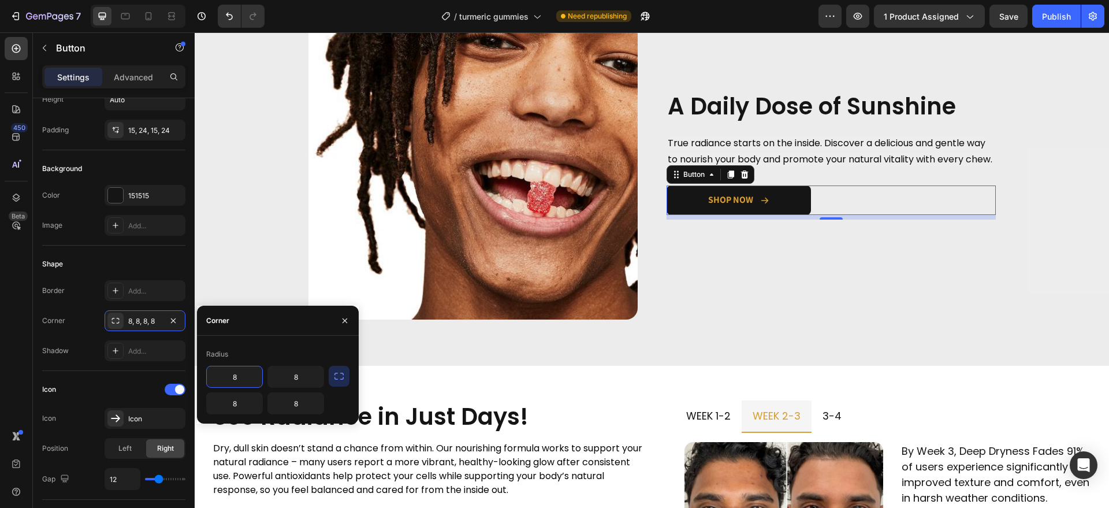
click at [233, 383] on input "8" at bounding box center [234, 376] width 55 height 21
type input "60"
click at [305, 375] on input "8" at bounding box center [295, 376] width 55 height 21
type input "60"
click at [299, 399] on input "8" at bounding box center [295, 403] width 55 height 21
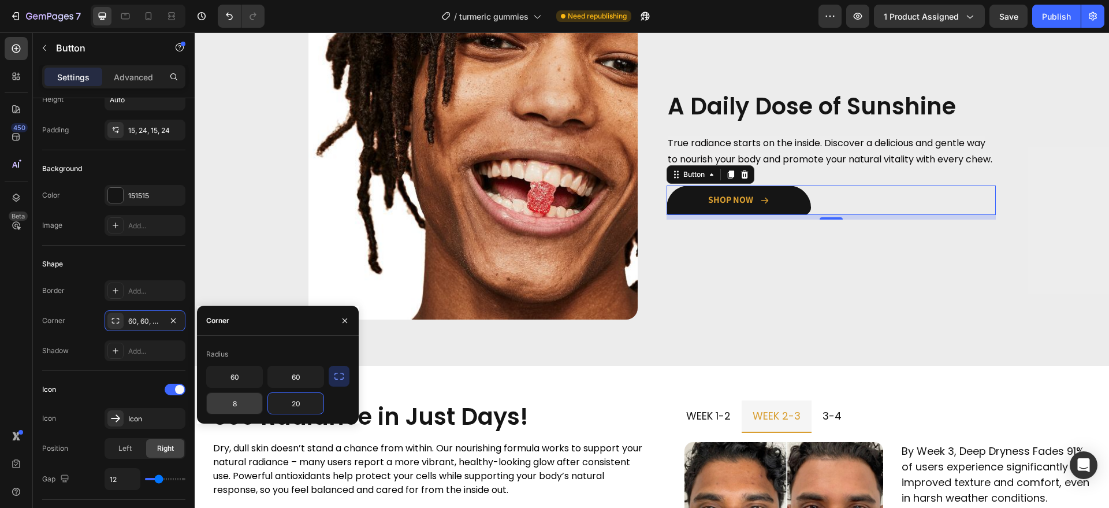
type input "20"
click at [251, 395] on input "8" at bounding box center [234, 403] width 55 height 21
type input "20"
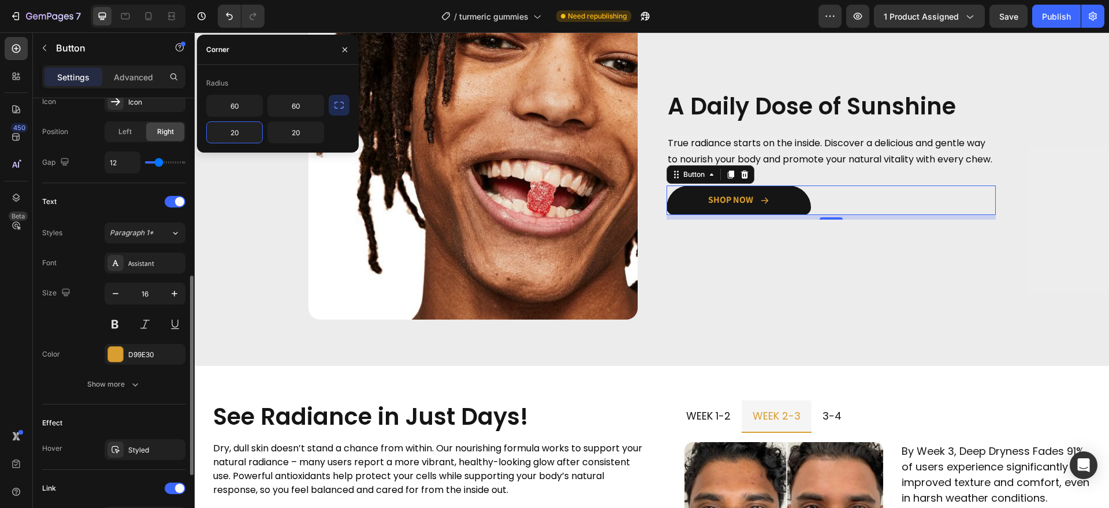
scroll to position [537, 0]
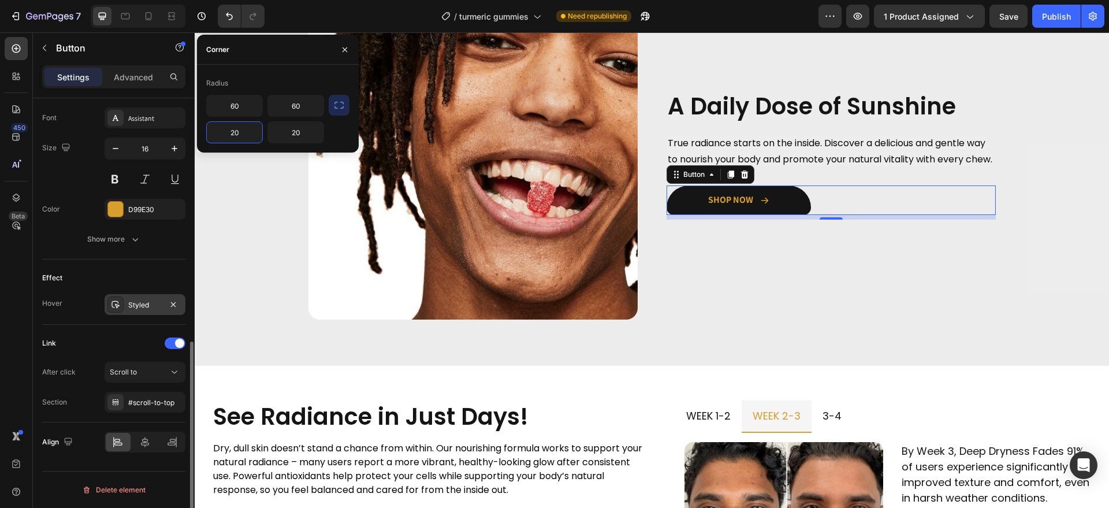
click at [131, 307] on div "Styled" at bounding box center [145, 305] width 34 height 10
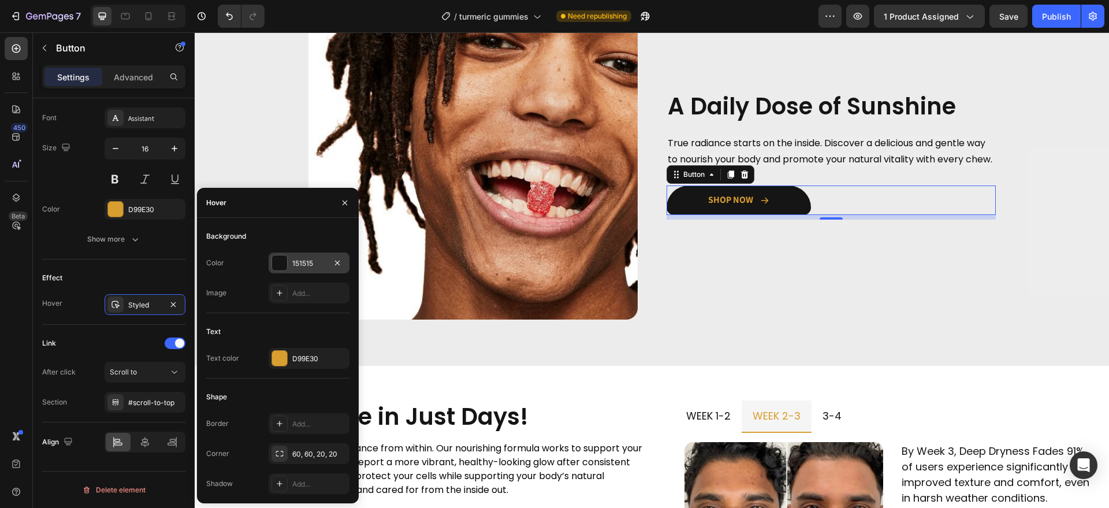
click at [309, 257] on div "151515" at bounding box center [309, 263] width 81 height 21
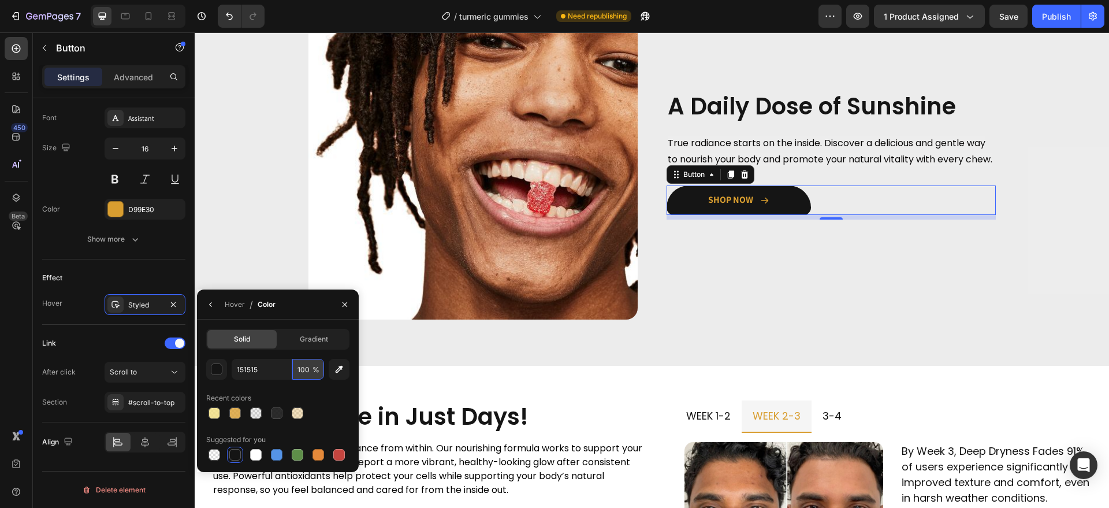
click at [304, 366] on input "100" at bounding box center [308, 369] width 32 height 21
type input "90"
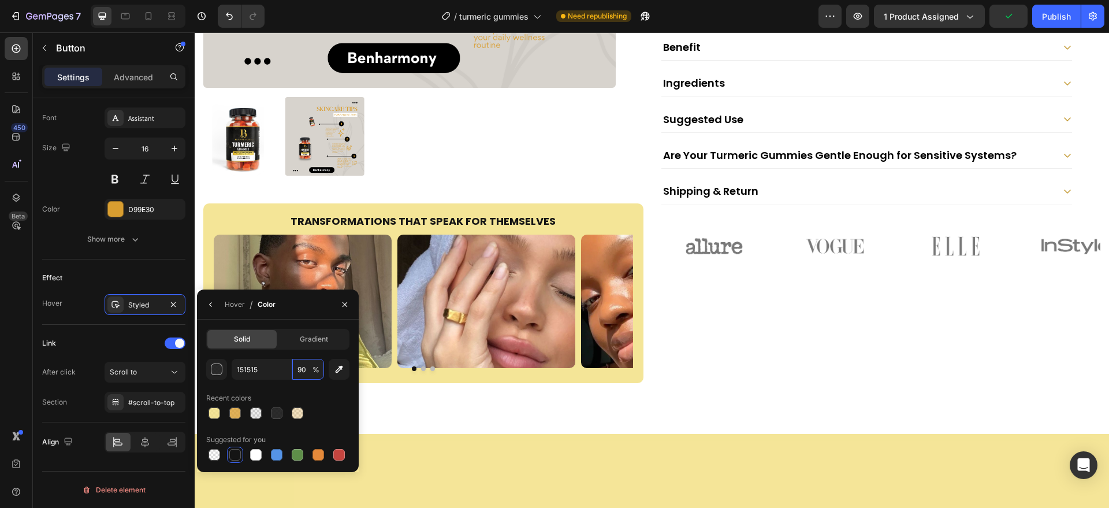
scroll to position [259, 0]
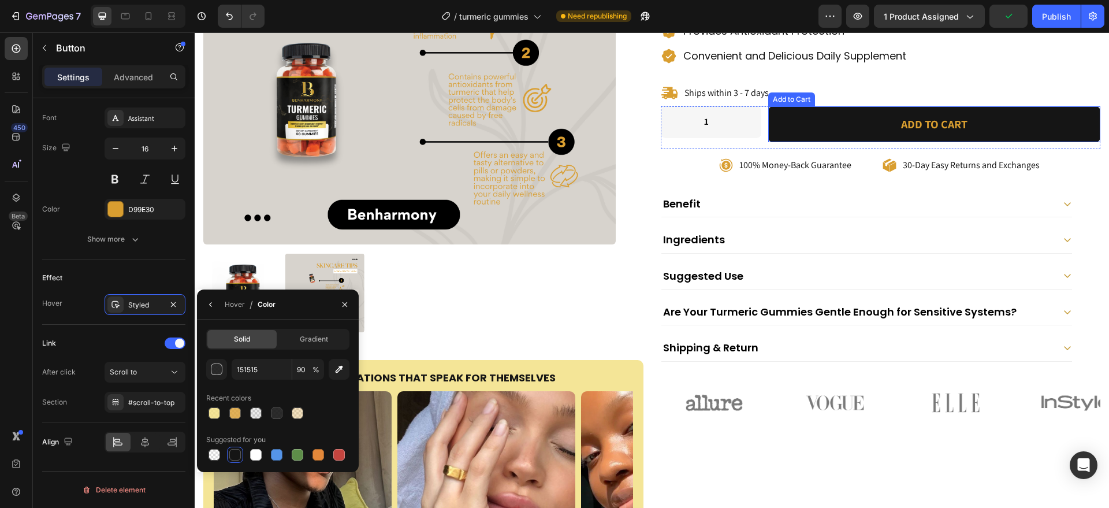
click at [811, 117] on button "Add to cart" at bounding box center [934, 124] width 333 height 36
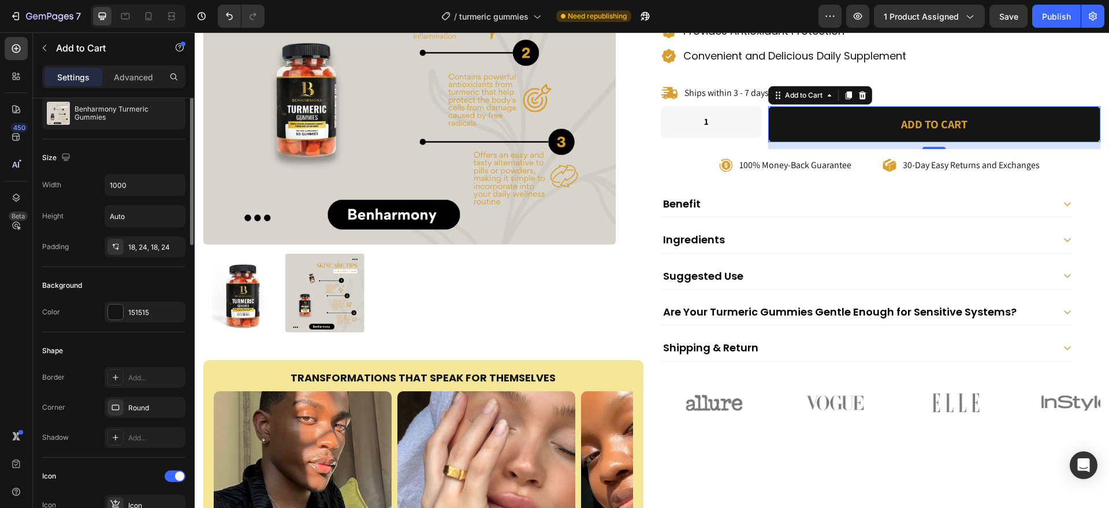
scroll to position [117, 0]
click at [135, 406] on div "Round" at bounding box center [155, 405] width 54 height 10
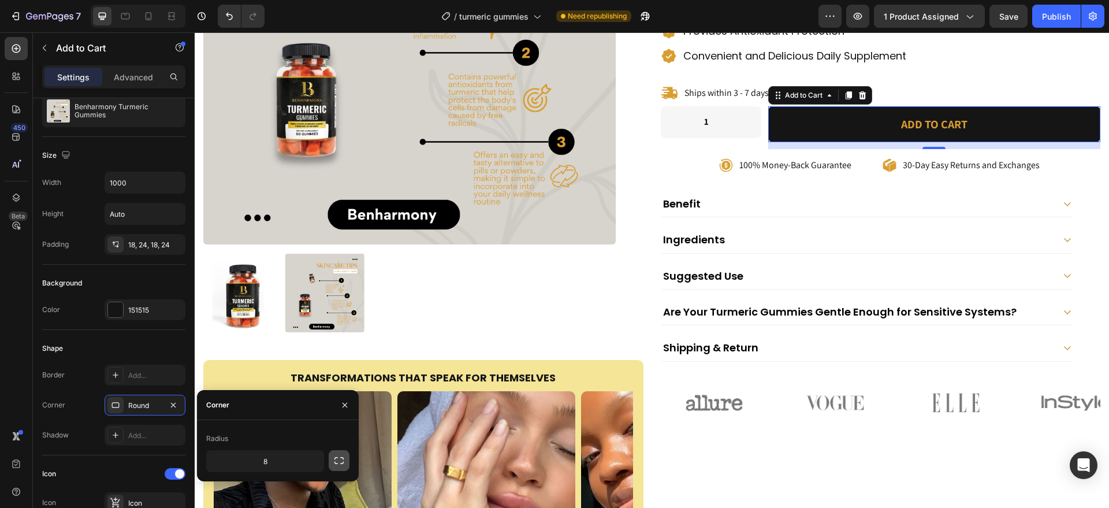
click at [336, 463] on icon "button" at bounding box center [339, 460] width 9 height 7
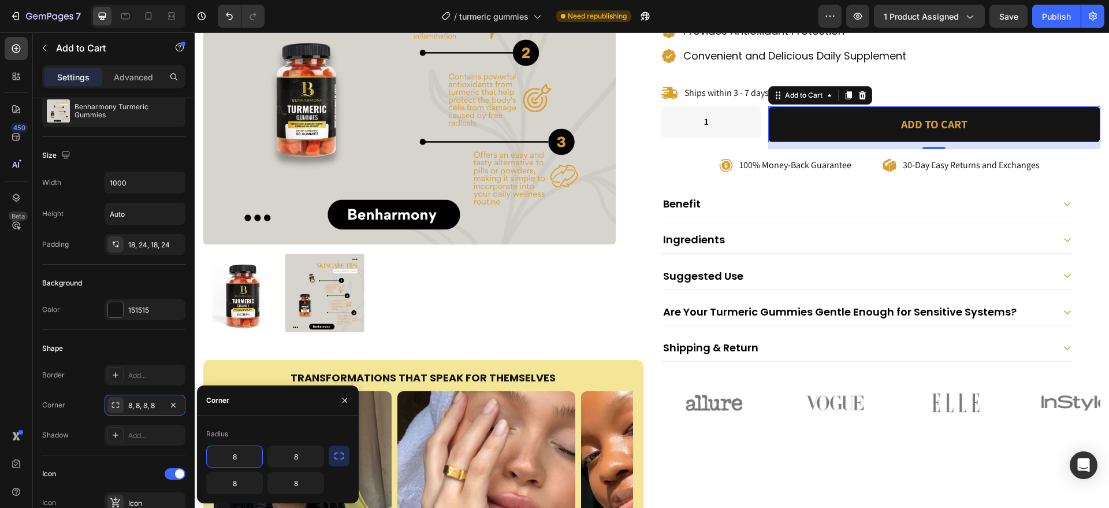
click at [243, 459] on input "8" at bounding box center [234, 456] width 55 height 21
type input "60"
click at [303, 462] on input "8" at bounding box center [295, 456] width 55 height 21
type input "60"
click at [297, 481] on input "8" at bounding box center [295, 483] width 55 height 21
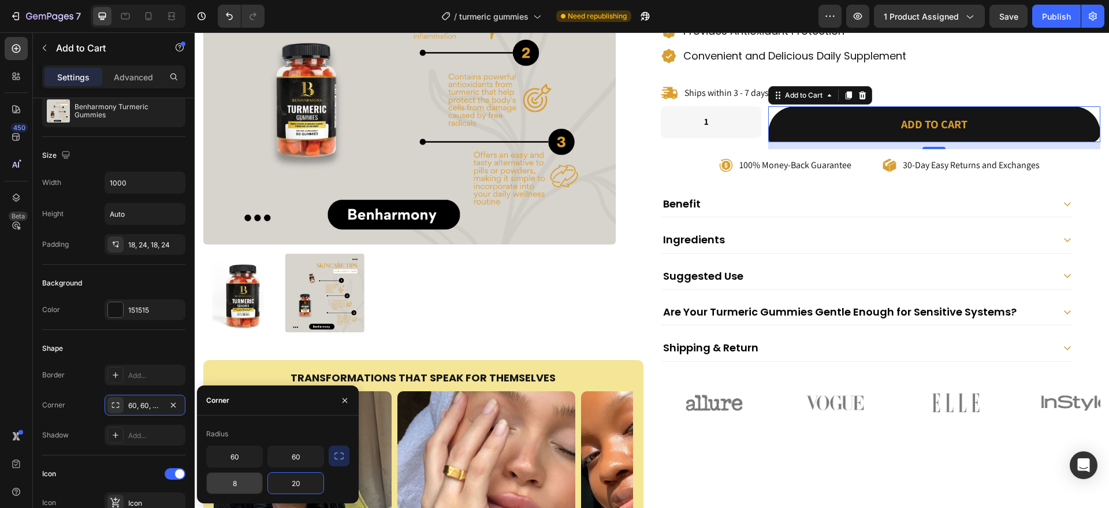
type input "20"
click at [243, 484] on input "8" at bounding box center [234, 483] width 55 height 21
type input "20"
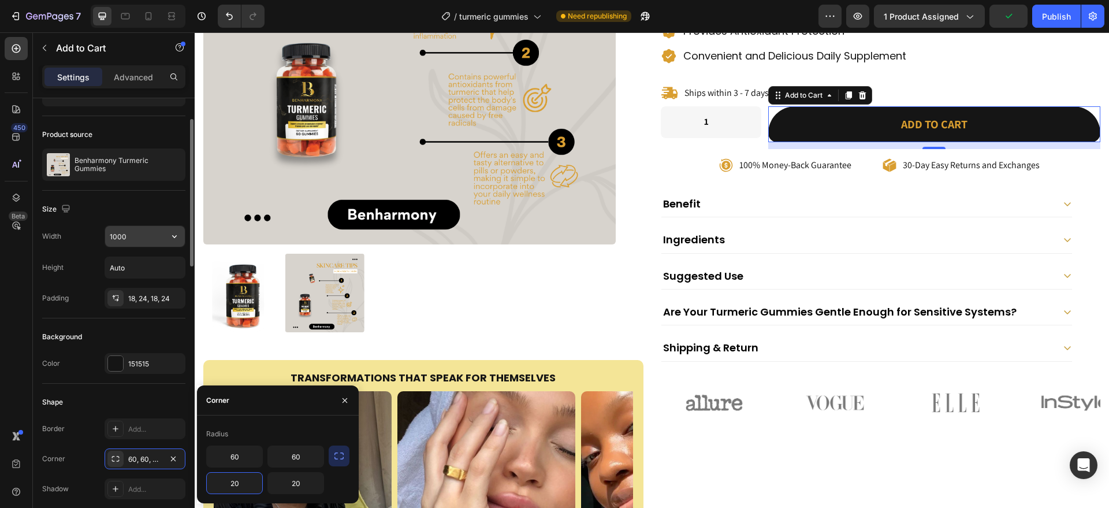
click at [147, 243] on input "1000" at bounding box center [145, 236] width 80 height 21
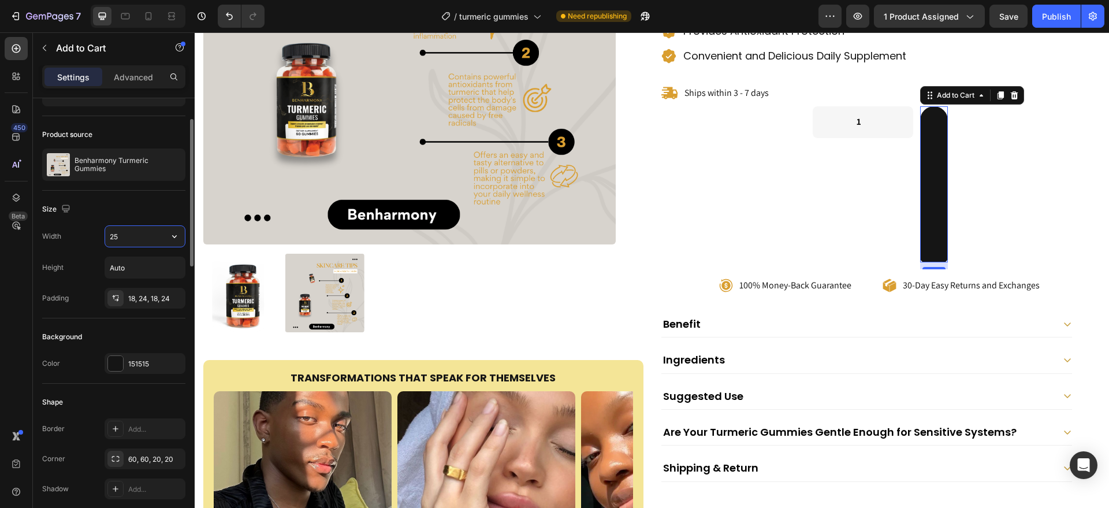
type input "2"
type input "350"
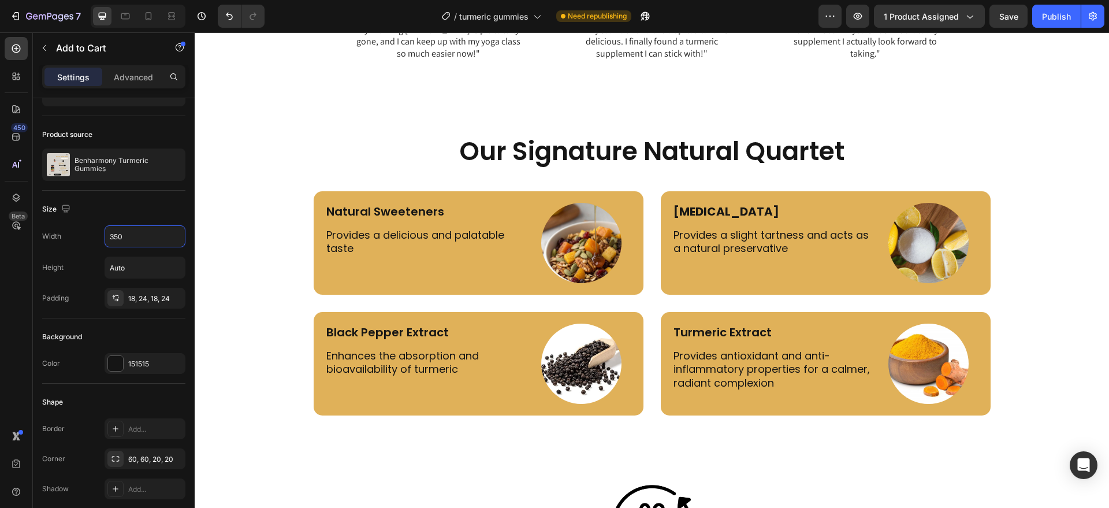
scroll to position [2580, 0]
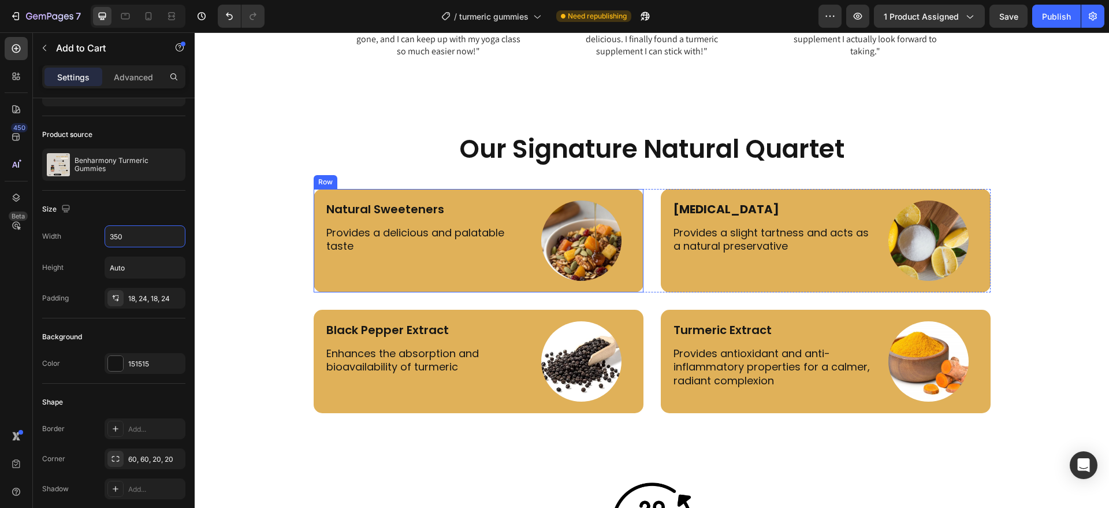
click at [607, 285] on div "Natural Sweeteners Text Block Provides a delicious and palatable taste Text Blo…" at bounding box center [479, 240] width 330 height 103
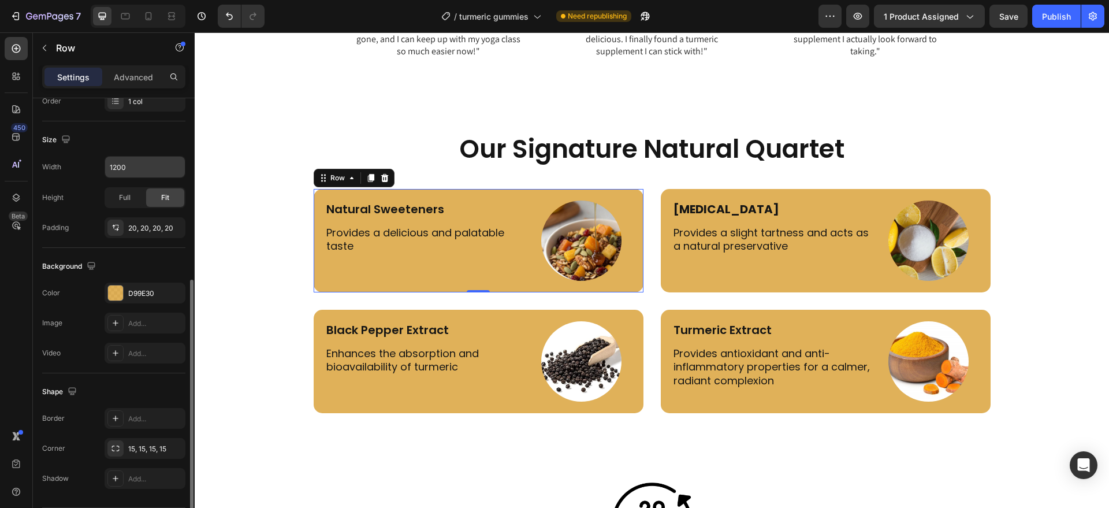
scroll to position [262, 0]
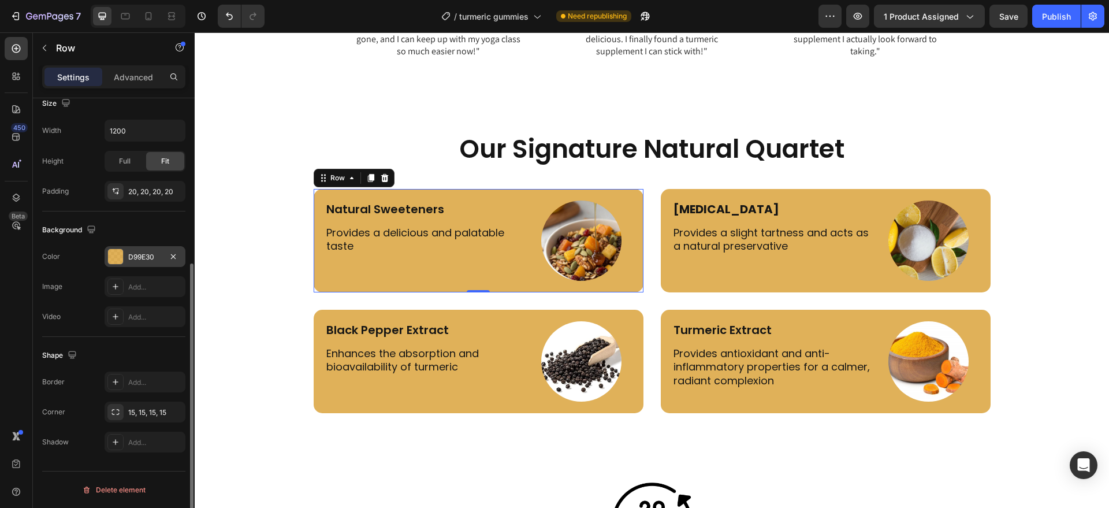
click at [138, 250] on div "D99E30" at bounding box center [145, 256] width 81 height 21
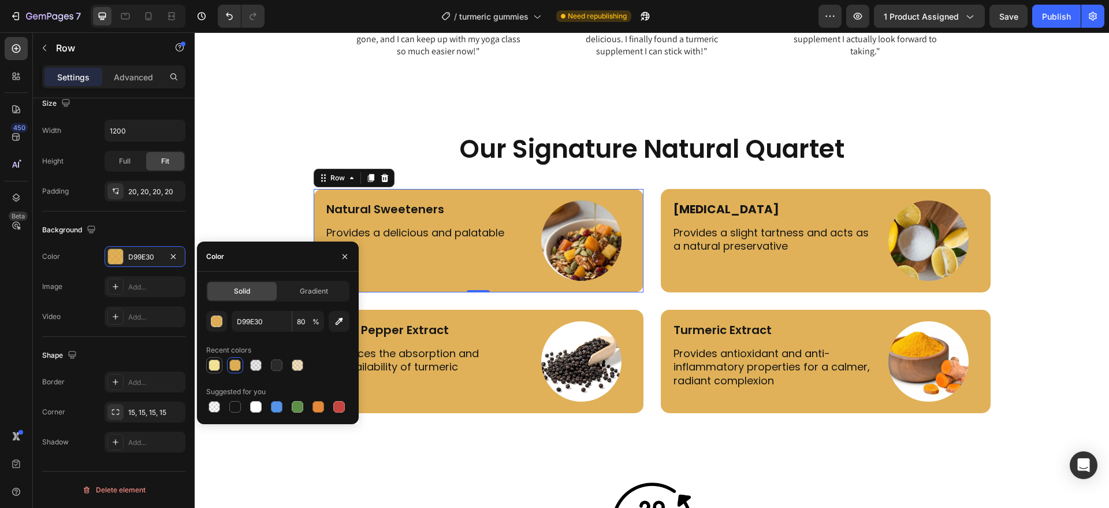
drag, startPoint x: 218, startPoint y: 362, endPoint x: 428, endPoint y: 210, distance: 258.5
click at [218, 362] on div at bounding box center [215, 365] width 12 height 12
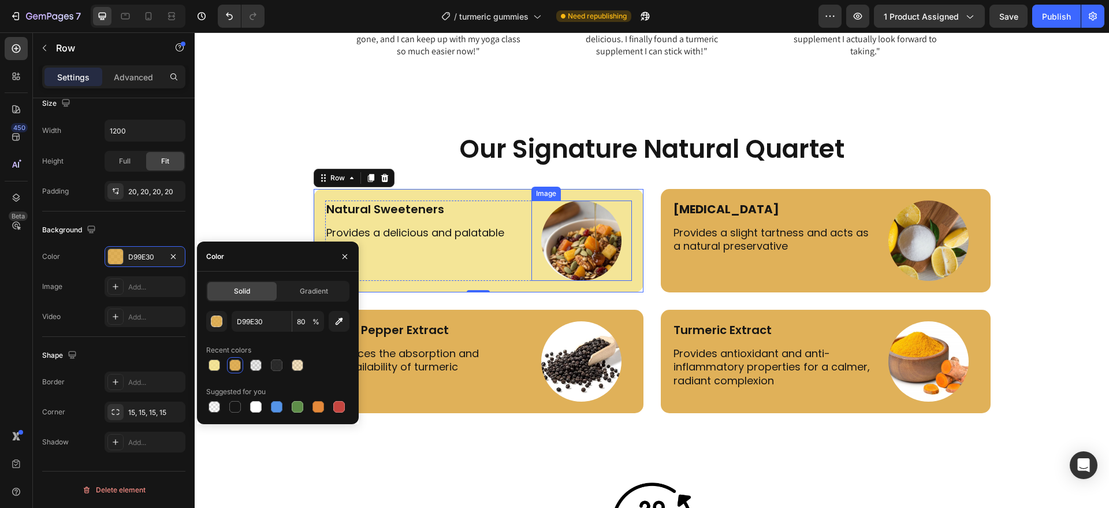
type input "F2DF7E"
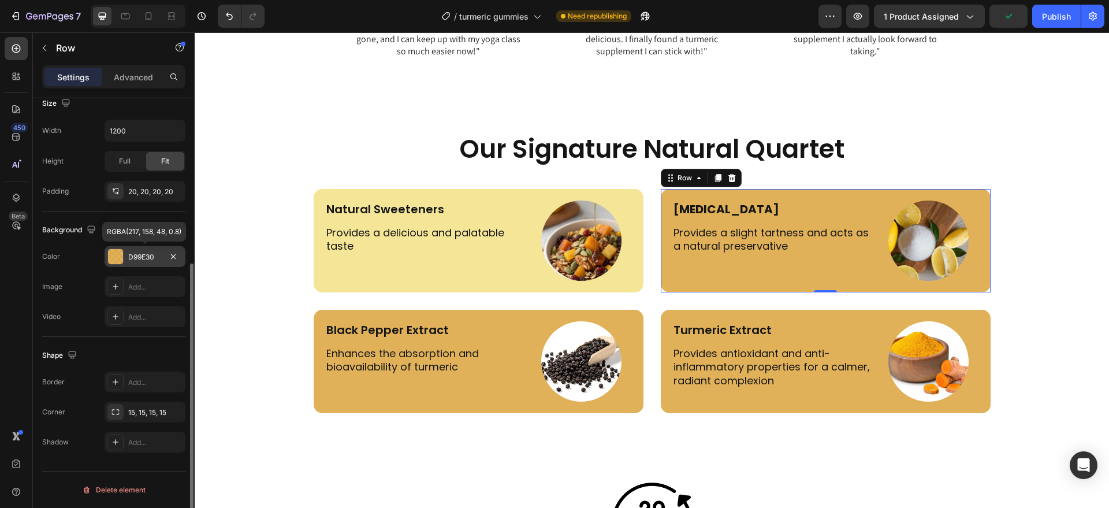
click at [153, 262] on div "D99E30" at bounding box center [145, 256] width 81 height 21
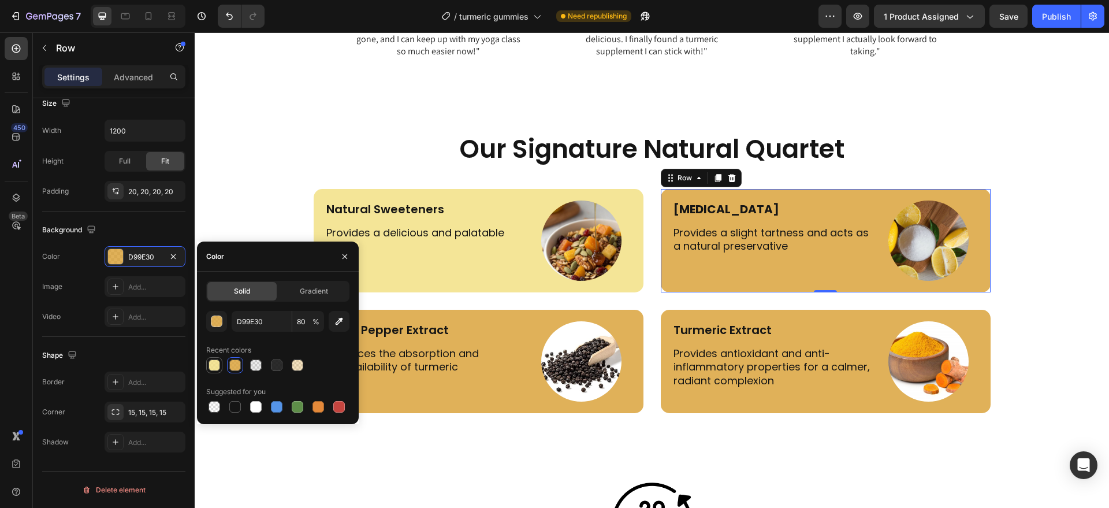
drag, startPoint x: 215, startPoint y: 365, endPoint x: 340, endPoint y: 384, distance: 126.3
click at [215, 365] on div at bounding box center [215, 365] width 12 height 12
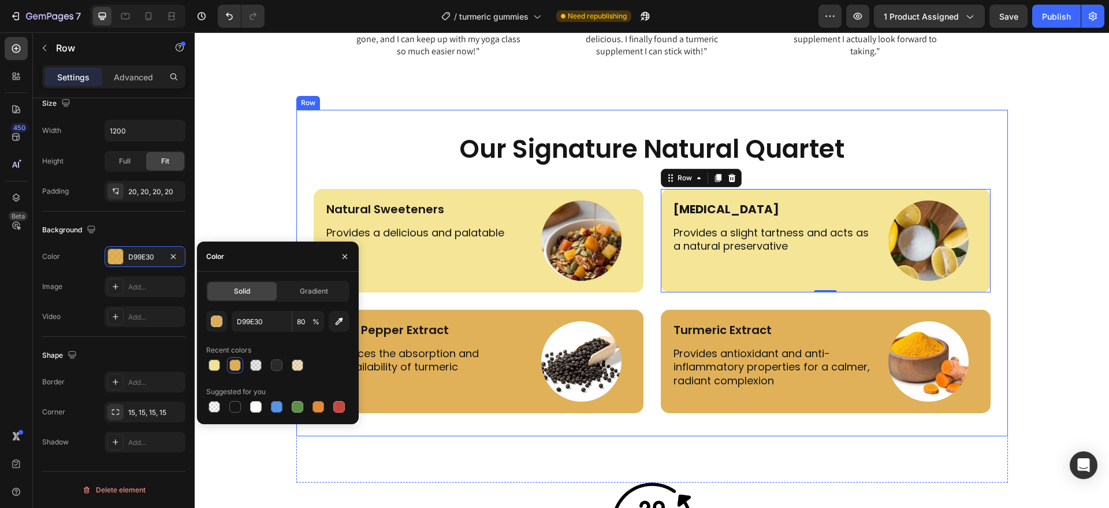
type input "F2DF7E"
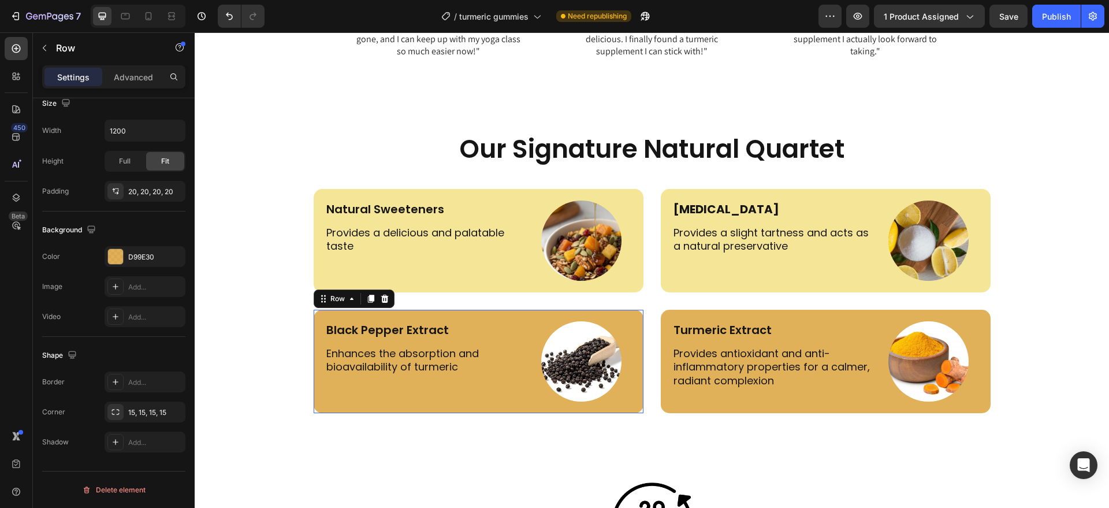
click at [609, 402] on div "Black Pepper Extract Text Block Enhances the absorption and bioavailability of …" at bounding box center [479, 361] width 330 height 103
click at [139, 250] on div "D99E30" at bounding box center [145, 256] width 81 height 21
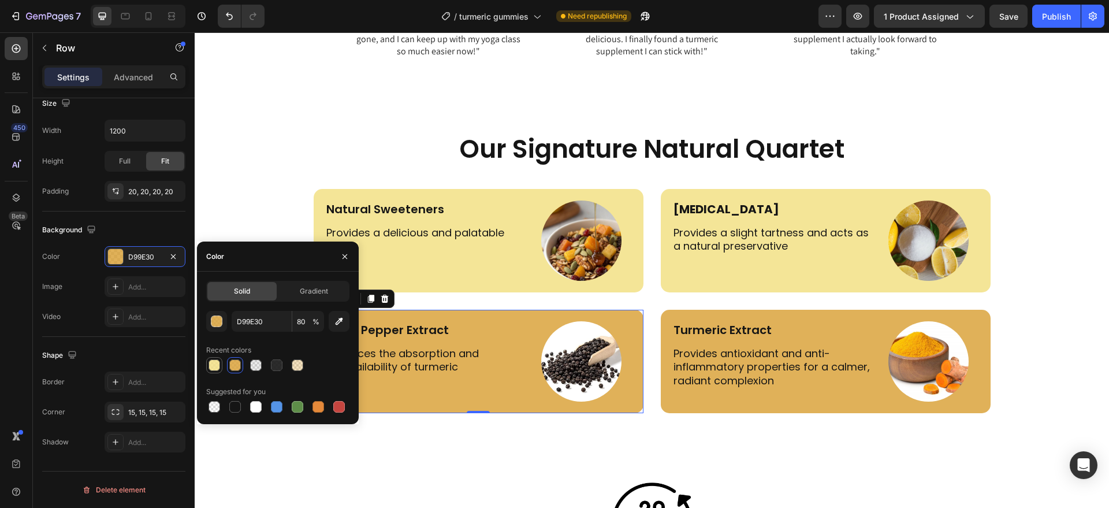
click at [213, 365] on div at bounding box center [215, 365] width 12 height 12
type input "F2DF7E"
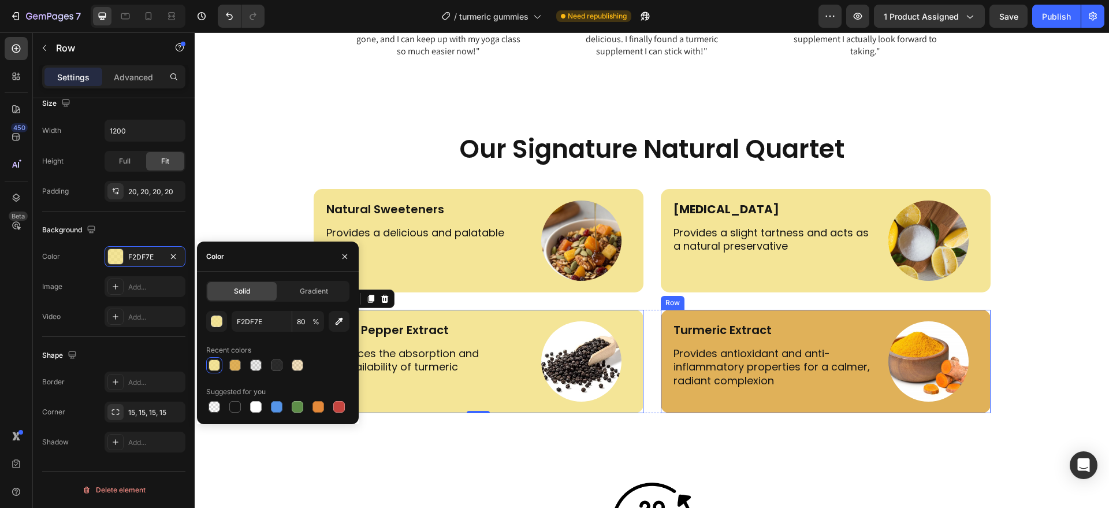
click at [662, 398] on div "Turmeric Extract Text Block Provides antioxidant and anti-inflammatory properti…" at bounding box center [826, 361] width 330 height 103
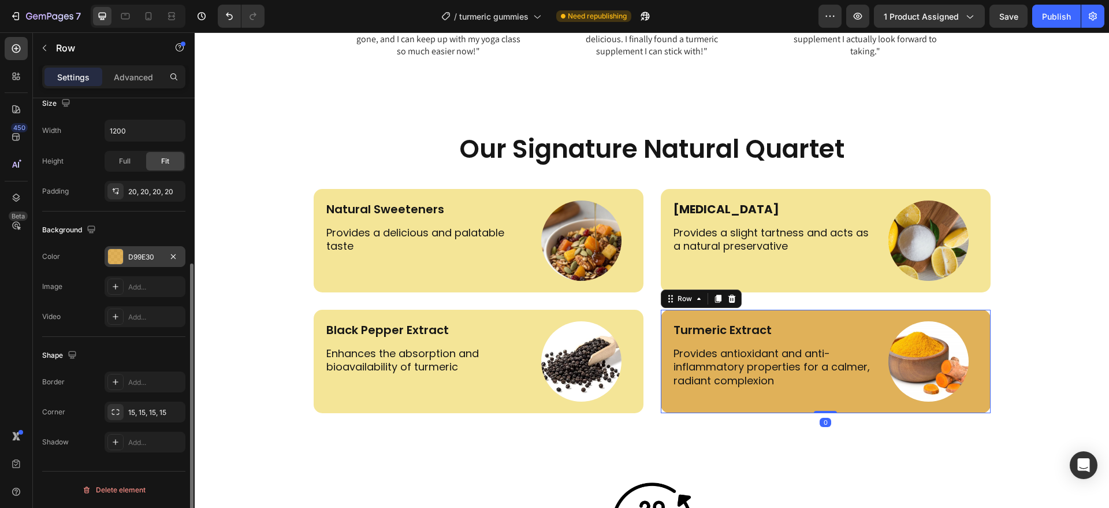
click at [144, 259] on div "D99E30" at bounding box center [145, 257] width 34 height 10
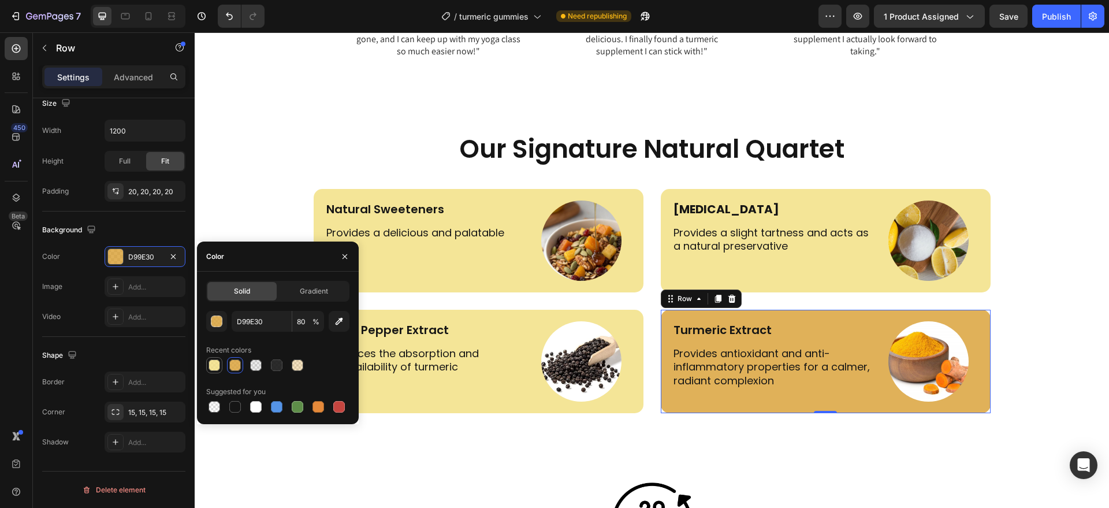
click at [220, 362] on div at bounding box center [214, 365] width 14 height 14
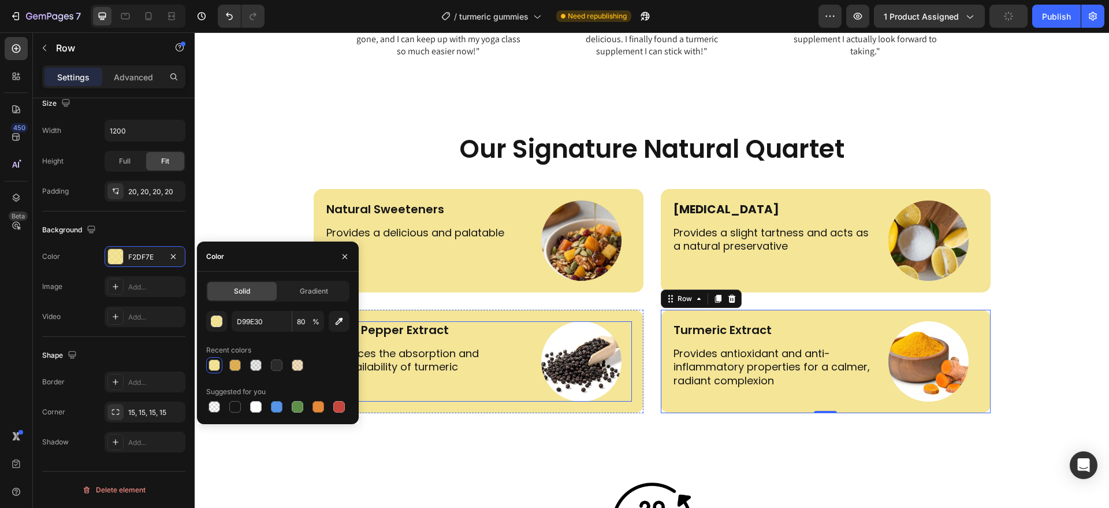
type input "F2DF7E"
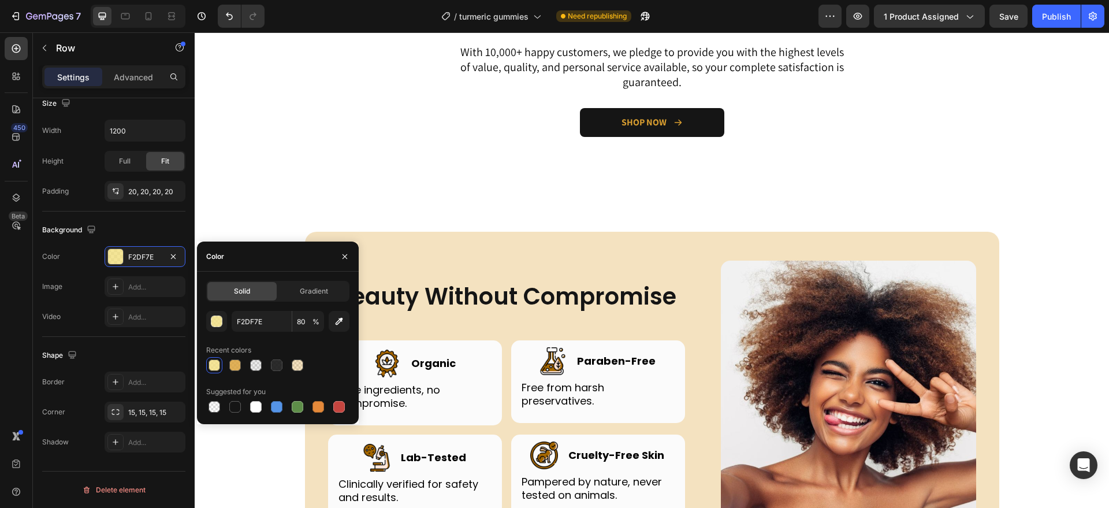
scroll to position [3240, 0]
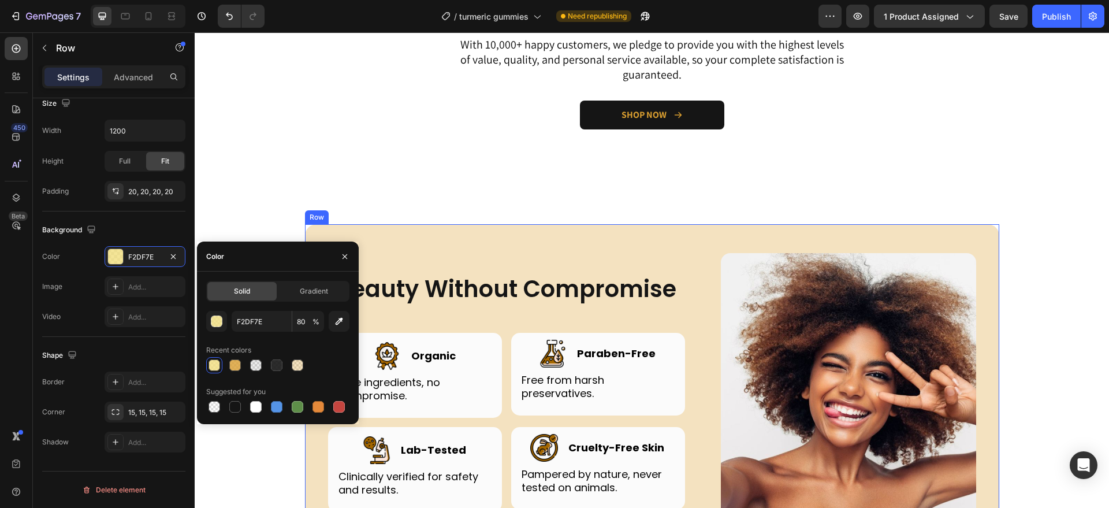
click at [484, 240] on div "Beauty Without Compromise Heading Row Image Image Organic Heading Row Pure ingr…" at bounding box center [652, 393] width 695 height 339
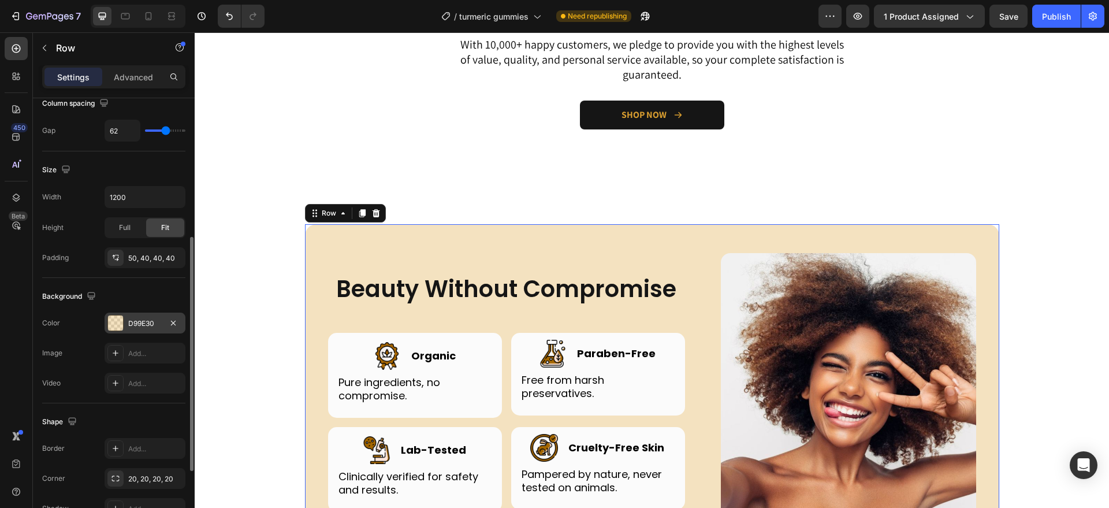
click at [135, 324] on div "D99E30" at bounding box center [145, 323] width 34 height 10
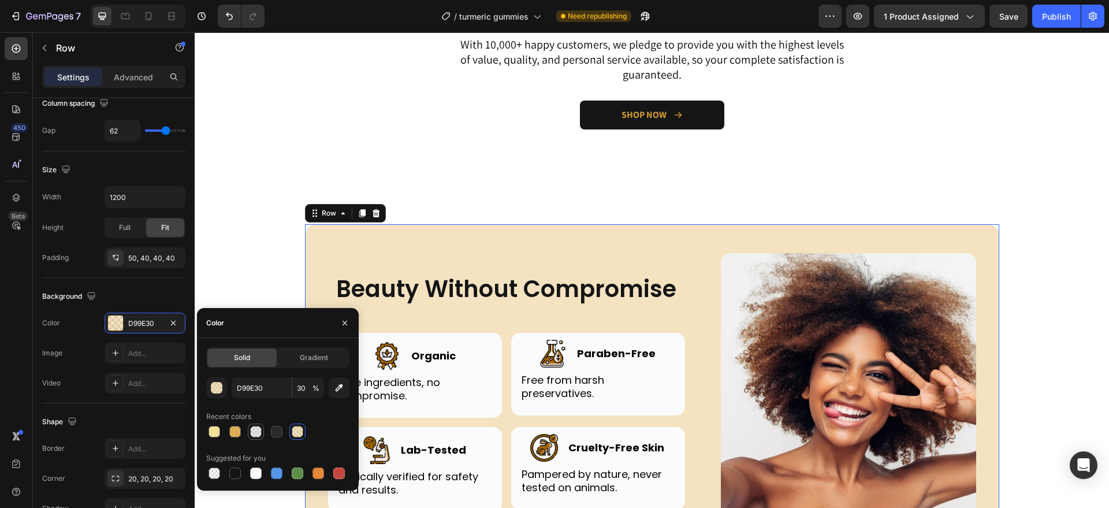
click at [252, 428] on div at bounding box center [256, 432] width 12 height 12
type input "151515"
type input "8"
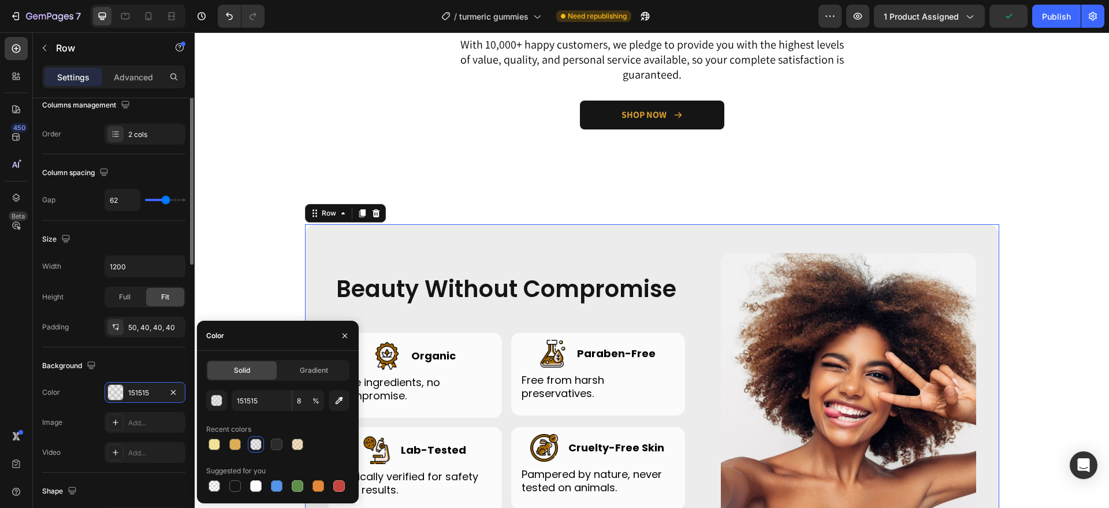
scroll to position [82, 0]
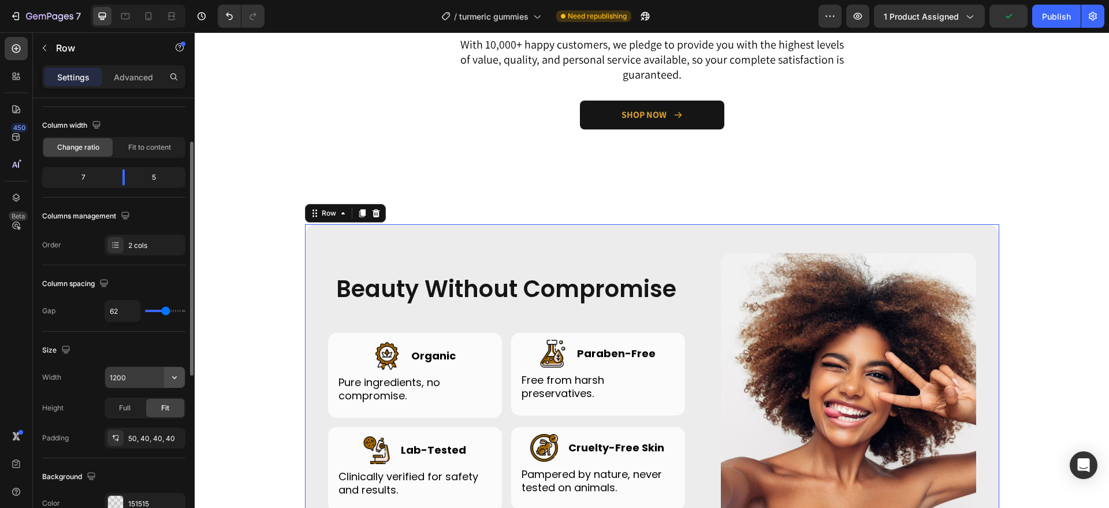
click at [174, 378] on icon "button" at bounding box center [175, 378] width 12 height 12
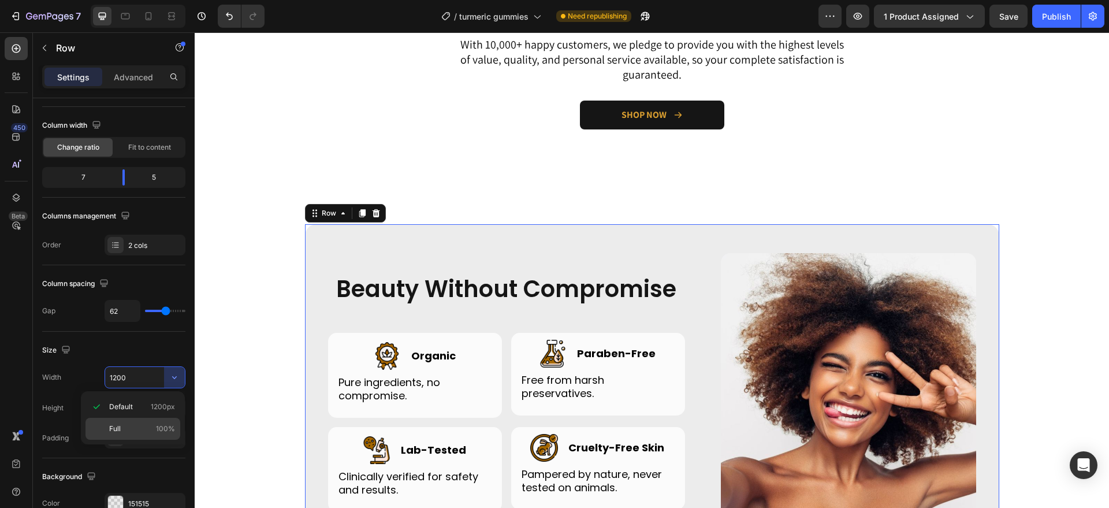
click at [161, 425] on span "100%" at bounding box center [165, 429] width 19 height 10
type input "100%"
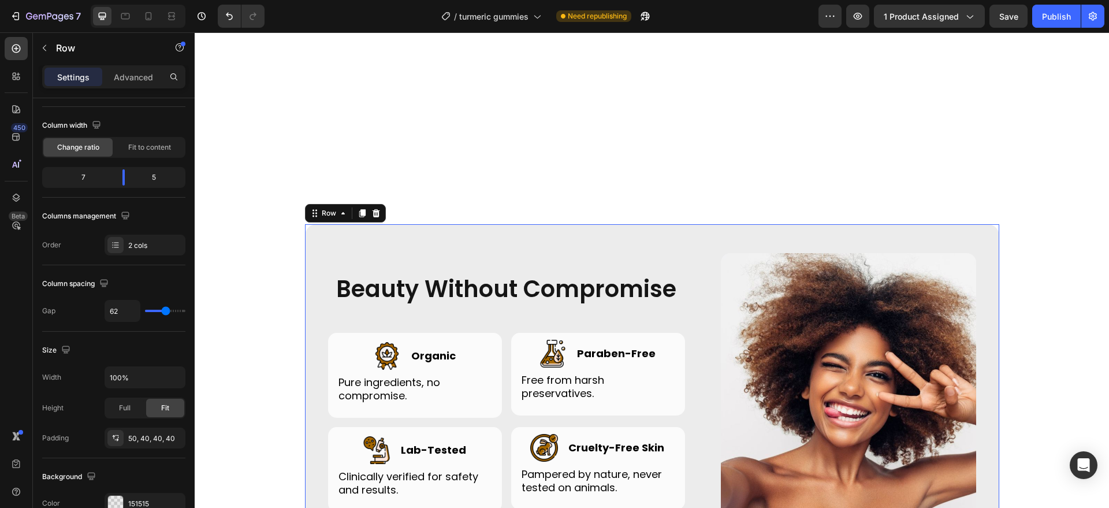
scroll to position [3517, 0]
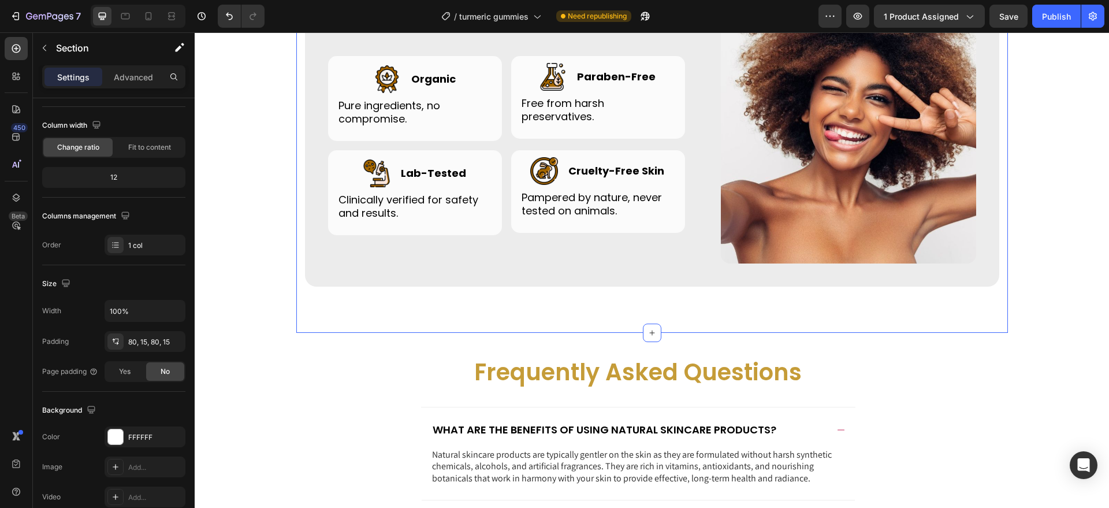
click at [348, 309] on div "Beauty Without Compromise Heading Row Image Image Organic Heading Row Pure ingr…" at bounding box center [652, 117] width 712 height 432
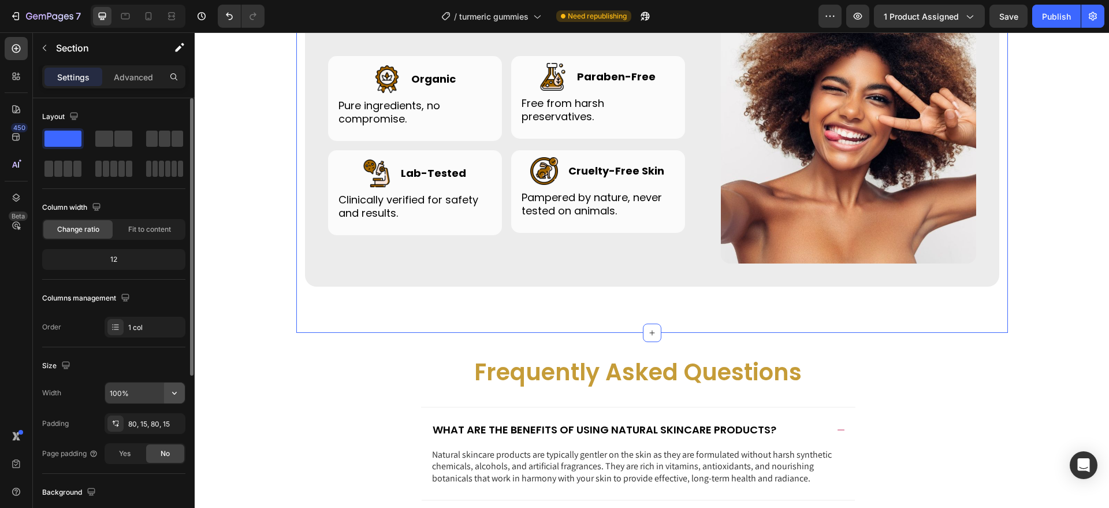
click at [180, 399] on button "button" at bounding box center [174, 393] width 21 height 21
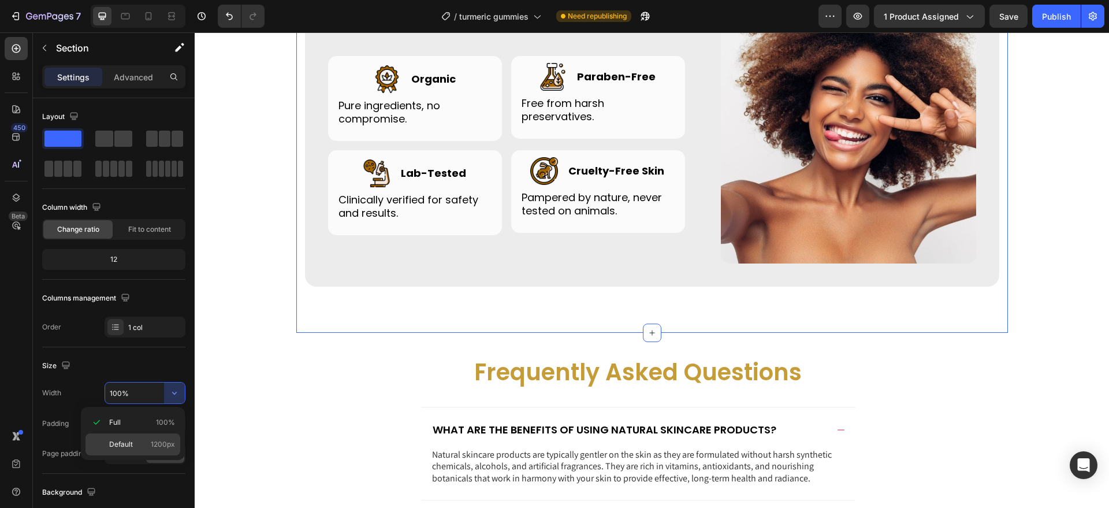
click at [169, 436] on div "Default 1200px" at bounding box center [133, 444] width 95 height 22
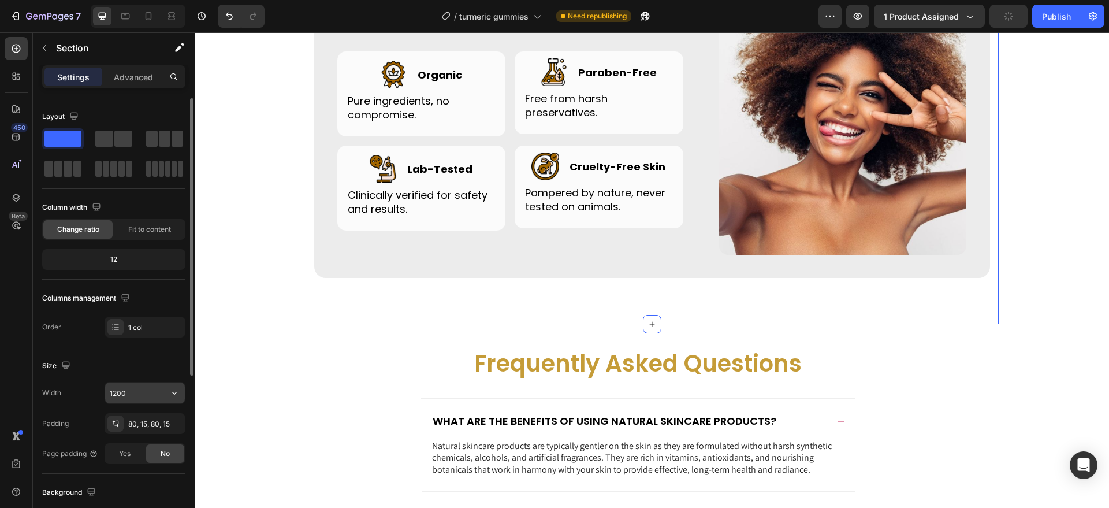
click at [175, 389] on icon "button" at bounding box center [175, 393] width 12 height 12
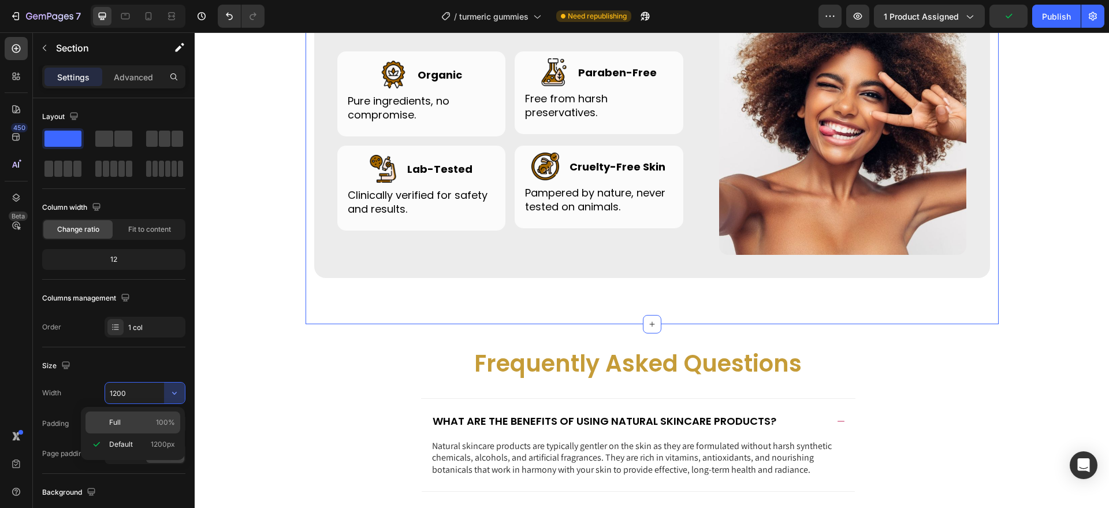
click at [161, 416] on div "Full 100%" at bounding box center [133, 422] width 95 height 22
type input "100%"
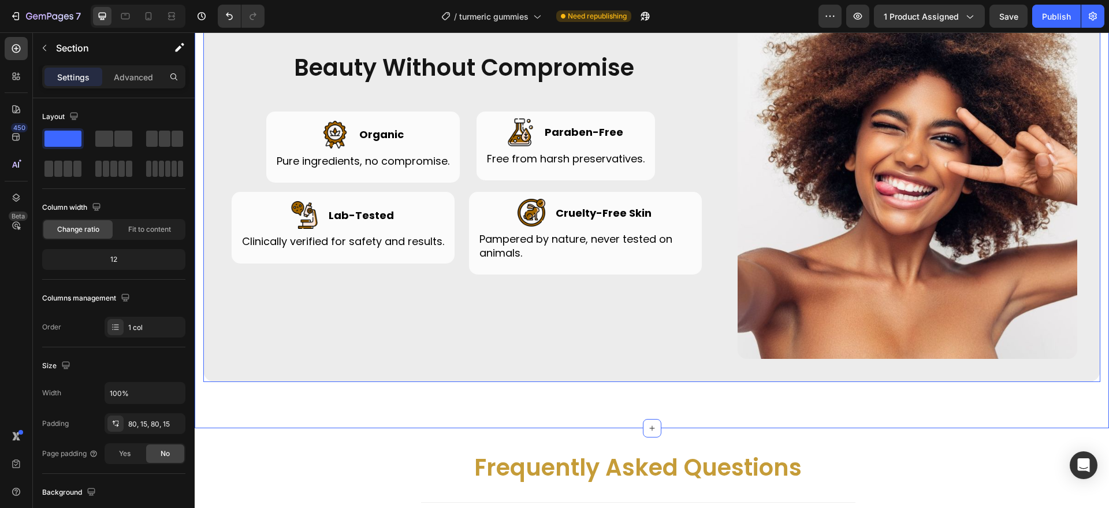
scroll to position [3459, 0]
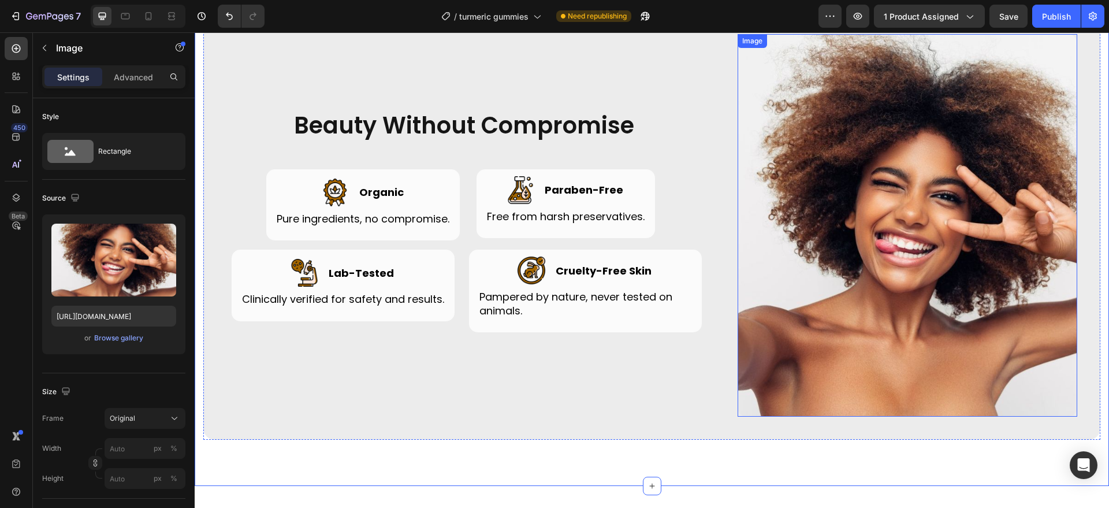
click at [747, 270] on img at bounding box center [908, 225] width 340 height 382
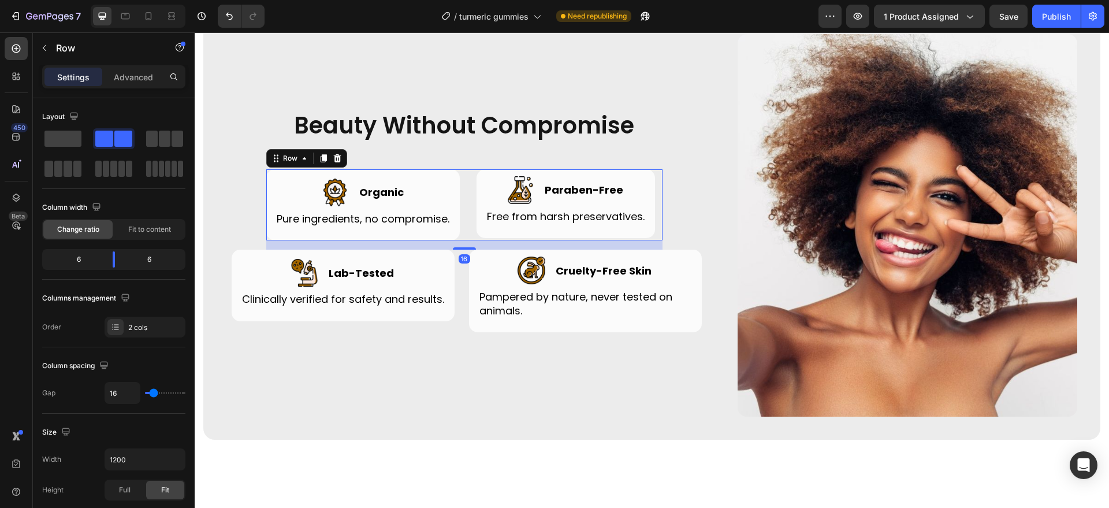
click at [463, 224] on div "Image Organic Heading Row Pure ingredients, no compromise. Text block Row Image…" at bounding box center [464, 204] width 396 height 71
click at [172, 454] on icon "button" at bounding box center [175, 460] width 12 height 12
click at [151, 428] on p "Full 100%" at bounding box center [142, 427] width 66 height 10
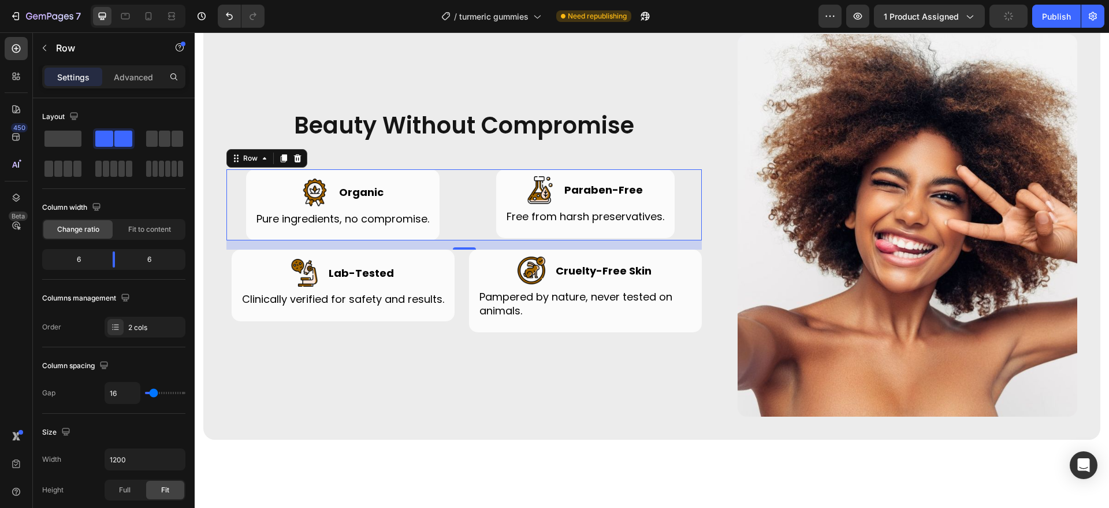
type input "100%"
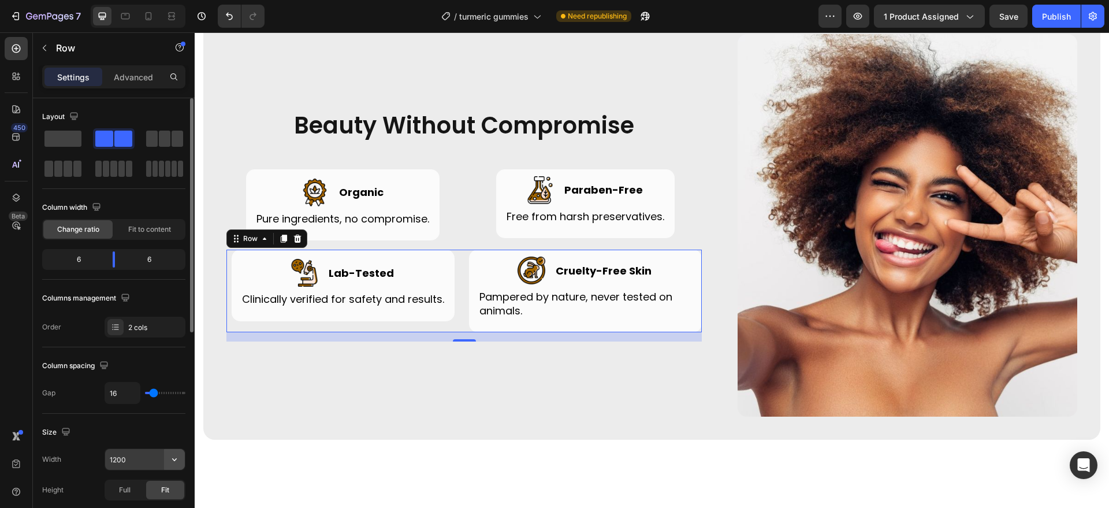
click at [177, 454] on icon "button" at bounding box center [175, 460] width 12 height 12
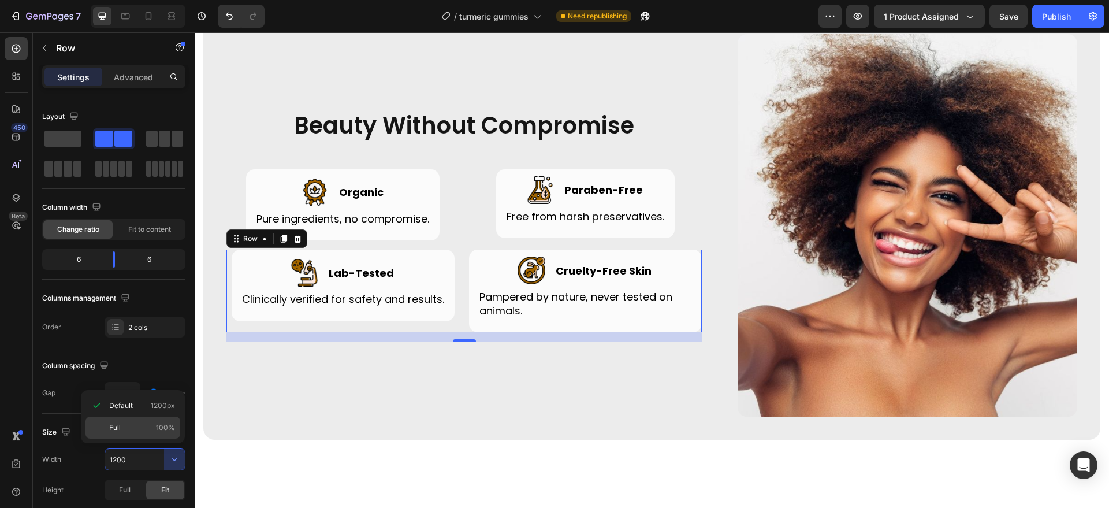
click at [158, 418] on div "Full 100%" at bounding box center [133, 428] width 95 height 22
type input "100%"
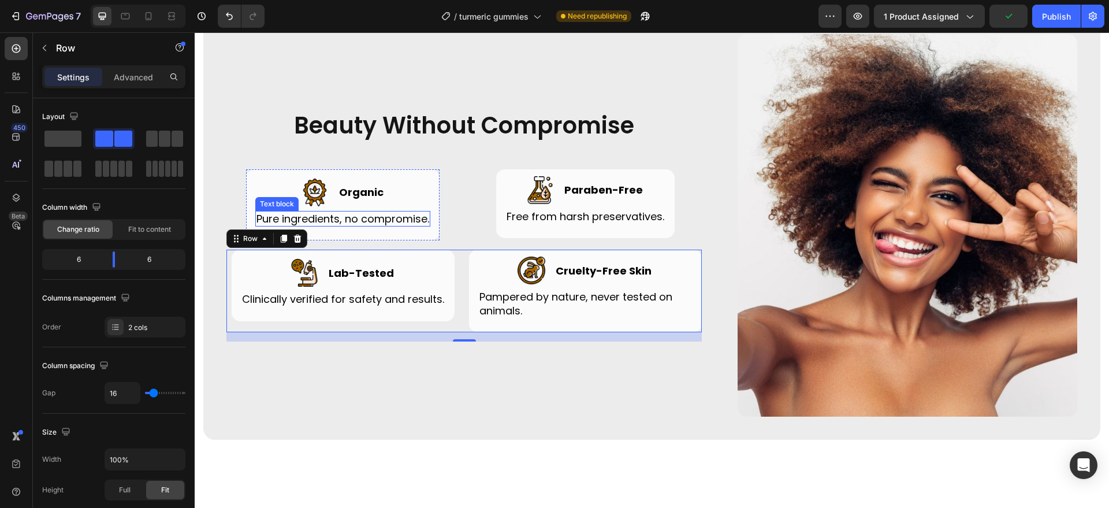
click at [427, 216] on p "Pure ingredients, no compromise." at bounding box center [343, 218] width 173 height 13
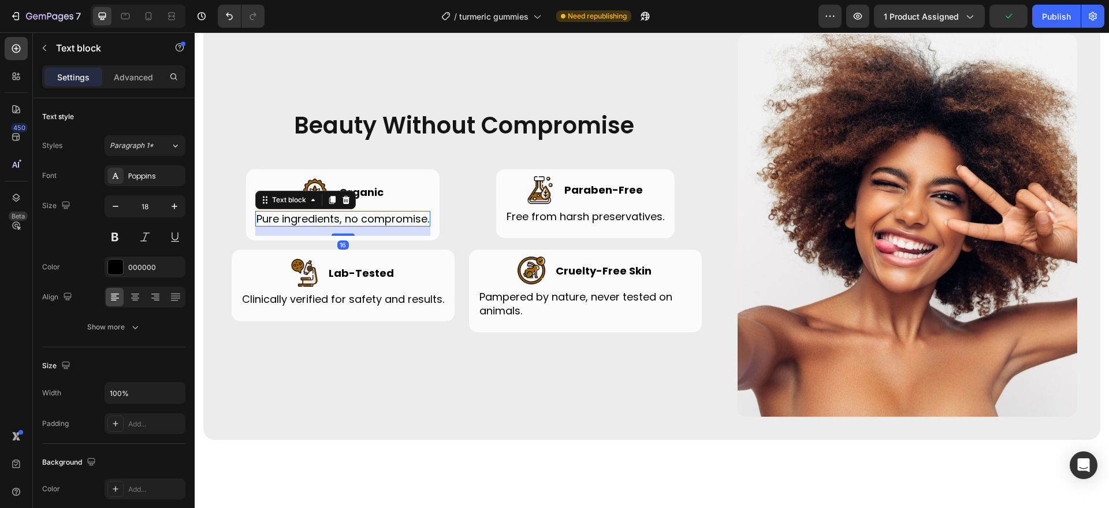
click at [427, 216] on div "Image Organic Heading Row Pure ingredients, no compromise. Text block 16" at bounding box center [342, 207] width 175 height 57
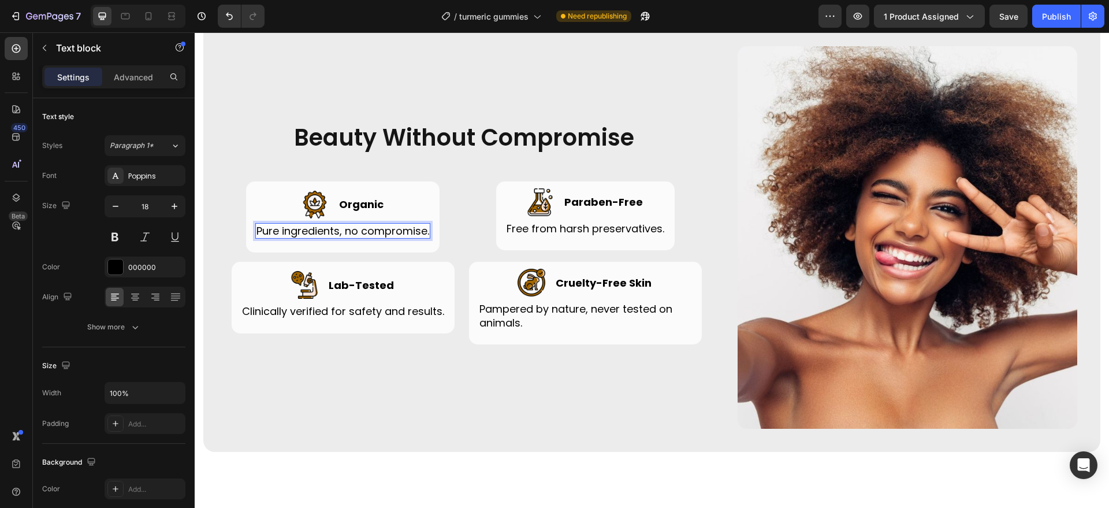
click at [427, 225] on p "Pure ingredients, no compromise." at bounding box center [343, 230] width 173 height 13
click at [658, 226] on p "Free from harsh preservatives." at bounding box center [586, 228] width 158 height 13
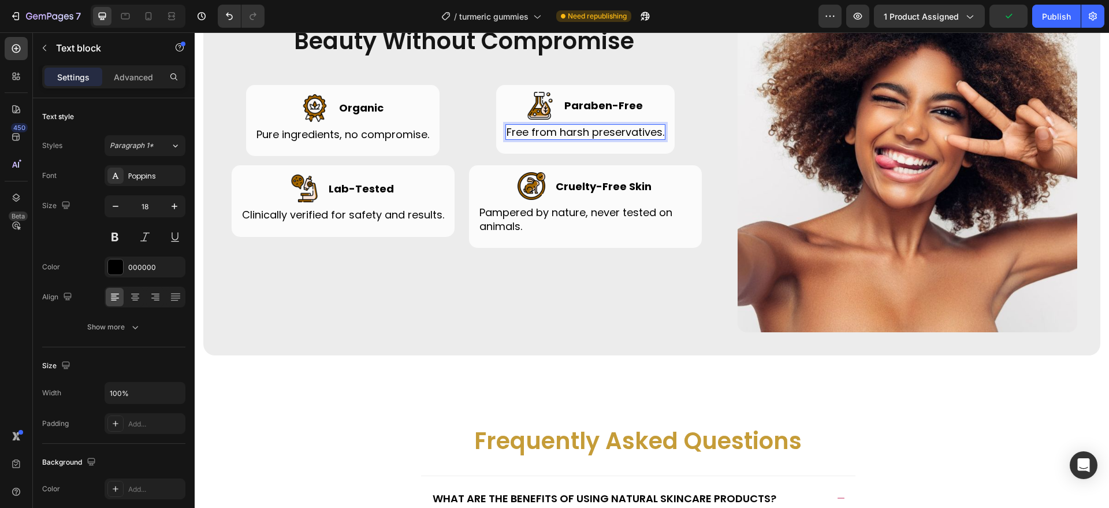
scroll to position [3541, 0]
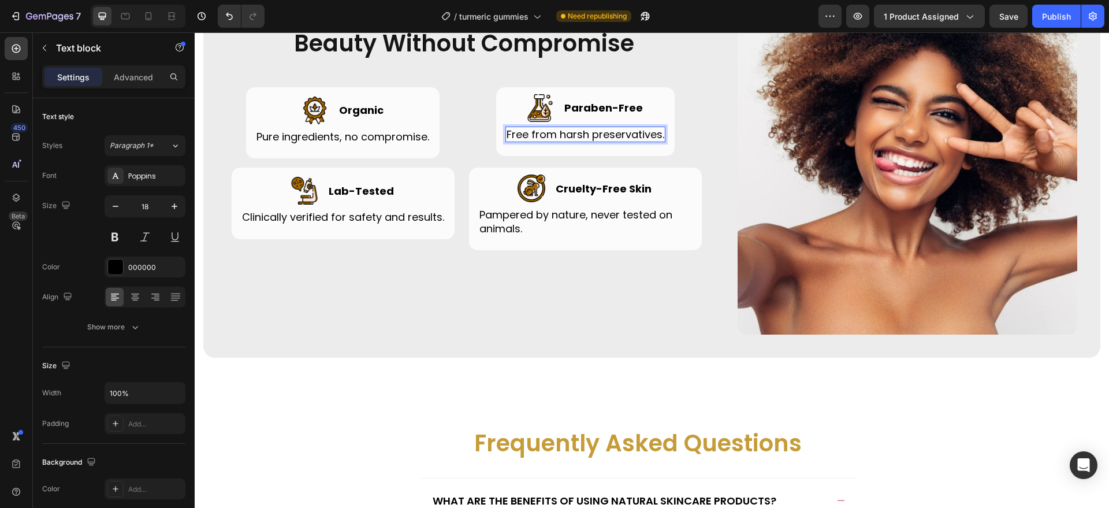
click at [657, 134] on p "Free from harsh preservatives." at bounding box center [586, 134] width 158 height 13
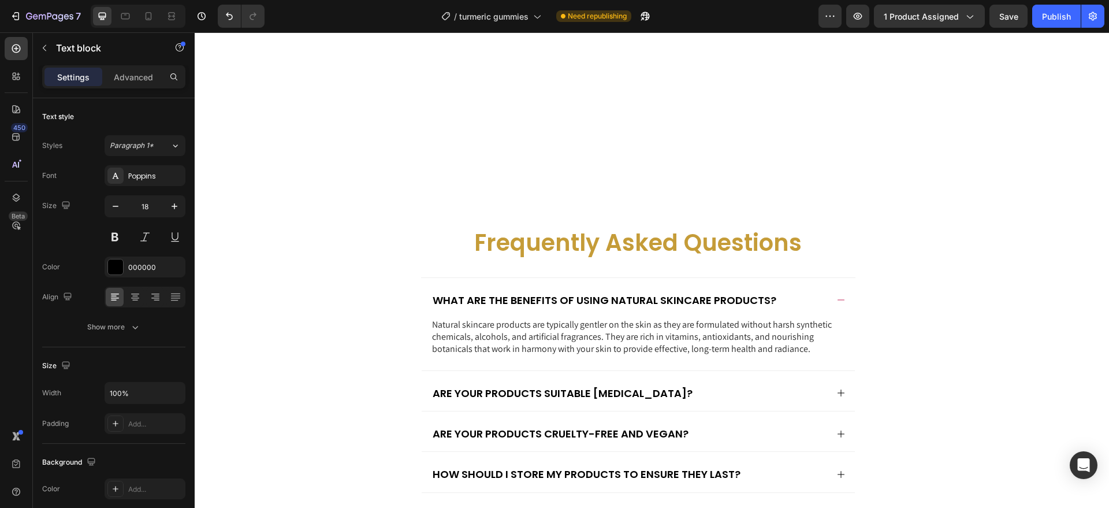
scroll to position [3963, 0]
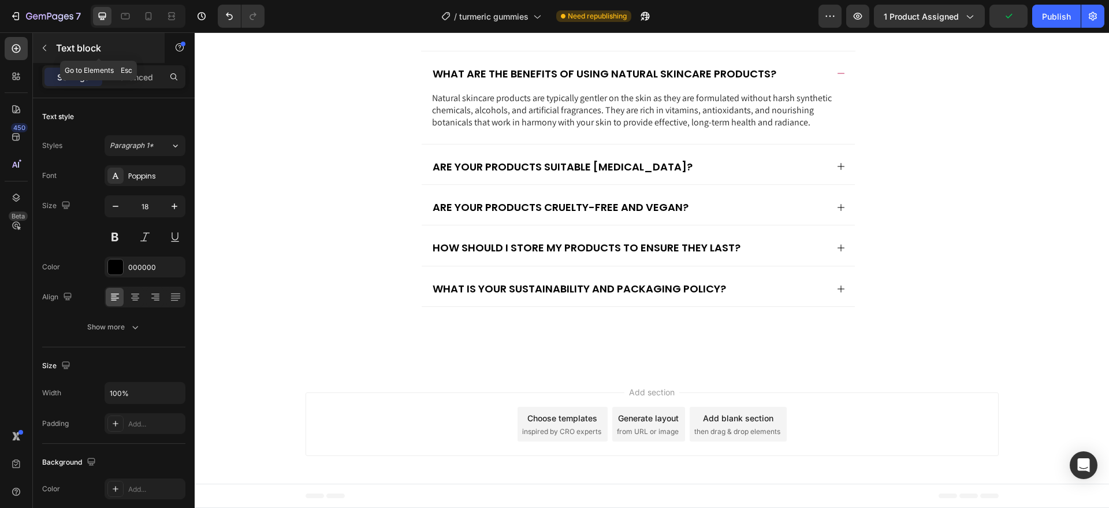
click at [45, 47] on icon "button" at bounding box center [44, 47] width 9 height 9
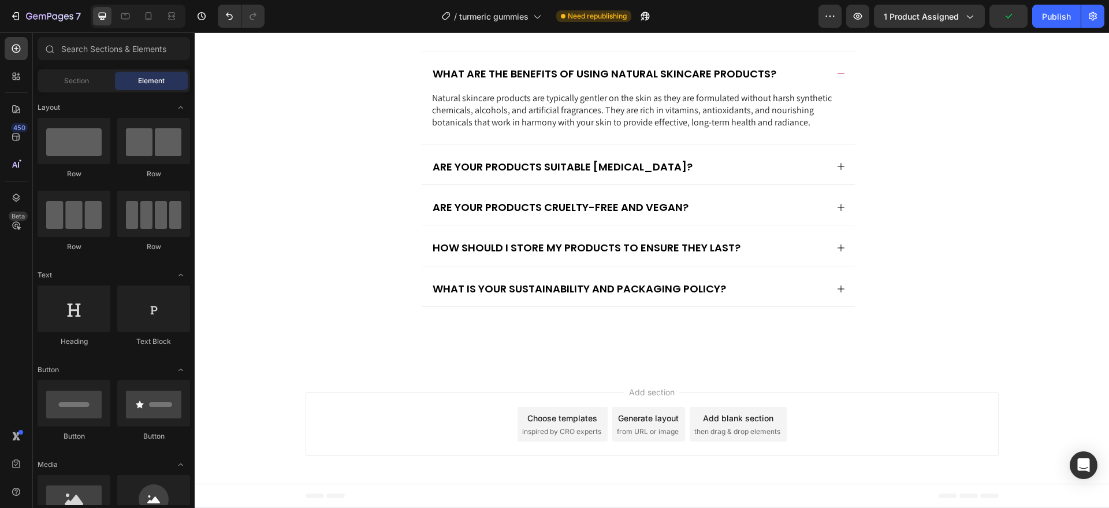
click at [73, 70] on div "Section Element" at bounding box center [114, 80] width 153 height 23
click at [76, 80] on span "Section" at bounding box center [76, 81] width 25 height 10
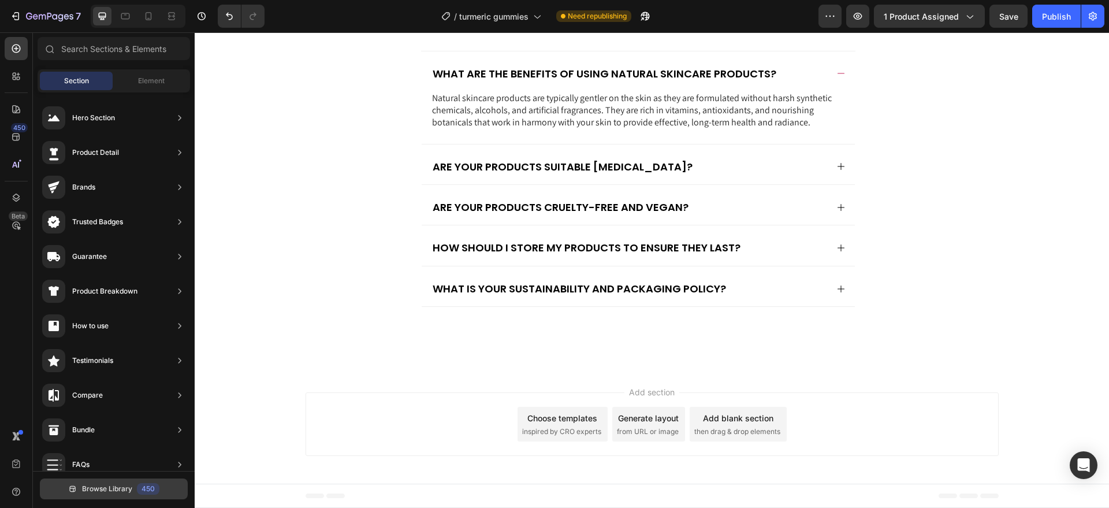
click at [123, 487] on span "Browse Library" at bounding box center [107, 489] width 50 height 10
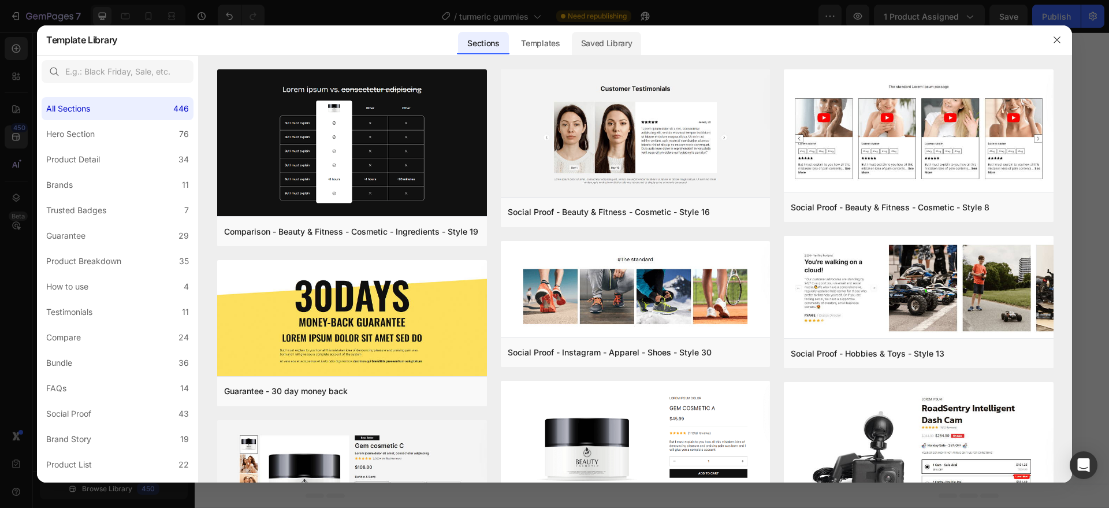
click at [599, 48] on div "Saved Library" at bounding box center [607, 43] width 70 height 23
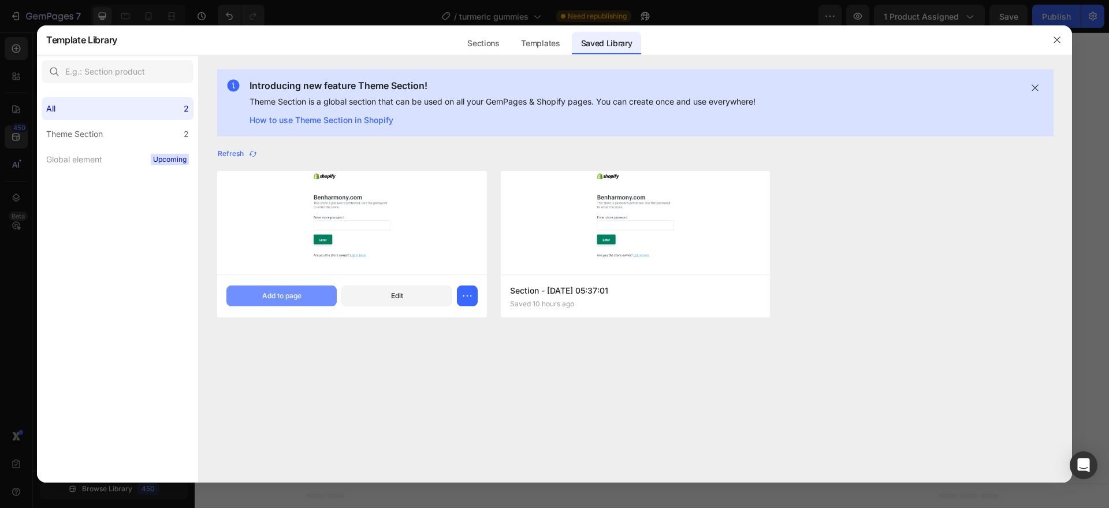
click at [290, 296] on div "Add to page" at bounding box center [281, 296] width 39 height 10
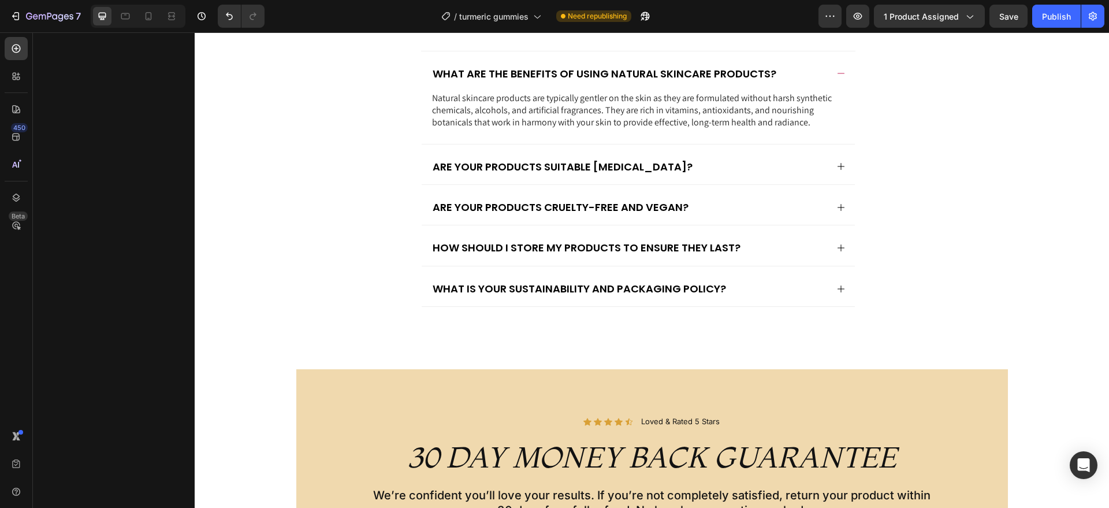
scroll to position [4202, 0]
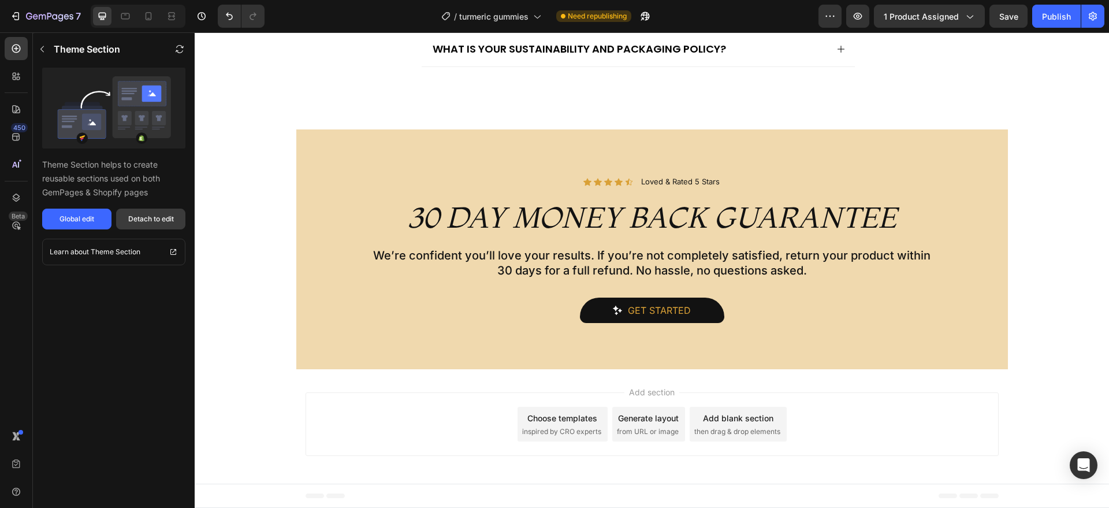
click at [165, 221] on div "Detach to edit" at bounding box center [151, 219] width 46 height 10
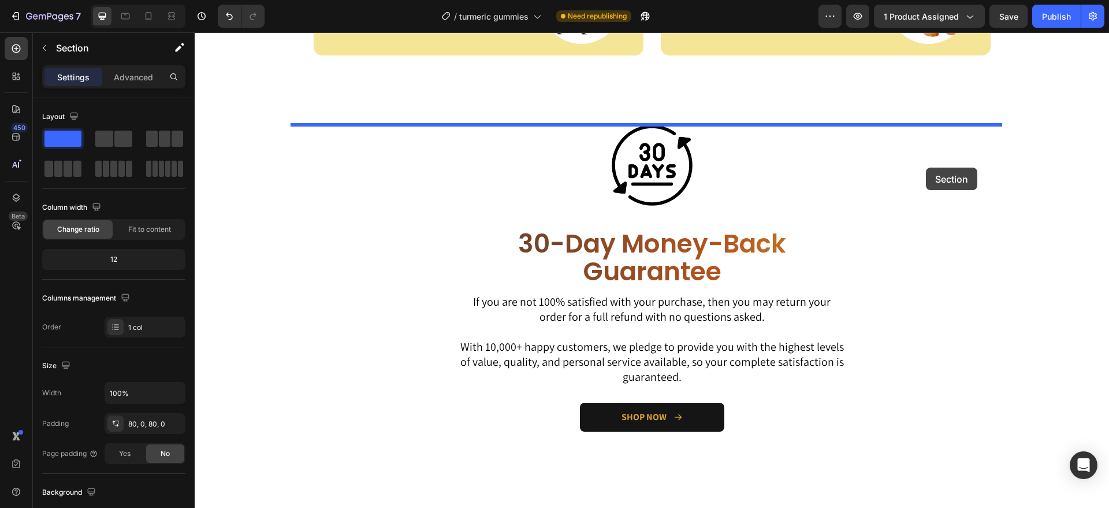
scroll to position [2920, 0]
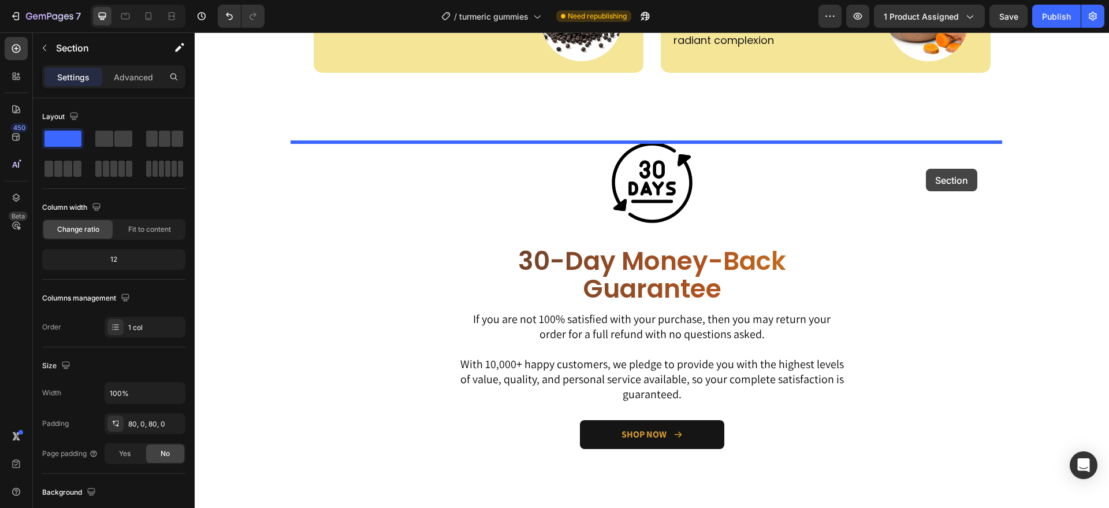
drag, startPoint x: 969, startPoint y: 118, endPoint x: 926, endPoint y: 169, distance: 66.0
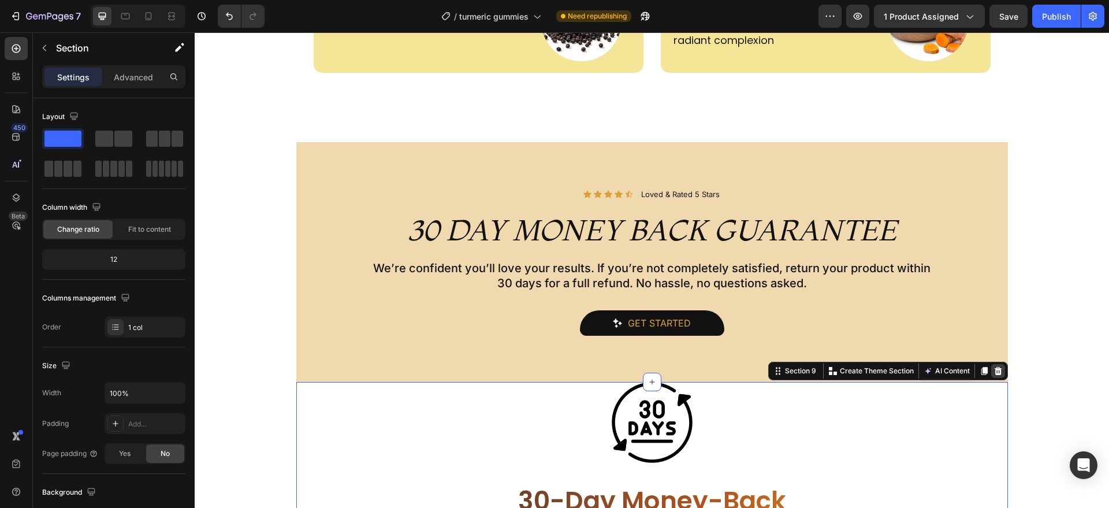
click at [994, 372] on icon at bounding box center [998, 370] width 8 height 8
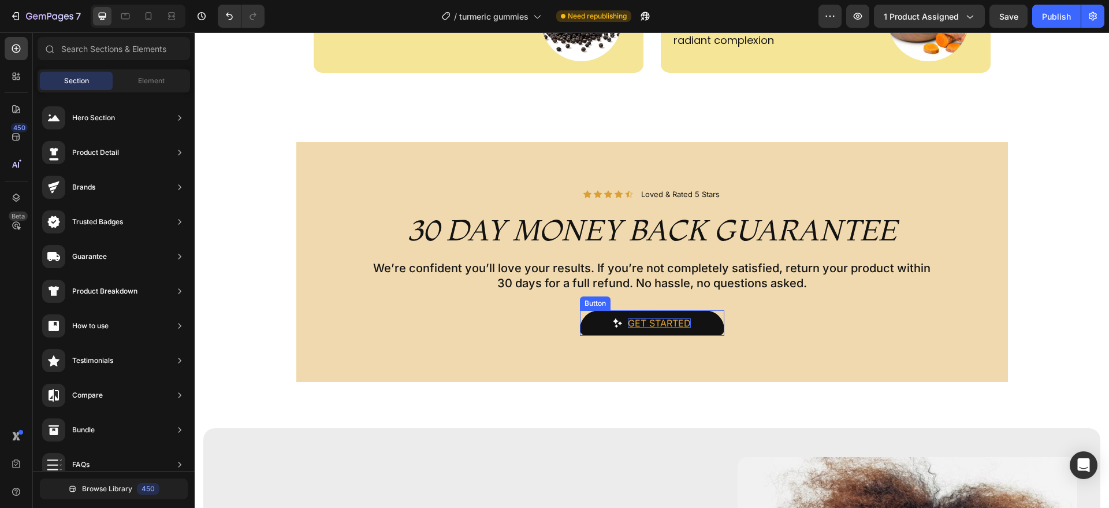
click at [656, 326] on div "Get started" at bounding box center [659, 322] width 63 height 9
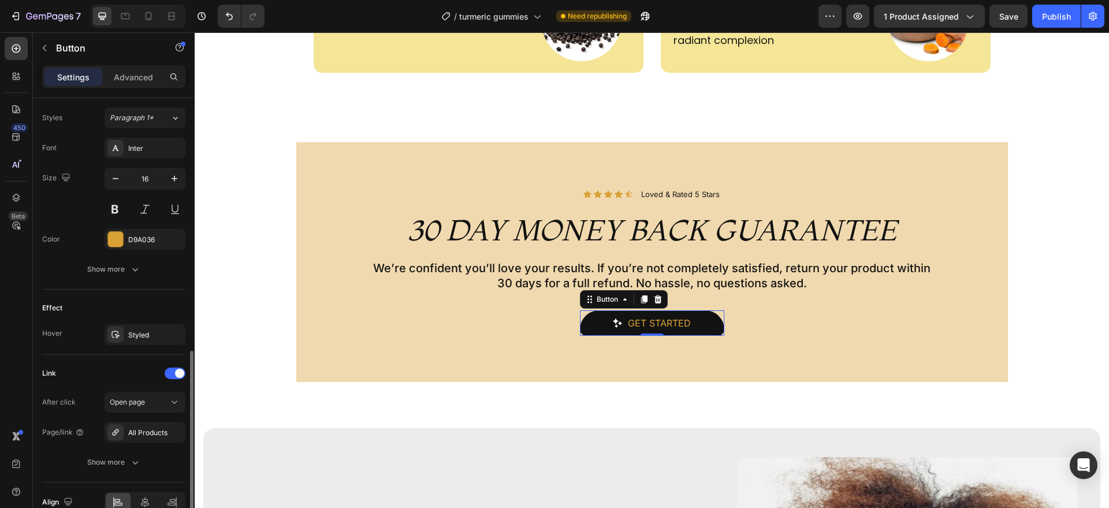
scroll to position [528, 0]
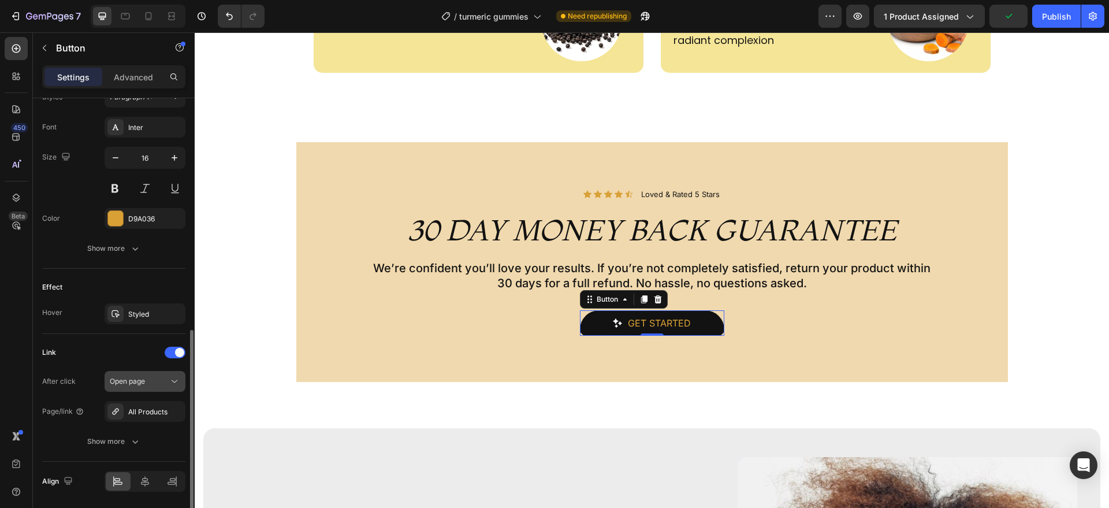
click at [154, 385] on div "Open page" at bounding box center [139, 381] width 59 height 10
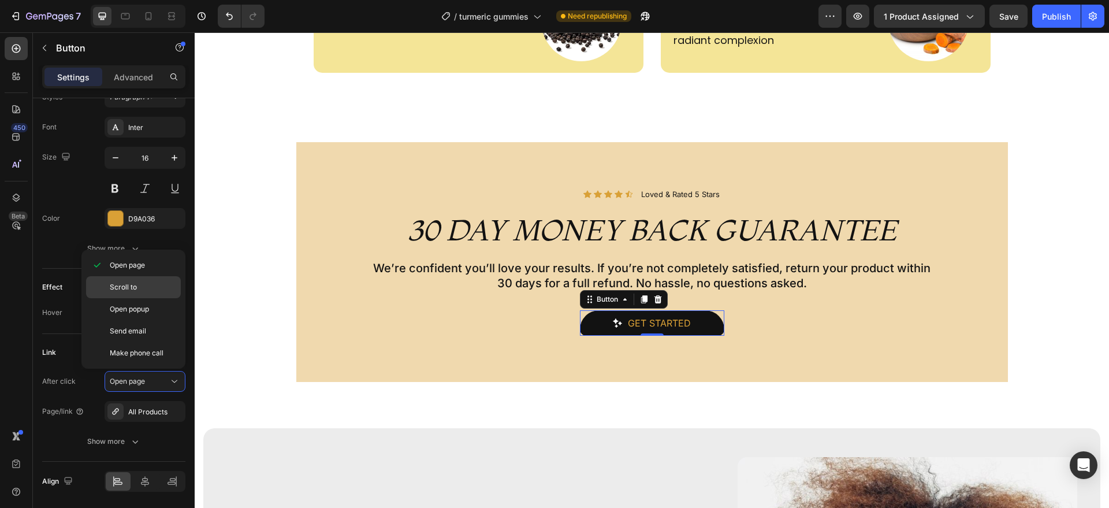
click at [157, 287] on p "Scroll to" at bounding box center [143, 287] width 66 height 10
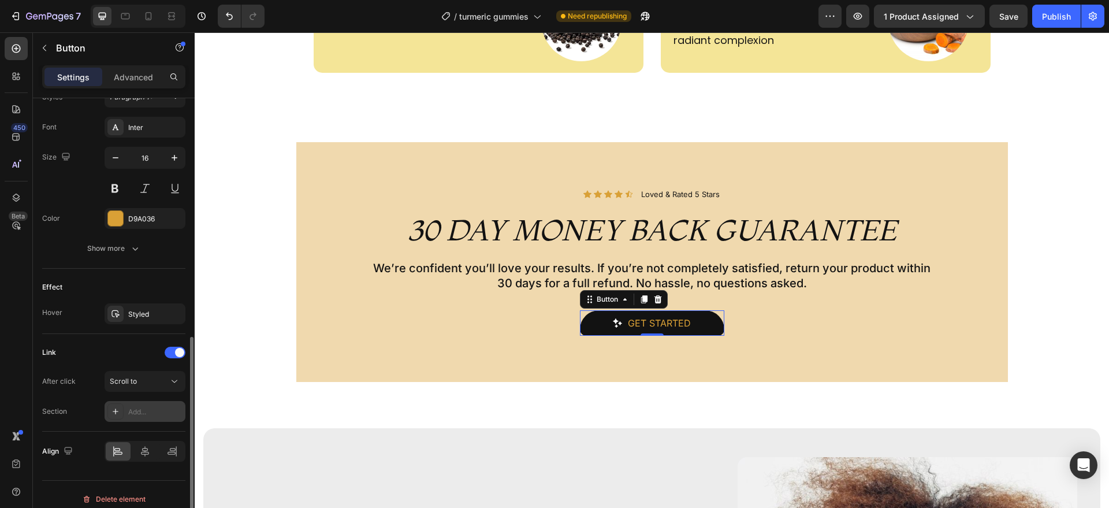
click at [154, 407] on div "Add..." at bounding box center [155, 412] width 54 height 10
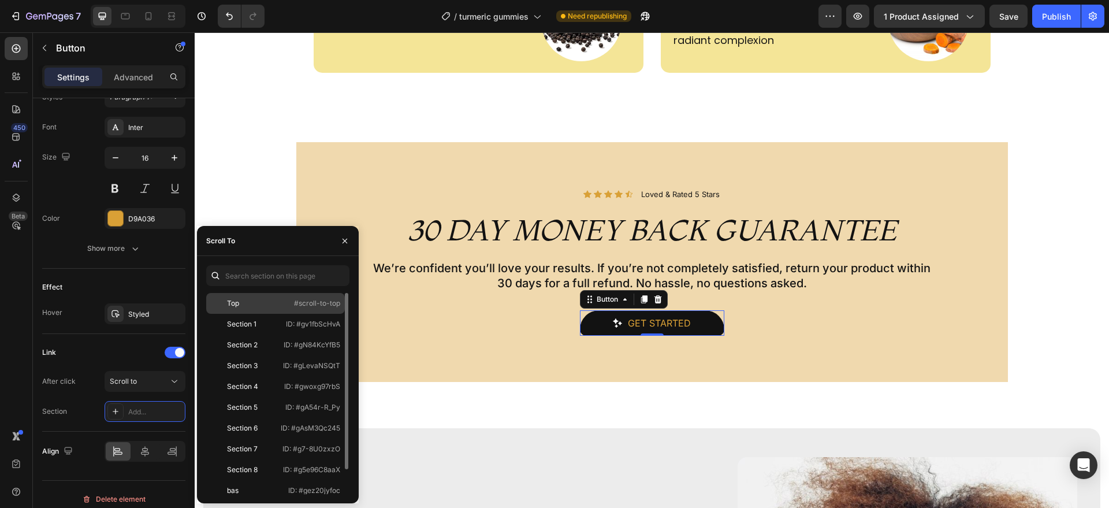
click at [308, 308] on p "#scroll-to-top" at bounding box center [317, 303] width 46 height 10
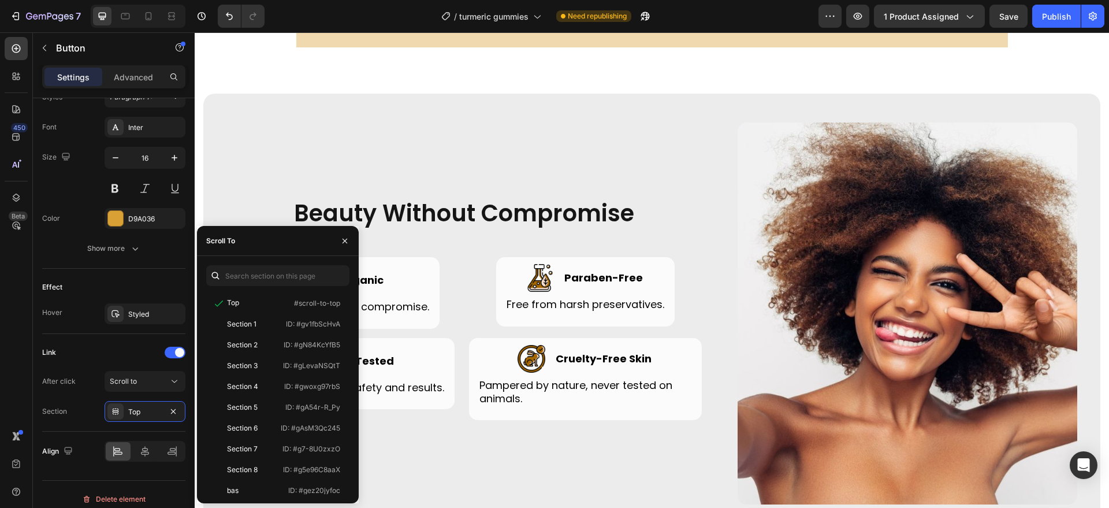
scroll to position [3486, 0]
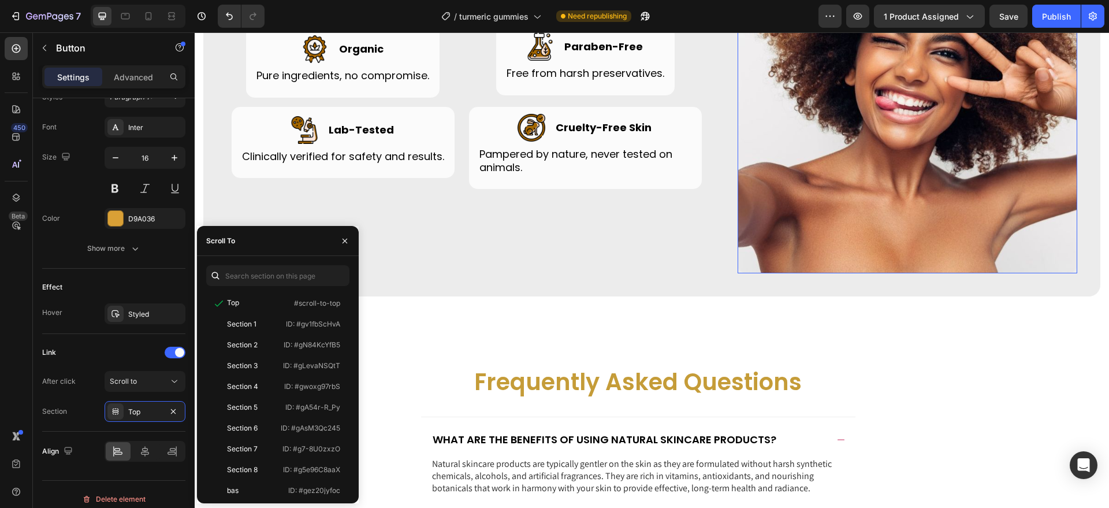
click at [849, 138] on img at bounding box center [908, 82] width 340 height 382
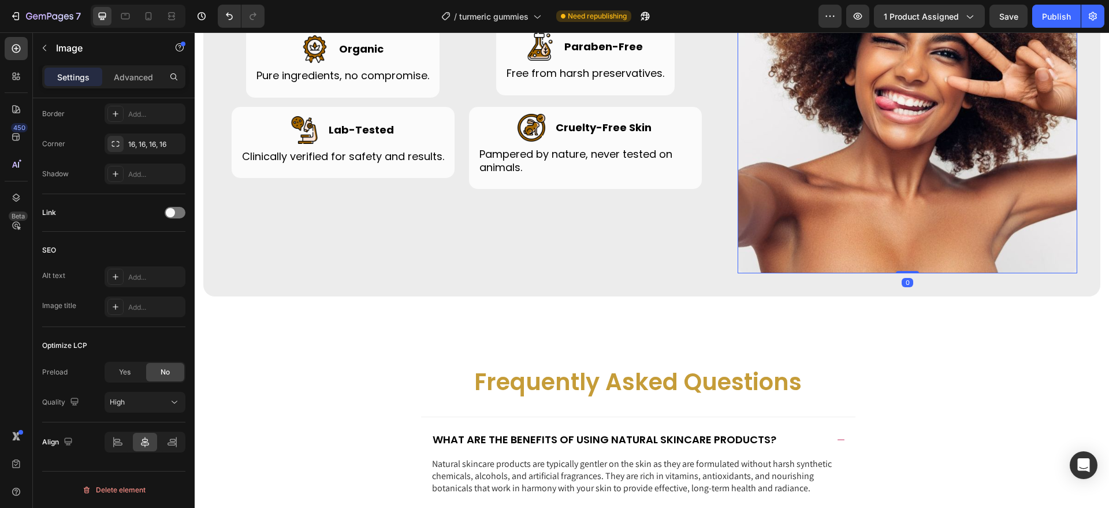
scroll to position [0, 0]
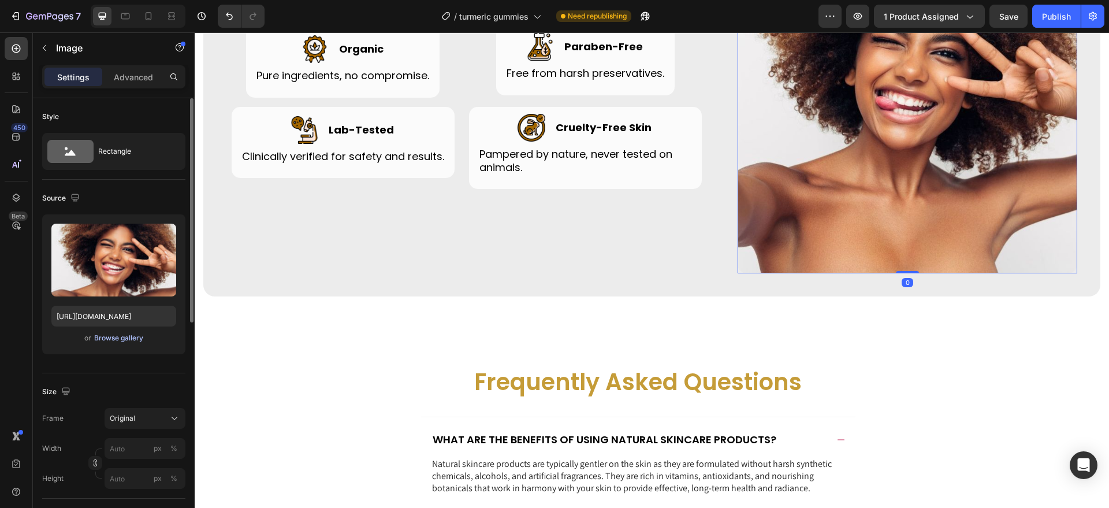
click at [111, 335] on div "Browse gallery" at bounding box center [118, 338] width 49 height 10
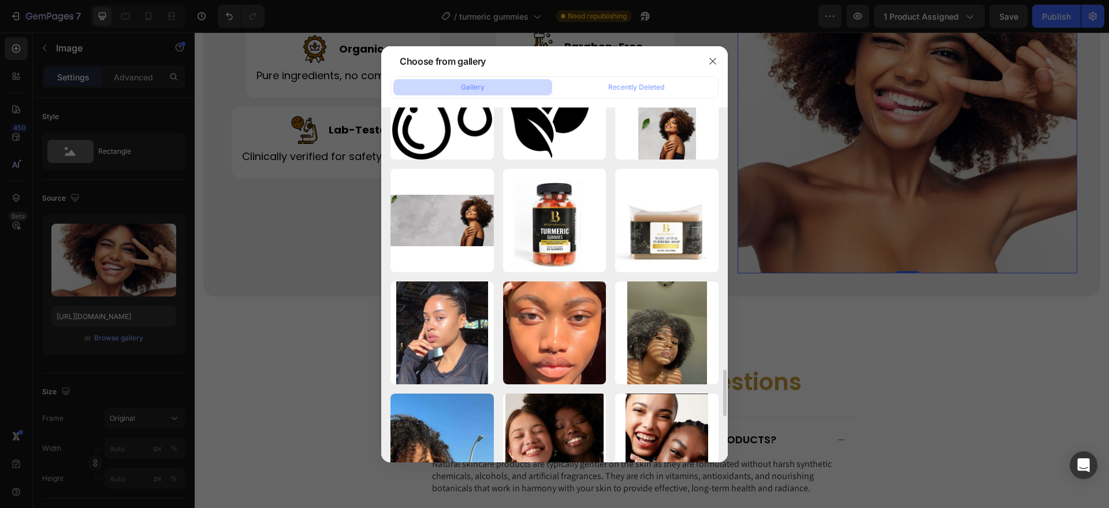
scroll to position [2015, 0]
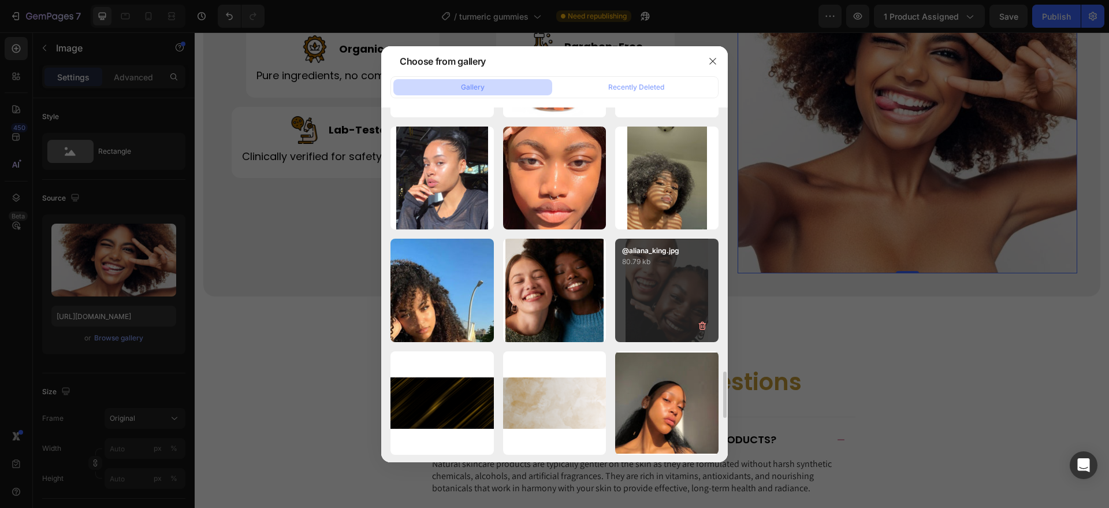
click at [652, 281] on div "@aliana_king.jpg 80.79 kb" at bounding box center [666, 290] width 103 height 103
type input "https://cdn.shopify.com/s/files/1/0956/6938/7577/files/gempages_581714596532847…"
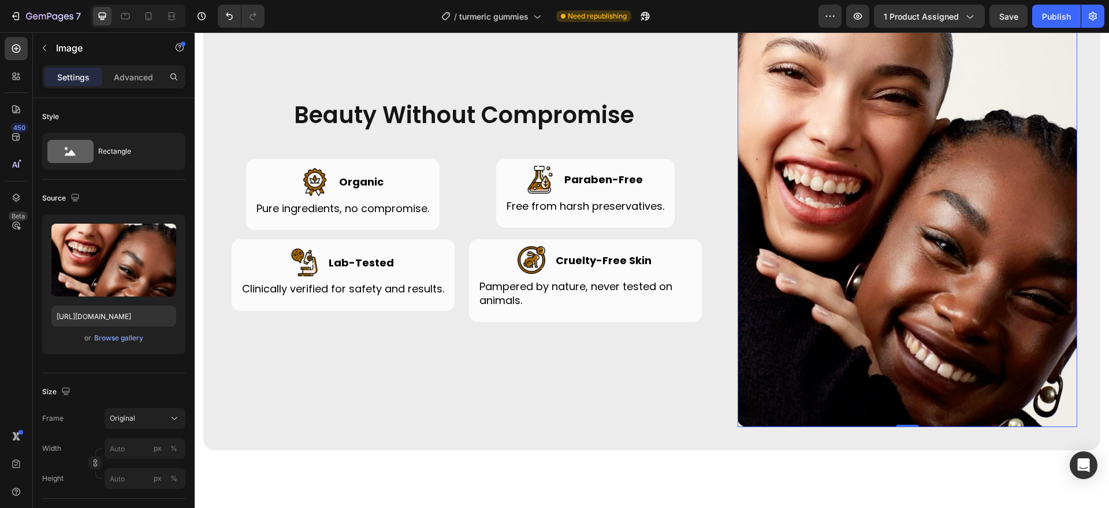
scroll to position [3333, 0]
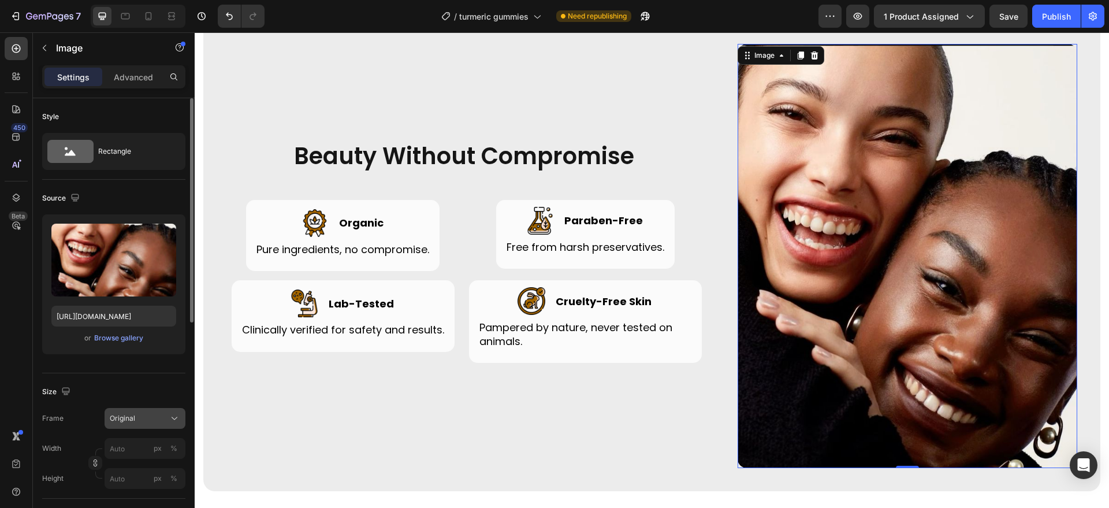
click at [163, 424] on div "Original" at bounding box center [145, 419] width 70 height 12
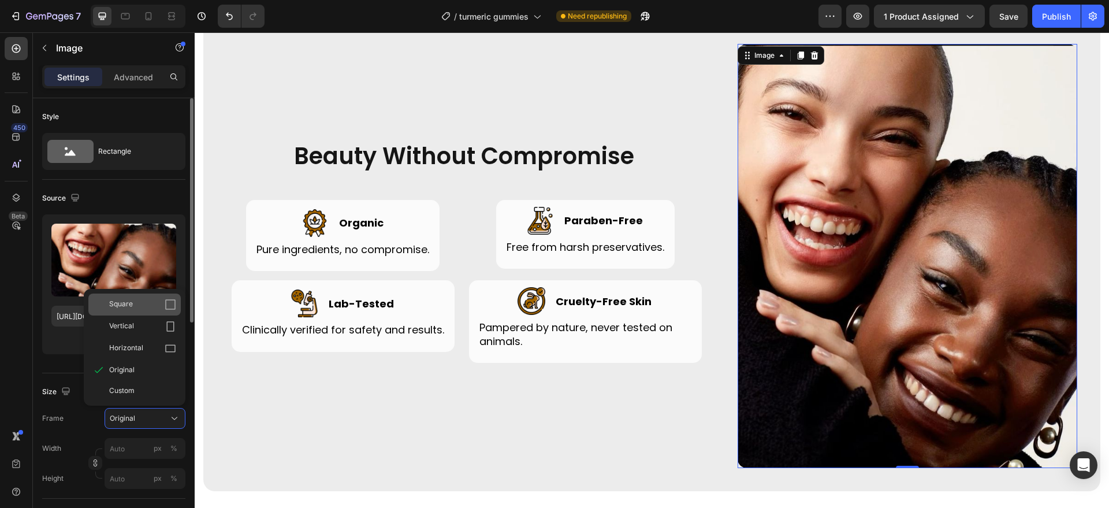
click at [170, 308] on icon at bounding box center [171, 305] width 12 height 12
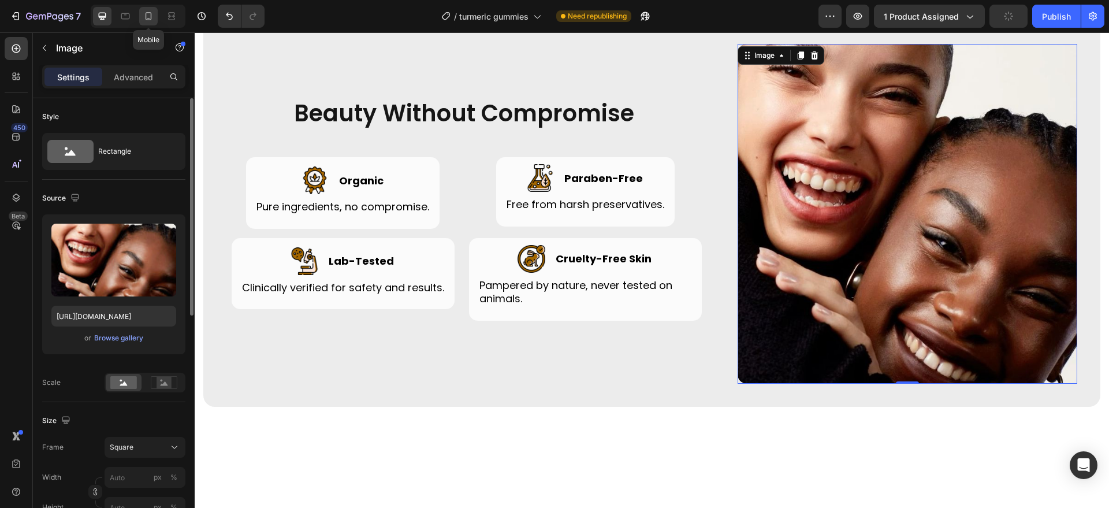
click at [146, 10] on icon at bounding box center [149, 16] width 12 height 12
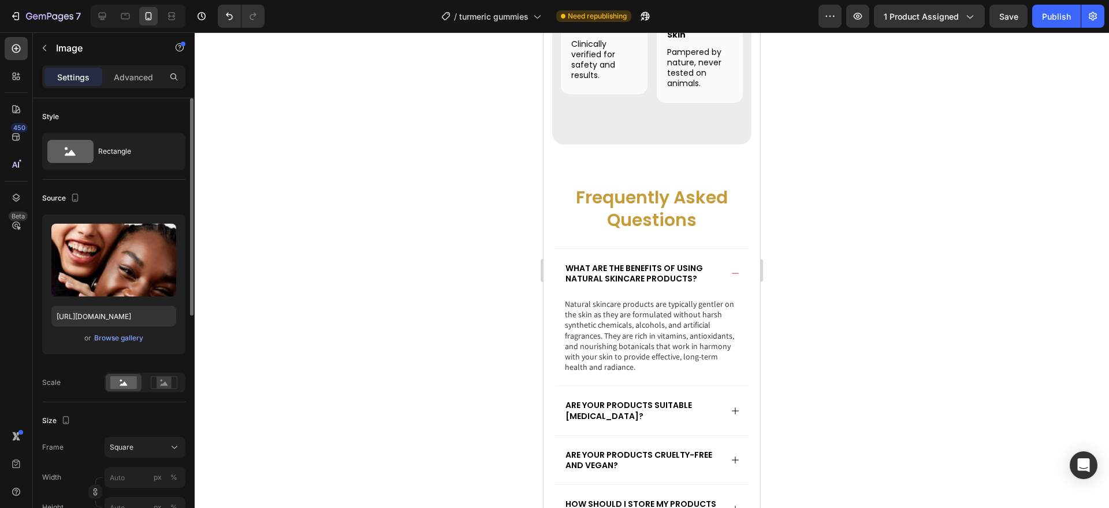
scroll to position [3322, 0]
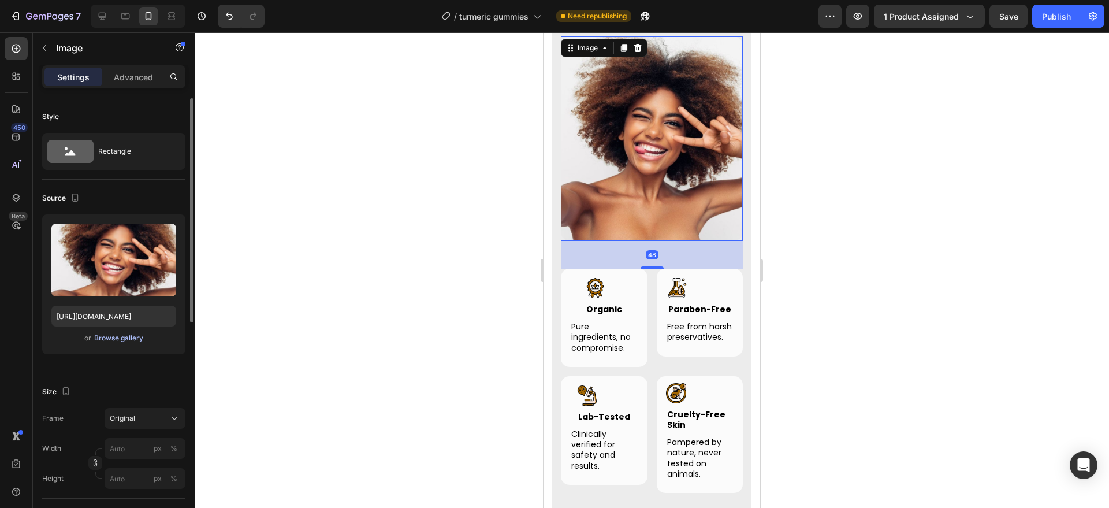
click at [112, 339] on div "Browse gallery" at bounding box center [118, 338] width 49 height 10
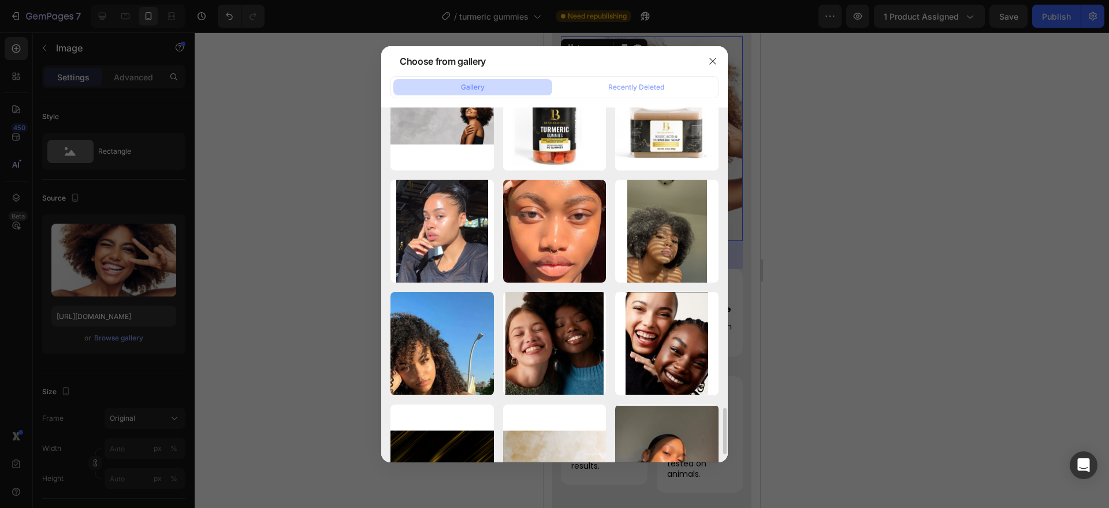
scroll to position [2129, 0]
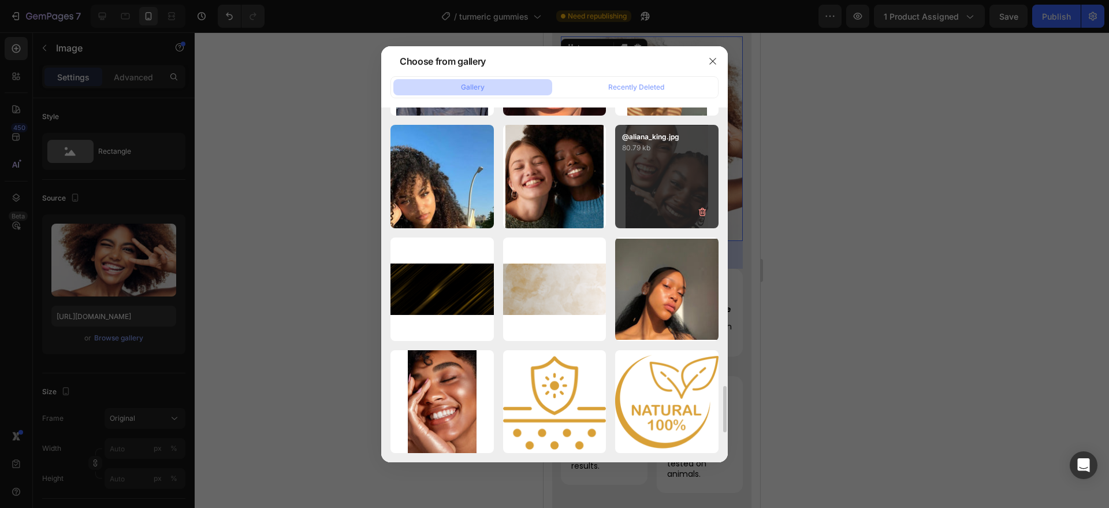
click at [648, 191] on div "@aliana_king.jpg 80.79 kb" at bounding box center [666, 176] width 103 height 103
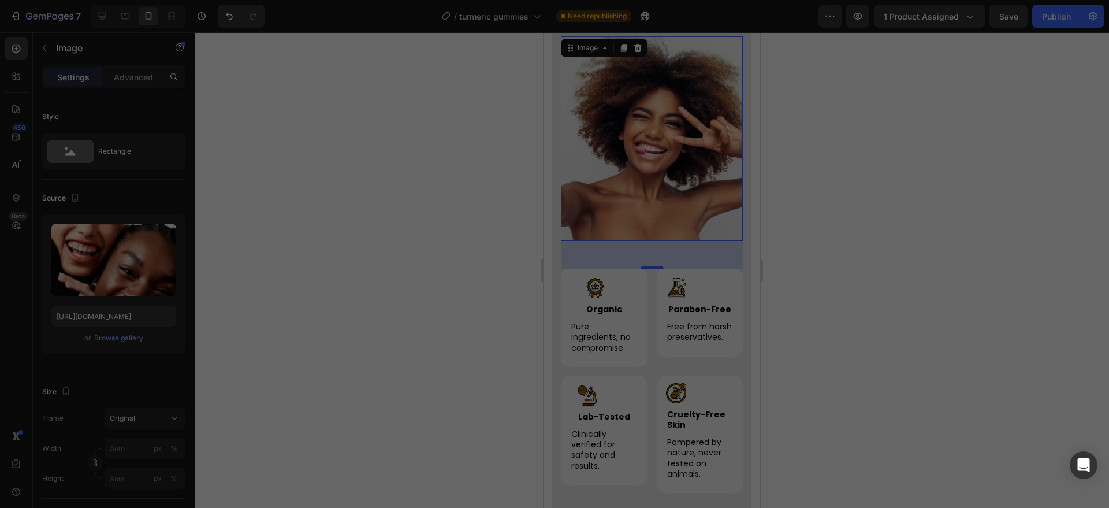
type input "https://cdn.shopify.com/s/files/1/0956/6938/7577/files/gempages_581714596532847…"
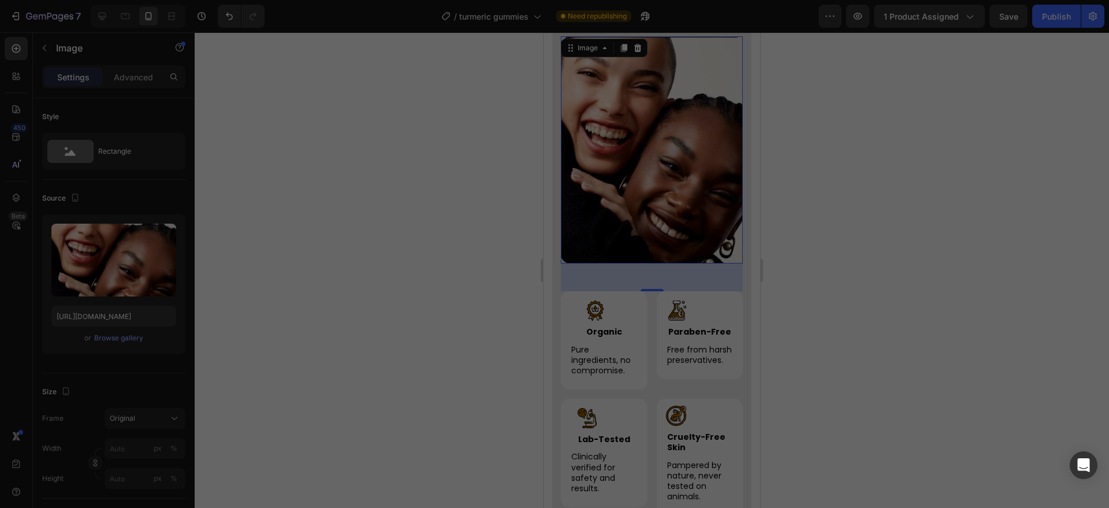
scroll to position [3344, 0]
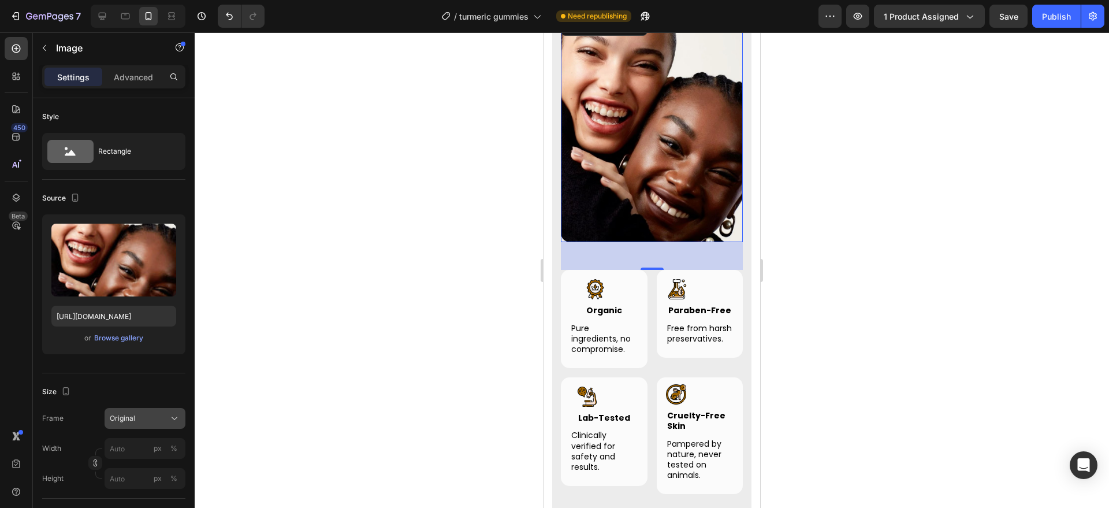
click at [155, 415] on div "Original" at bounding box center [138, 418] width 57 height 10
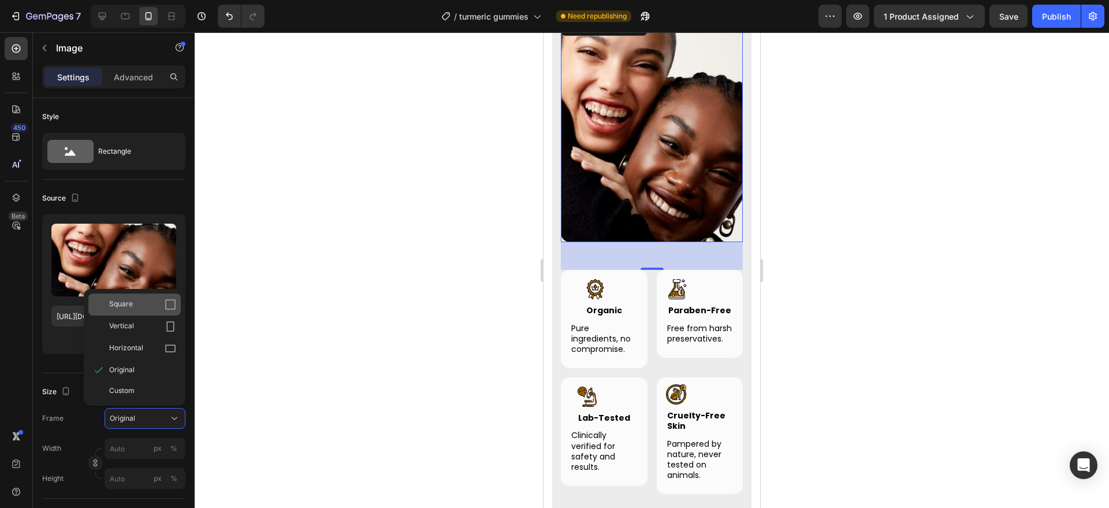
click at [162, 308] on div "Square" at bounding box center [142, 305] width 67 height 12
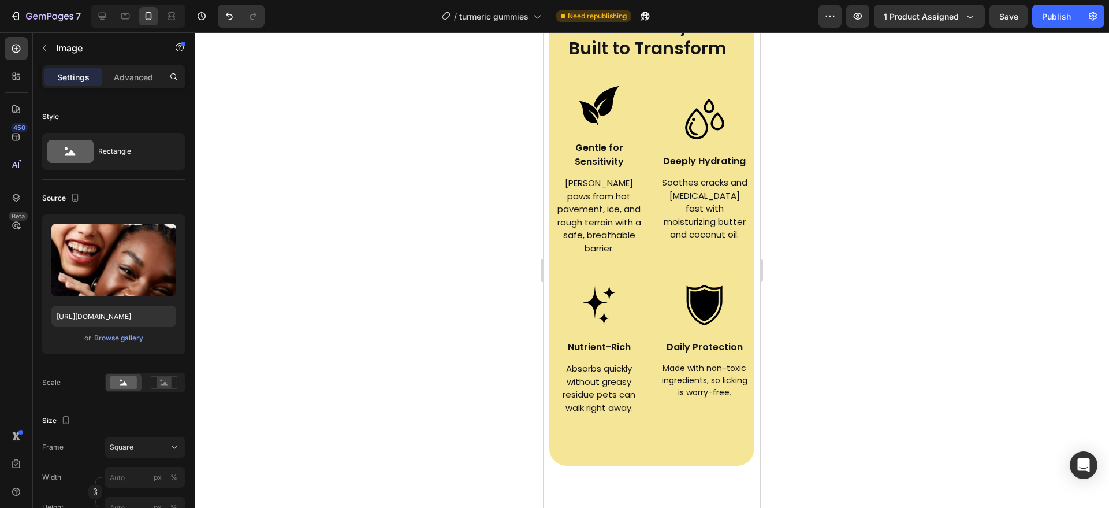
scroll to position [2199, 0]
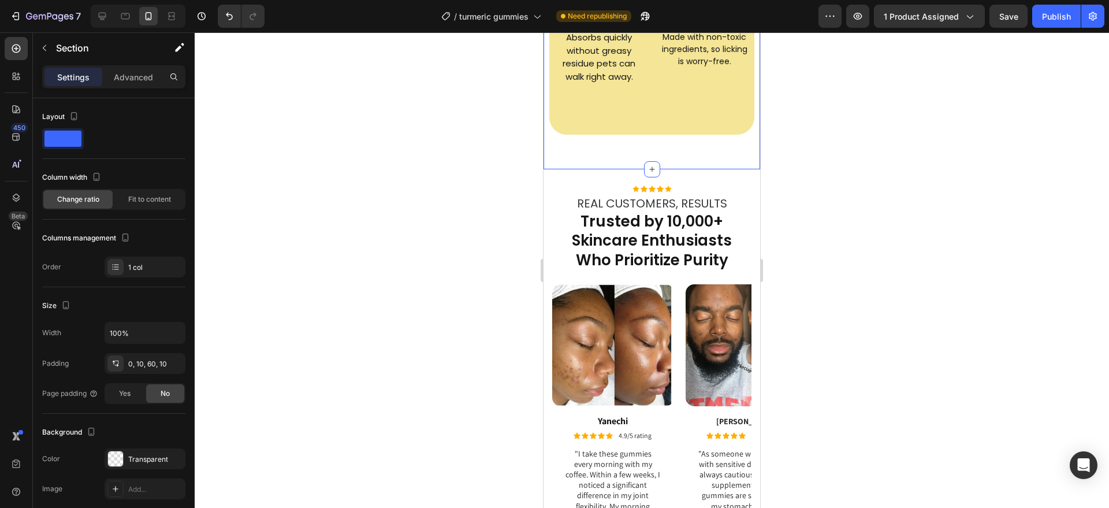
click at [120, 73] on p "Advanced" at bounding box center [133, 77] width 39 height 12
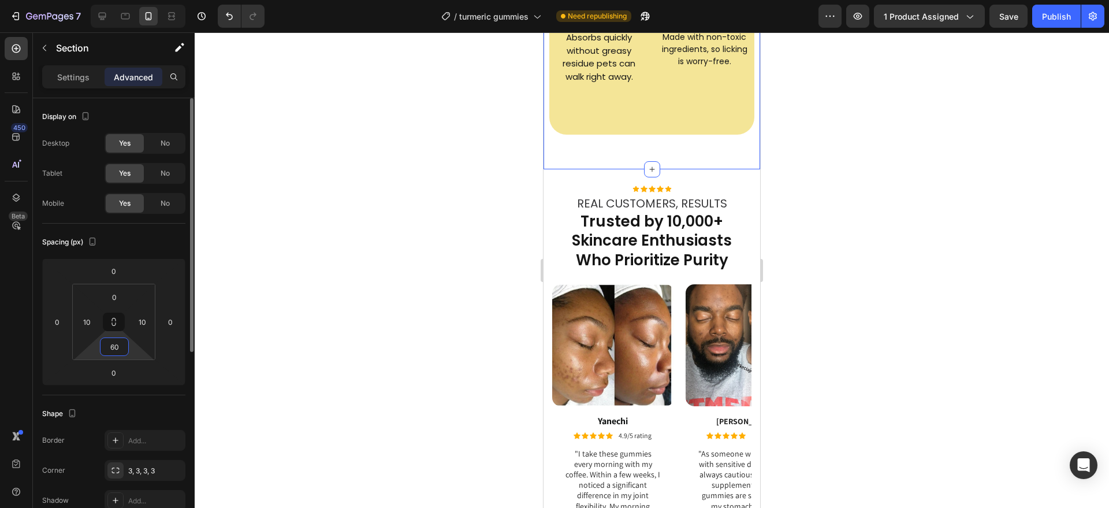
click at [117, 348] on input "60" at bounding box center [114, 346] width 23 height 17
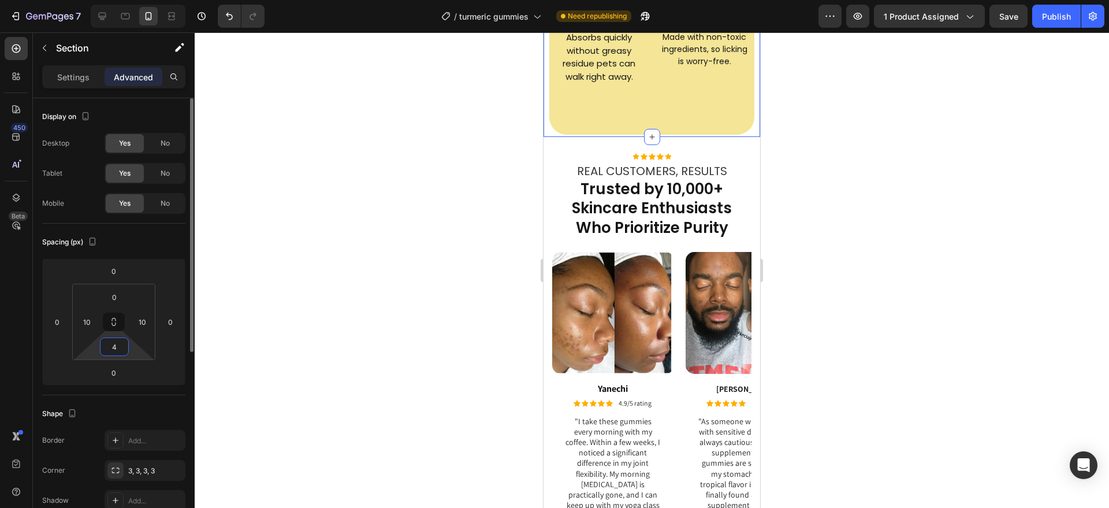
type input "40"
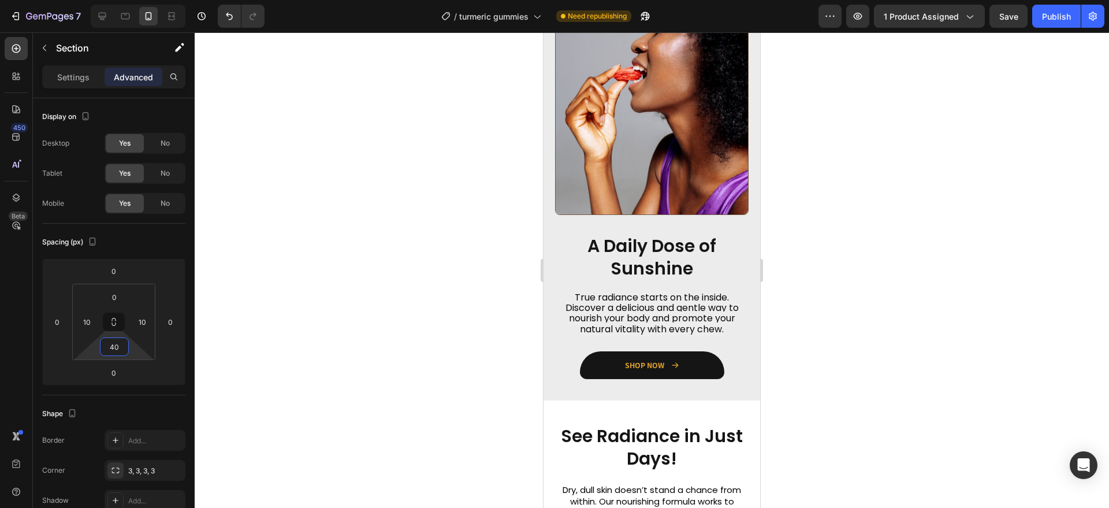
scroll to position [908, 0]
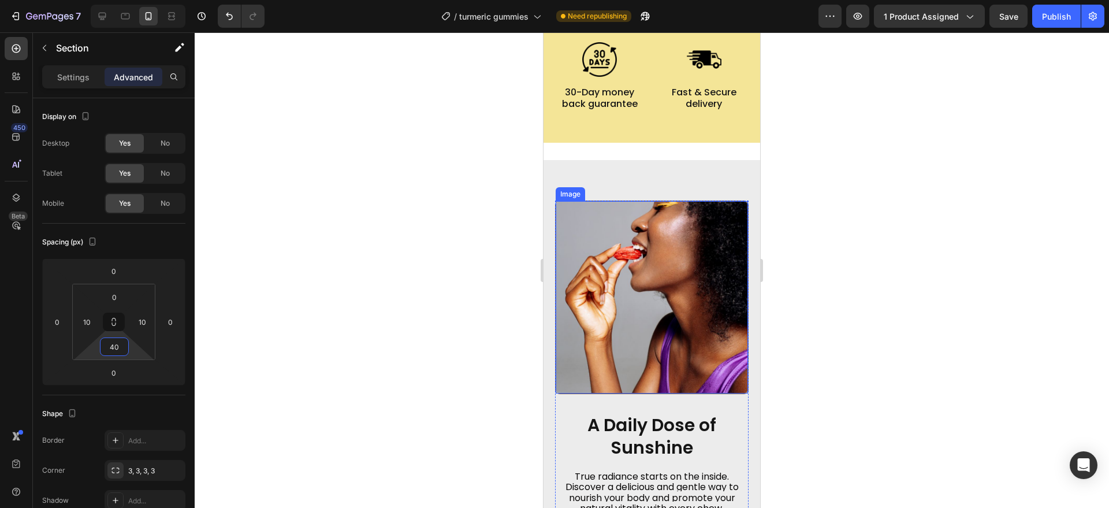
click at [654, 250] on img at bounding box center [652, 297] width 192 height 192
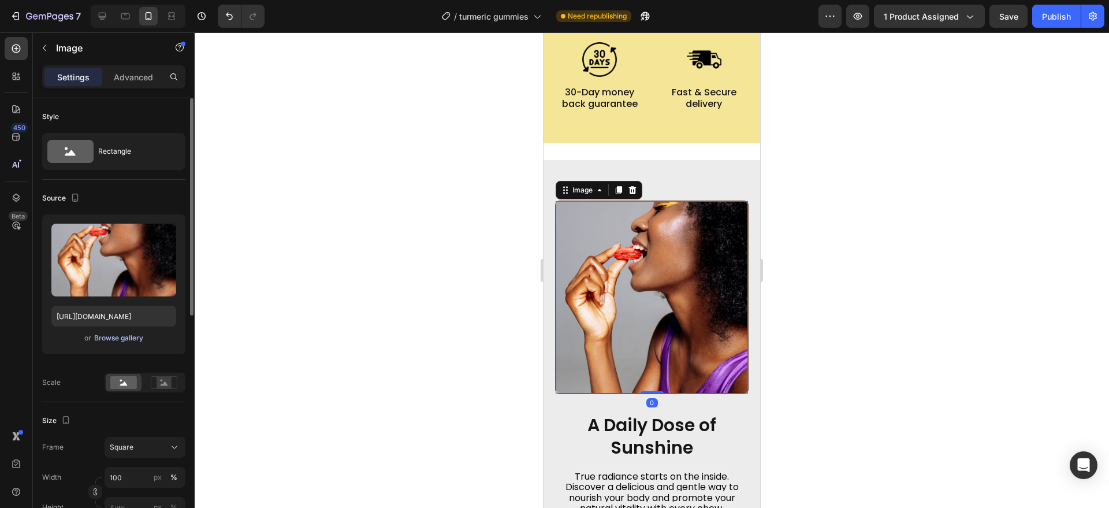
click at [142, 335] on div "Browse gallery" at bounding box center [118, 338] width 49 height 10
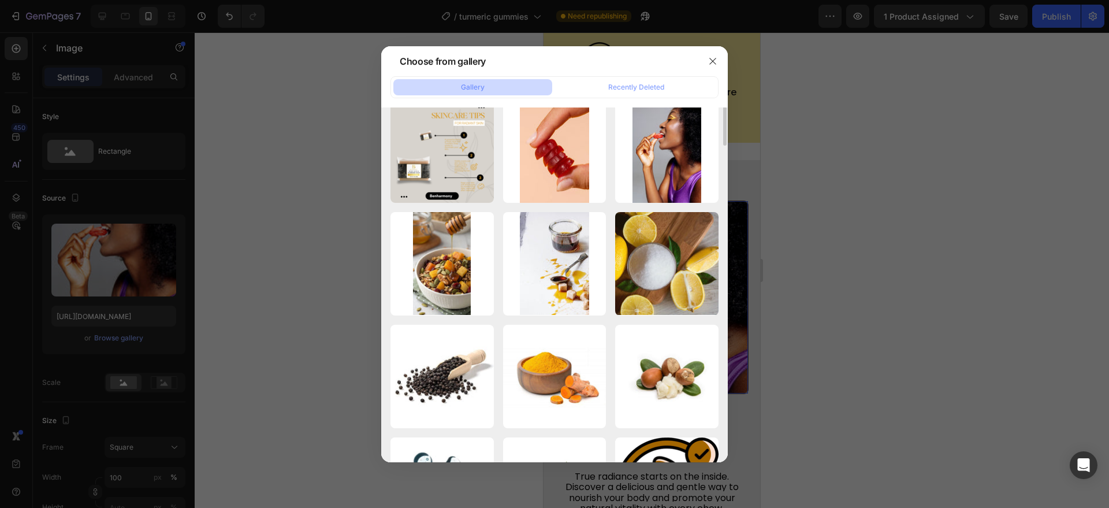
scroll to position [122, 0]
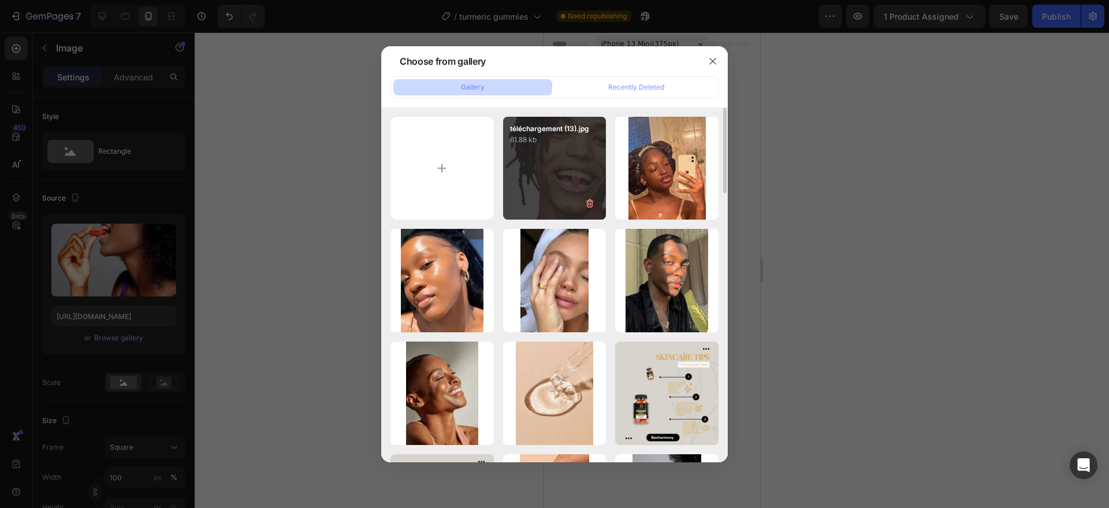
scroll to position [908, 0]
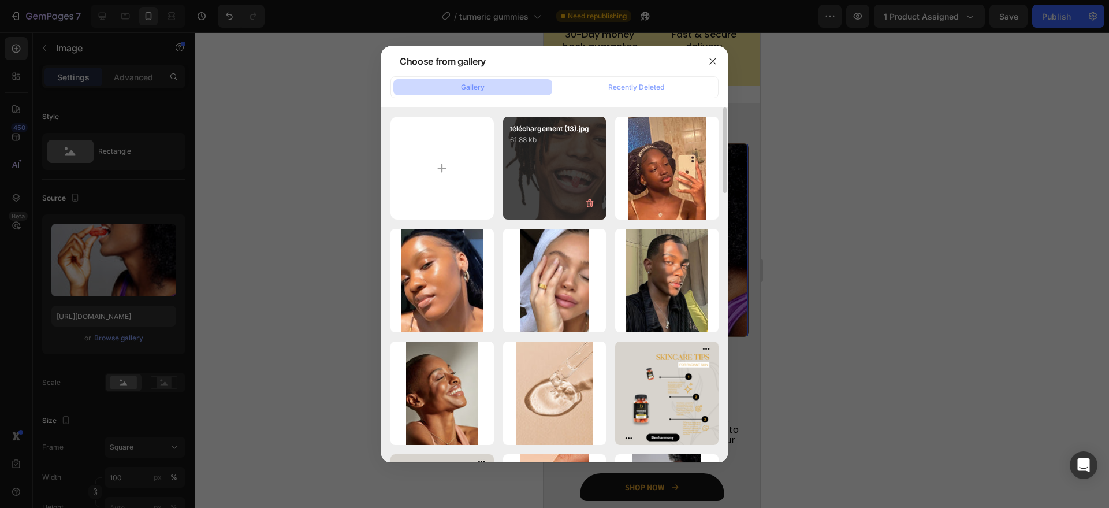
click at [547, 161] on div "téléchargement (13).jpg 61.88 kb" at bounding box center [554, 168] width 103 height 103
type input "[URL][DOMAIN_NAME]"
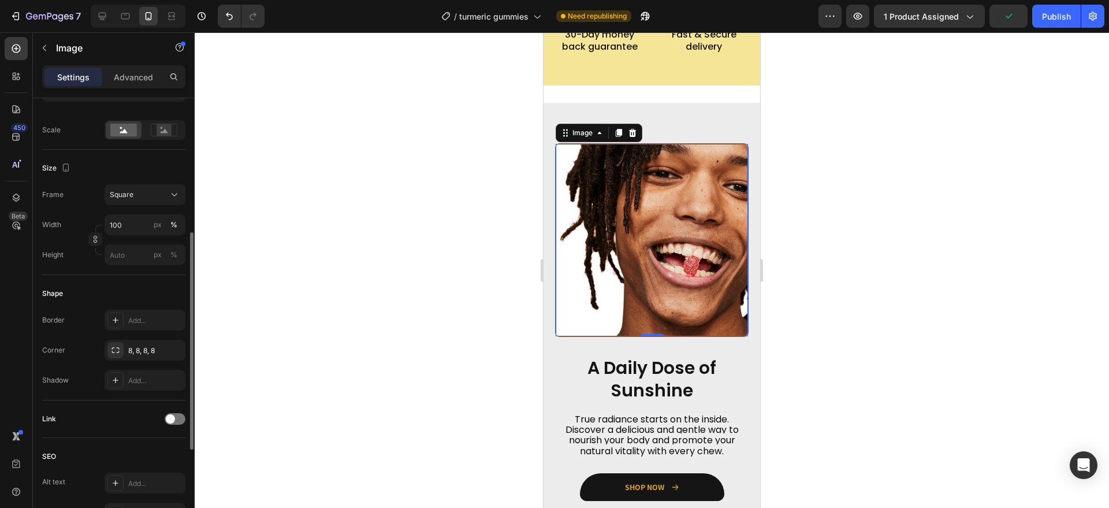
scroll to position [259, 0]
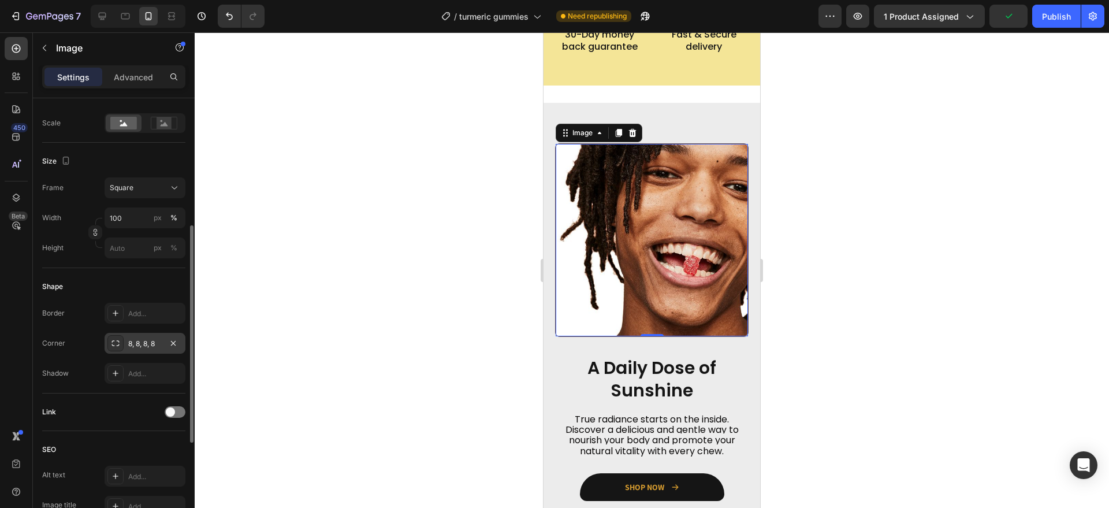
click at [140, 340] on div "8, 8, 8, 8" at bounding box center [145, 344] width 34 height 10
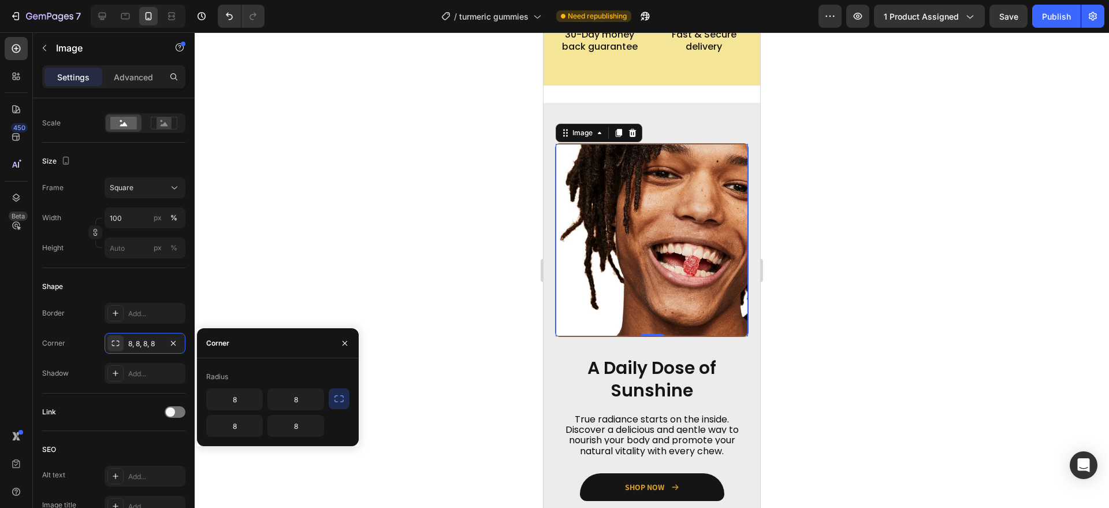
click at [330, 395] on button "button" at bounding box center [339, 398] width 21 height 21
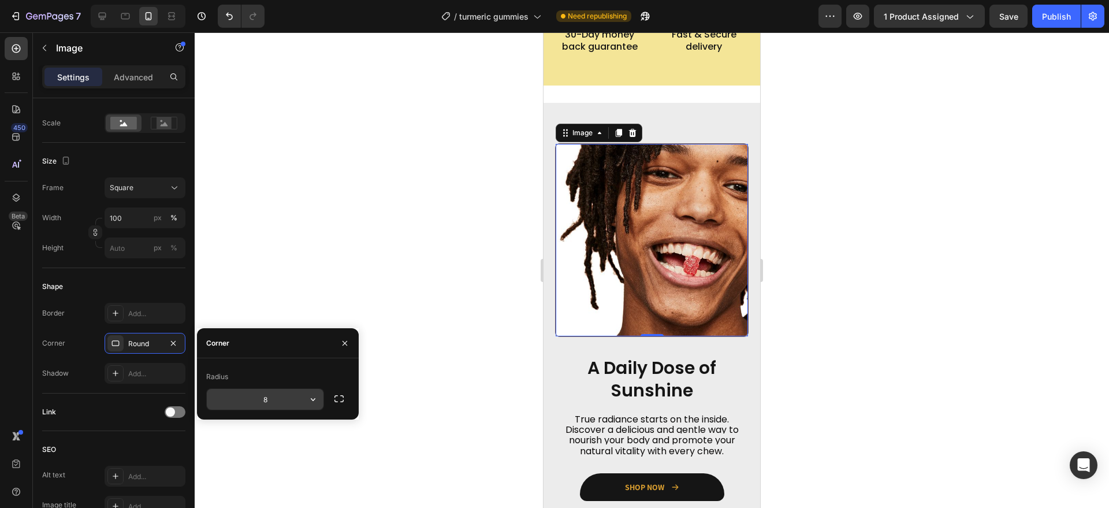
click at [295, 397] on input "8" at bounding box center [265, 399] width 117 height 21
type input "20"
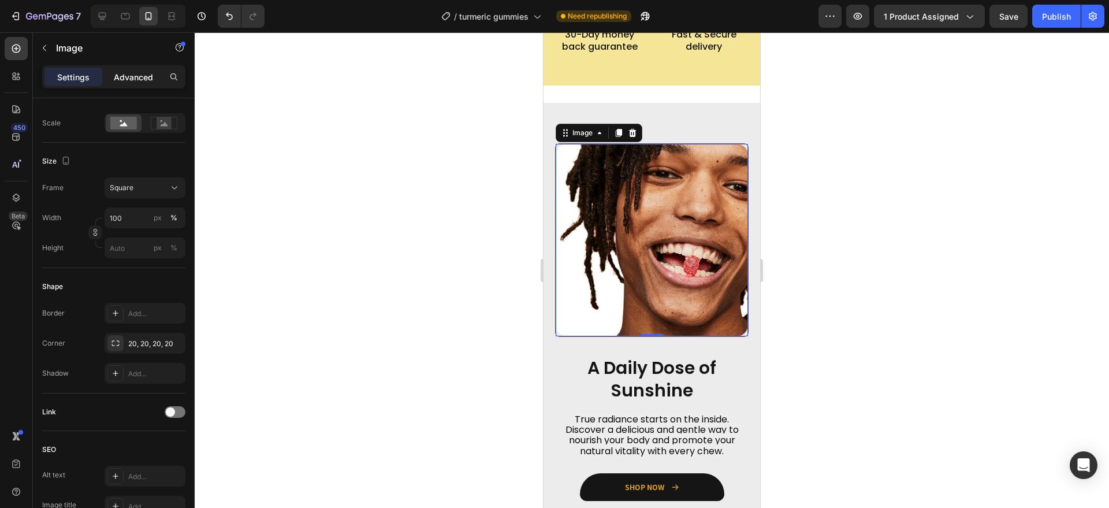
click at [146, 81] on p "Advanced" at bounding box center [133, 77] width 39 height 12
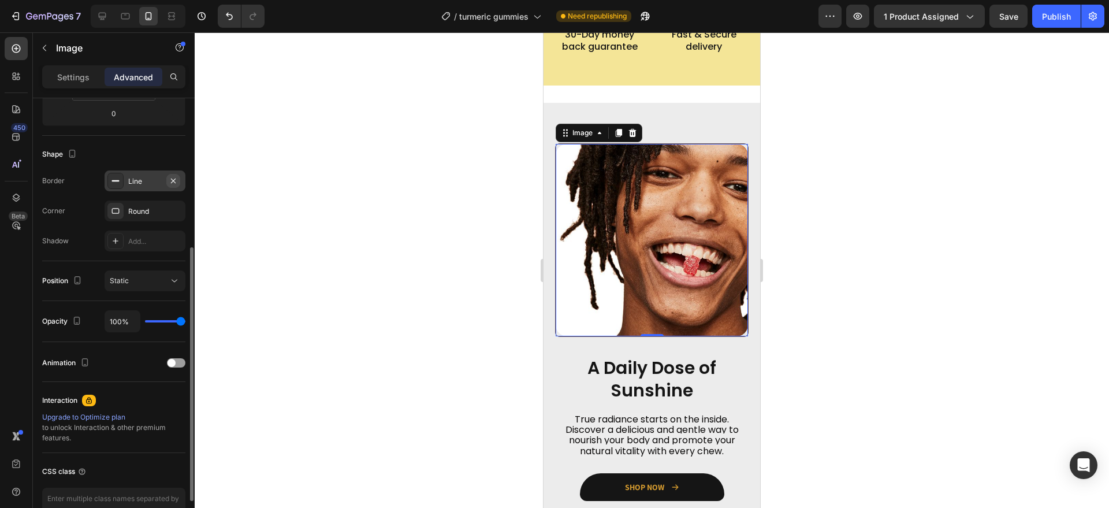
click at [172, 178] on icon "button" at bounding box center [173, 180] width 9 height 9
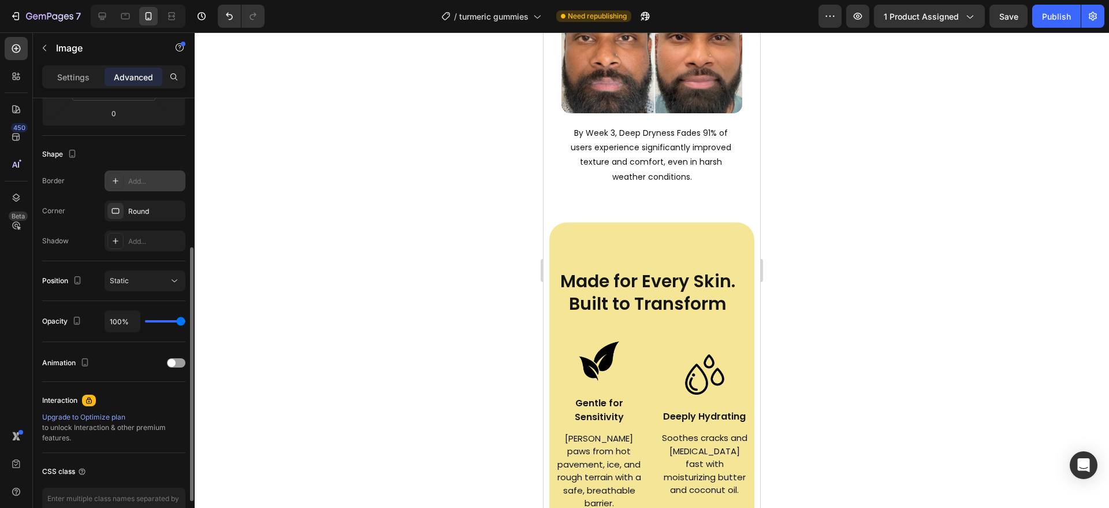
scroll to position [1717, 0]
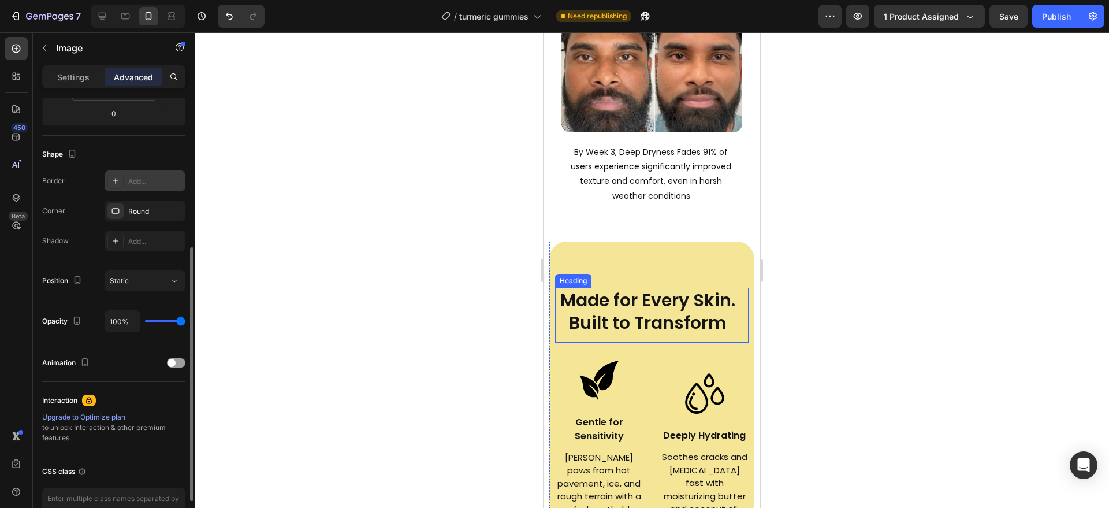
click at [582, 303] on h2 "Made for Every Skin. Built to Transform" at bounding box center [647, 315] width 185 height 55
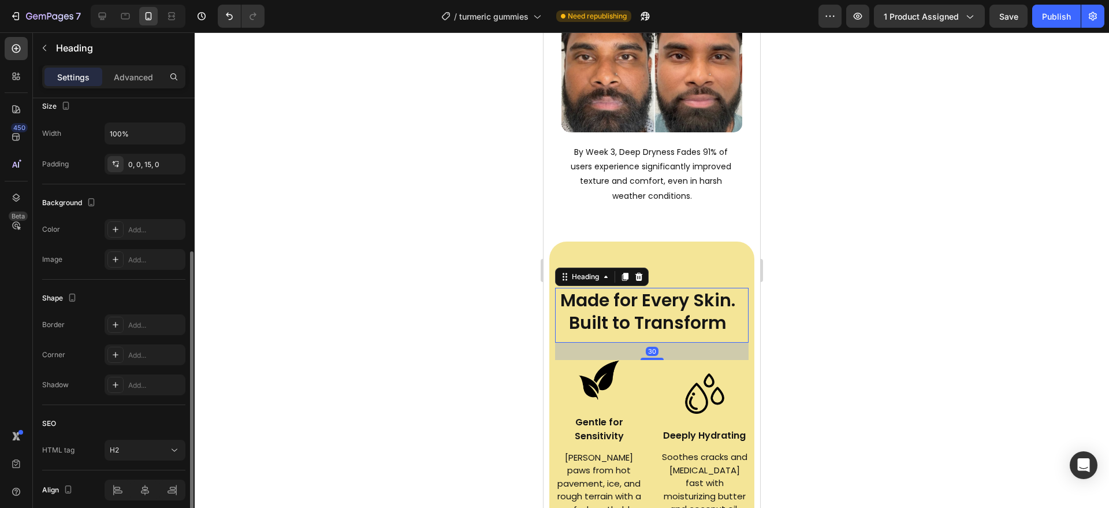
scroll to position [0, 0]
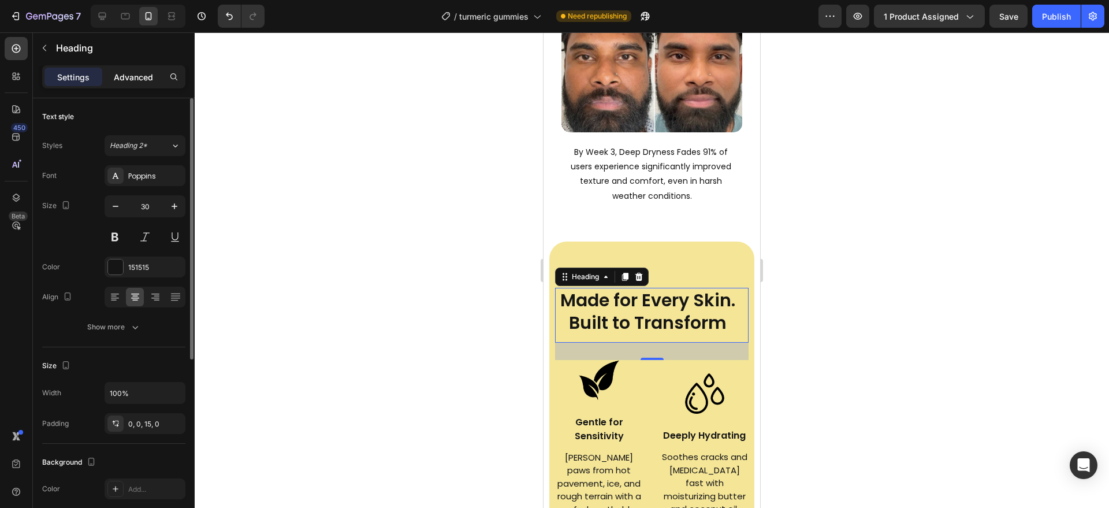
click at [128, 75] on p "Advanced" at bounding box center [133, 77] width 39 height 12
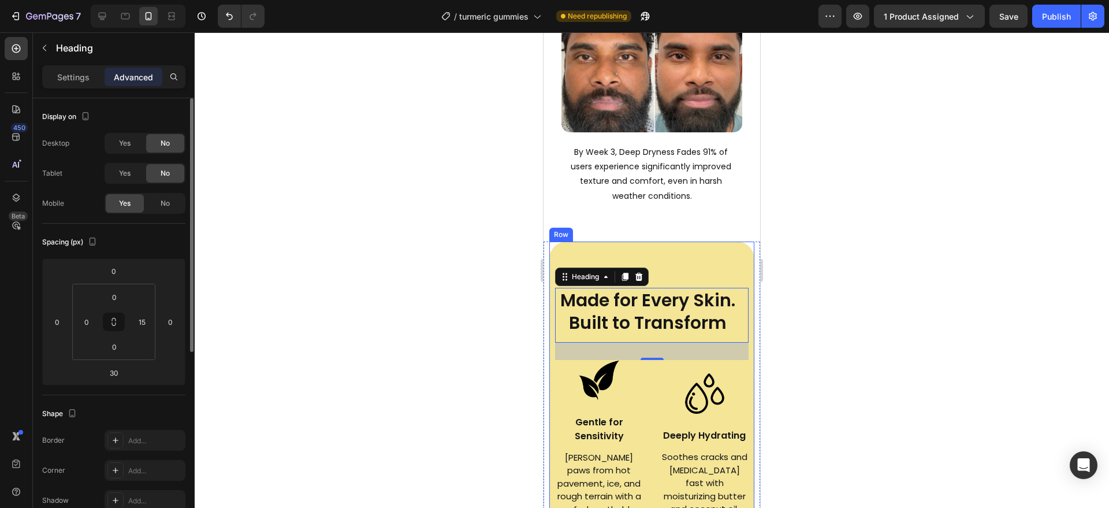
click at [586, 259] on div "Made for Every Skin Type. Crafted to Nourish & Protect Heading Made for Every S…" at bounding box center [651, 491] width 205 height 499
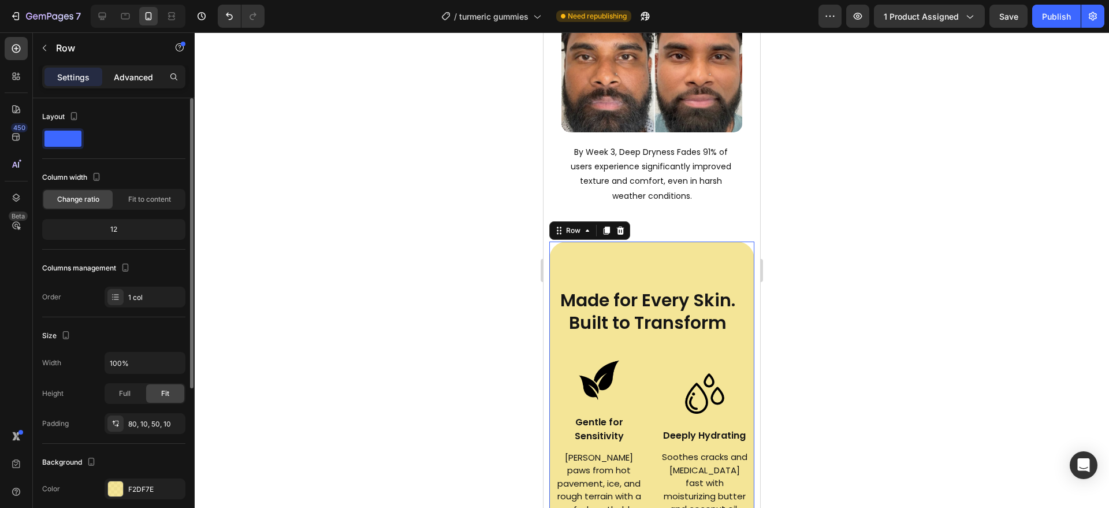
click at [131, 72] on p "Advanced" at bounding box center [133, 77] width 39 height 12
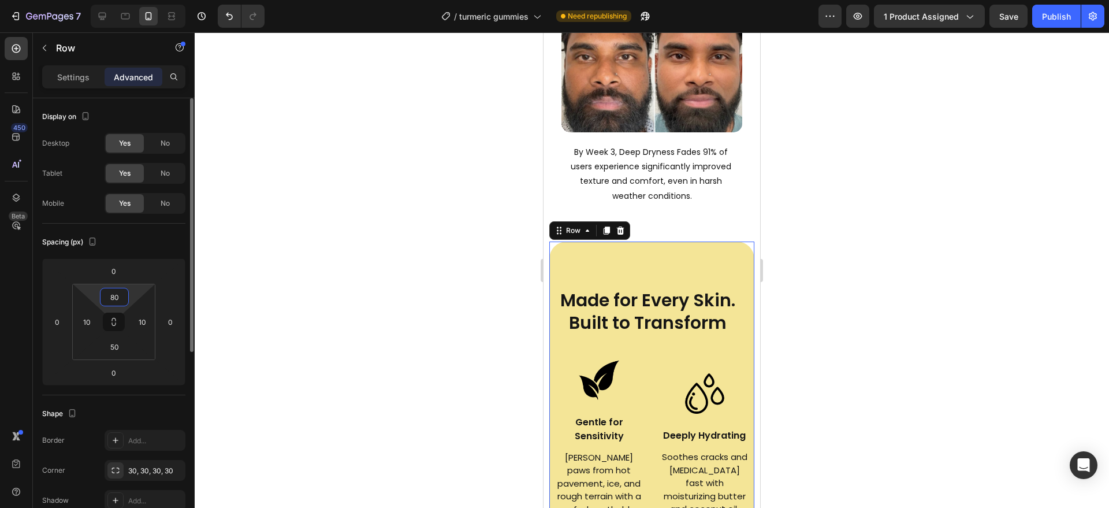
click at [119, 291] on input "80" at bounding box center [114, 296] width 23 height 17
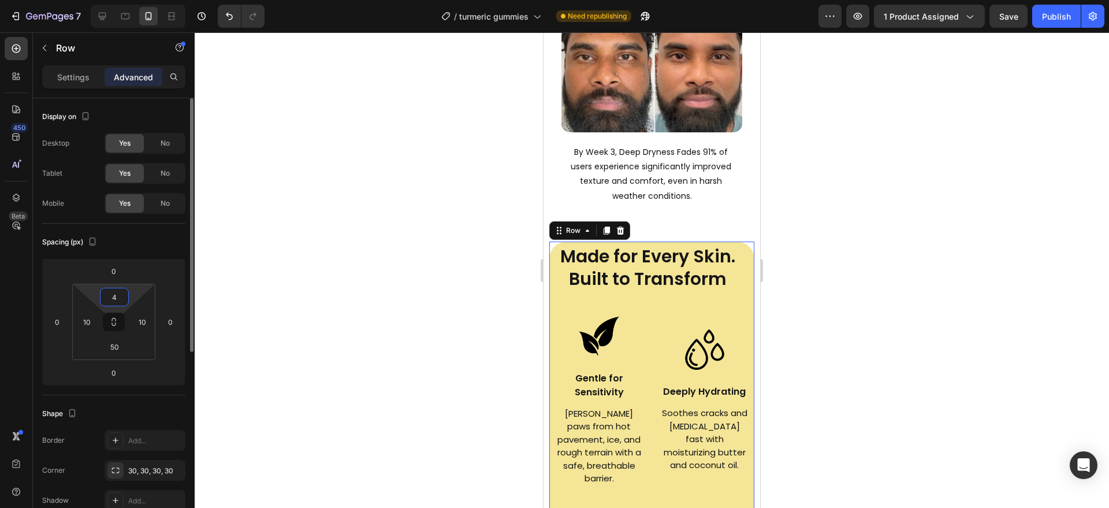
type input "40"
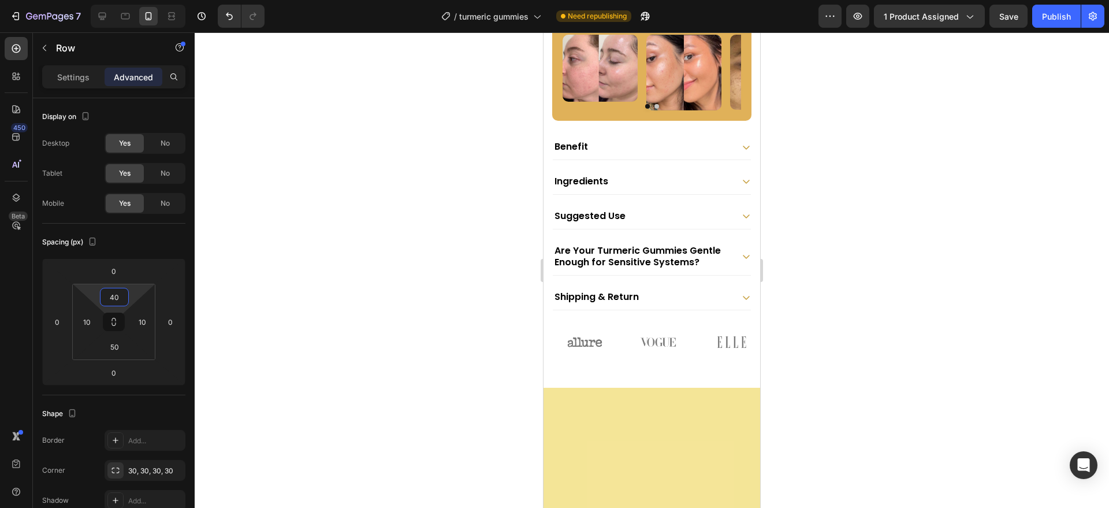
scroll to position [583, 0]
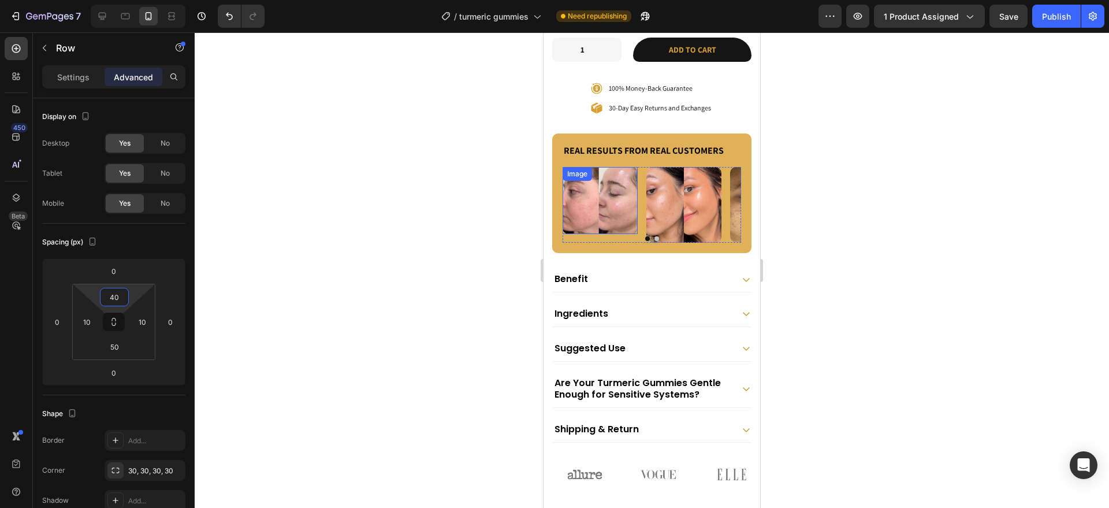
click at [603, 221] on img at bounding box center [600, 200] width 75 height 67
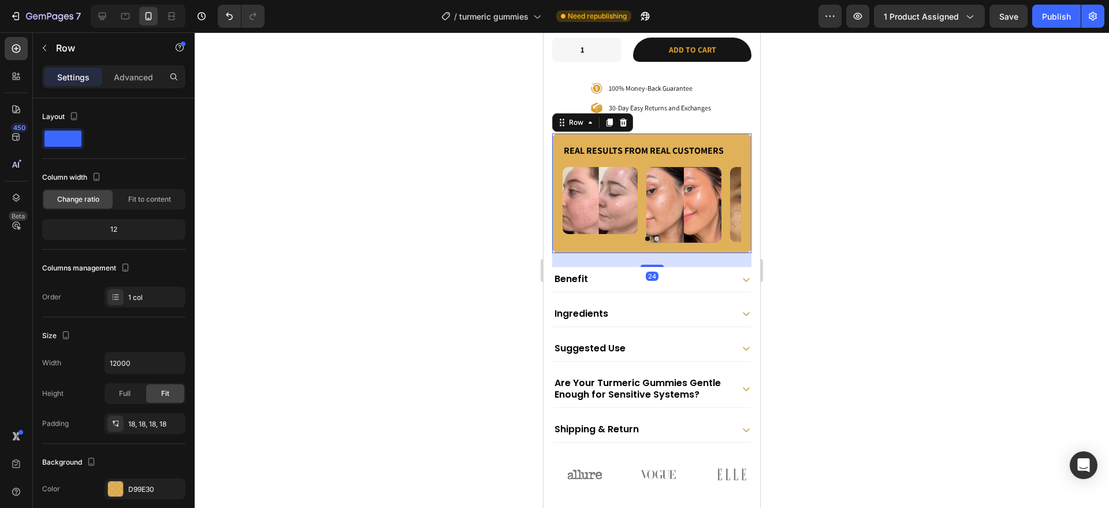
click at [136, 477] on div "Background The changes might be hidden by the video. Color D99E30 Image Add... …" at bounding box center [113, 506] width 143 height 125
click at [136, 487] on div "D99E30" at bounding box center [145, 489] width 34 height 10
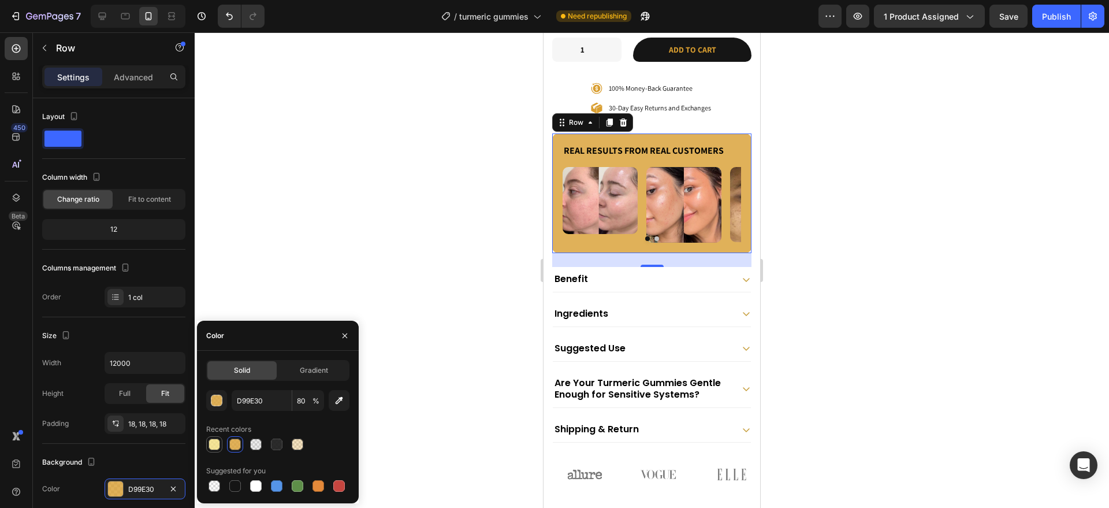
click at [218, 444] on div at bounding box center [215, 445] width 12 height 12
type input "F2DF7E"
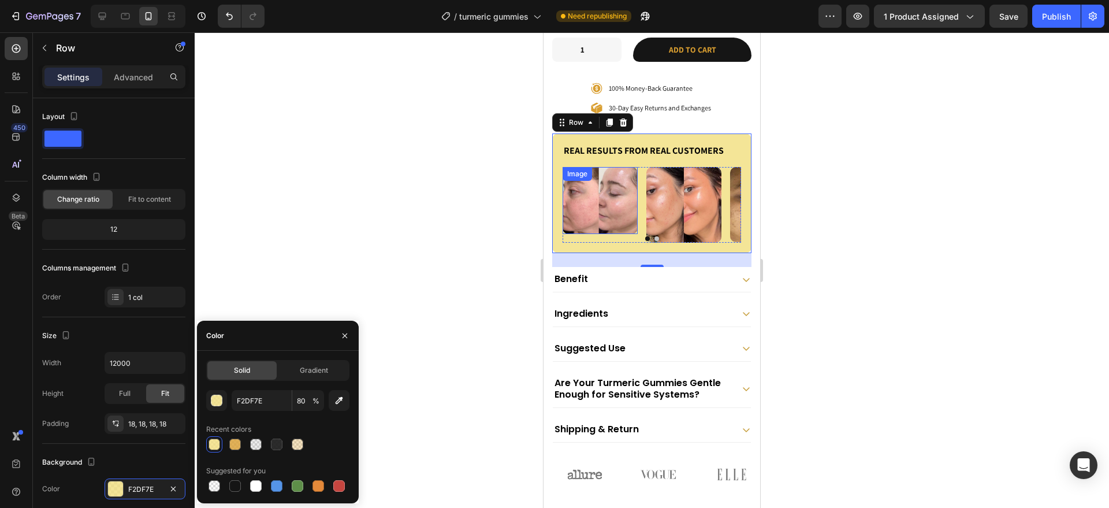
click at [578, 214] on img at bounding box center [600, 200] width 75 height 67
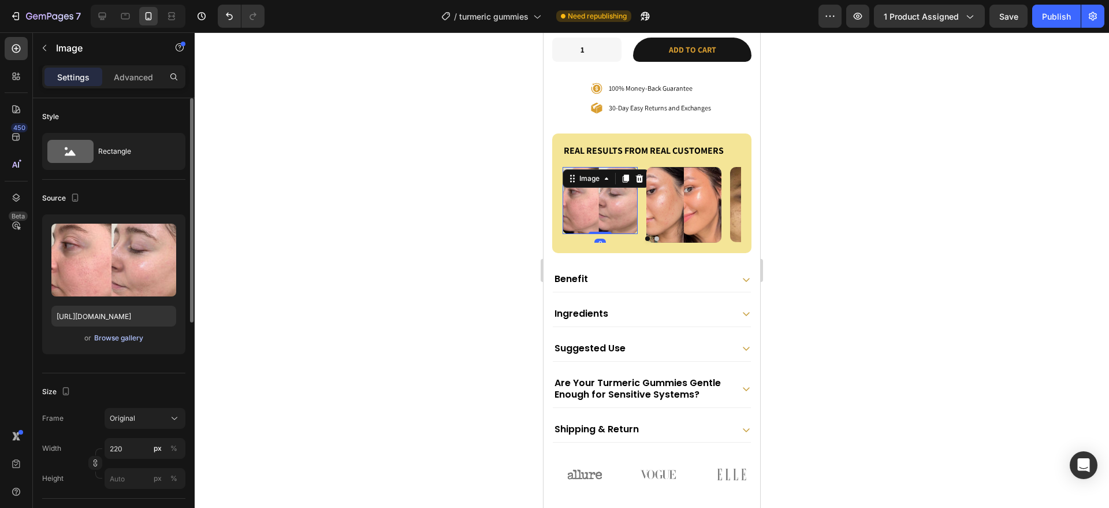
drag, startPoint x: 131, startPoint y: 339, endPoint x: 129, endPoint y: 332, distance: 7.7
click at [129, 332] on button "Browse gallery" at bounding box center [119, 338] width 50 height 12
click at [116, 338] on div "Browse gallery" at bounding box center [118, 338] width 49 height 10
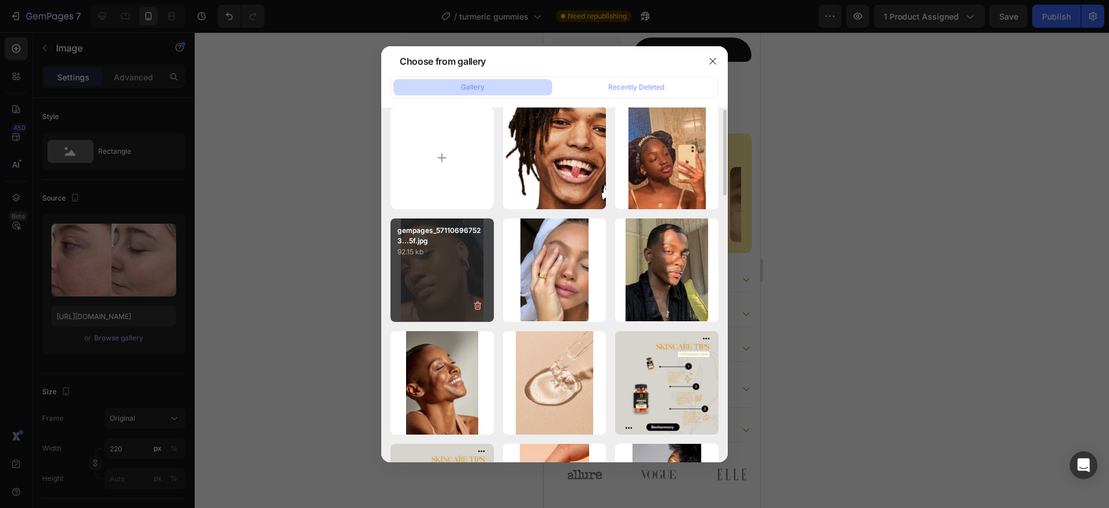
scroll to position [0, 0]
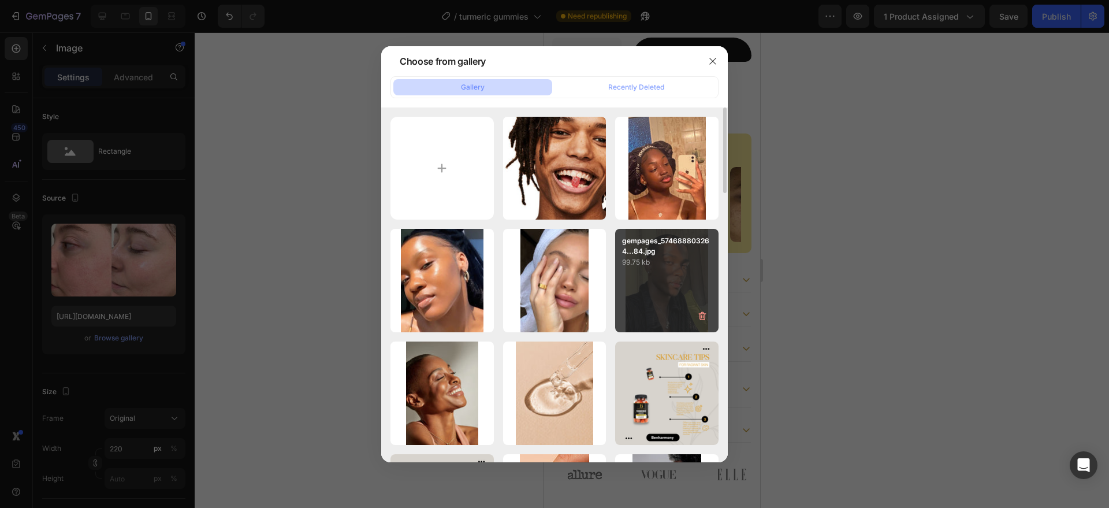
click at [680, 288] on div "gempages_574688803264...84.jpg 99.75 kb" at bounding box center [666, 280] width 103 height 103
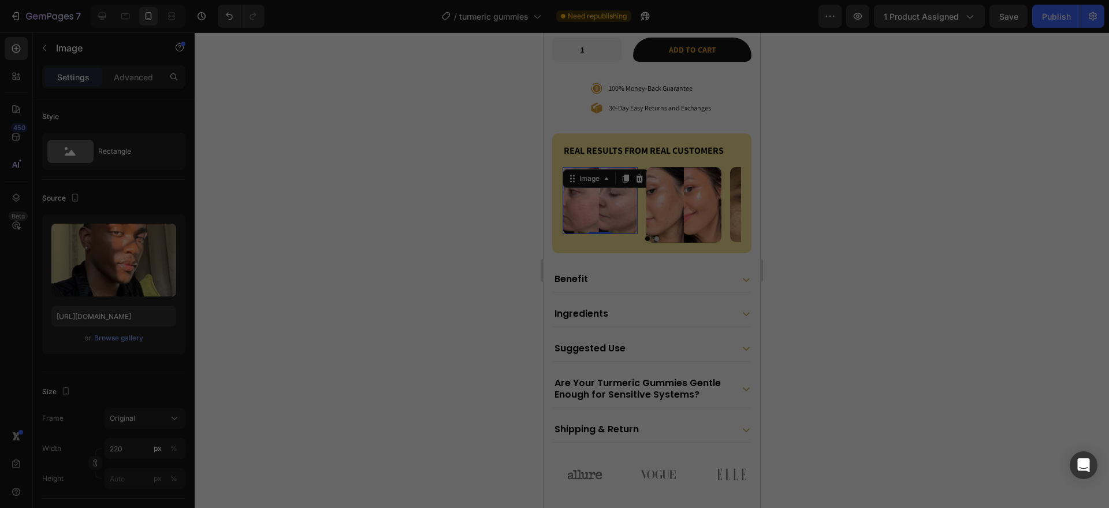
type input "[URL][DOMAIN_NAME]"
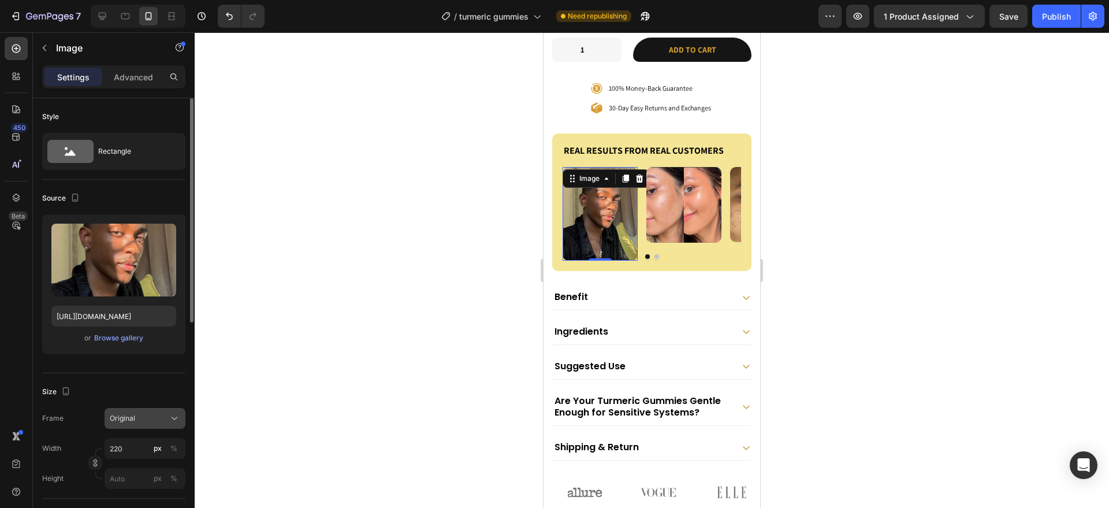
click at [138, 413] on div "Original" at bounding box center [138, 418] width 57 height 10
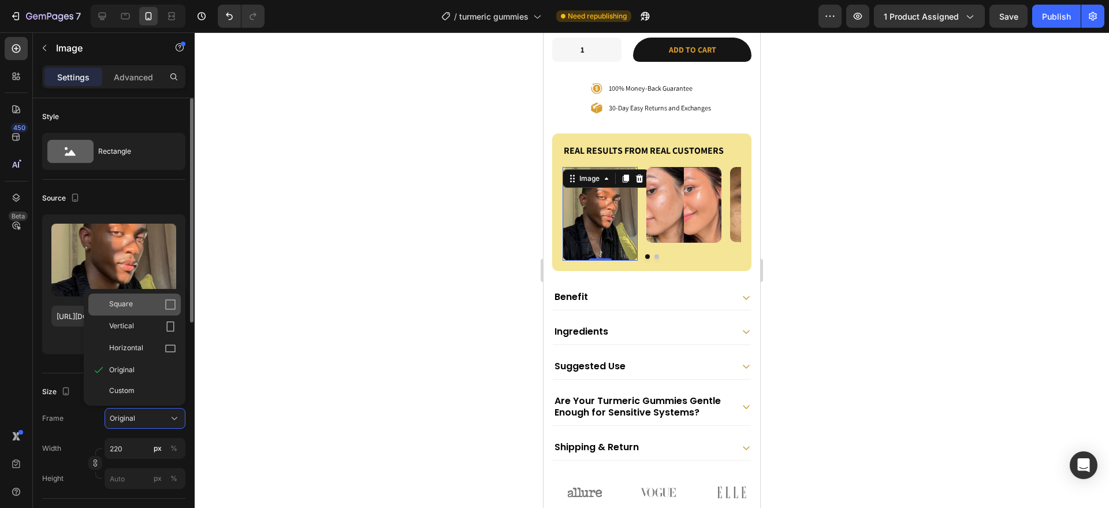
click at [166, 311] on div "Square" at bounding box center [134, 305] width 92 height 22
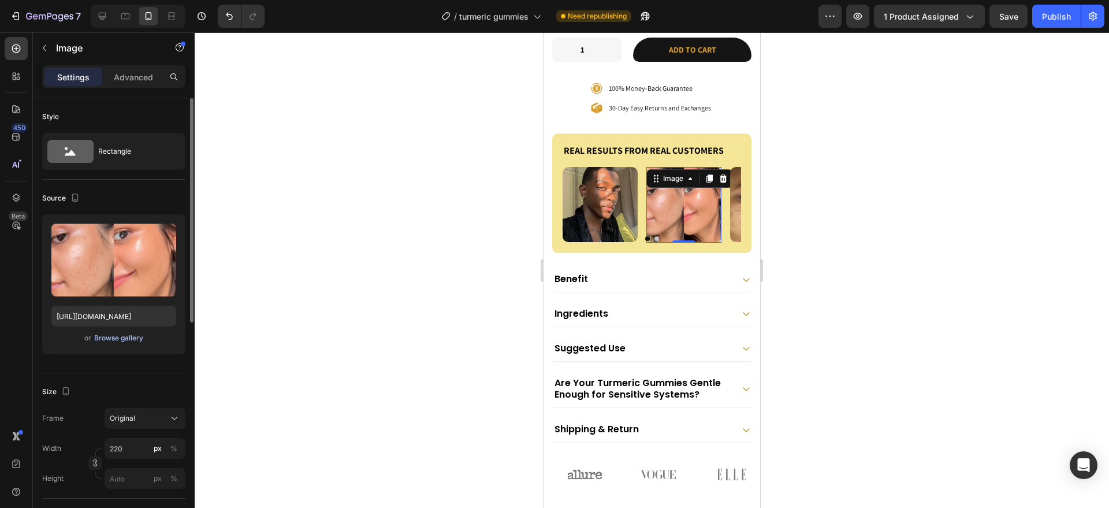
click at [118, 335] on div "Browse gallery" at bounding box center [118, 338] width 49 height 10
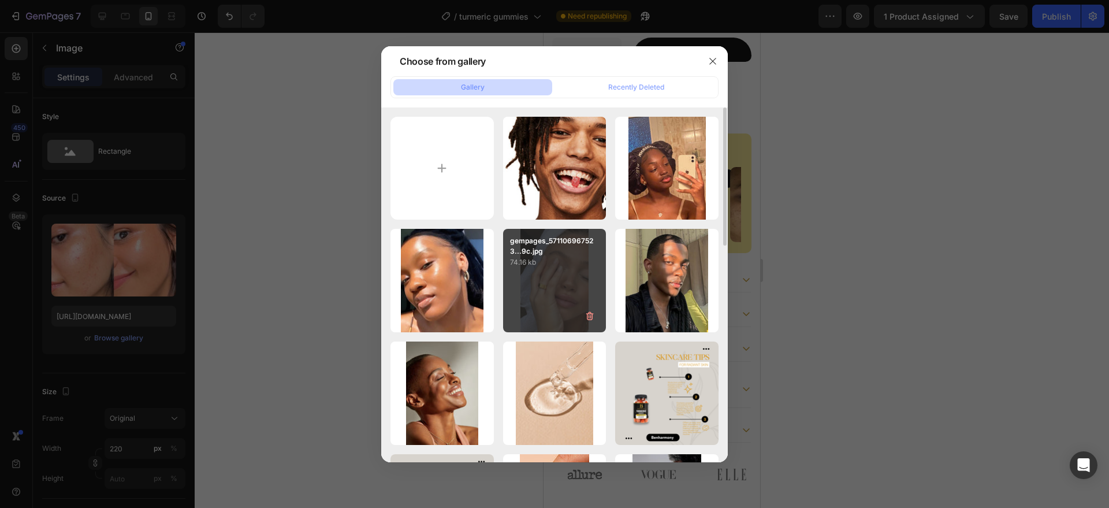
click at [555, 264] on p "74.16 kb" at bounding box center [555, 263] width 90 height 12
type input "[URL][DOMAIN_NAME]"
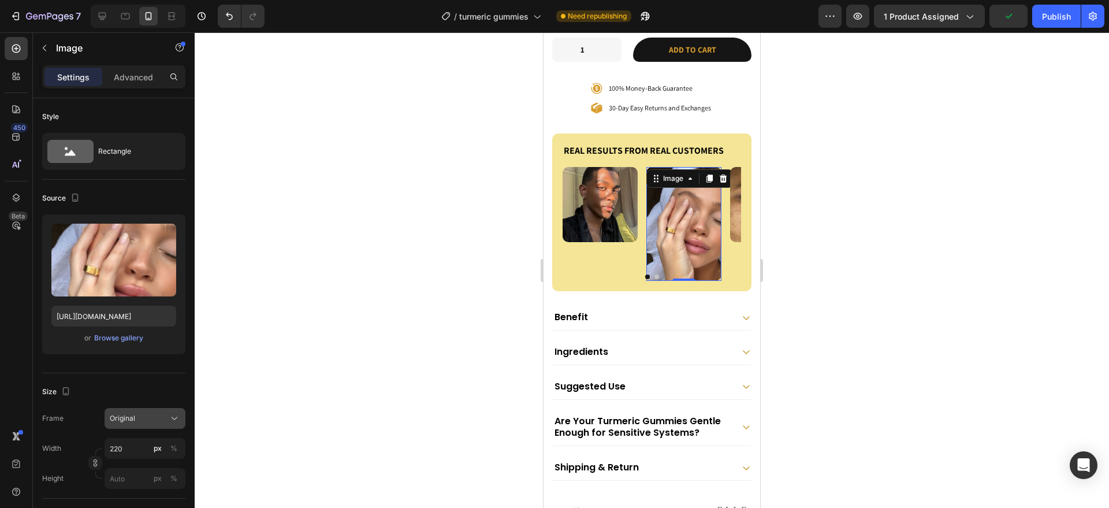
click at [166, 427] on button "Original" at bounding box center [145, 418] width 81 height 21
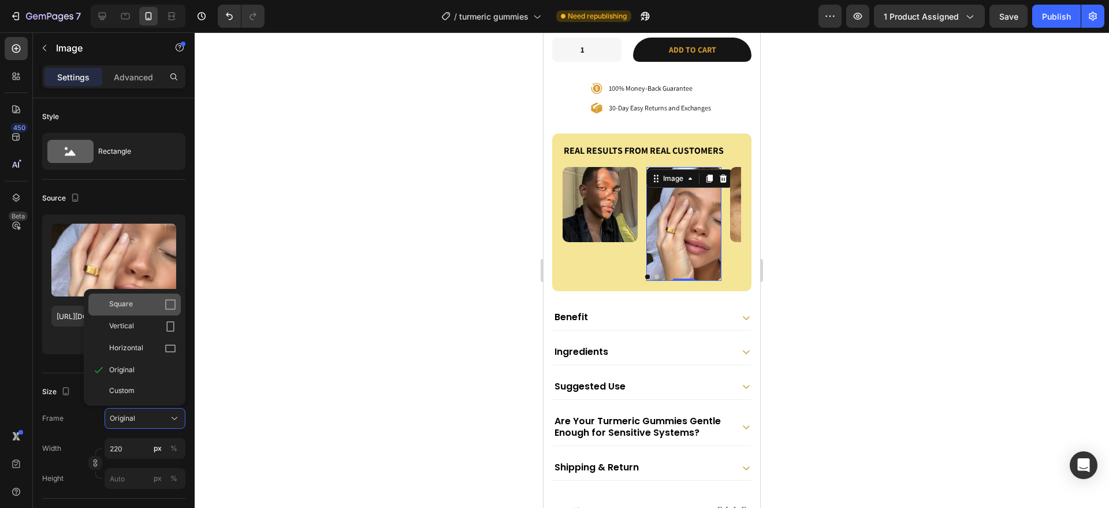
click at [166, 300] on icon at bounding box center [171, 305] width 12 height 12
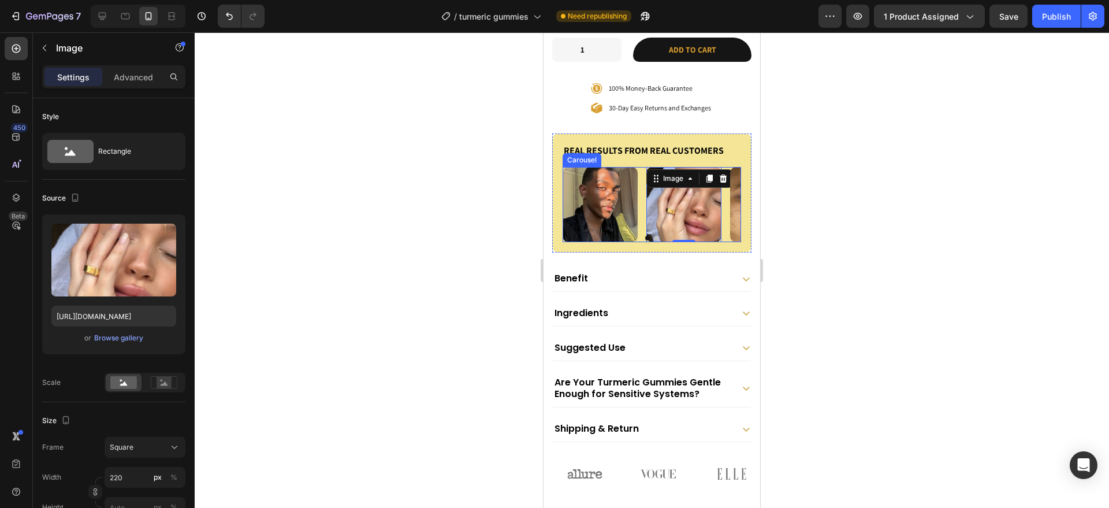
click at [655, 240] on button "Dot" at bounding box center [657, 238] width 5 height 5
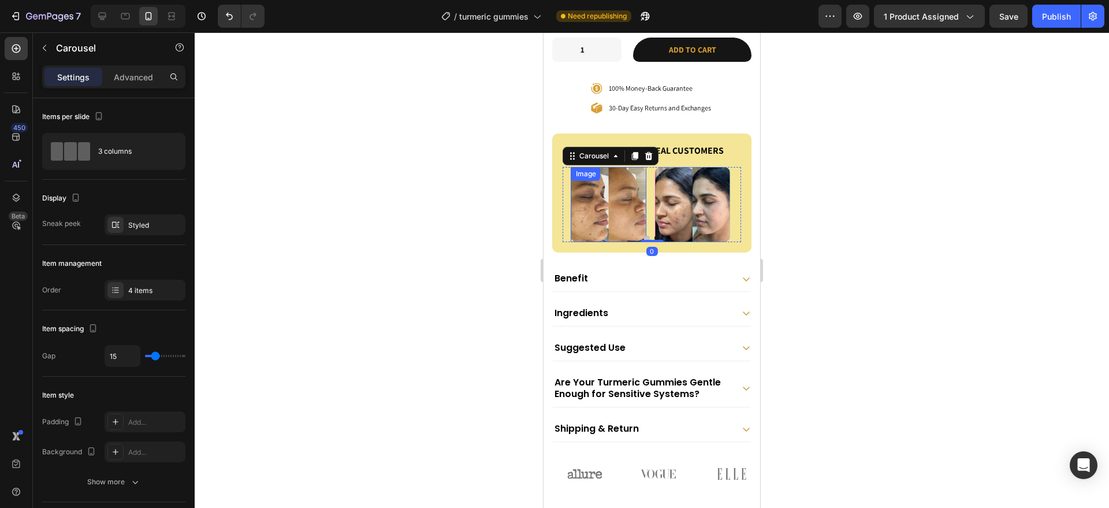
click at [587, 227] on img at bounding box center [608, 204] width 75 height 75
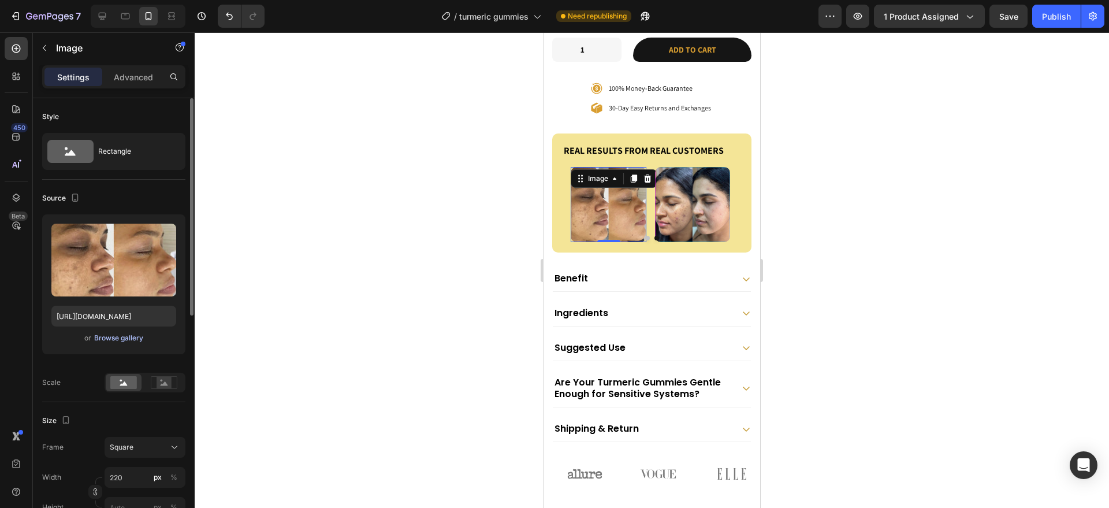
click at [110, 338] on div "Browse gallery" at bounding box center [118, 338] width 49 height 10
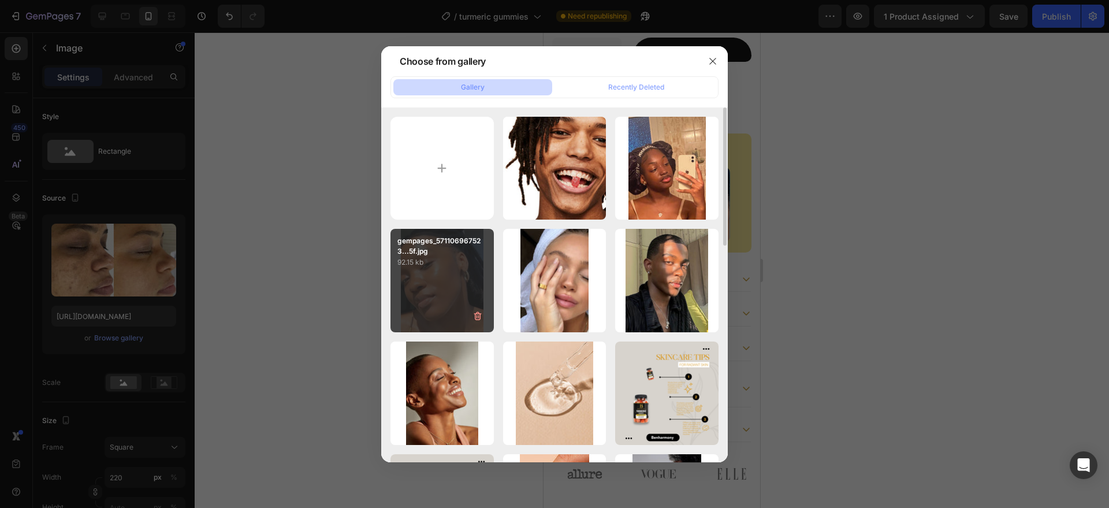
click at [438, 299] on div "gempages_571106967523...5f.jpg 92.15 kb" at bounding box center [442, 280] width 103 height 103
type input "[URL][DOMAIN_NAME]"
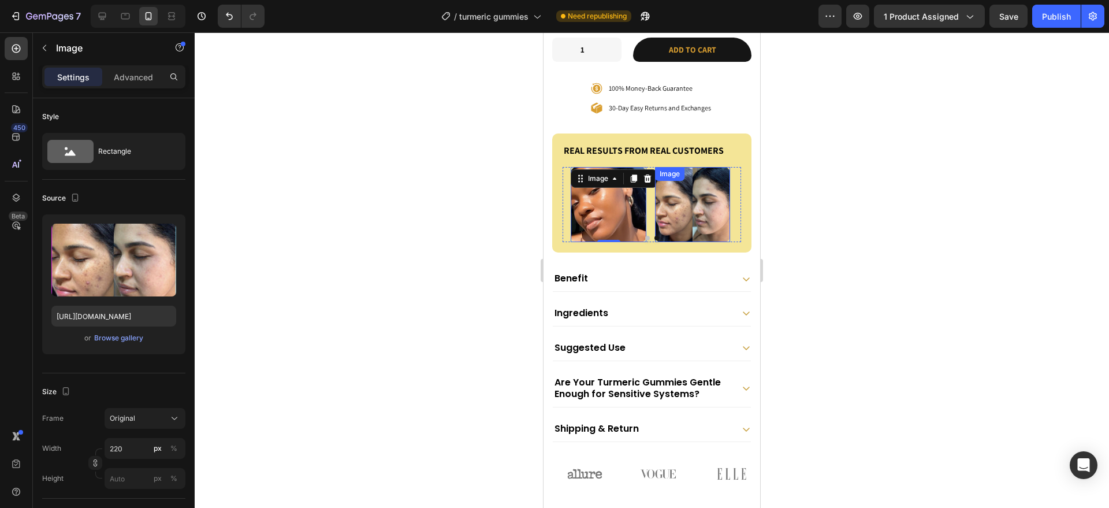
click at [708, 217] on img at bounding box center [692, 204] width 75 height 75
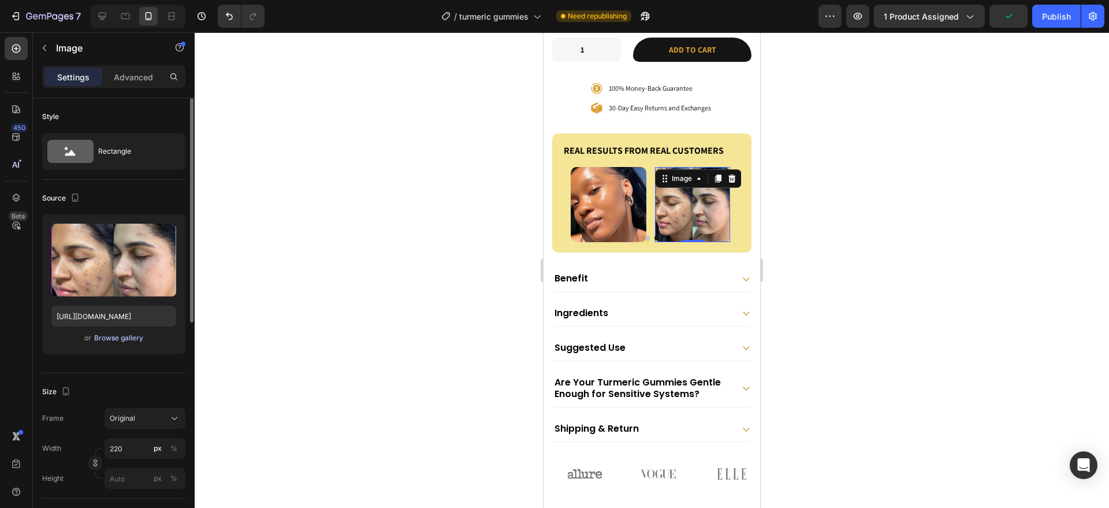
click at [130, 341] on div "Browse gallery" at bounding box center [118, 338] width 49 height 10
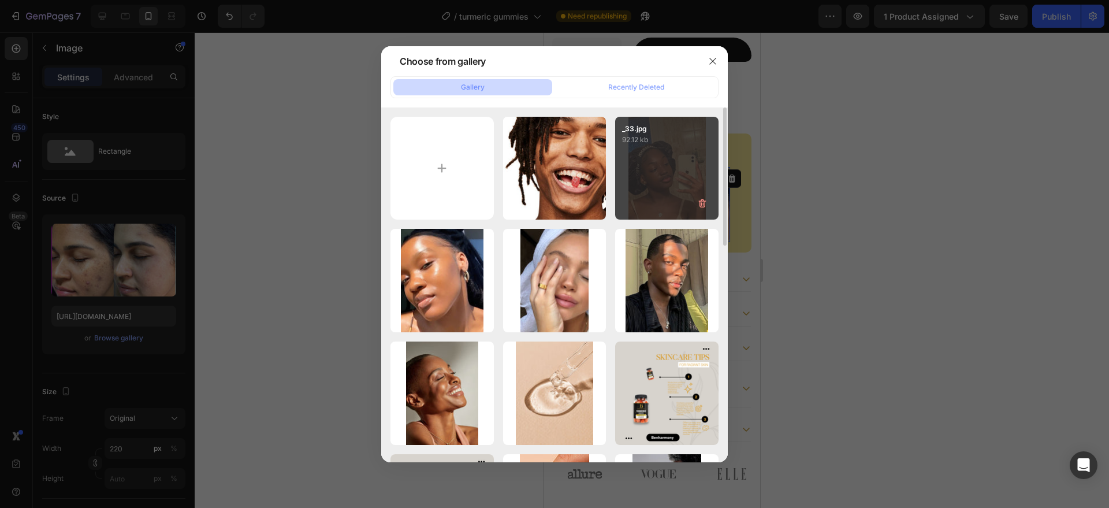
click at [684, 170] on div "_33.jpg 92.12 kb" at bounding box center [666, 168] width 103 height 103
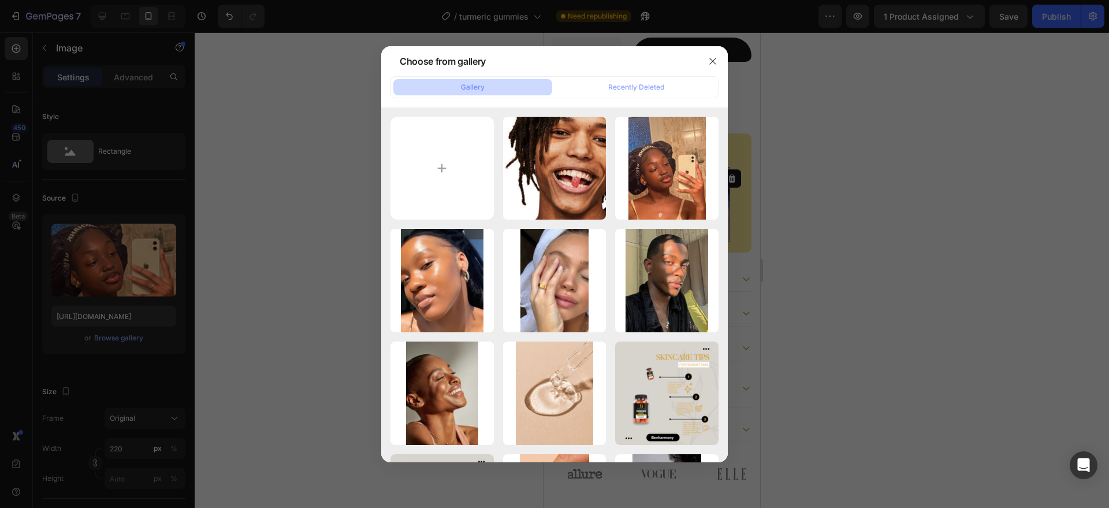
type input "[URL][DOMAIN_NAME]"
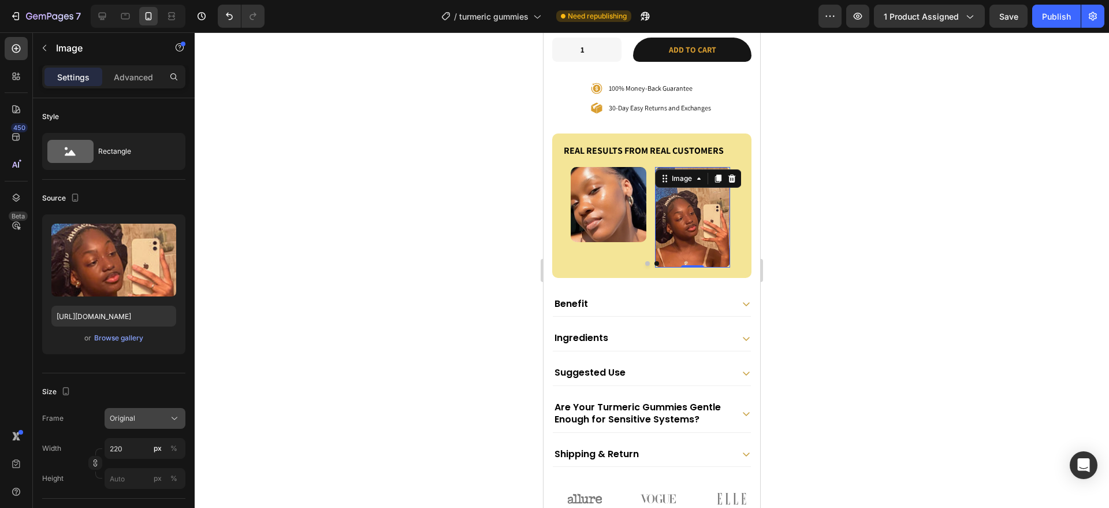
click at [155, 421] on div "Original" at bounding box center [138, 418] width 57 height 10
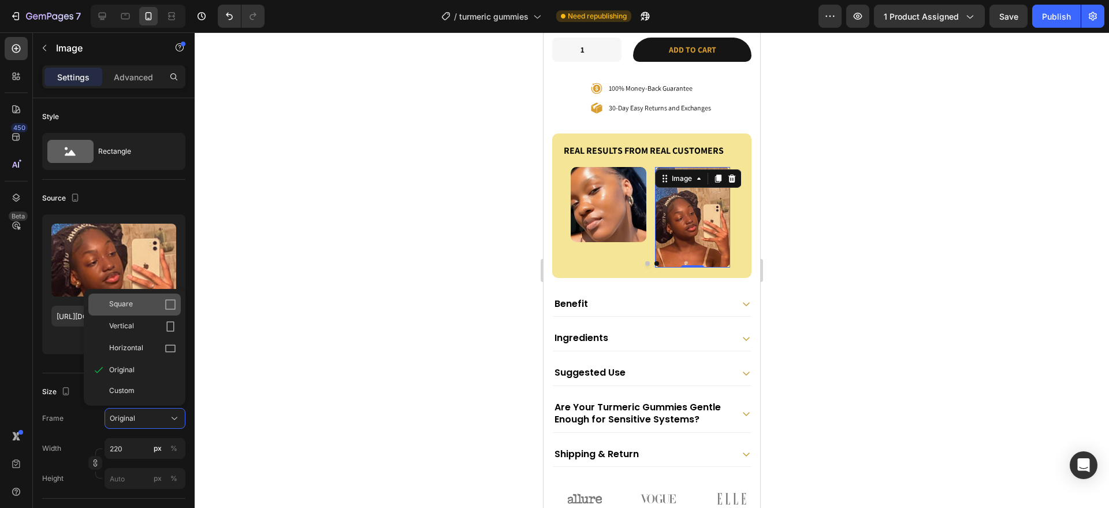
click at [163, 310] on div "Square" at bounding box center [142, 305] width 67 height 12
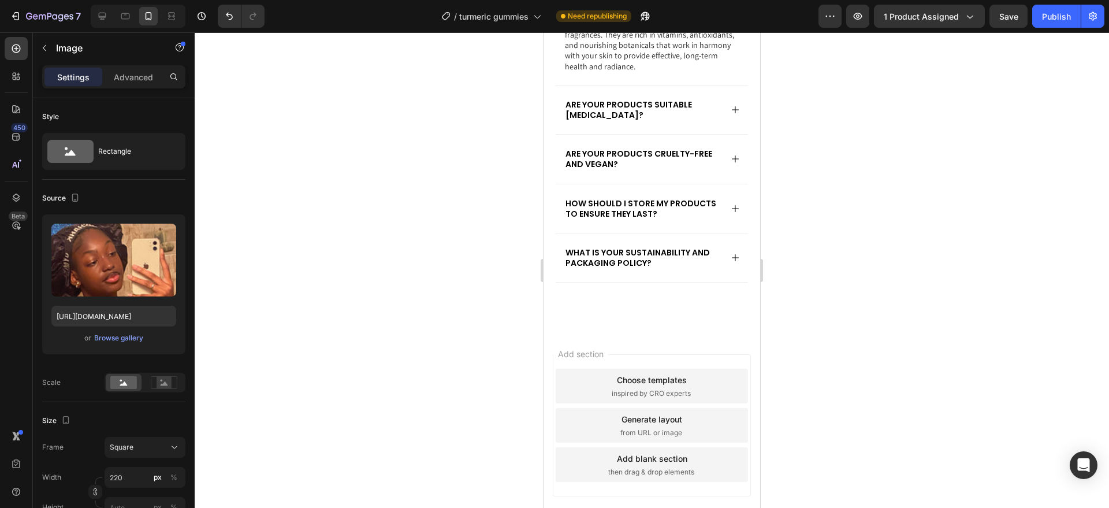
scroll to position [4865, 0]
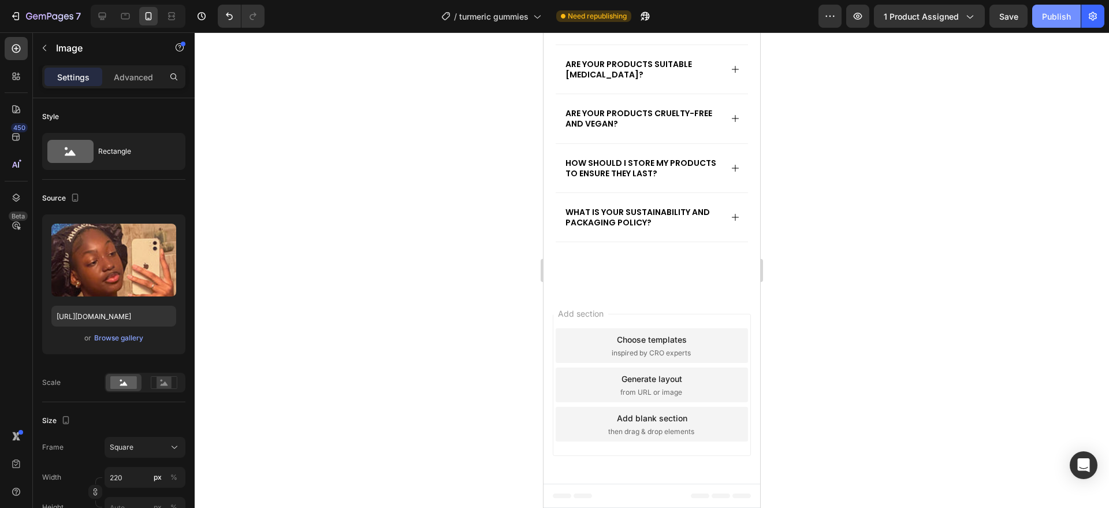
click at [1063, 20] on div "Publish" at bounding box center [1056, 16] width 29 height 12
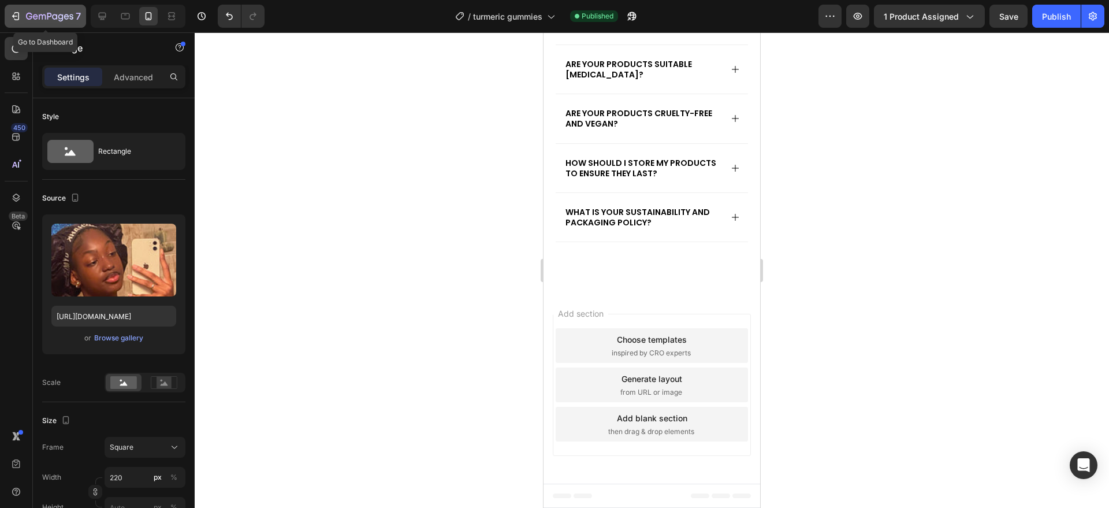
click at [44, 9] on div "7" at bounding box center [53, 16] width 55 height 14
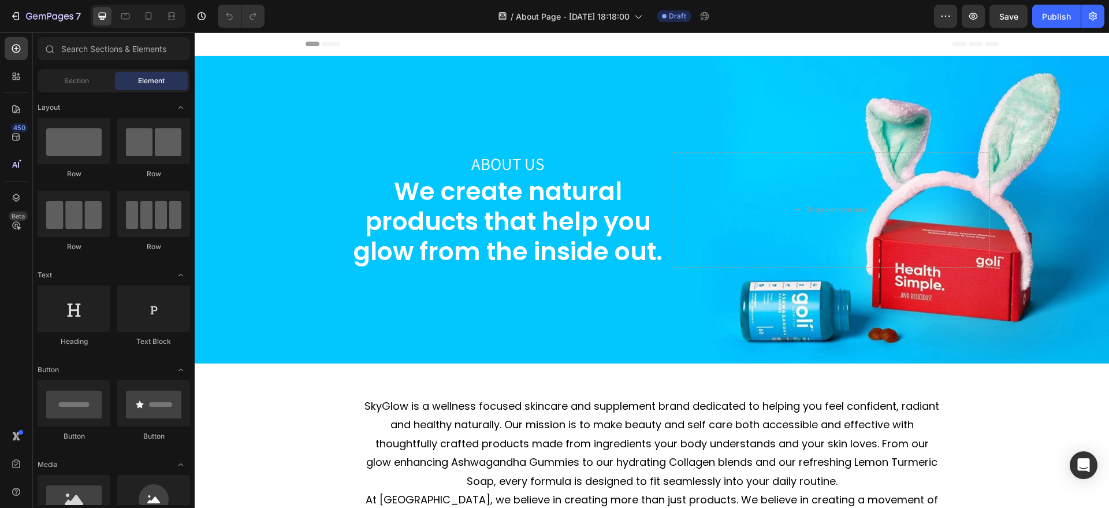
scroll to position [159, 0]
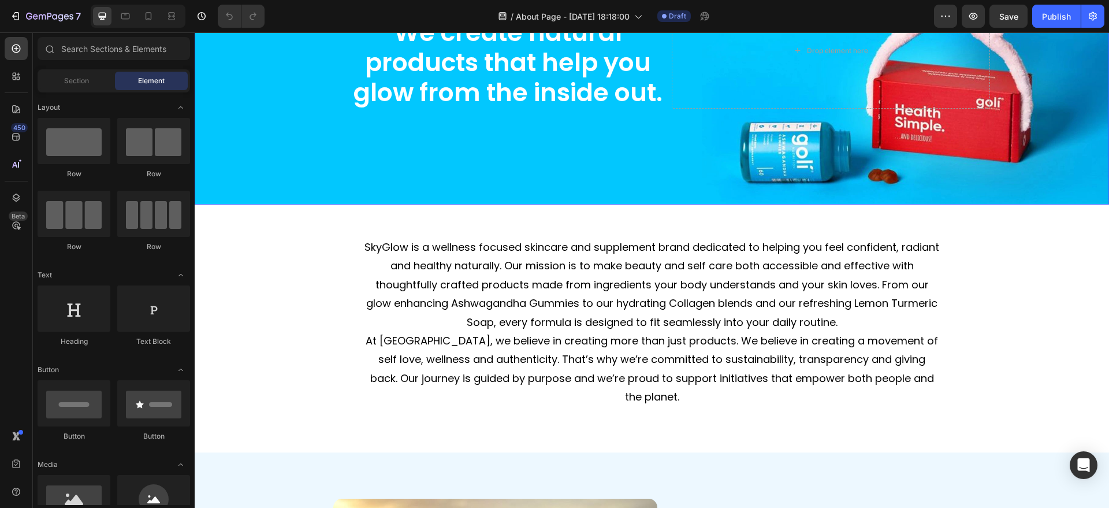
click at [434, 181] on div "Background Image" at bounding box center [652, 50] width 915 height 307
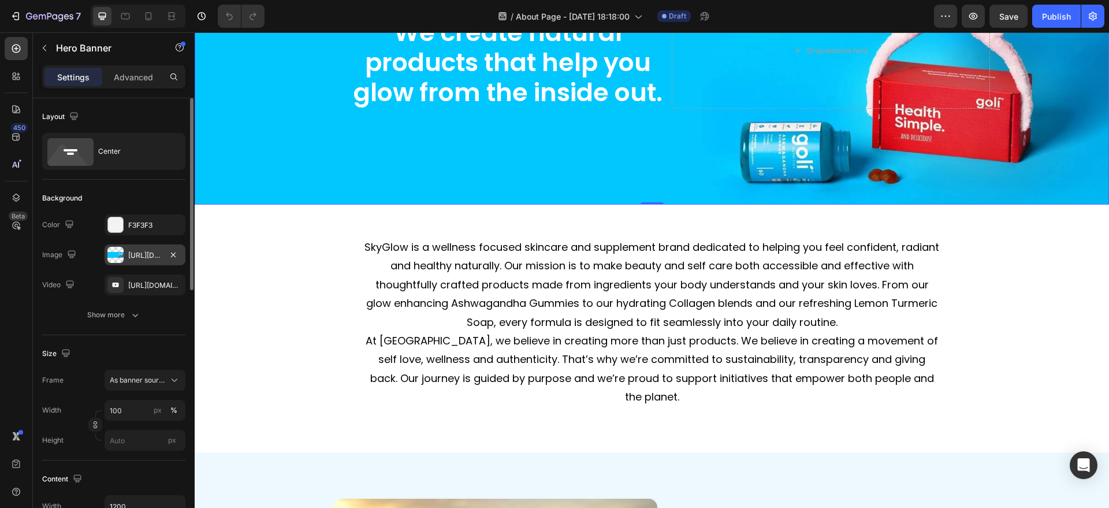
click at [162, 259] on div "[URL][DOMAIN_NAME]" at bounding box center [145, 254] width 81 height 21
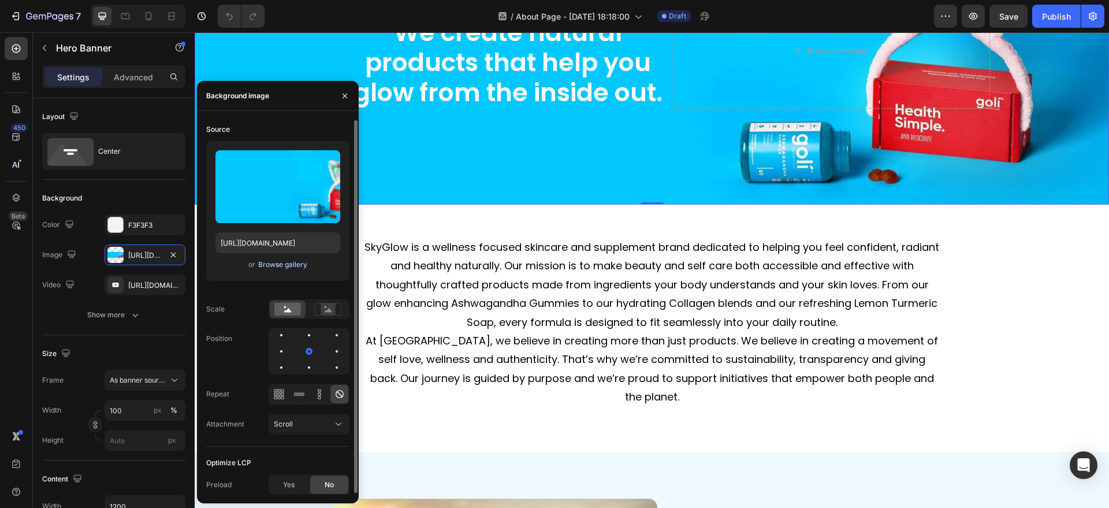
click at [296, 263] on div "Browse gallery" at bounding box center [282, 264] width 49 height 10
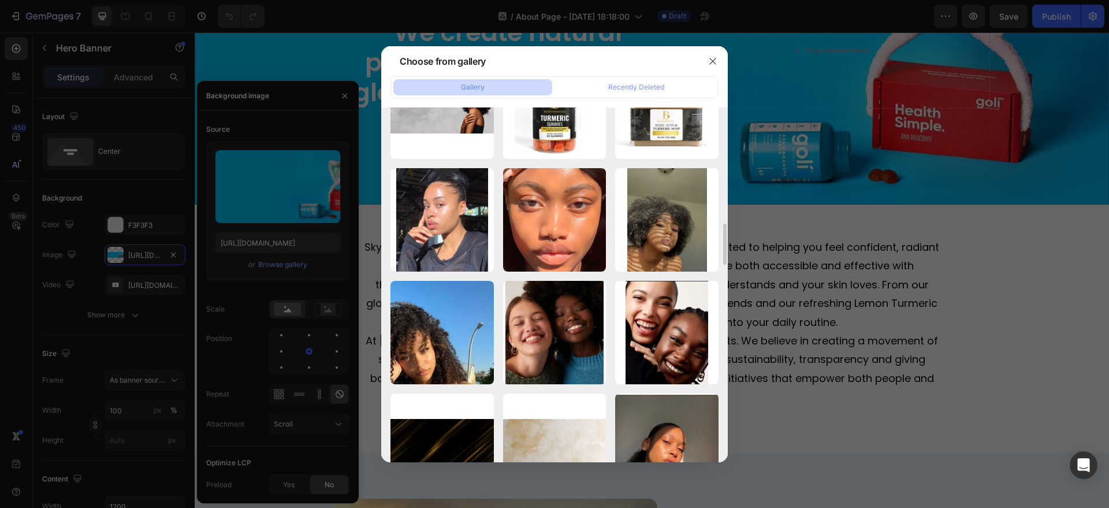
scroll to position [1972, 0]
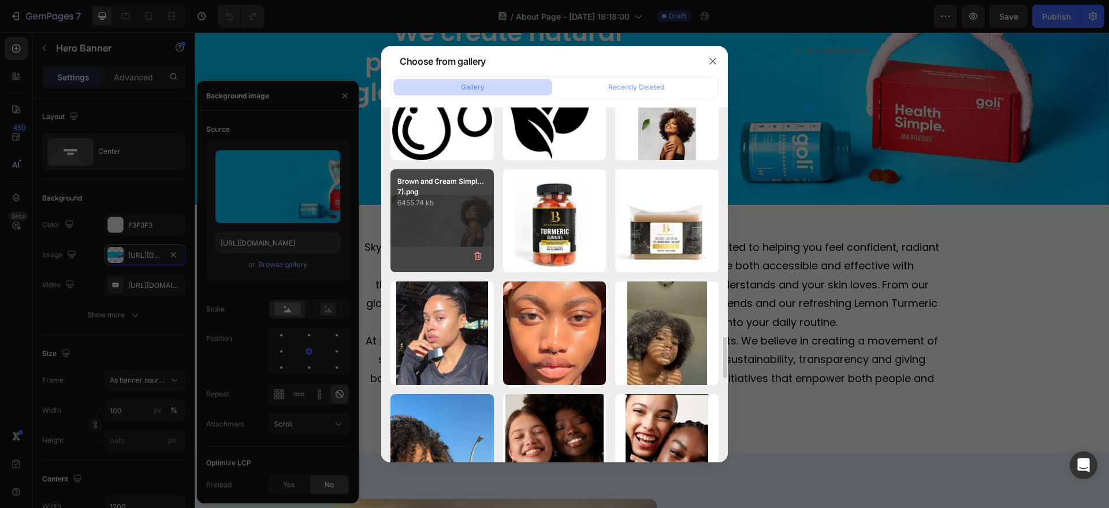
click at [477, 231] on div "Brown and Cream Simpl...7).png 6455.74 kb" at bounding box center [442, 220] width 103 height 103
type input "[URL][DOMAIN_NAME]"
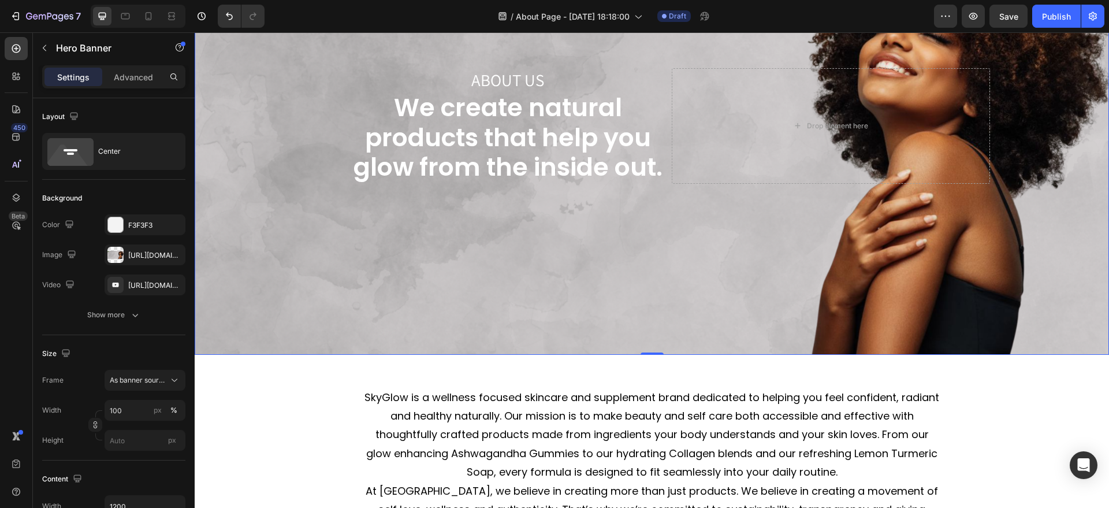
click at [477, 231] on div "Background Image" at bounding box center [652, 126] width 915 height 458
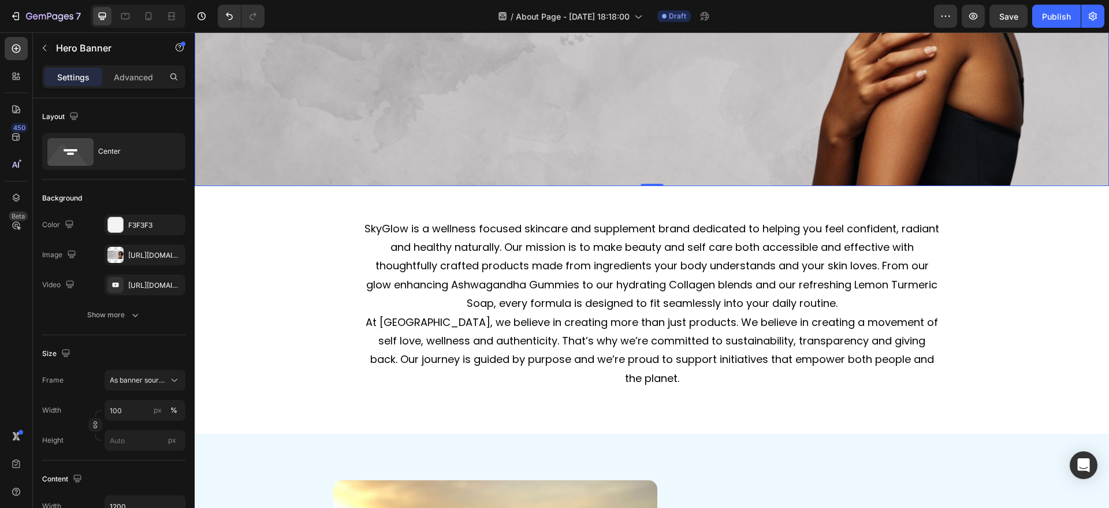
scroll to position [421, 0]
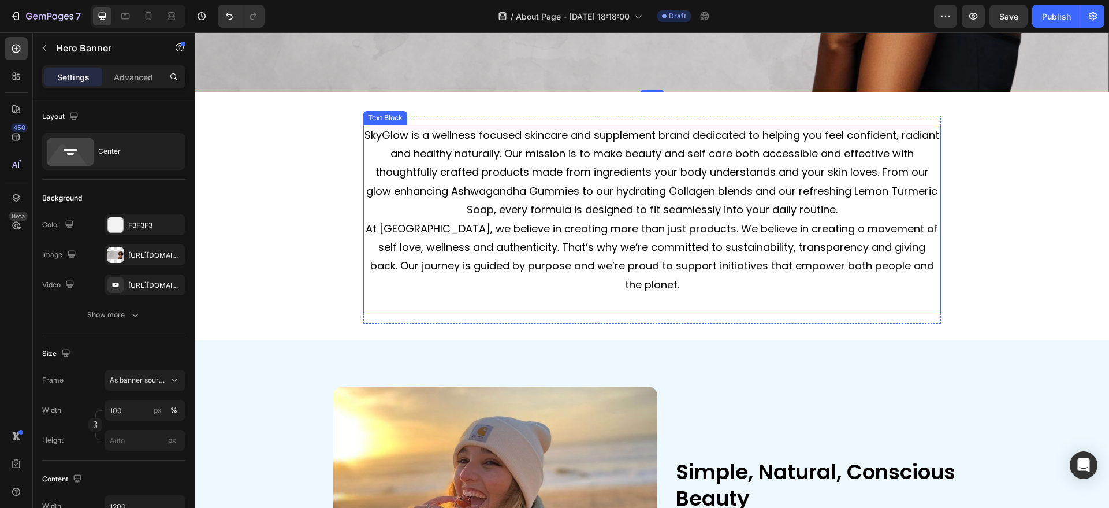
click at [573, 155] on p "SkyGlow is a wellness focused skincare and supplement brand dedicated to helpin…" at bounding box center [652, 173] width 575 height 94
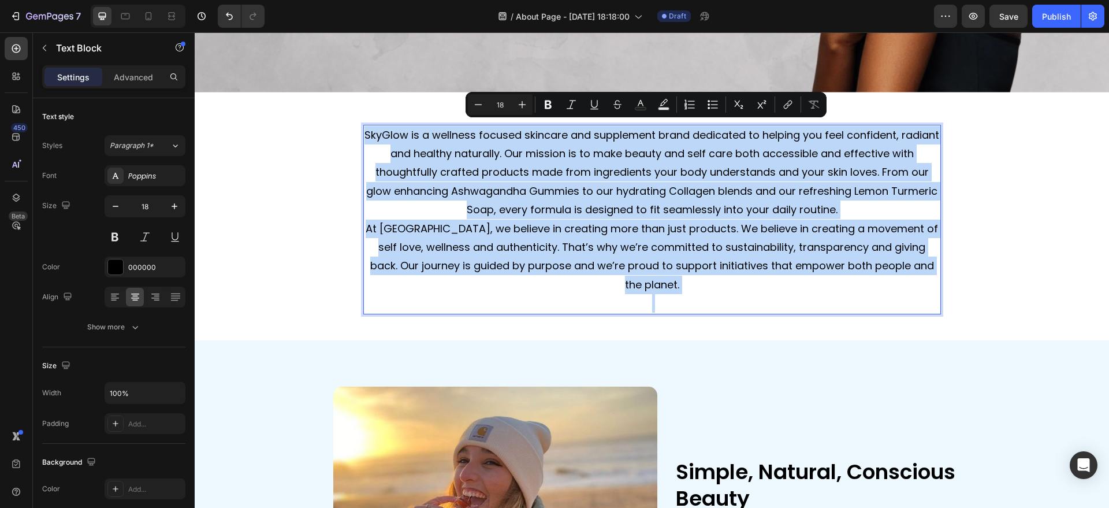
copy div "SkyGlow is a wellness focused skincare and supplement brand dedicated to helpin…"
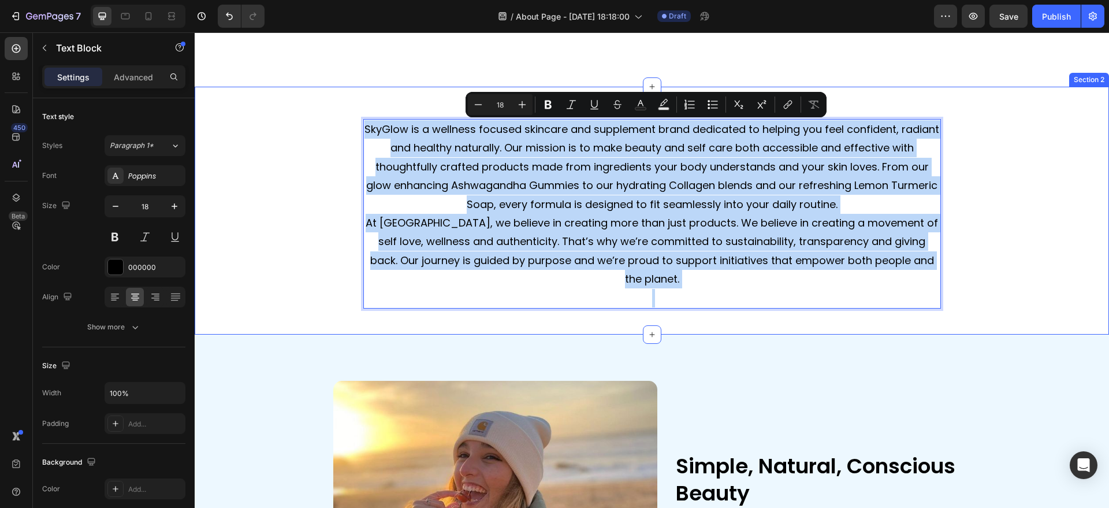
scroll to position [503, 0]
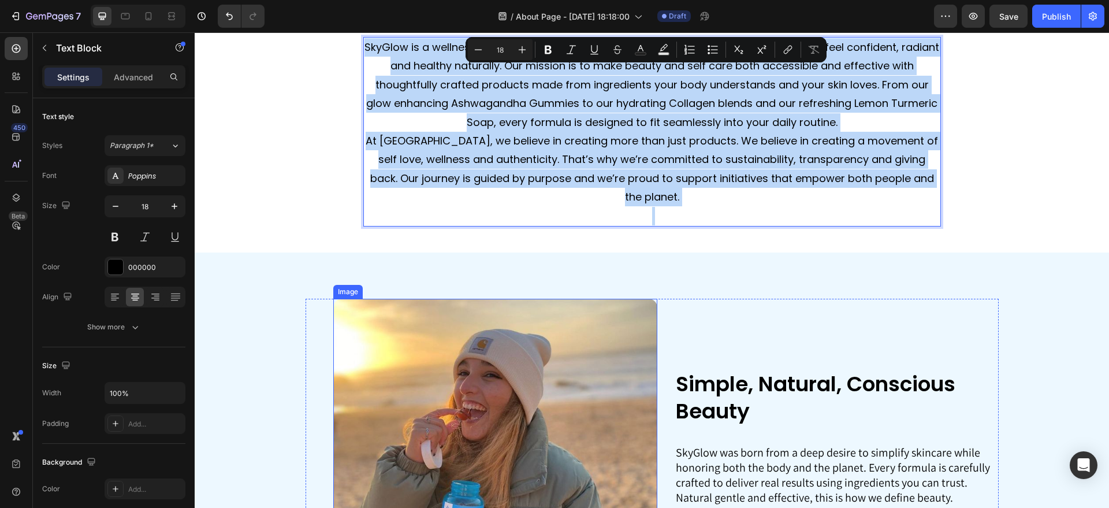
click at [412, 344] on img at bounding box center [495, 461] width 324 height 324
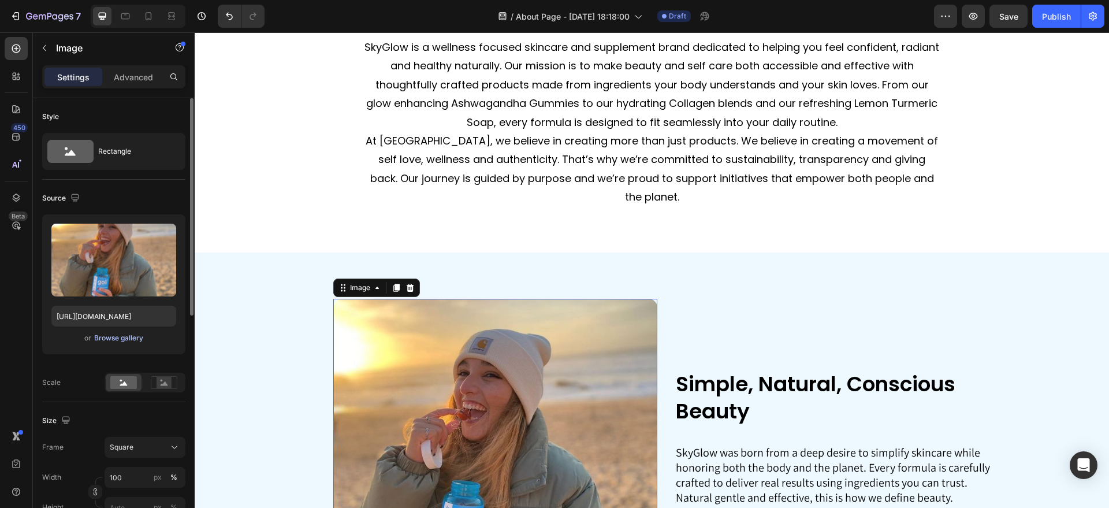
click at [135, 333] on div "Browse gallery" at bounding box center [118, 338] width 49 height 10
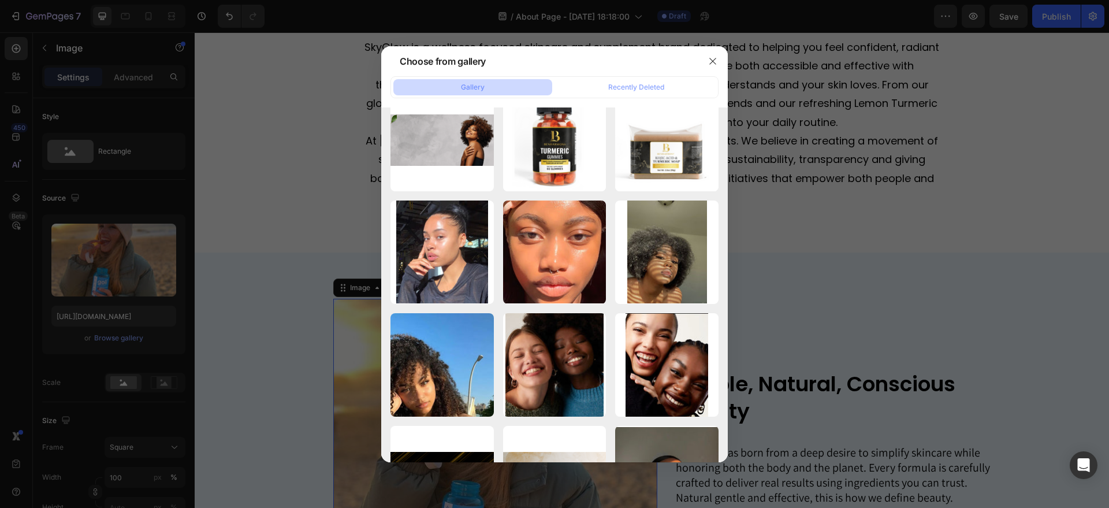
scroll to position [2181, 0]
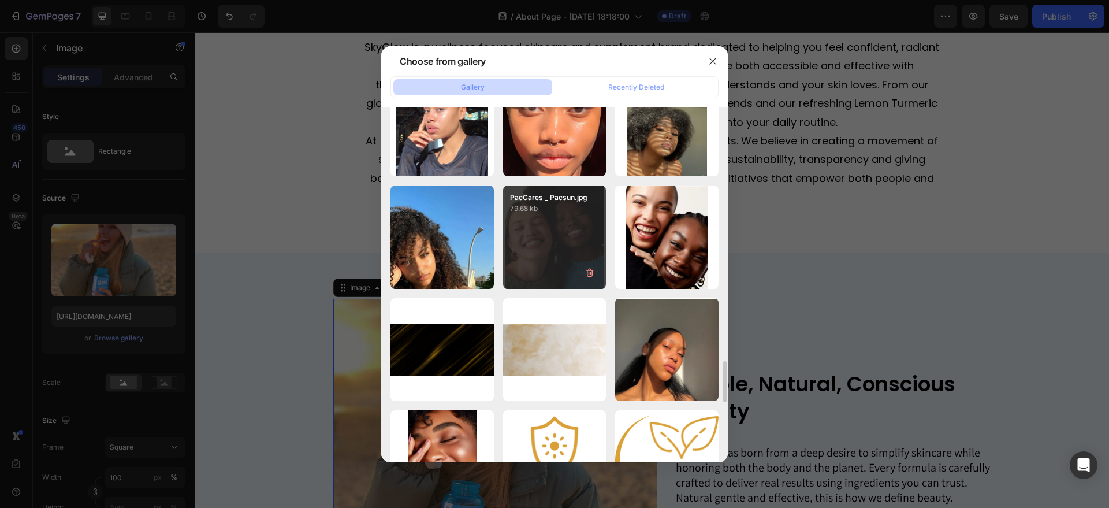
click at [570, 232] on div "PacCares _ Pacsun.jpg 79.68 kb" at bounding box center [554, 236] width 103 height 103
type input "[URL][DOMAIN_NAME]"
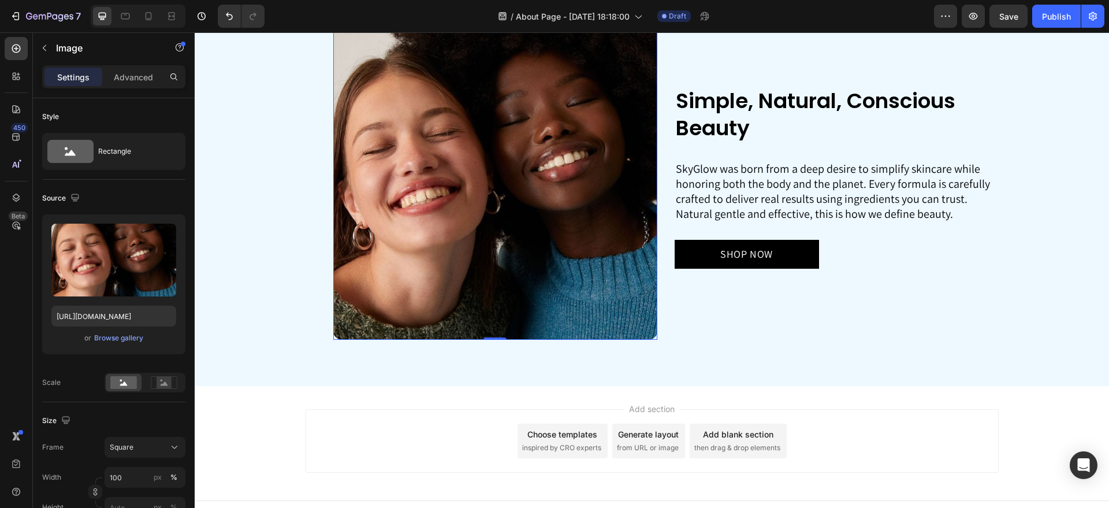
scroll to position [785, 0]
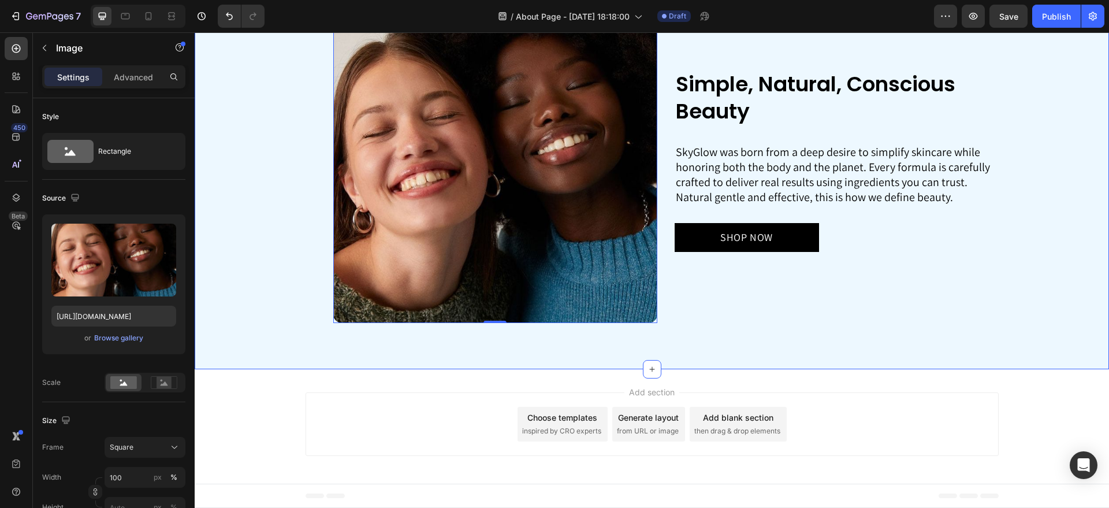
click at [551, 359] on div "Simple, Natural, Conscious Beauty Heading SkyGlow was born from a deep desire t…" at bounding box center [652, 161] width 915 height 417
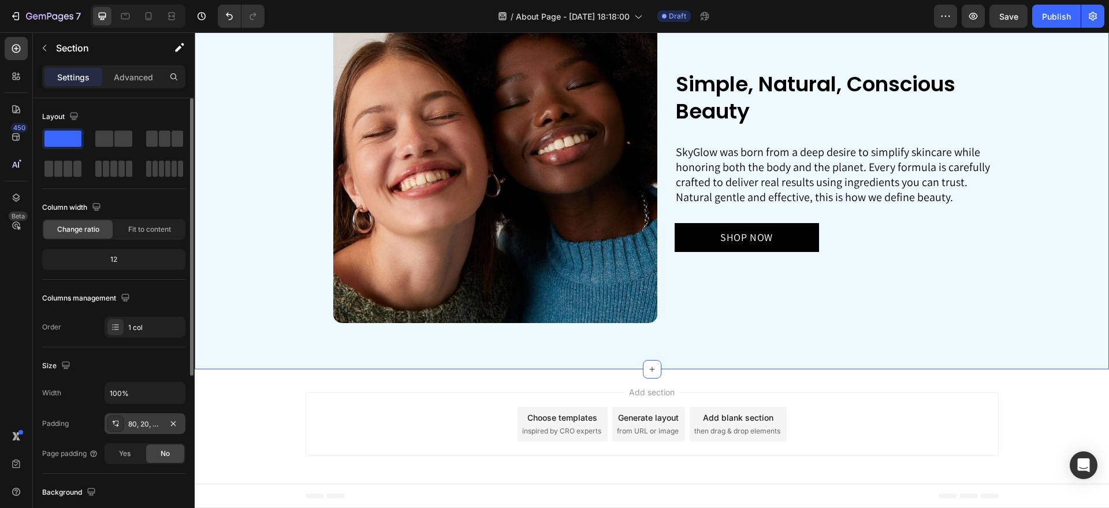
click at [126, 422] on div "80, 20, 80, 20" at bounding box center [145, 423] width 81 height 21
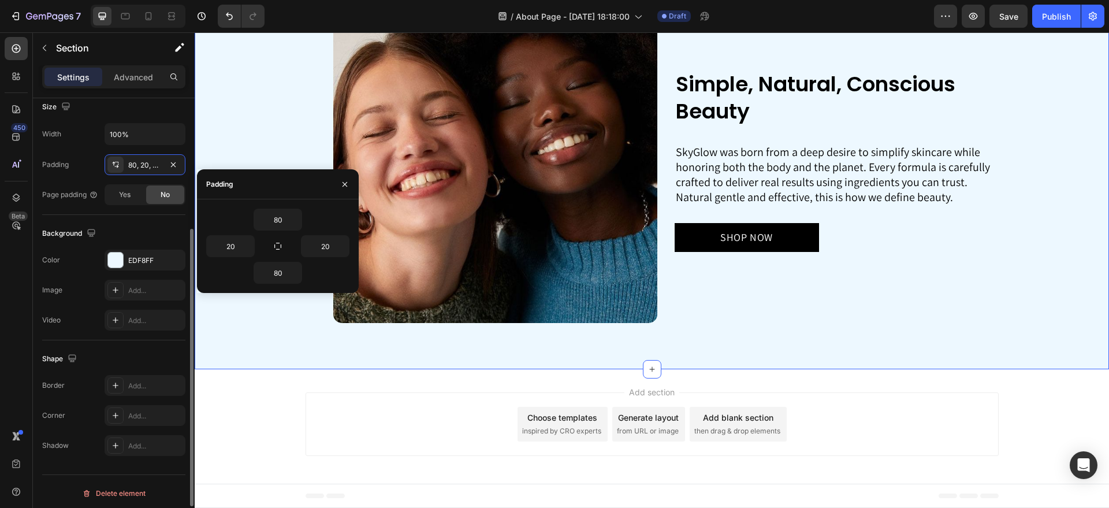
scroll to position [262, 0]
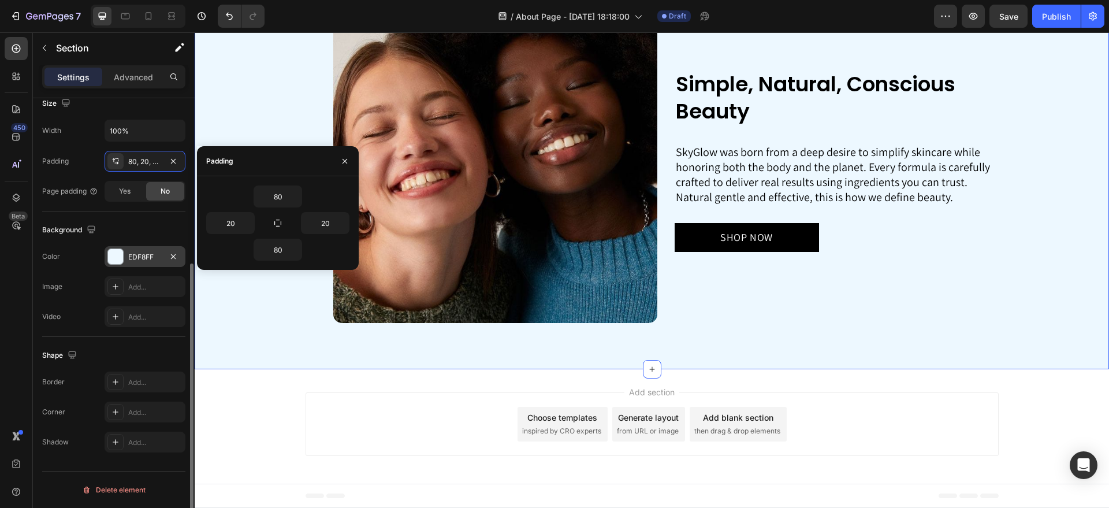
click at [150, 255] on div "EDF8FF" at bounding box center [145, 257] width 34 height 10
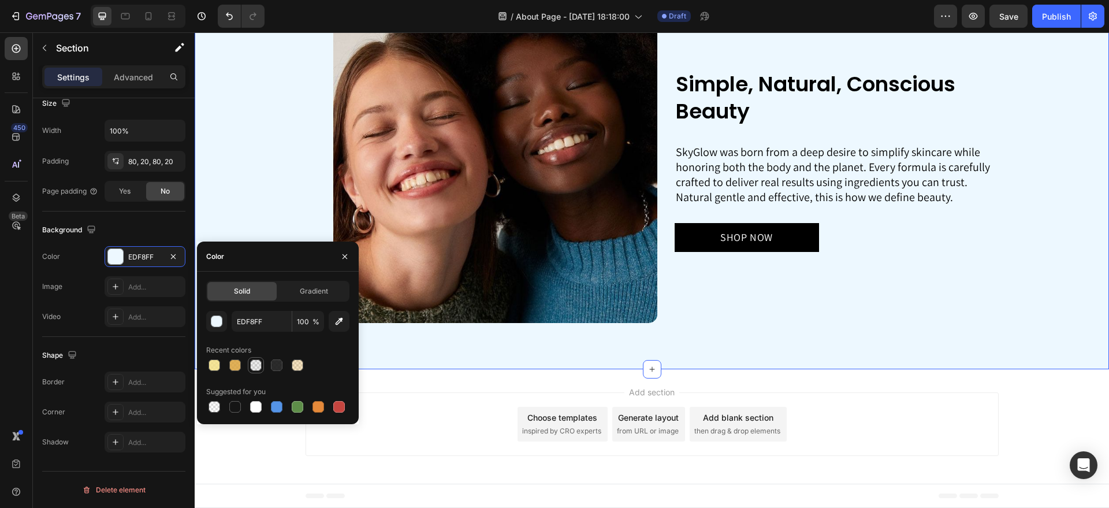
click at [252, 363] on div at bounding box center [256, 365] width 12 height 12
type input "151515"
type input "8"
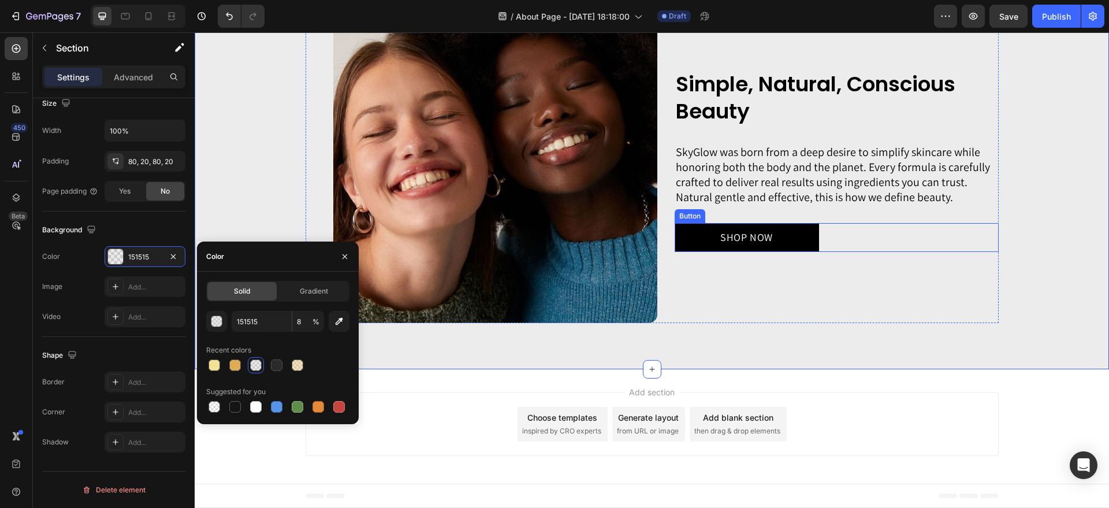
click at [797, 239] on link "SHOP NOW" at bounding box center [747, 237] width 144 height 28
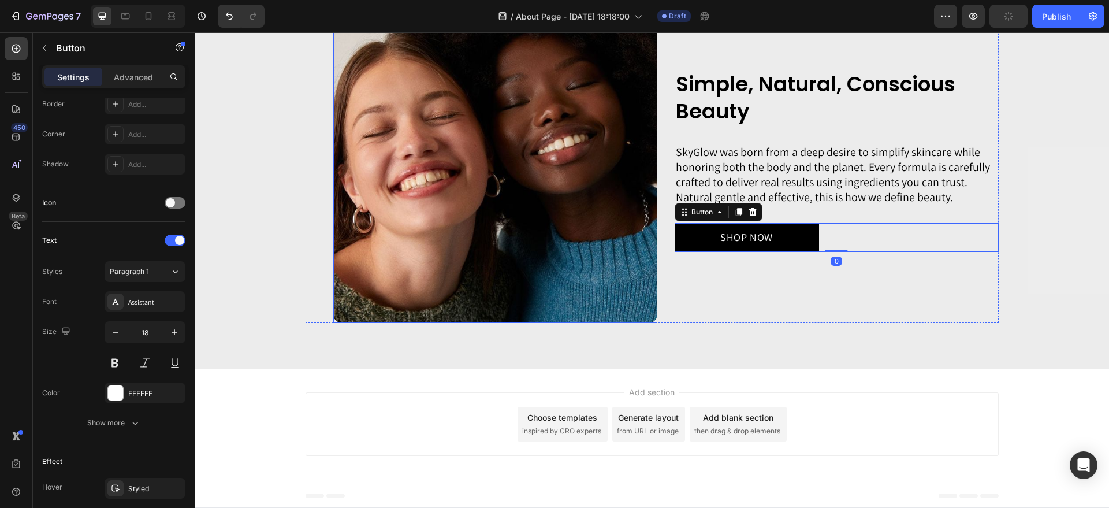
scroll to position [0, 0]
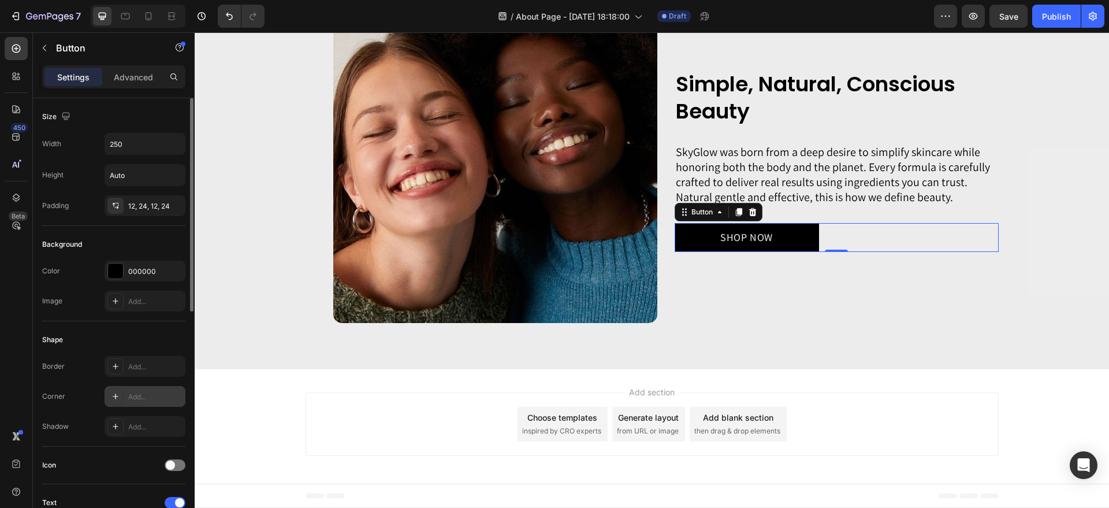
click at [136, 405] on div "Add..." at bounding box center [145, 396] width 81 height 21
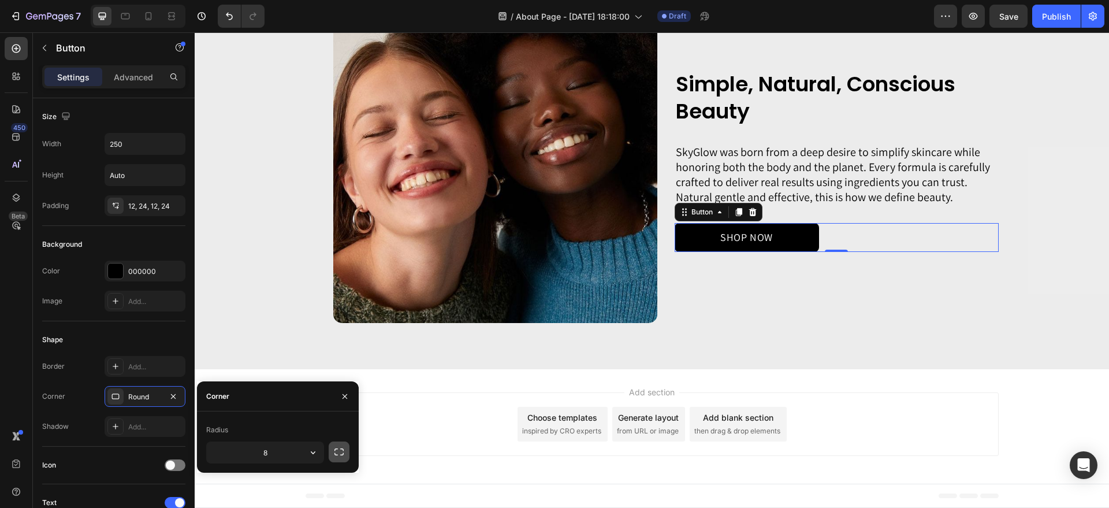
click at [338, 448] on icon "button" at bounding box center [339, 451] width 9 height 7
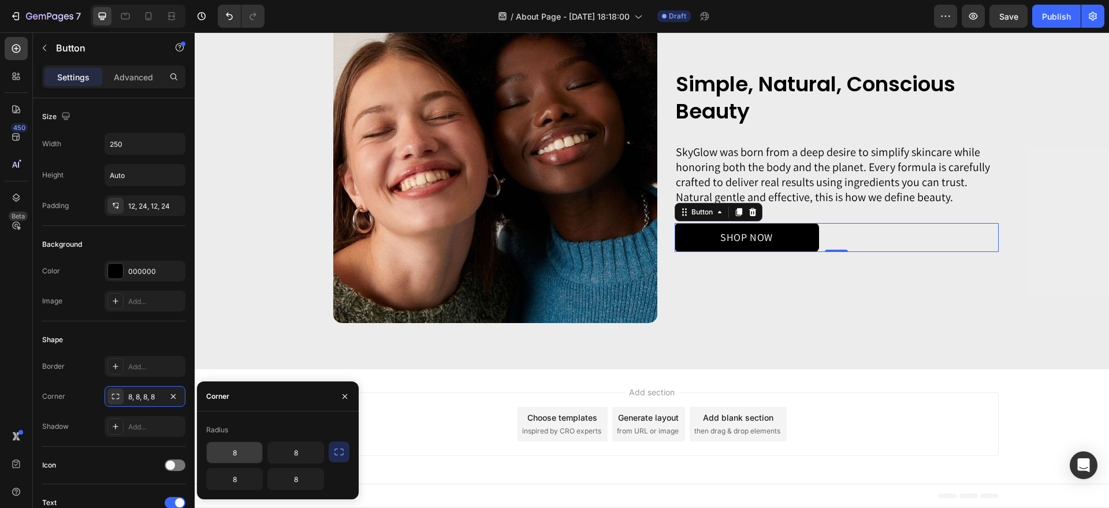
click at [237, 447] on input "8" at bounding box center [234, 452] width 55 height 21
type input "60"
click at [312, 448] on input "8" at bounding box center [295, 452] width 55 height 21
type input "60"
click at [310, 478] on input "8" at bounding box center [295, 479] width 55 height 21
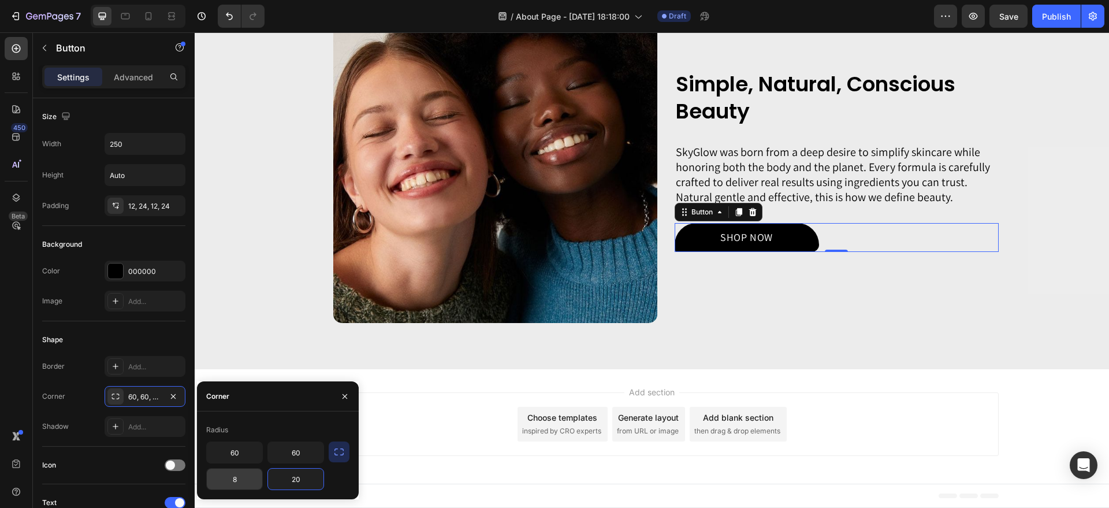
type input "20"
click at [245, 478] on input "8" at bounding box center [234, 479] width 55 height 21
type input "20"
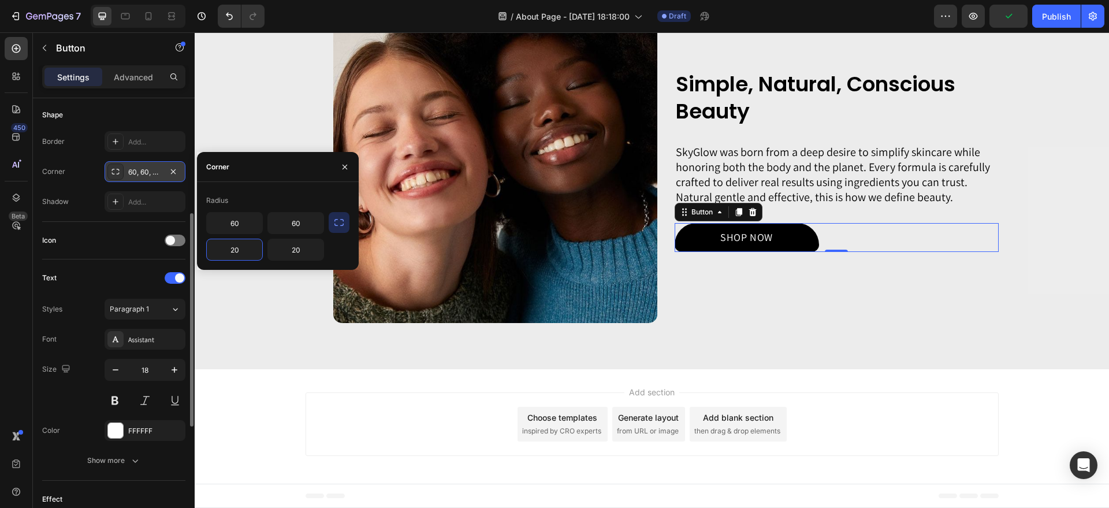
scroll to position [229, 0]
click at [140, 422] on div "FFFFFF" at bounding box center [145, 426] width 34 height 10
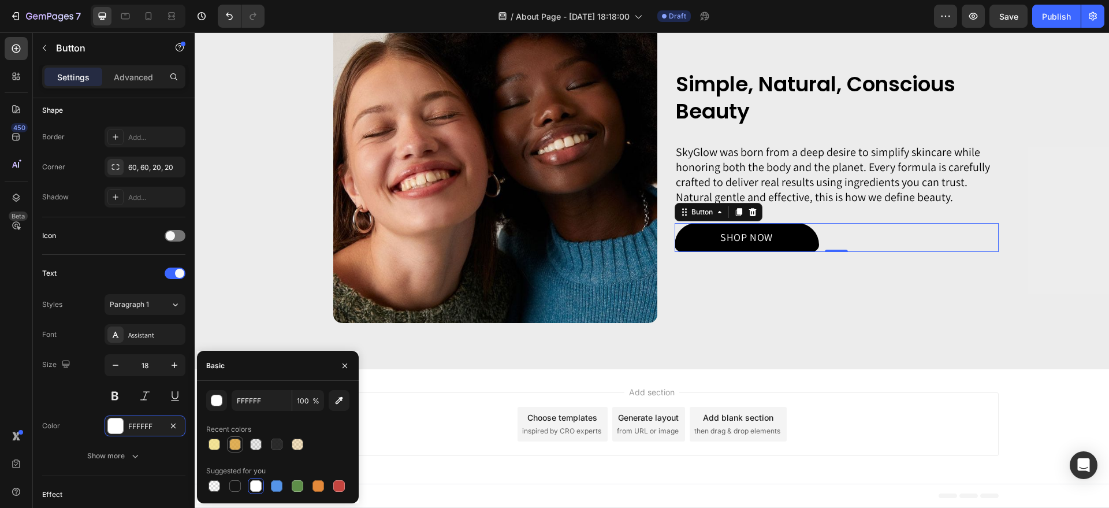
click at [239, 442] on div at bounding box center [235, 445] width 12 height 12
type input "D99E30"
type input "80"
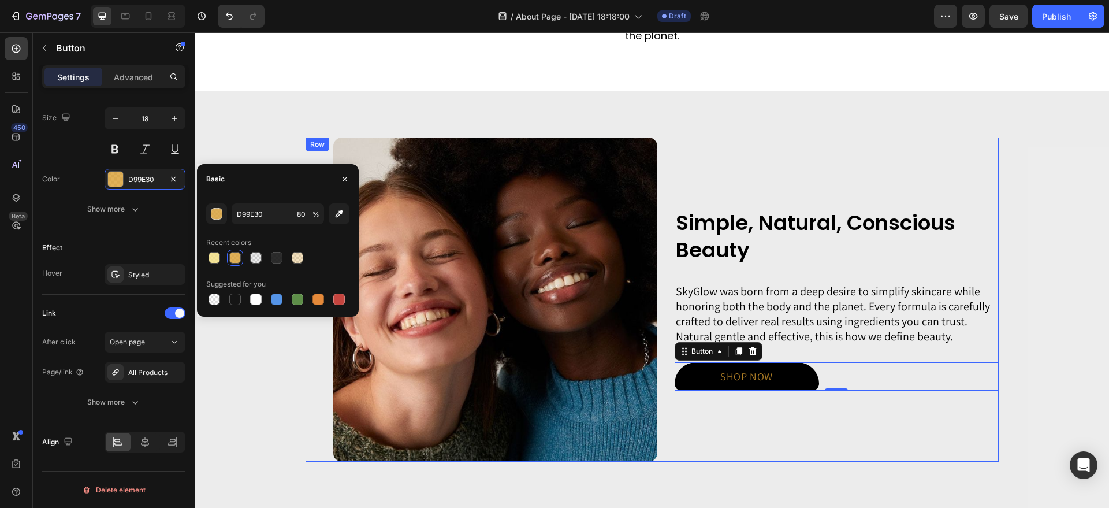
scroll to position [662, 0]
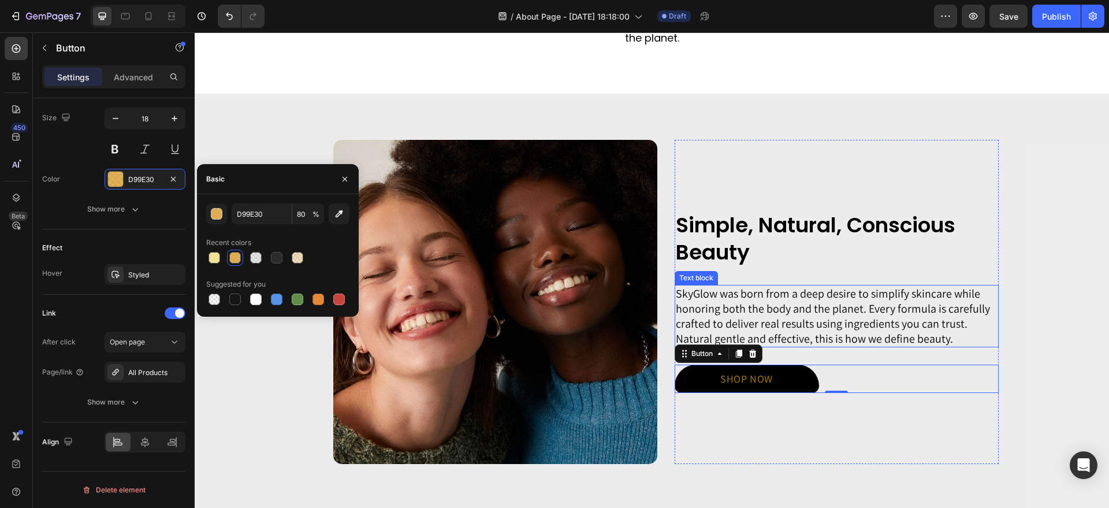
click at [694, 286] on p "SkyGlow was born from a deep desire to simplify skincare while honoring both th…" at bounding box center [837, 316] width 322 height 60
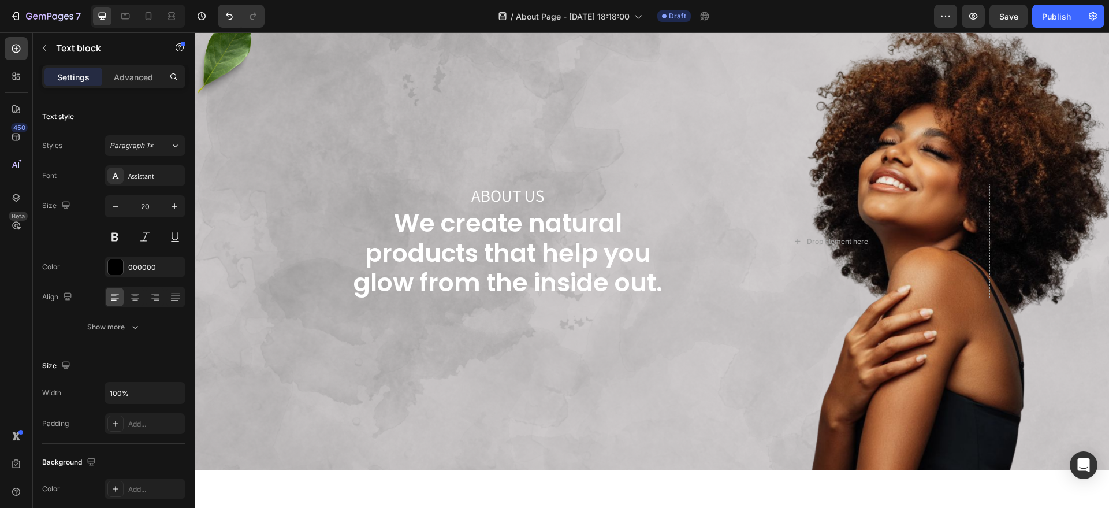
scroll to position [0, 0]
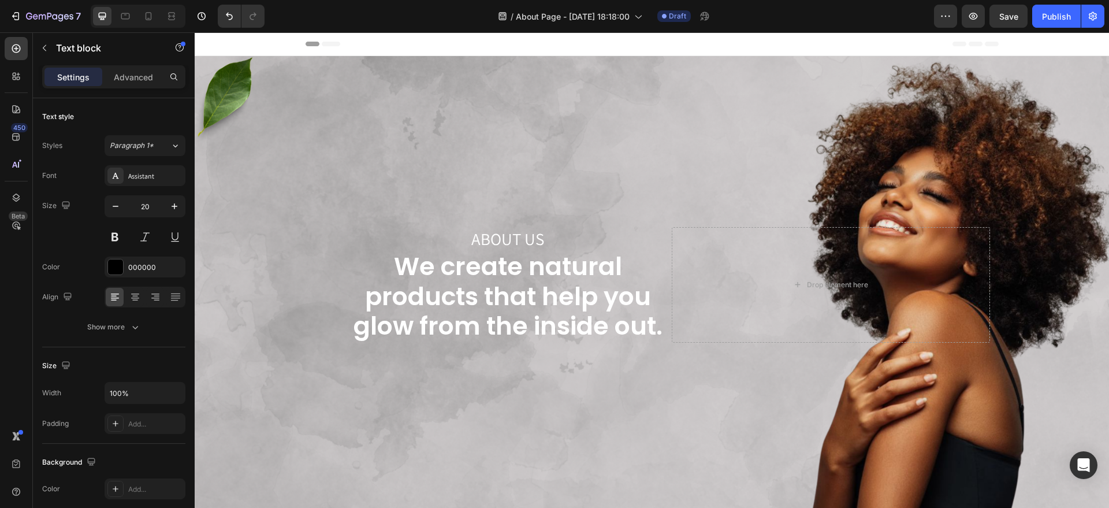
click at [279, 228] on div "Background Image" at bounding box center [652, 285] width 915 height 458
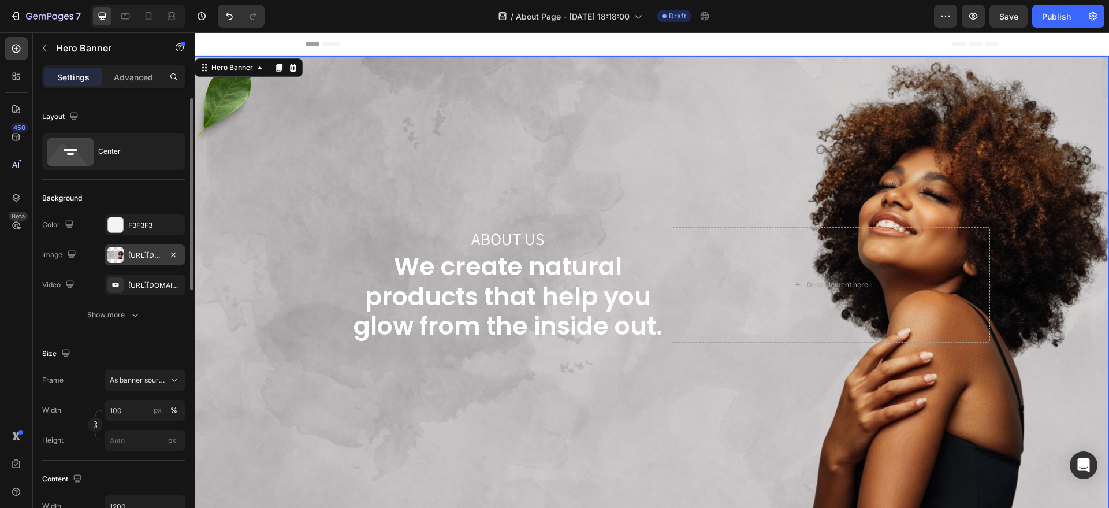
click at [135, 255] on div "[URL][DOMAIN_NAME]" at bounding box center [145, 255] width 34 height 10
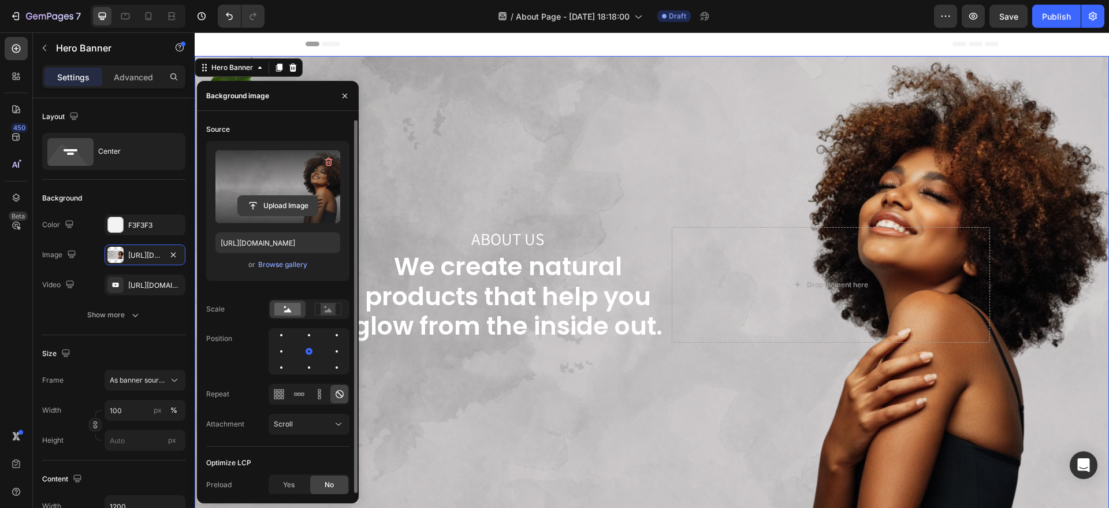
click at [300, 200] on input "file" at bounding box center [278, 206] width 80 height 20
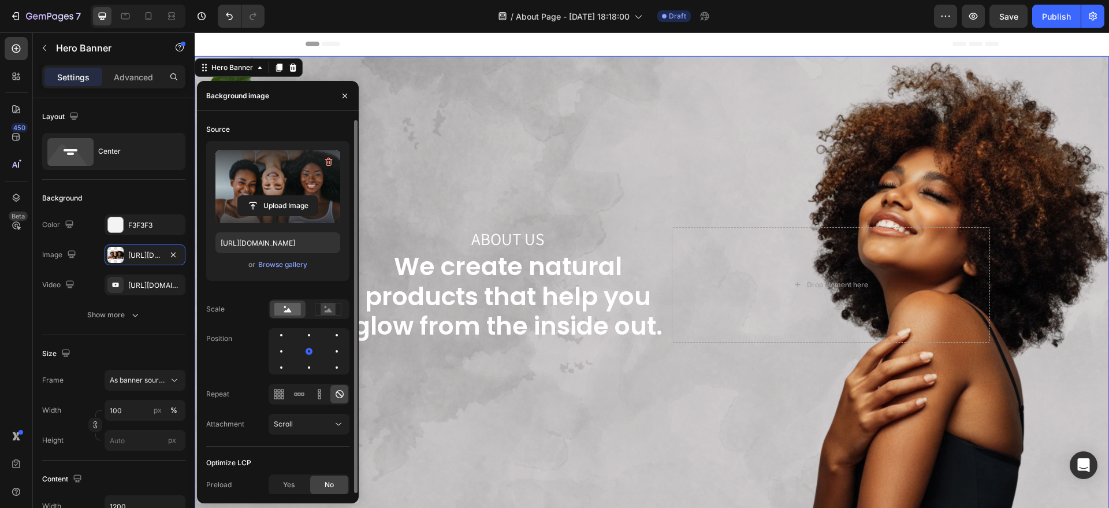
type input "[URL][DOMAIN_NAME]"
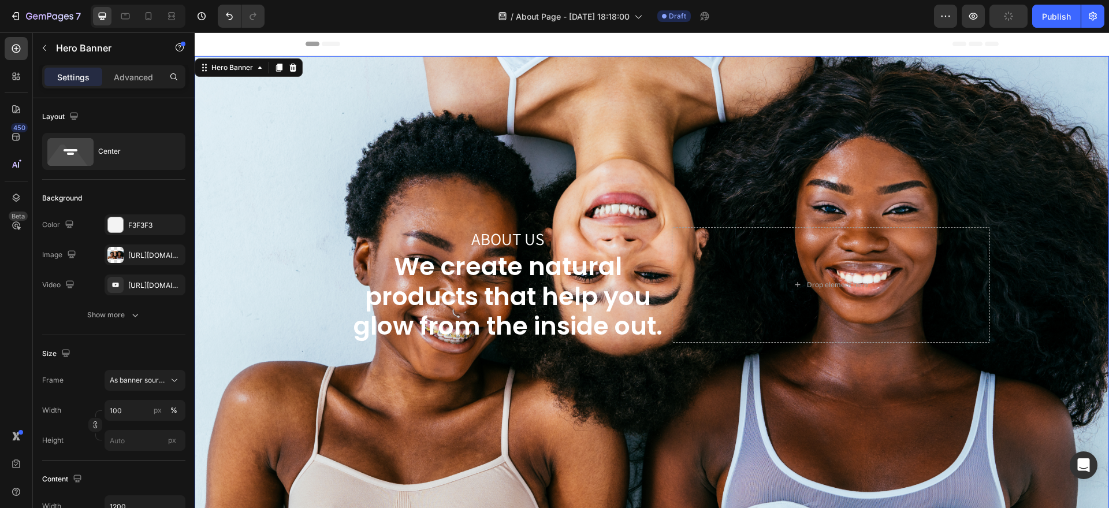
click at [566, 103] on div "Background Image" at bounding box center [652, 285] width 915 height 458
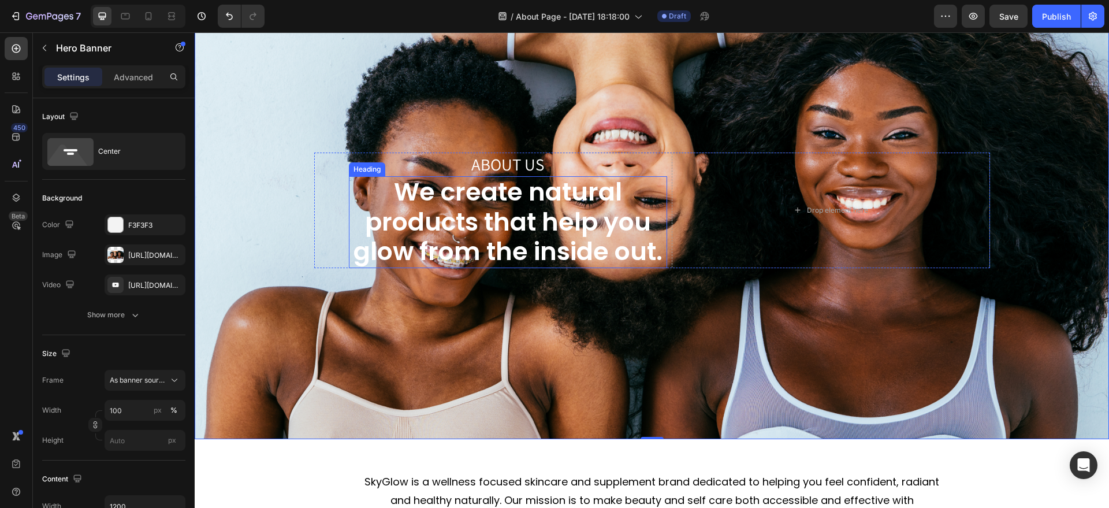
click at [481, 238] on h2 "We create natural products that help you glow from the inside out." at bounding box center [508, 222] width 318 height 92
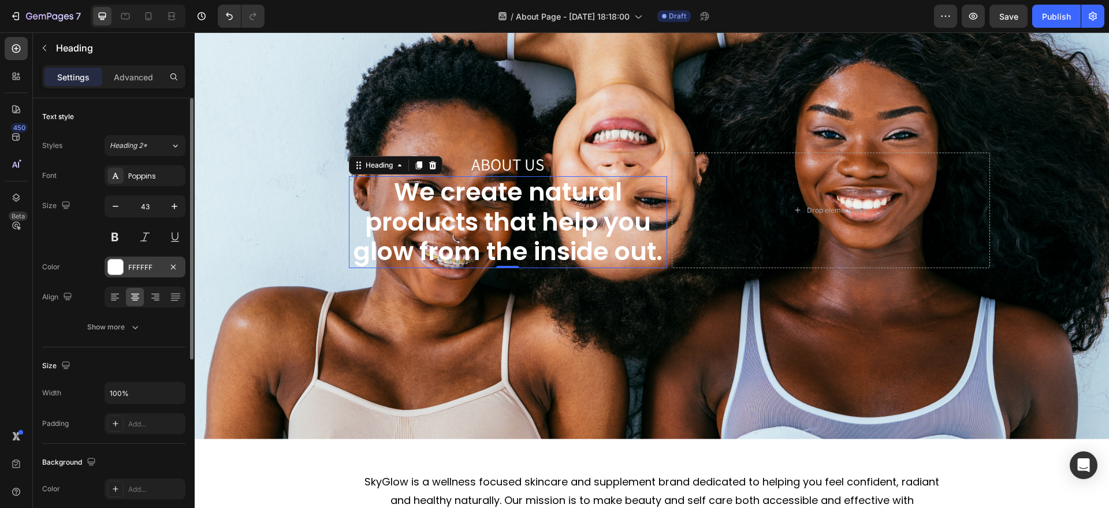
click at [147, 269] on div "FFFFFF" at bounding box center [145, 267] width 34 height 10
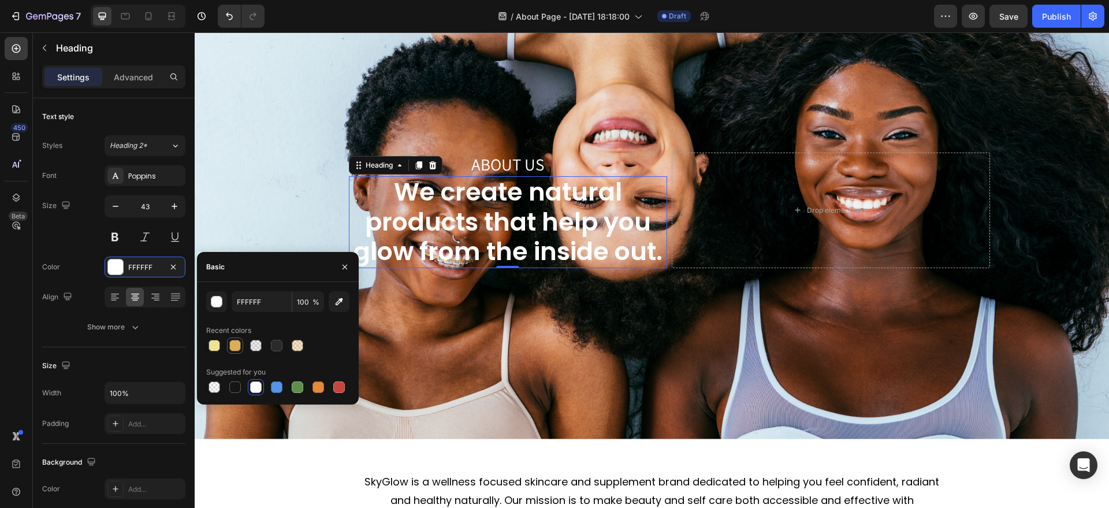
click at [235, 342] on div at bounding box center [235, 346] width 12 height 12
type input "D99E30"
type input "80"
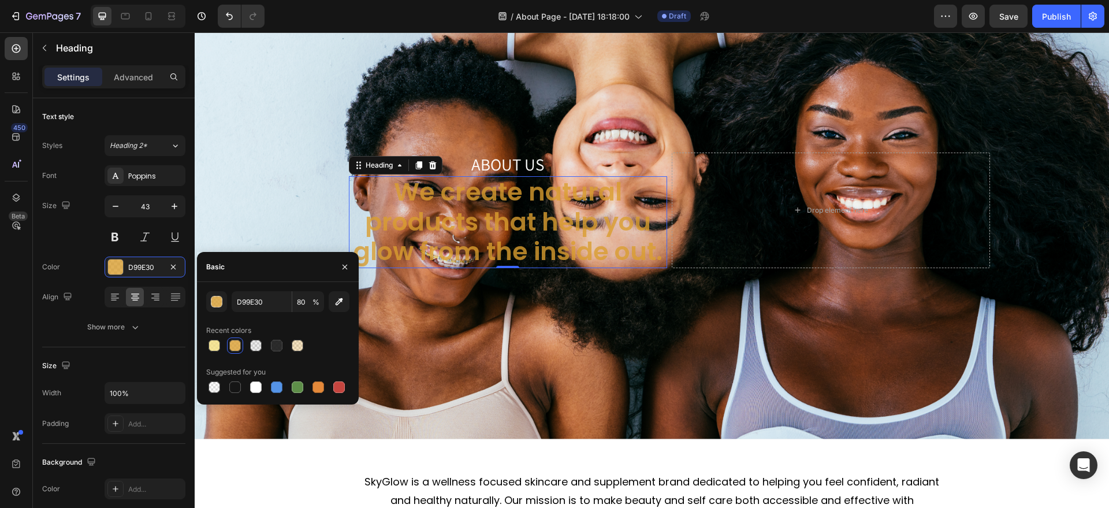
type input "FFFFFF"
type input "100"
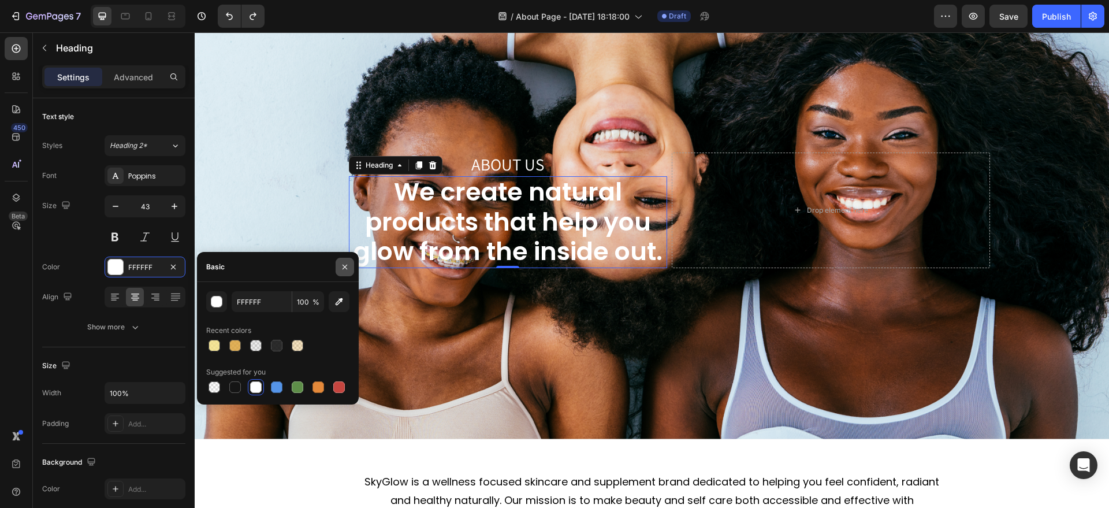
click at [348, 262] on icon "button" at bounding box center [344, 266] width 9 height 9
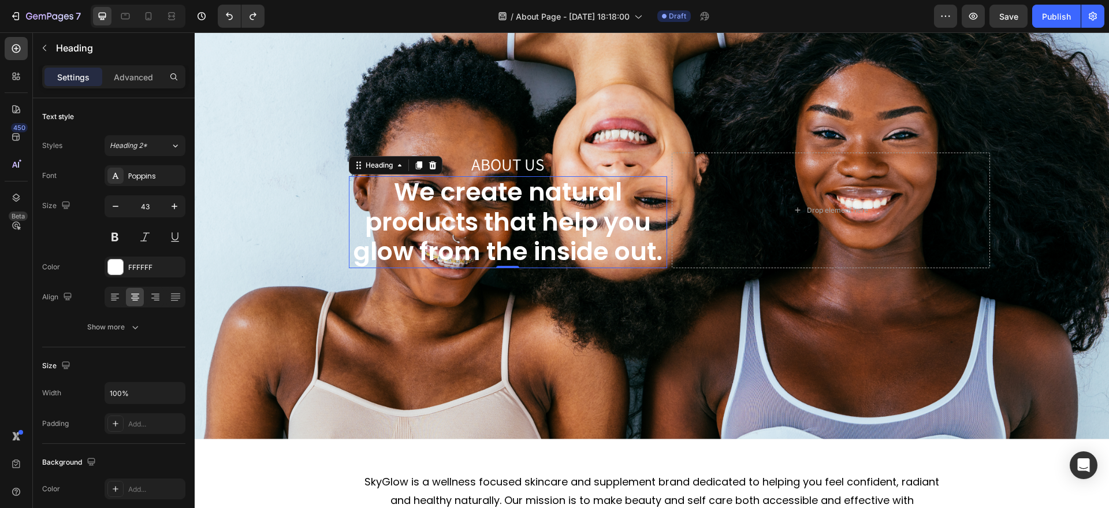
scroll to position [359, 0]
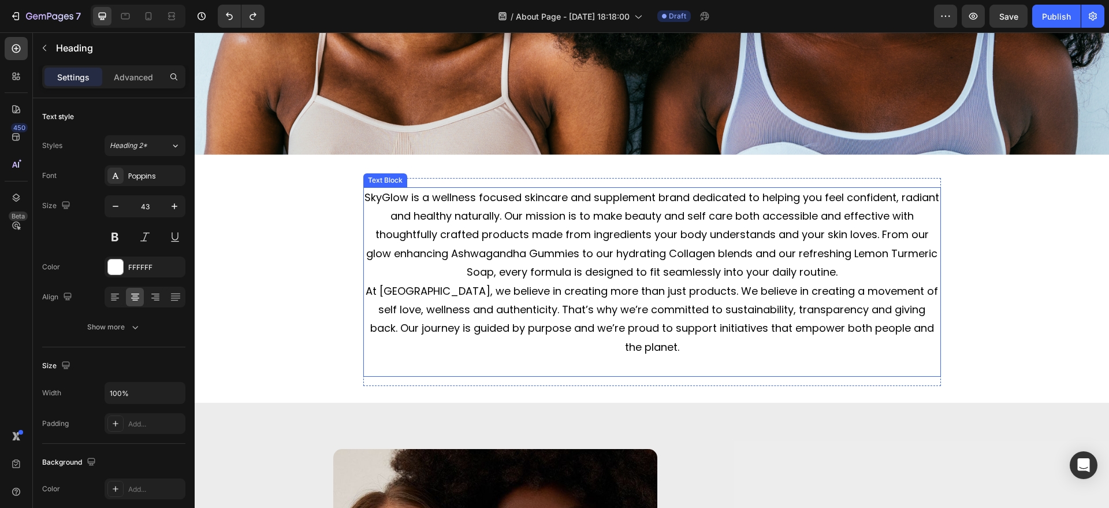
click at [499, 240] on p "SkyGlow is a wellness focused skincare and supplement brand dedicated to helpin…" at bounding box center [652, 235] width 575 height 94
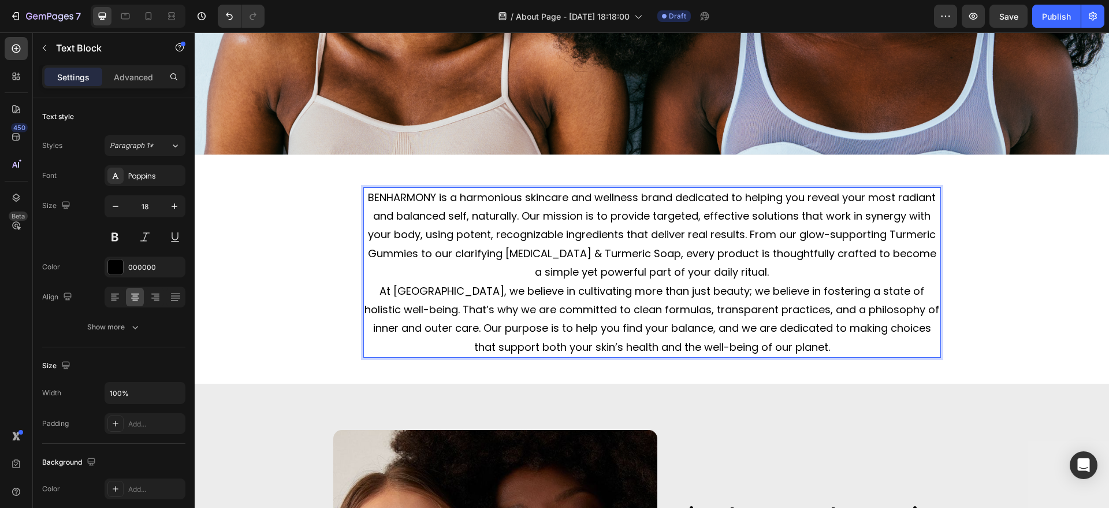
click at [768, 266] on p "BENHARMONY is a harmonious skincare and wellness brand dedicated to helping you…" at bounding box center [652, 235] width 575 height 94
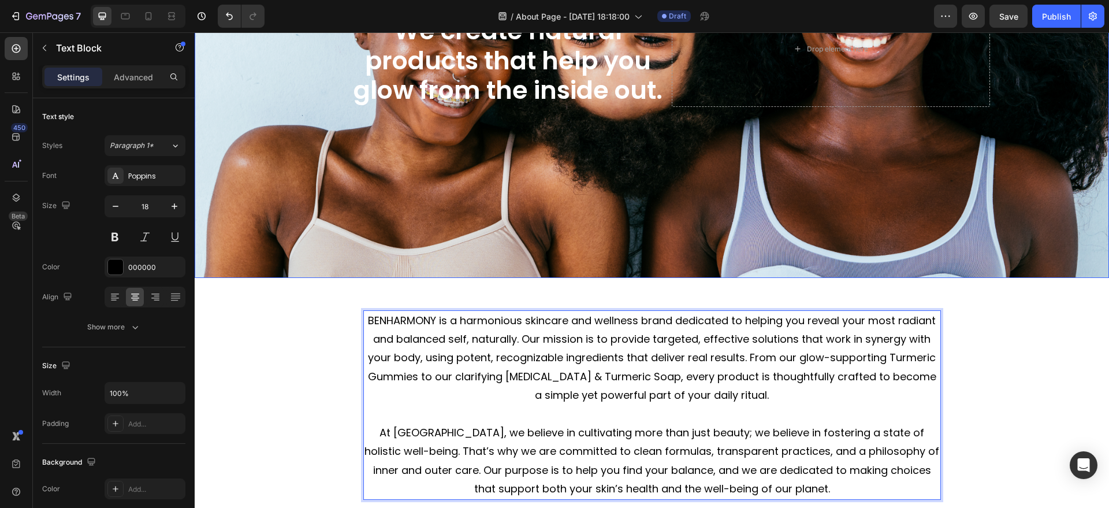
scroll to position [233, 0]
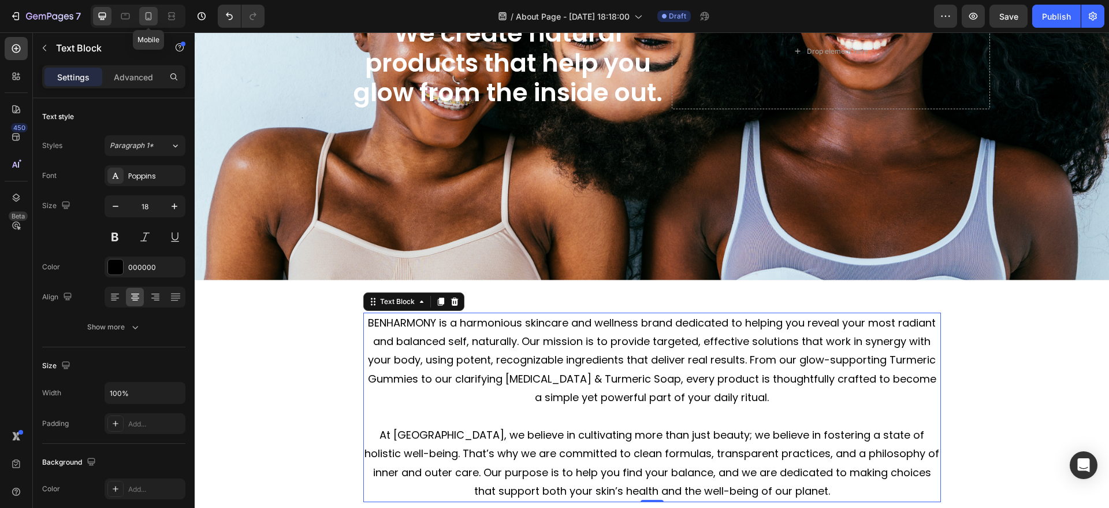
click at [147, 13] on icon at bounding box center [149, 16] width 12 height 12
type input "16"
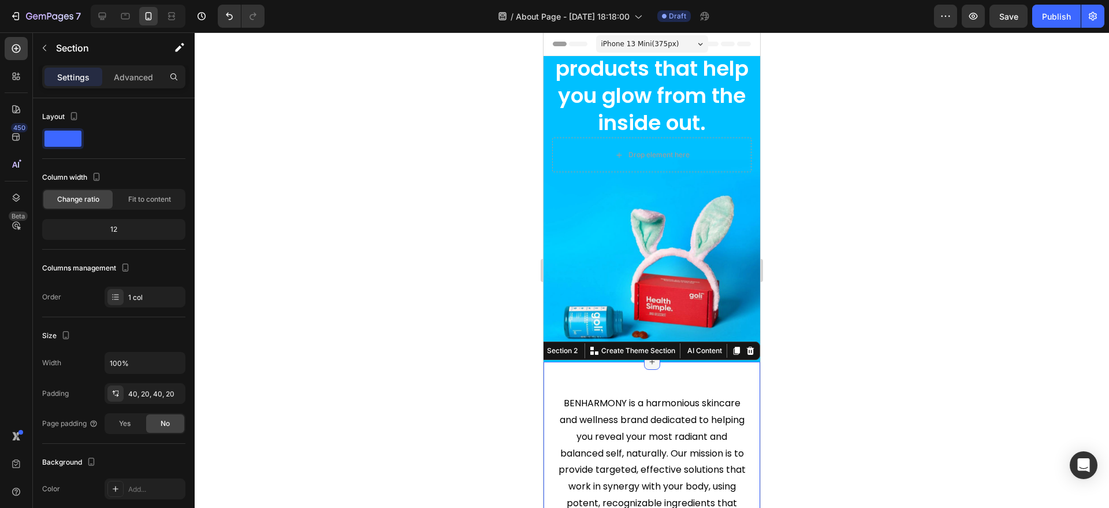
click at [648, 357] on icon at bounding box center [652, 361] width 9 height 9
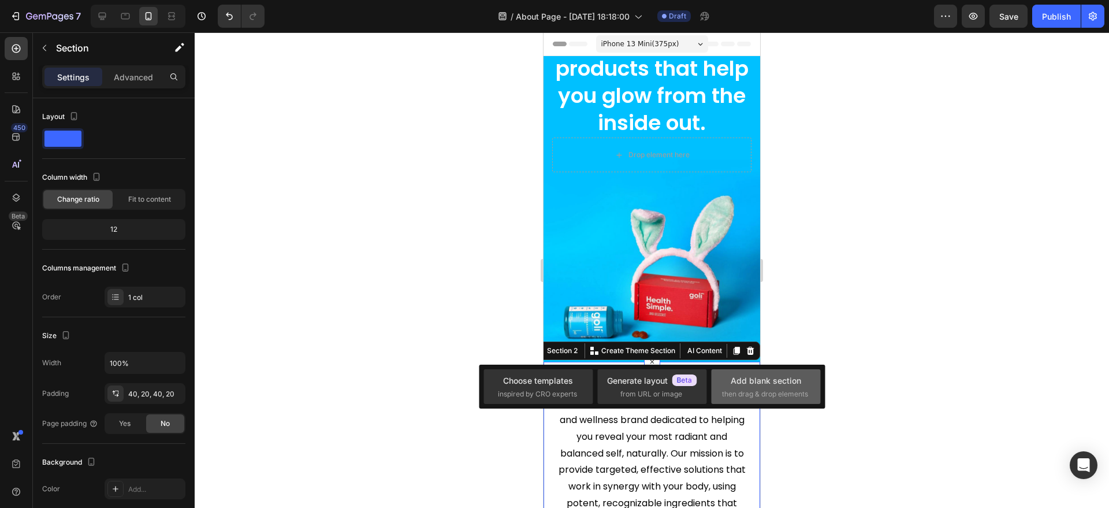
click at [732, 389] on span "then drag & drop elements" at bounding box center [765, 394] width 86 height 10
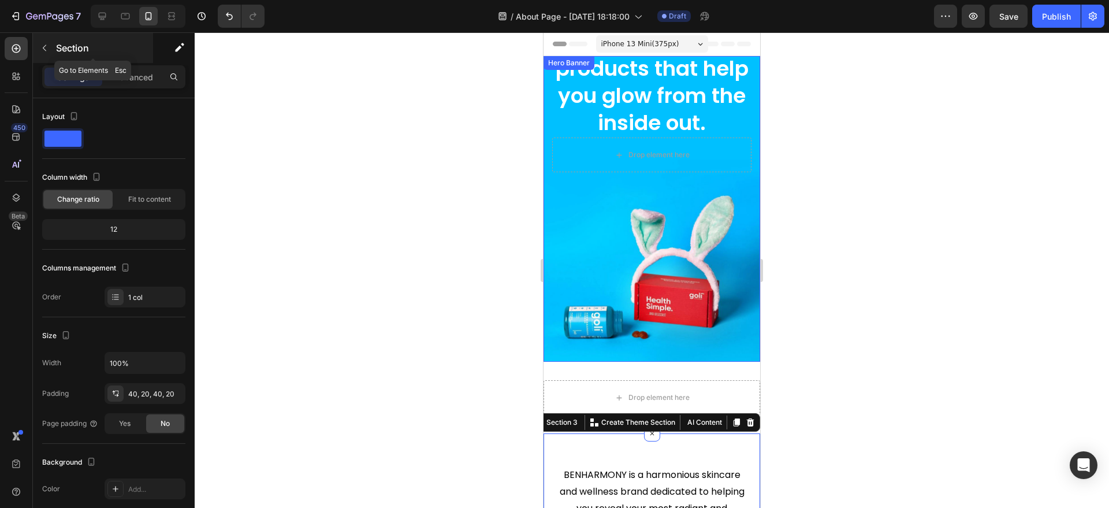
click at [65, 50] on p "Section" at bounding box center [103, 48] width 95 height 14
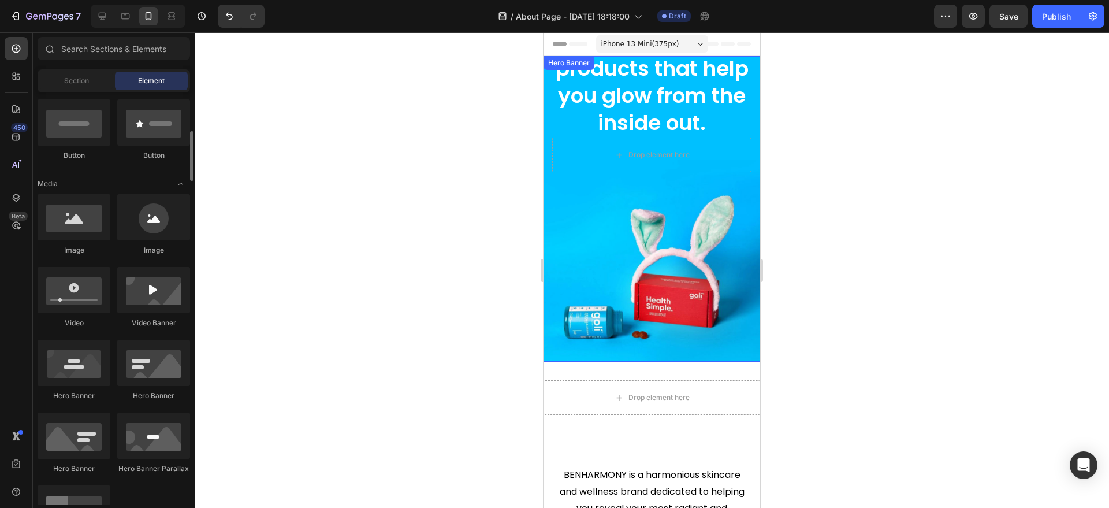
scroll to position [285, 0]
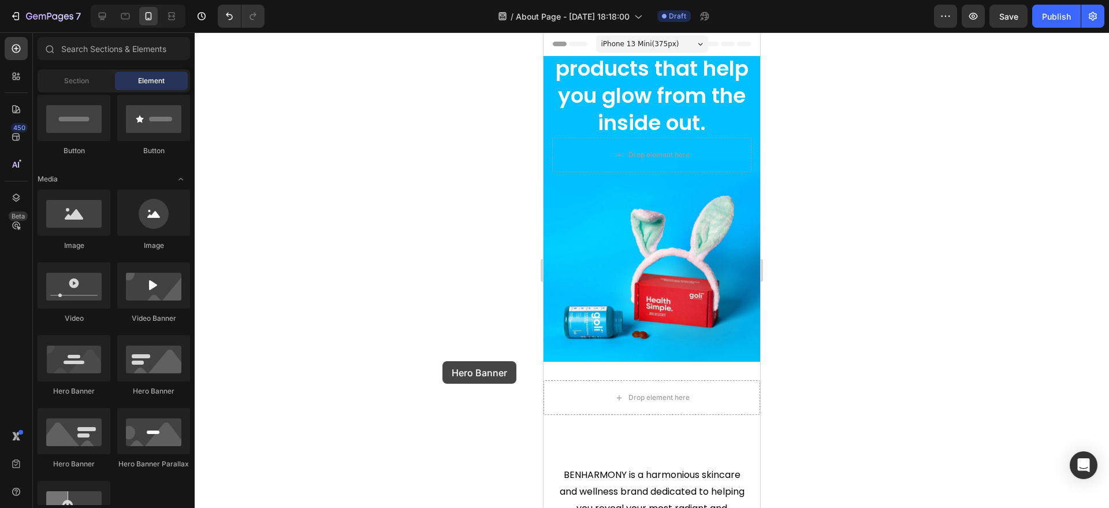
drag, startPoint x: 70, startPoint y: 354, endPoint x: 449, endPoint y: 362, distance: 379.1
click at [449, 0] on div "7 Version history / About Page - Jul 29, 18:18:00 Draft Preview Save Publish 45…" at bounding box center [554, 0] width 1109 height 0
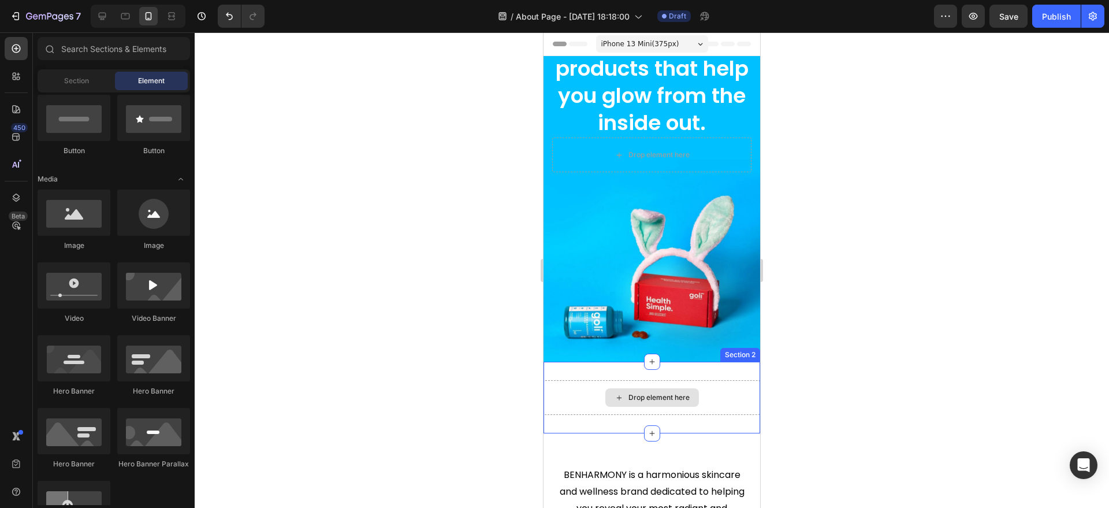
drag, startPoint x: 993, startPoint y: 394, endPoint x: 608, endPoint y: 385, distance: 384.9
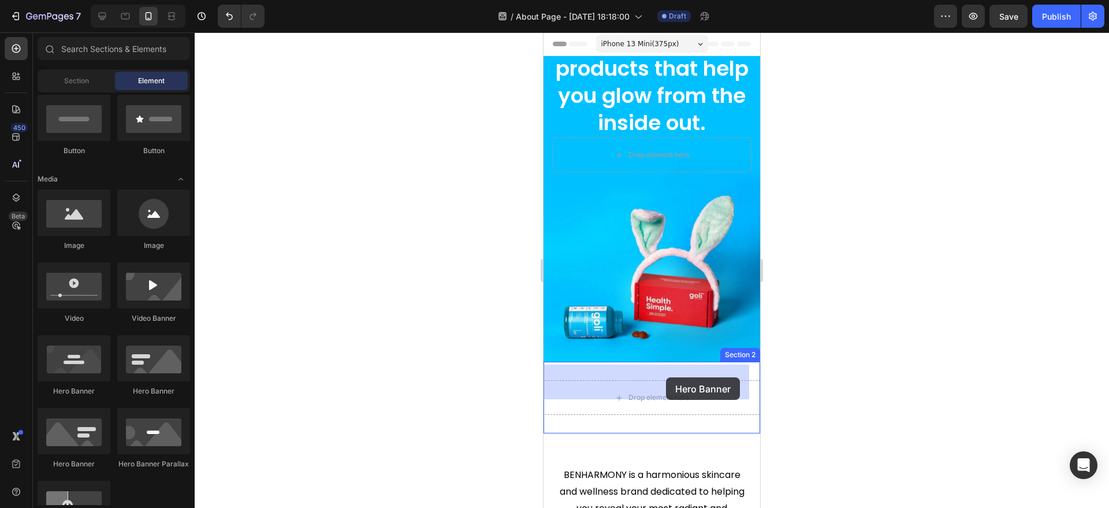
drag, startPoint x: 622, startPoint y: 389, endPoint x: 666, endPoint y: 377, distance: 46.0
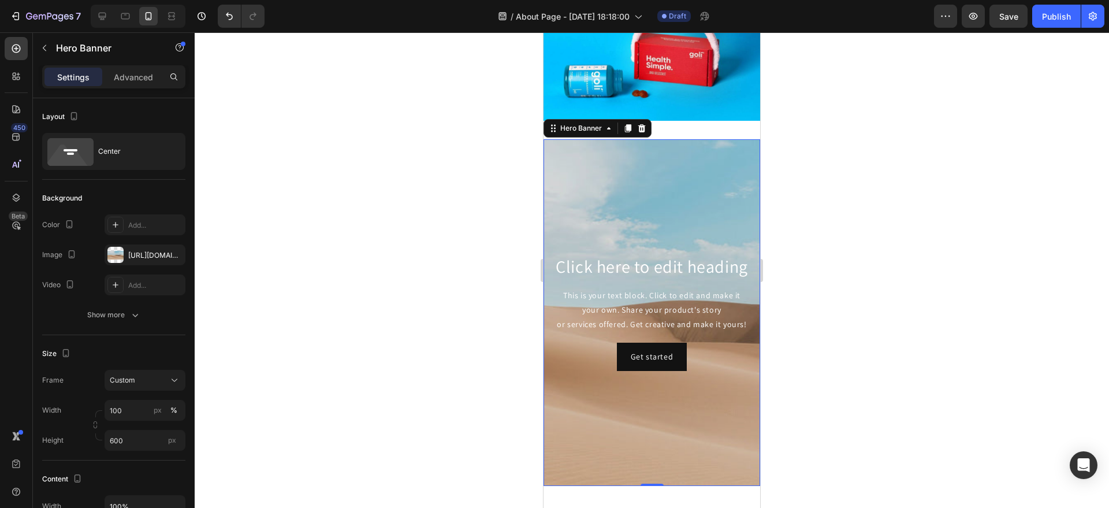
scroll to position [202, 0]
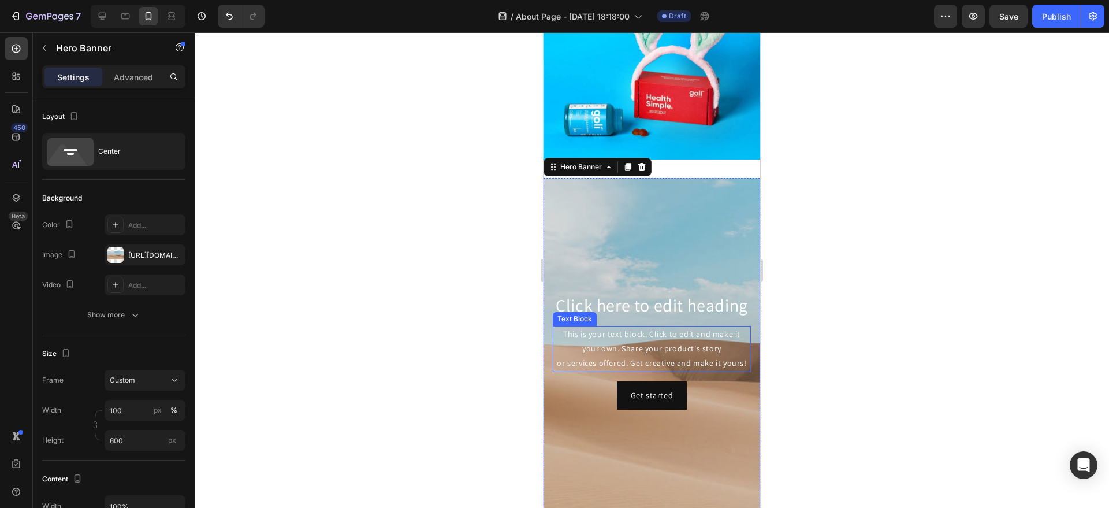
click at [632, 351] on div "This is your text block. Click to edit and make it your own. Share your product…" at bounding box center [652, 349] width 198 height 46
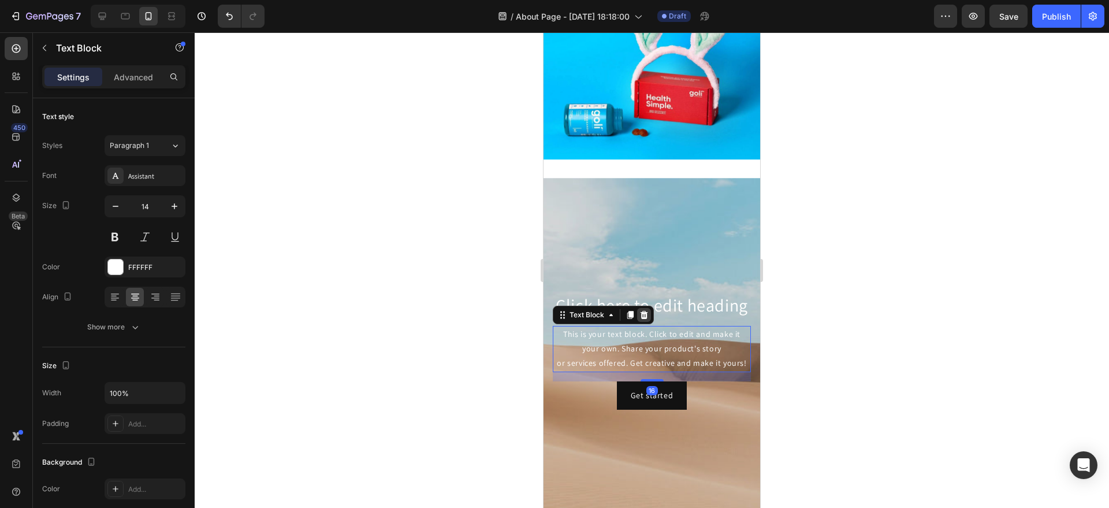
click at [643, 310] on icon at bounding box center [644, 314] width 9 height 9
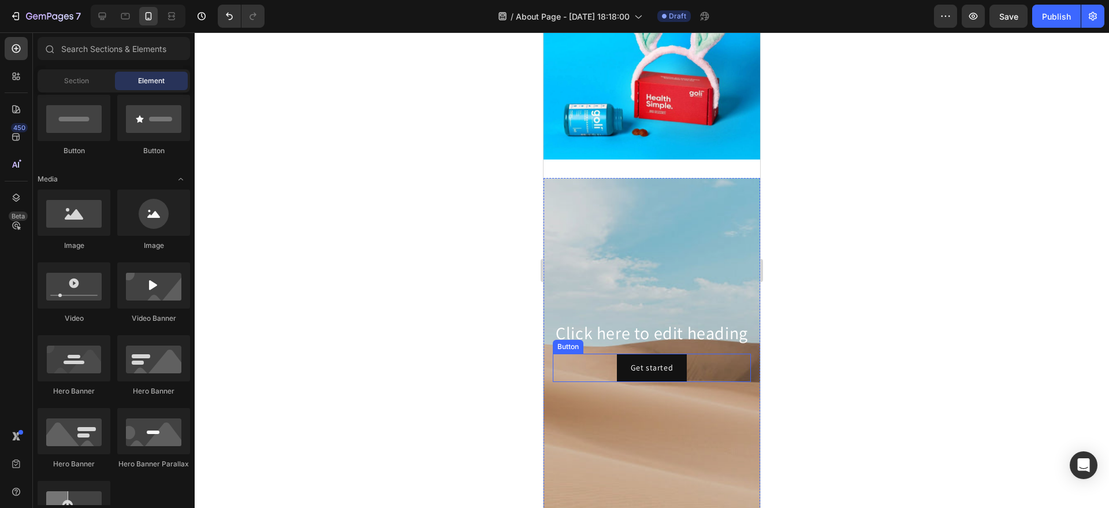
click at [685, 363] on div "Get started Button" at bounding box center [652, 368] width 198 height 28
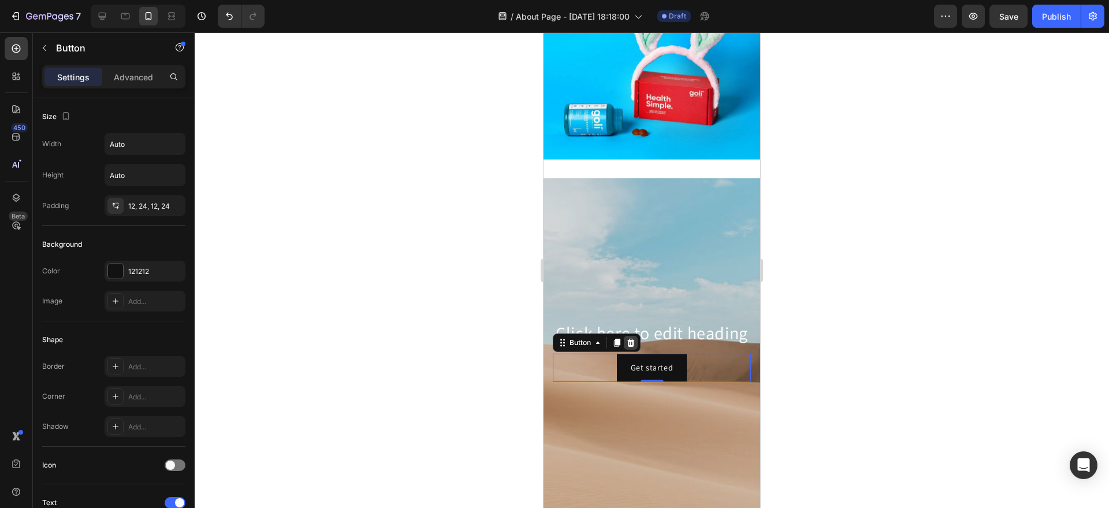
click at [633, 339] on icon at bounding box center [631, 343] width 8 height 8
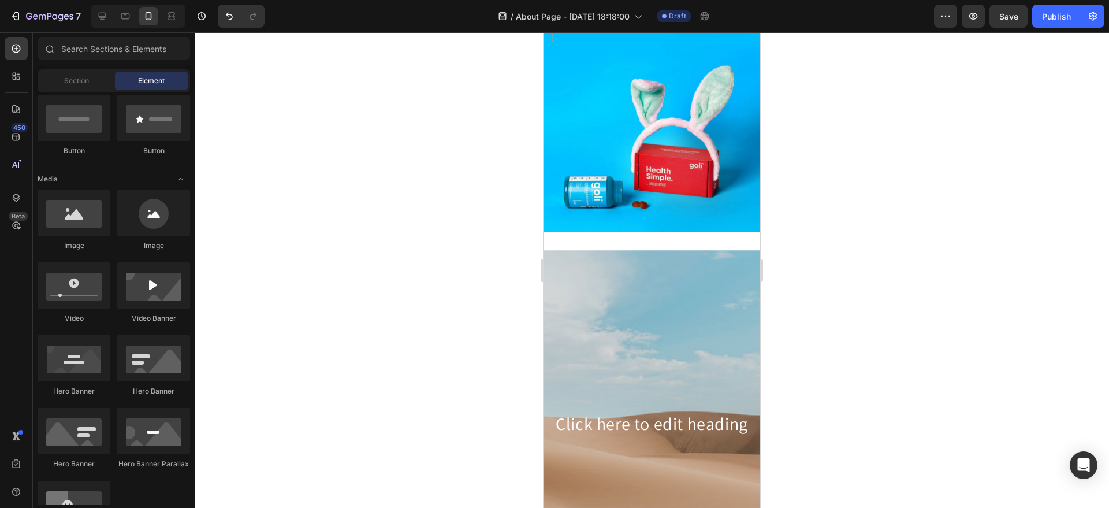
scroll to position [128, 0]
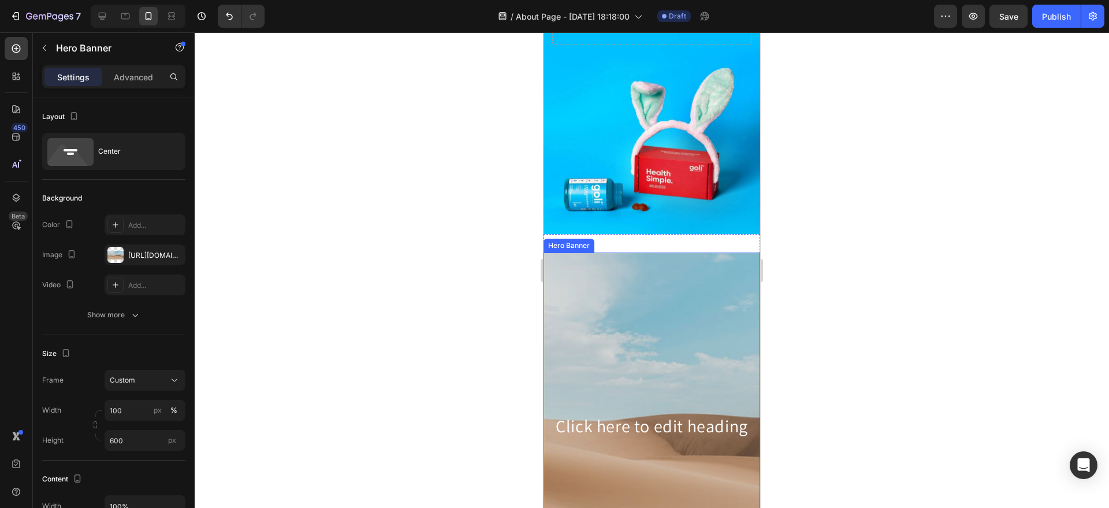
click at [611, 332] on div "Background Image" at bounding box center [652, 426] width 217 height 347
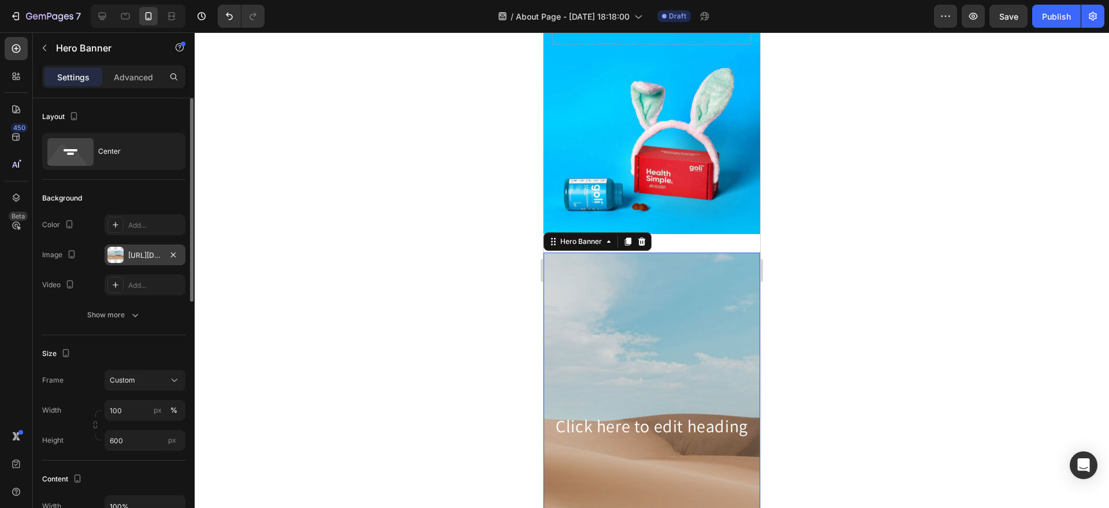
click at [151, 255] on div "https://cdn.shopify.com/s/files/1/2005/9307/files/background_settings.jpg" at bounding box center [145, 255] width 34 height 10
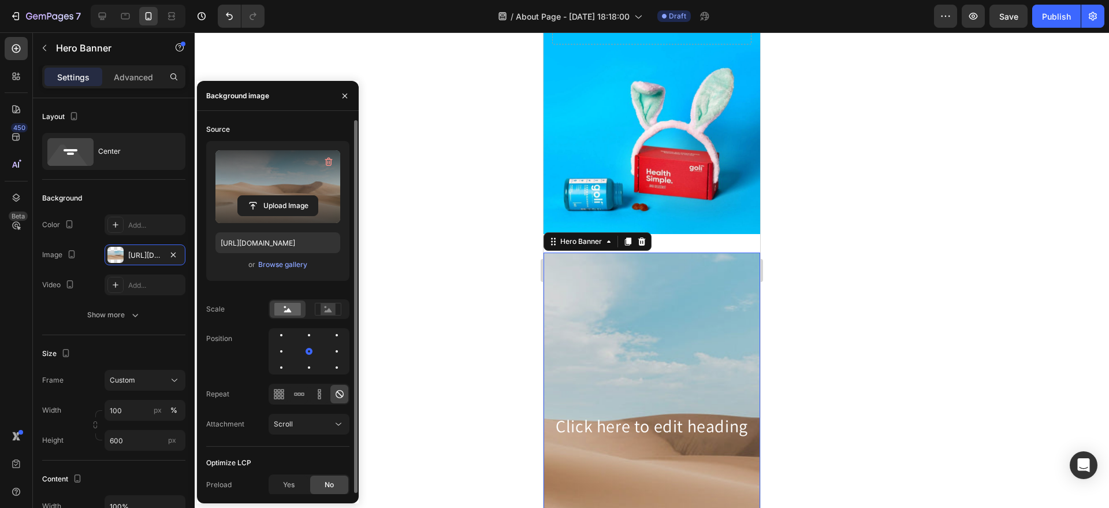
click at [304, 218] on label at bounding box center [278, 186] width 125 height 73
click at [304, 216] on input "file" at bounding box center [278, 206] width 80 height 20
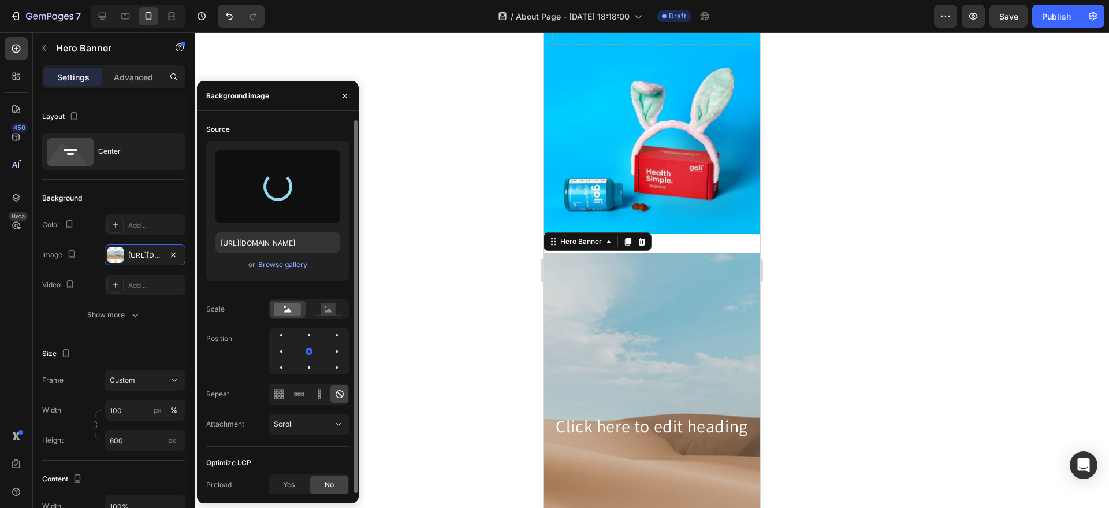
type input "https://cdn.shopify.com/s/files/1/0956/6938/7577/files/gempages_581714596532847…"
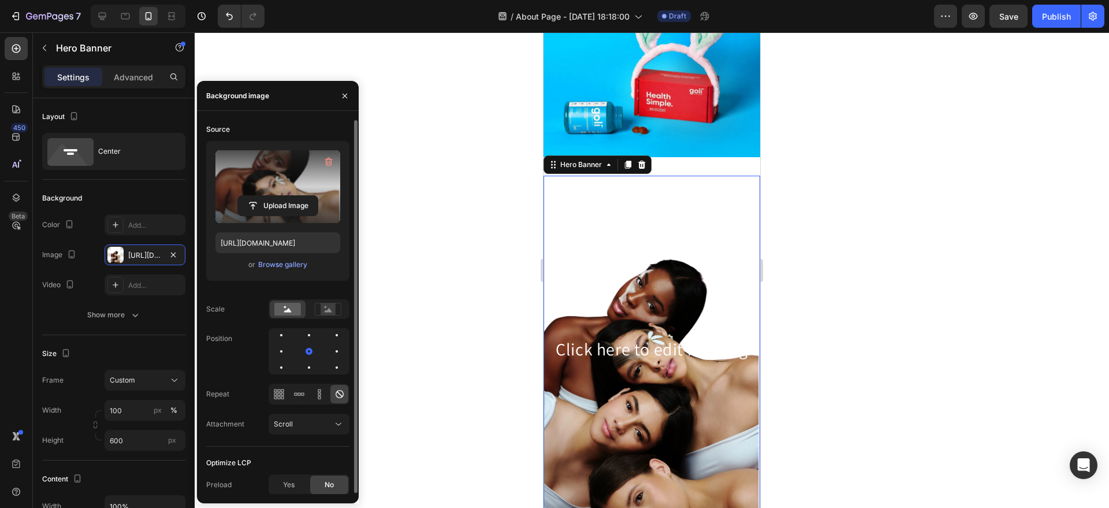
scroll to position [0, 0]
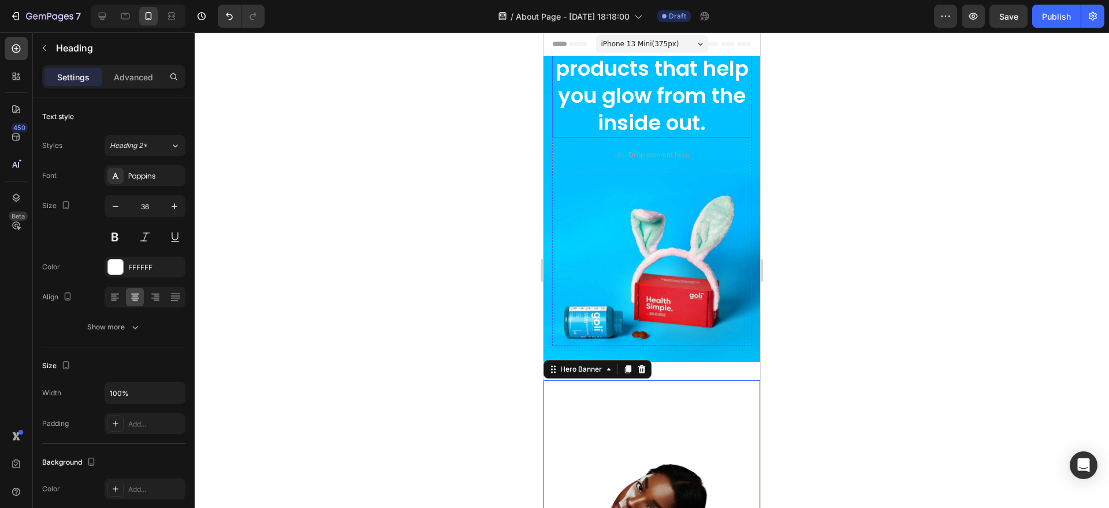
click at [677, 98] on h2 "We create natural products that help you glow from the inside out." at bounding box center [651, 82] width 199 height 110
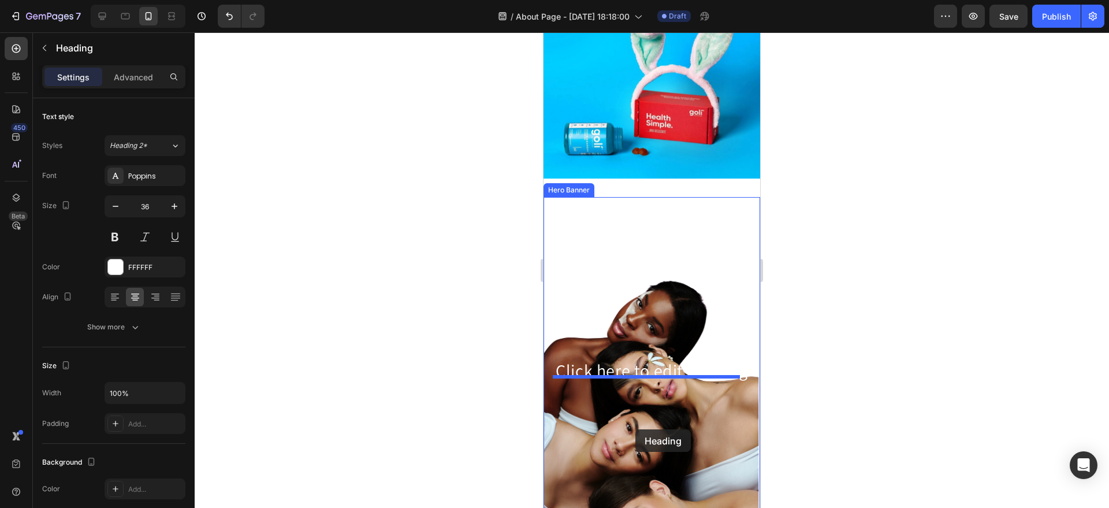
scroll to position [258, 0]
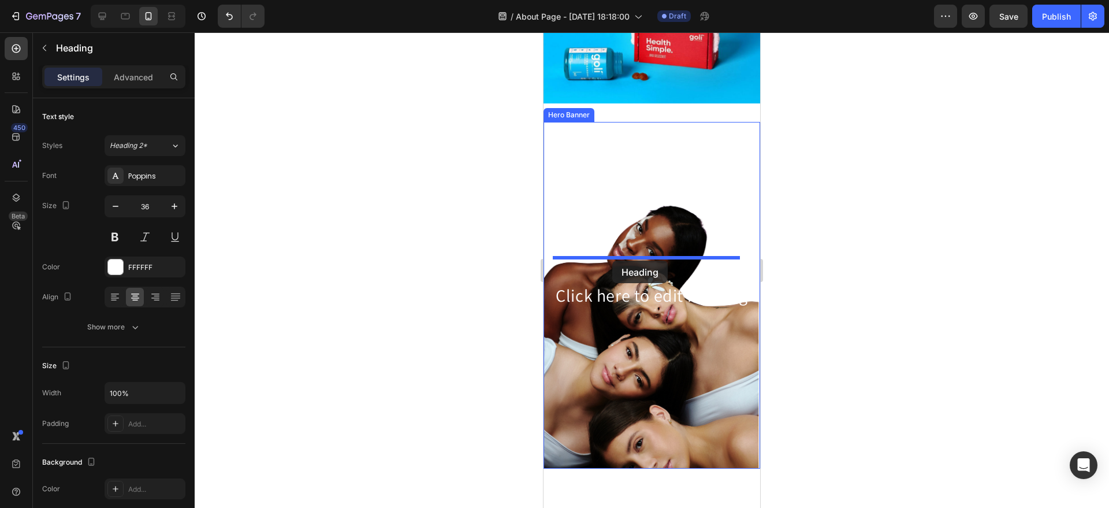
drag, startPoint x: 588, startPoint y: 96, endPoint x: 612, endPoint y: 261, distance: 166.5
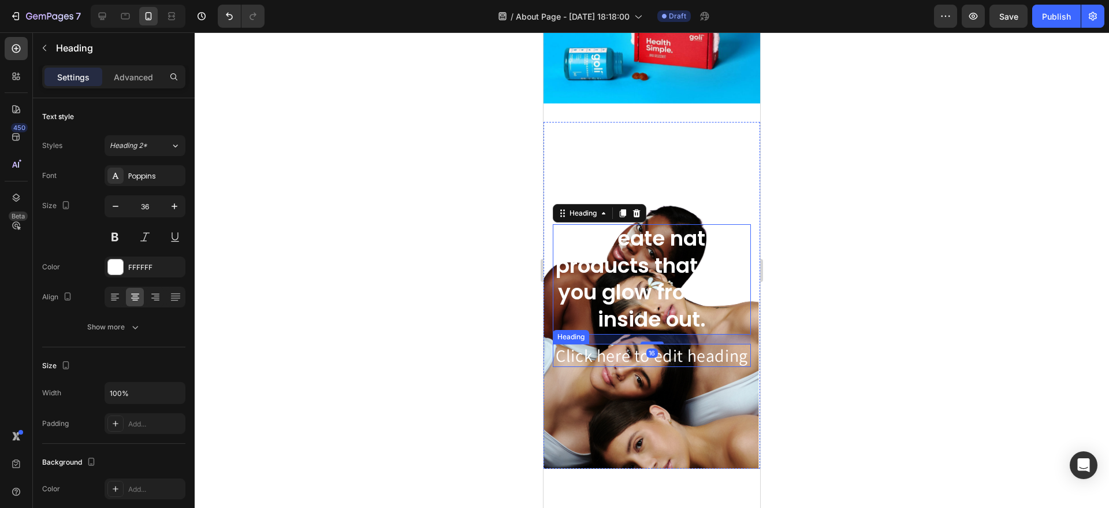
click at [696, 350] on h2 "Click here to edit heading" at bounding box center [652, 355] width 198 height 23
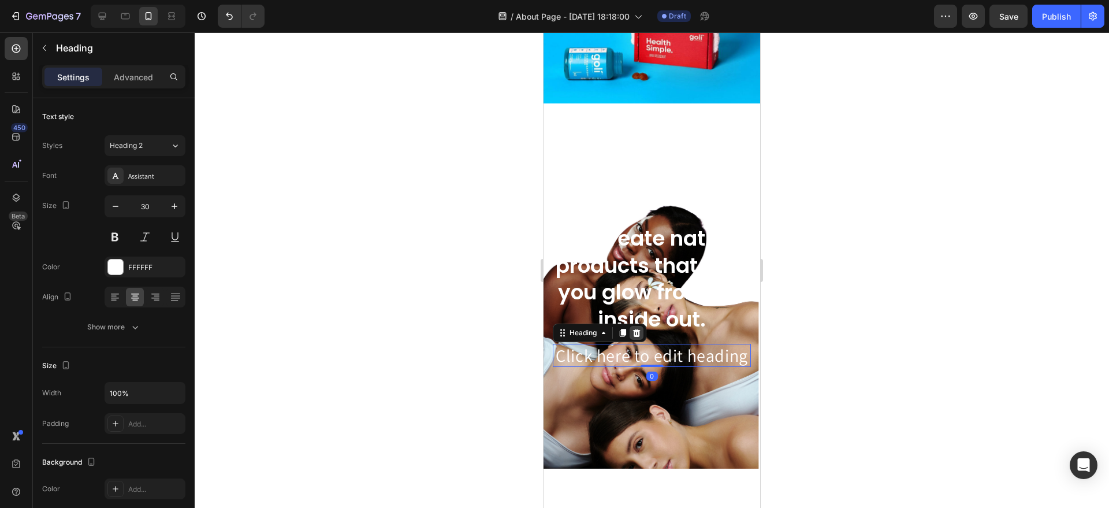
click at [641, 328] on icon at bounding box center [636, 332] width 9 height 9
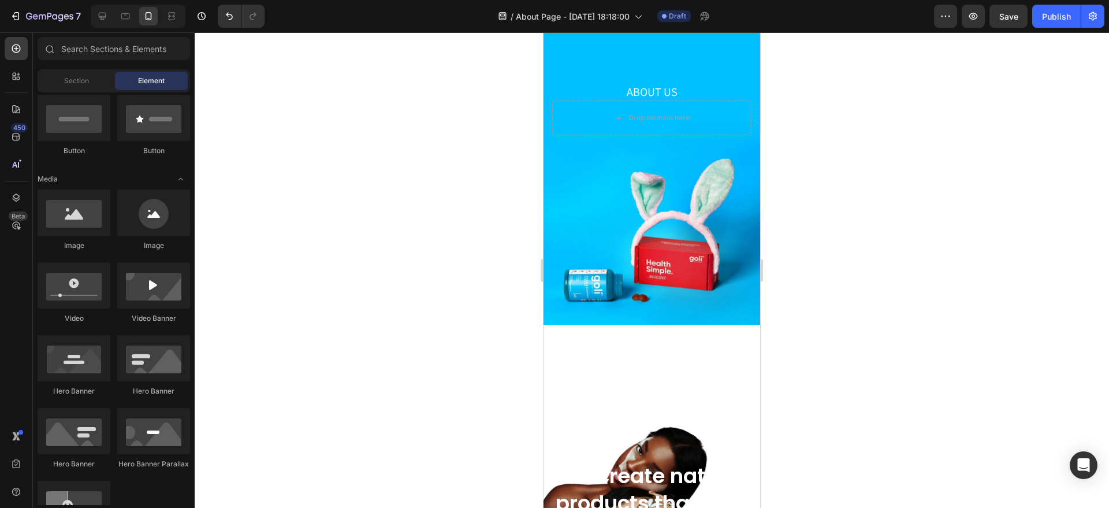
scroll to position [0, 0]
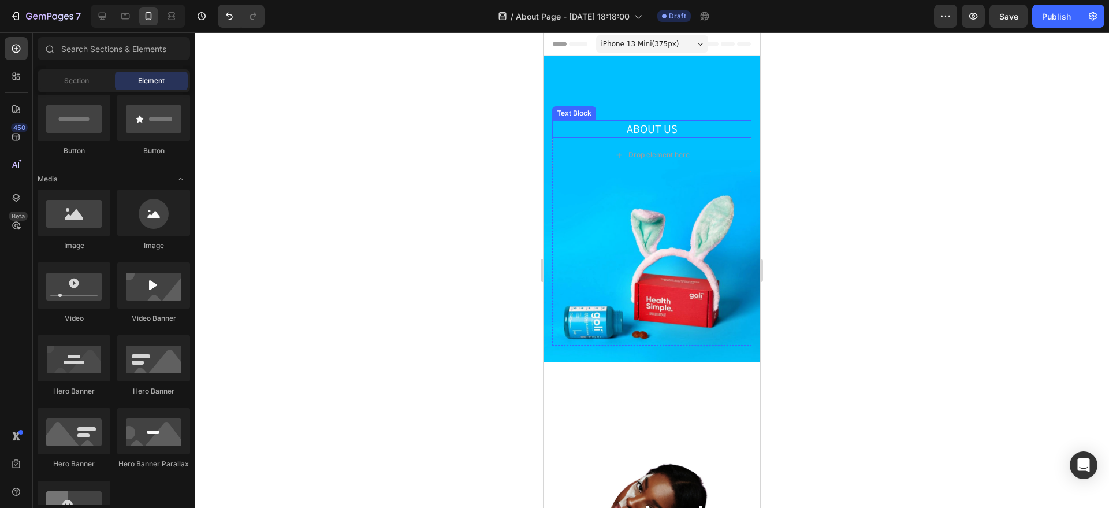
click at [674, 121] on p "ABOUT US" at bounding box center [652, 128] width 197 height 15
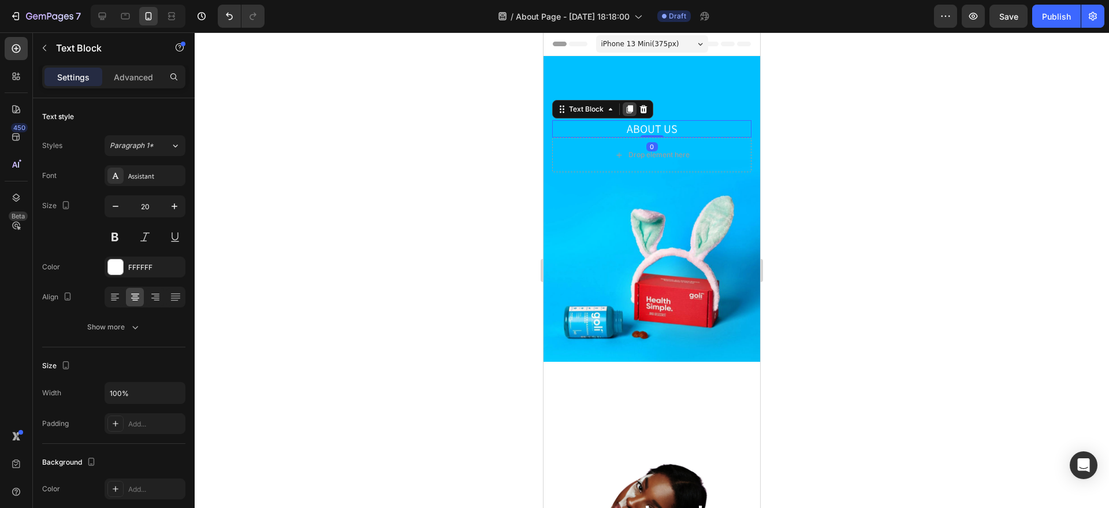
click at [624, 102] on div at bounding box center [630, 109] width 14 height 14
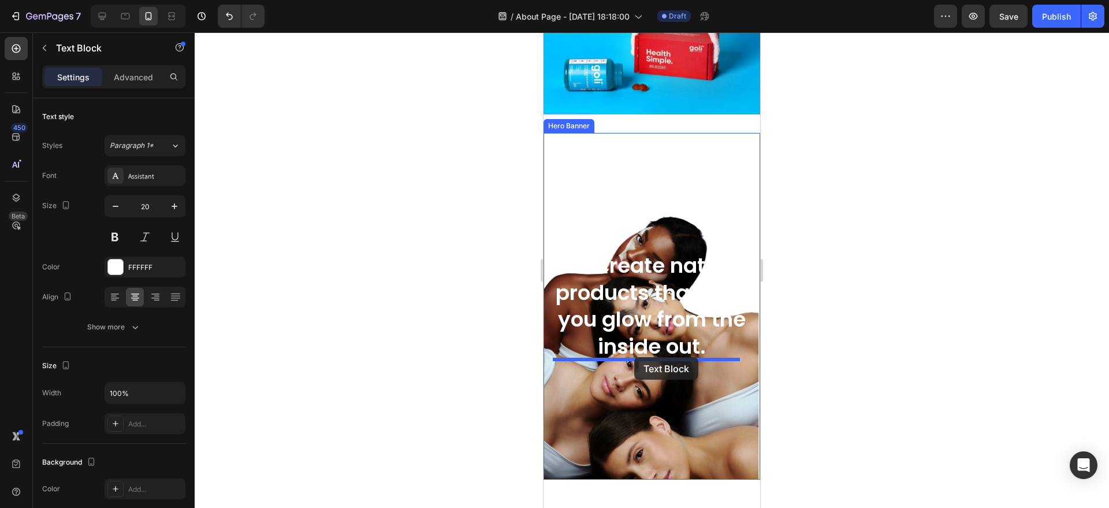
scroll to position [282, 0]
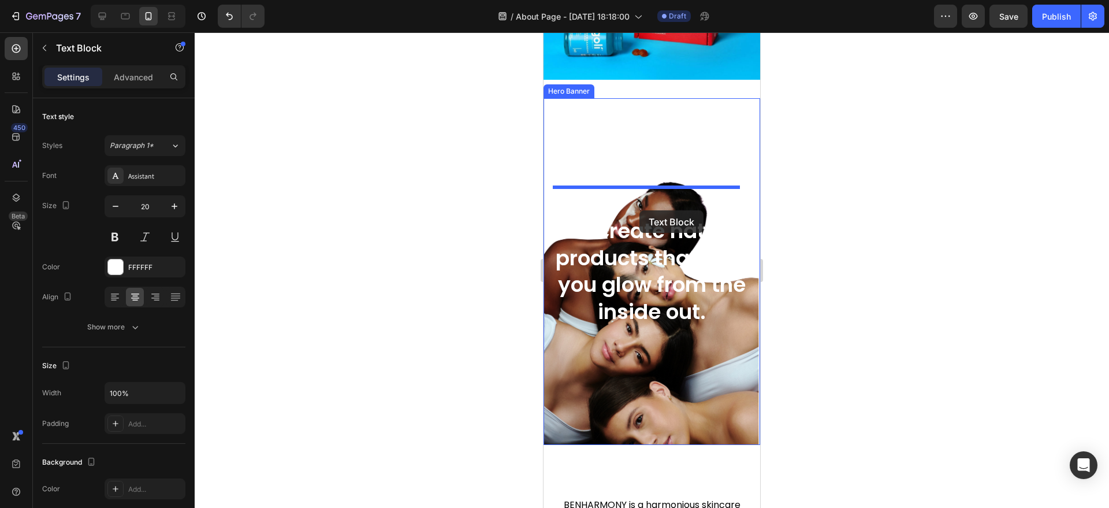
drag, startPoint x: 589, startPoint y: 94, endPoint x: 640, endPoint y: 210, distance: 127.1
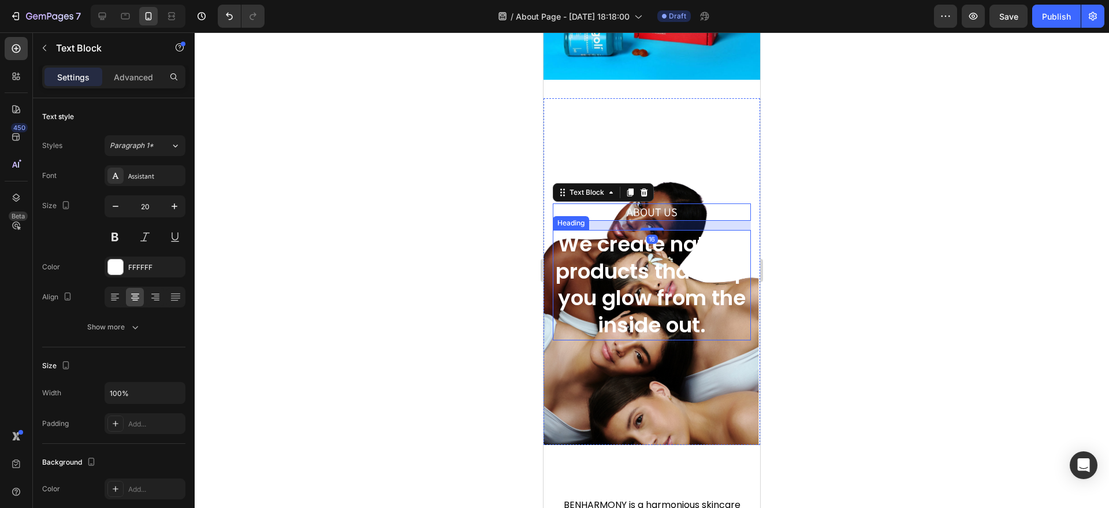
click at [677, 255] on h2 "We create natural products that help you glow from the inside out." at bounding box center [652, 285] width 198 height 110
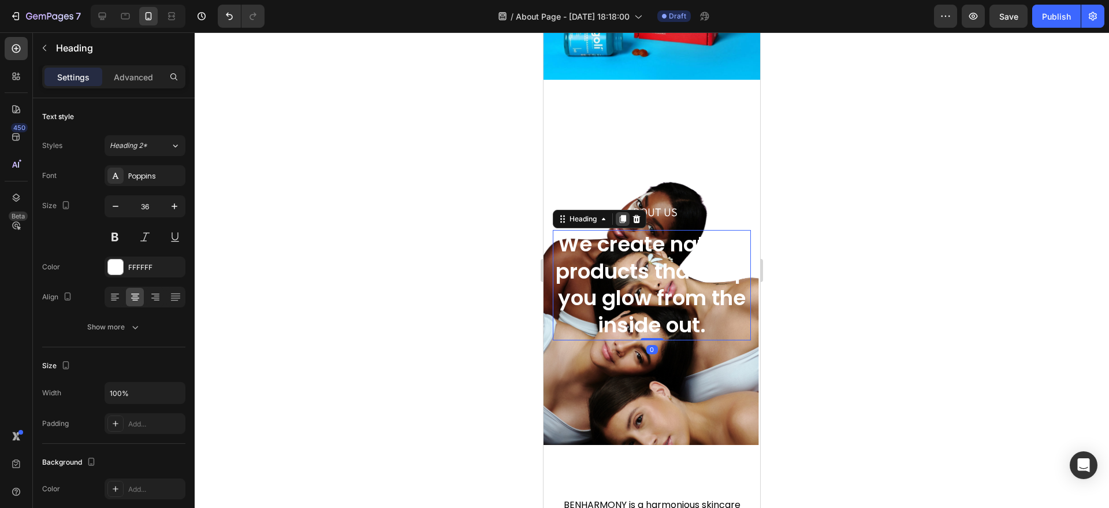
click at [626, 215] on icon at bounding box center [623, 219] width 6 height 8
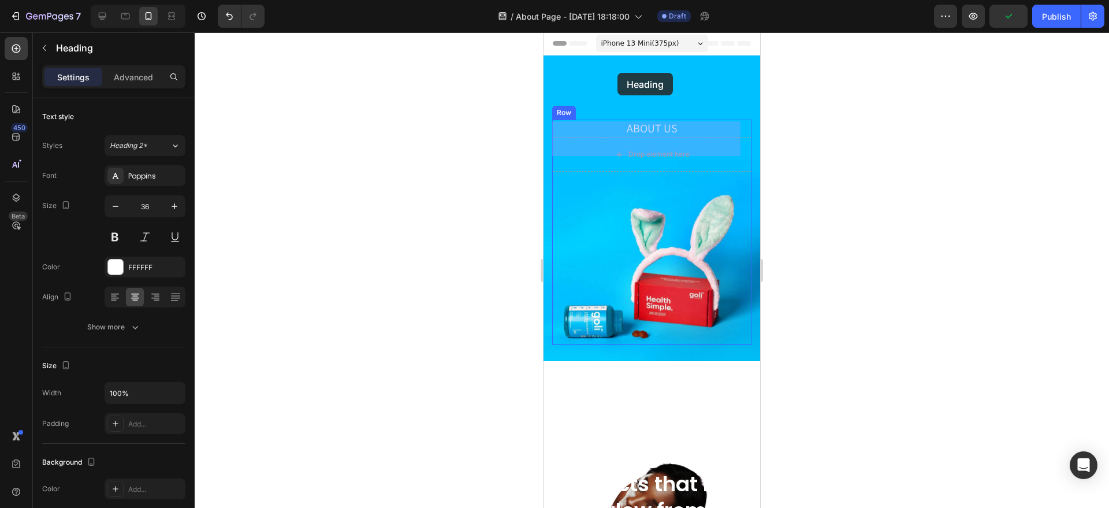
scroll to position [0, 0]
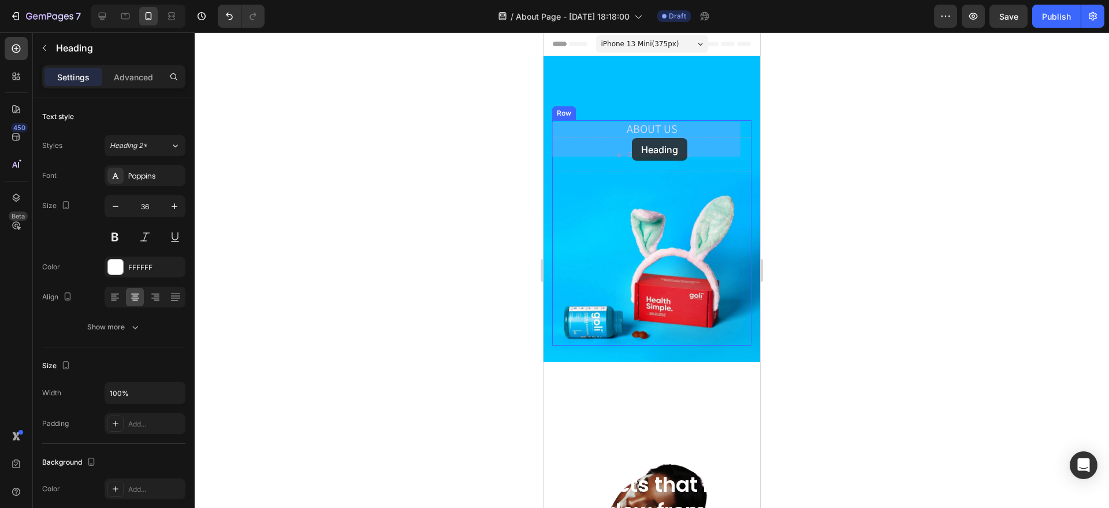
drag, startPoint x: 629, startPoint y: 292, endPoint x: 632, endPoint y: 138, distance: 153.7
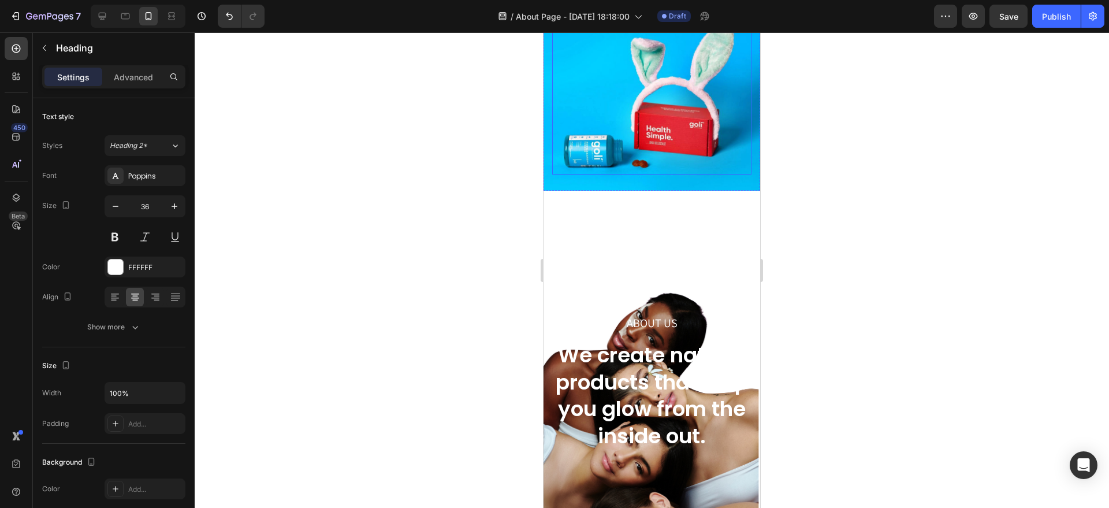
scroll to position [212, 0]
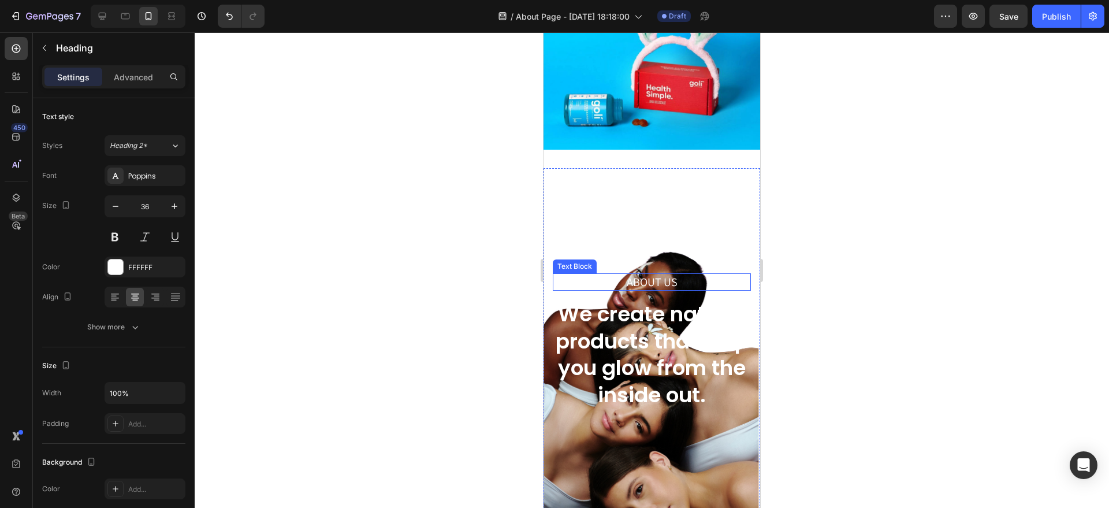
click at [593, 274] on p "ABOUT US" at bounding box center [652, 281] width 196 height 15
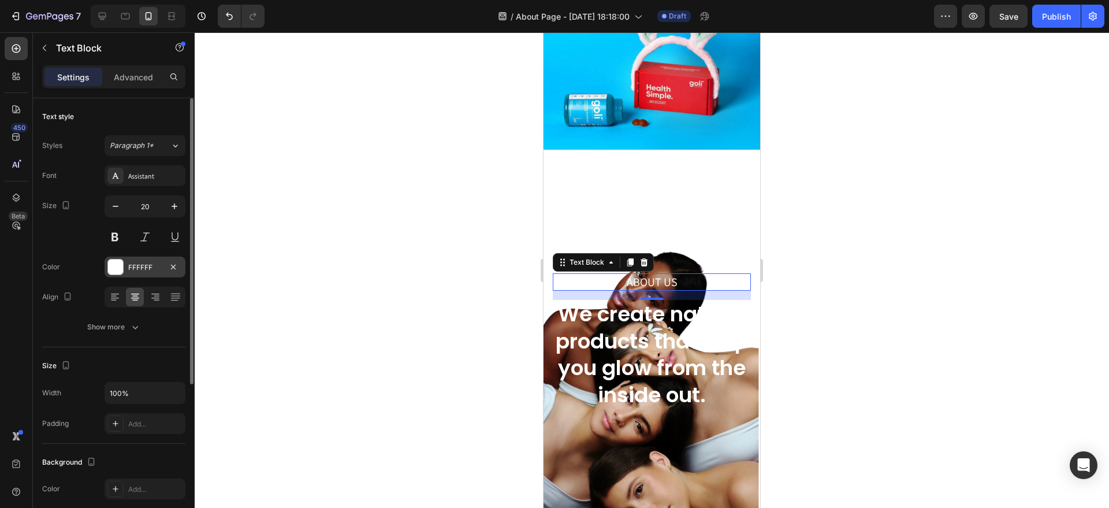
click at [138, 266] on div "FFFFFF" at bounding box center [145, 267] width 34 height 10
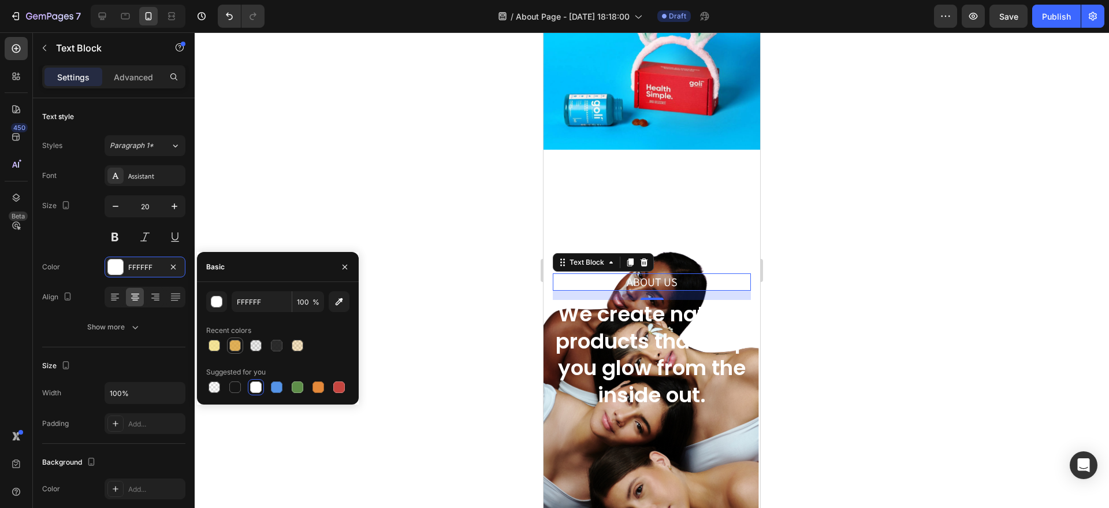
click at [236, 343] on div at bounding box center [235, 346] width 12 height 12
type input "D99E30"
type input "80"
click at [236, 387] on div at bounding box center [235, 387] width 12 height 12
type input "151515"
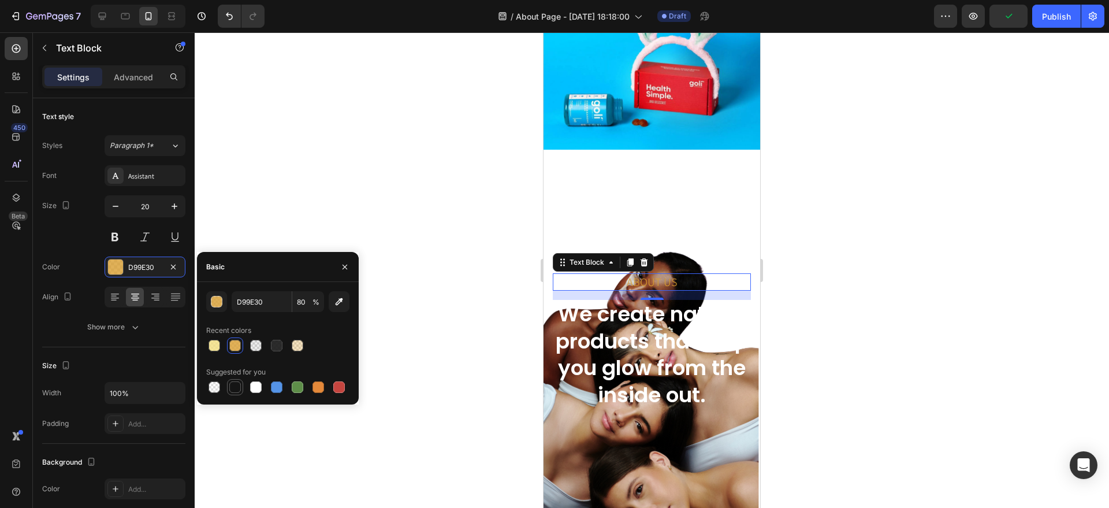
type input "100"
click at [623, 365] on h2 "We create natural products that help you glow from the inside out." at bounding box center [652, 355] width 198 height 110
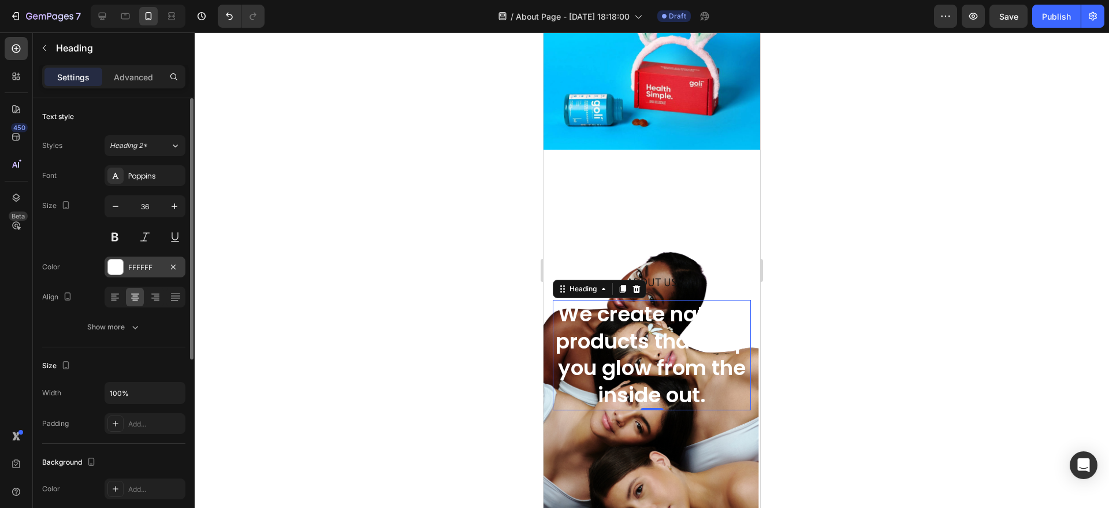
click at [154, 268] on div "FFFFFF" at bounding box center [145, 267] width 34 height 10
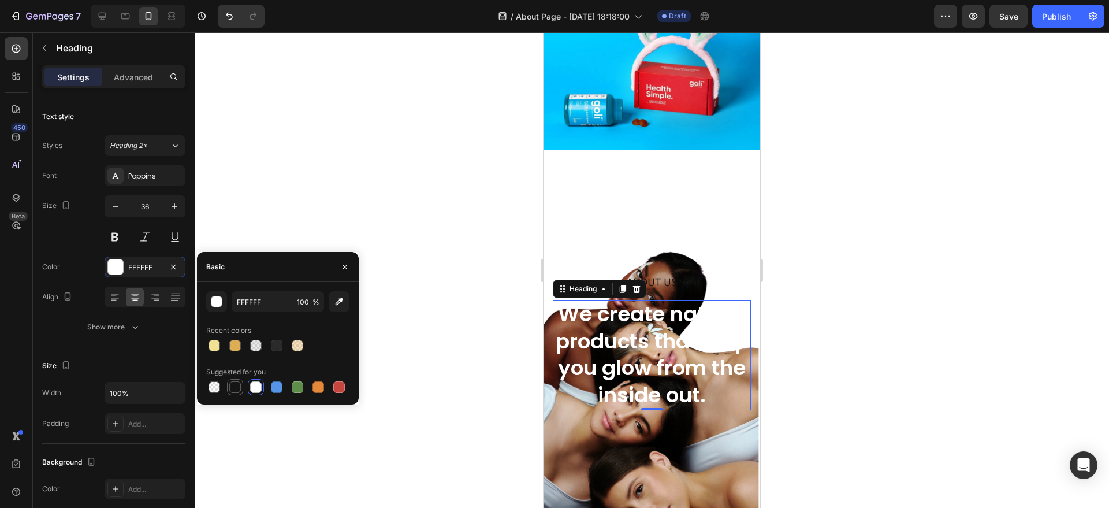
click at [233, 389] on div at bounding box center [235, 387] width 12 height 12
type input "151515"
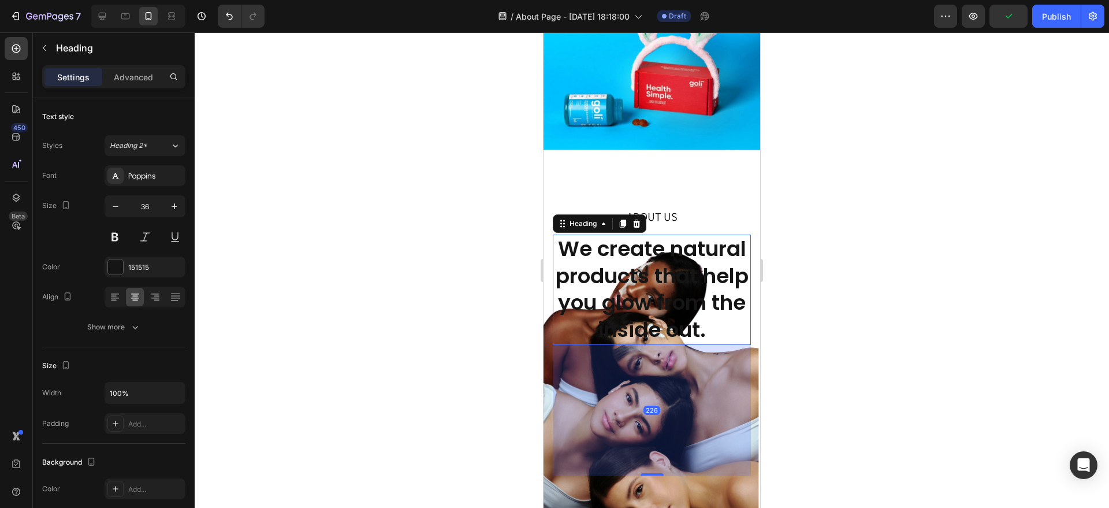
drag, startPoint x: 652, startPoint y: 405, endPoint x: 715, endPoint y: 536, distance: 144.7
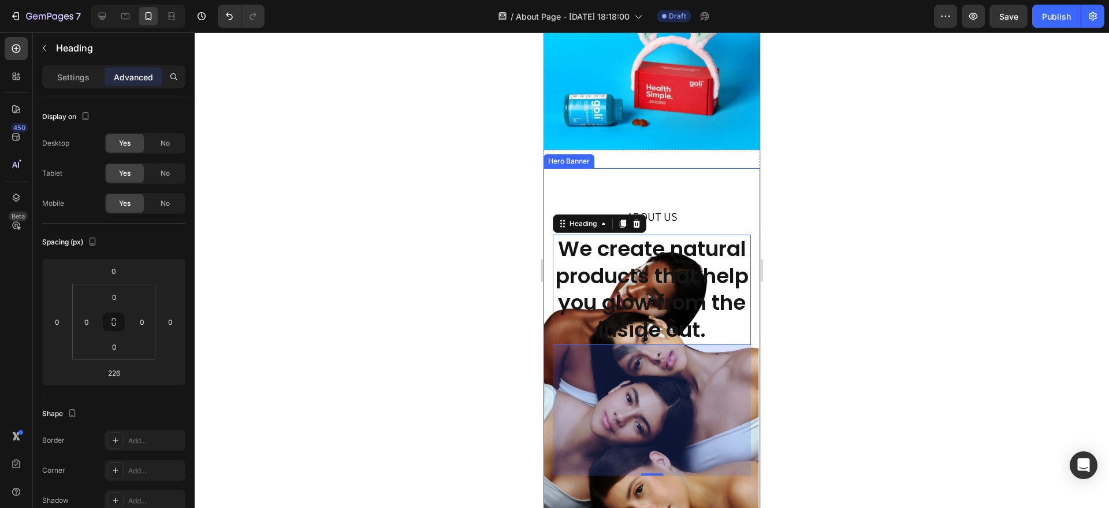
click at [585, 492] on div "Background Image" at bounding box center [652, 341] width 217 height 347
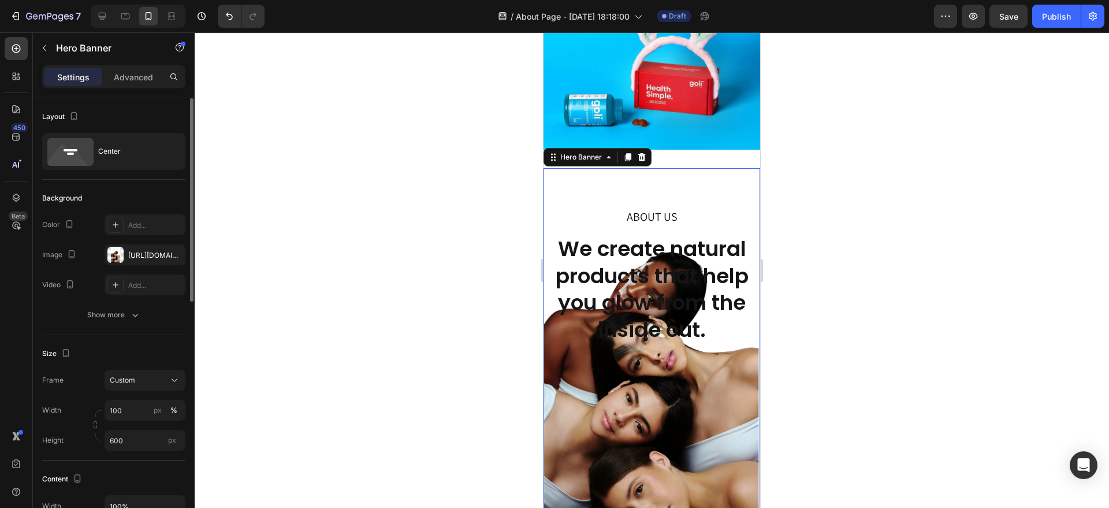
scroll to position [45, 0]
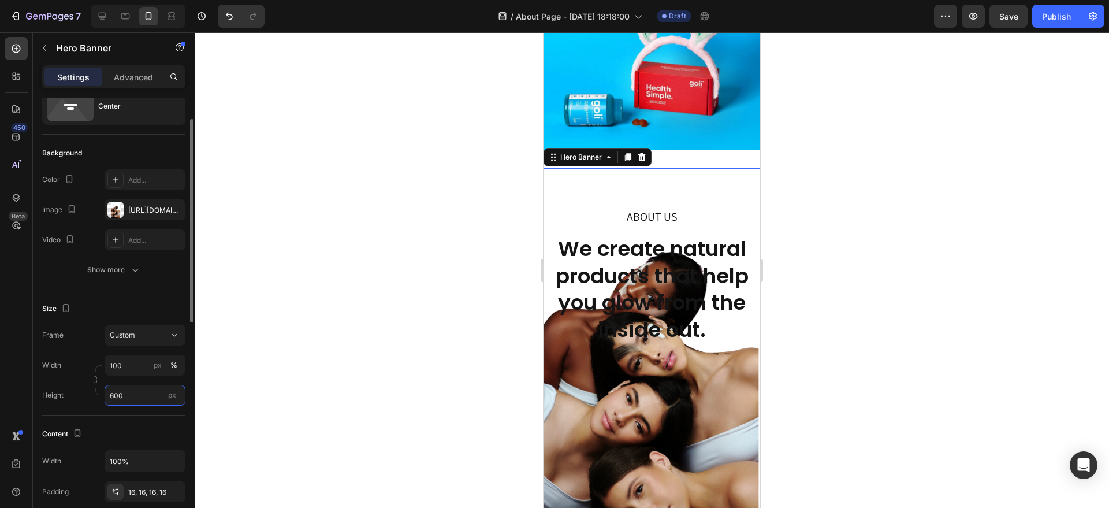
click at [133, 398] on input "600" at bounding box center [145, 395] width 81 height 21
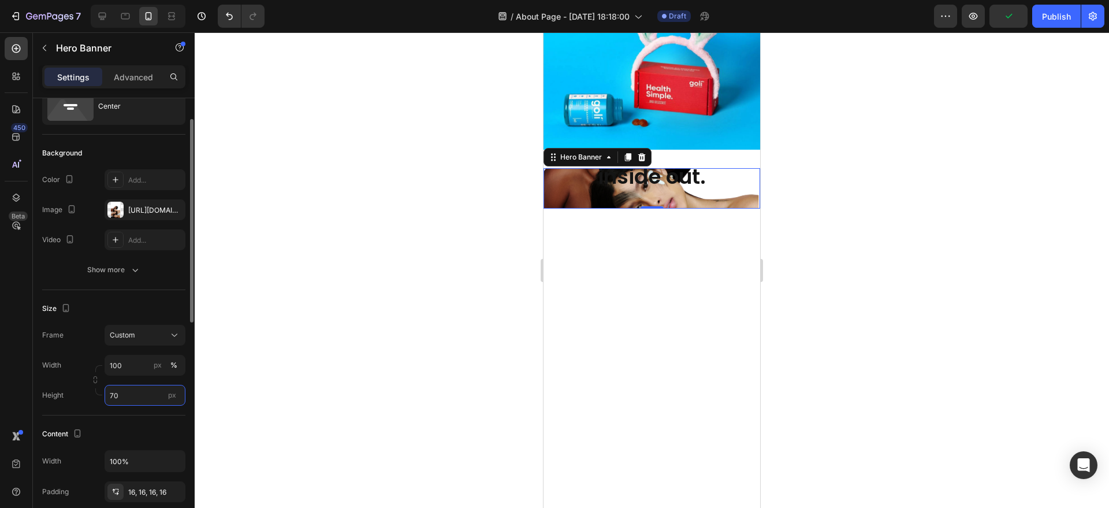
type input "700"
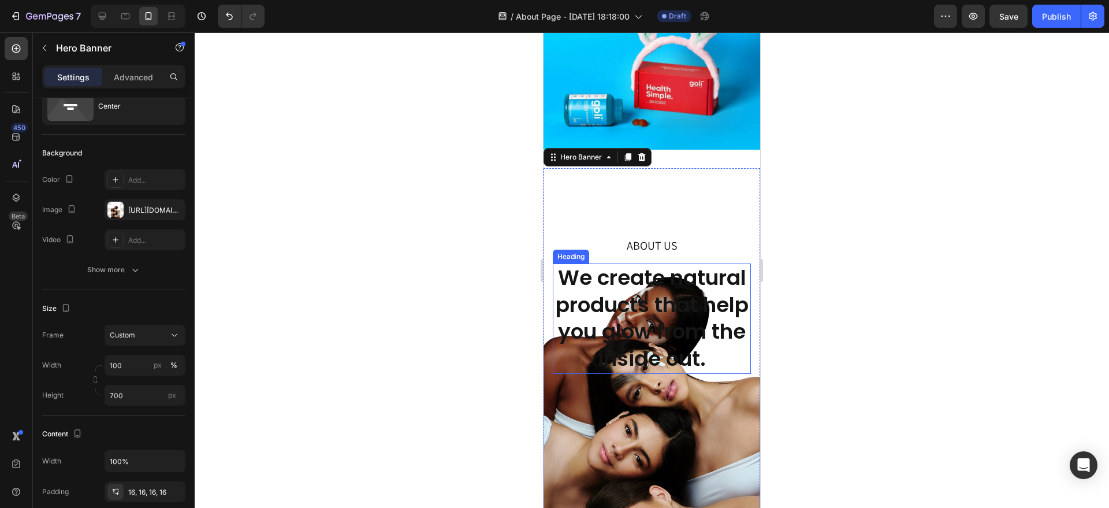
click at [676, 296] on h2 "We create natural products that help you glow from the inside out." at bounding box center [652, 318] width 198 height 110
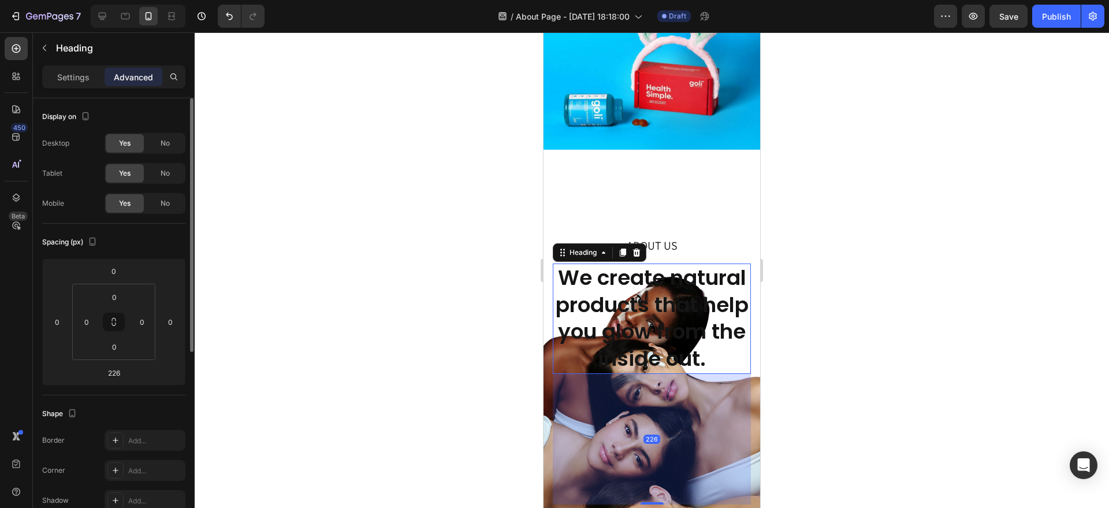
scroll to position [282, 0]
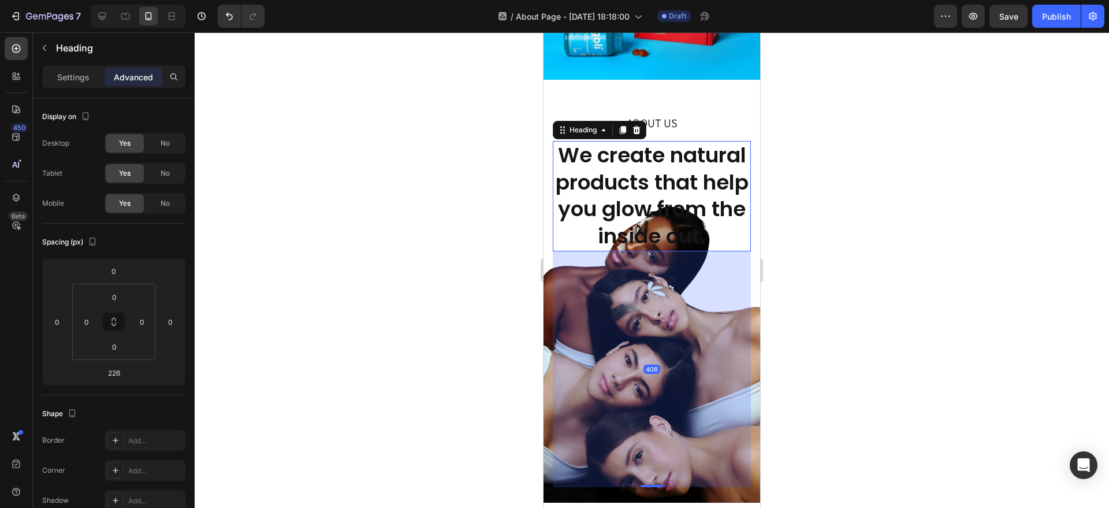
drag, startPoint x: 644, startPoint y: 430, endPoint x: 657, endPoint y: 536, distance: 105.9
click at [126, 376] on div "408" at bounding box center [113, 372] width 29 height 18
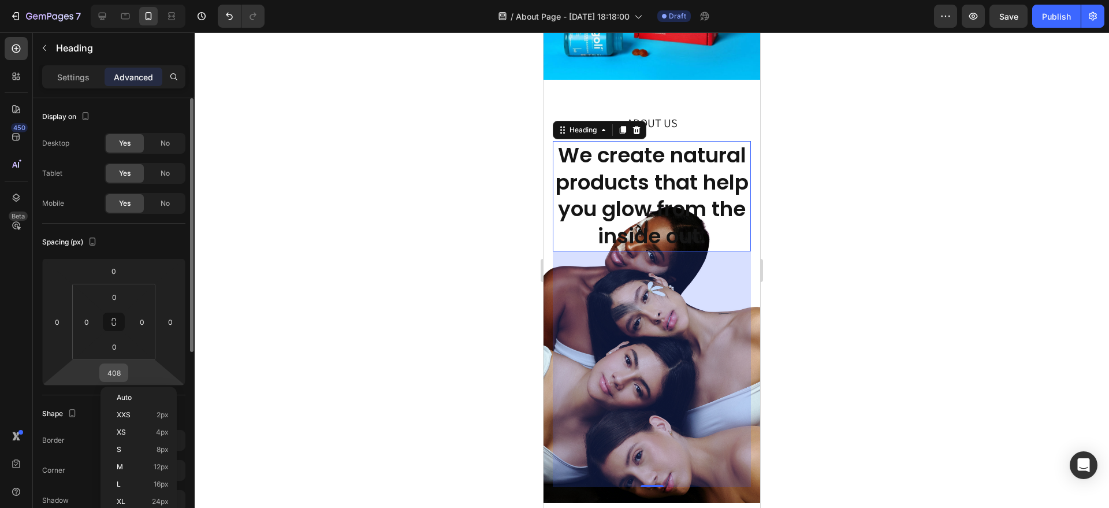
click at [121, 376] on input "408" at bounding box center [113, 372] width 23 height 17
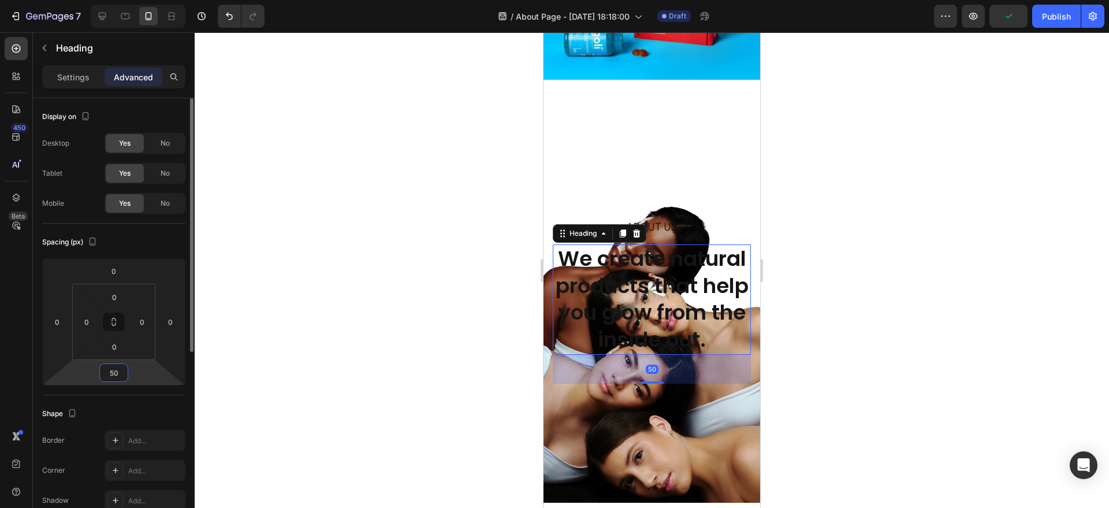
type input "500"
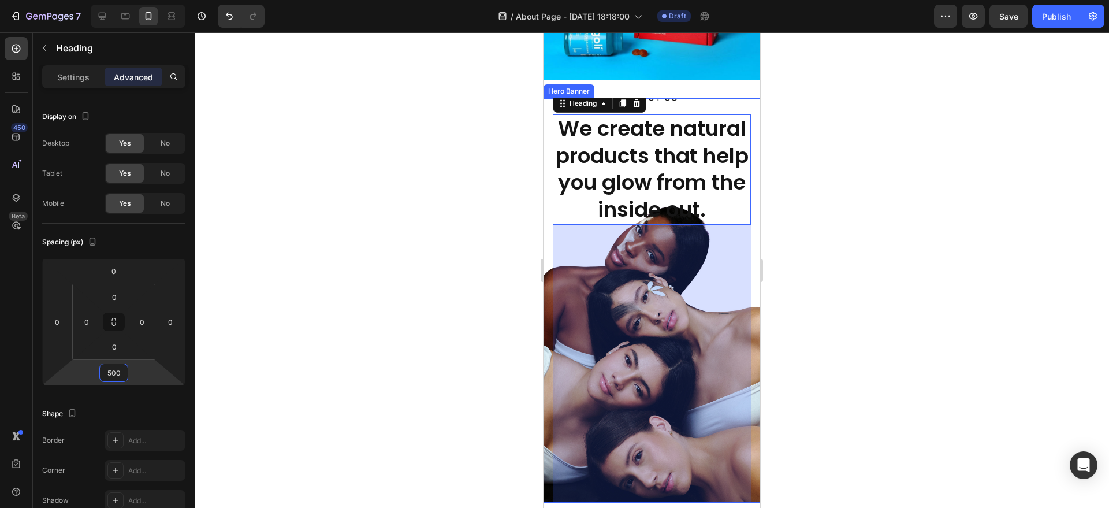
click at [547, 412] on div "ABOUT US Text Block We create natural products that help you glow from the insi…" at bounding box center [652, 301] width 217 height 444
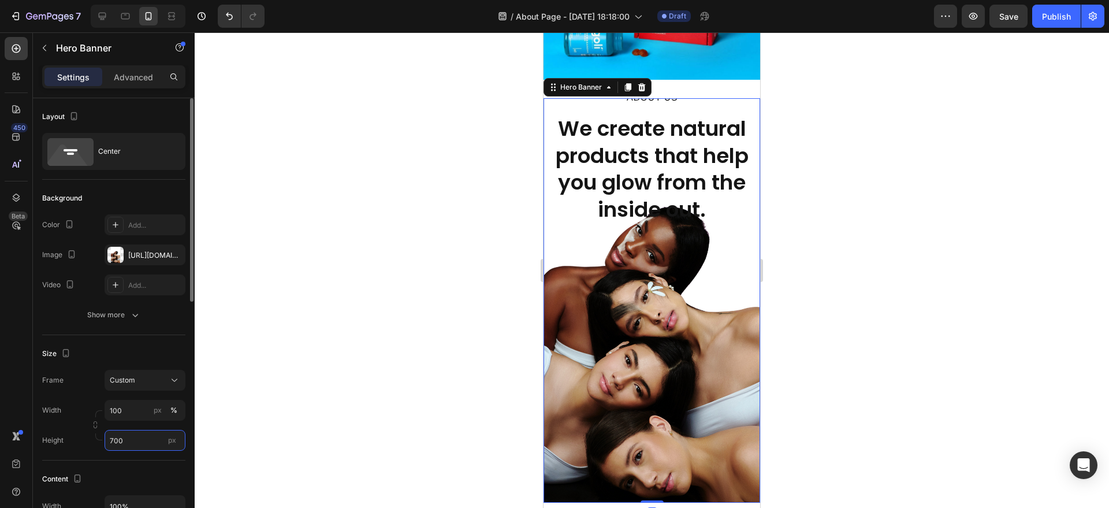
click at [131, 441] on input "700" at bounding box center [145, 440] width 81 height 21
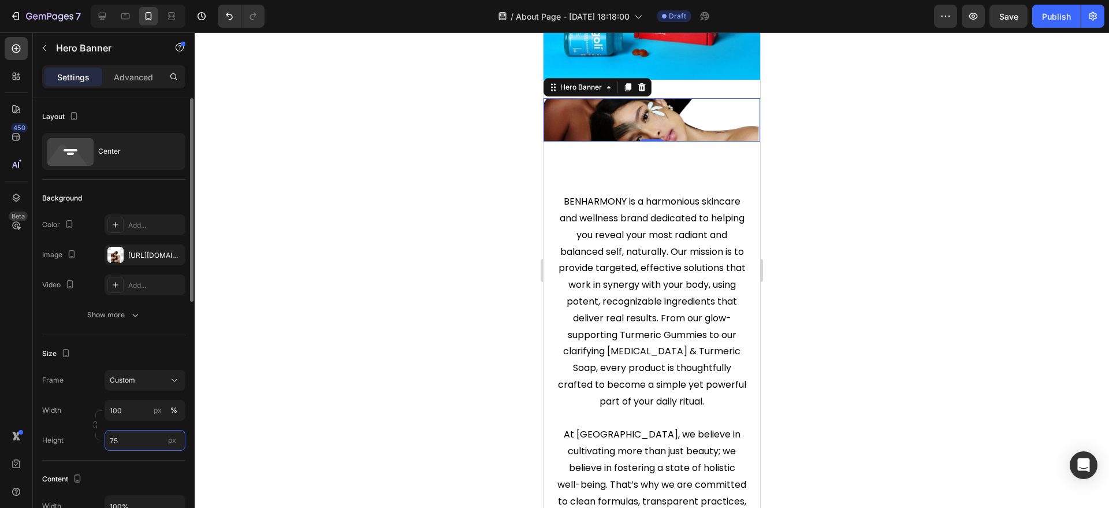
type input "750"
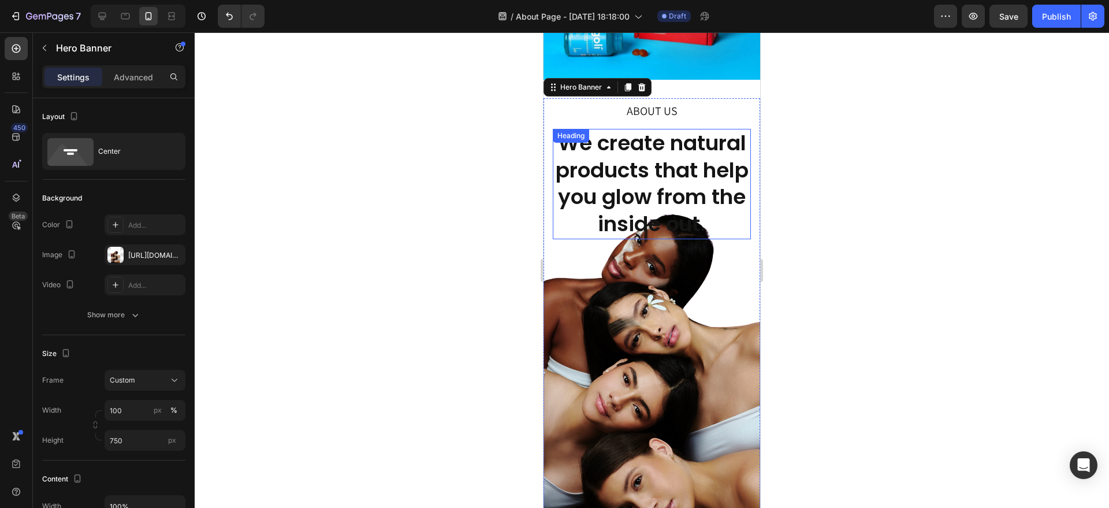
click at [641, 176] on h2 "We create natural products that help you glow from the inside out." at bounding box center [652, 184] width 198 height 110
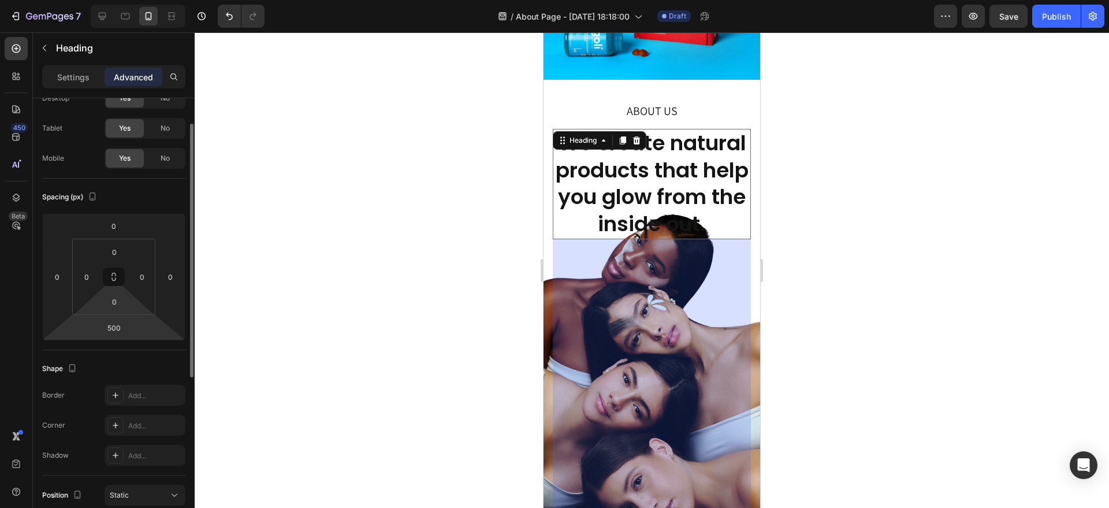
scroll to position [0, 0]
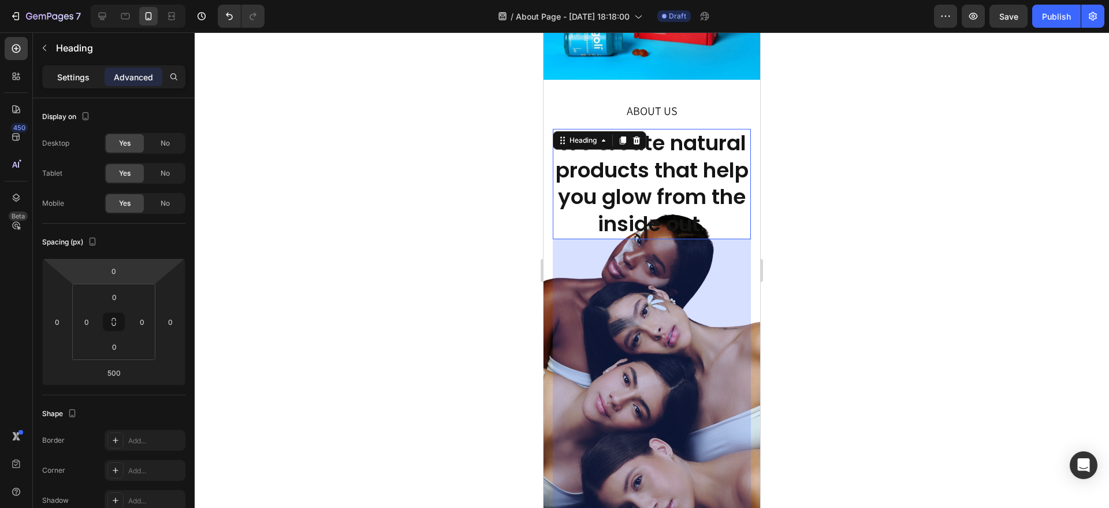
click at [75, 75] on p "Settings" at bounding box center [73, 77] width 32 height 12
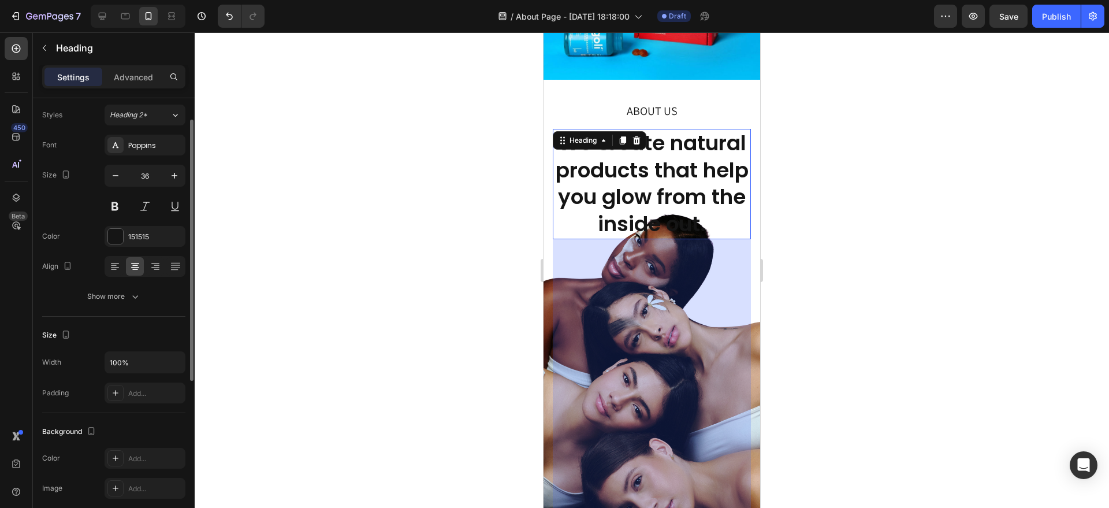
scroll to position [33, 0]
click at [114, 173] on icon "button" at bounding box center [116, 173] width 6 height 1
type input "34"
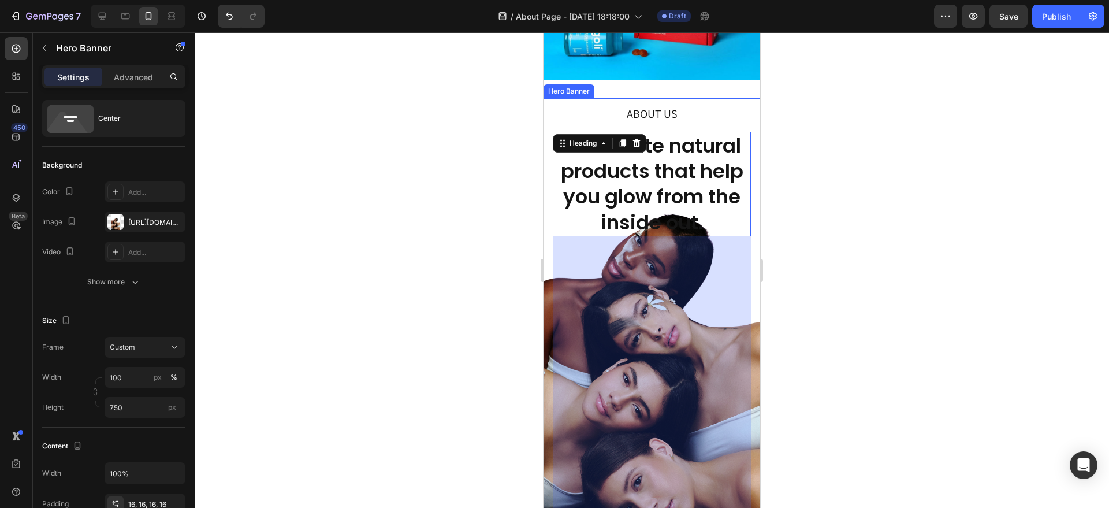
click at [550, 96] on div "ABOUT US Text Block We create natural products that help you glow from the insi…" at bounding box center [652, 315] width 217 height 439
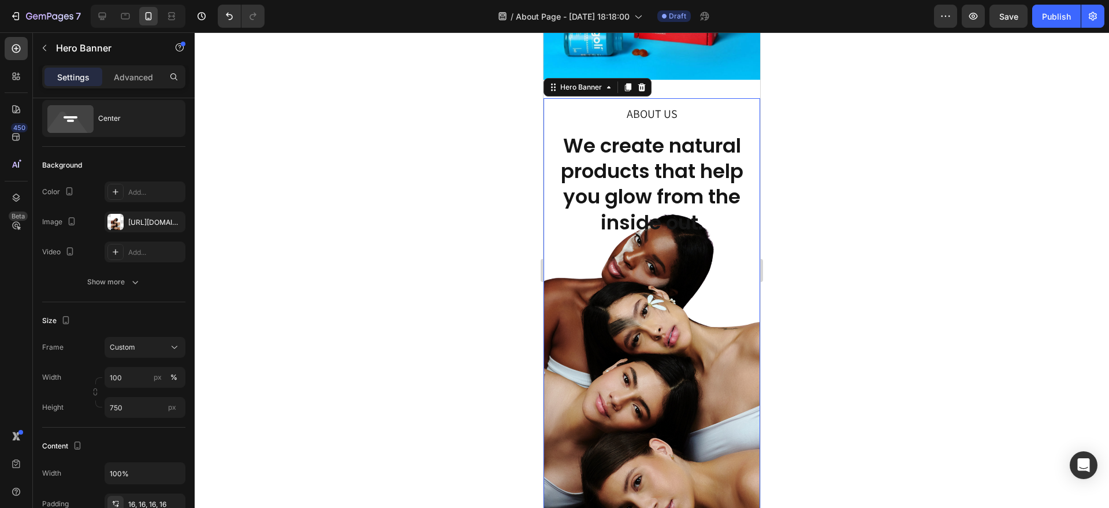
scroll to position [0, 0]
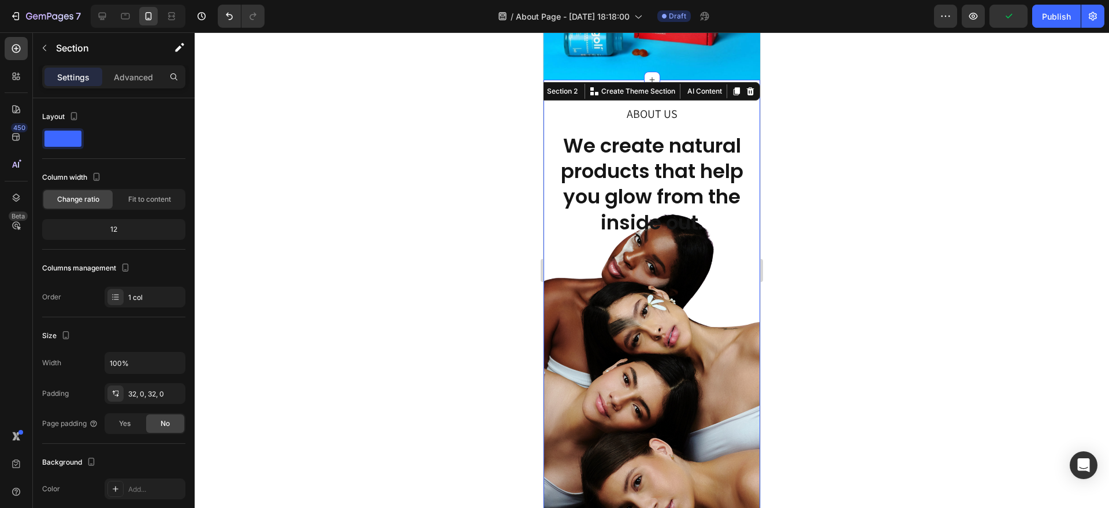
click at [687, 80] on div "ABOUT US Text Block We create natural products that help you glow from the insi…" at bounding box center [652, 315] width 217 height 470
click at [142, 76] on p "Advanced" at bounding box center [133, 77] width 39 height 12
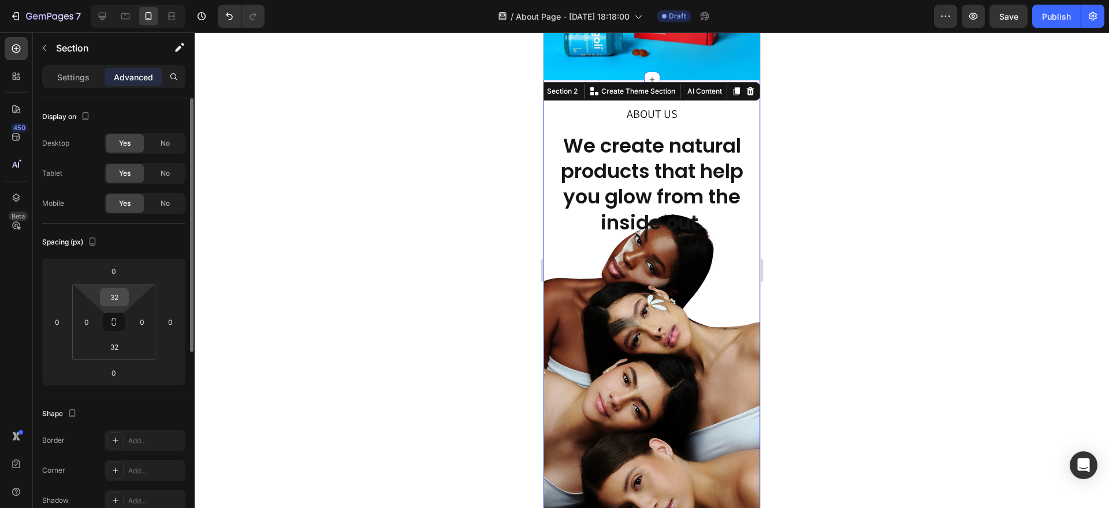
click at [122, 300] on input "32" at bounding box center [114, 296] width 23 height 17
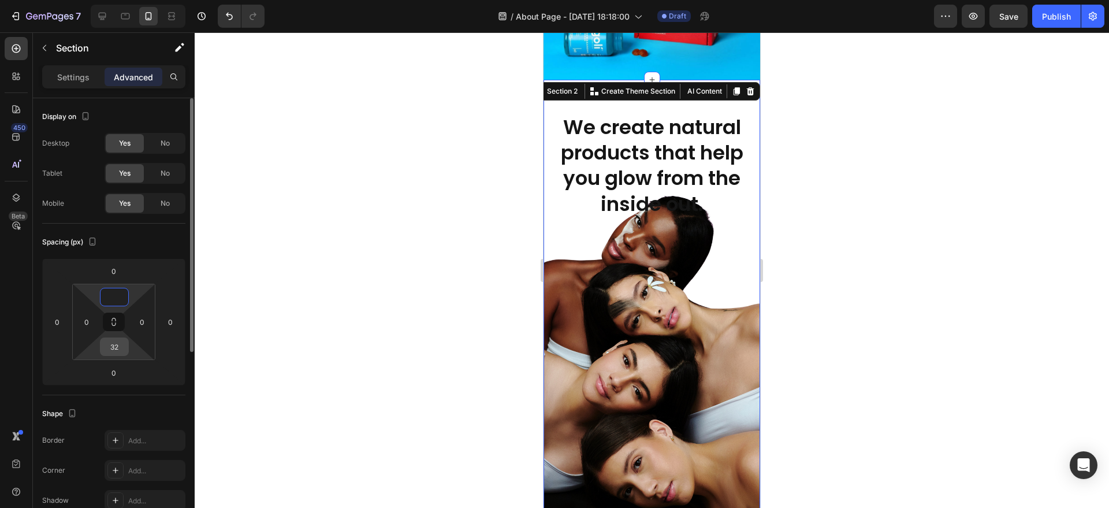
type input "0"
click at [122, 347] on input "32" at bounding box center [114, 346] width 23 height 17
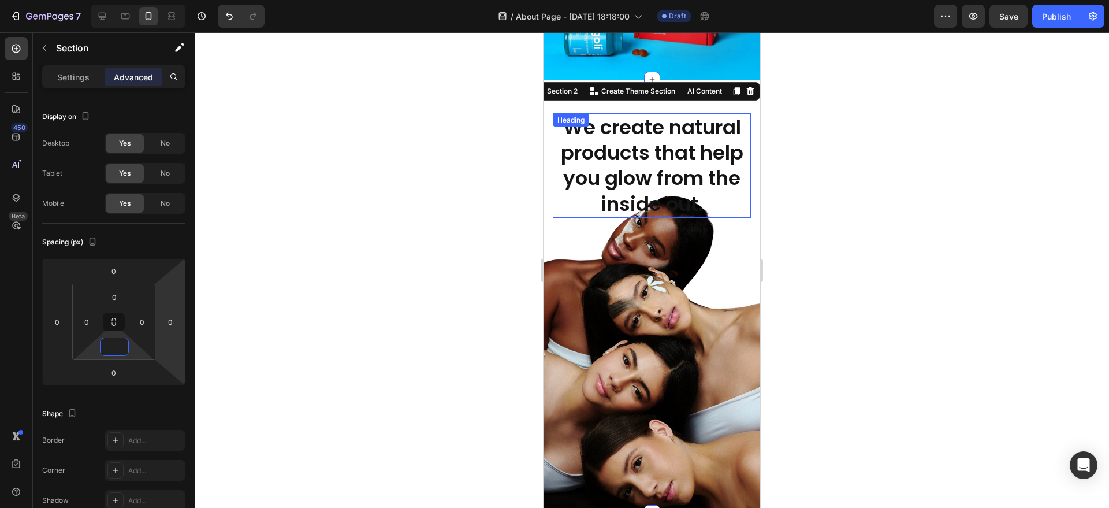
click at [596, 206] on h2 "We create natural products that help you glow from the inside out." at bounding box center [652, 165] width 198 height 105
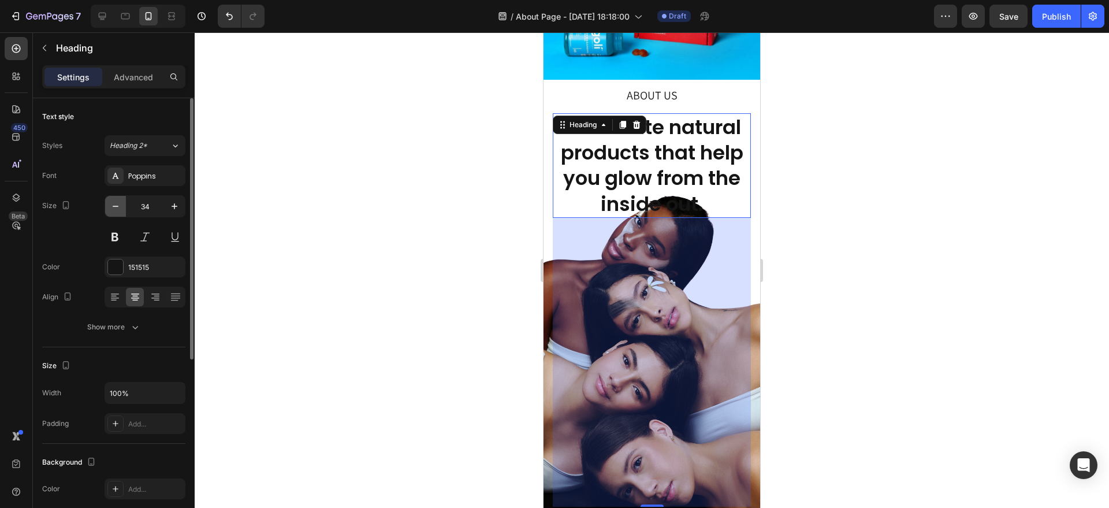
click at [118, 210] on icon "button" at bounding box center [116, 206] width 12 height 12
type input "32"
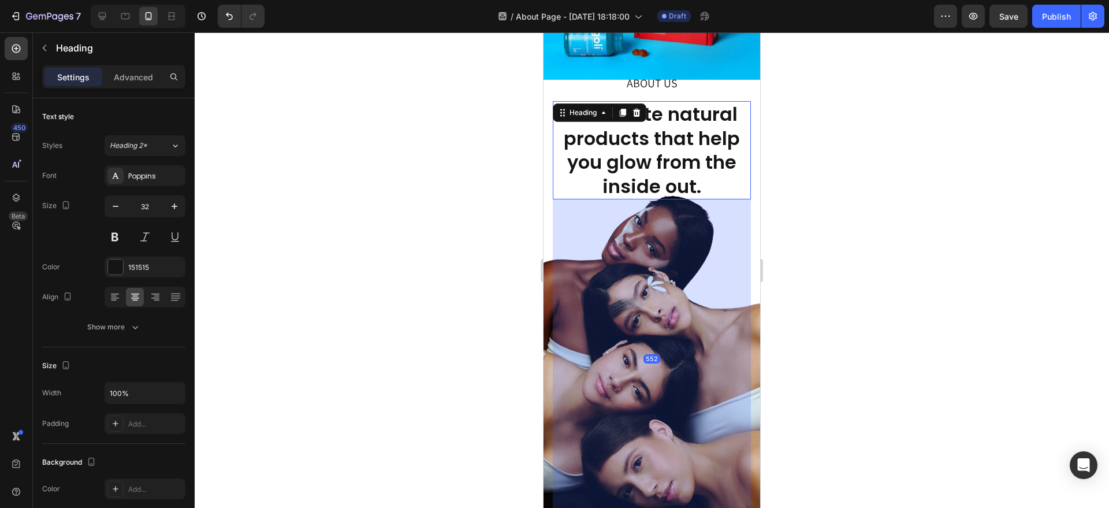
drag, startPoint x: 652, startPoint y: 486, endPoint x: 654, endPoint y: 516, distance: 30.1
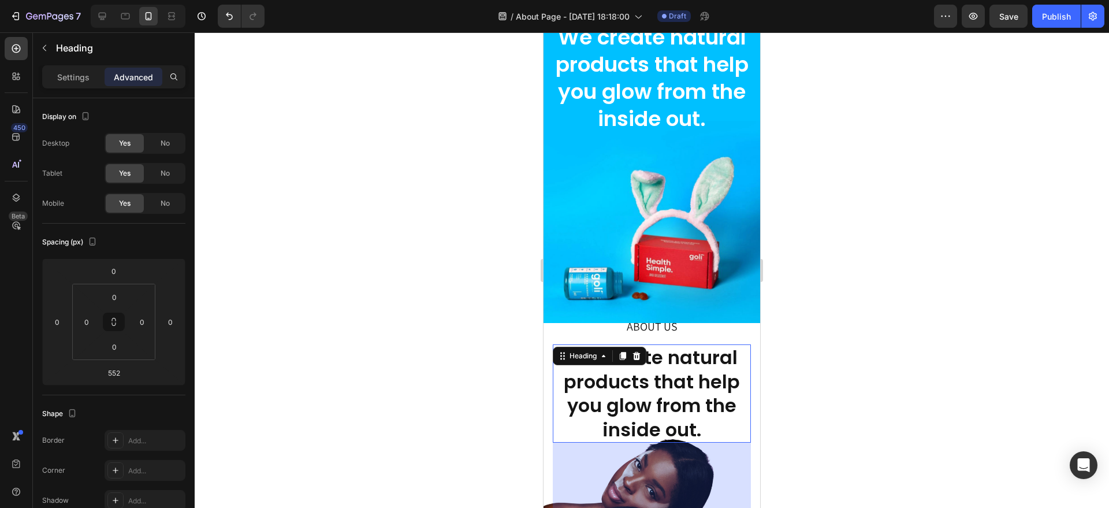
scroll to position [34, 0]
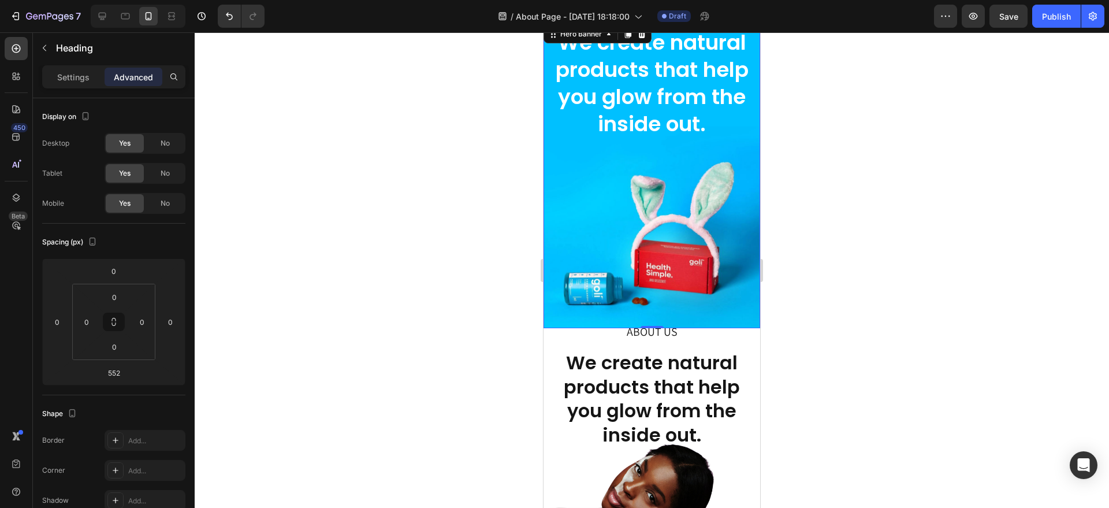
click at [704, 297] on div "ABOUT US Text Block We create natural products that help you glow from the insi…" at bounding box center [652, 161] width 217 height 333
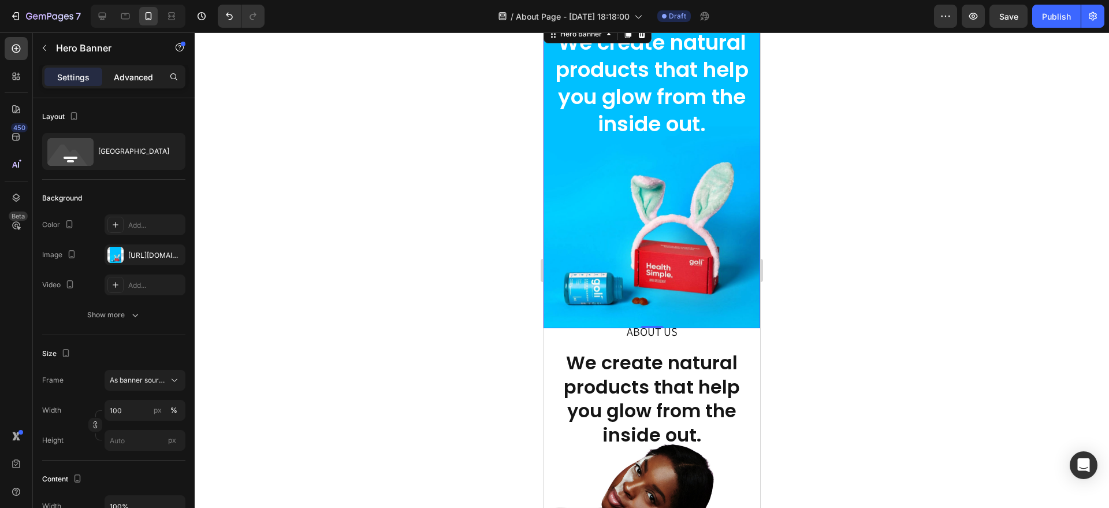
click at [139, 81] on p "Advanced" at bounding box center [133, 77] width 39 height 12
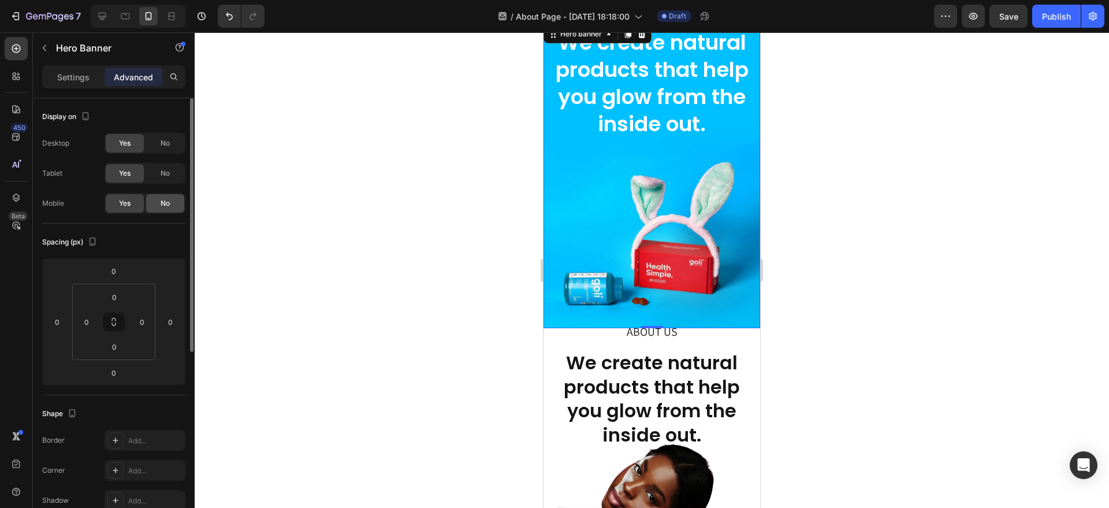
click at [168, 200] on span "No" at bounding box center [165, 203] width 9 height 10
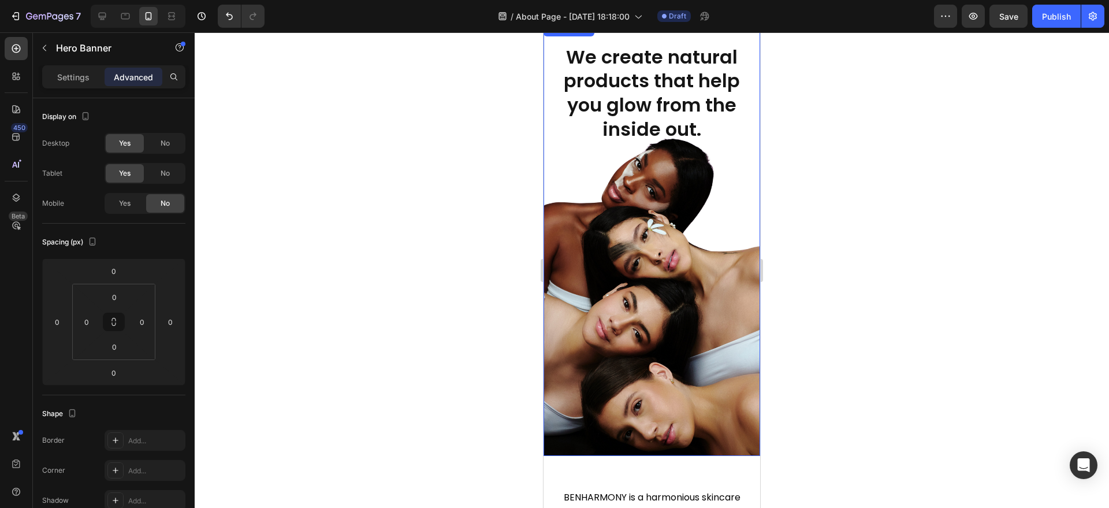
scroll to position [0, 0]
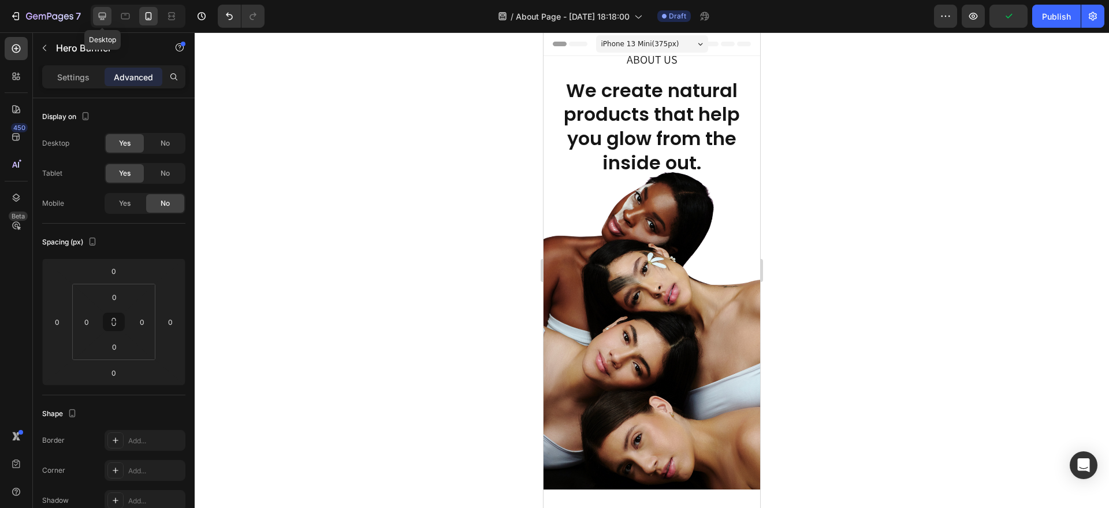
click at [102, 18] on icon at bounding box center [102, 16] width 12 height 12
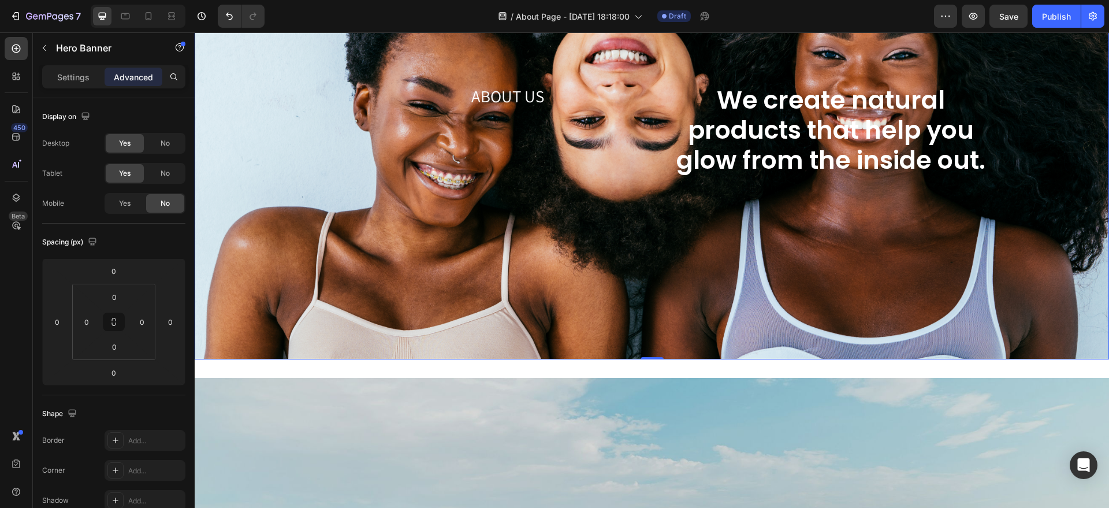
scroll to position [82, 0]
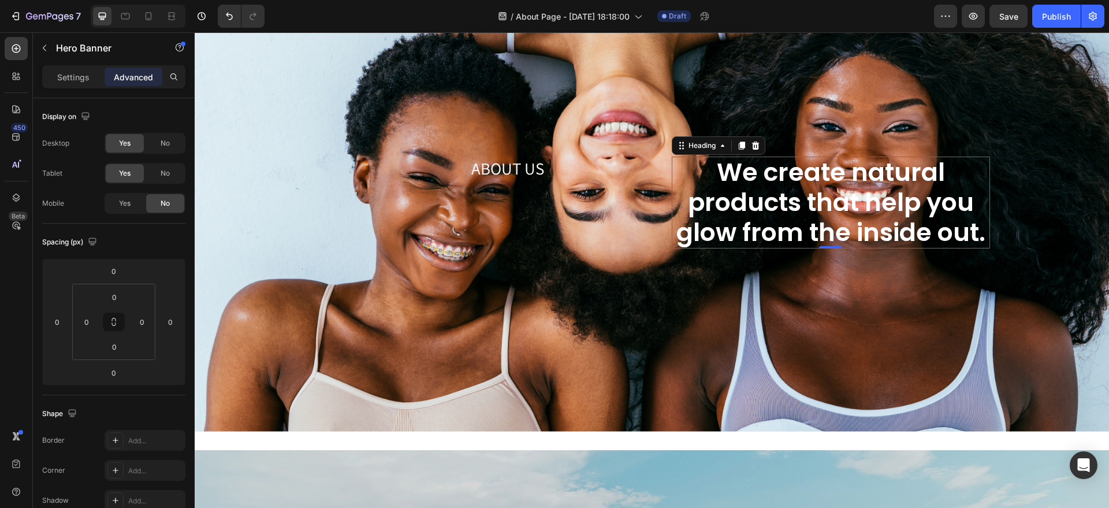
click at [682, 189] on h2 "We create natural products that help you glow from the inside out." at bounding box center [831, 203] width 318 height 92
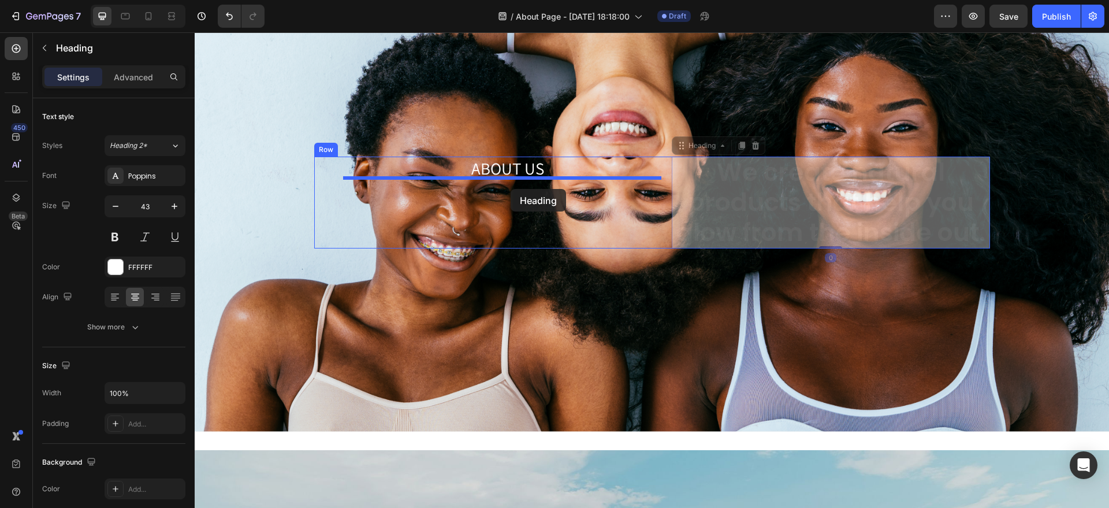
drag, startPoint x: 695, startPoint y: 140, endPoint x: 511, endPoint y: 189, distance: 190.0
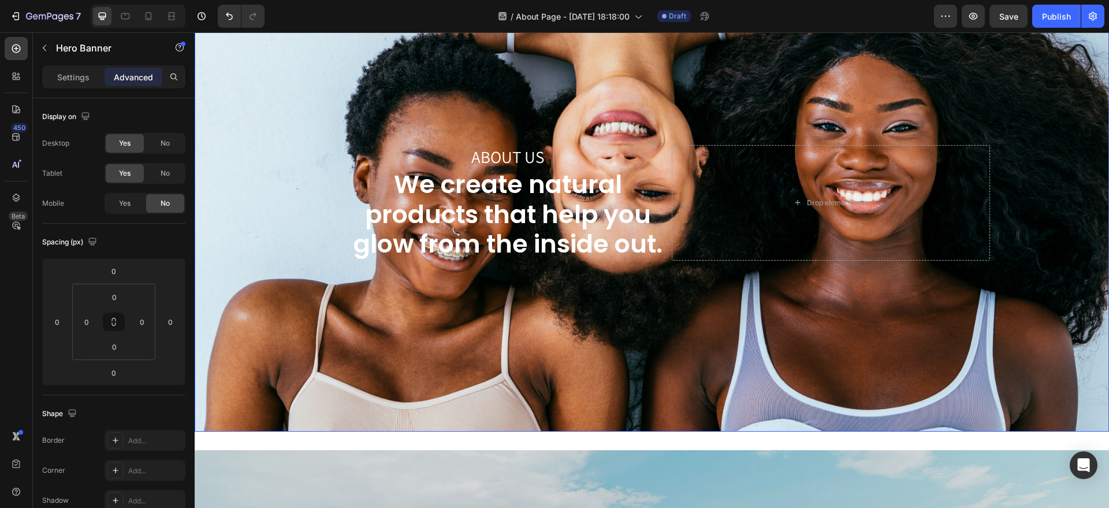
click at [704, 92] on div "Background Image" at bounding box center [652, 203] width 915 height 458
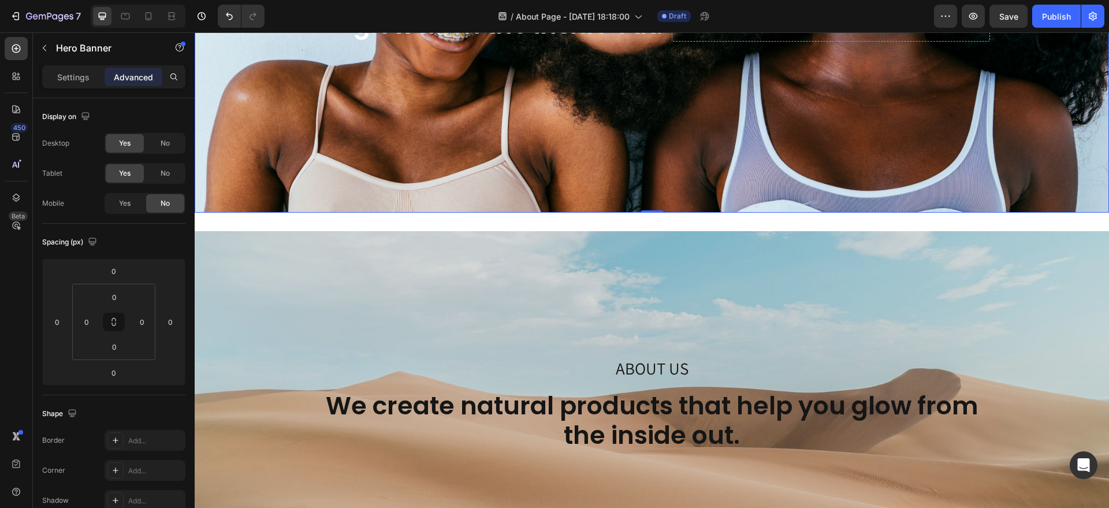
scroll to position [404, 0]
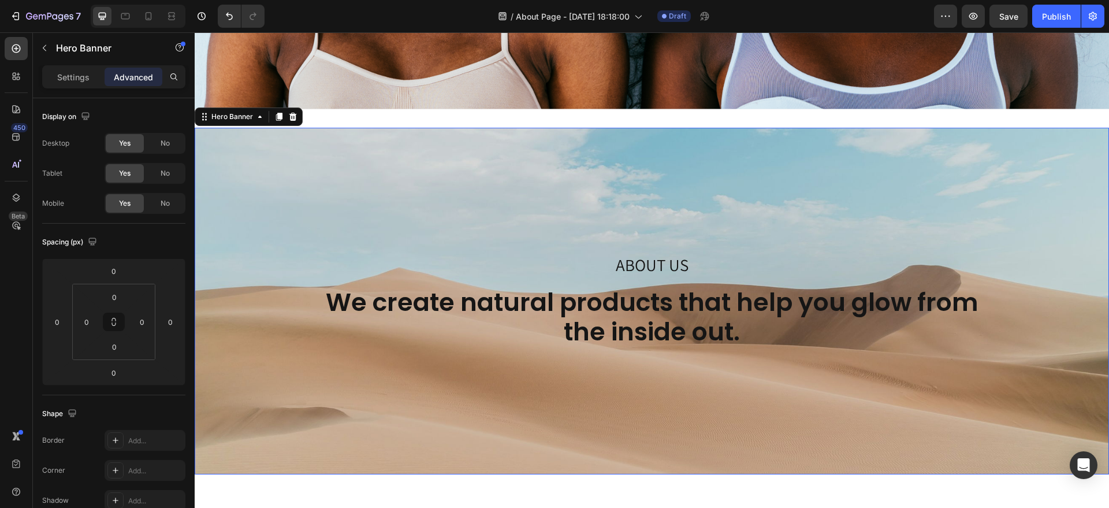
click at [636, 179] on div "Background Image" at bounding box center [652, 301] width 915 height 347
click at [163, 206] on span "No" at bounding box center [165, 203] width 9 height 10
click at [129, 202] on span "Yes" at bounding box center [125, 203] width 12 height 10
click at [163, 170] on span "No" at bounding box center [165, 173] width 9 height 10
click at [172, 143] on div "No" at bounding box center [165, 143] width 38 height 18
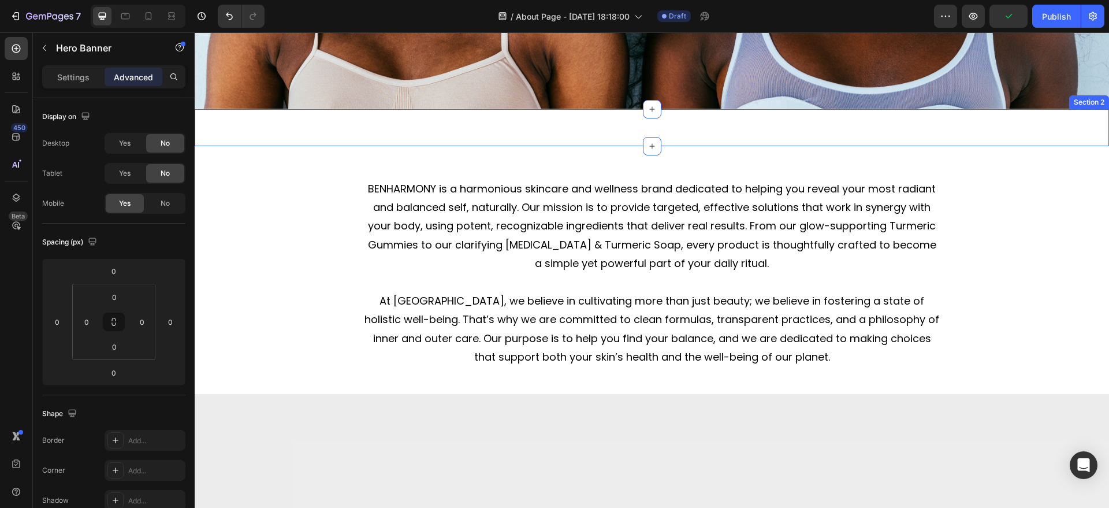
click at [338, 127] on div "ABOUT US Text Block We create natural products that help you glow from the insi…" at bounding box center [652, 127] width 915 height 37
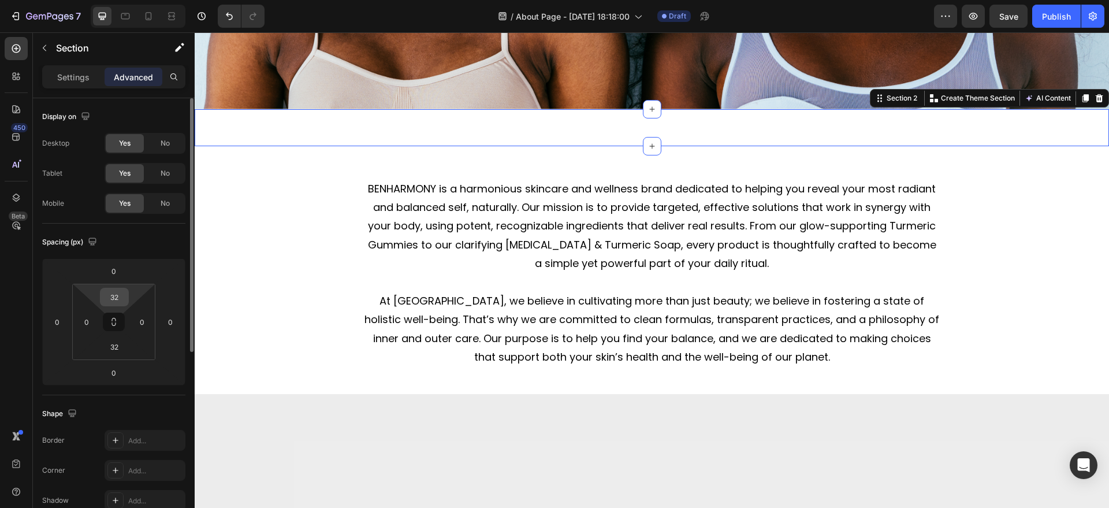
click at [128, 297] on div "32" at bounding box center [114, 297] width 29 height 18
click at [117, 298] on input "32" at bounding box center [114, 296] width 23 height 17
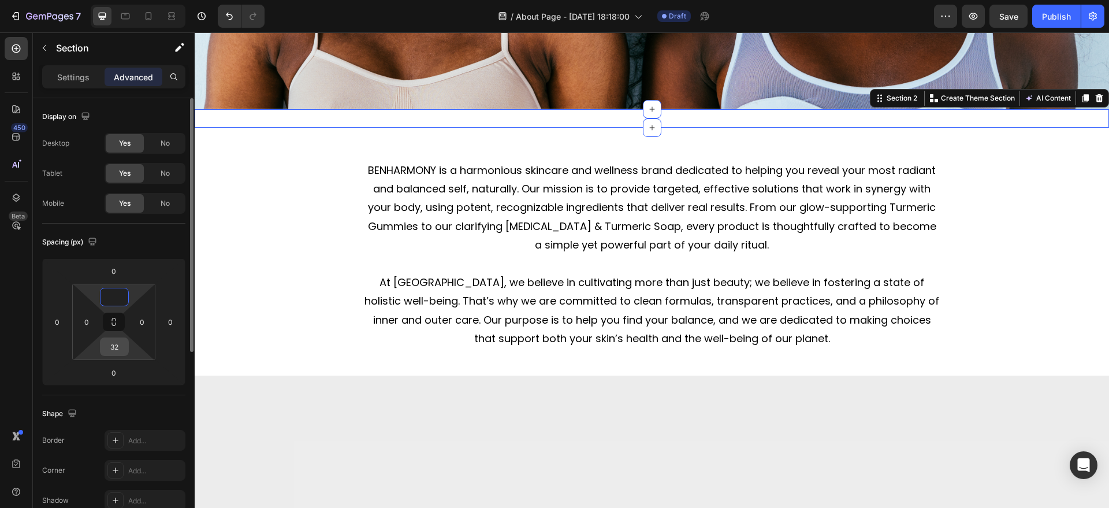
type input "0"
click at [125, 343] on input "32" at bounding box center [114, 346] width 23 height 17
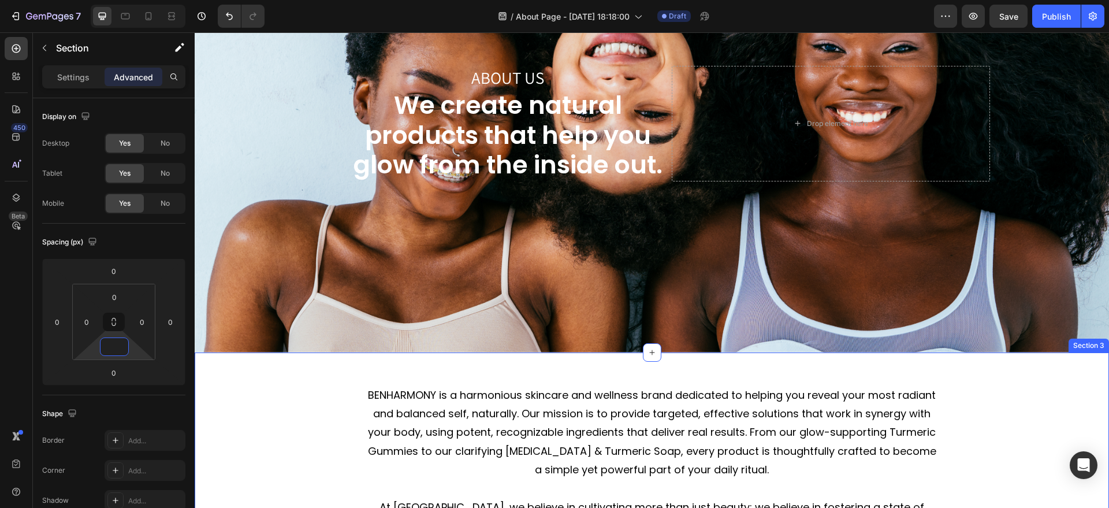
scroll to position [159, 0]
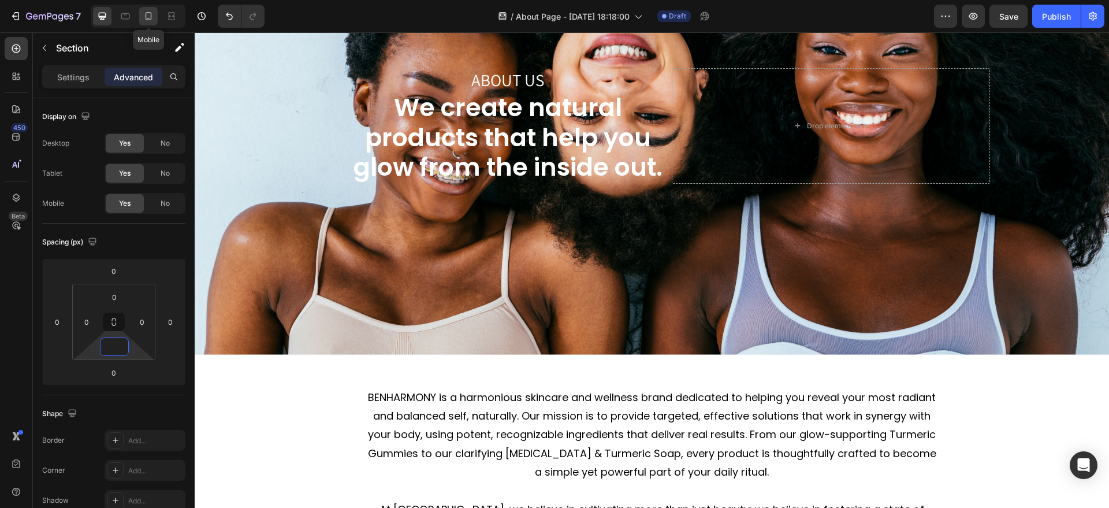
type input "0"
click at [146, 13] on icon at bounding box center [149, 16] width 6 height 8
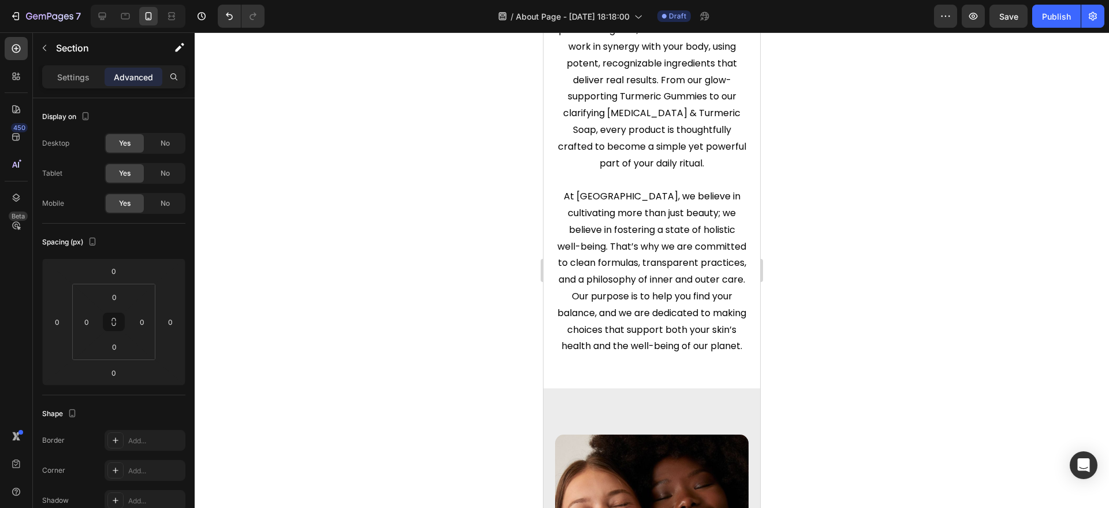
scroll to position [565, 0]
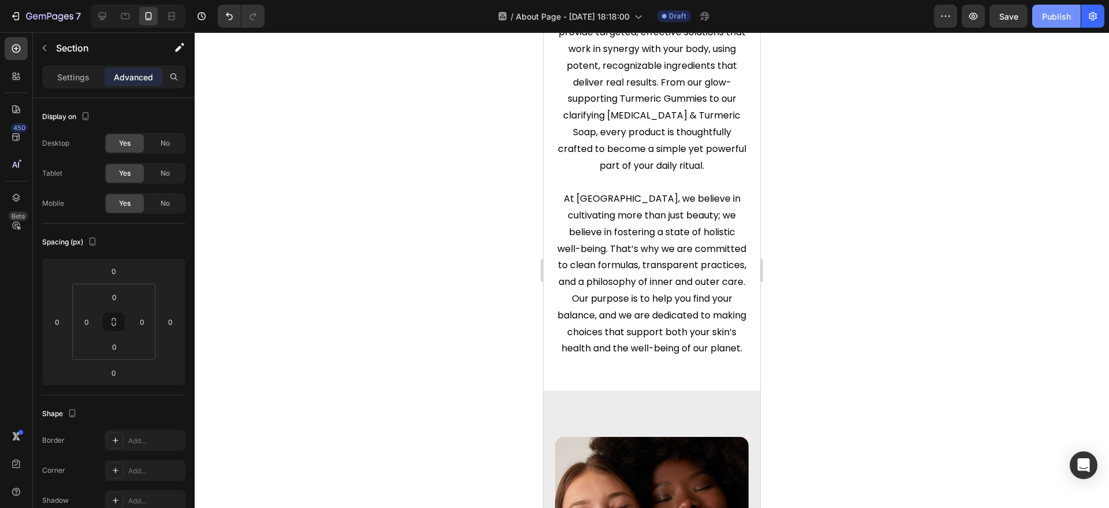
click at [1040, 20] on button "Publish" at bounding box center [1057, 16] width 49 height 23
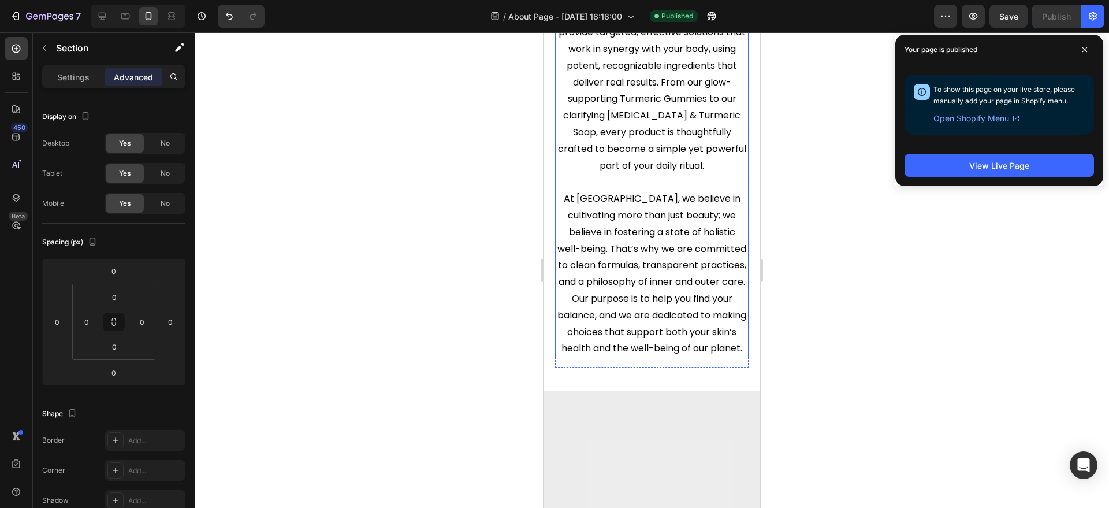
scroll to position [0, 0]
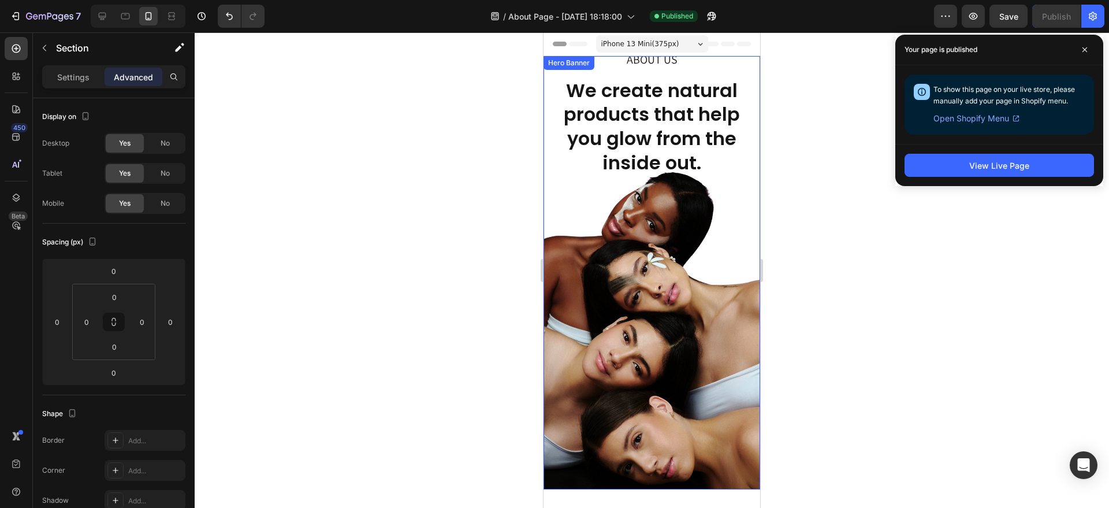
click at [551, 74] on div "ABOUT US Text Block We create natural products that help you glow from the insi…" at bounding box center [652, 272] width 217 height 433
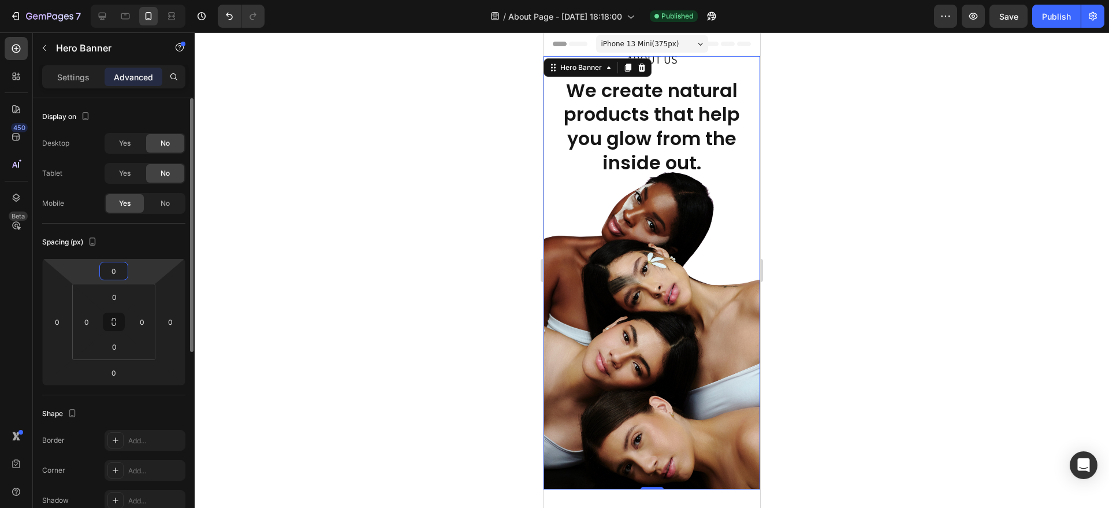
click at [118, 267] on input "0" at bounding box center [113, 270] width 23 height 17
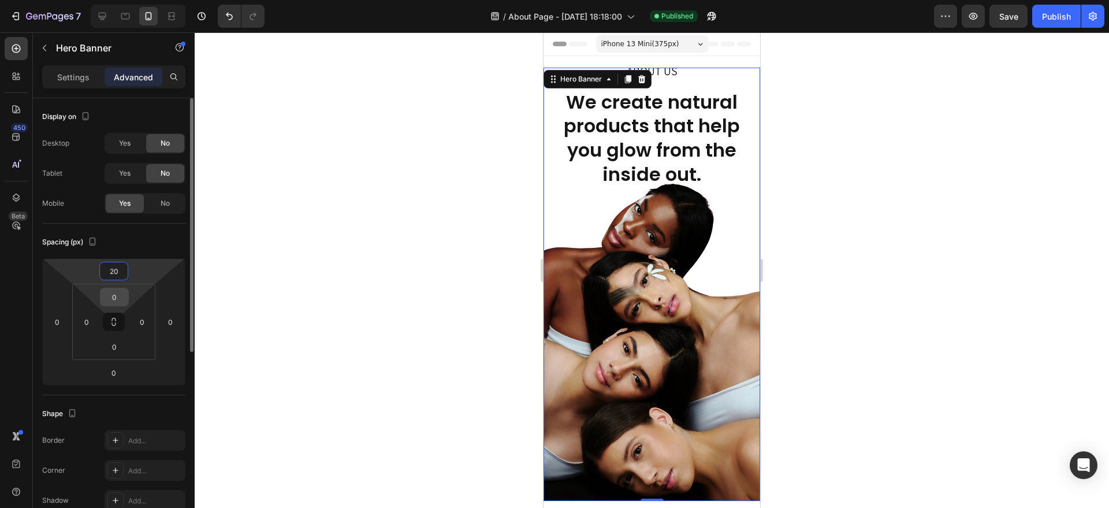
type input "20"
click at [117, 299] on input "0" at bounding box center [114, 296] width 23 height 17
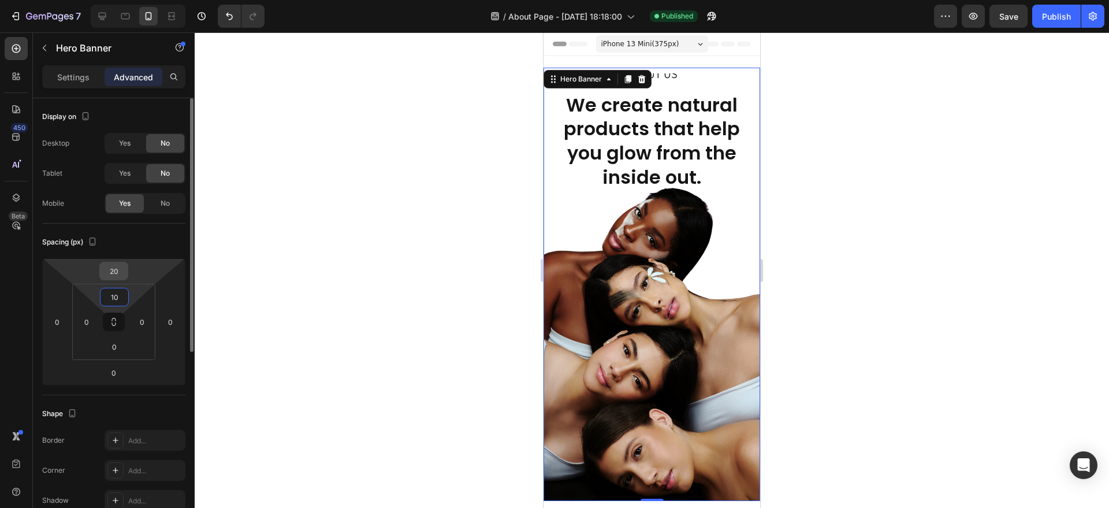
type input "10"
click at [115, 270] on input "20" at bounding box center [113, 270] width 23 height 17
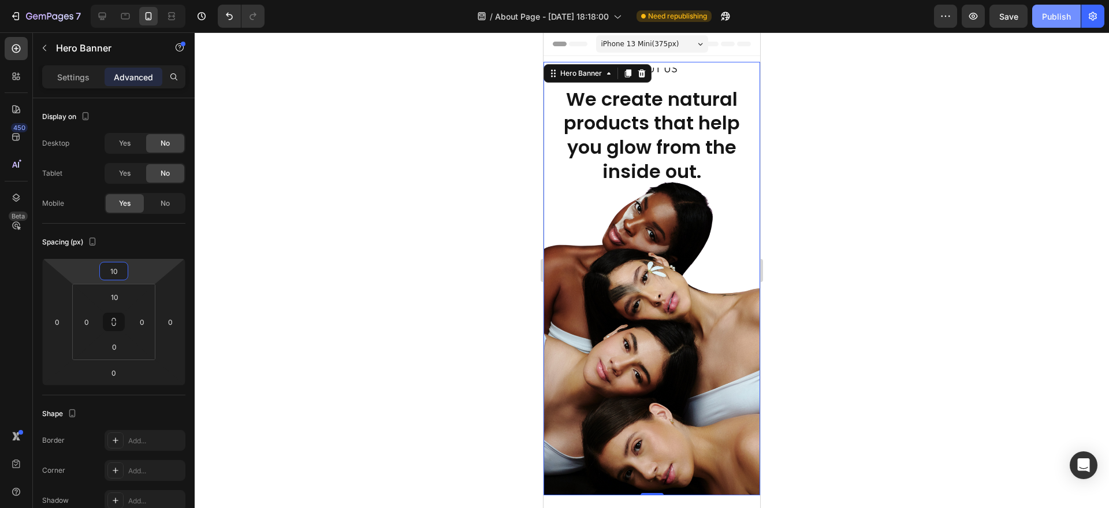
type input "10"
click at [1053, 25] on button "Publish" at bounding box center [1057, 16] width 49 height 23
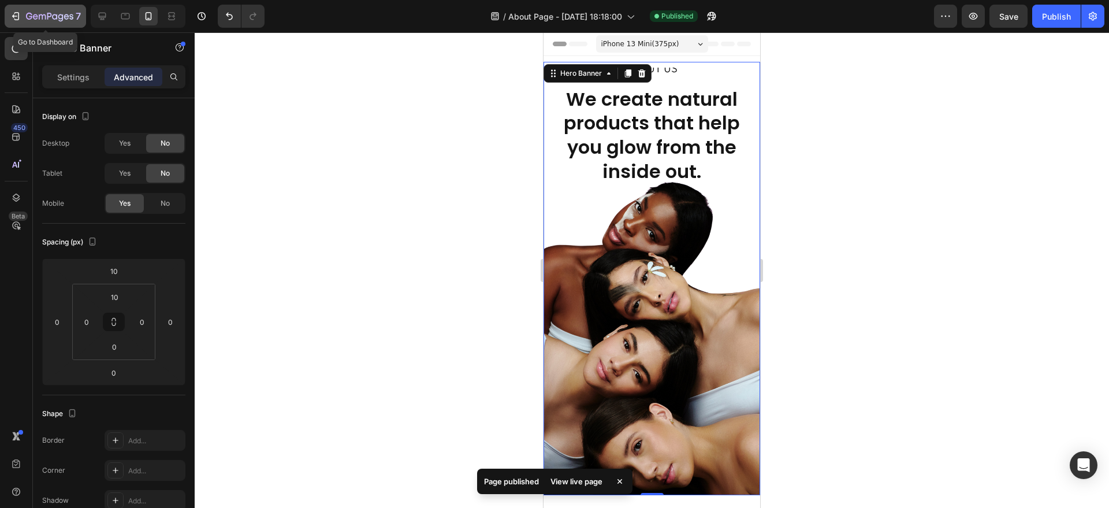
click at [36, 14] on icon "button" at bounding box center [35, 16] width 5 height 5
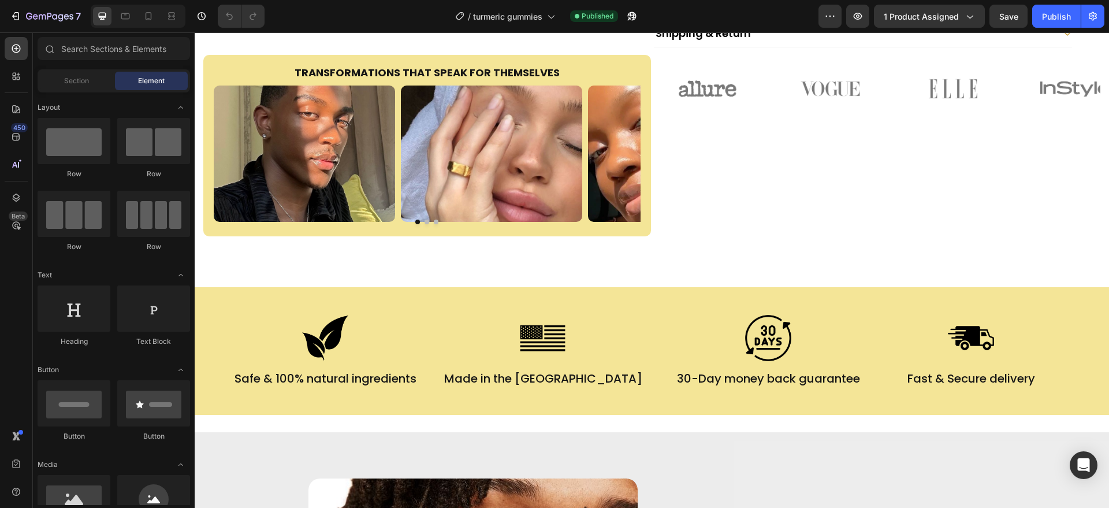
scroll to position [491, 0]
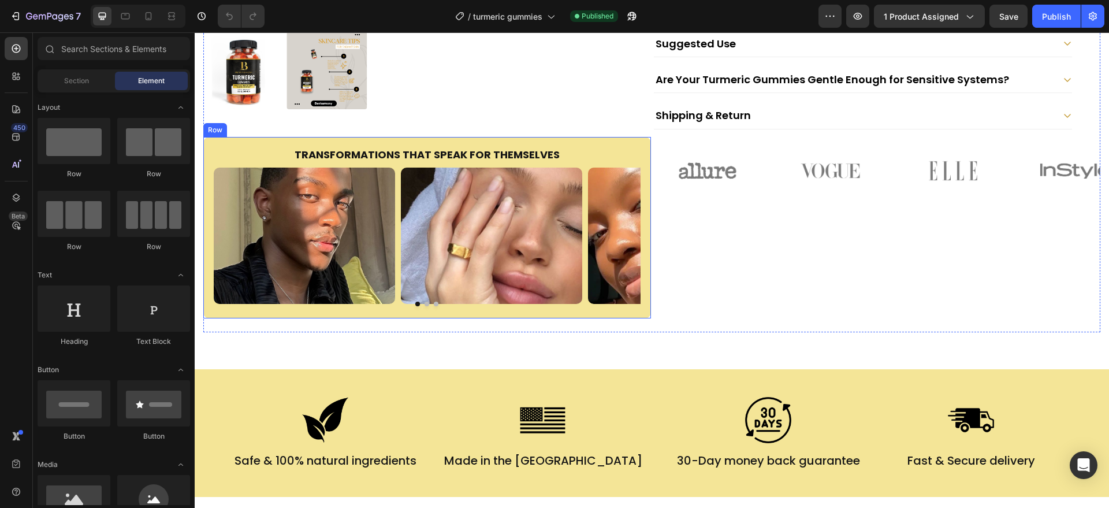
click at [397, 307] on div "Transformations That Speak for Themselves Heading Image Image Image Image Carou…" at bounding box center [427, 228] width 448 height 182
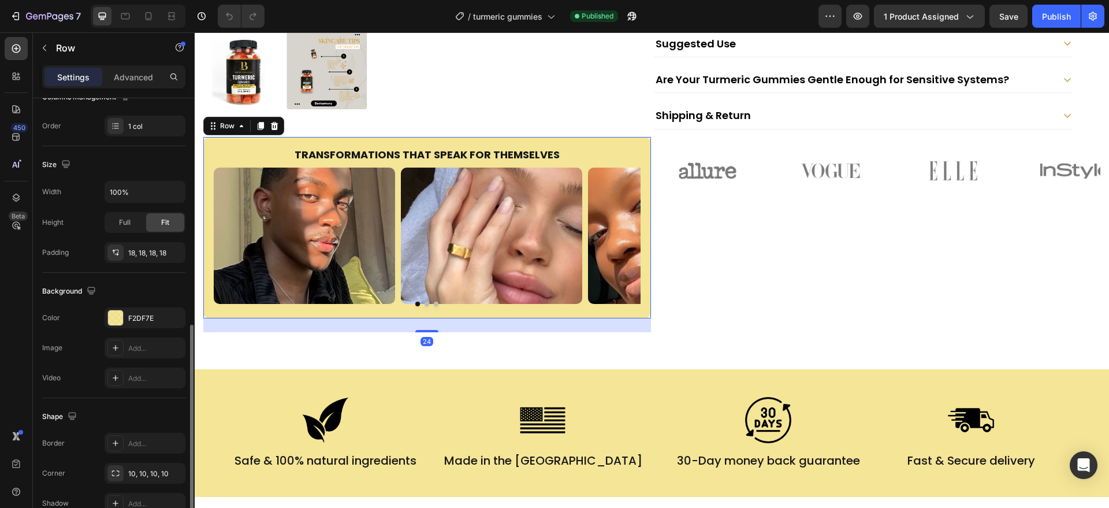
scroll to position [262, 0]
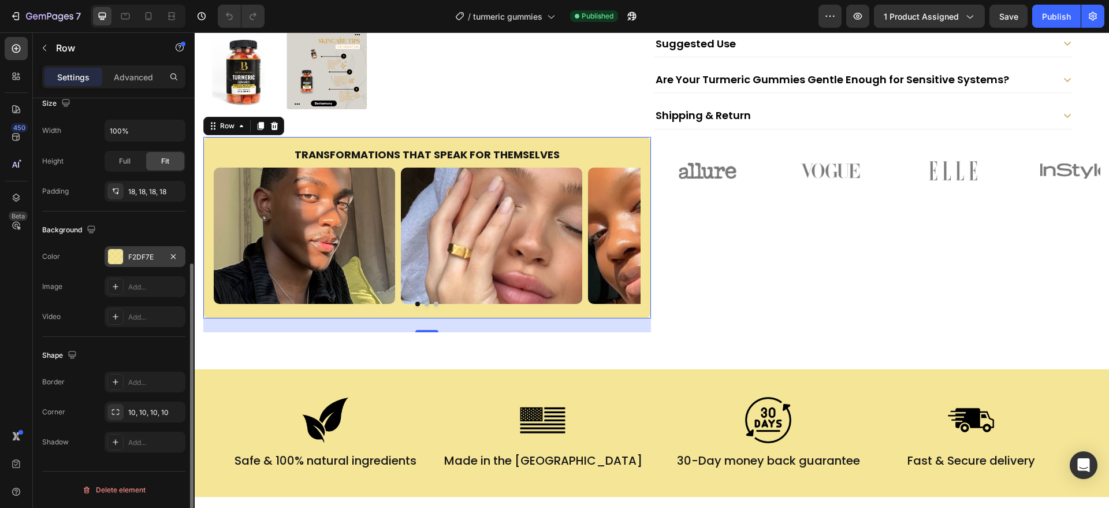
click at [152, 253] on div "F2DF7E" at bounding box center [145, 257] width 34 height 10
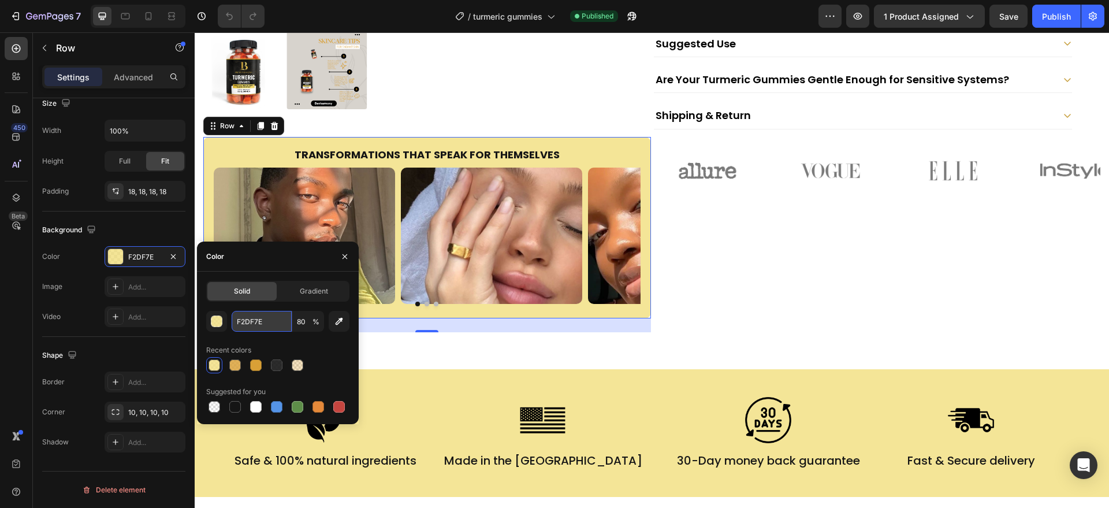
click at [276, 321] on input "F2DF7E" at bounding box center [262, 321] width 60 height 21
paste input "D9A036"
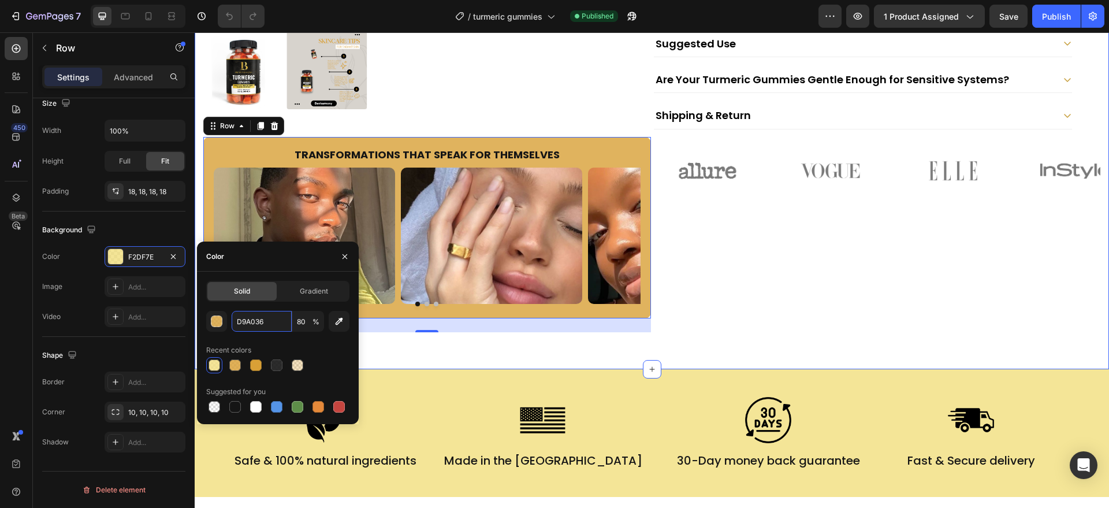
scroll to position [539, 0]
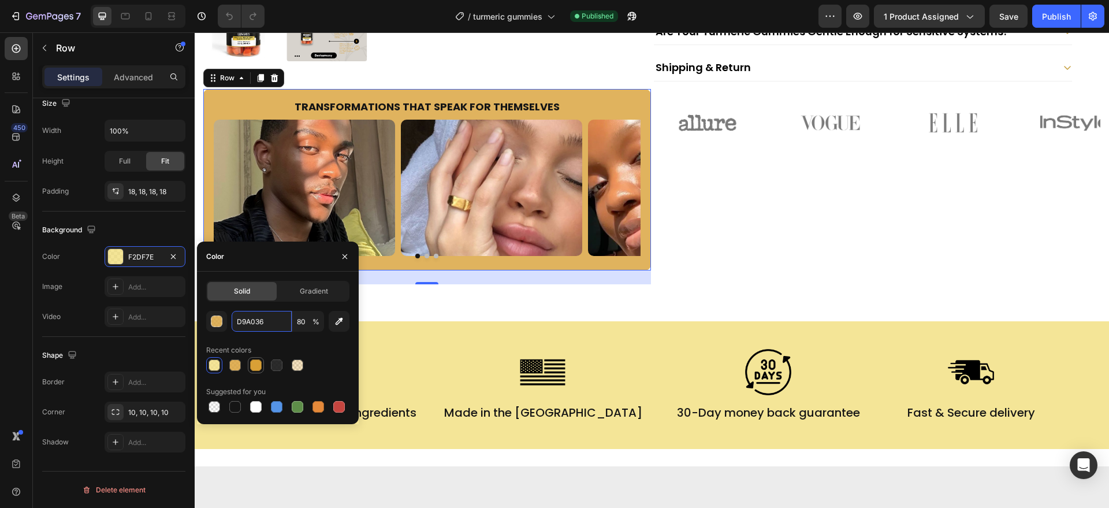
type input "D9A036"
click at [256, 369] on div at bounding box center [256, 365] width 12 height 12
type input "100"
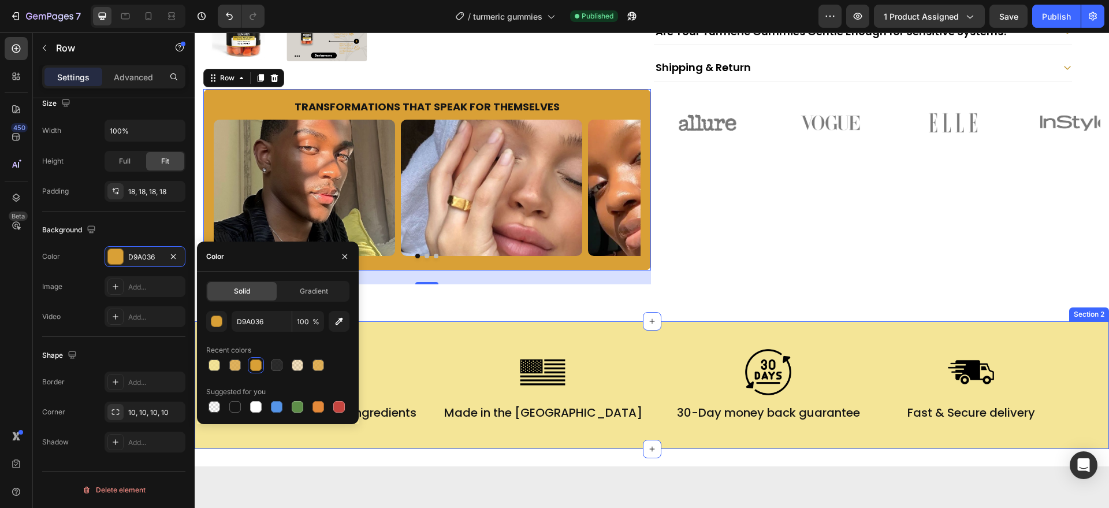
click at [321, 440] on div "Image Safe & 100% natural ingredients Text Block Image Made in the [GEOGRAPHIC_…" at bounding box center [652, 385] width 915 height 128
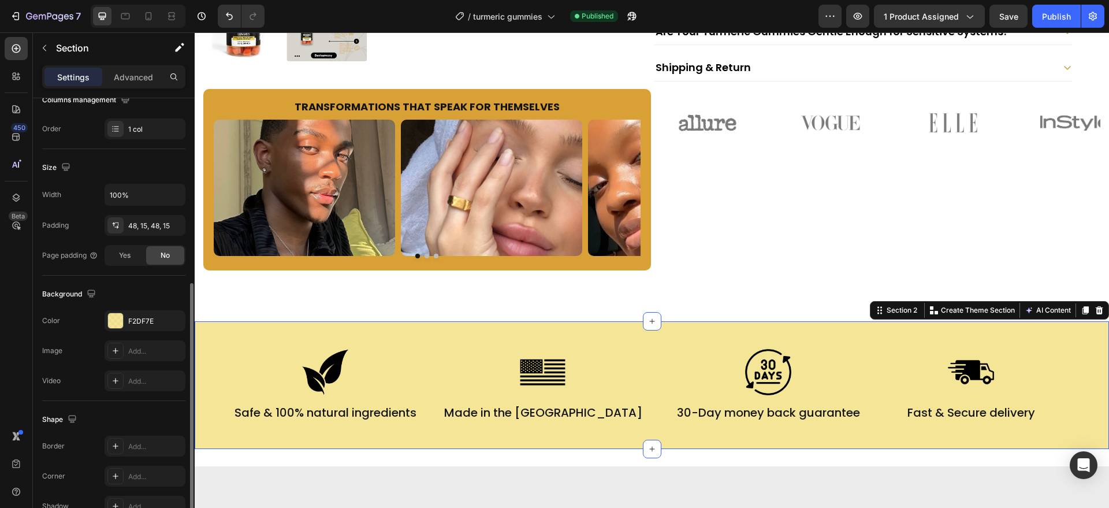
scroll to position [235, 0]
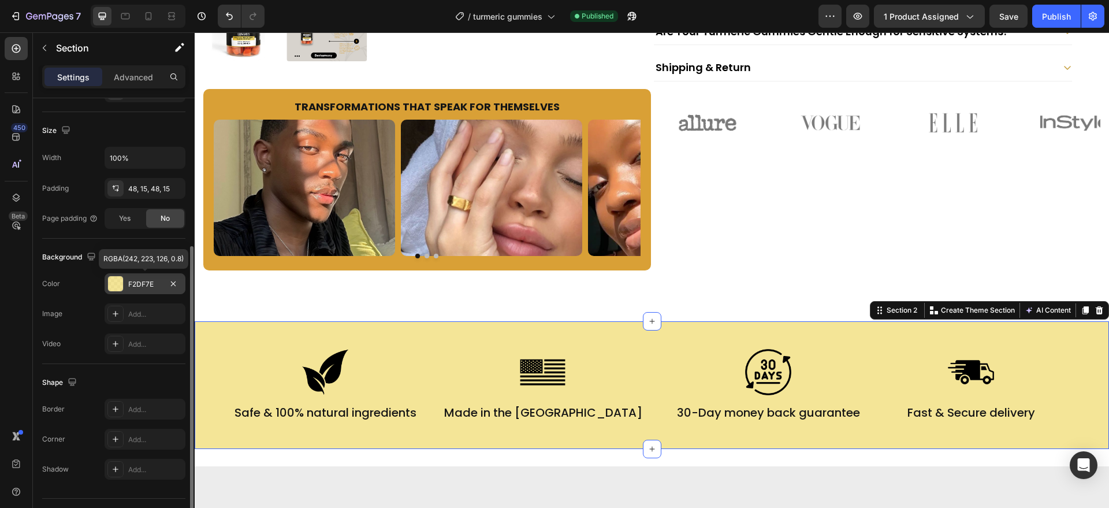
click at [133, 277] on div "F2DF7E" at bounding box center [145, 283] width 81 height 21
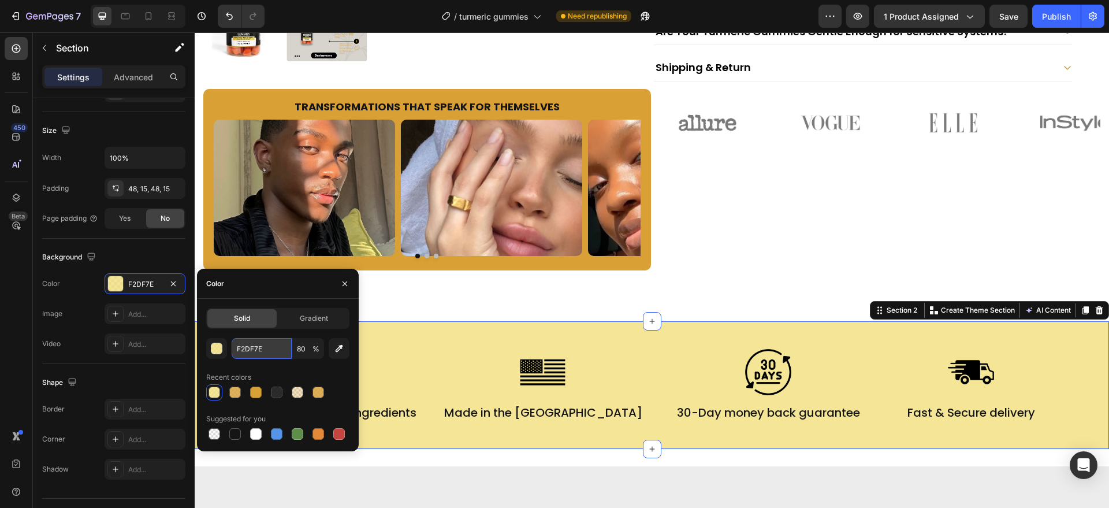
click at [275, 347] on input "F2DF7E" at bounding box center [262, 348] width 60 height 21
paste input "#D99E30"
type input "#D99E30"
type input "100"
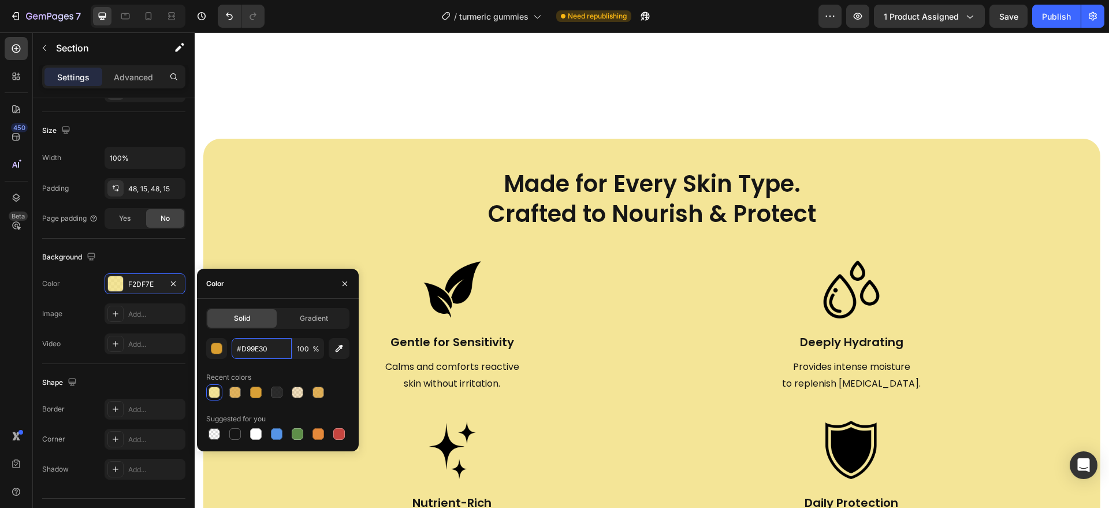
scroll to position [1721, 0]
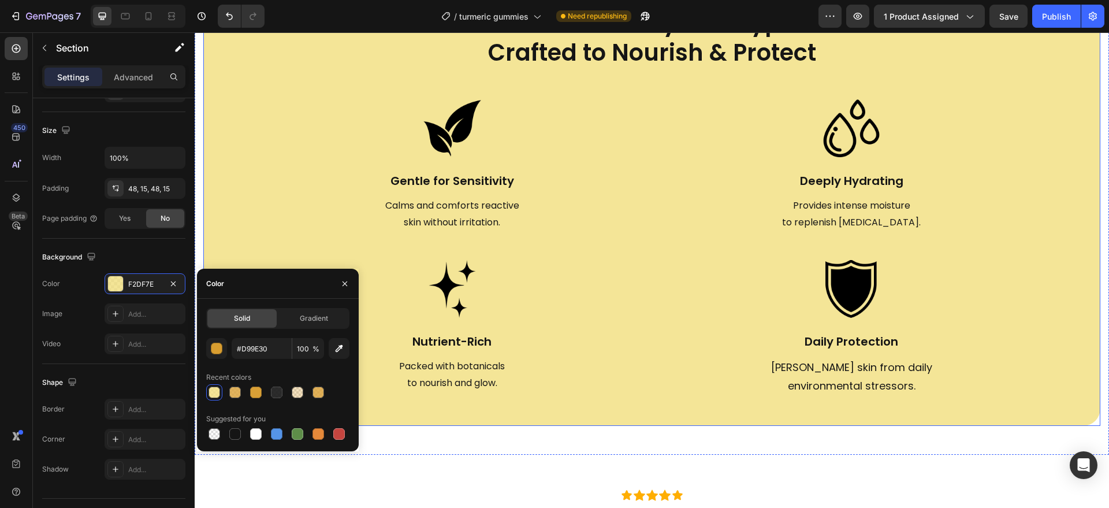
click at [440, 418] on div "Made for Every Skin Type. Crafted to Nourish & Protect Heading Made for Every S…" at bounding box center [651, 201] width 897 height 448
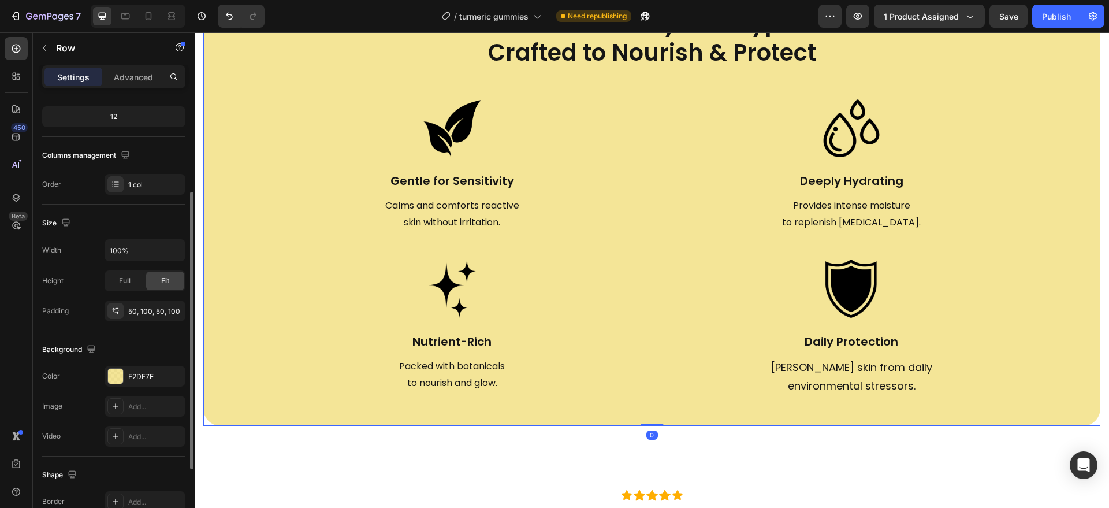
scroll to position [205, 0]
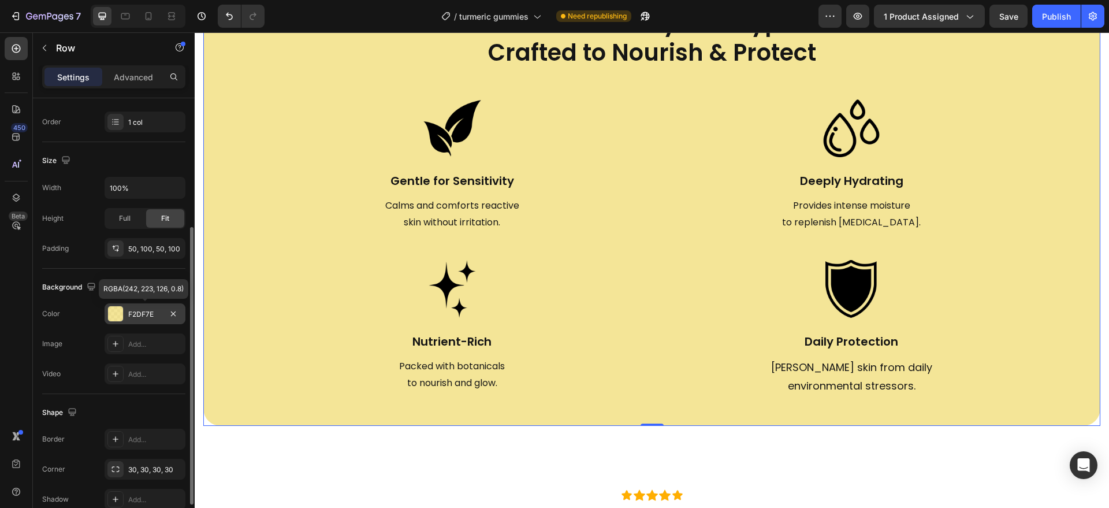
click at [151, 321] on div "F2DF7E" at bounding box center [145, 313] width 81 height 21
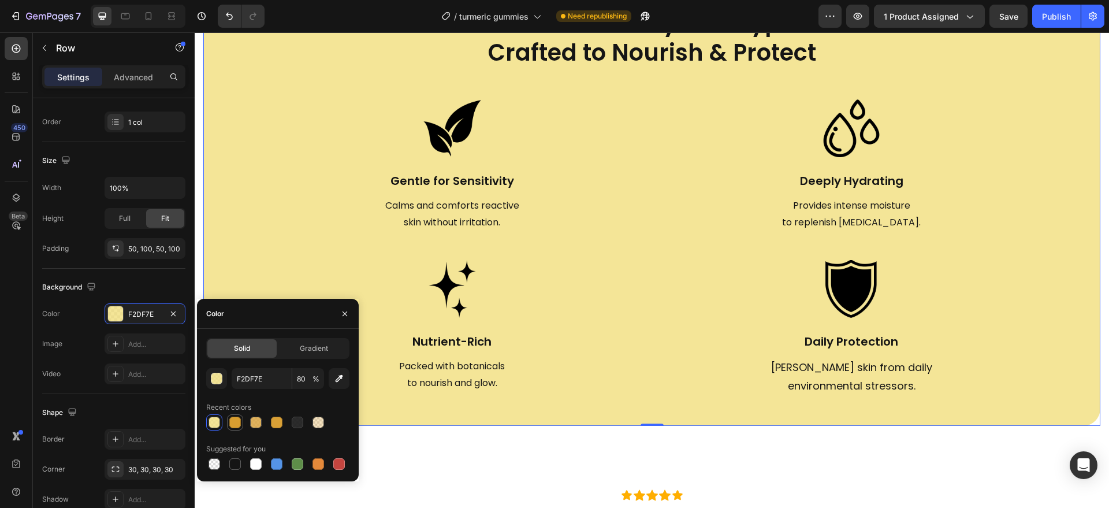
click at [236, 419] on div at bounding box center [235, 423] width 12 height 12
type input "D99E30"
type input "100"
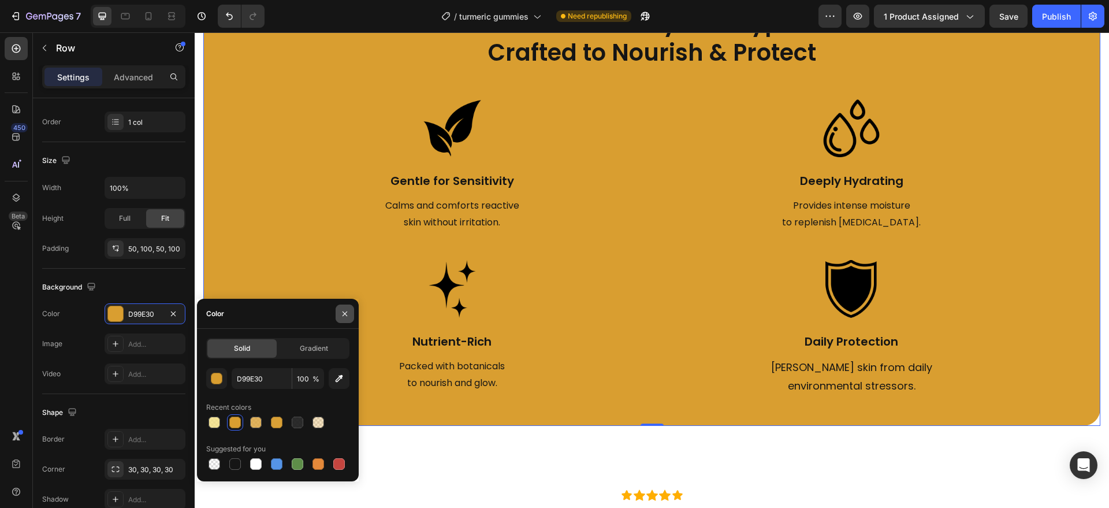
click at [340, 306] on button "button" at bounding box center [345, 314] width 18 height 18
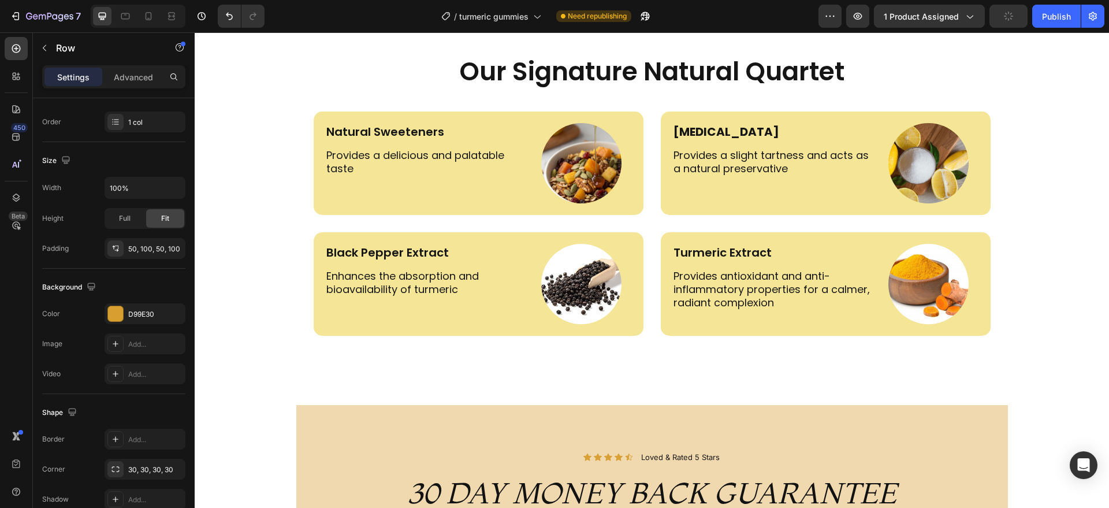
scroll to position [2715, 0]
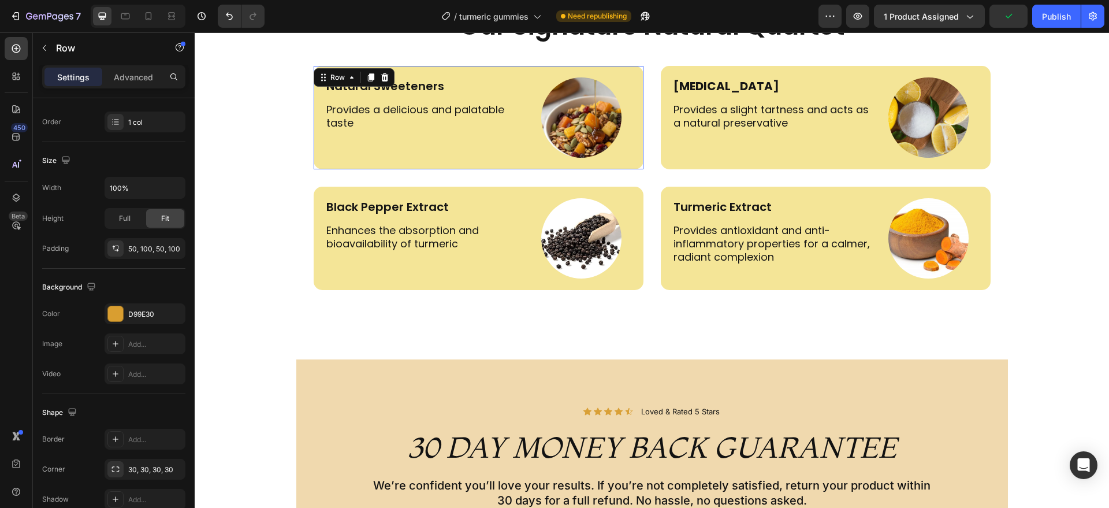
click at [362, 157] on div "Natural Sweeteners Text Block Provides a delicious and palatable taste Text Blo…" at bounding box center [479, 117] width 330 height 103
click at [150, 314] on div "F2DF7E" at bounding box center [145, 314] width 34 height 10
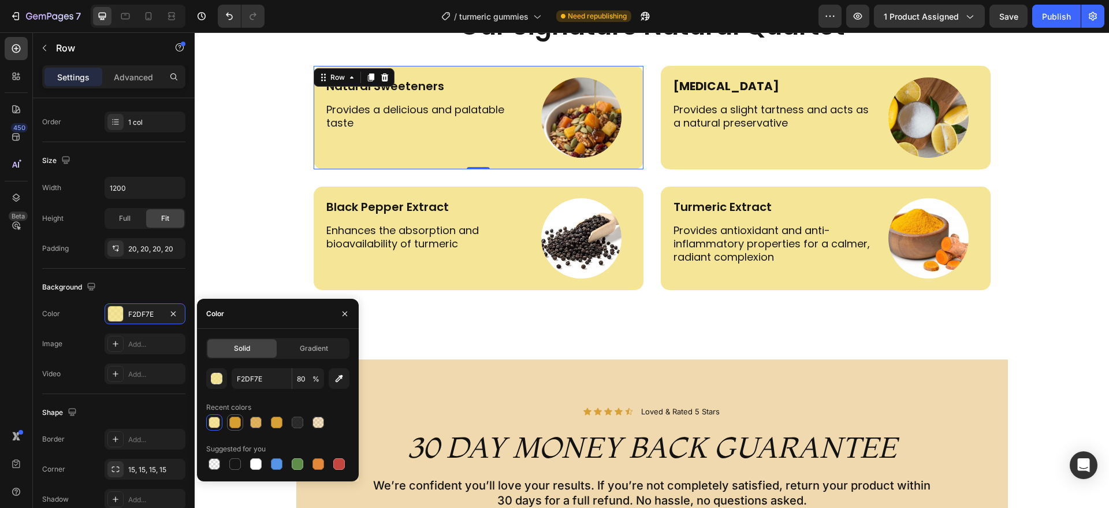
drag, startPoint x: 233, startPoint y: 421, endPoint x: 486, endPoint y: 44, distance: 453.8
click at [233, 421] on div at bounding box center [235, 423] width 12 height 12
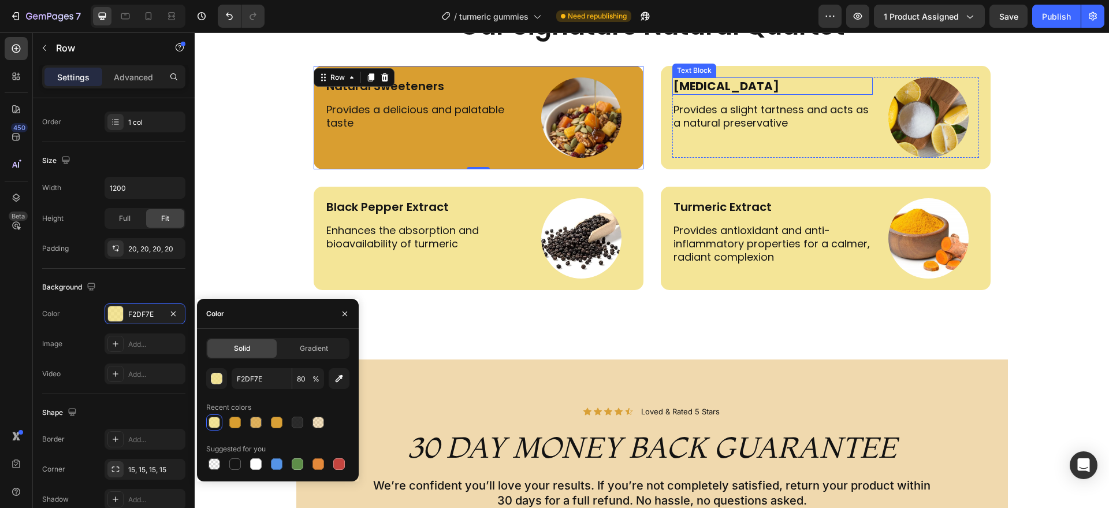
type input "D99E30"
type input "100"
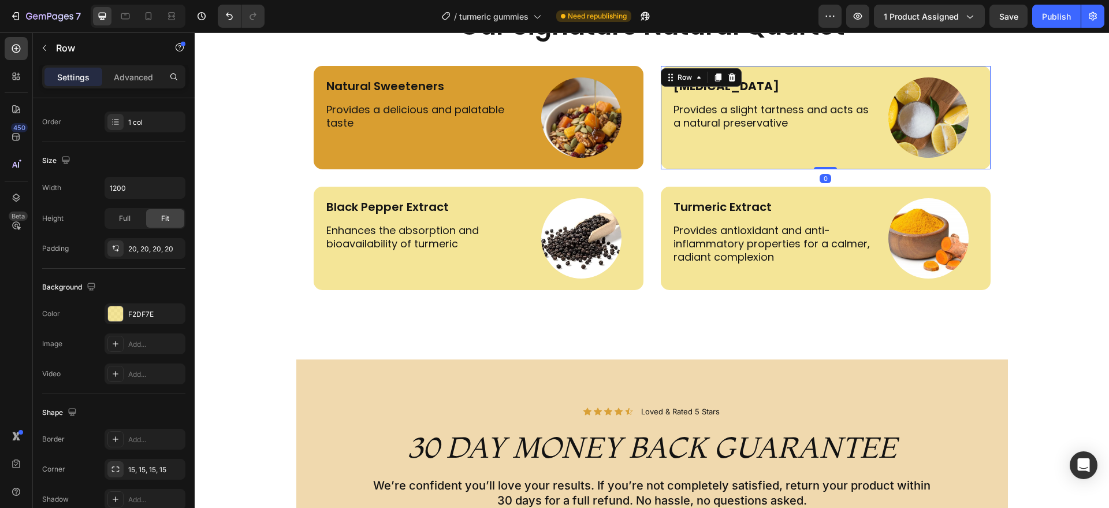
click at [662, 151] on div "[MEDICAL_DATA] Text Block Provides a slight tartness and acts as a natural pres…" at bounding box center [826, 117] width 330 height 103
click at [142, 315] on div "F2DF7E" at bounding box center [145, 314] width 34 height 10
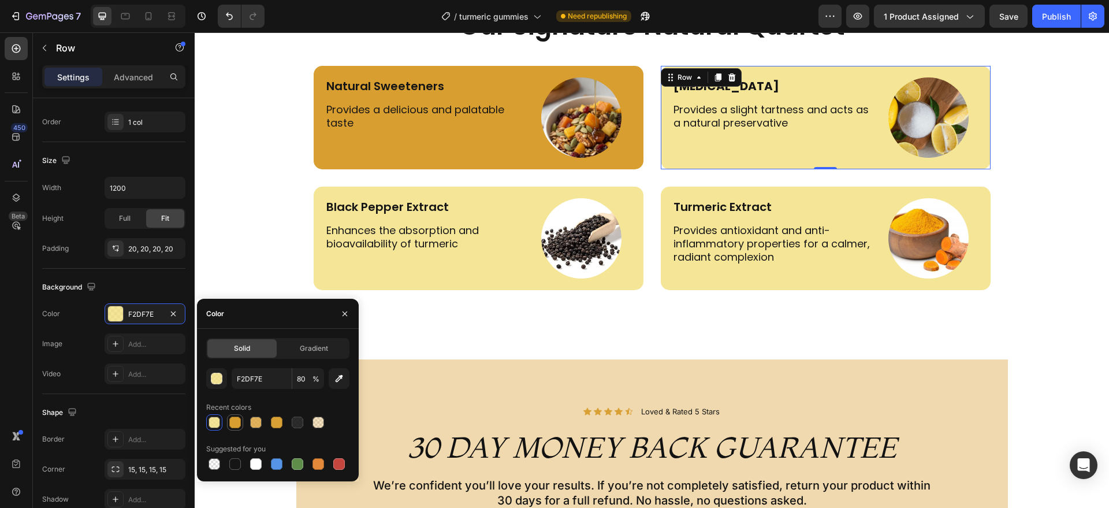
click at [235, 423] on div at bounding box center [235, 423] width 12 height 12
type input "D99E30"
type input "100"
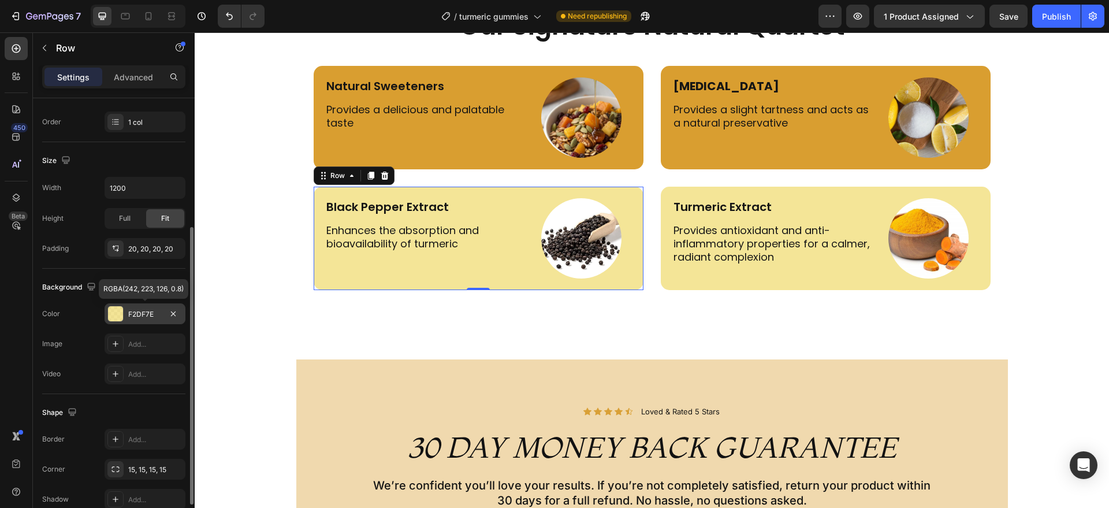
click at [140, 315] on div "F2DF7E" at bounding box center [145, 314] width 34 height 10
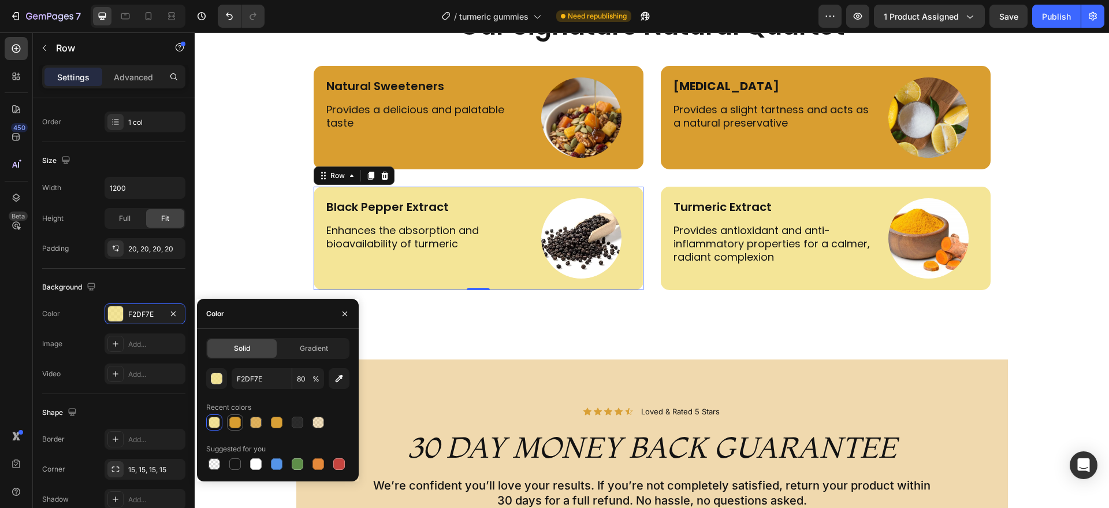
click at [235, 417] on div at bounding box center [235, 423] width 12 height 12
type input "D99E30"
type input "100"
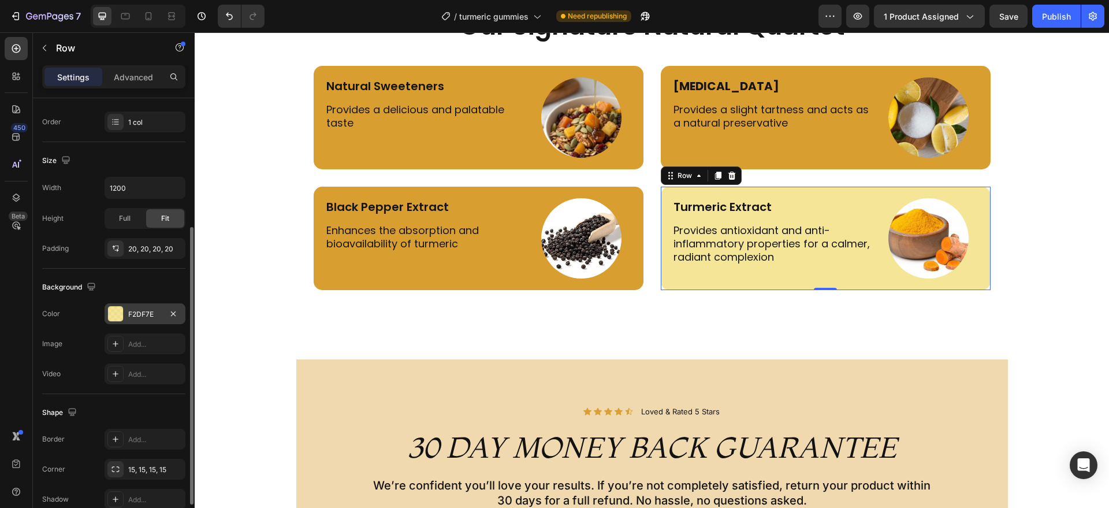
click at [151, 318] on div "F2DF7E" at bounding box center [145, 314] width 34 height 10
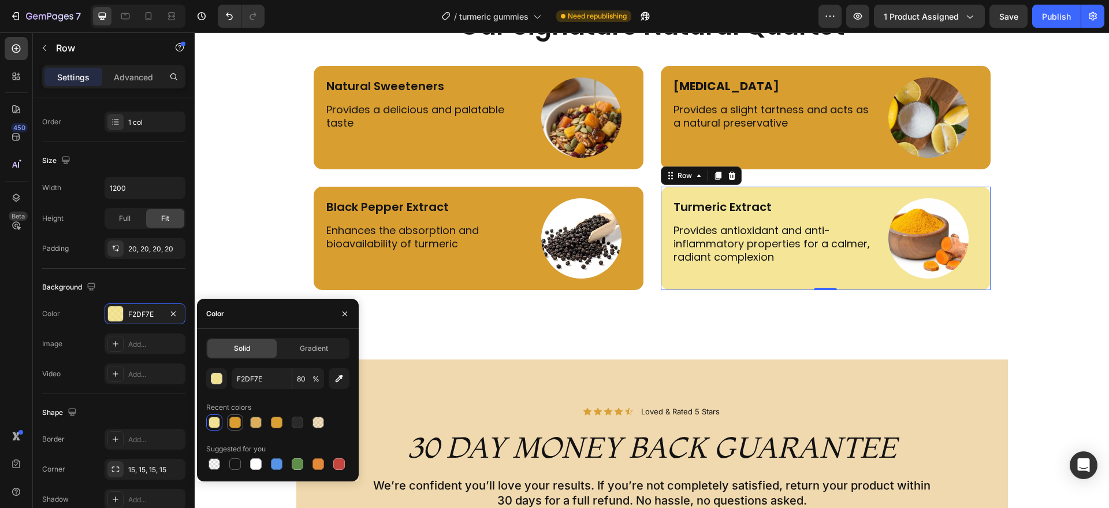
click at [236, 415] on div at bounding box center [235, 422] width 14 height 14
type input "D99E30"
type input "100"
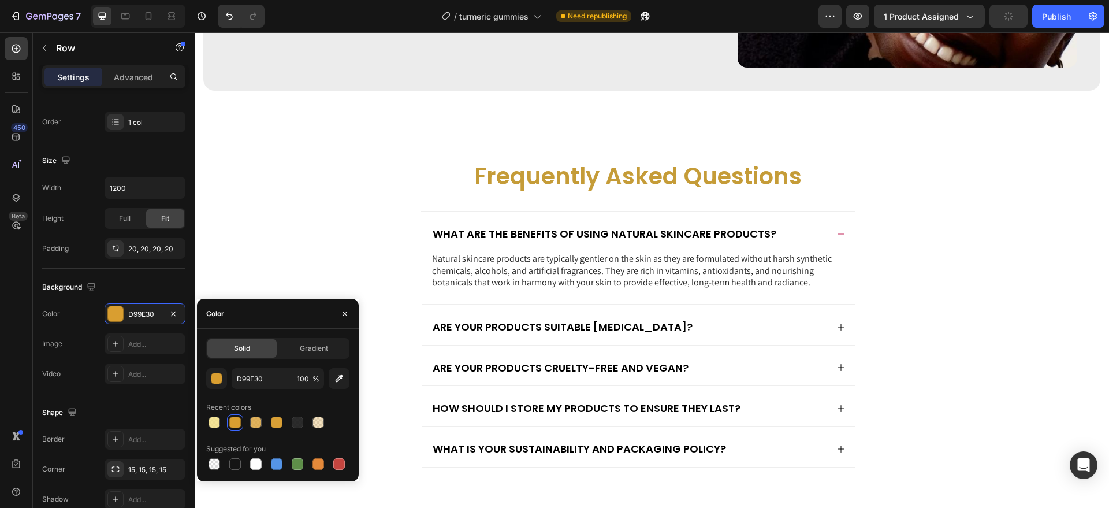
scroll to position [3663, 0]
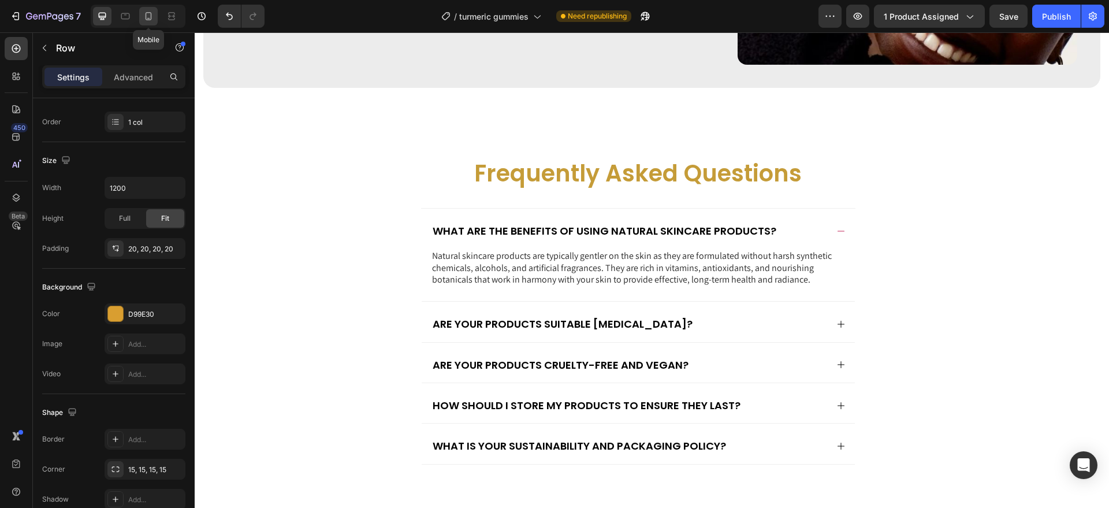
click at [154, 21] on icon at bounding box center [149, 16] width 12 height 12
type input "100%"
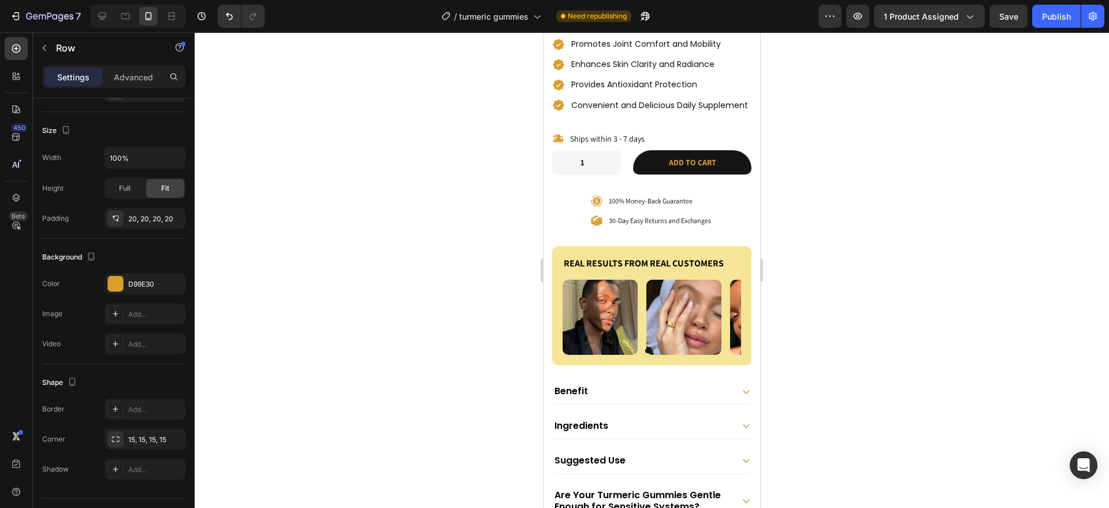
scroll to position [467, 0]
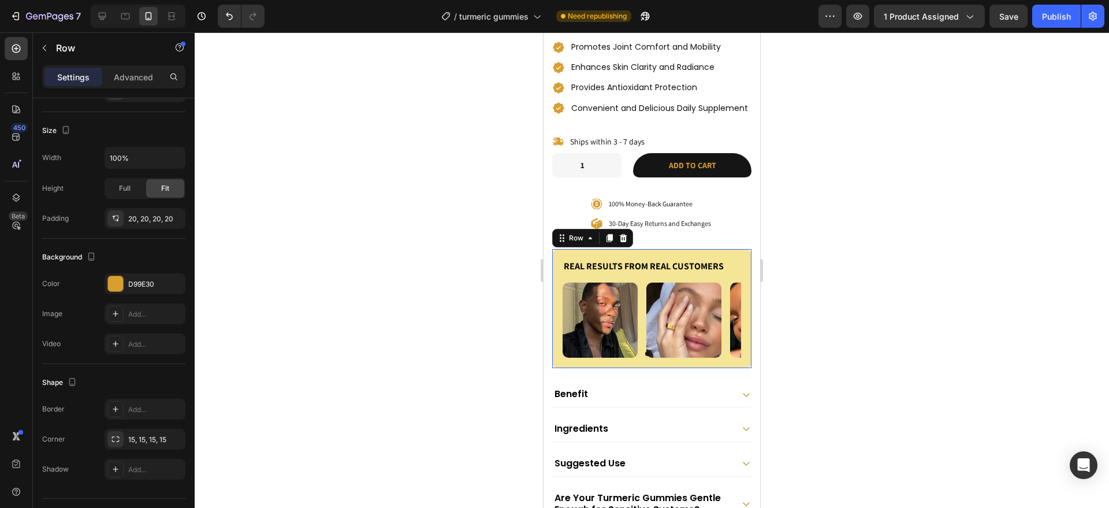
click at [556, 326] on div "Real Results from Real Customers Heading Image Image Image Image Carousel Row 0" at bounding box center [651, 308] width 199 height 119
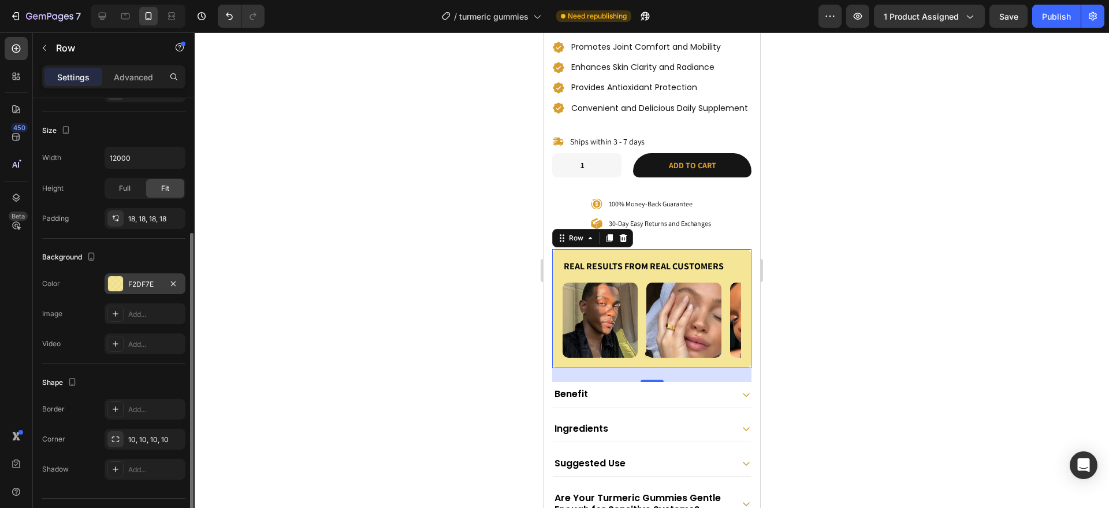
click at [147, 284] on div "F2DF7E" at bounding box center [145, 284] width 34 height 10
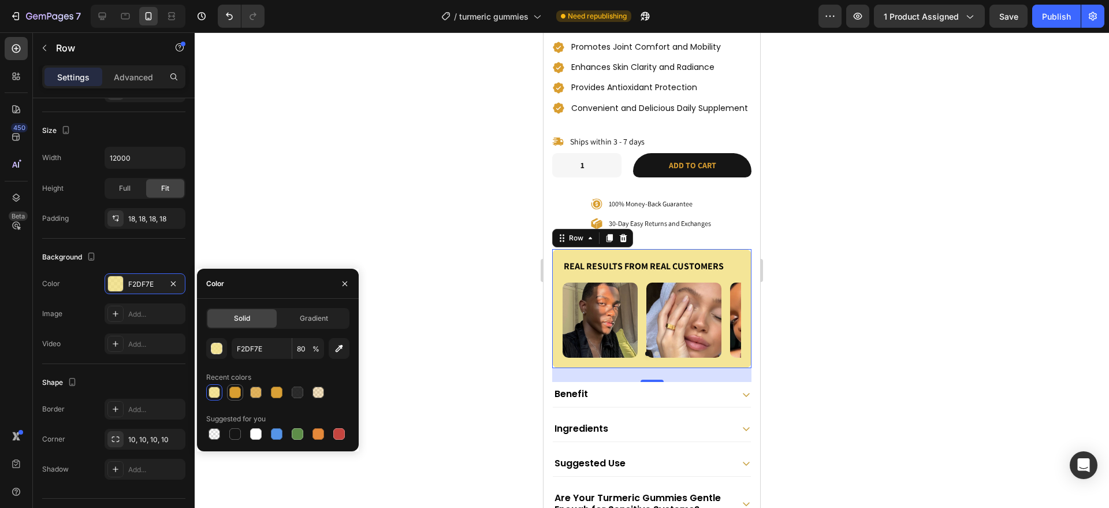
click at [230, 390] on div at bounding box center [235, 393] width 12 height 12
type input "D99E30"
type input "100"
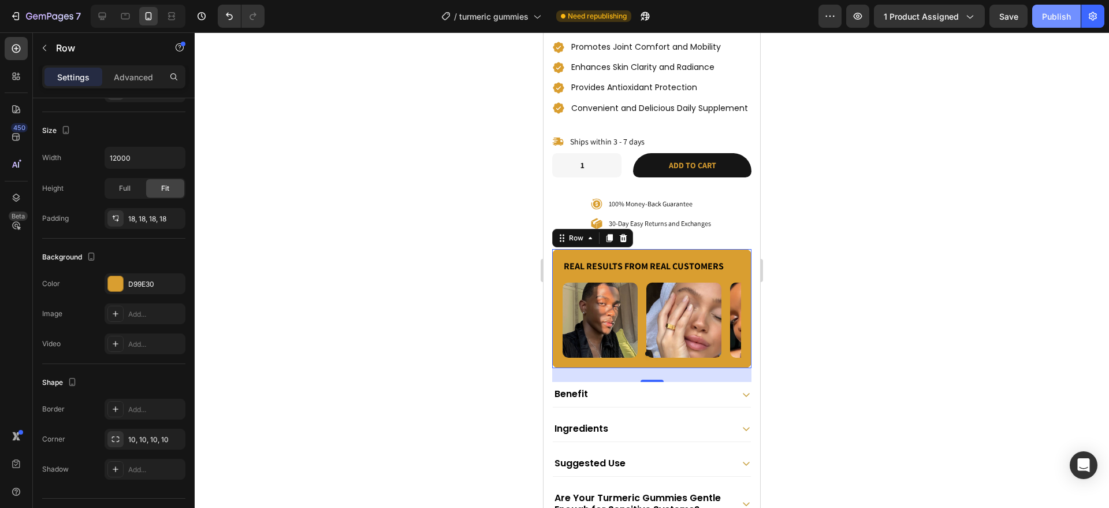
click at [1056, 18] on div "Publish" at bounding box center [1056, 16] width 29 height 12
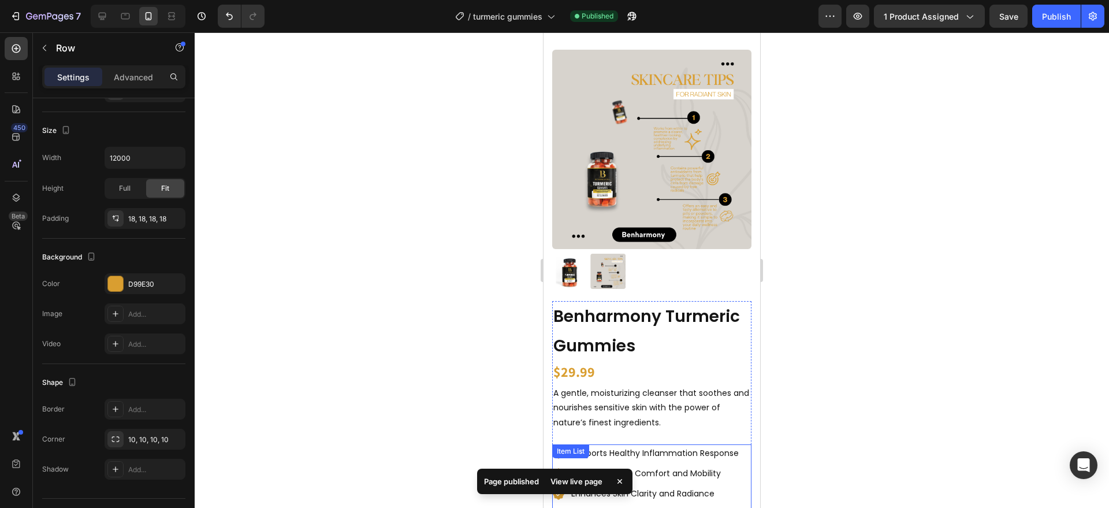
scroll to position [0, 0]
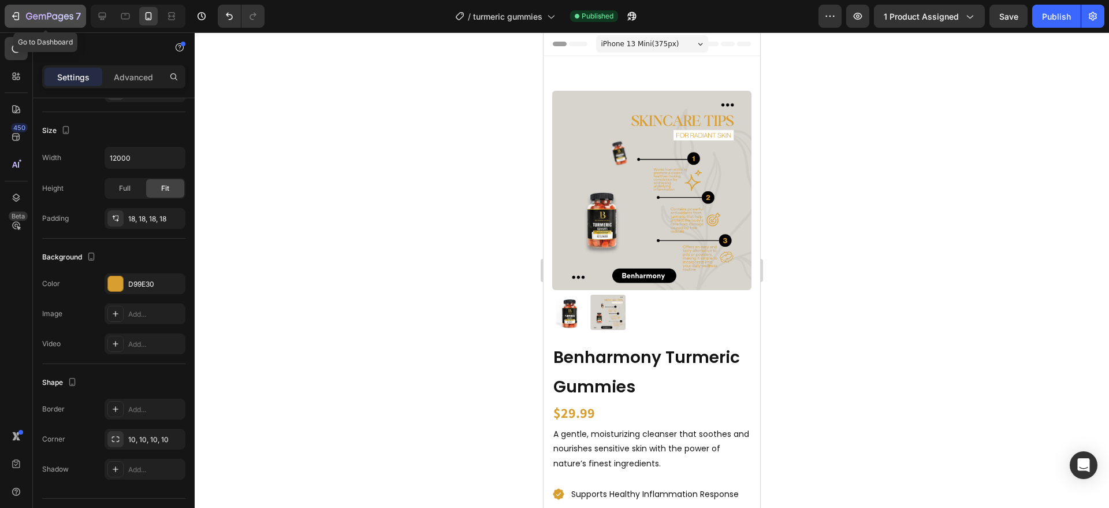
click at [46, 15] on icon "button" at bounding box center [42, 16] width 7 height 5
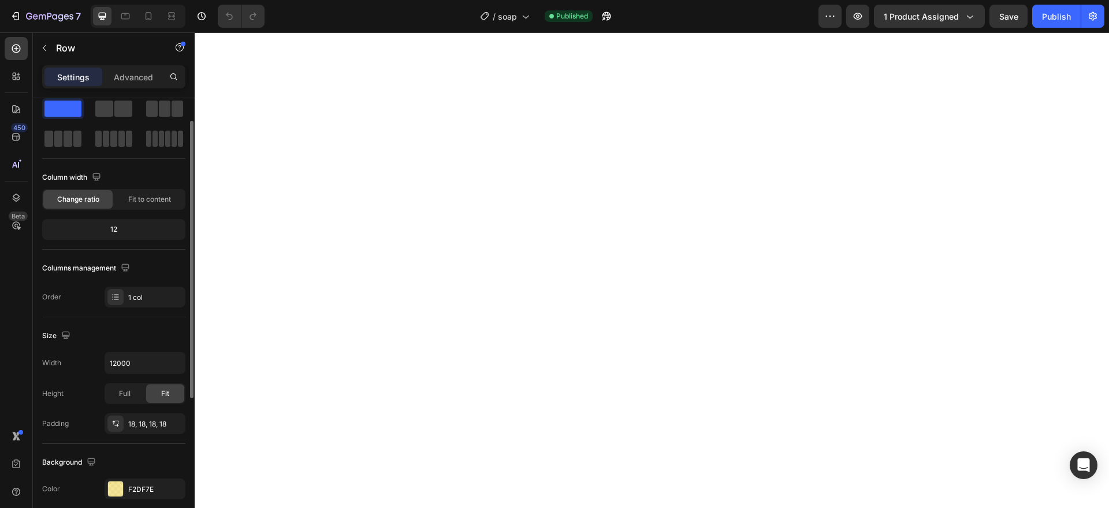
scroll to position [32, 0]
click at [133, 480] on div "F2DF7E" at bounding box center [145, 486] width 81 height 21
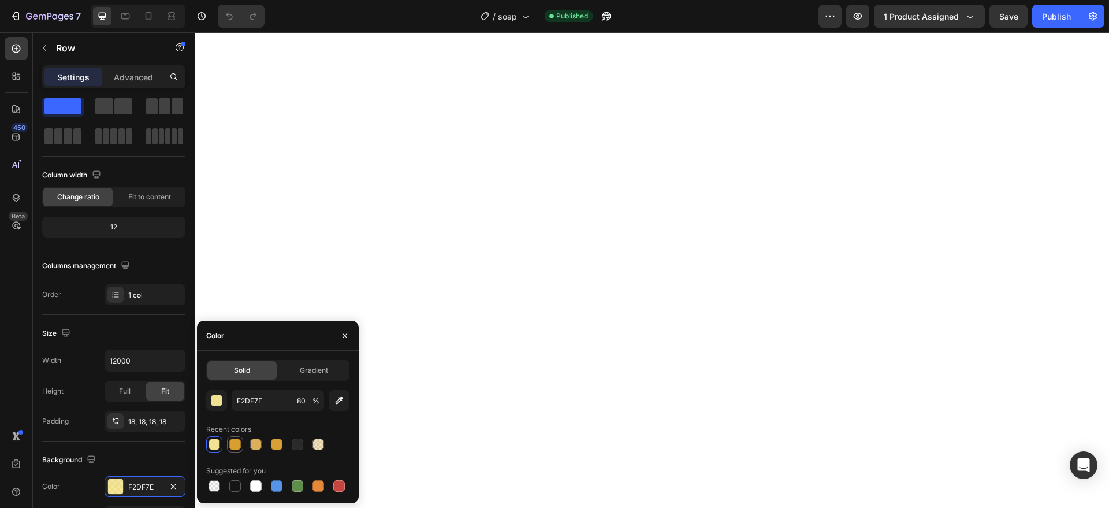
click at [236, 439] on div at bounding box center [235, 445] width 12 height 12
type input "D99E30"
type input "100"
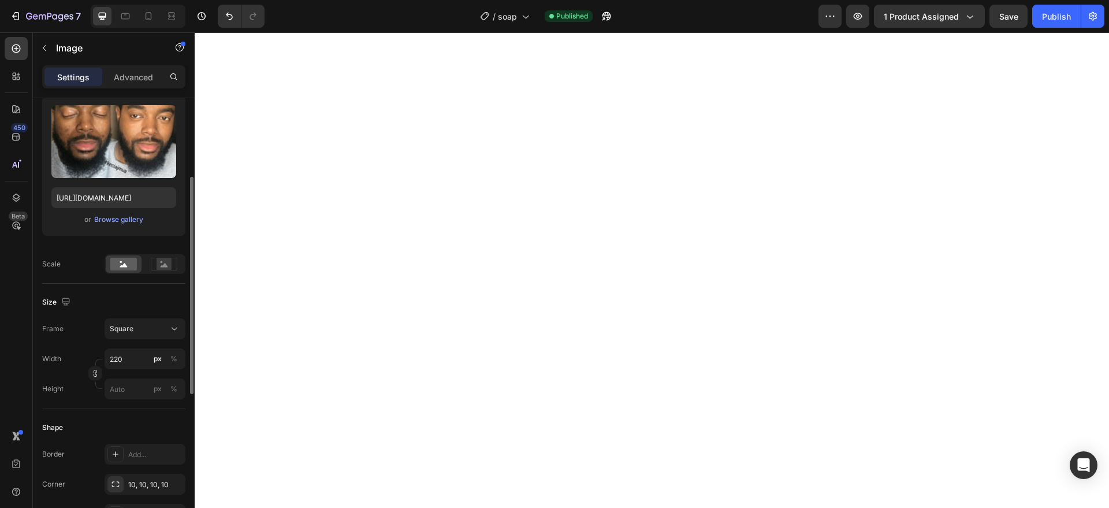
scroll to position [132, 0]
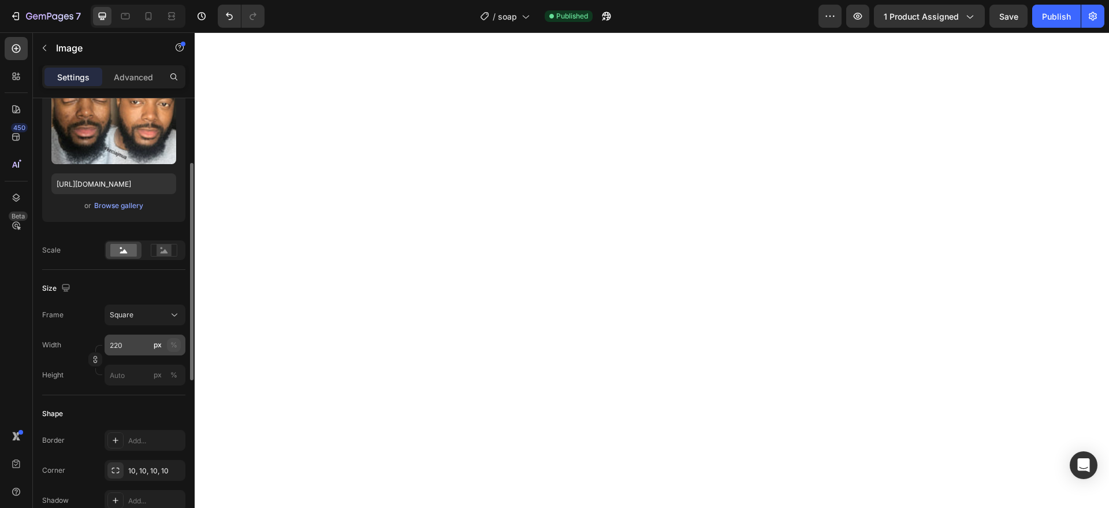
click at [171, 344] on div "%" at bounding box center [173, 345] width 7 height 10
click at [153, 318] on div "Square" at bounding box center [138, 315] width 57 height 10
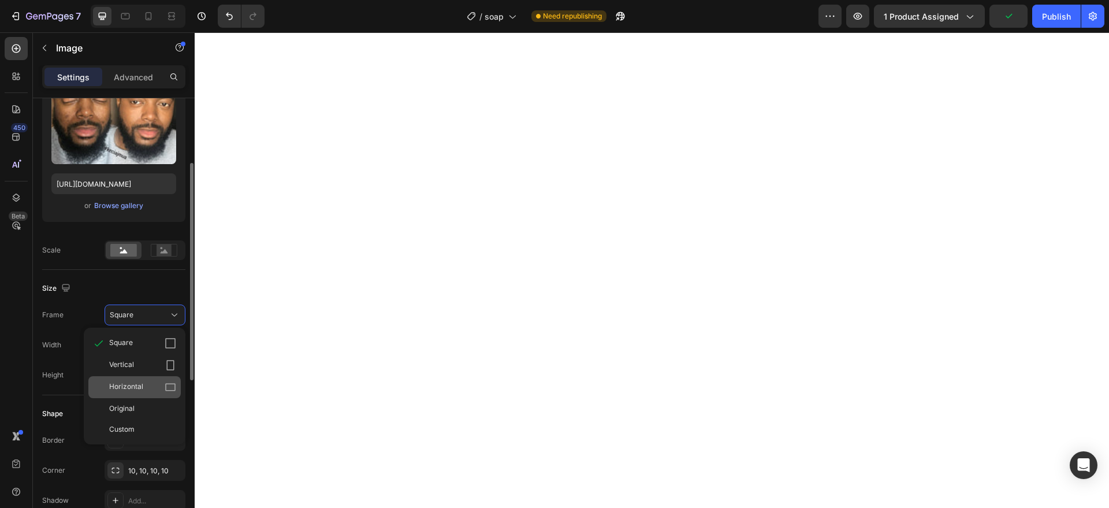
click at [148, 378] on div "Horizontal" at bounding box center [134, 387] width 92 height 22
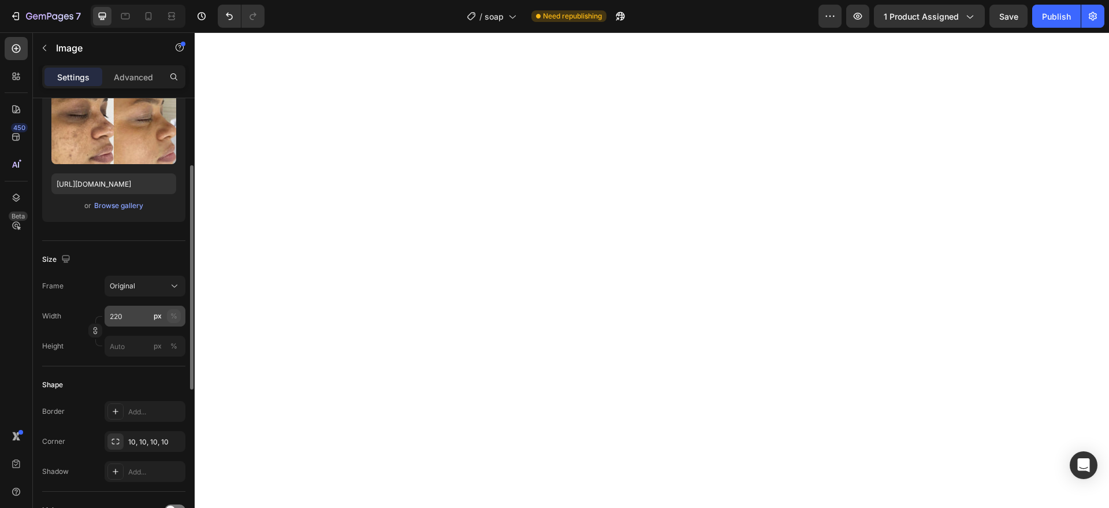
click at [173, 315] on div "%" at bounding box center [173, 316] width 7 height 10
click at [172, 288] on icon at bounding box center [175, 286] width 12 height 12
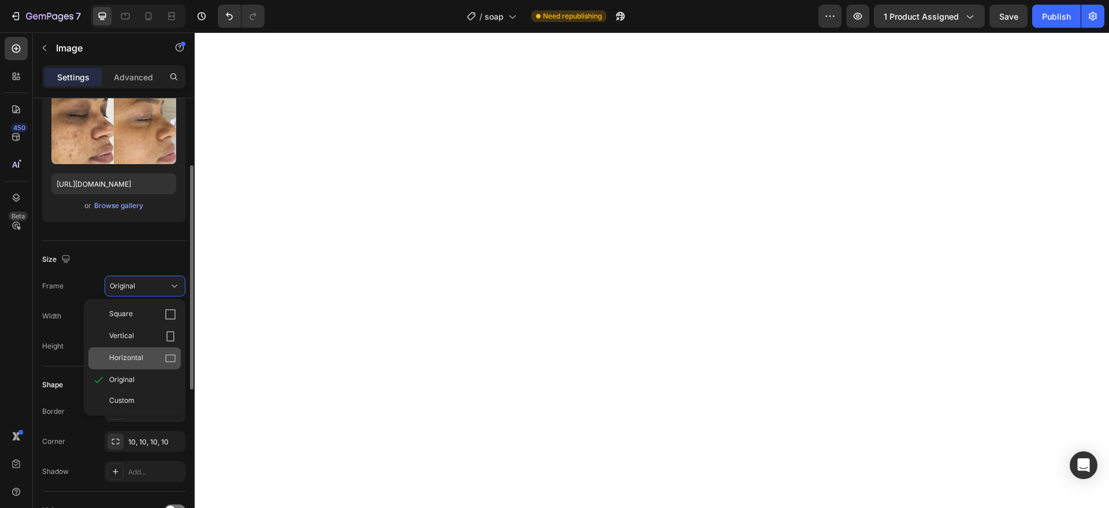
click at [159, 351] on div "Horizontal" at bounding box center [134, 358] width 92 height 22
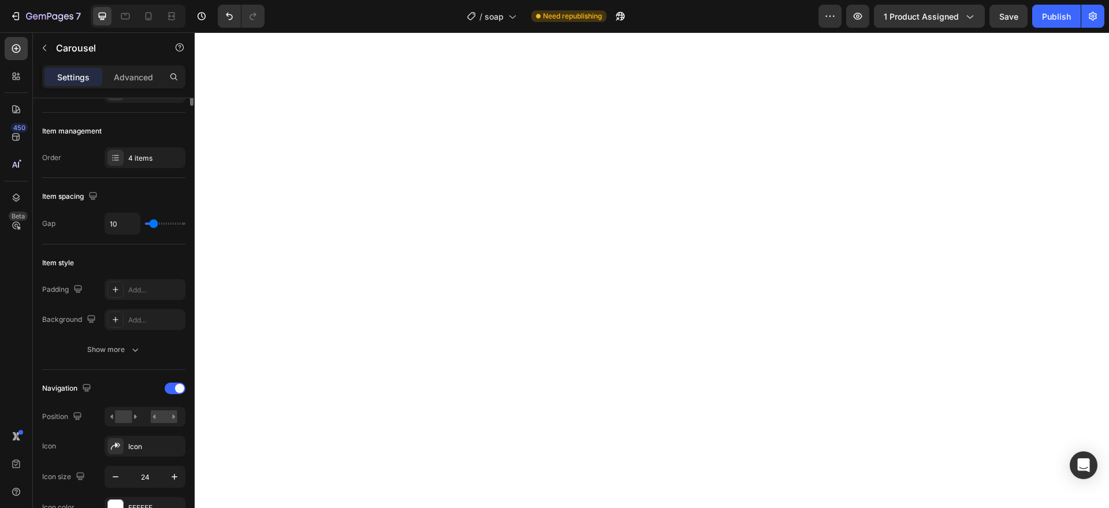
scroll to position [0, 0]
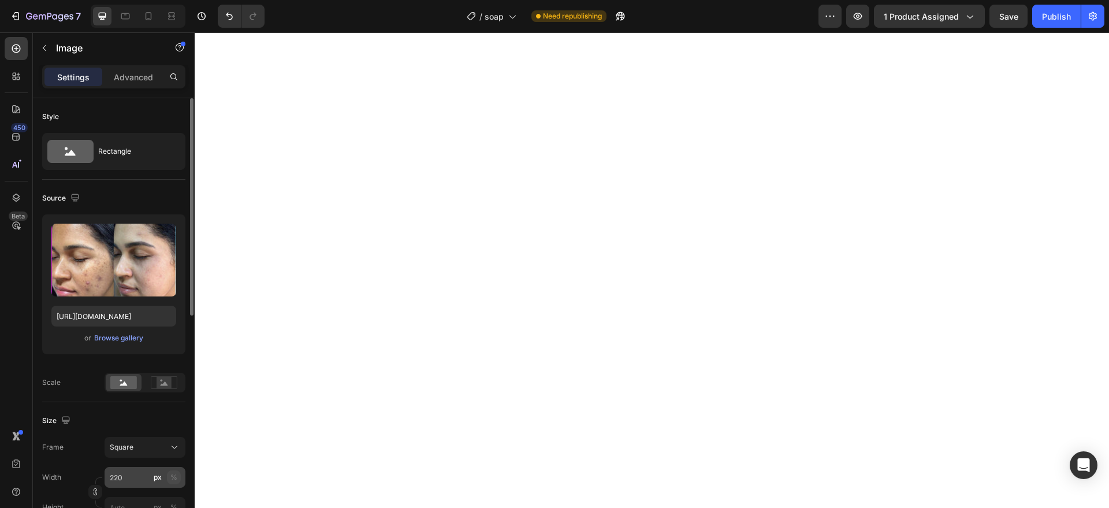
click at [174, 475] on div "%" at bounding box center [173, 477] width 7 height 10
click at [173, 450] on icon at bounding box center [175, 447] width 12 height 12
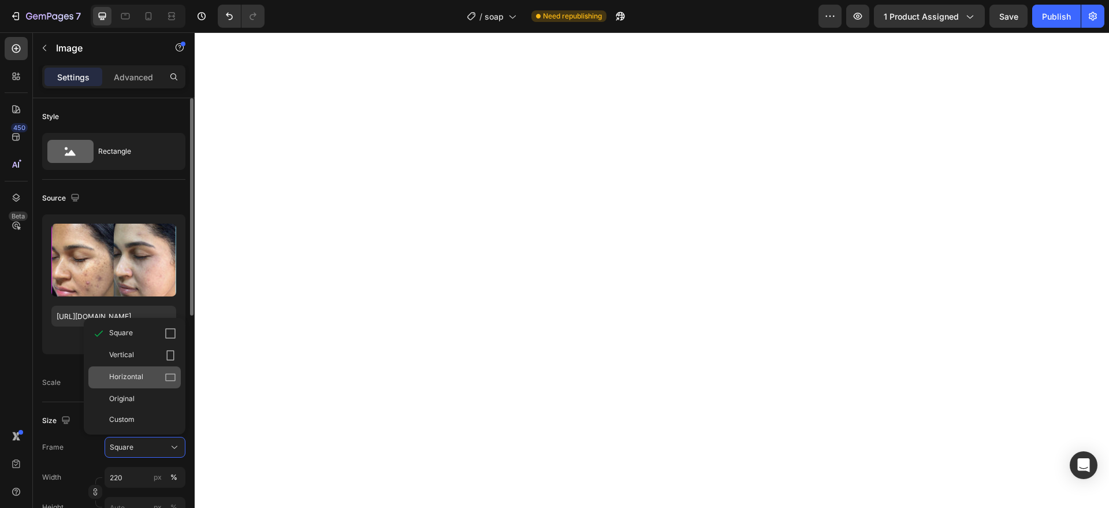
click at [162, 374] on div "Horizontal" at bounding box center [142, 378] width 67 height 12
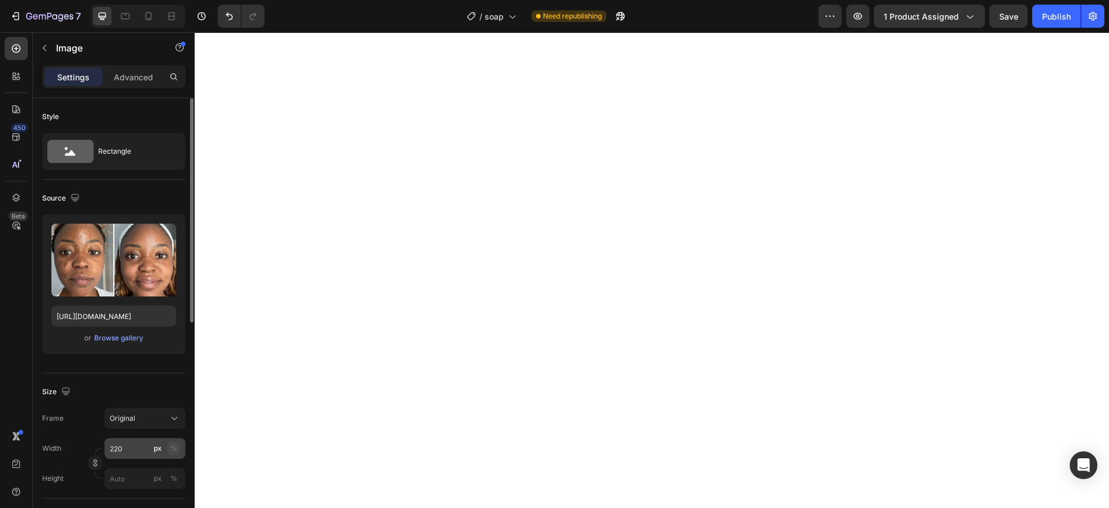
click at [177, 443] on button "%" at bounding box center [174, 448] width 14 height 14
click at [176, 426] on button "Original" at bounding box center [145, 418] width 81 height 21
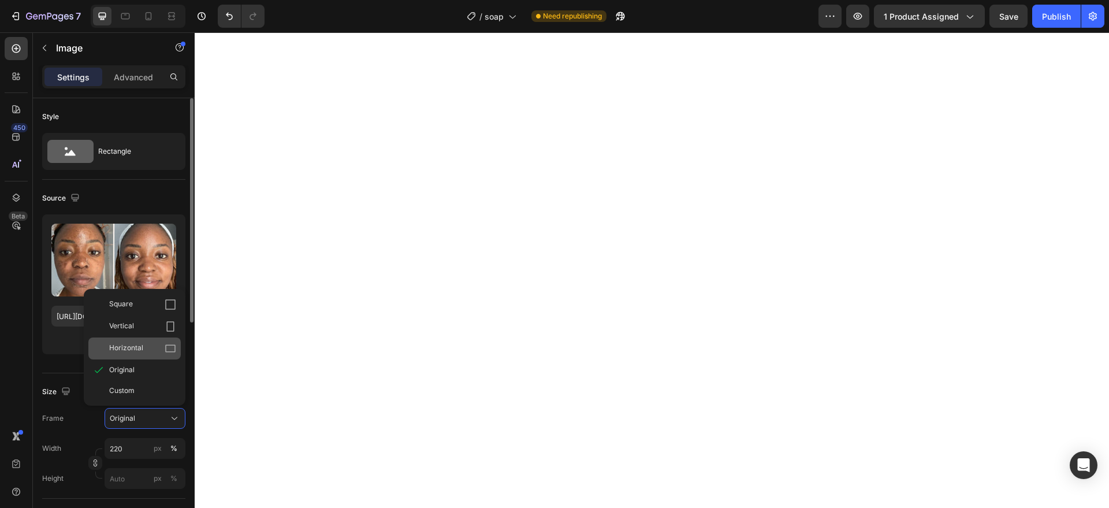
click at [159, 340] on div "Horizontal" at bounding box center [134, 348] width 92 height 22
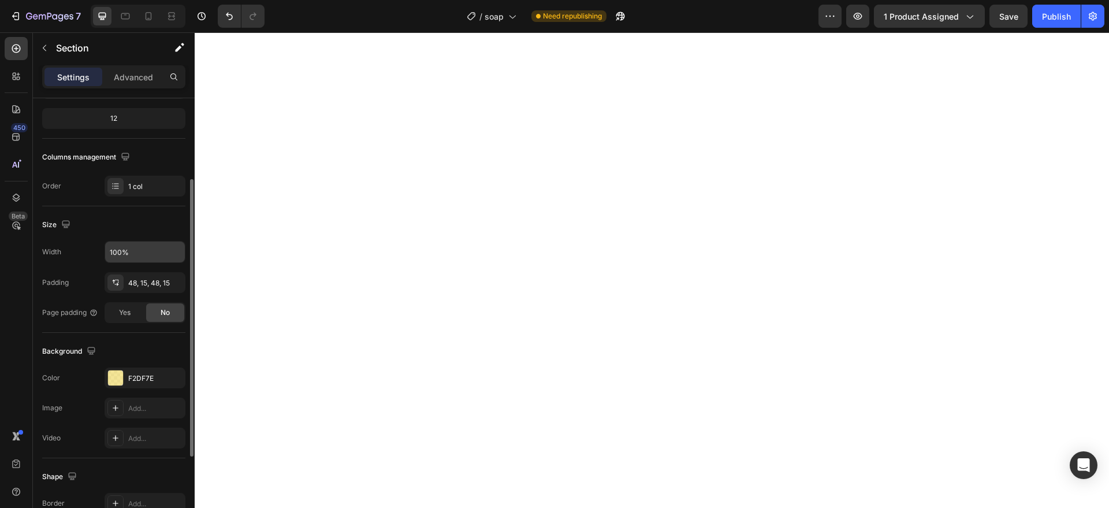
scroll to position [146, 0]
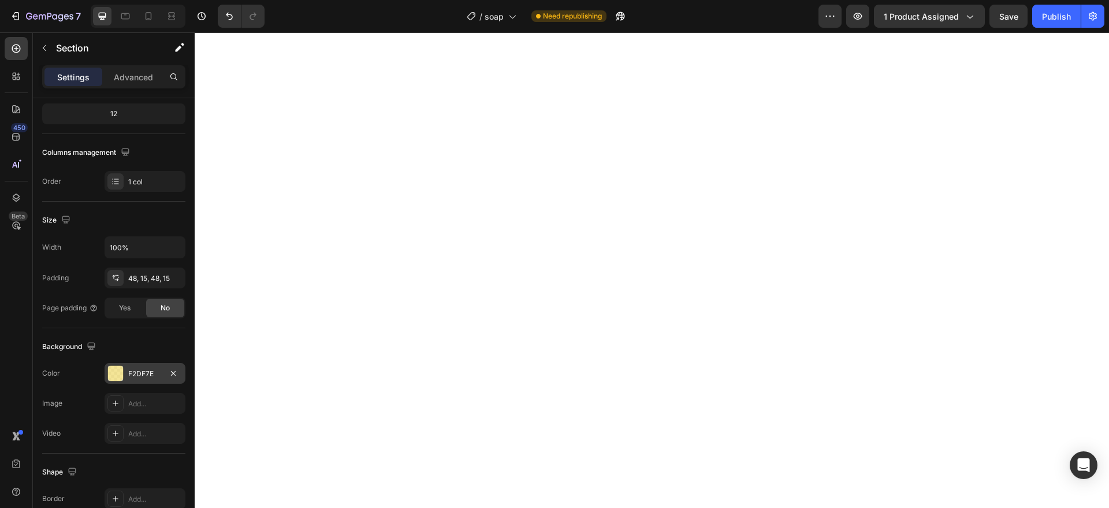
click at [147, 377] on div "F2DF7E" at bounding box center [145, 374] width 34 height 10
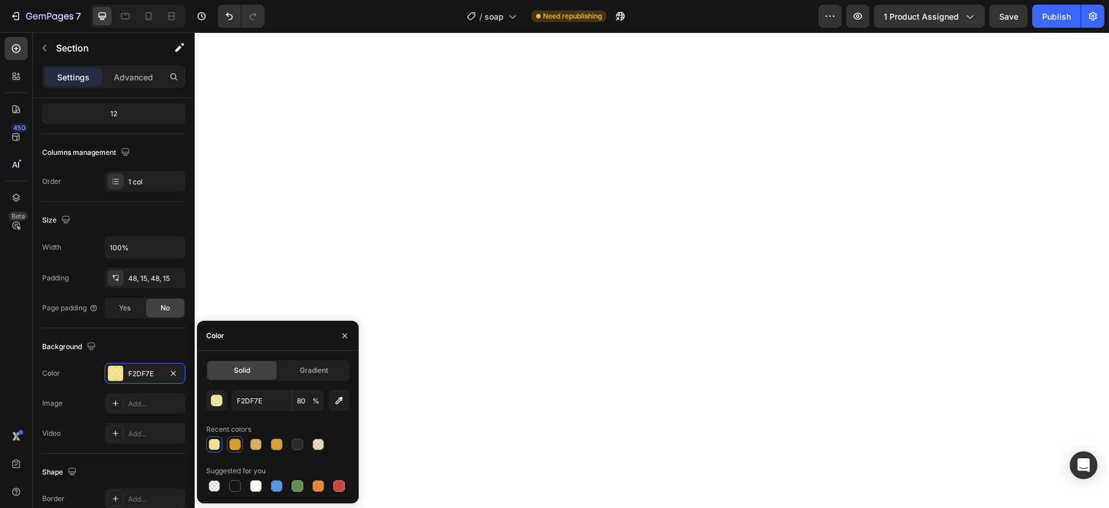
click at [237, 441] on div at bounding box center [235, 445] width 12 height 12
type input "D99E30"
type input "100"
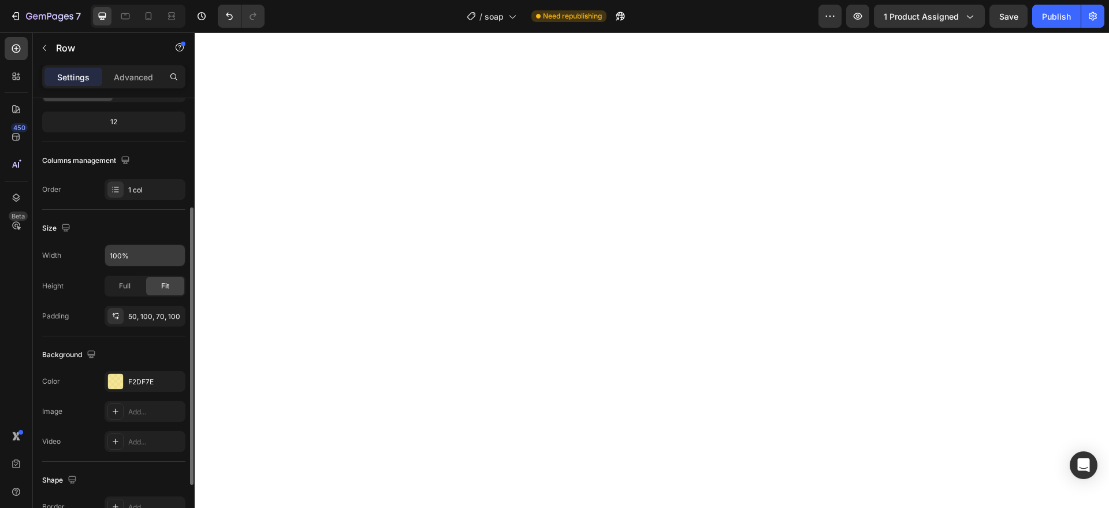
scroll to position [156, 0]
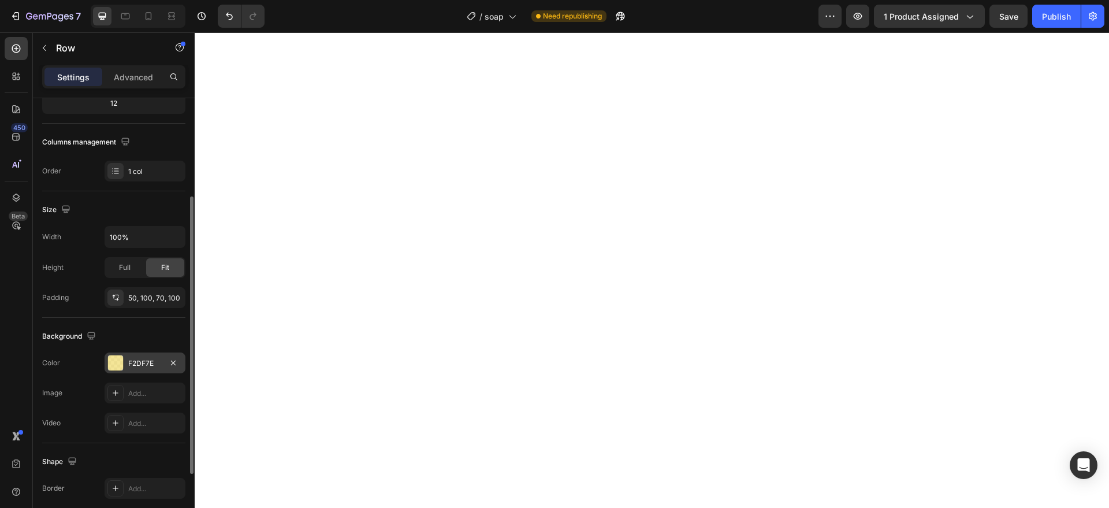
click at [121, 365] on div at bounding box center [115, 362] width 15 height 15
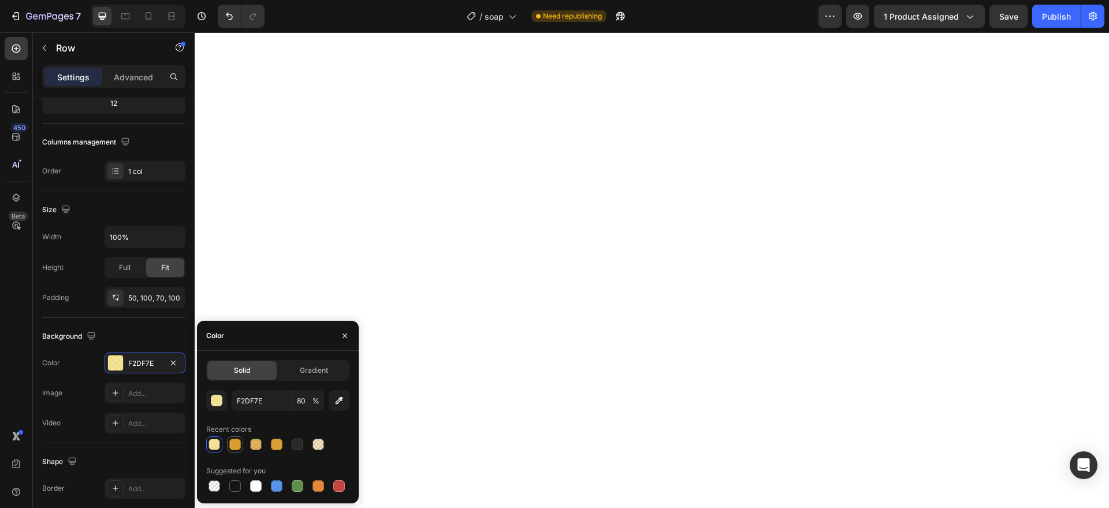
click at [237, 439] on div at bounding box center [235, 445] width 12 height 12
type input "D99E30"
type input "100"
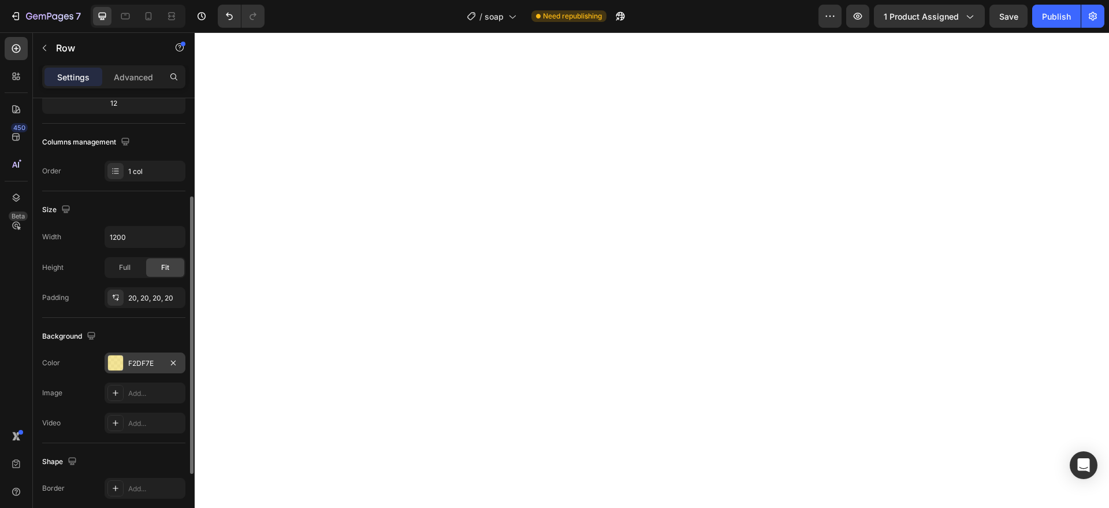
click at [137, 366] on div "F2DF7E" at bounding box center [145, 363] width 34 height 10
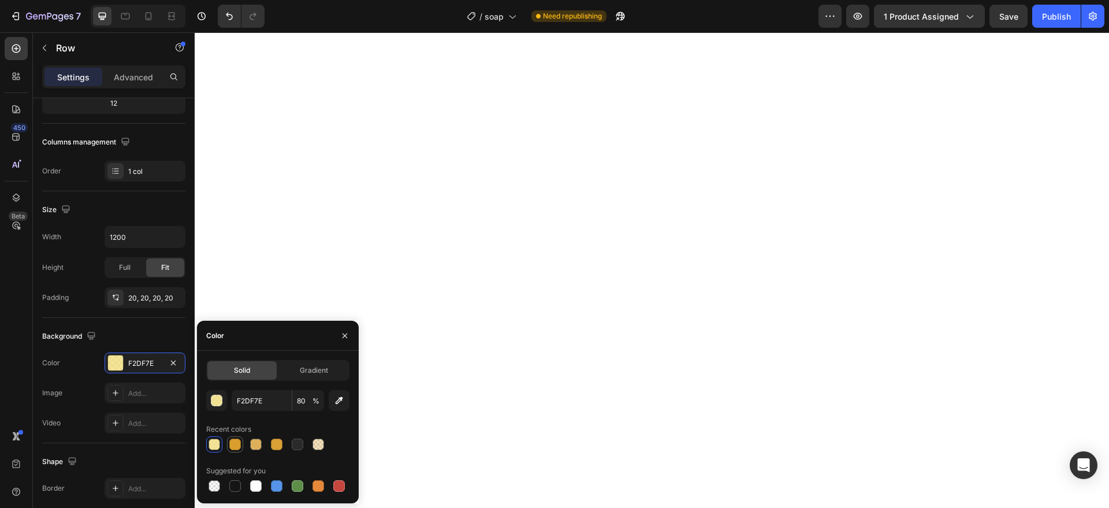
click at [238, 437] on div at bounding box center [235, 444] width 14 height 14
type input "D99E30"
type input "100"
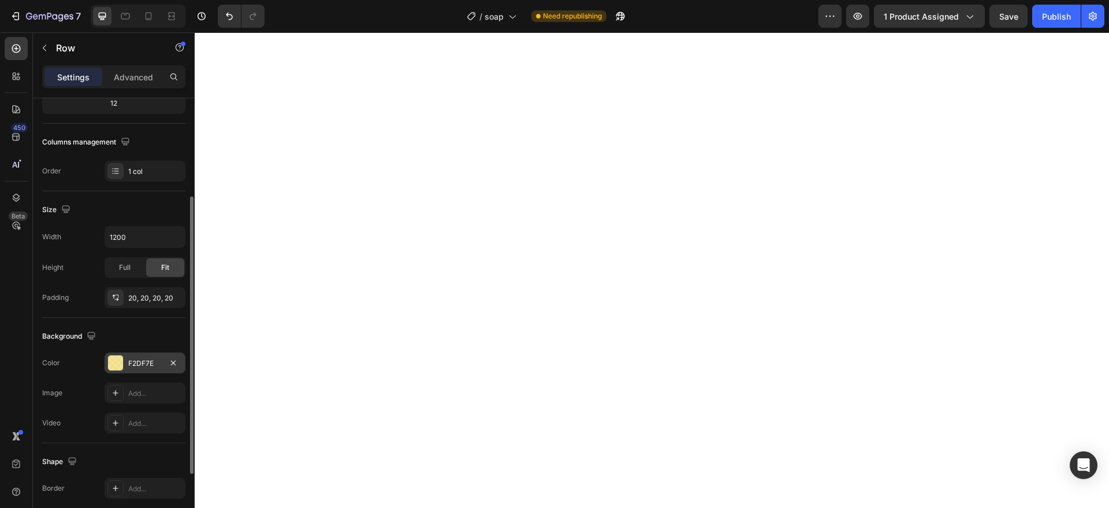
click at [146, 370] on div "F2DF7E" at bounding box center [145, 362] width 81 height 21
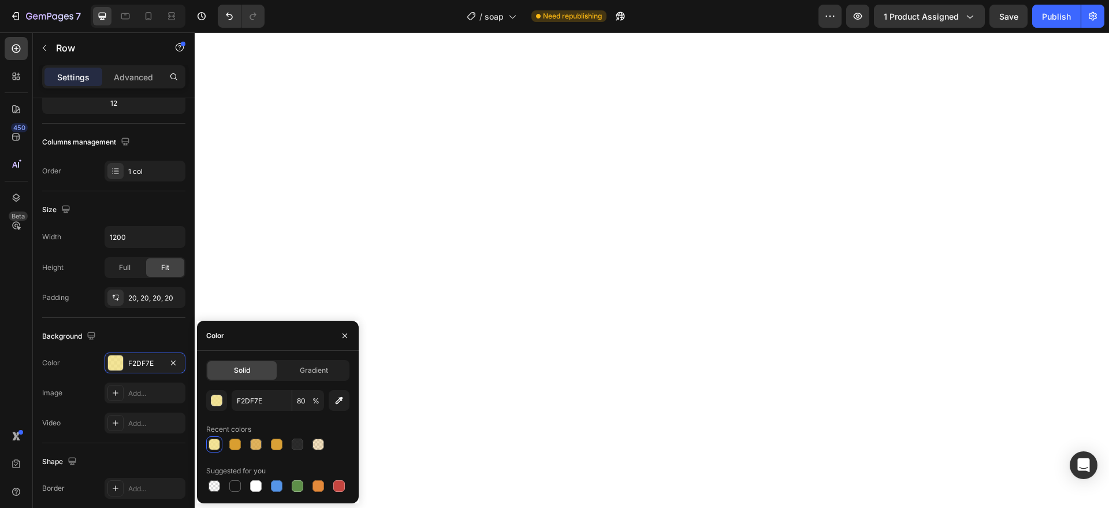
click at [231, 436] on div at bounding box center [235, 444] width 16 height 16
type input "D99E30"
type input "100"
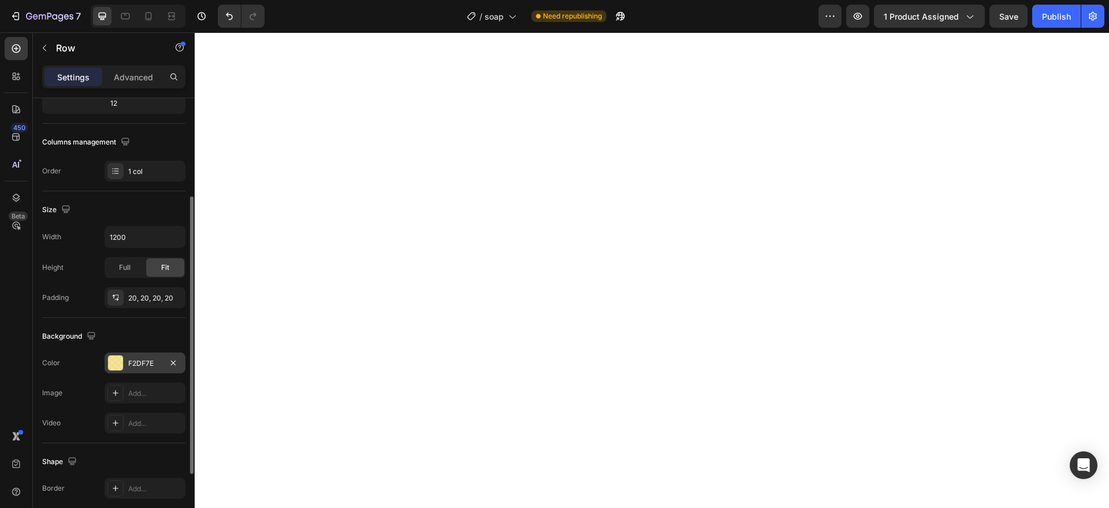
click at [149, 362] on div "F2DF7E" at bounding box center [145, 363] width 34 height 10
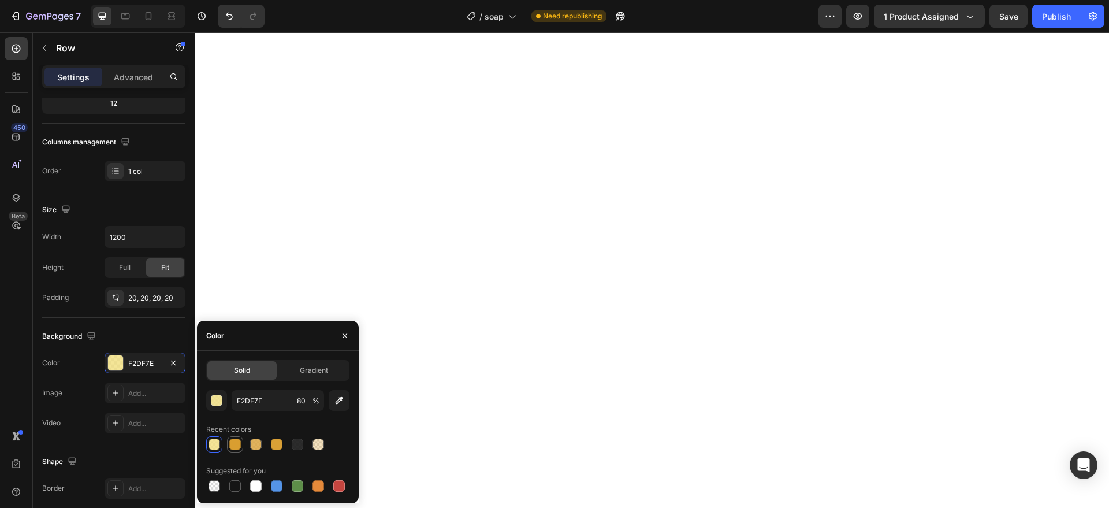
click at [231, 441] on div at bounding box center [235, 445] width 12 height 12
type input "D99E30"
type input "100"
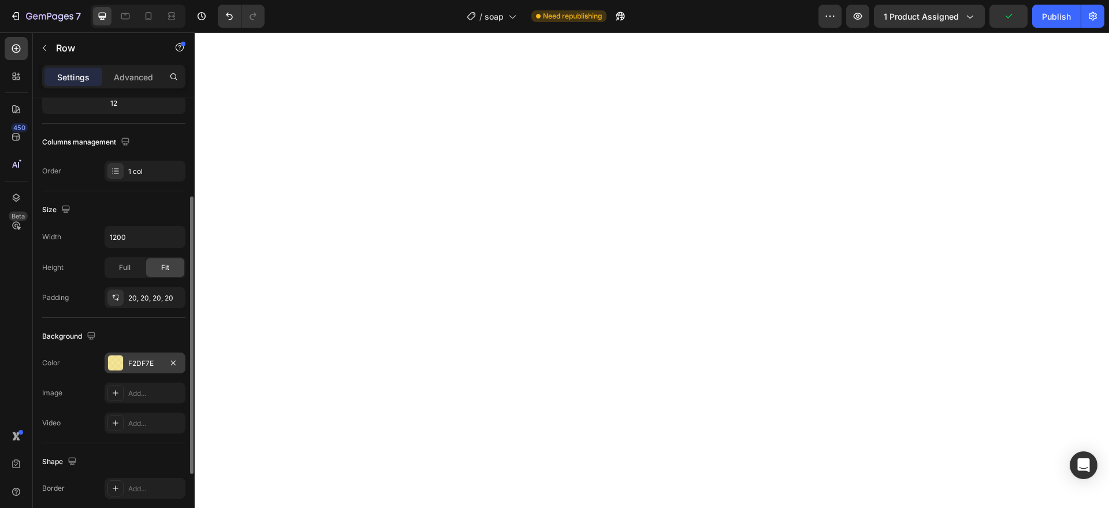
click at [153, 354] on div "F2DF7E" at bounding box center [145, 362] width 81 height 21
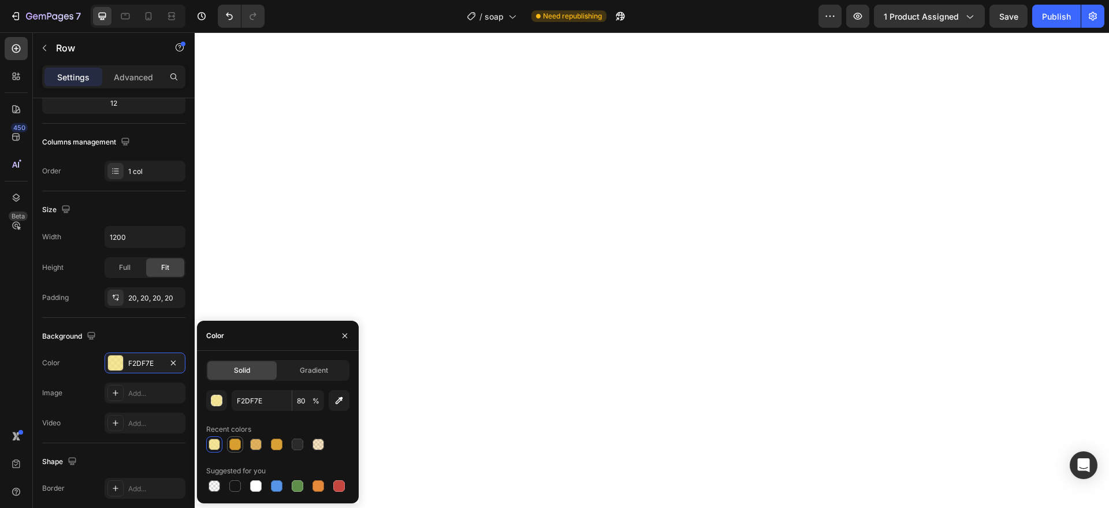
click at [237, 441] on div at bounding box center [235, 445] width 12 height 12
type input "D99E30"
type input "100"
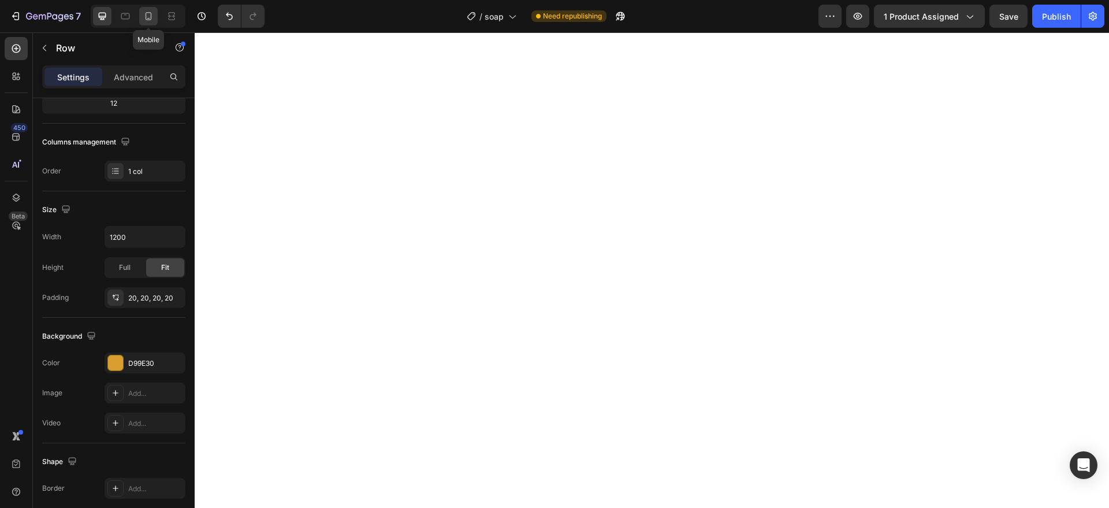
click at [155, 13] on div at bounding box center [148, 16] width 18 height 18
type input "100%"
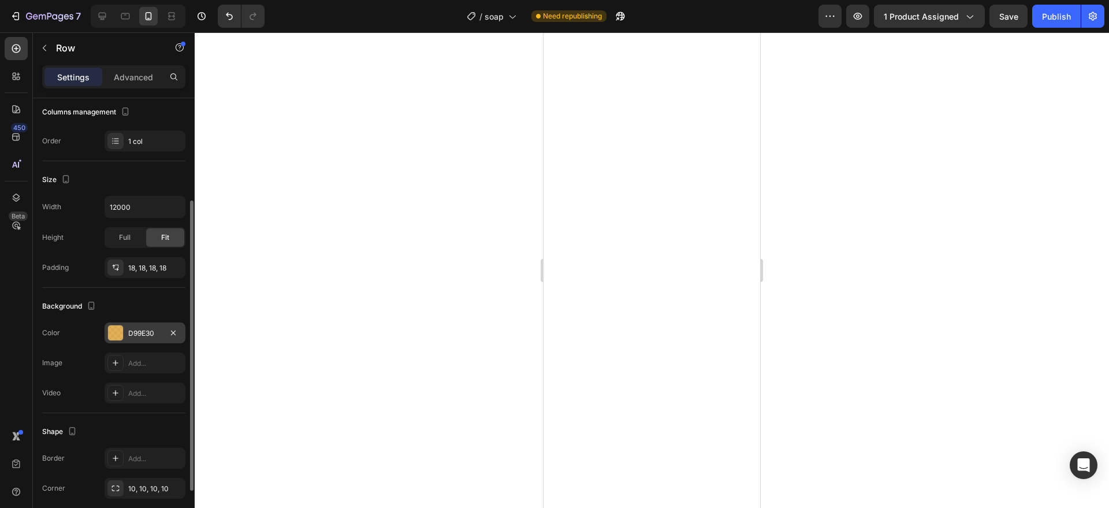
click at [153, 333] on div "D99E30" at bounding box center [145, 333] width 34 height 10
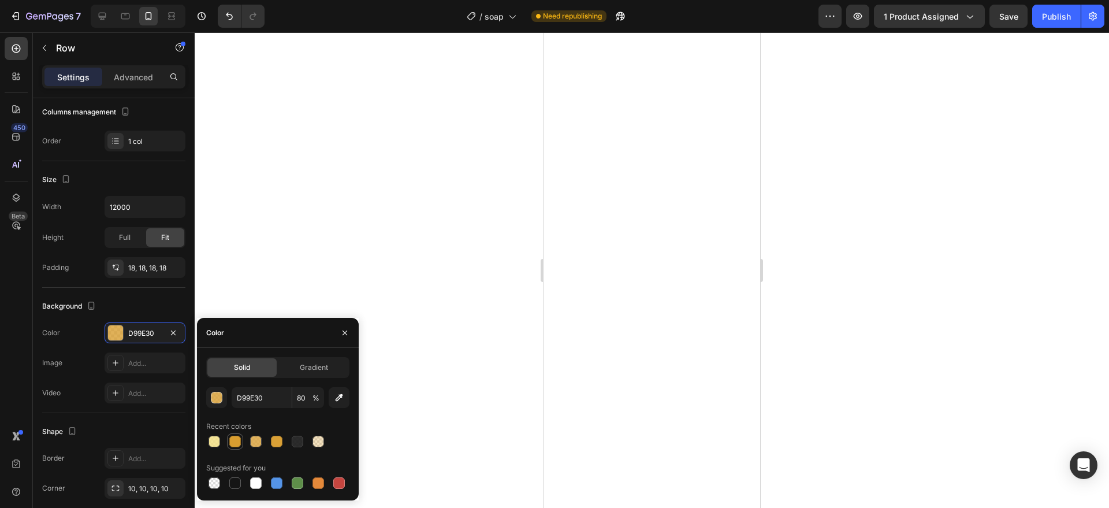
click at [239, 435] on div at bounding box center [235, 442] width 14 height 14
type input "100"
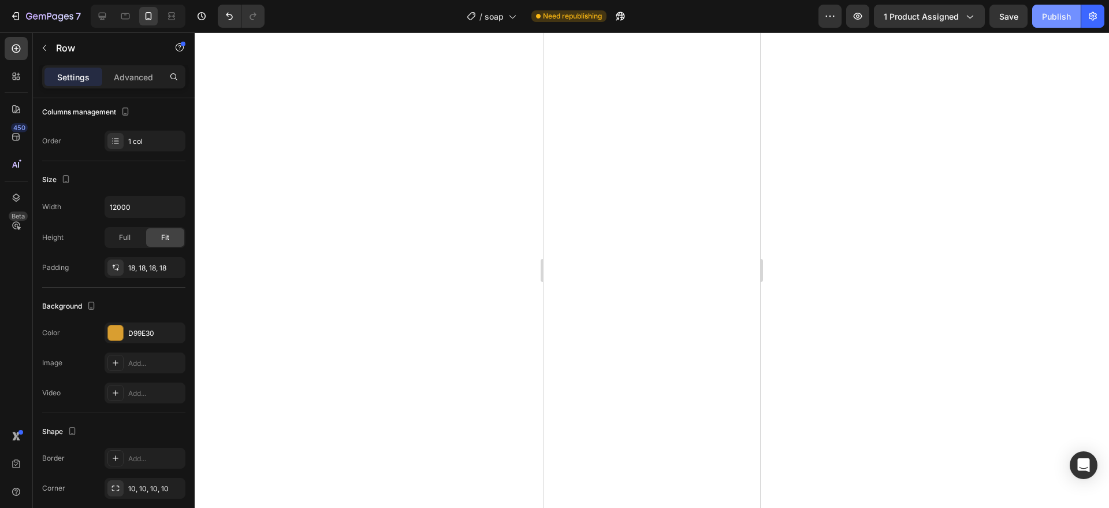
click at [1061, 14] on div "Publish" at bounding box center [1056, 16] width 29 height 12
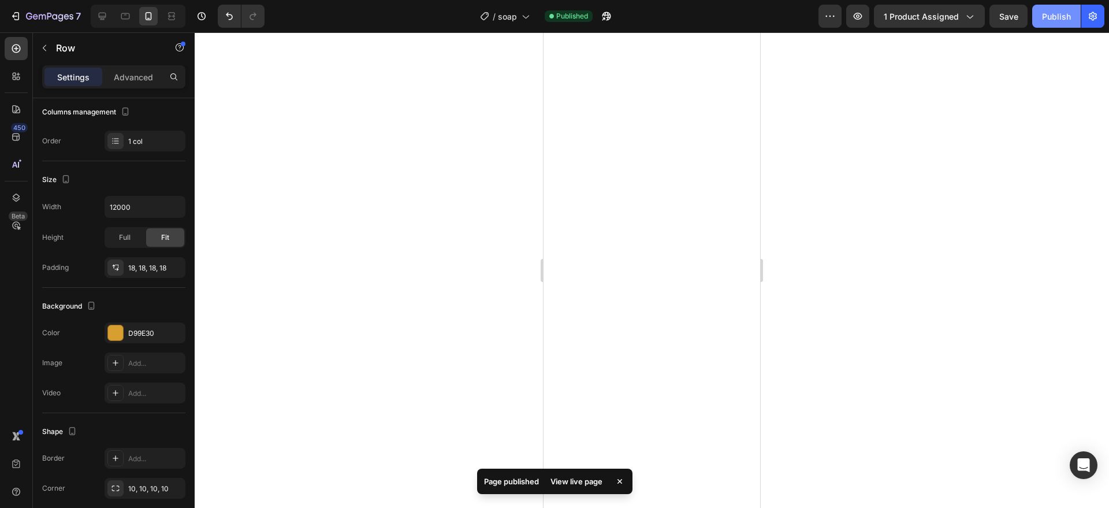
click at [1050, 18] on div "Publish" at bounding box center [1056, 16] width 29 height 12
